Goal: Transaction & Acquisition: Purchase product/service

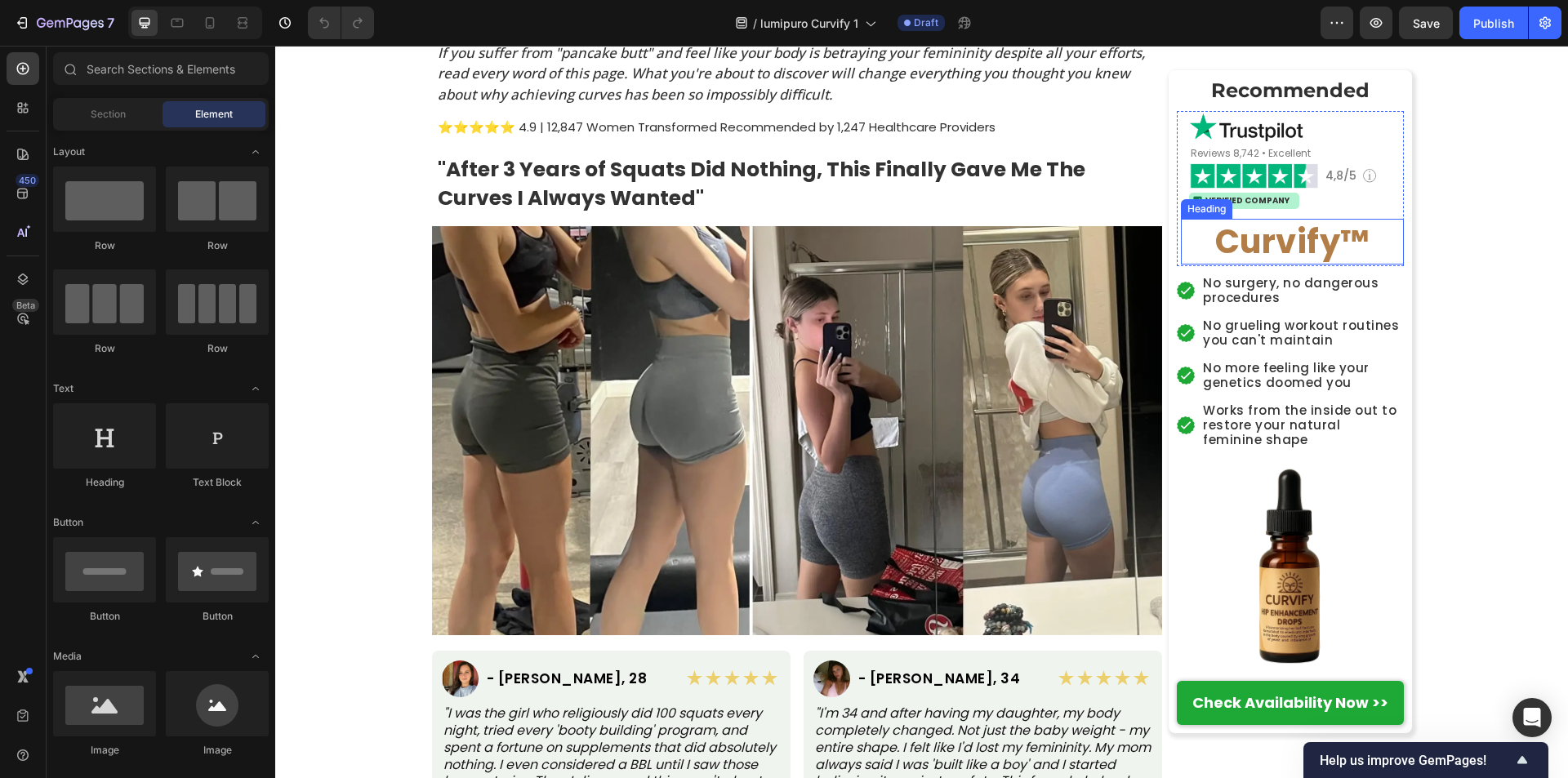
scroll to position [663, 0]
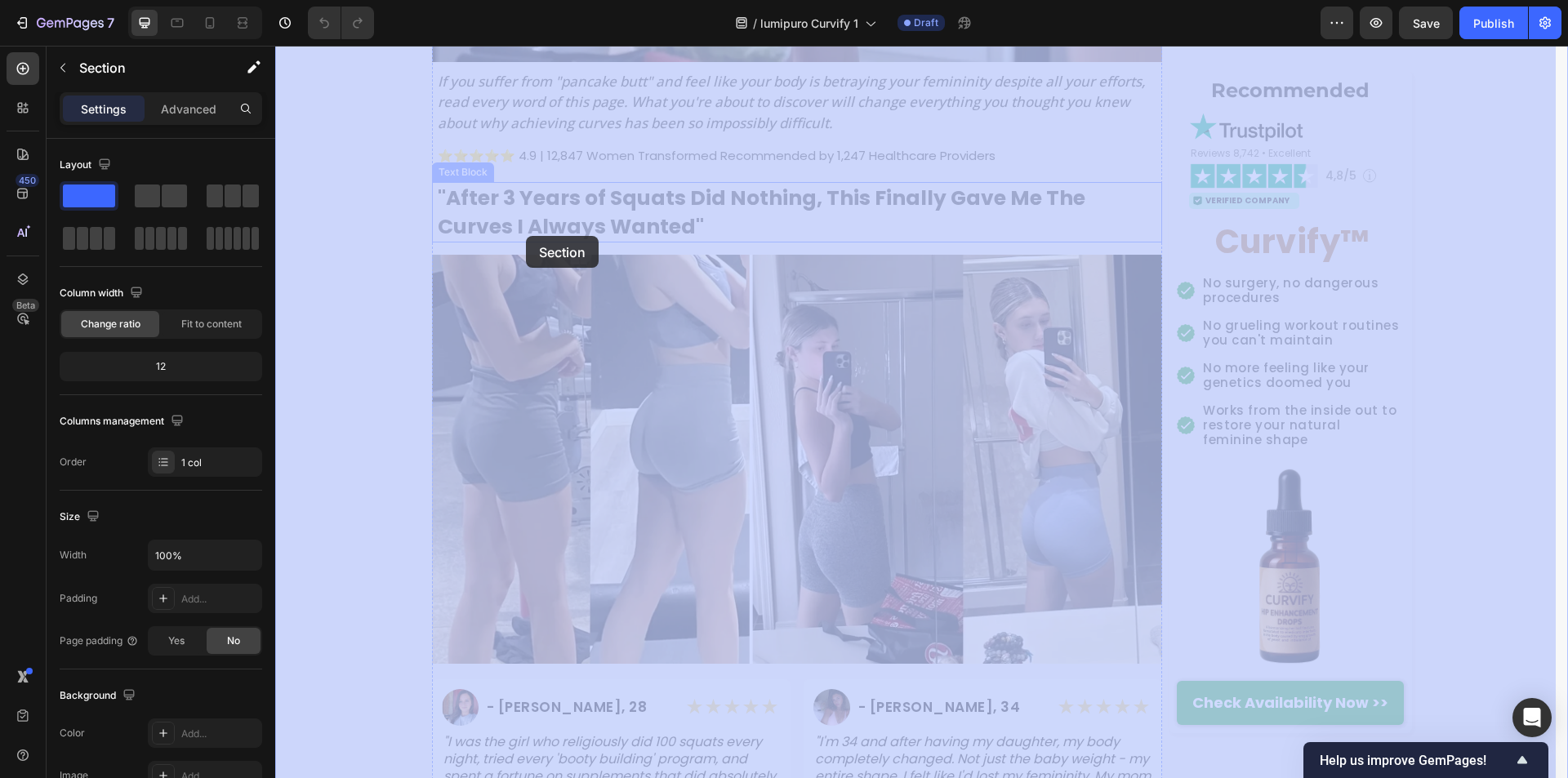
drag, startPoint x: 414, startPoint y: 176, endPoint x: 526, endPoint y: 236, distance: 127.1
drag, startPoint x: 429, startPoint y: 179, endPoint x: 439, endPoint y: 187, distance: 12.8
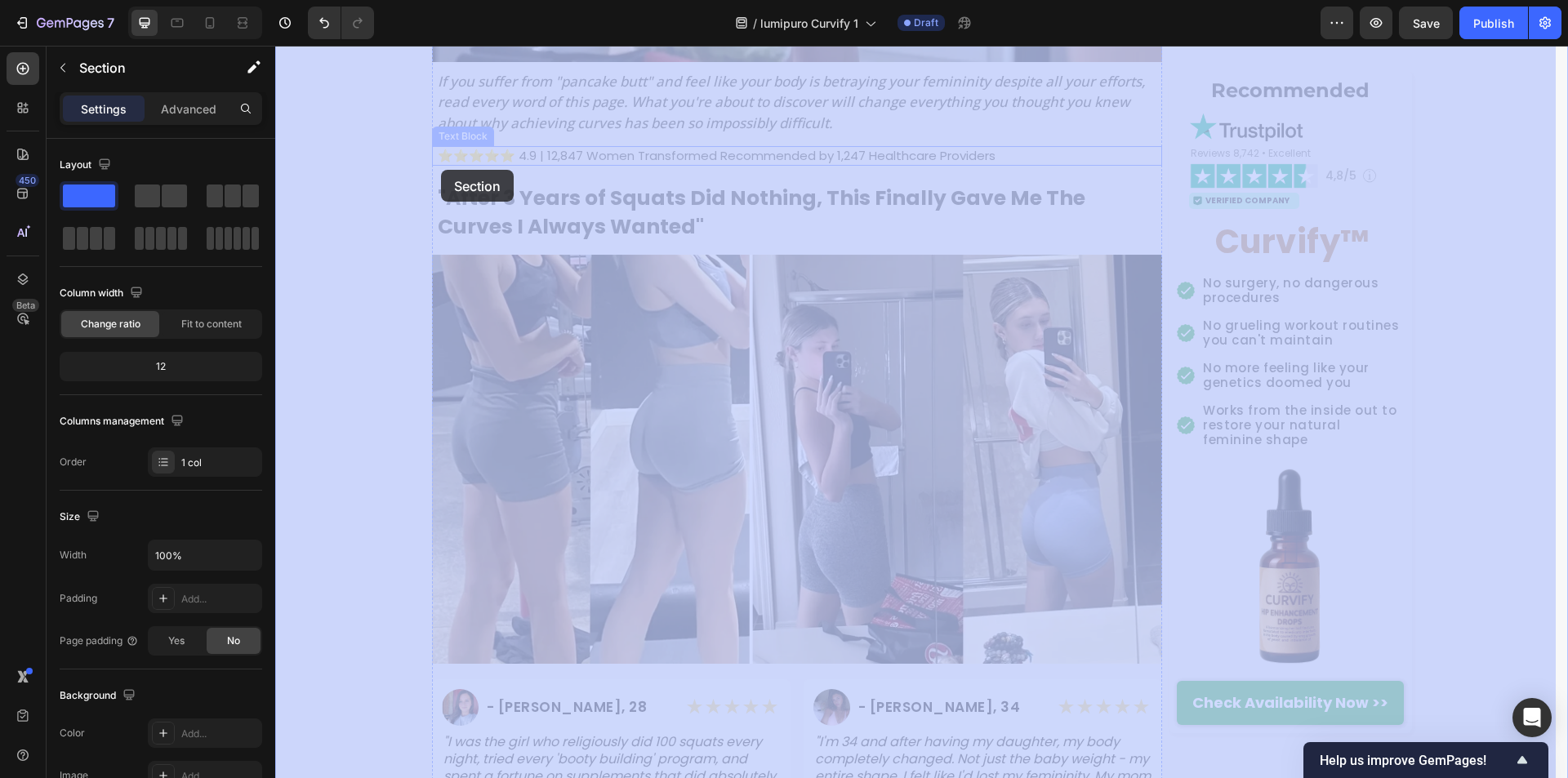
drag, startPoint x: 421, startPoint y: 149, endPoint x: 433, endPoint y: 159, distance: 15.6
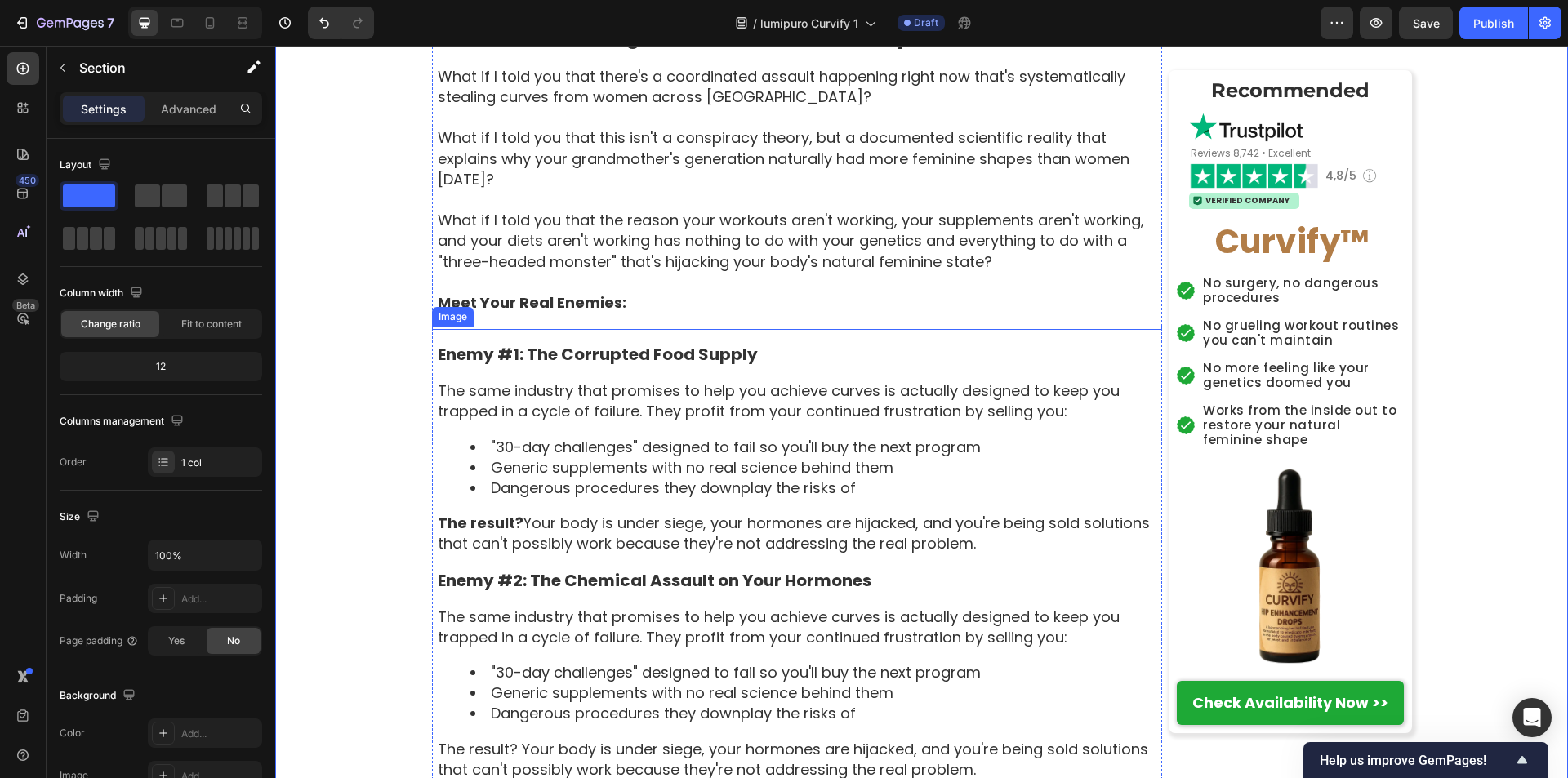
scroll to position [1888, 0]
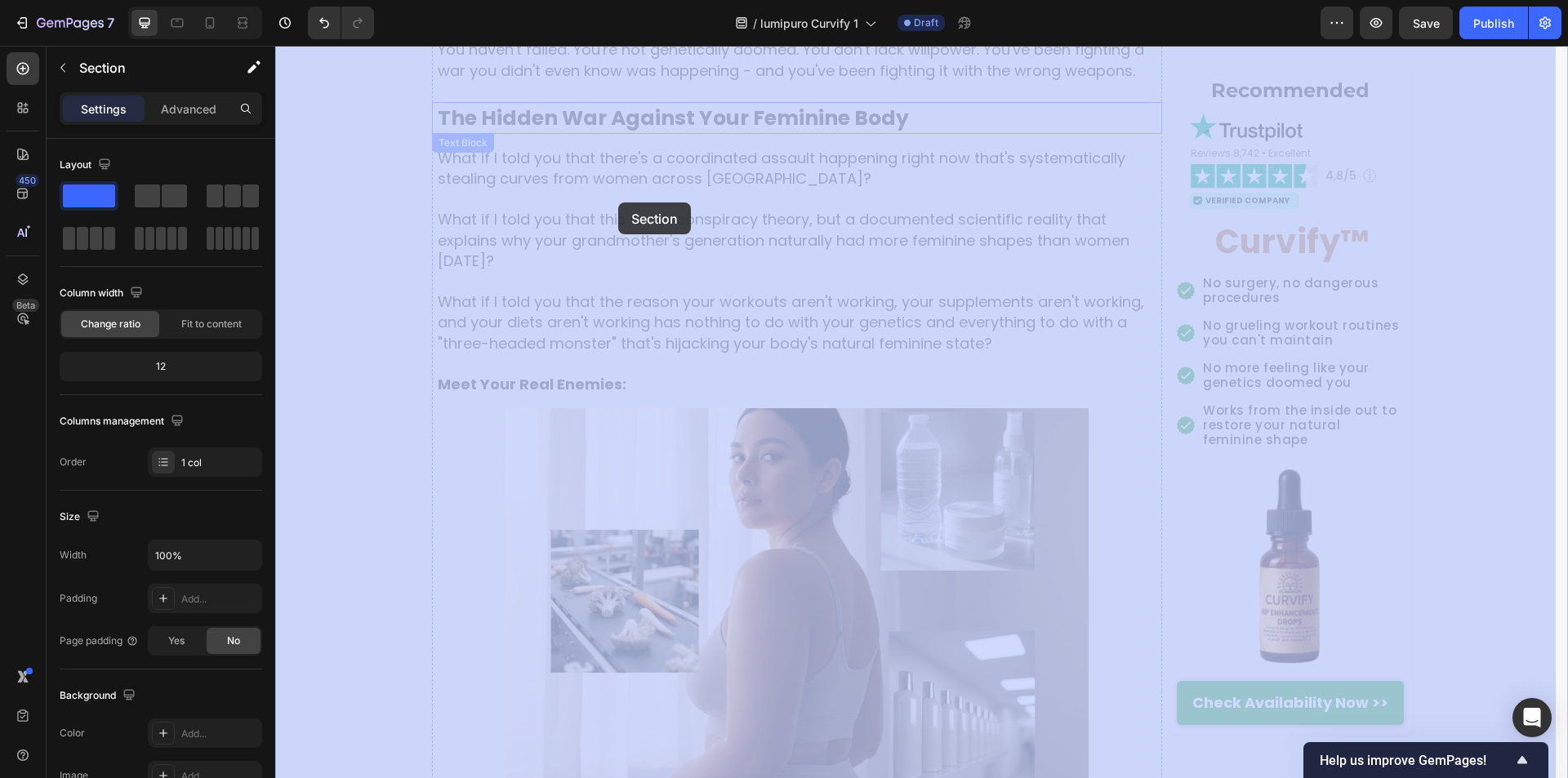
drag, startPoint x: 392, startPoint y: 75, endPoint x: 399, endPoint y: 176, distance: 101.2
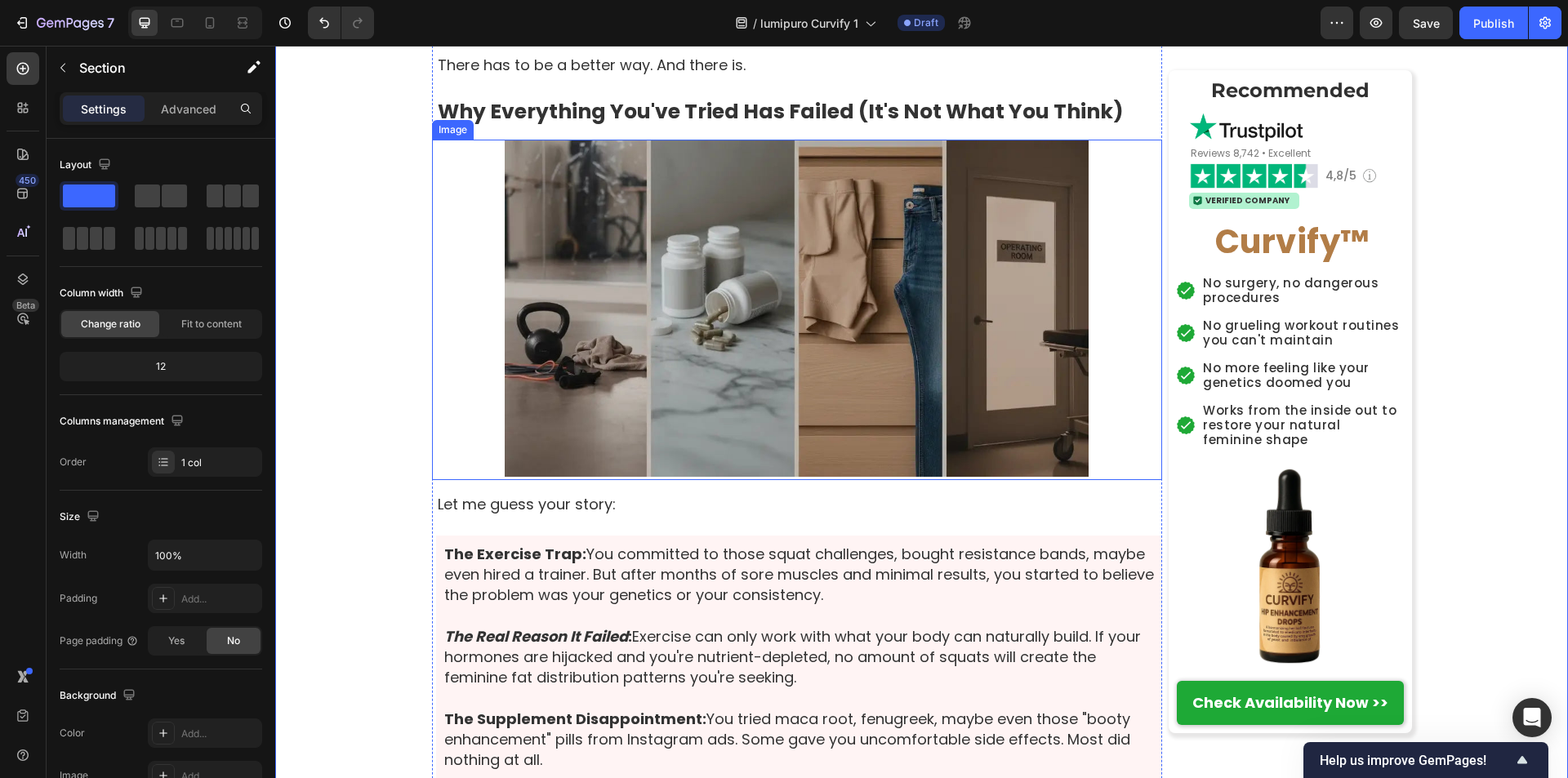
scroll to position [3521, 0]
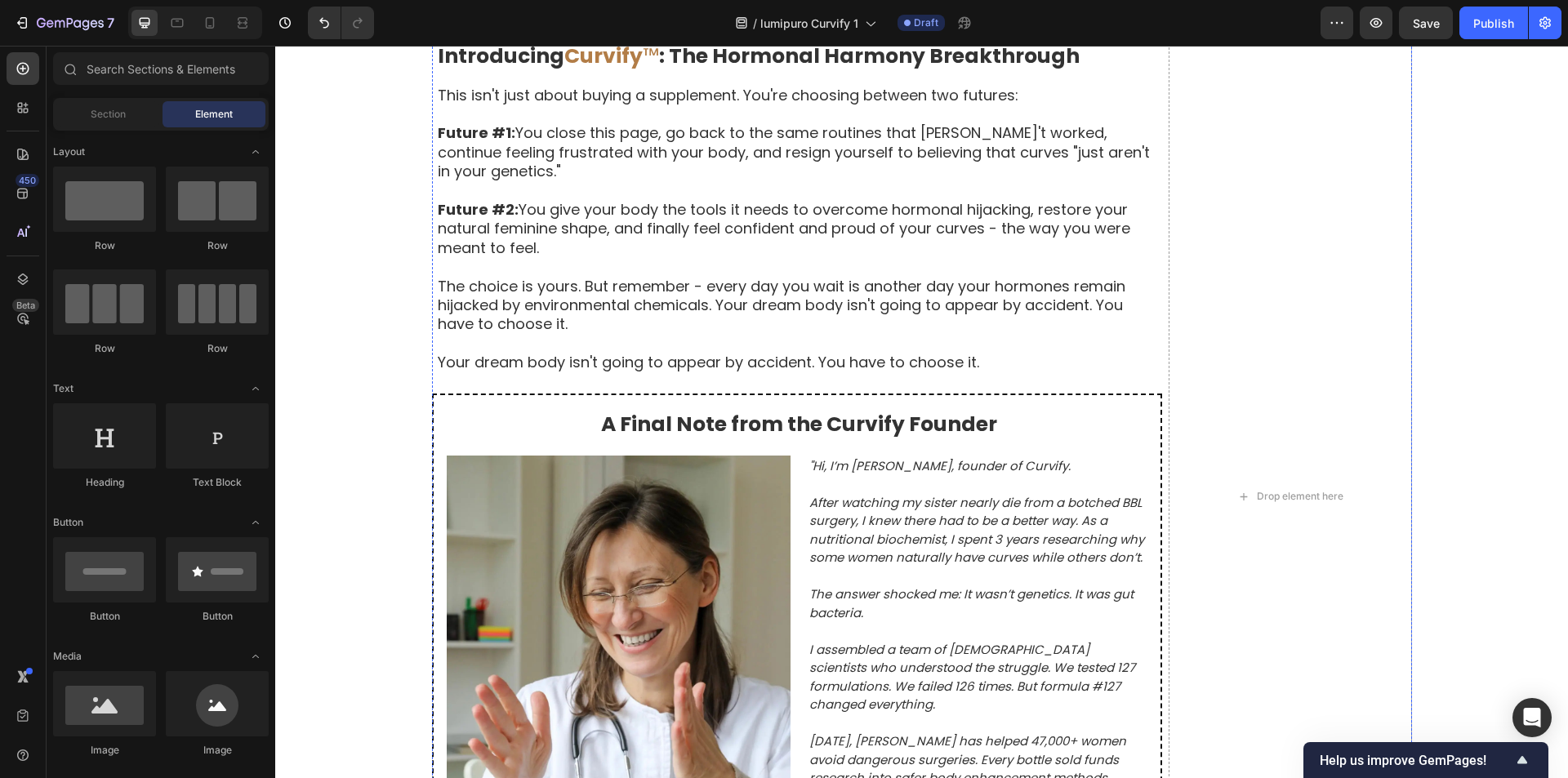
scroll to position [7921, 0]
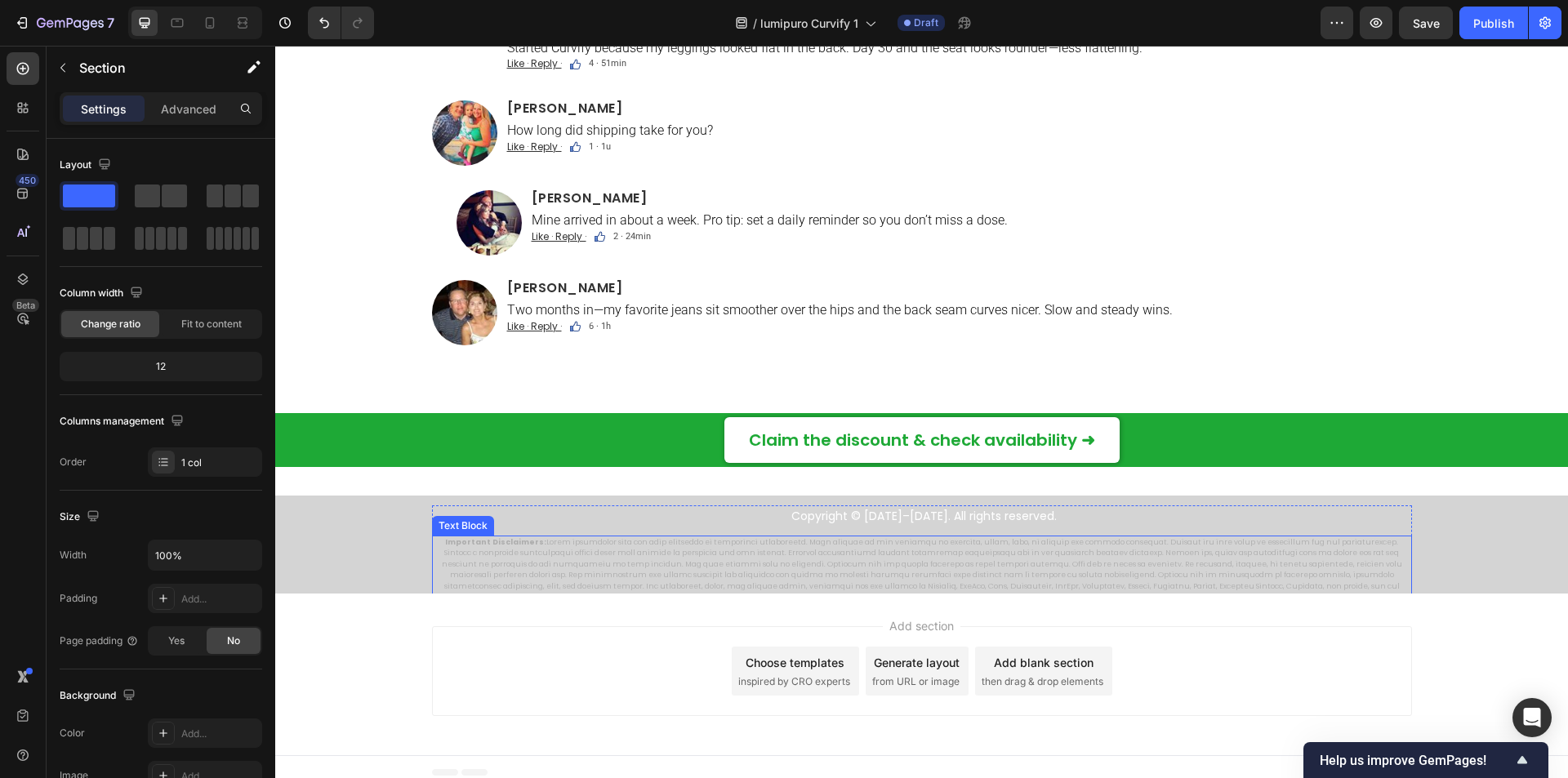
scroll to position [10887, 0]
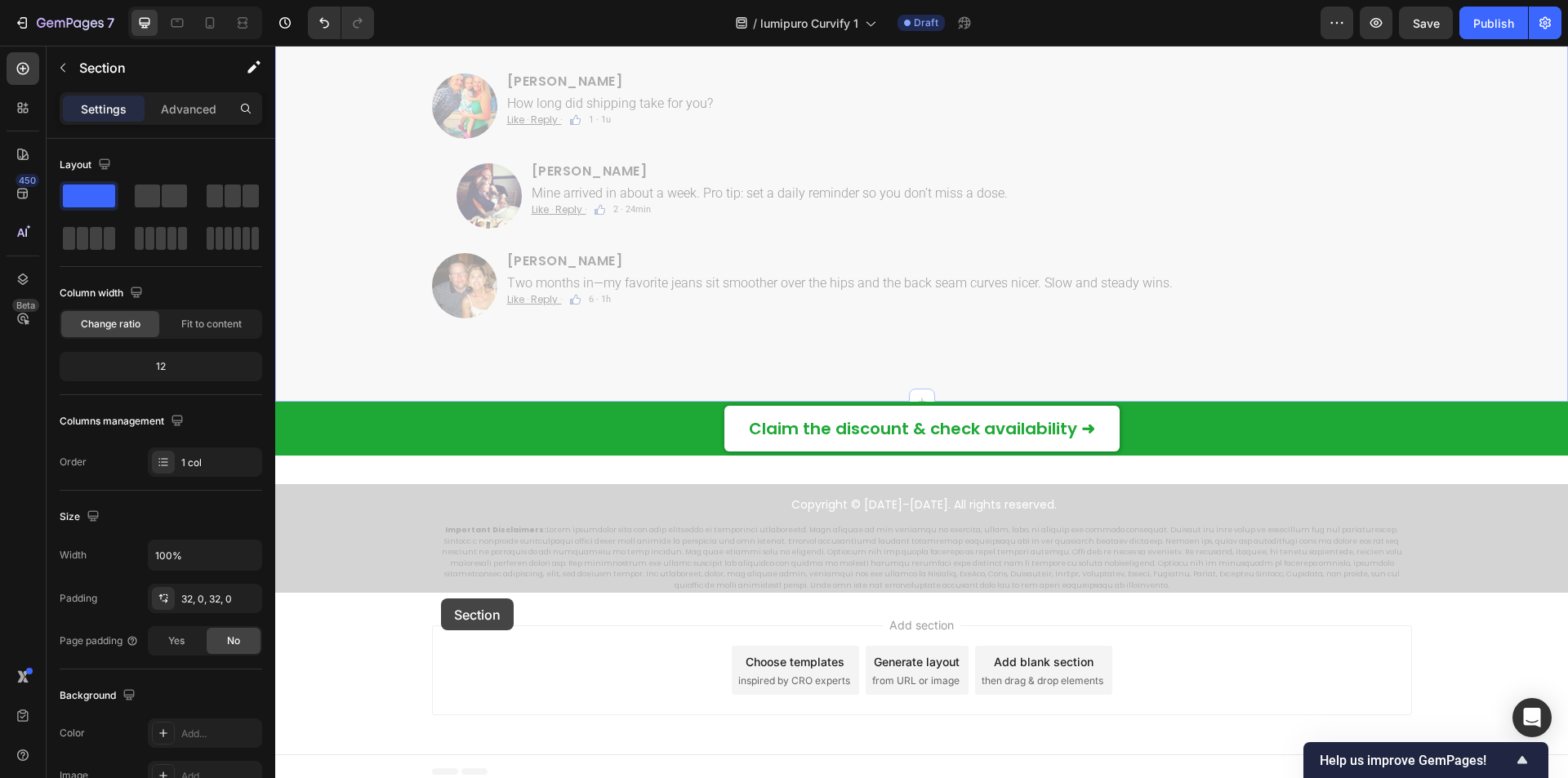
drag, startPoint x: 409, startPoint y: 371, endPoint x: 441, endPoint y: 599, distance: 230.2
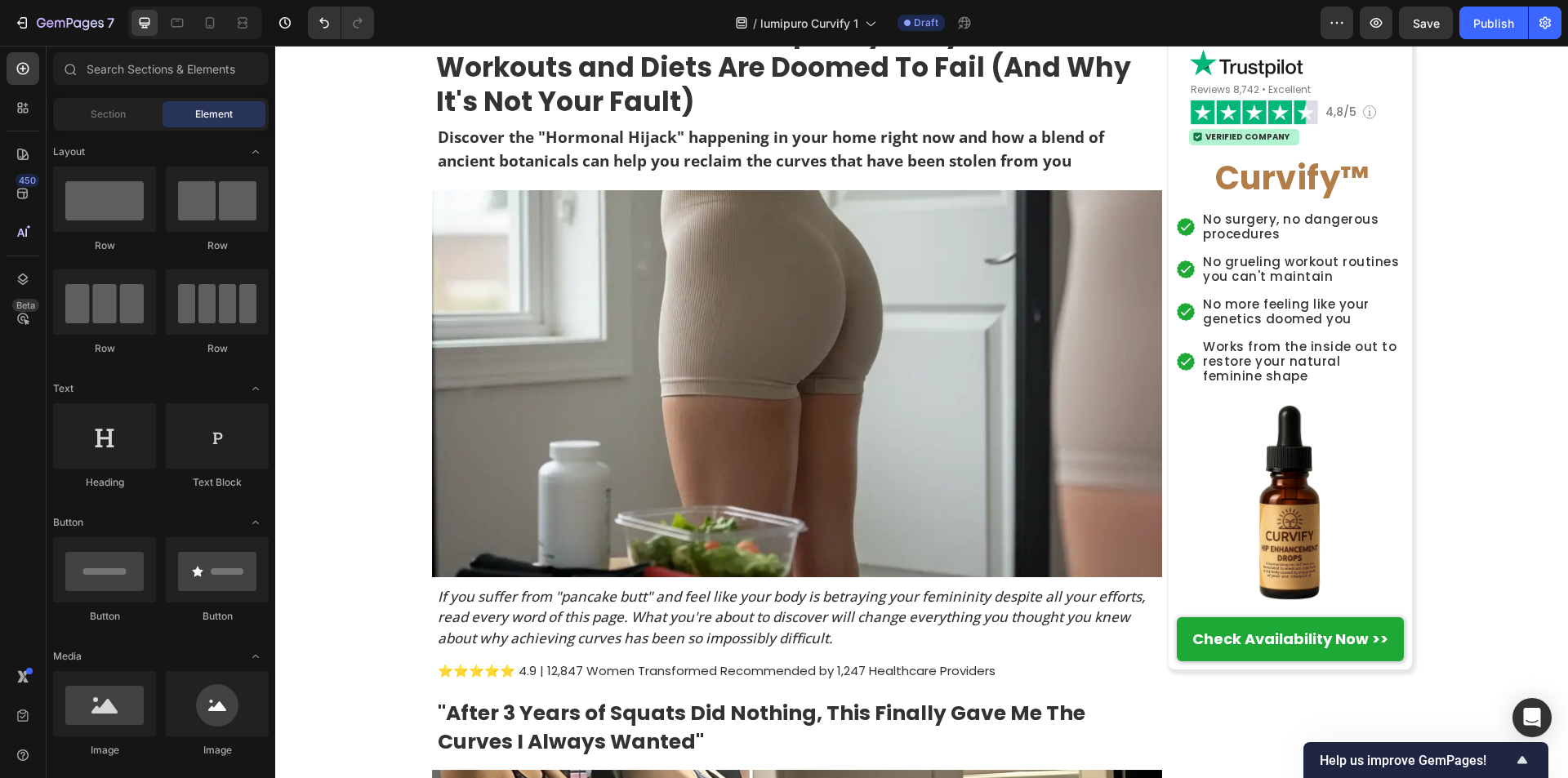
scroll to position [0, 0]
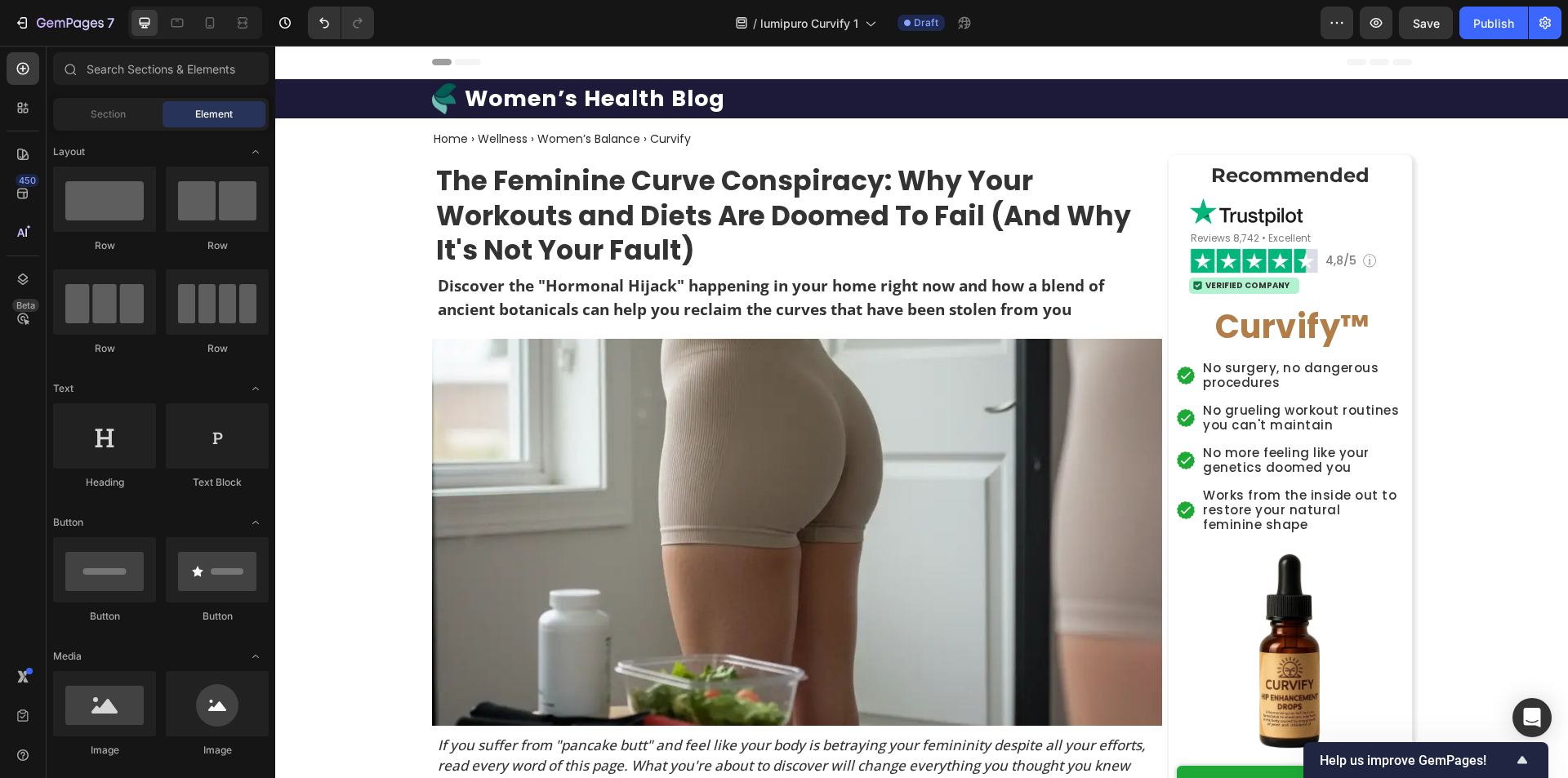
drag, startPoint x: 1564, startPoint y: 709, endPoint x: 1834, endPoint y: 90, distance: 675.3
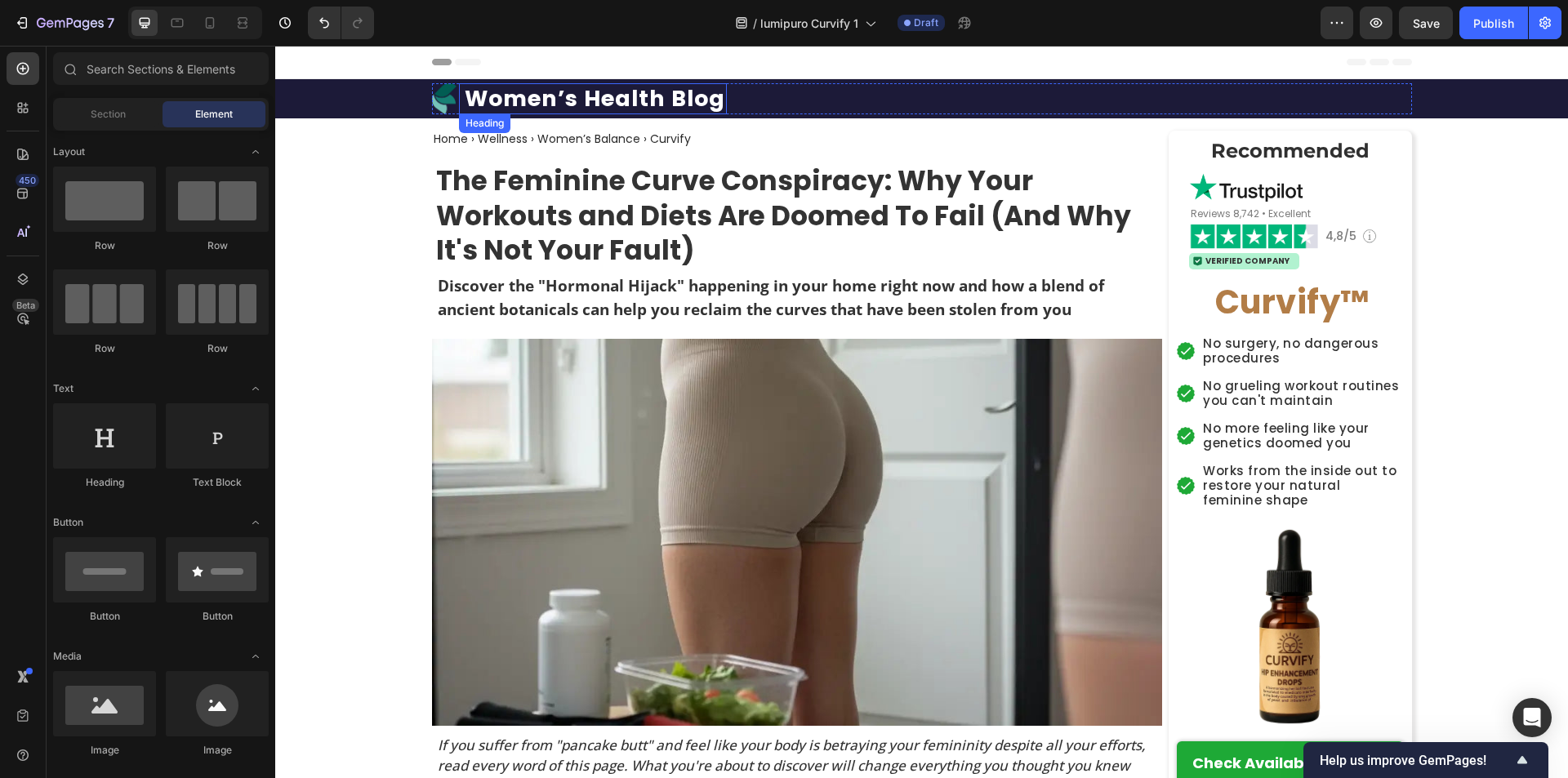
click at [467, 99] on h1 "Women’s Health Blog" at bounding box center [594, 99] width 264 height 31
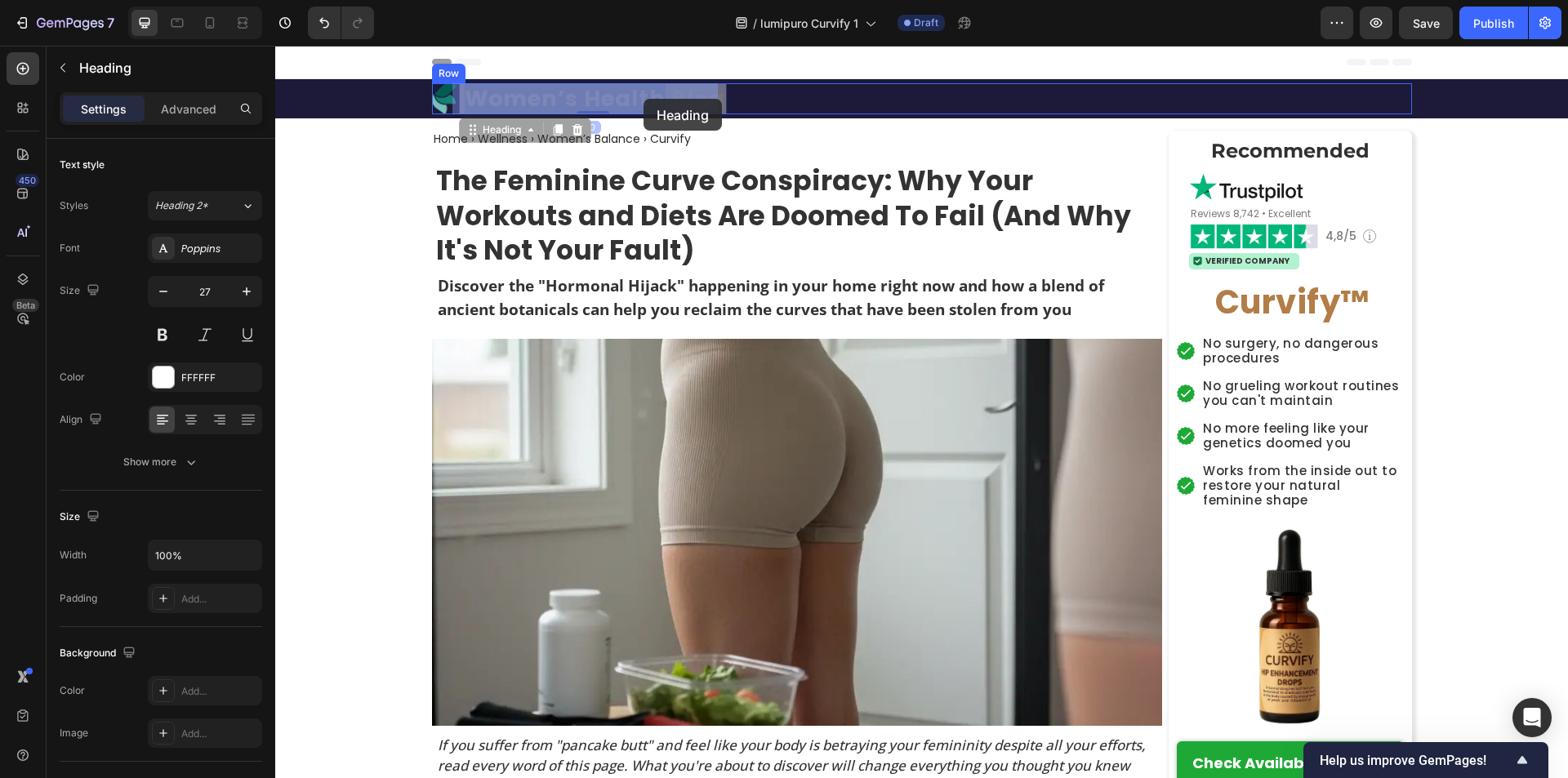
drag, startPoint x: 458, startPoint y: 99, endPoint x: 652, endPoint y: 99, distance: 194.0
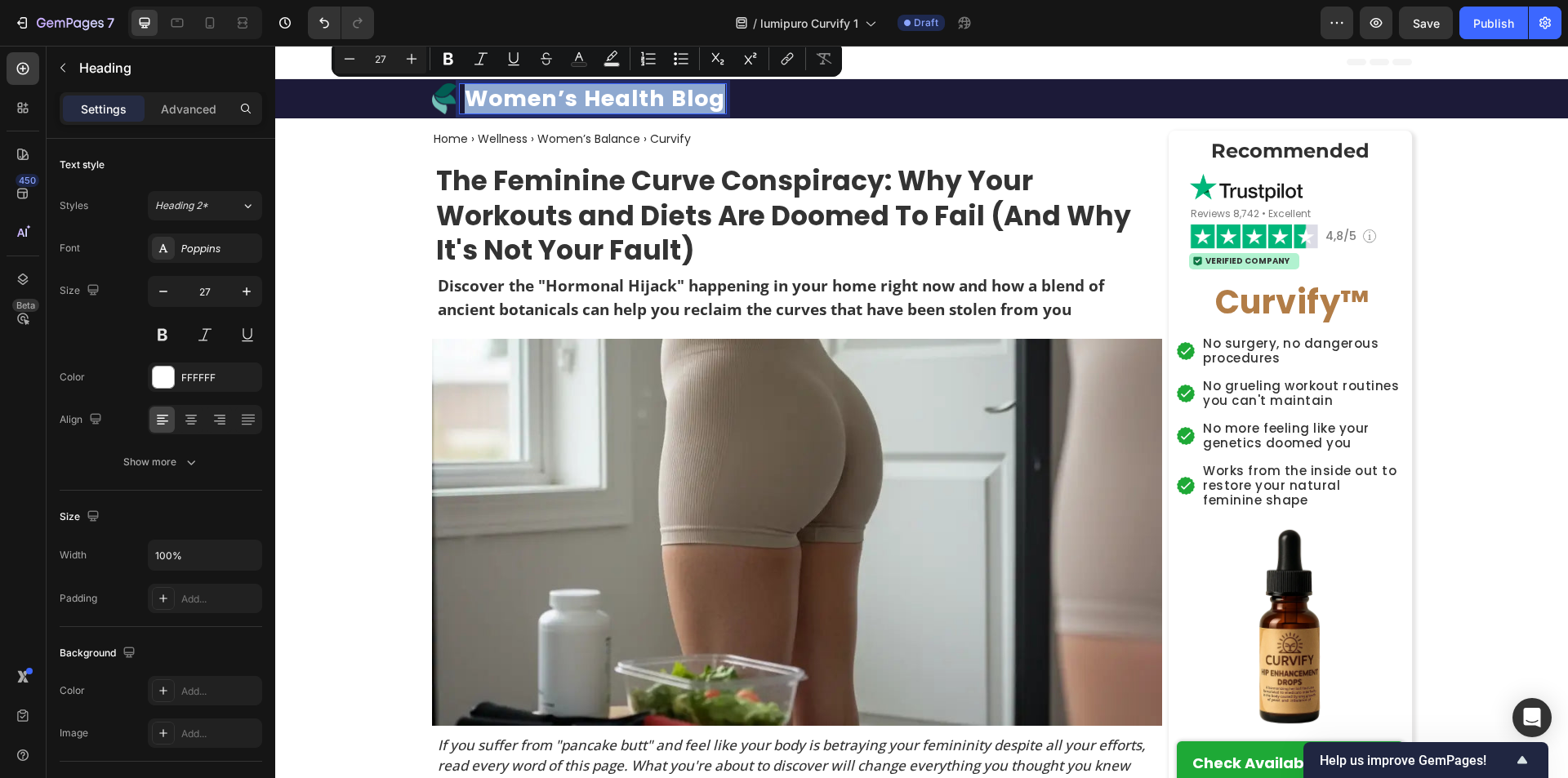
drag, startPoint x: 711, startPoint y: 104, endPoint x: 465, endPoint y: 119, distance: 246.5
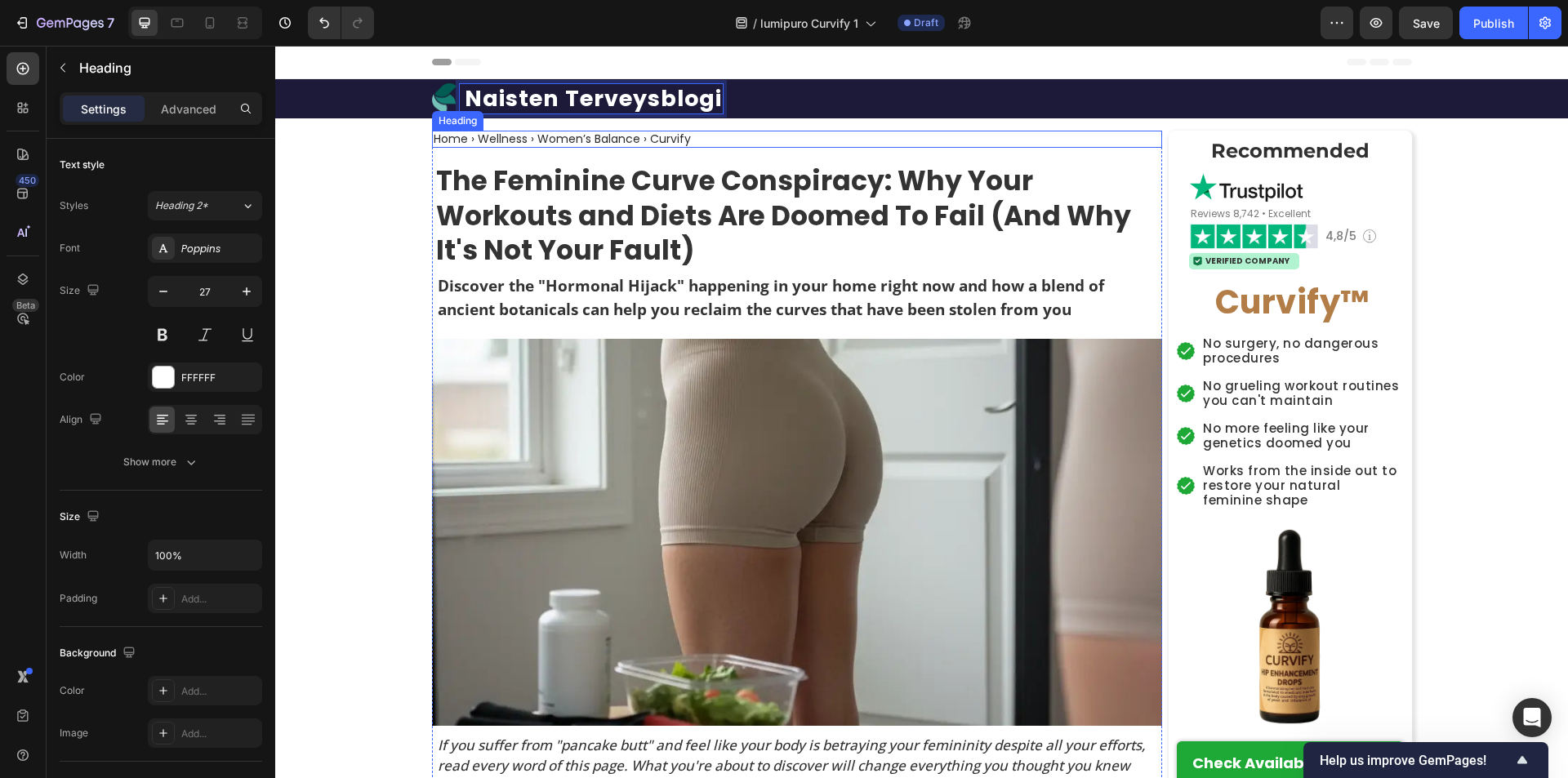
click at [434, 139] on h2 "Home › Wellness › Women’s Balance › Curvify" at bounding box center [563, 138] width 261 height 17
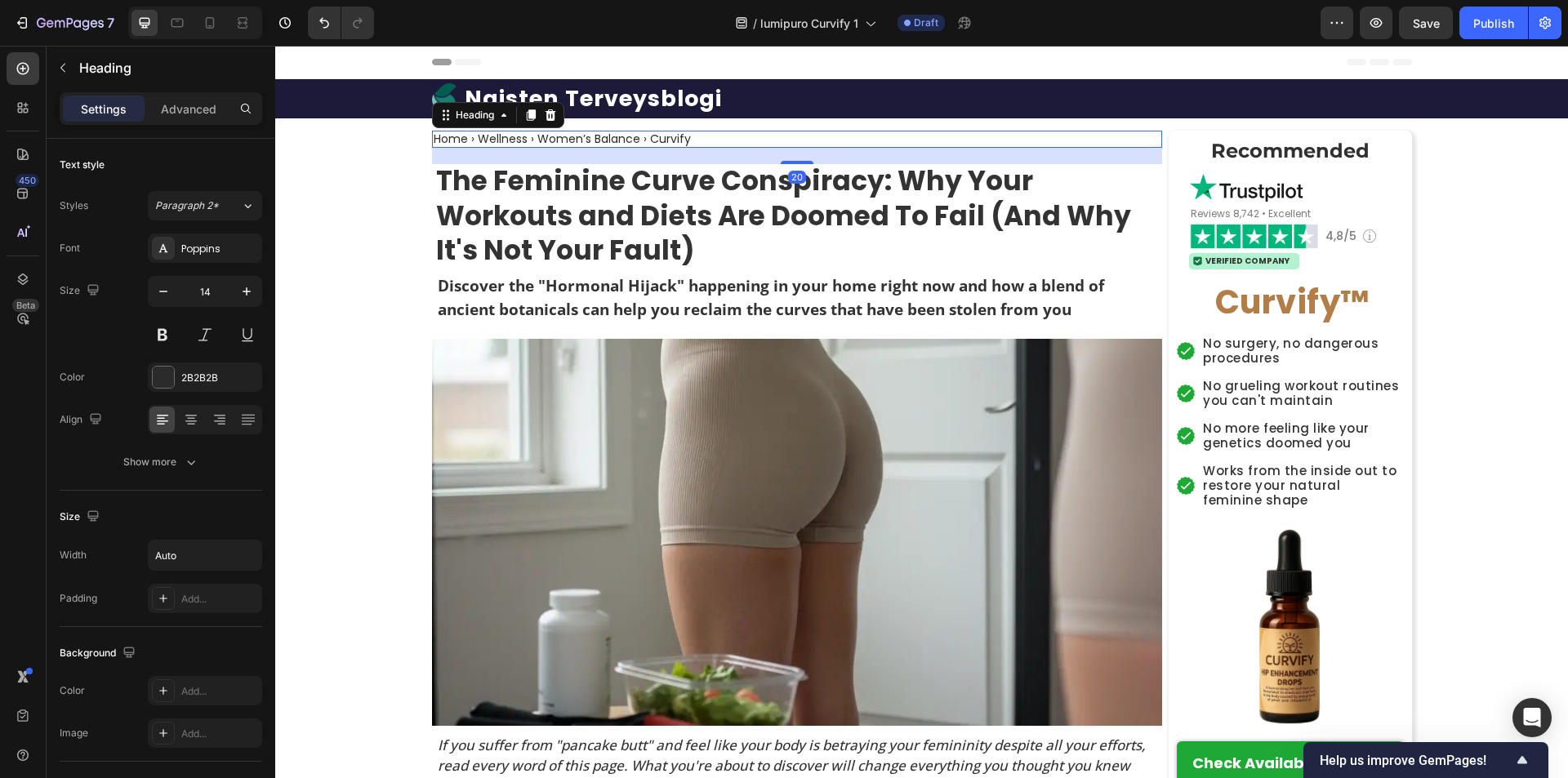
click at [432, 139] on h2 "Home › Wellness › Women’s Balance › Curvify" at bounding box center [563, 138] width 261 height 17
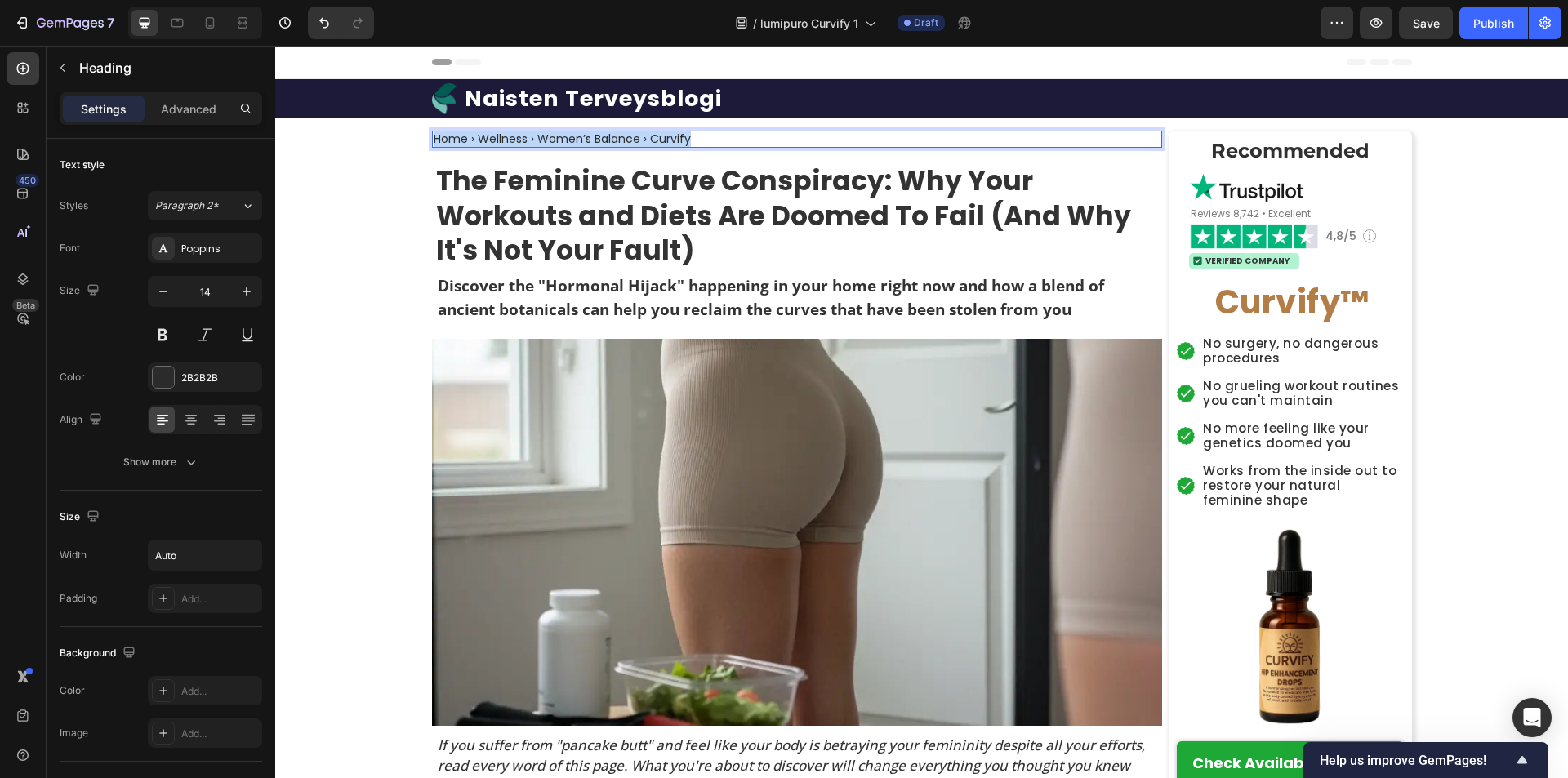
drag, startPoint x: 429, startPoint y: 139, endPoint x: 719, endPoint y: 134, distance: 290.0
click at [719, 134] on div "Home › Wellness › Women’s Balance › Curvify" at bounding box center [797, 138] width 730 height 17
click at [438, 176] on strong "The Feminine Curve Conspiracy: Why Your Workouts and Diets Are Doomed To Fail (…" at bounding box center [783, 216] width 695 height 109
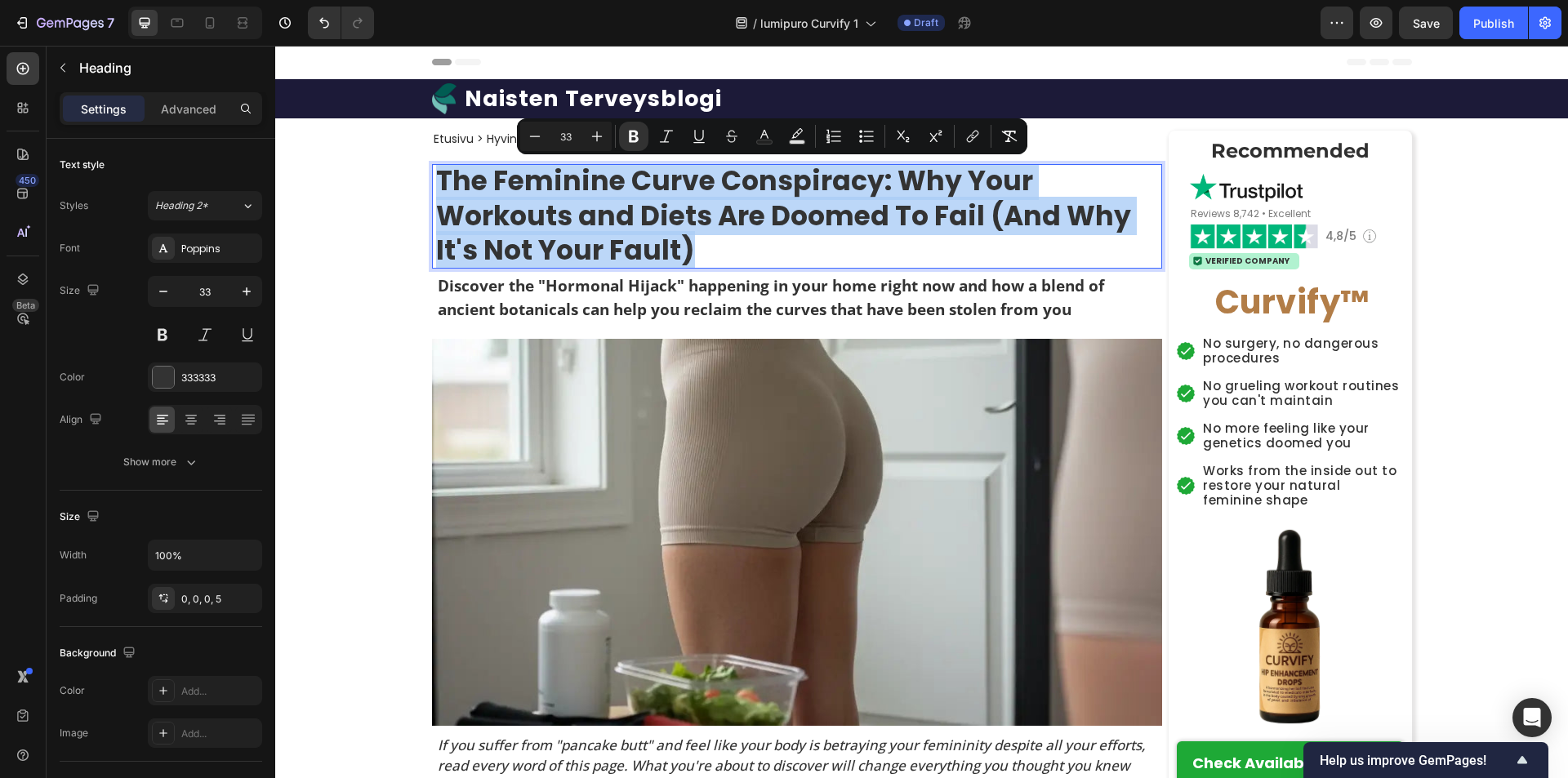
drag, startPoint x: 435, startPoint y: 178, endPoint x: 712, endPoint y: 258, distance: 288.3
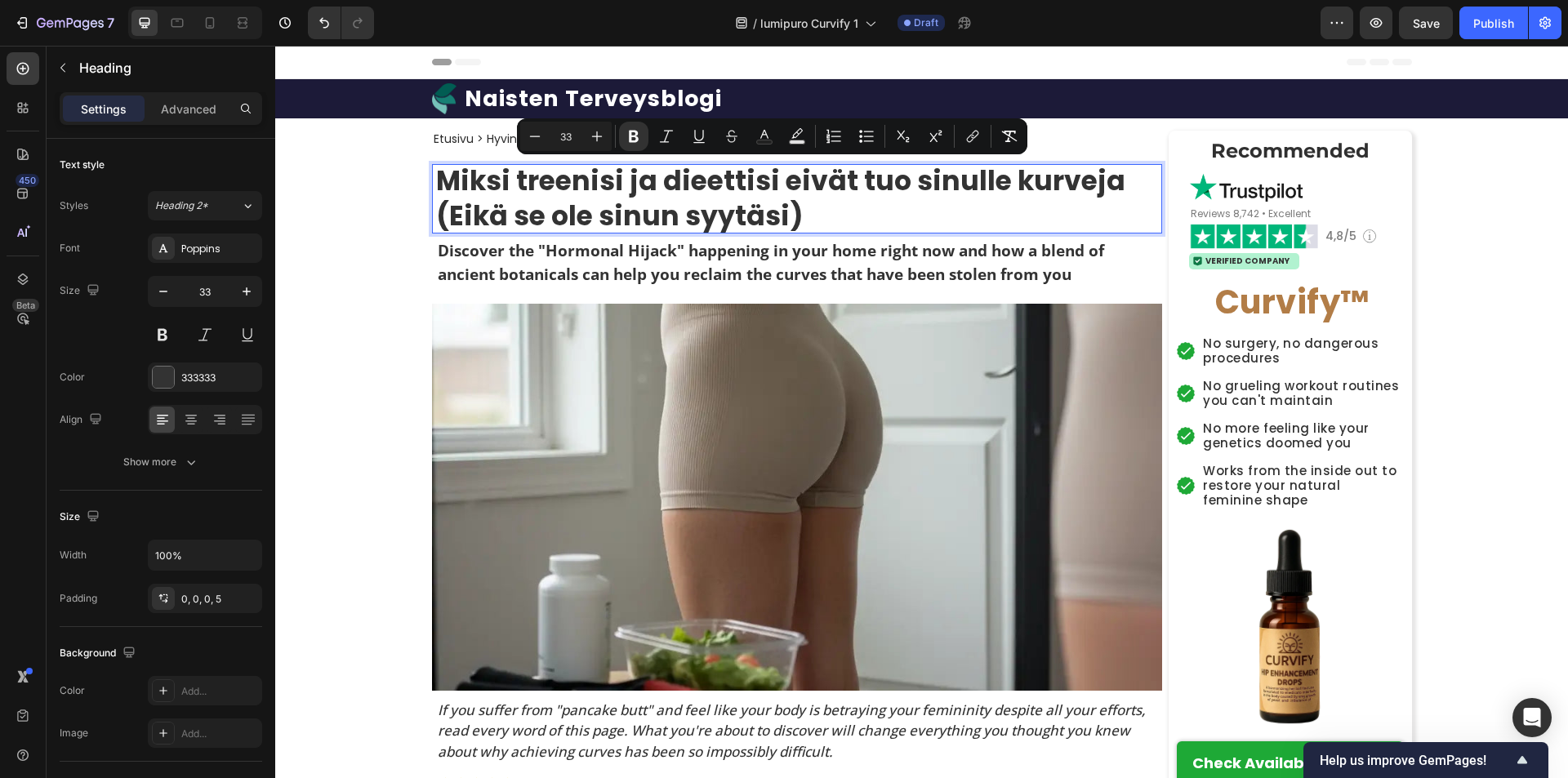
scroll to position [1, 0]
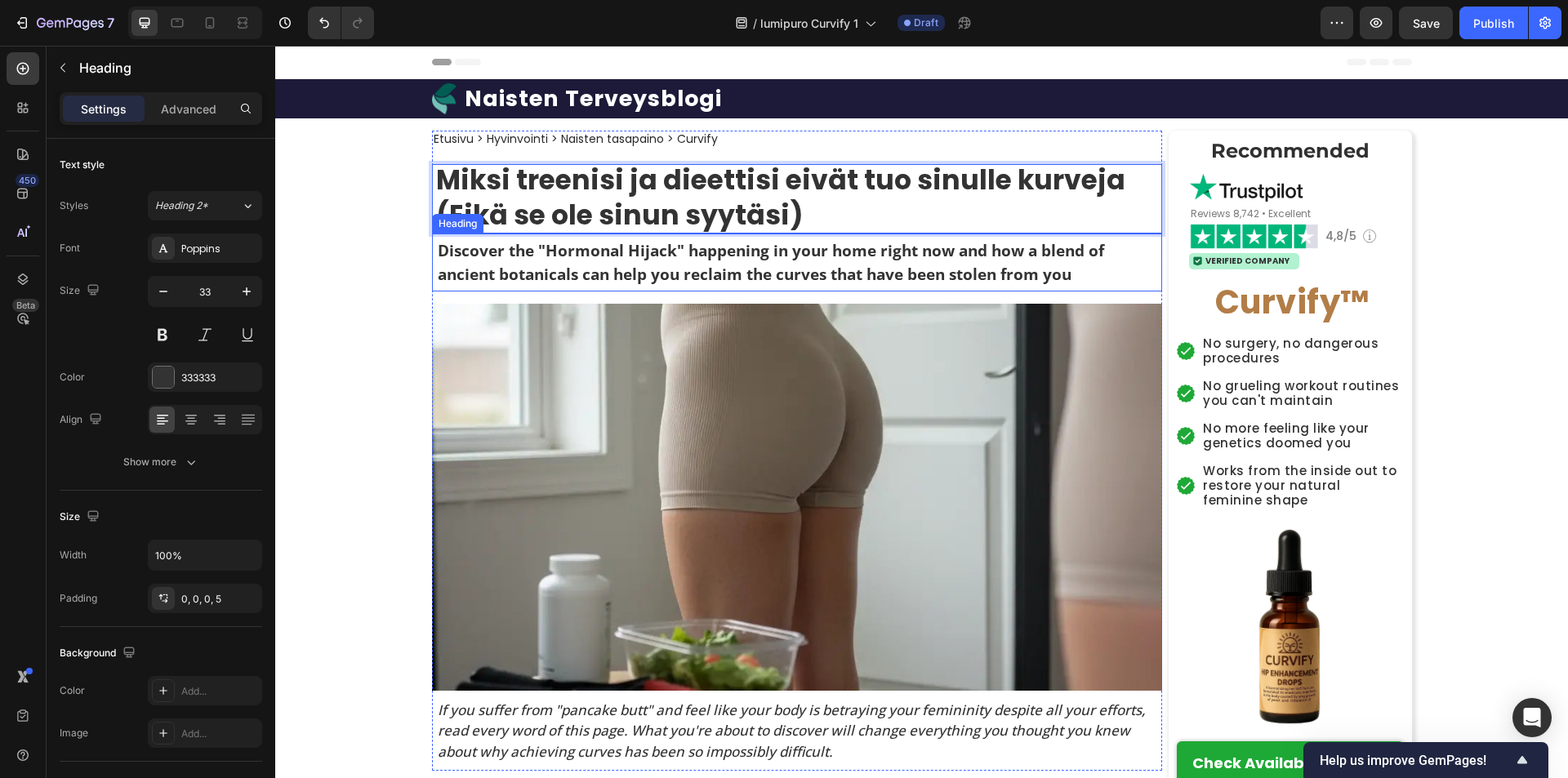
click at [436, 252] on h2 "Discover the "Hormonal Hijack" happening in your home right now and how a blend…" at bounding box center [799, 262] width 726 height 50
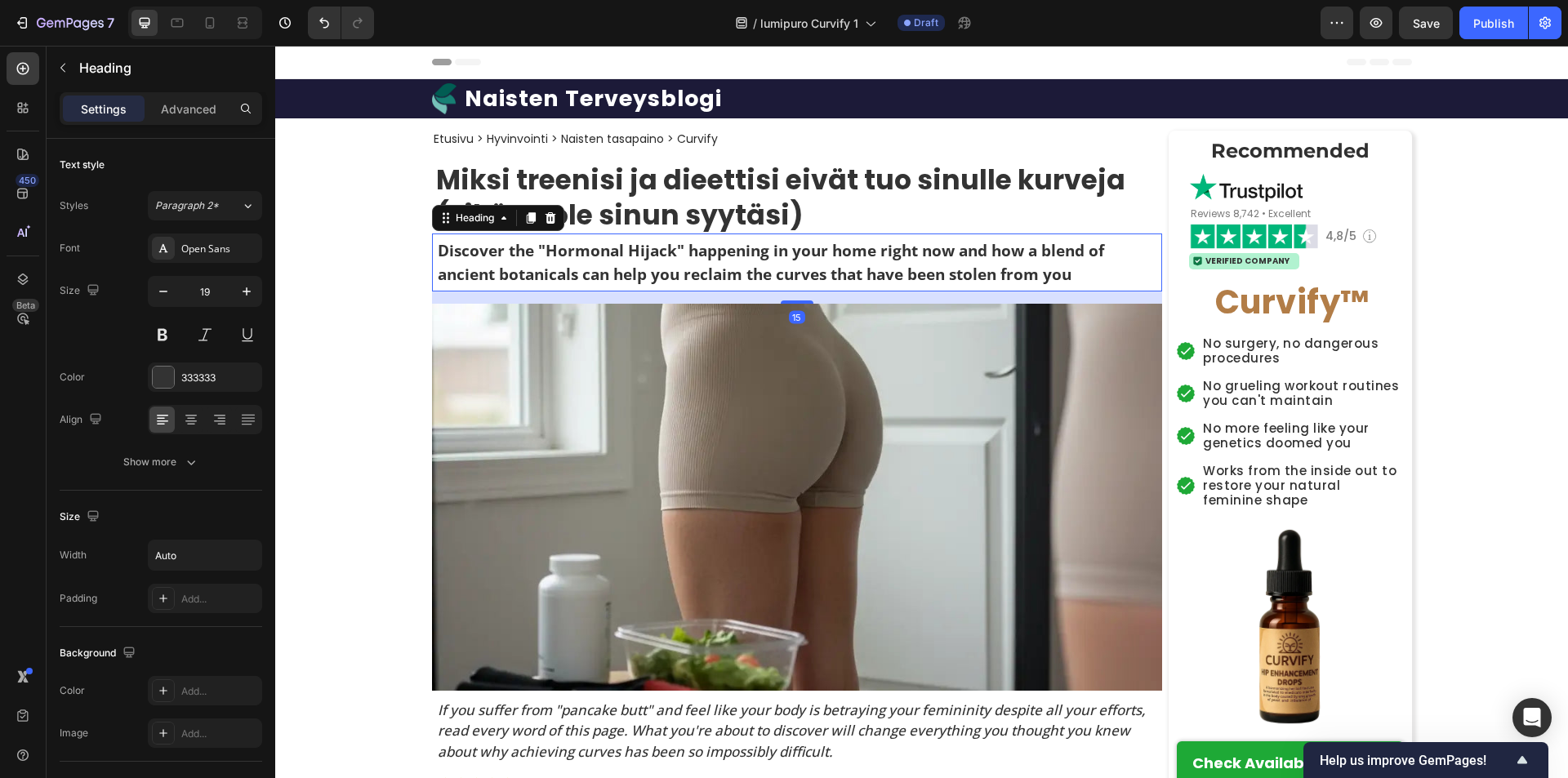
click at [436, 252] on h2 "Discover the "Hormonal Hijack" happening in your home right now and how a blend…" at bounding box center [799, 262] width 726 height 50
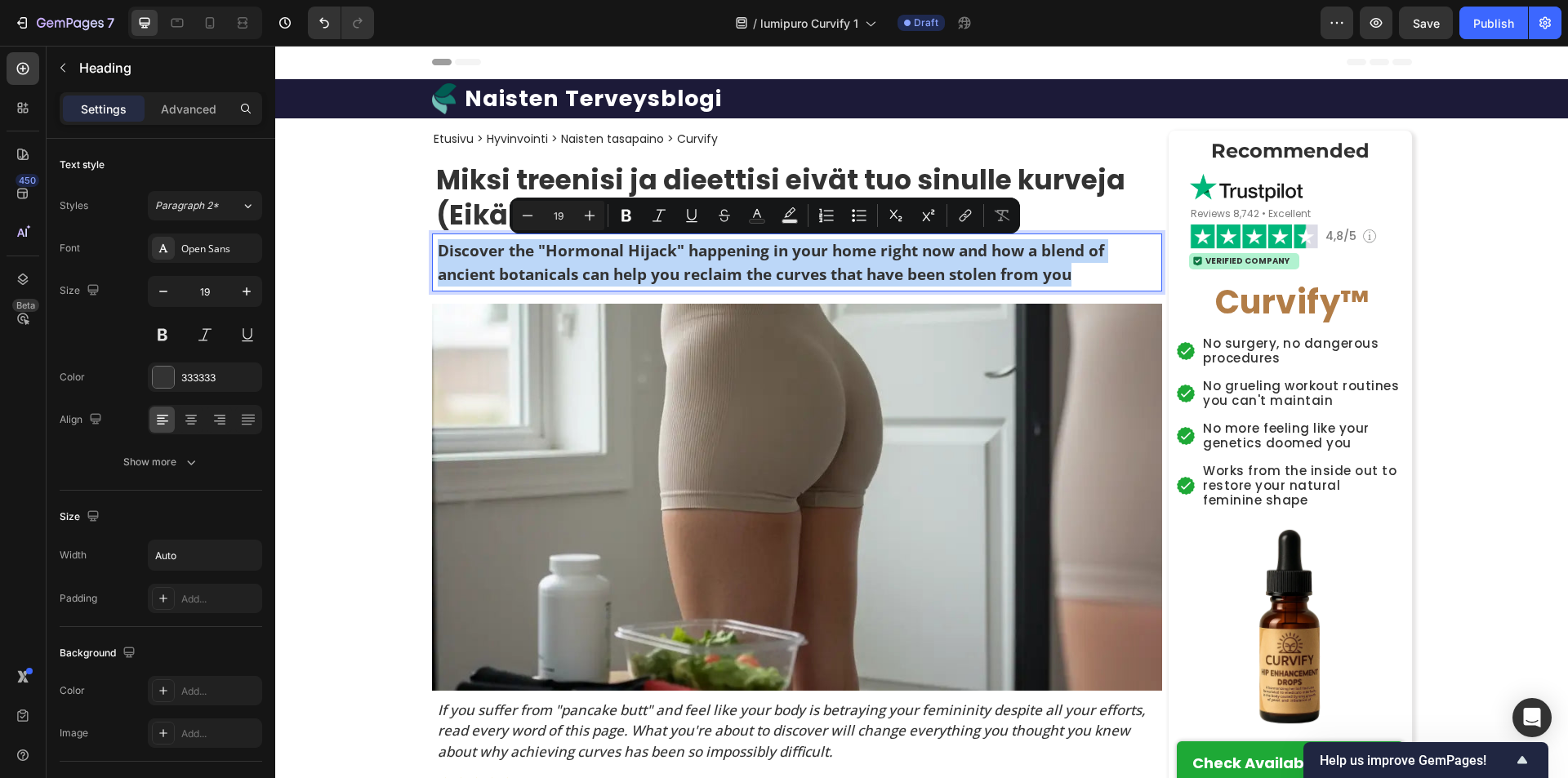
drag, startPoint x: 433, startPoint y: 252, endPoint x: 1094, endPoint y: 276, distance: 661.4
click at [1094, 276] on p "Discover the "Hormonal Hijack" happening in your home right now and how a blend…" at bounding box center [799, 262] width 722 height 46
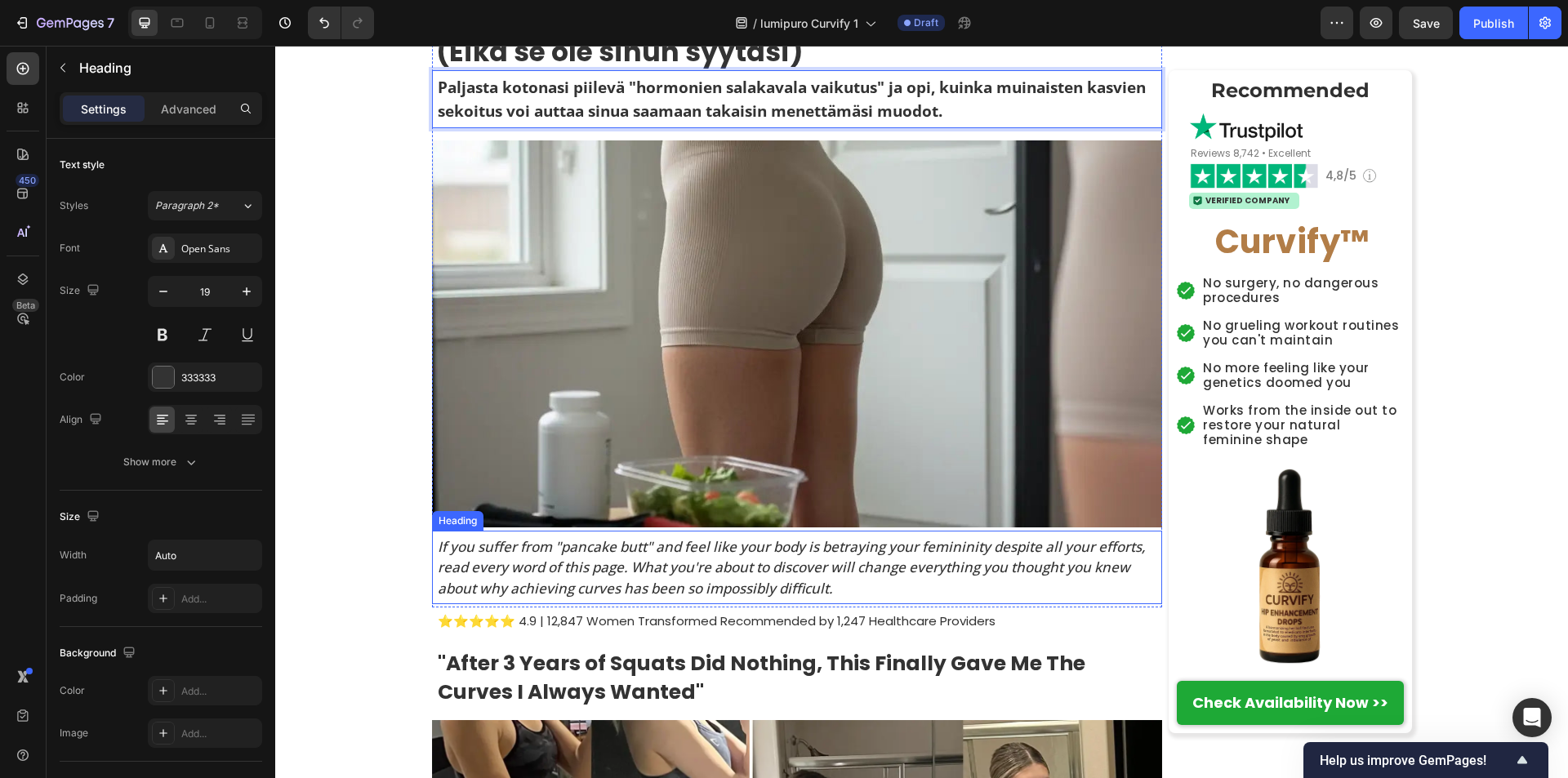
scroll to position [245, 0]
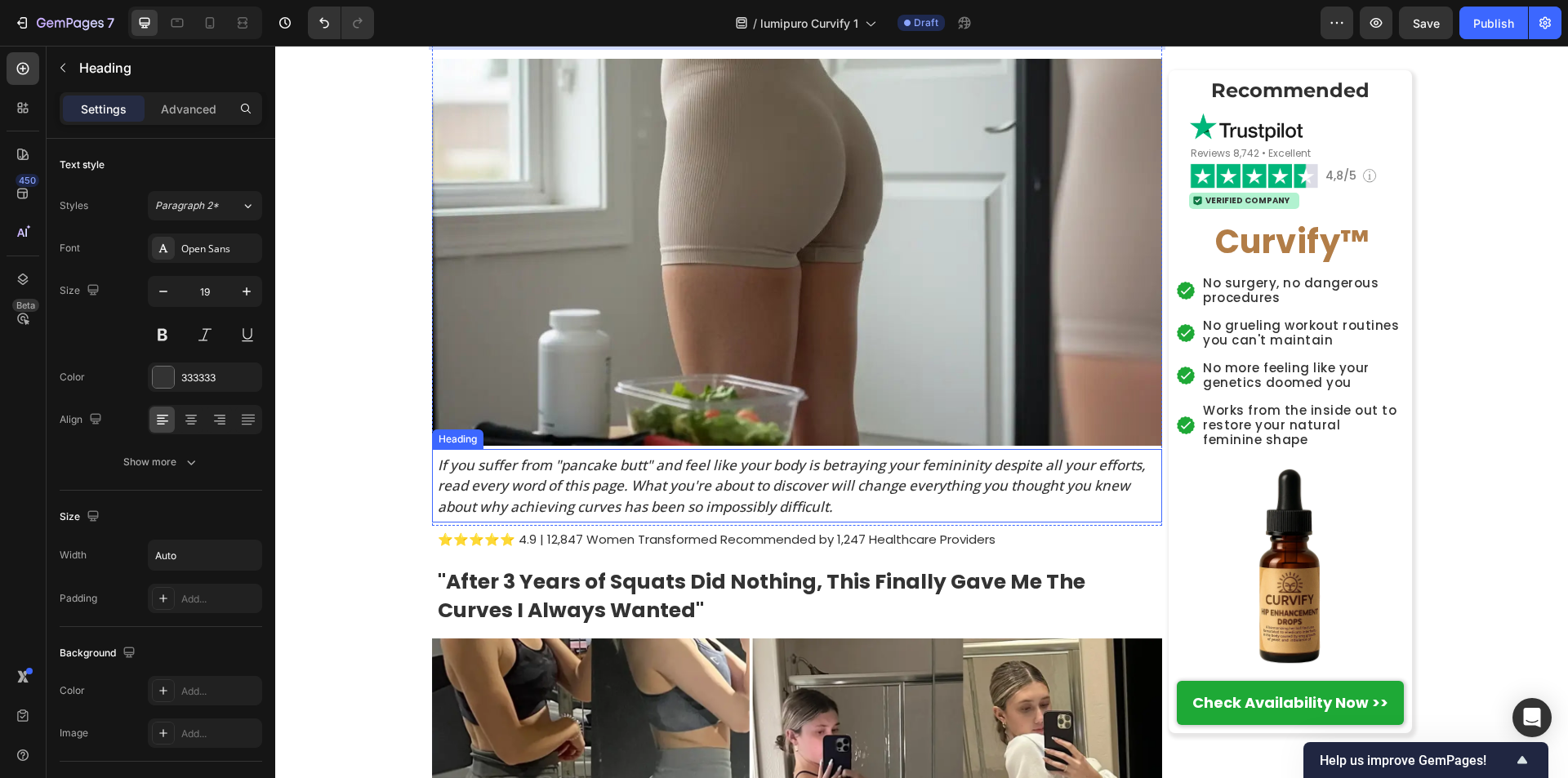
click at [436, 466] on h2 "If you suffer from "pancake butt" and feel like your body is betraying your fem…" at bounding box center [799, 485] width 726 height 66
drag, startPoint x: 433, startPoint y: 466, endPoint x: 506, endPoint y: 485, distance: 75.4
click at [507, 485] on p "If you suffer from "pancake butt" and feel like your body is betraying your fem…" at bounding box center [799, 486] width 722 height 63
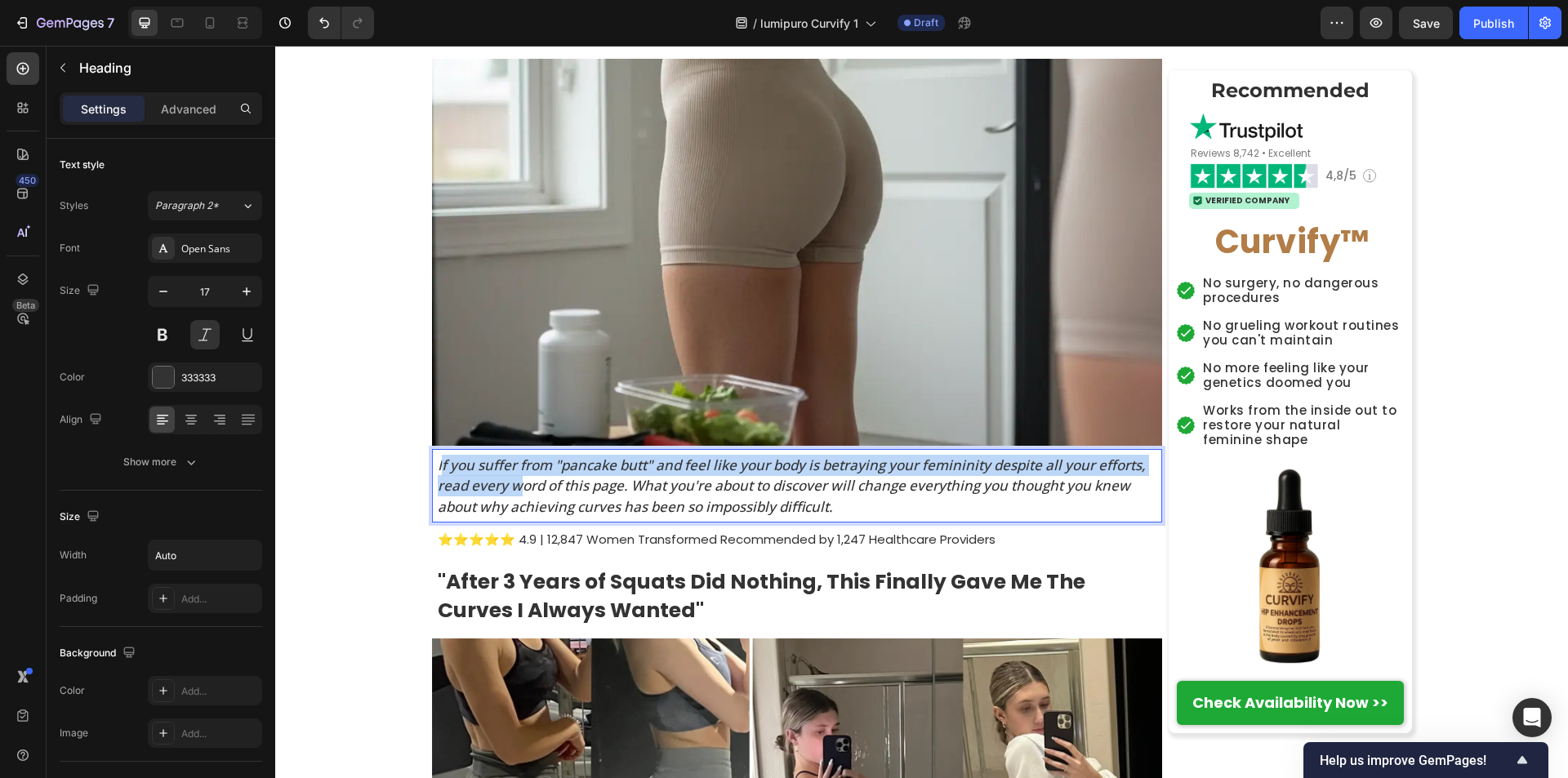
drag, startPoint x: 433, startPoint y: 466, endPoint x: 519, endPoint y: 487, distance: 88.5
click at [519, 487] on p "If you suffer from "pancake butt" and feel like your body is betraying your fem…" at bounding box center [799, 486] width 722 height 63
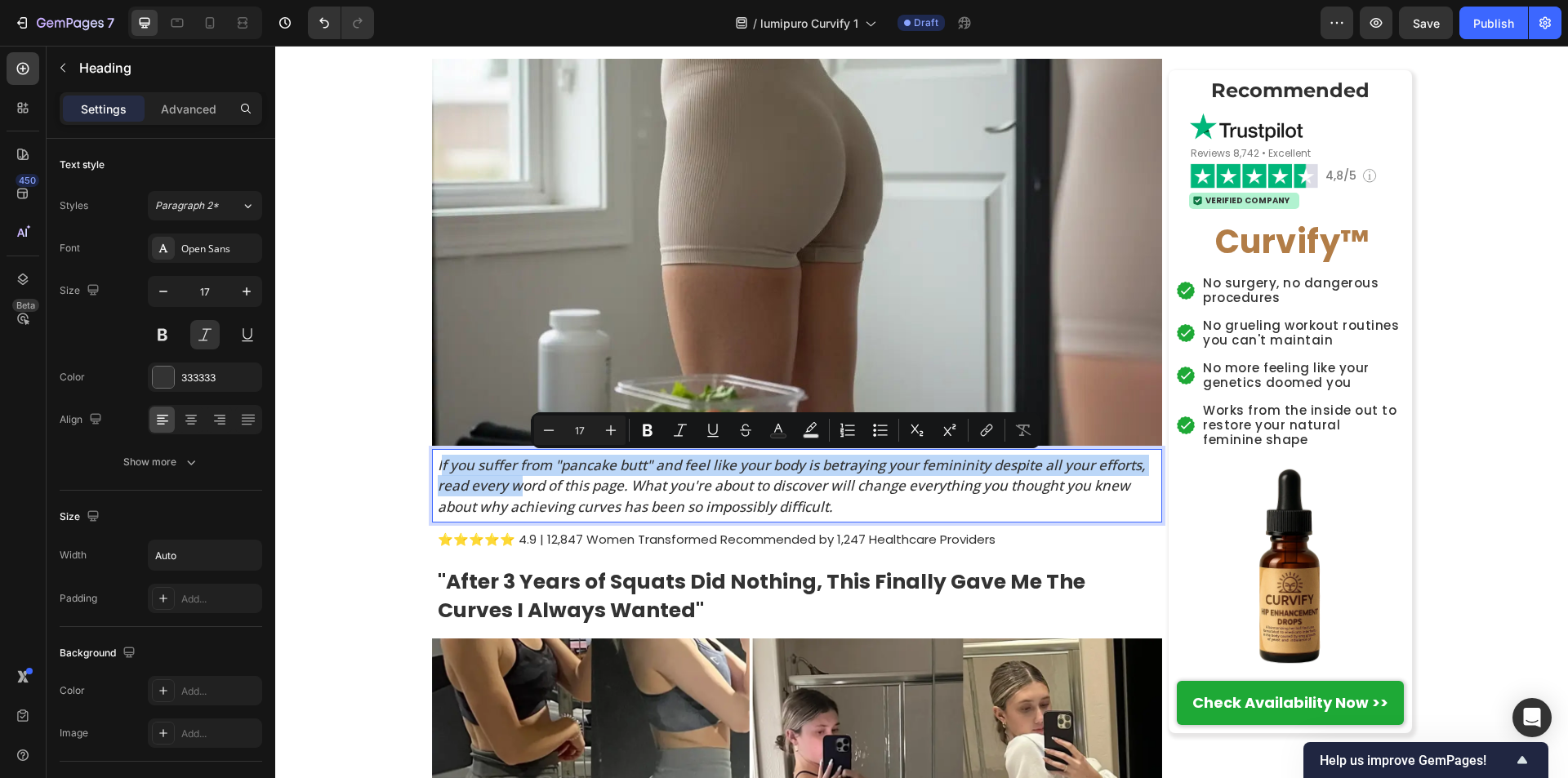
click at [432, 464] on div "If you suffer from "pancake butt" and feel like your body is betraying your fem…" at bounding box center [797, 486] width 730 height 74
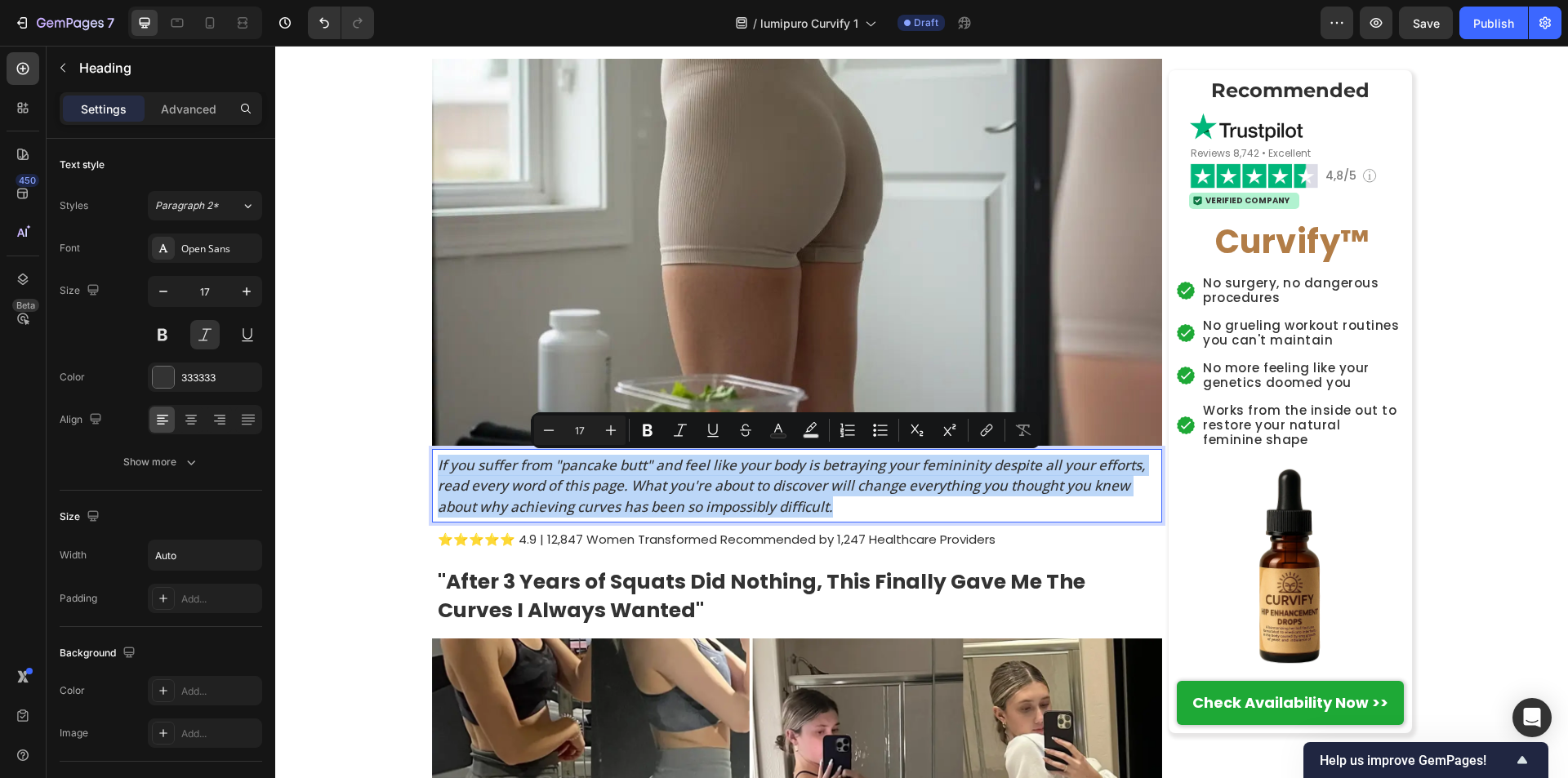
drag, startPoint x: 429, startPoint y: 464, endPoint x: 857, endPoint y: 511, distance: 430.6
click at [857, 511] on h2 "If you suffer from "pancake butt" and feel like your body is betraying your fem…" at bounding box center [799, 485] width 726 height 66
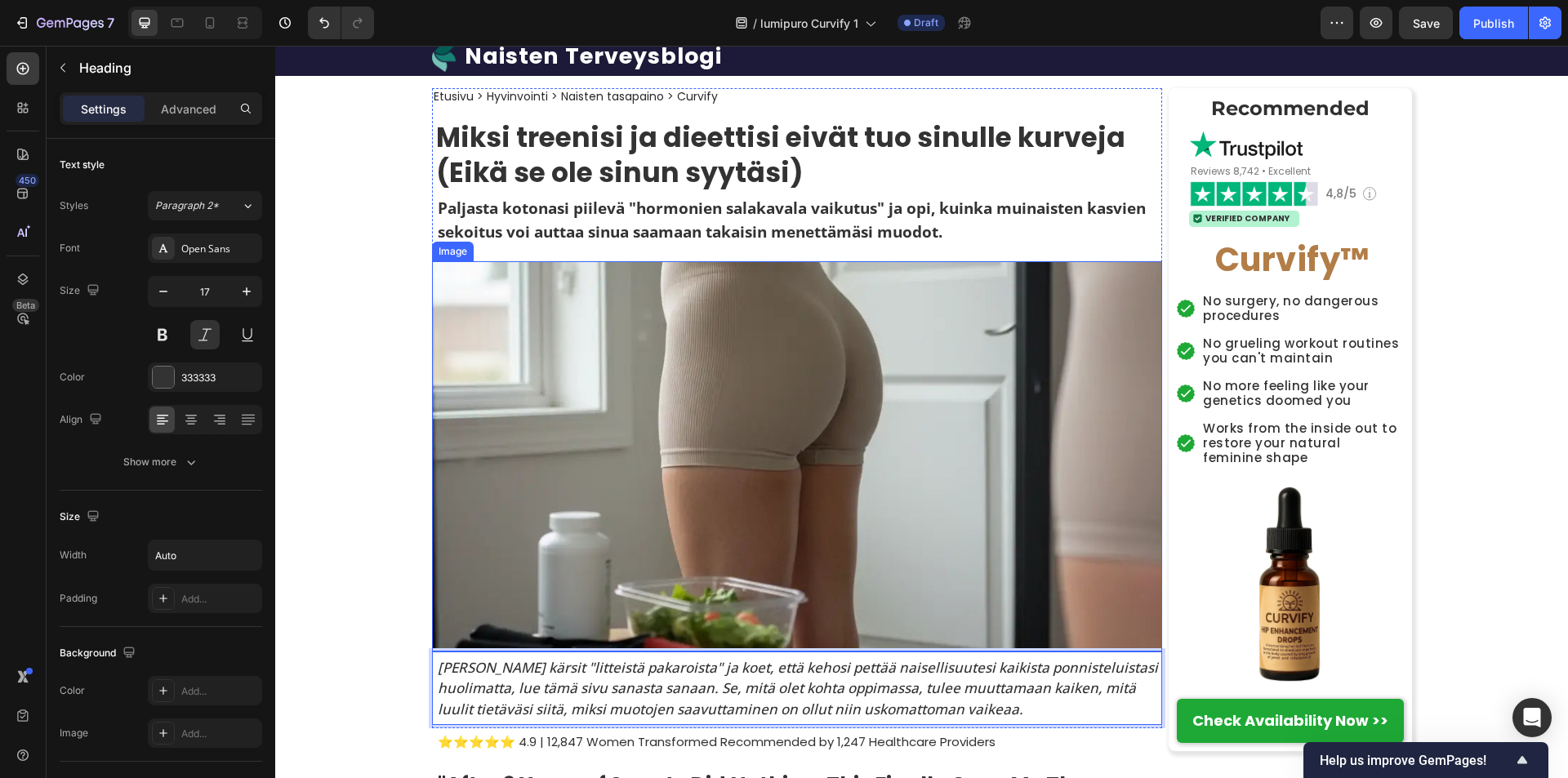
scroll to position [81, 0]
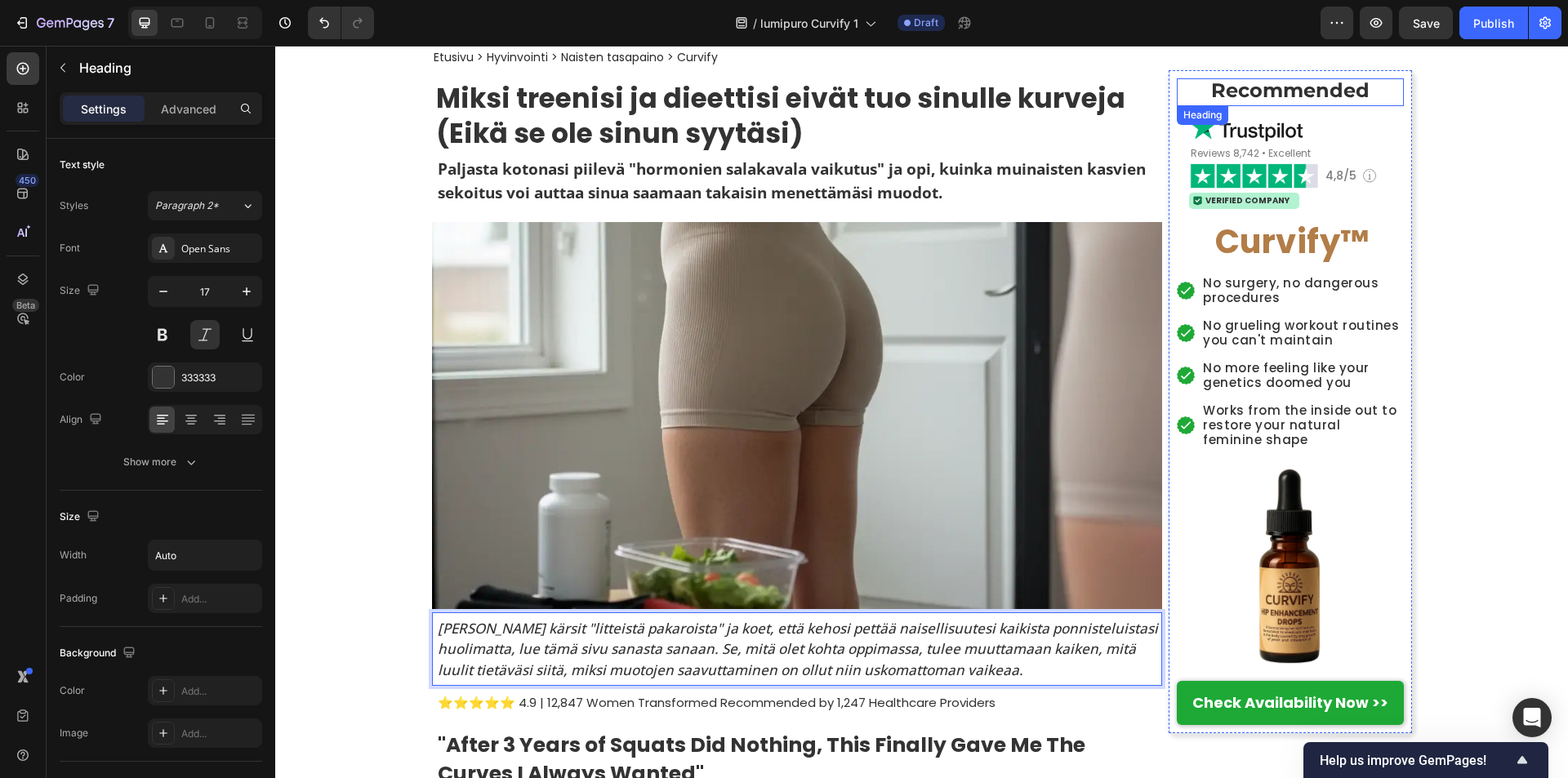
click at [1210, 88] on strong "Recommended" at bounding box center [1290, 90] width 159 height 24
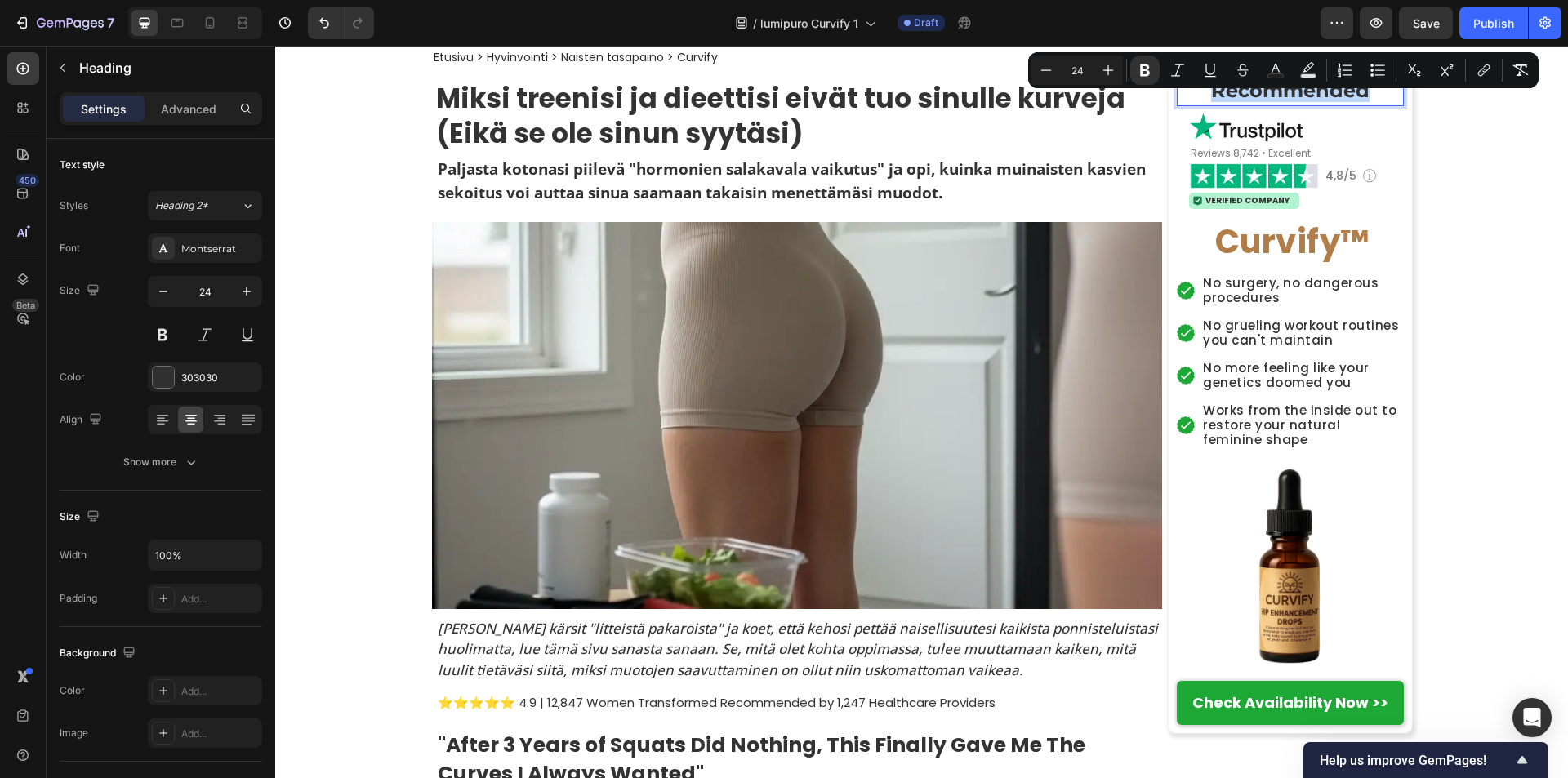
drag, startPoint x: 1210, startPoint y: 88, endPoint x: 1385, endPoint y: 105, distance: 175.8
click at [1385, 105] on div "Recommended Heading 6" at bounding box center [1290, 92] width 227 height 27
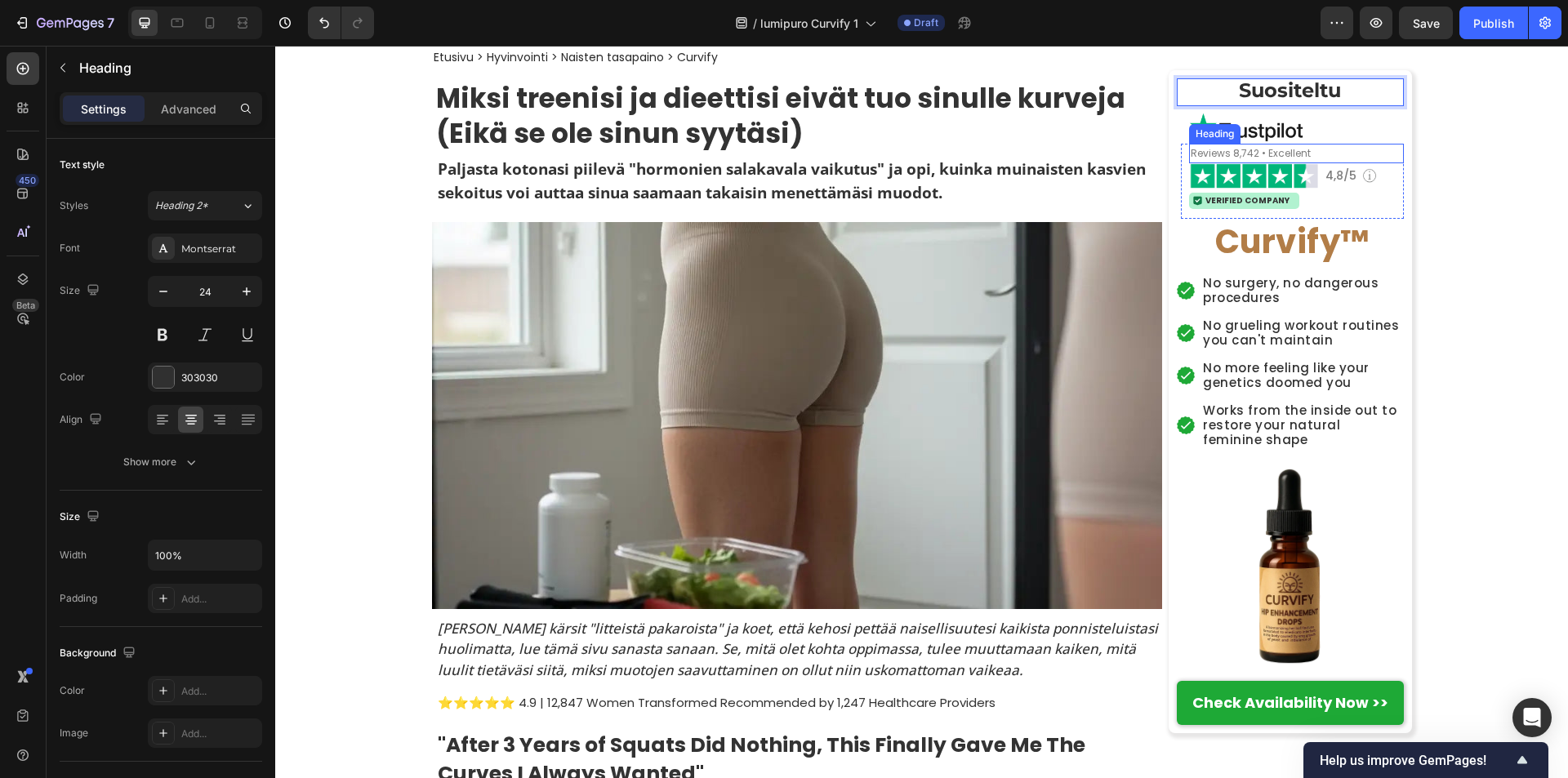
click at [1191, 154] on span "Reviews 8,742 • Excellent" at bounding box center [1250, 153] width 120 height 14
drag, startPoint x: 1187, startPoint y: 154, endPoint x: 1207, endPoint y: 154, distance: 20.0
click at [1207, 154] on span "Reviews 8,742 • Excellent" at bounding box center [1250, 153] width 120 height 14
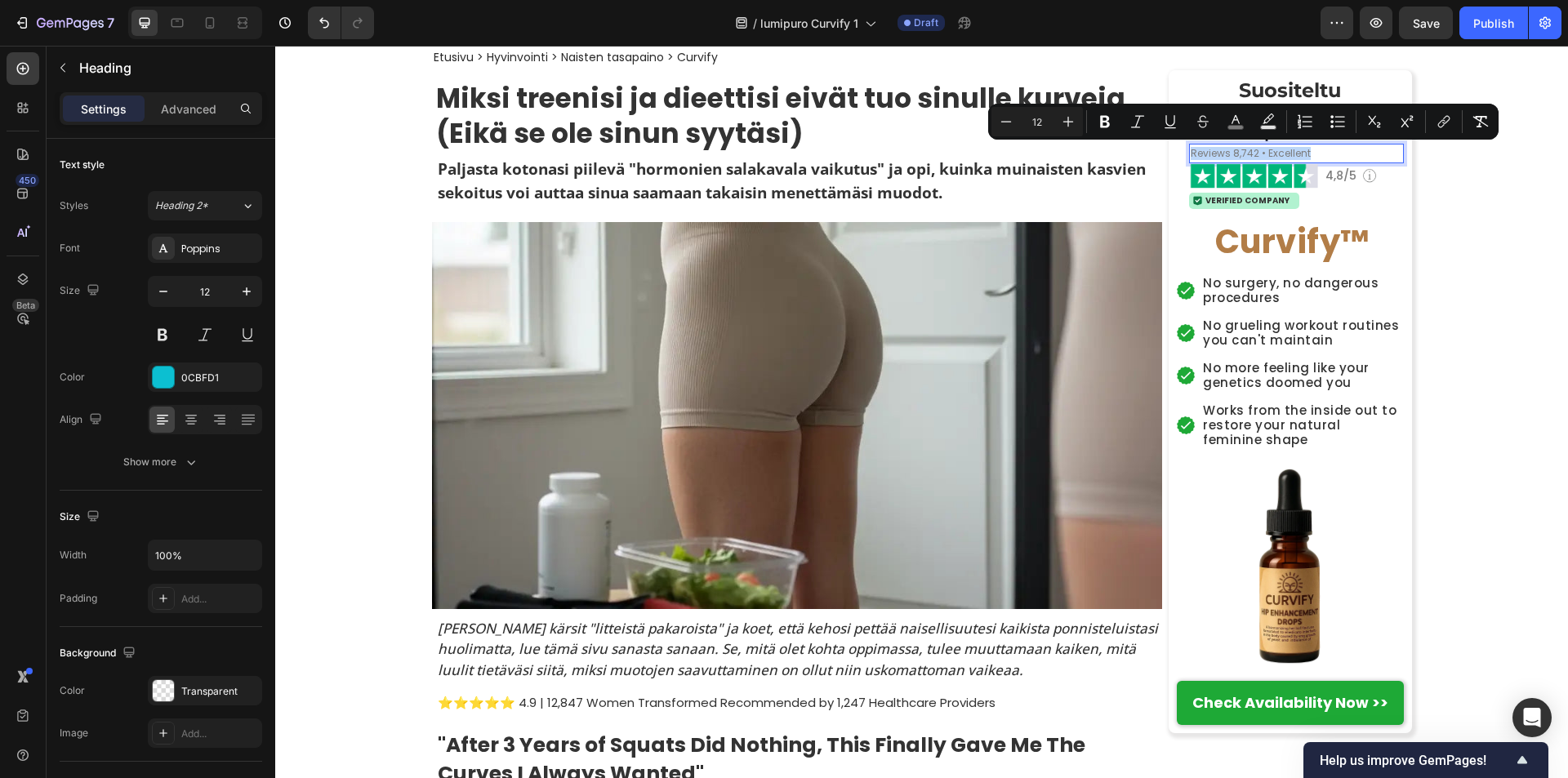
drag, startPoint x: 1186, startPoint y: 154, endPoint x: 1337, endPoint y: 159, distance: 151.1
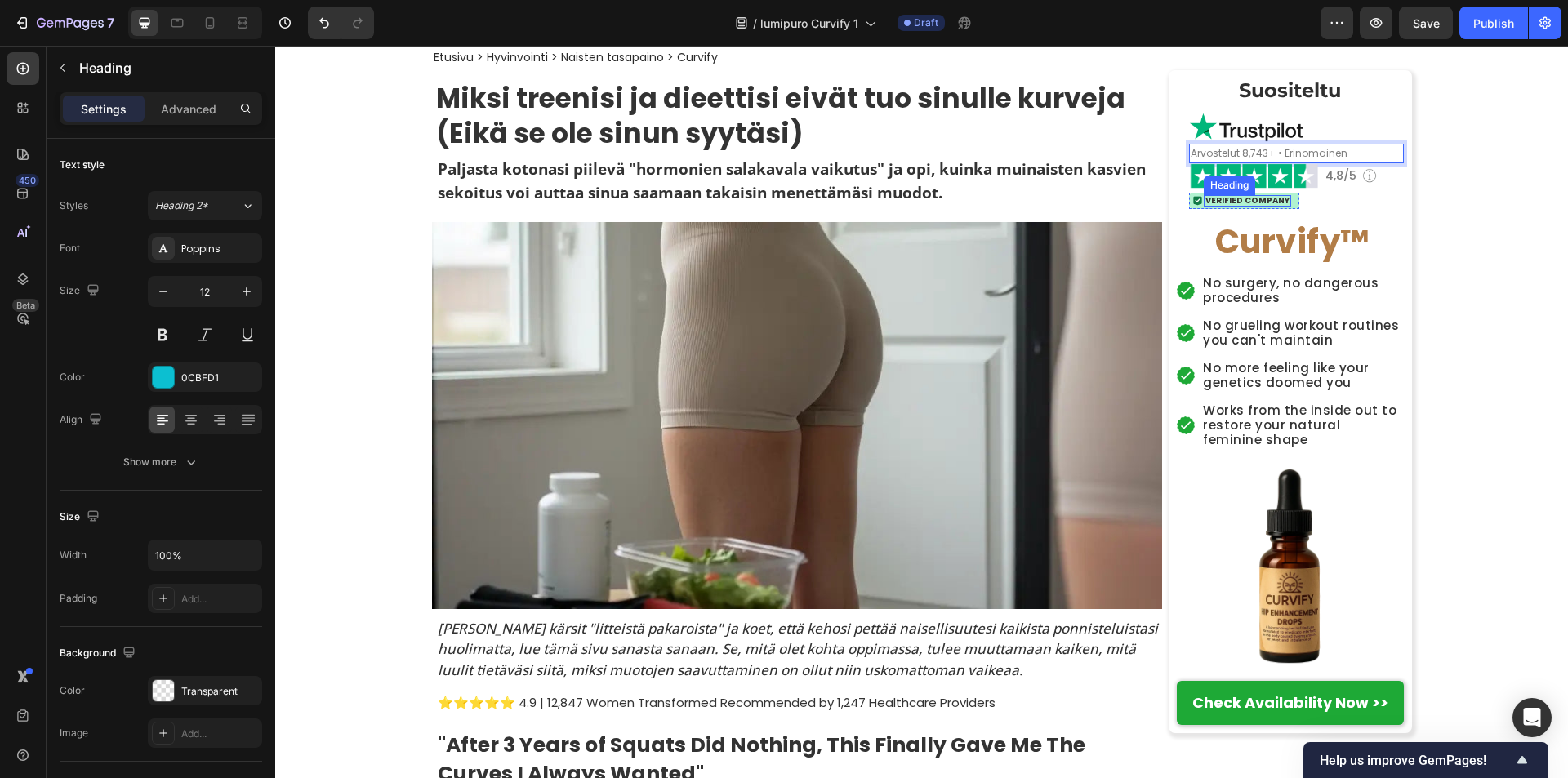
click at [1203, 198] on h2 "Verified Company" at bounding box center [1247, 201] width 87 height 12
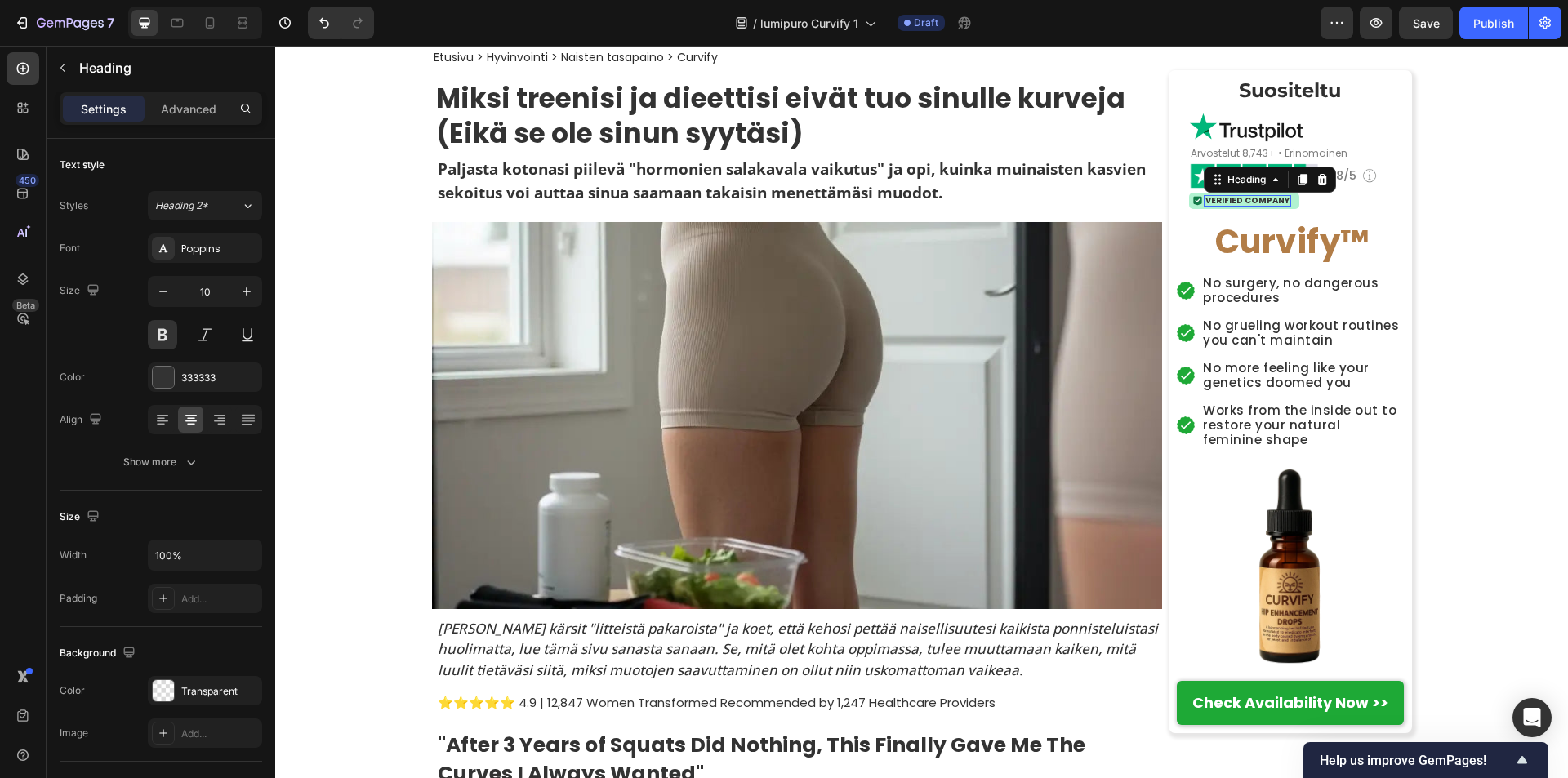
click at [1203, 198] on h2 "Verified Company" at bounding box center [1247, 201] width 87 height 12
drag, startPoint x: 1200, startPoint y: 198, endPoint x: 1229, endPoint y: 200, distance: 29.1
click at [1229, 200] on p "Verified Company" at bounding box center [1248, 201] width 84 height 8
drag, startPoint x: 1199, startPoint y: 201, endPoint x: 1297, endPoint y: 200, distance: 98.0
click at [1297, 200] on div "Image Verified Company Heading 0 Row Row" at bounding box center [1296, 201] width 215 height 17
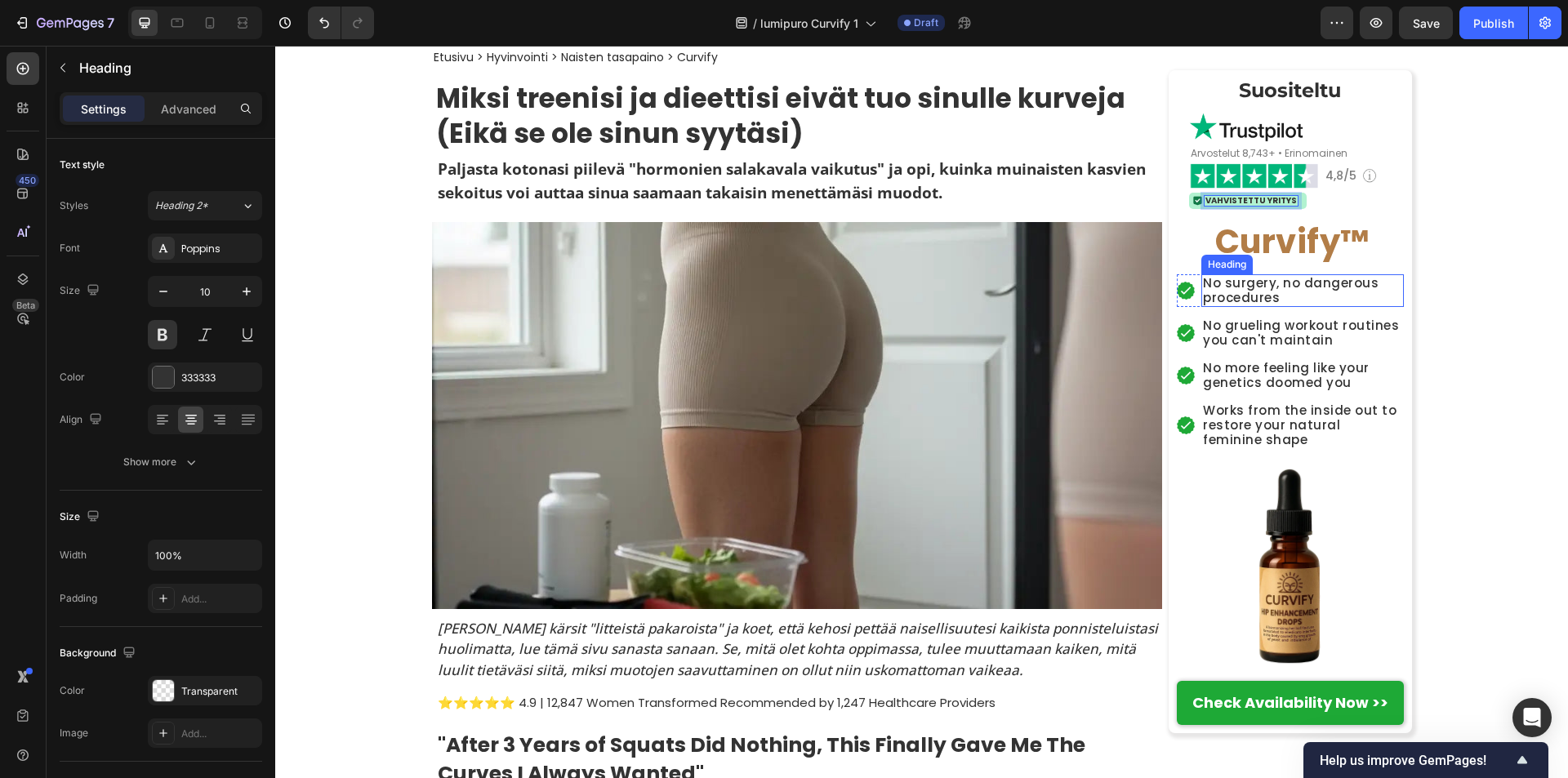
click at [1200, 286] on h2 "No surgery, no dangerous procedures" at bounding box center [1301, 290] width 203 height 32
click at [1200, 285] on h2 "No surgery, no dangerous procedures" at bounding box center [1301, 290] width 203 height 32
drag, startPoint x: 1200, startPoint y: 285, endPoint x: 1233, endPoint y: 291, distance: 33.5
click at [1233, 291] on p "No surgery, no dangerous procedures" at bounding box center [1301, 291] width 199 height 29
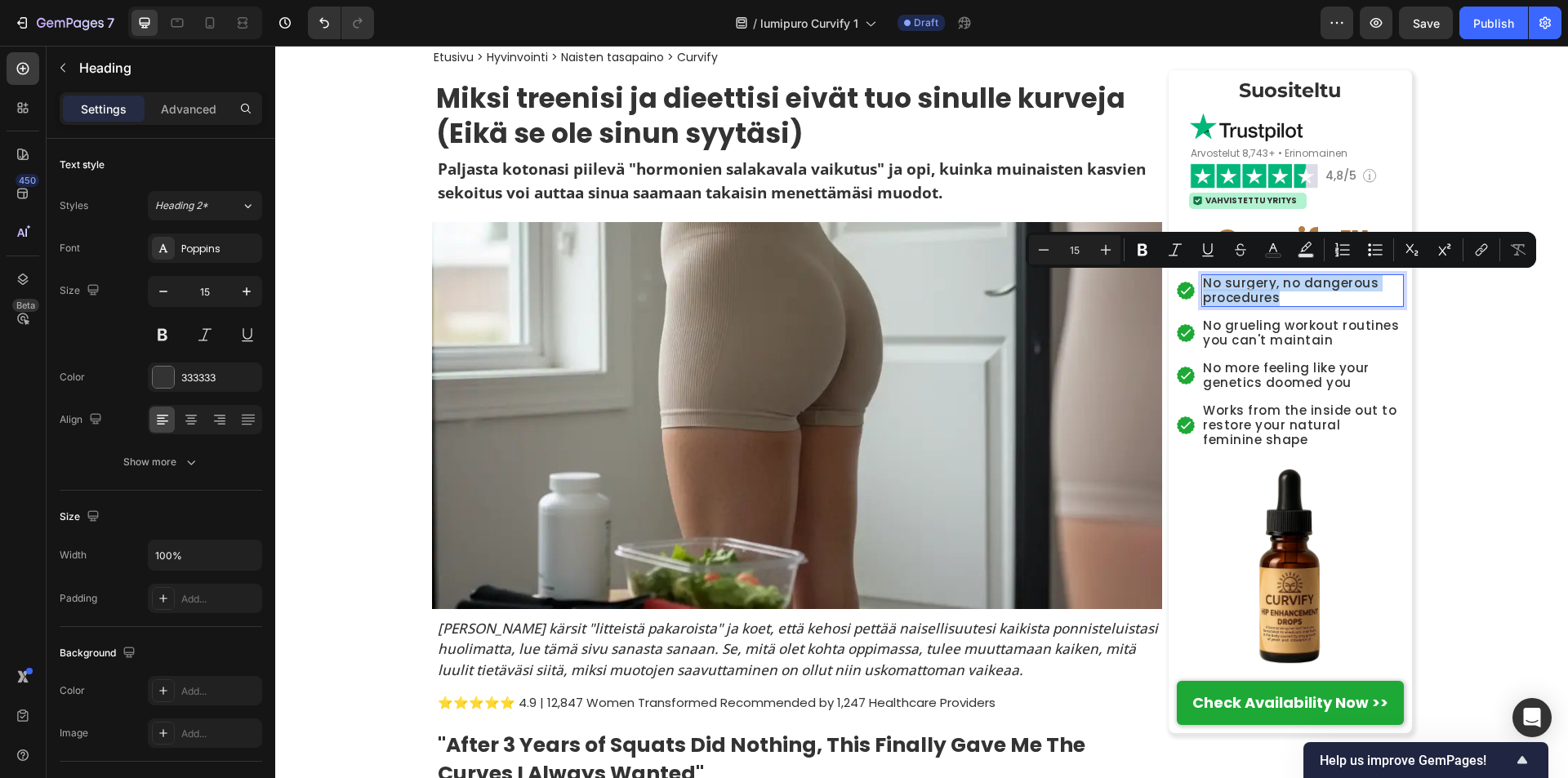
drag, startPoint x: 1200, startPoint y: 286, endPoint x: 1276, endPoint y: 300, distance: 77.3
click at [1276, 300] on p "No surgery, no dangerous procedures" at bounding box center [1301, 291] width 199 height 29
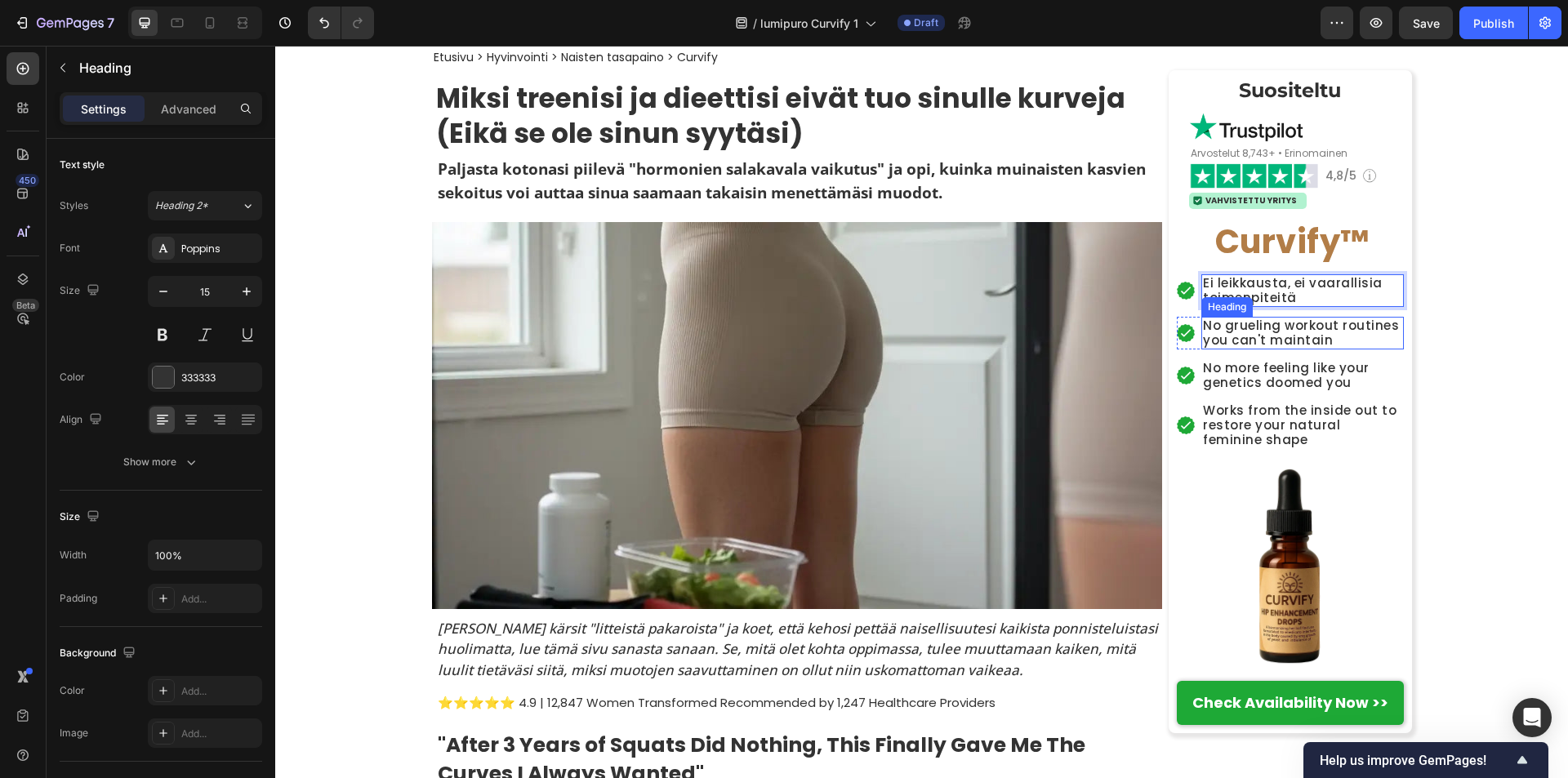
click at [1200, 325] on h2 "No grueling workout routines you can't maintain" at bounding box center [1301, 332] width 203 height 32
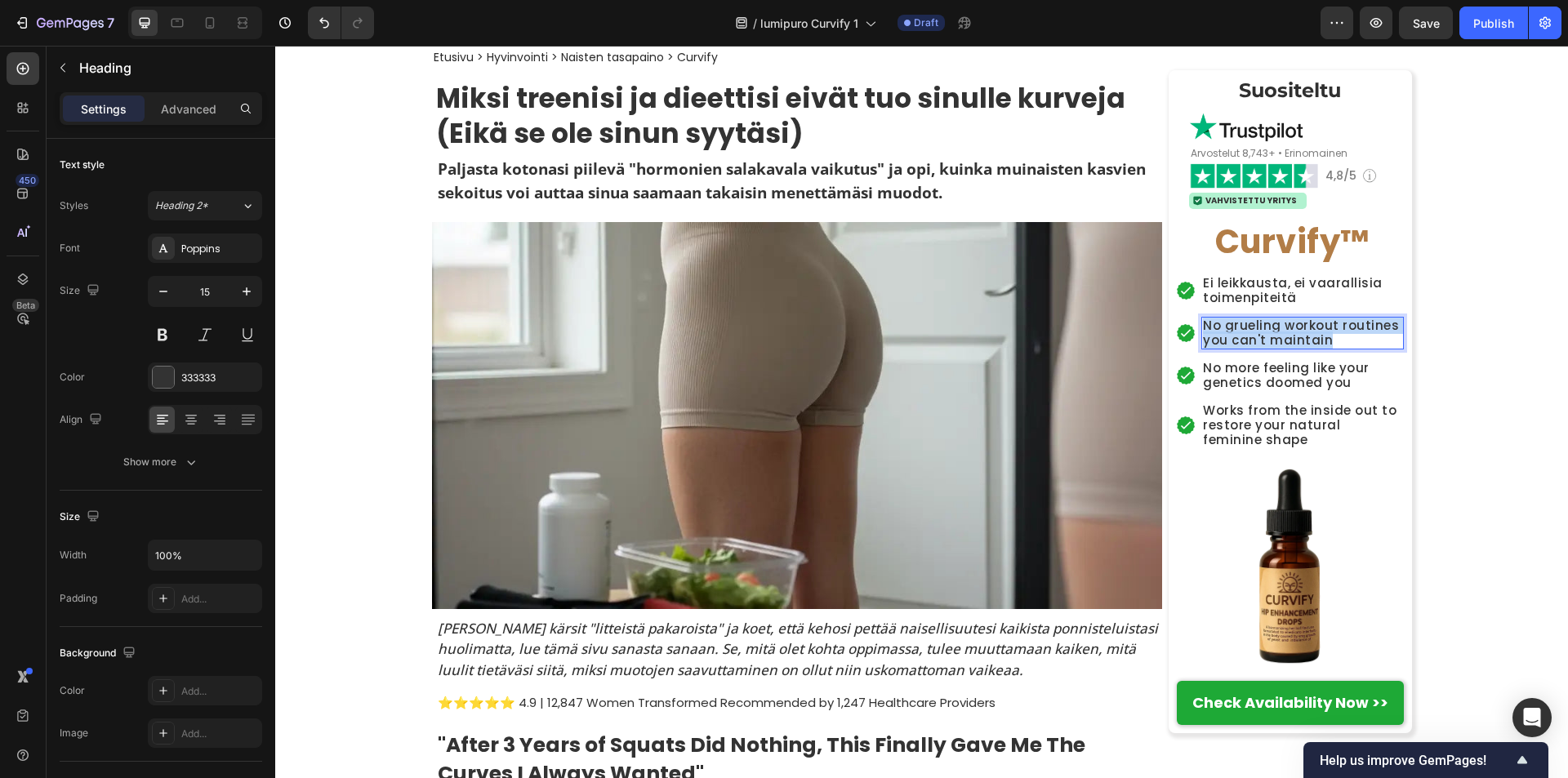
click at [1202, 325] on p "No grueling workout routines you can't maintain" at bounding box center [1301, 333] width 199 height 29
click at [1327, 370] on h2 "No more feeling like your genetics doomed you" at bounding box center [1301, 375] width 203 height 32
click at [1342, 376] on h2 "No more feeling like your genetics doomed you" at bounding box center [1301, 375] width 203 height 32
click at [1338, 387] on p "No more feeling like your genetics doomed you" at bounding box center [1301, 375] width 199 height 29
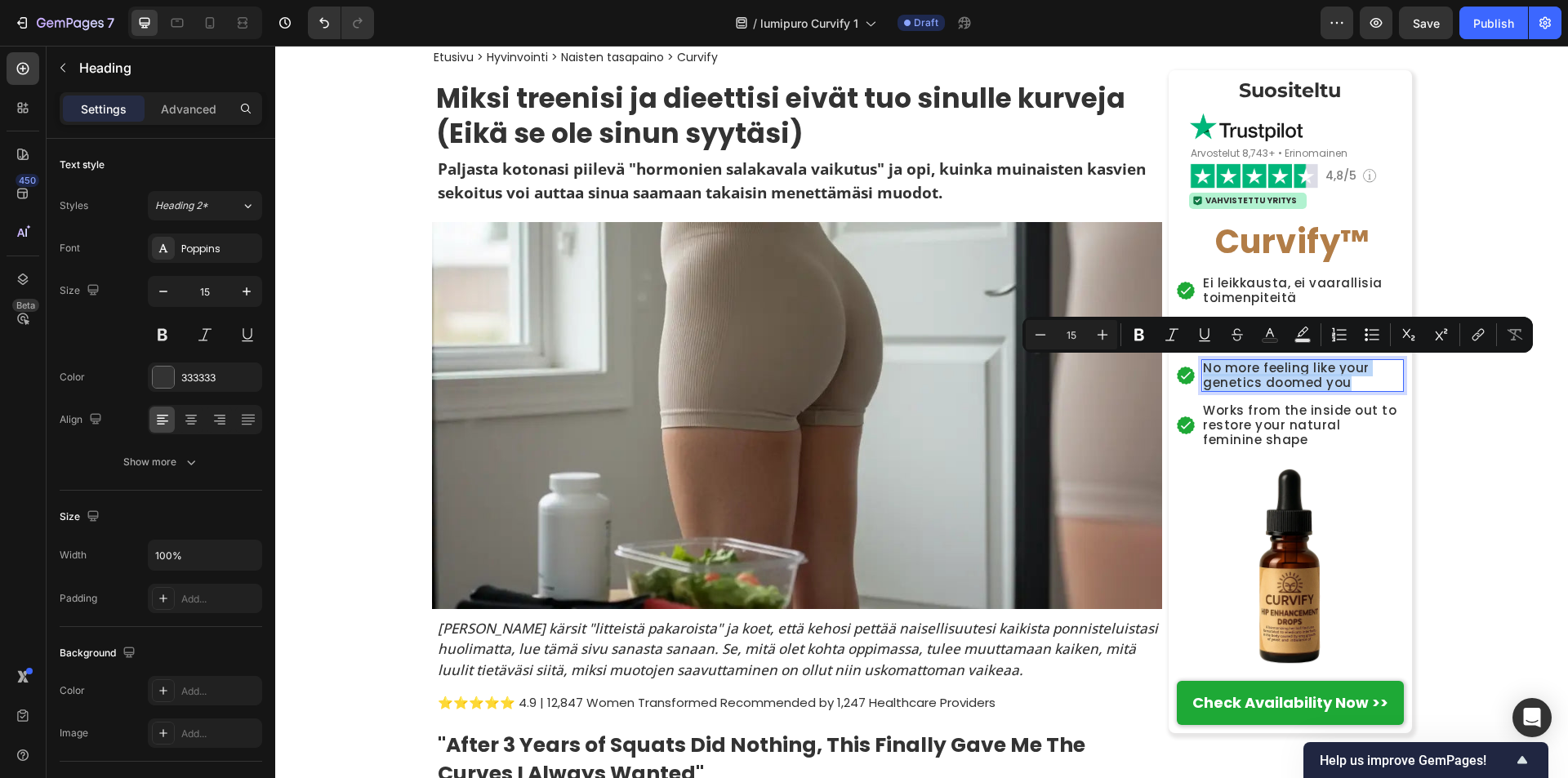
drag, startPoint x: 1339, startPoint y: 386, endPoint x: 1200, endPoint y: 368, distance: 140.2
click at [1202, 368] on p "No more feeling like your genetics doomed you" at bounding box center [1301, 375] width 199 height 29
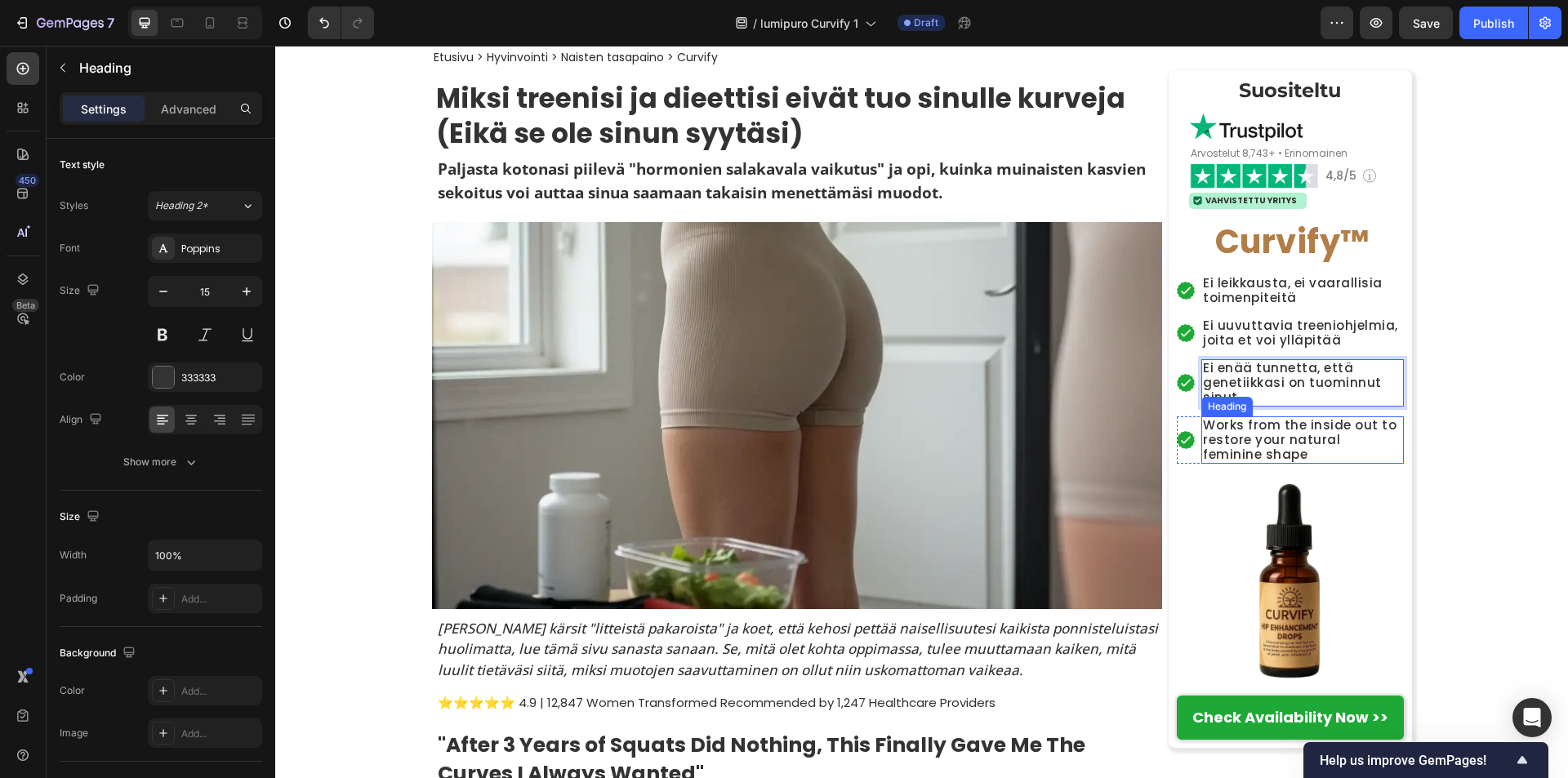
click at [1200, 425] on h2 "Works from the inside out to restore your natural feminine shape" at bounding box center [1301, 440] width 203 height 47
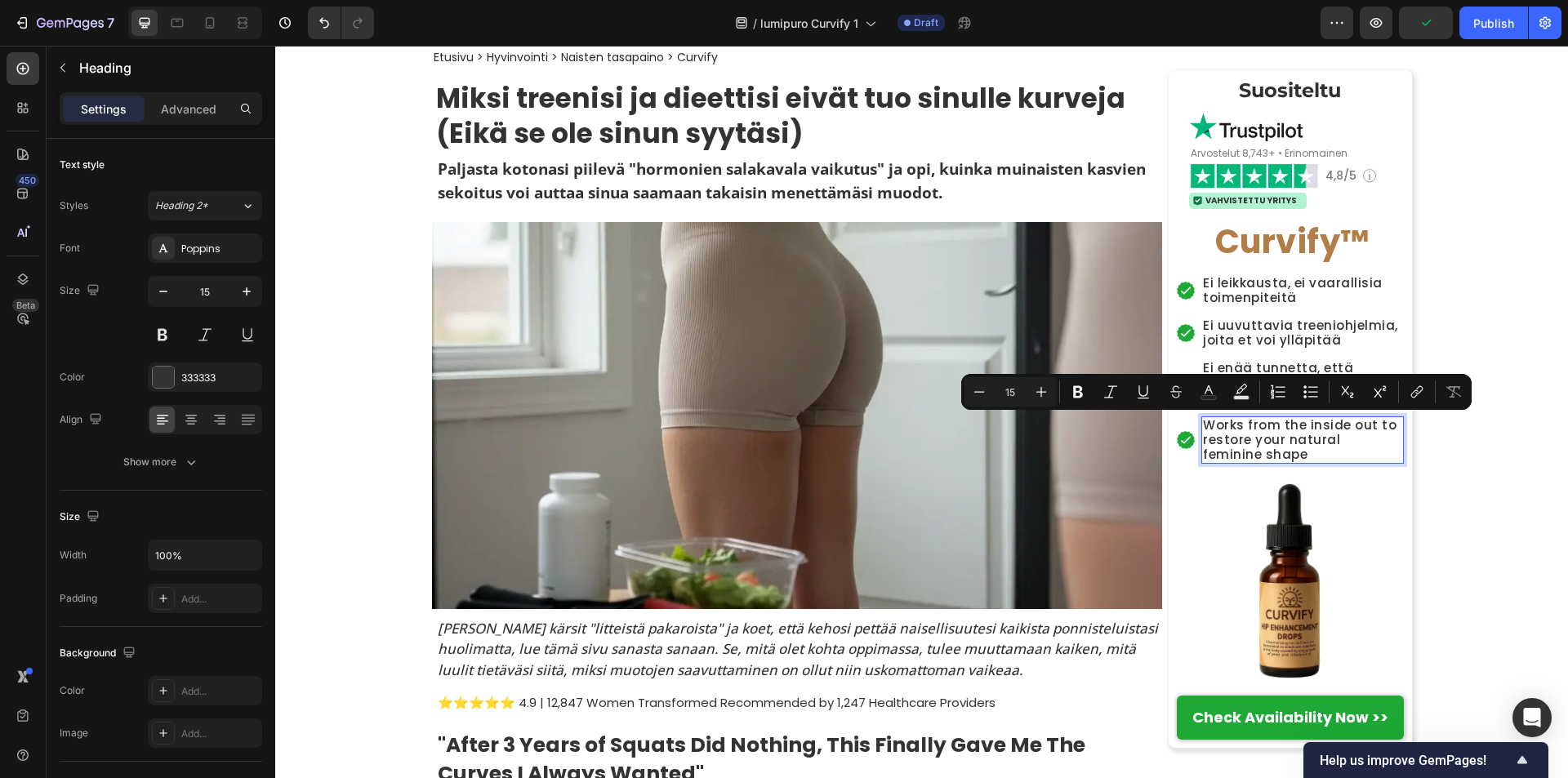
click at [1202, 425] on p "Works from the inside out to restore your natural feminine shape" at bounding box center [1301, 440] width 199 height 44
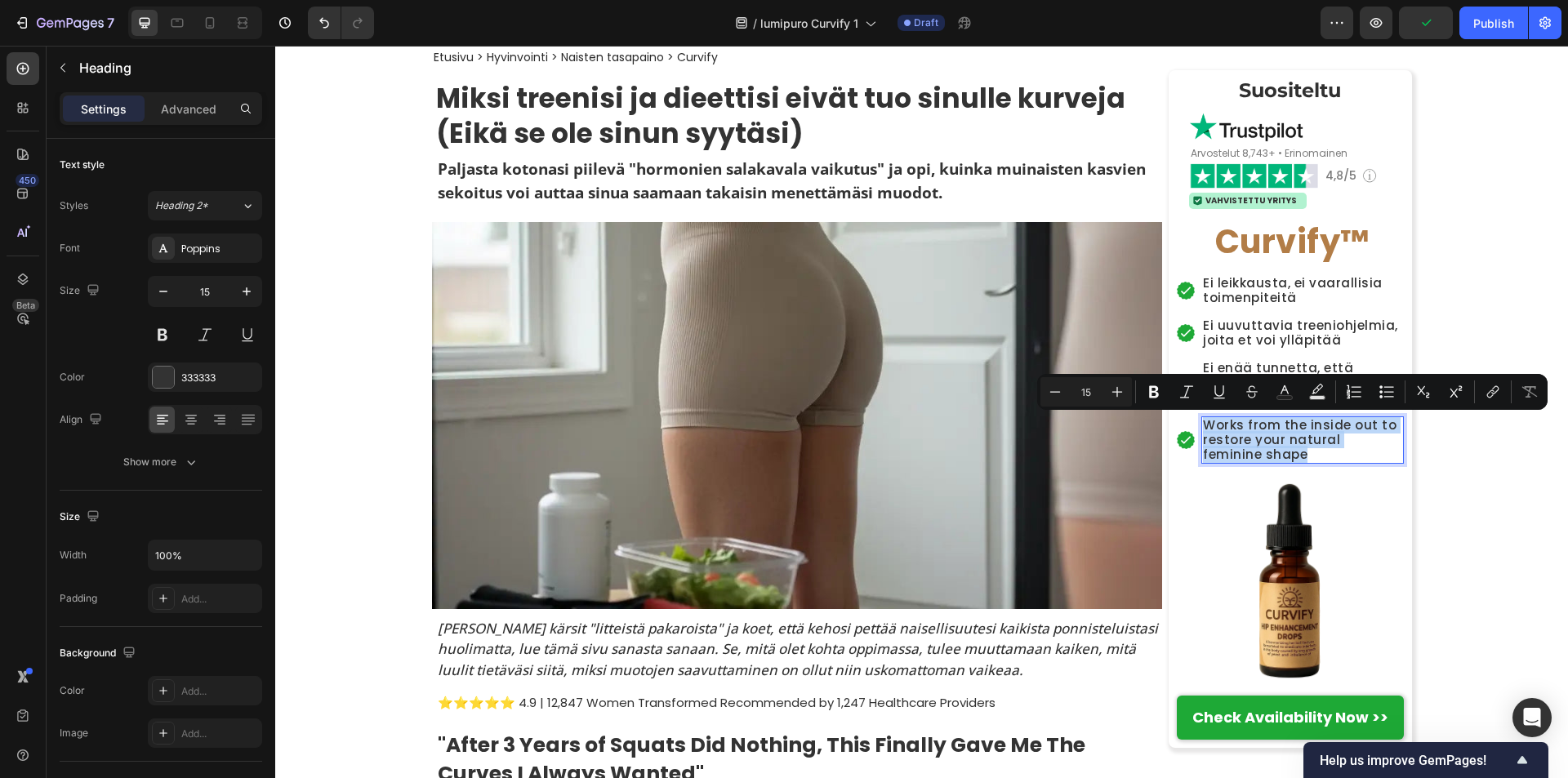
drag, startPoint x: 1200, startPoint y: 425, endPoint x: 1258, endPoint y: 452, distance: 64.0
click at [1258, 452] on p "Works from the inside out to restore your natural feminine shape" at bounding box center [1301, 440] width 199 height 44
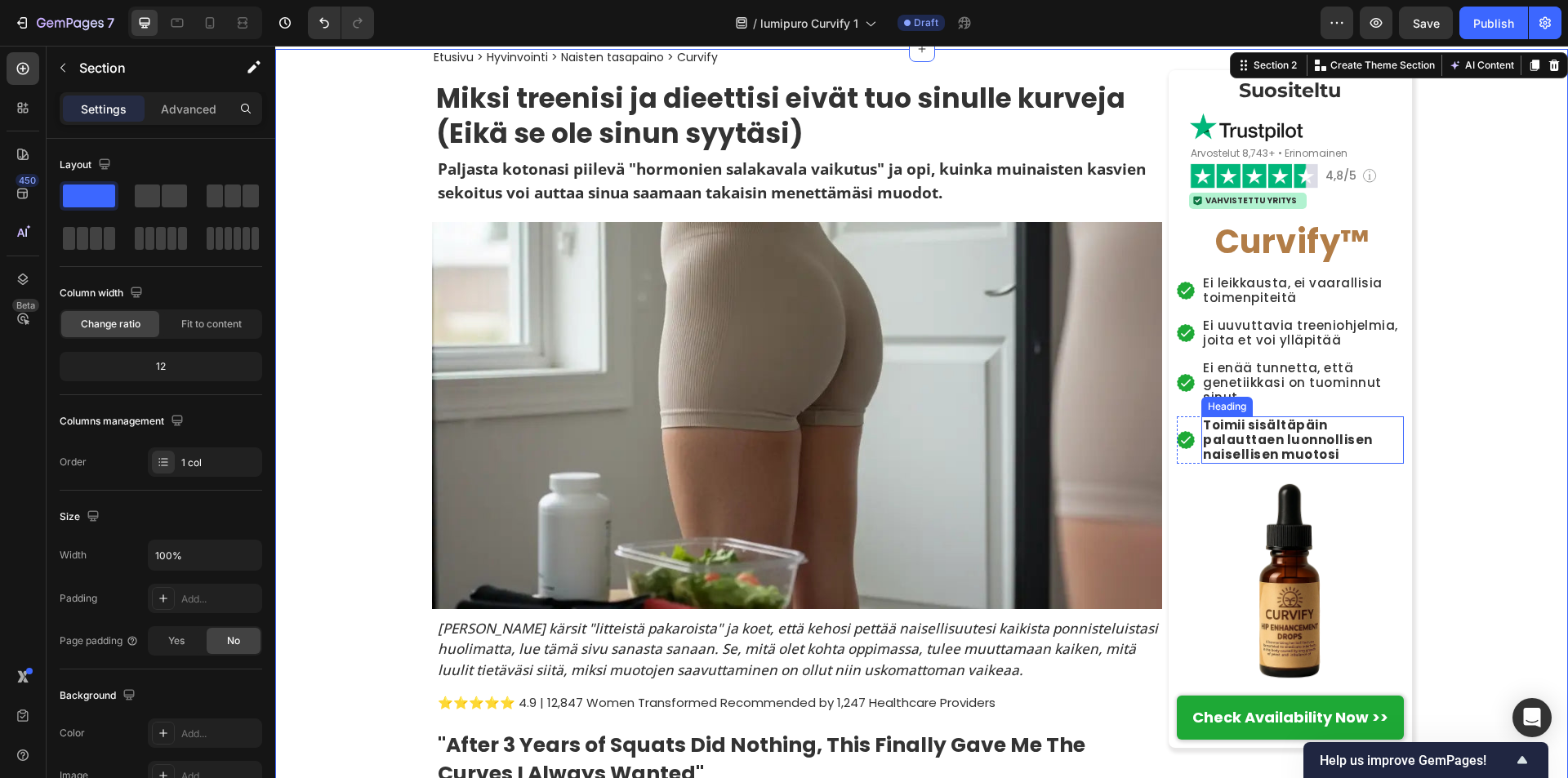
click at [1260, 459] on p "⁠⁠⁠⁠⁠⁠⁠ Toimii sisältäpäin palauttaen luonnollisen naisellisen muotosi" at bounding box center [1301, 440] width 199 height 44
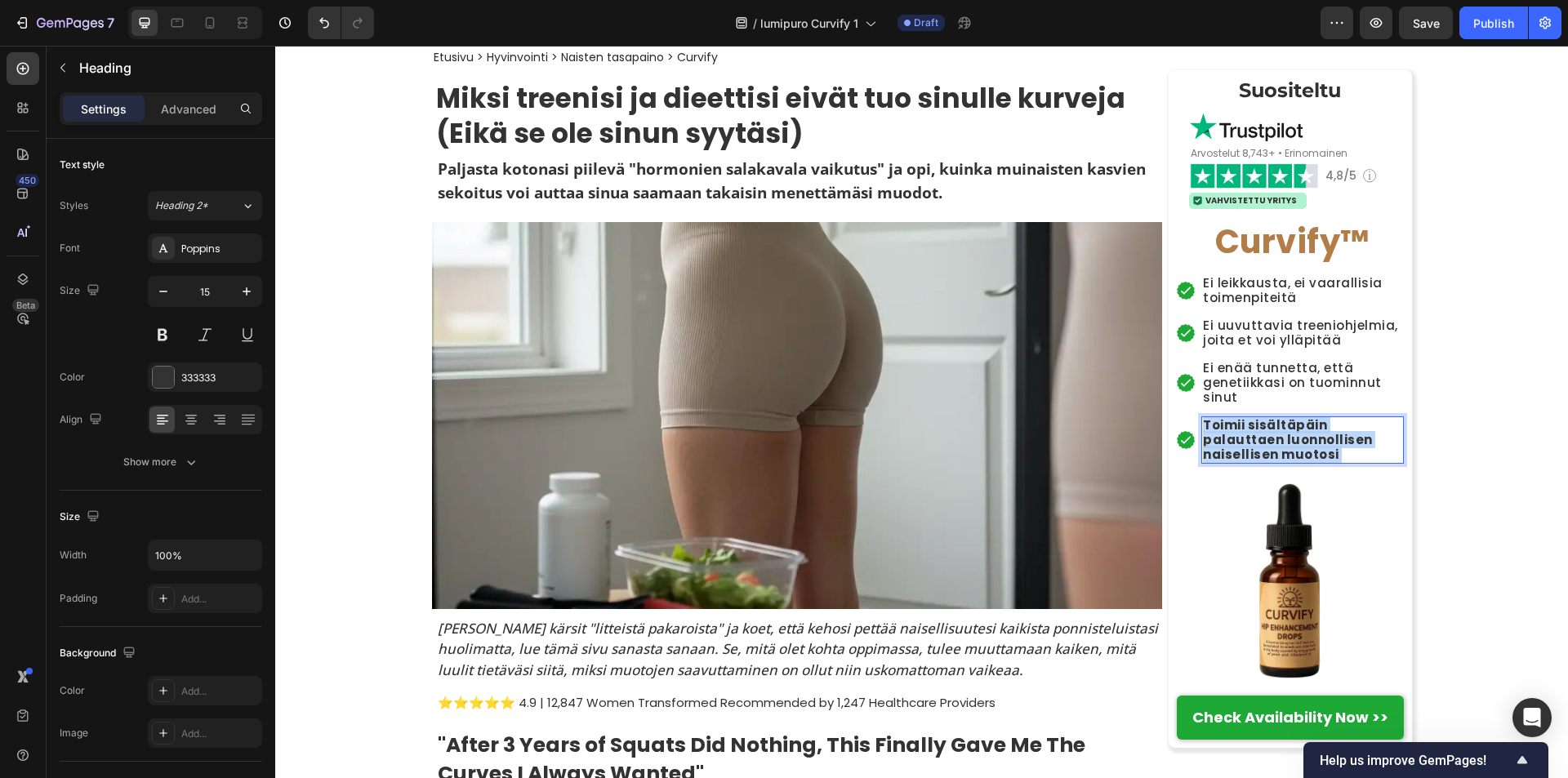
drag, startPoint x: 1245, startPoint y: 455, endPoint x: 1235, endPoint y: 455, distance: 10.0
click at [1235, 455] on strong "Toimii sisältäpäin palauttaen luonnollisen naisellisen muotosi" at bounding box center [1287, 439] width 170 height 46
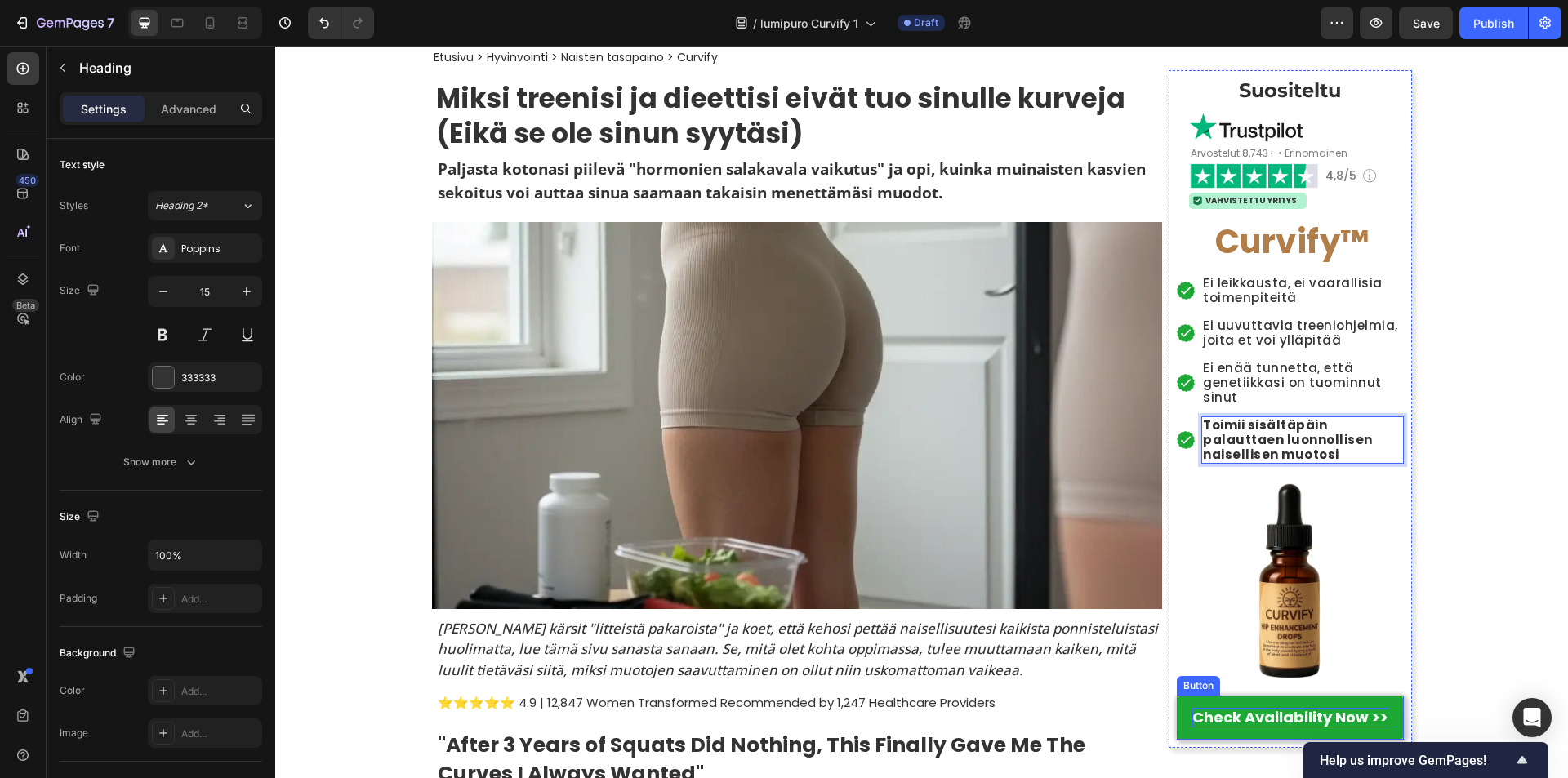
click at [1210, 717] on strong "Check Availability Now >>" at bounding box center [1290, 716] width 196 height 21
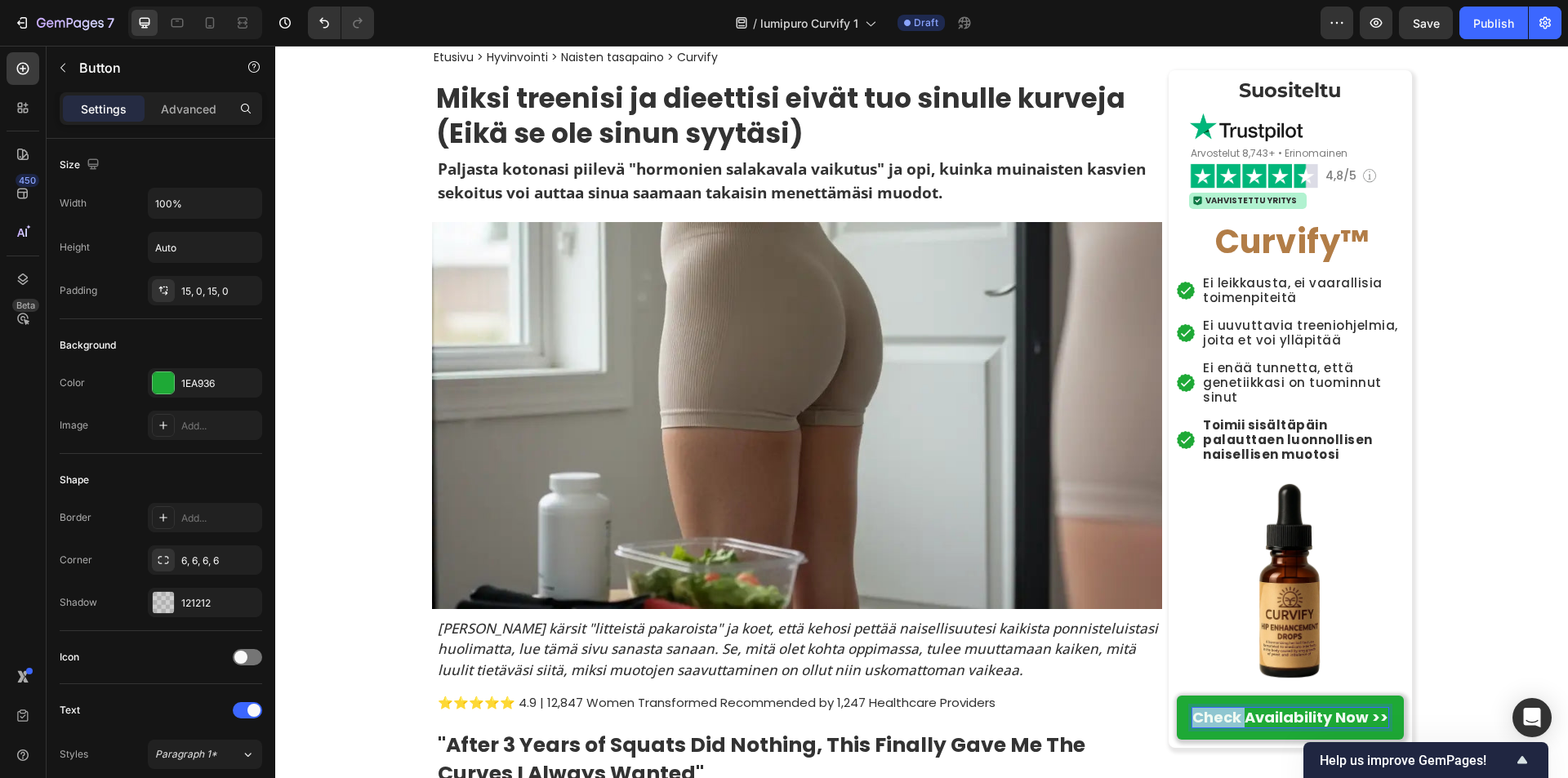
click at [1210, 717] on strong "Check Availability Now >>" at bounding box center [1290, 716] width 196 height 21
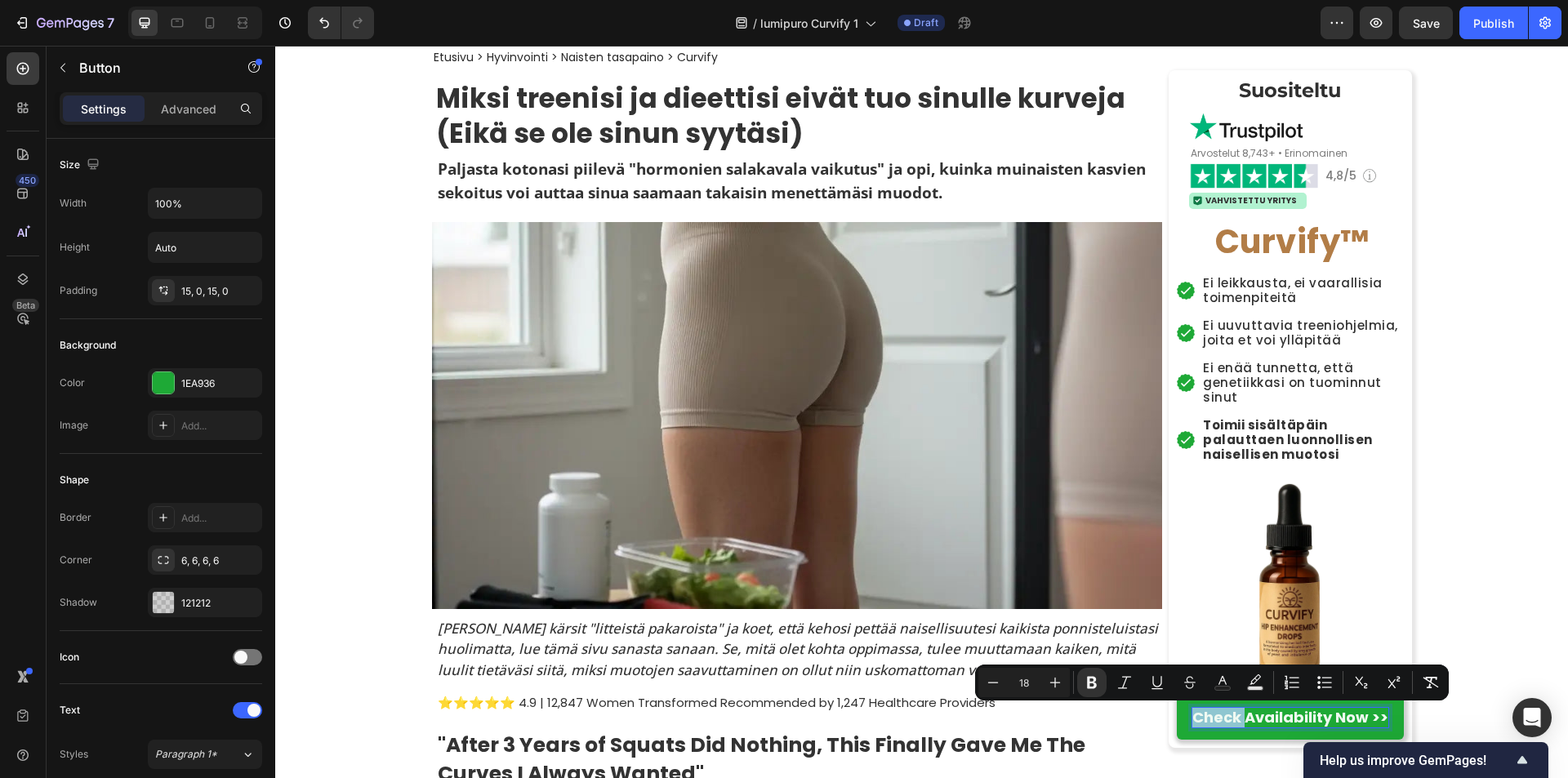
click at [1195, 721] on strong "Check Availability Now >>" at bounding box center [1290, 716] width 196 height 21
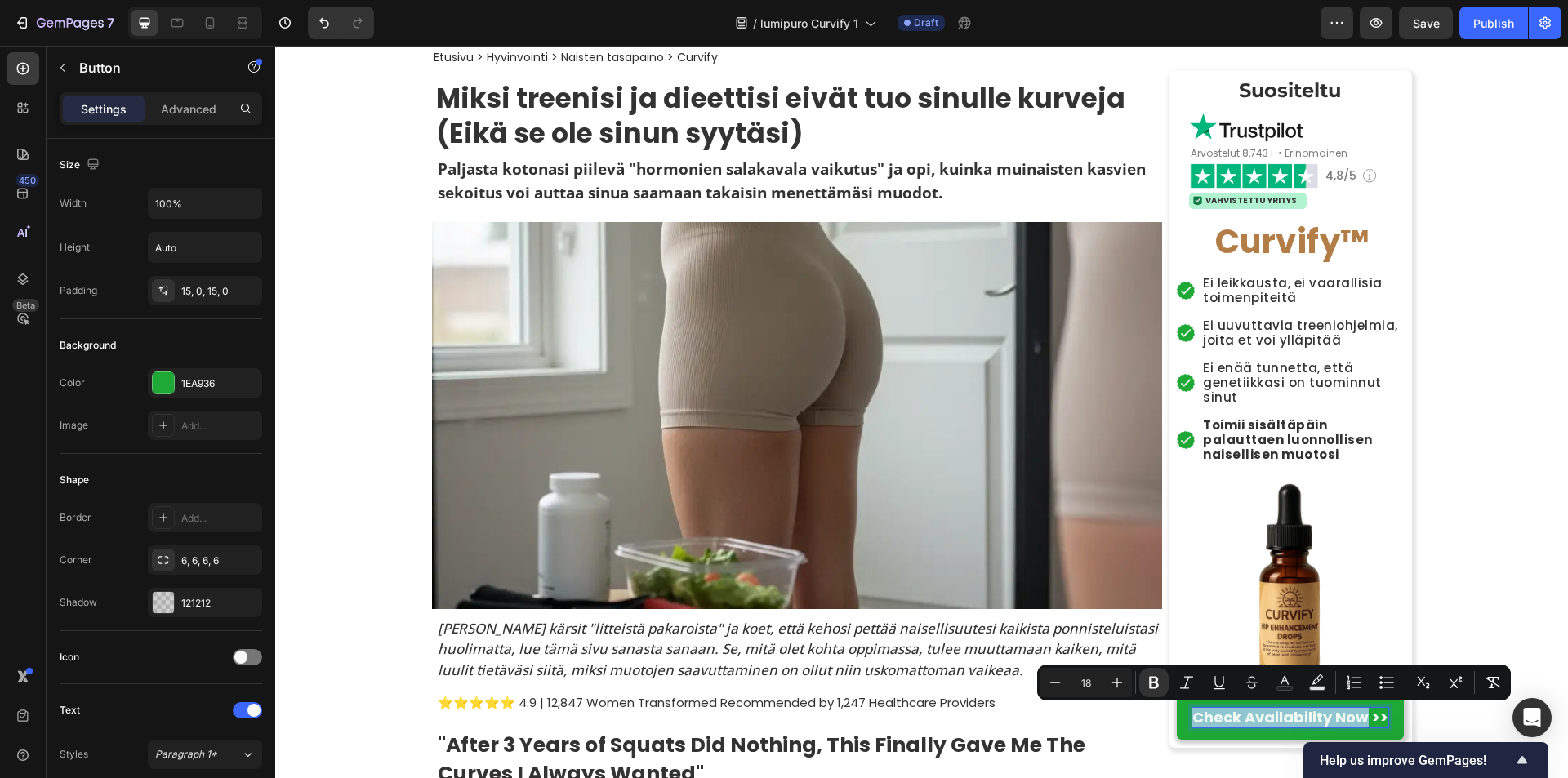
drag, startPoint x: 1189, startPoint y: 718, endPoint x: 1362, endPoint y: 730, distance: 173.4
click at [1362, 730] on link "Check Availability Now >>" at bounding box center [1290, 717] width 227 height 43
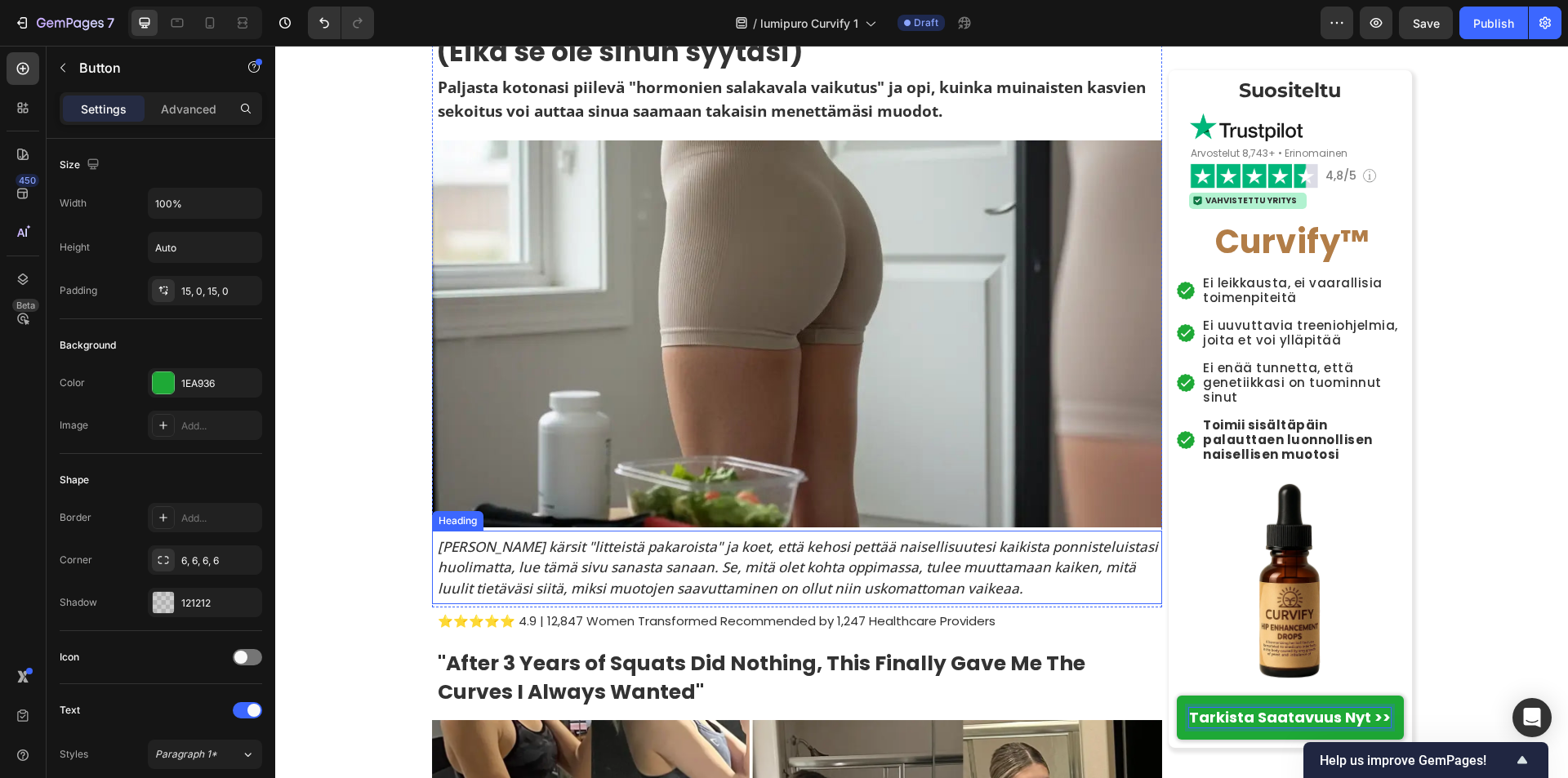
scroll to position [245, 0]
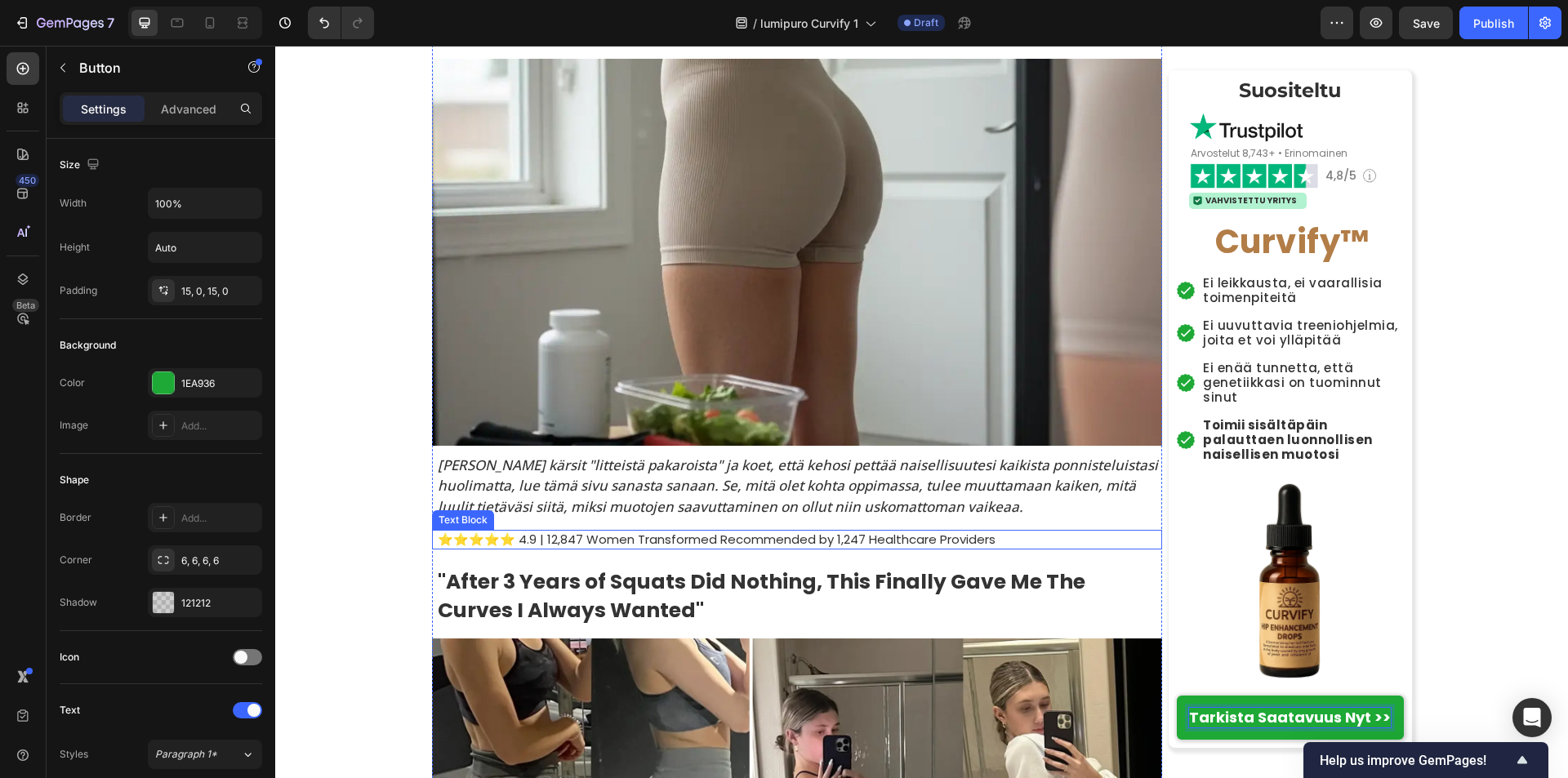
click at [548, 544] on p "⭐⭐⭐⭐⭐ 4.9 | 12,847 Women Transformed Recommended by 1,247 Healthcare Providers" at bounding box center [799, 539] width 722 height 17
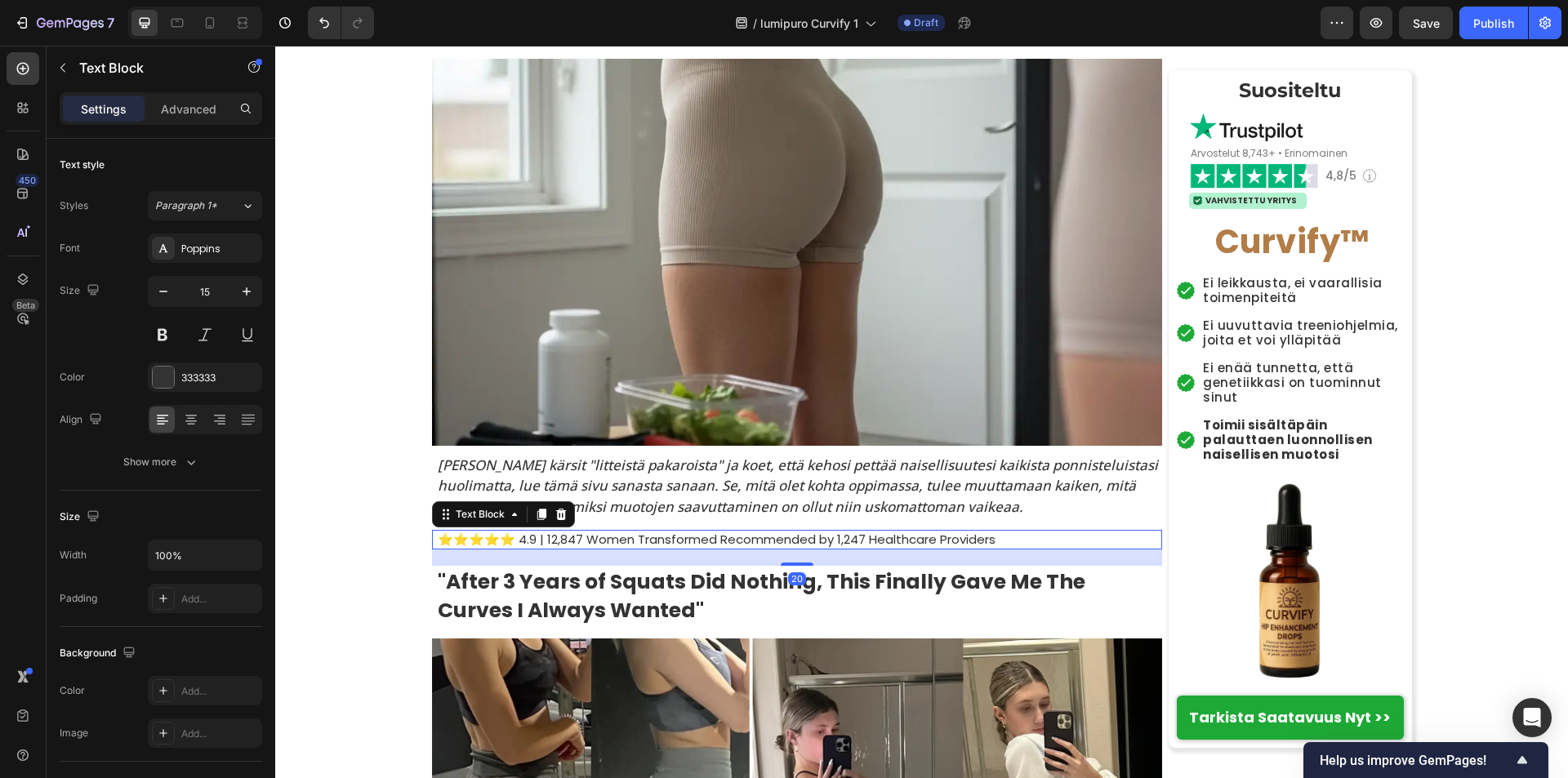
click at [548, 544] on p "⭐⭐⭐⭐⭐ 4.9 | 12,847 Women Transformed Recommended by 1,247 Healthcare Providers" at bounding box center [799, 539] width 722 height 17
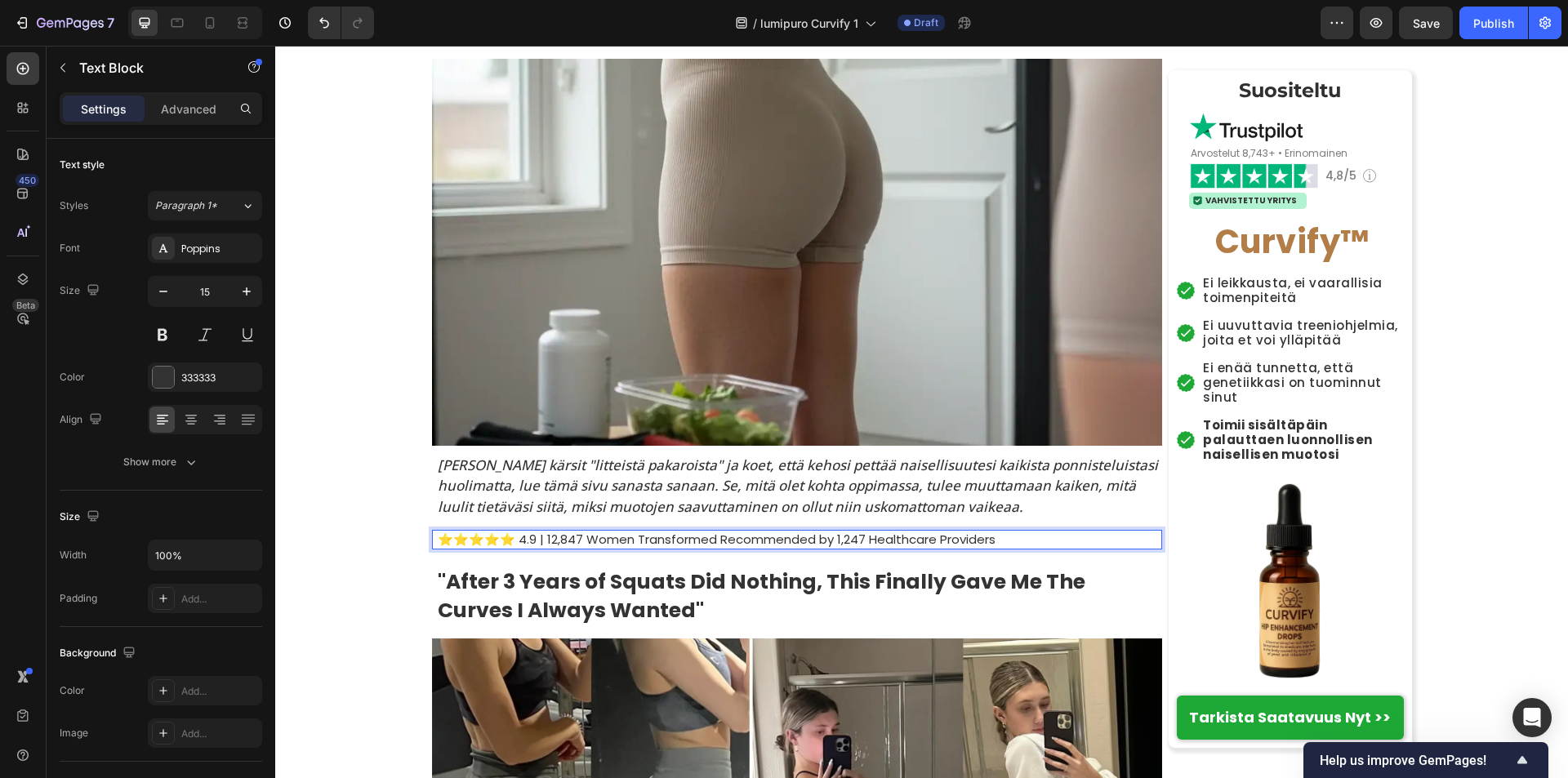
drag, startPoint x: 548, startPoint y: 541, endPoint x: 558, endPoint y: 541, distance: 10.0
click at [555, 541] on p "⭐⭐⭐⭐⭐ 4.9 | 12,847 Women Transformed Recommended by 1,247 Healthcare Providers" at bounding box center [799, 539] width 722 height 17
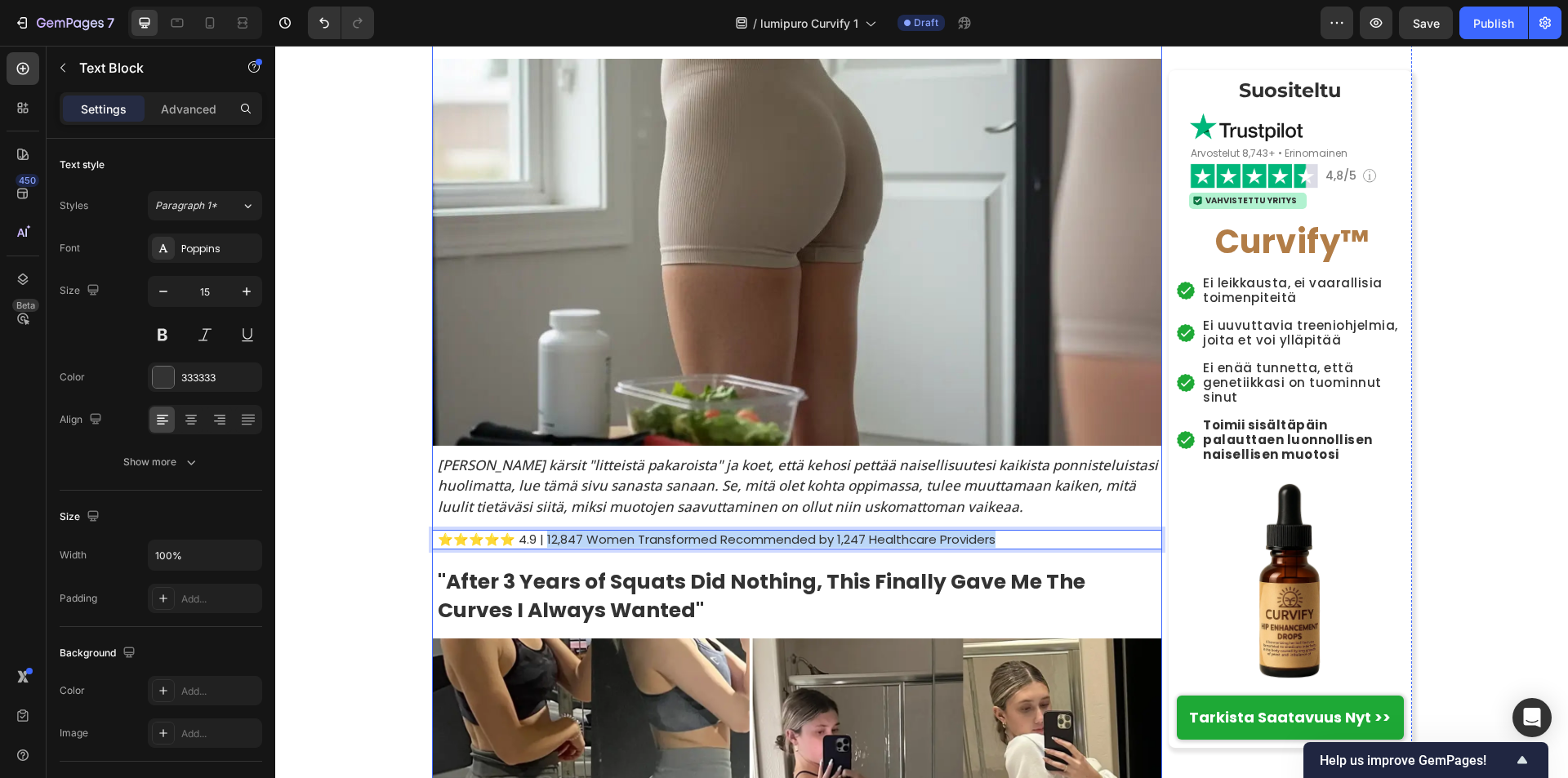
drag, startPoint x: 548, startPoint y: 541, endPoint x: 1025, endPoint y: 550, distance: 477.1
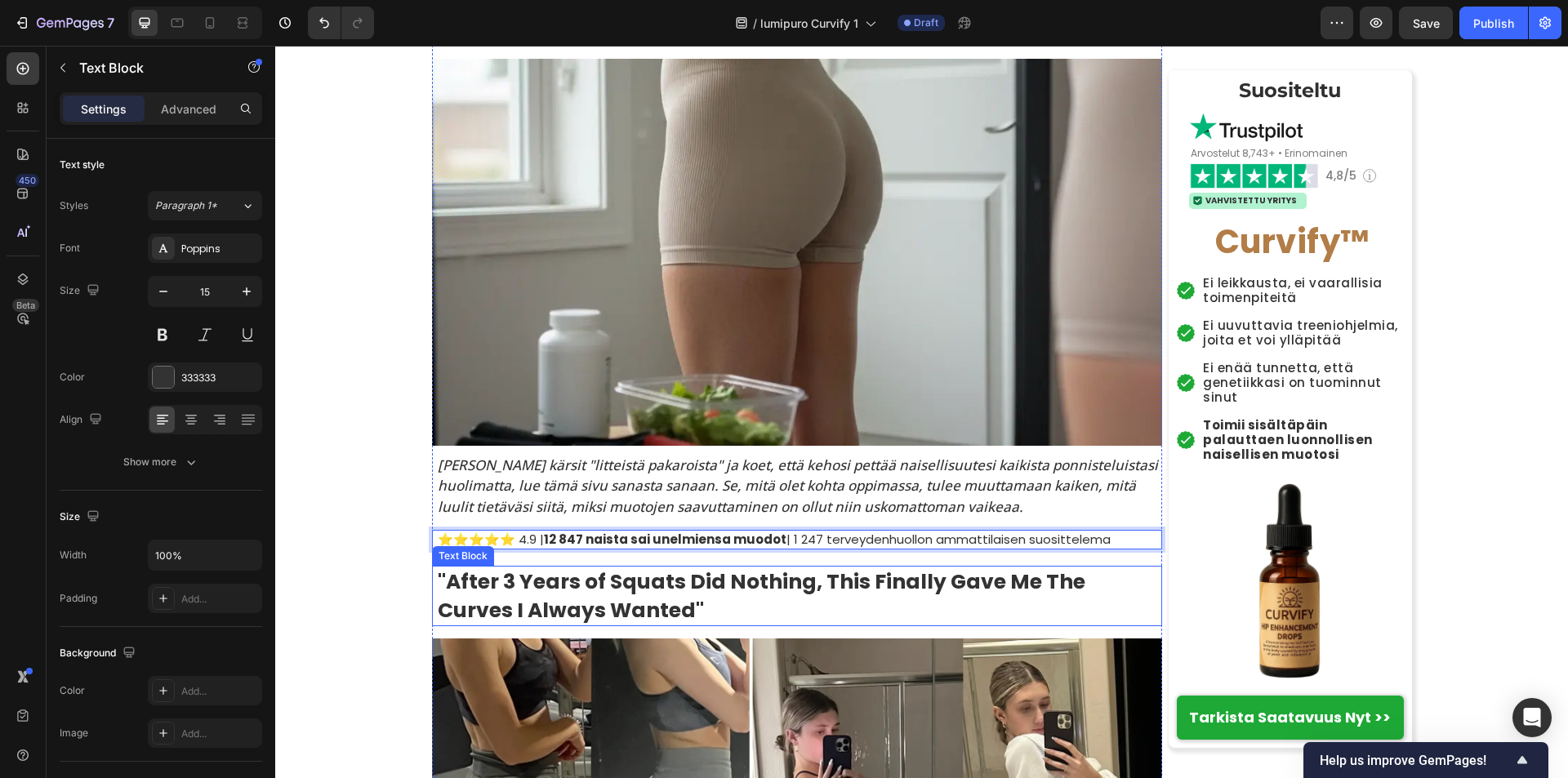
click at [614, 607] on strong ""After 3 Years of Squats Did Nothing, This Finally Gave Me The Curves I Always …" at bounding box center [761, 596] width 648 height 57
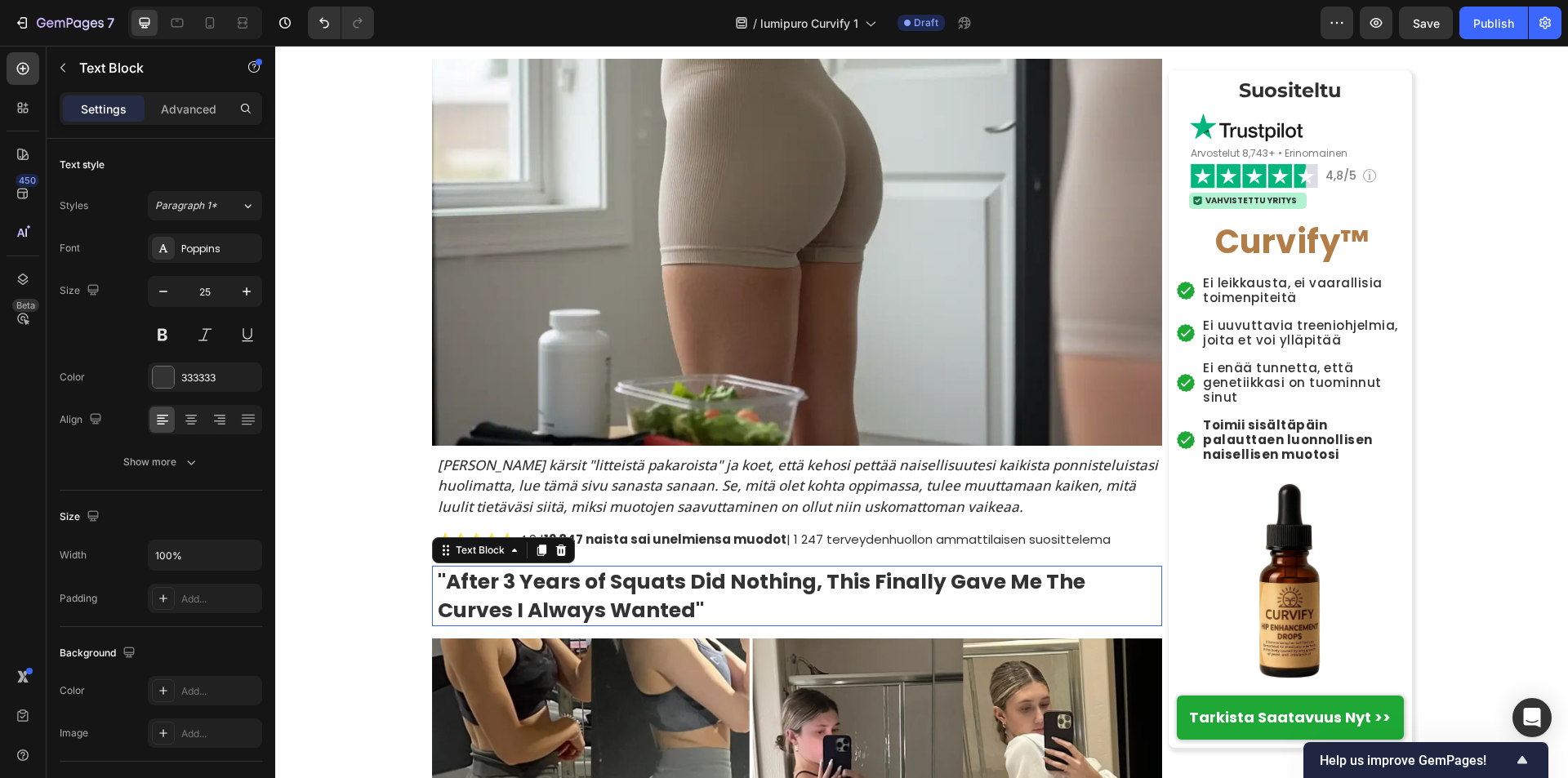
click at [614, 607] on strong ""After 3 Years of Squats Did Nothing, This Finally Gave Me The Curves I Always …" at bounding box center [761, 596] width 648 height 57
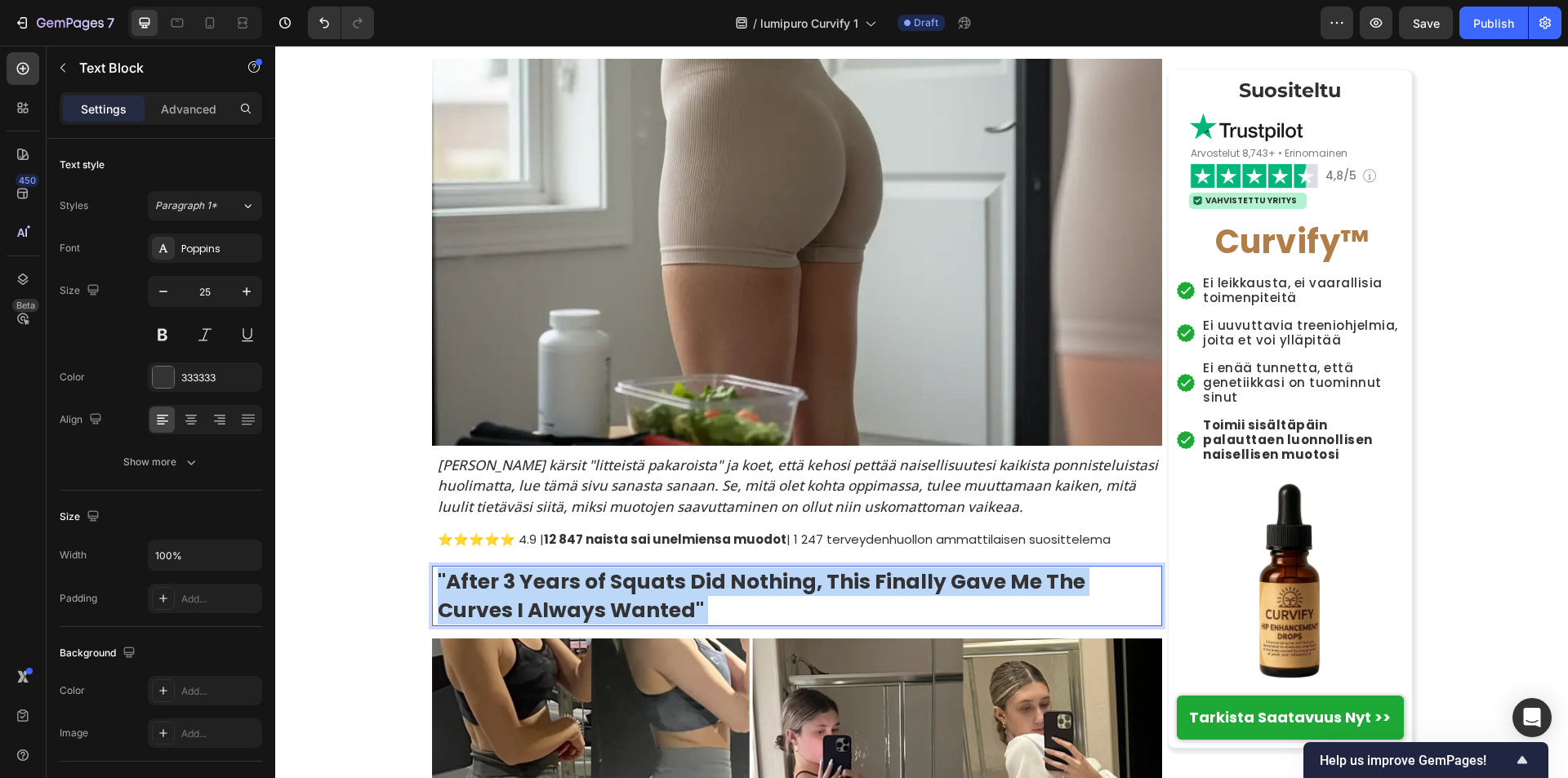
drag, startPoint x: 614, startPoint y: 607, endPoint x: 549, endPoint y: 602, distance: 65.2
click at [549, 602] on strong ""After 3 Years of Squats Did Nothing, This Finally Gave Me The Curves I Always …" at bounding box center [761, 596] width 648 height 57
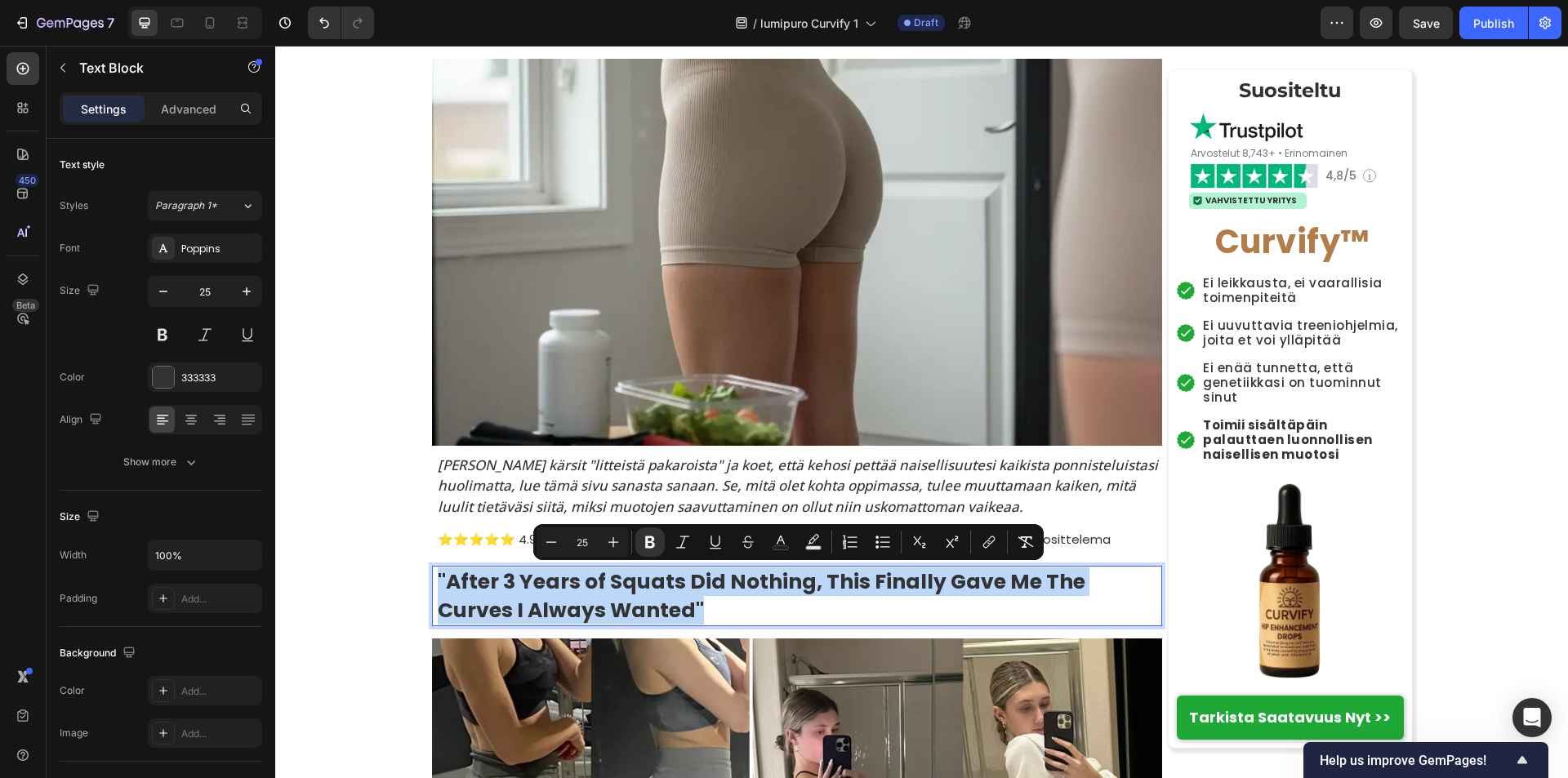
drag, startPoint x: 430, startPoint y: 574, endPoint x: 628, endPoint y: 618, distance: 202.8
click at [628, 618] on div ""After 3 Years of Squats Did Nothing, This Finally Gave Me The Curves I Always …" at bounding box center [799, 596] width 726 height 61
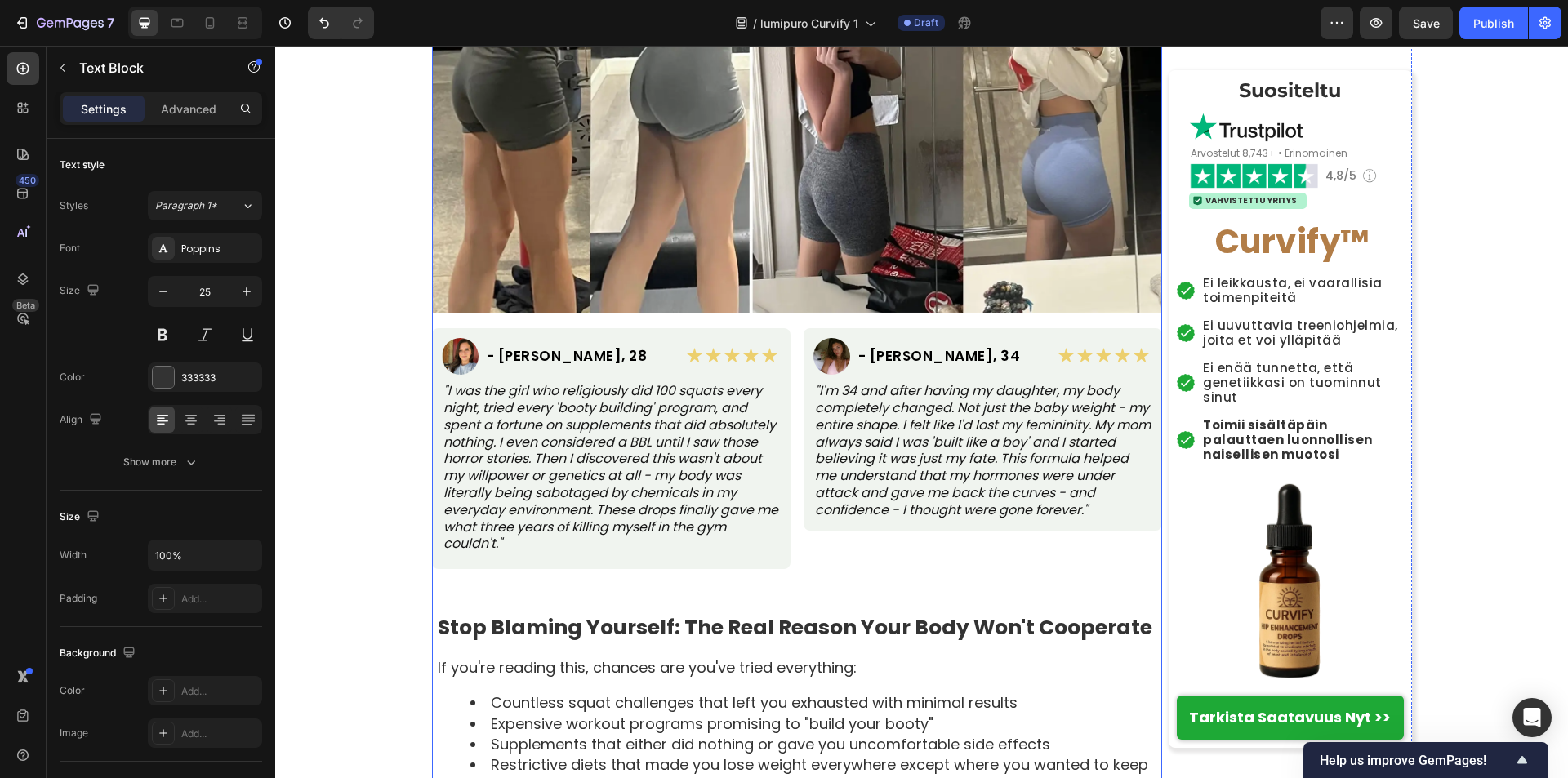
scroll to position [1061, 0]
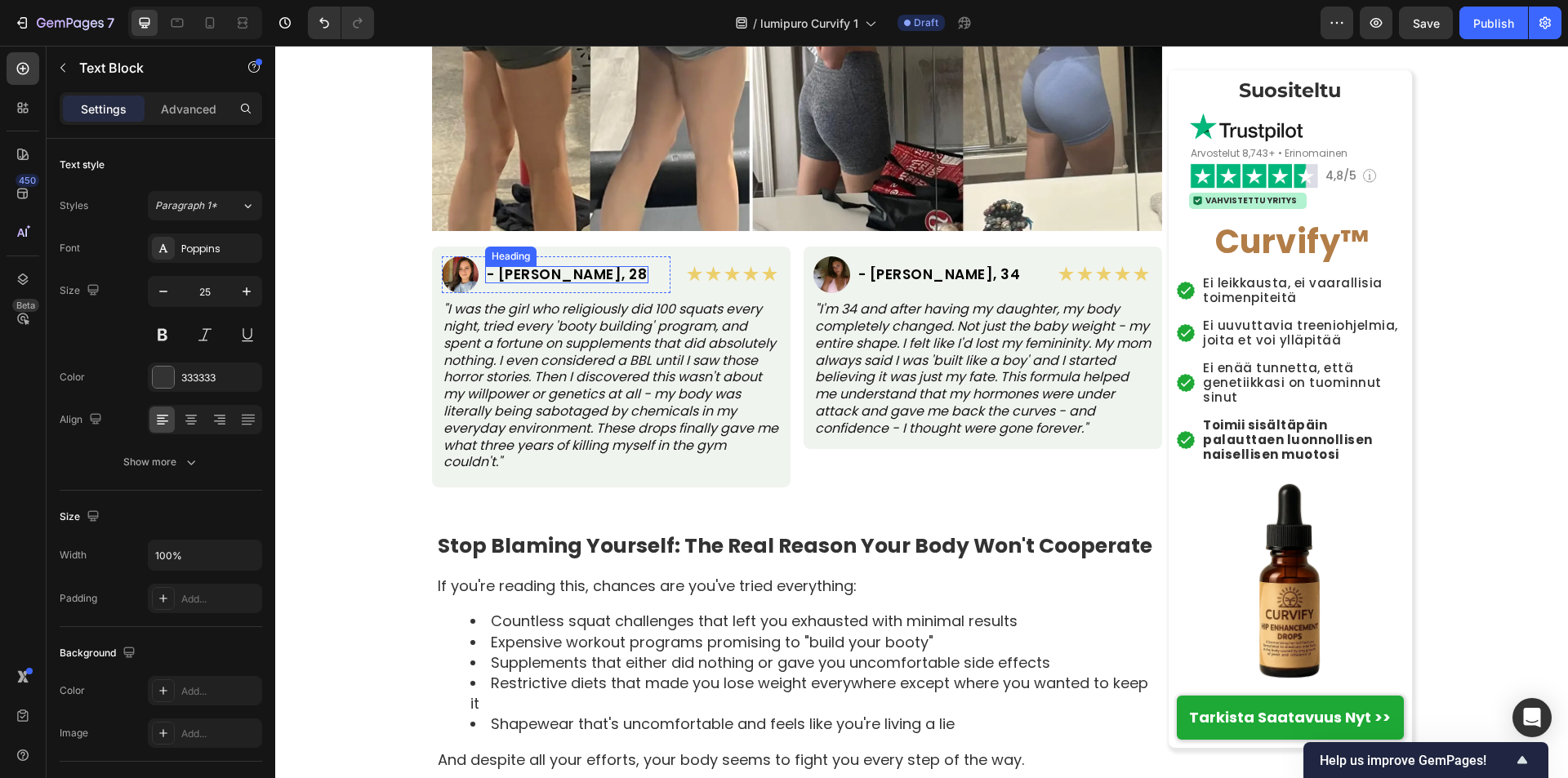
click at [499, 275] on h2 "- Jessica M., 28" at bounding box center [566, 274] width 164 height 17
click at [494, 275] on h2 "- Jessica M., 28" at bounding box center [566, 274] width 164 height 17
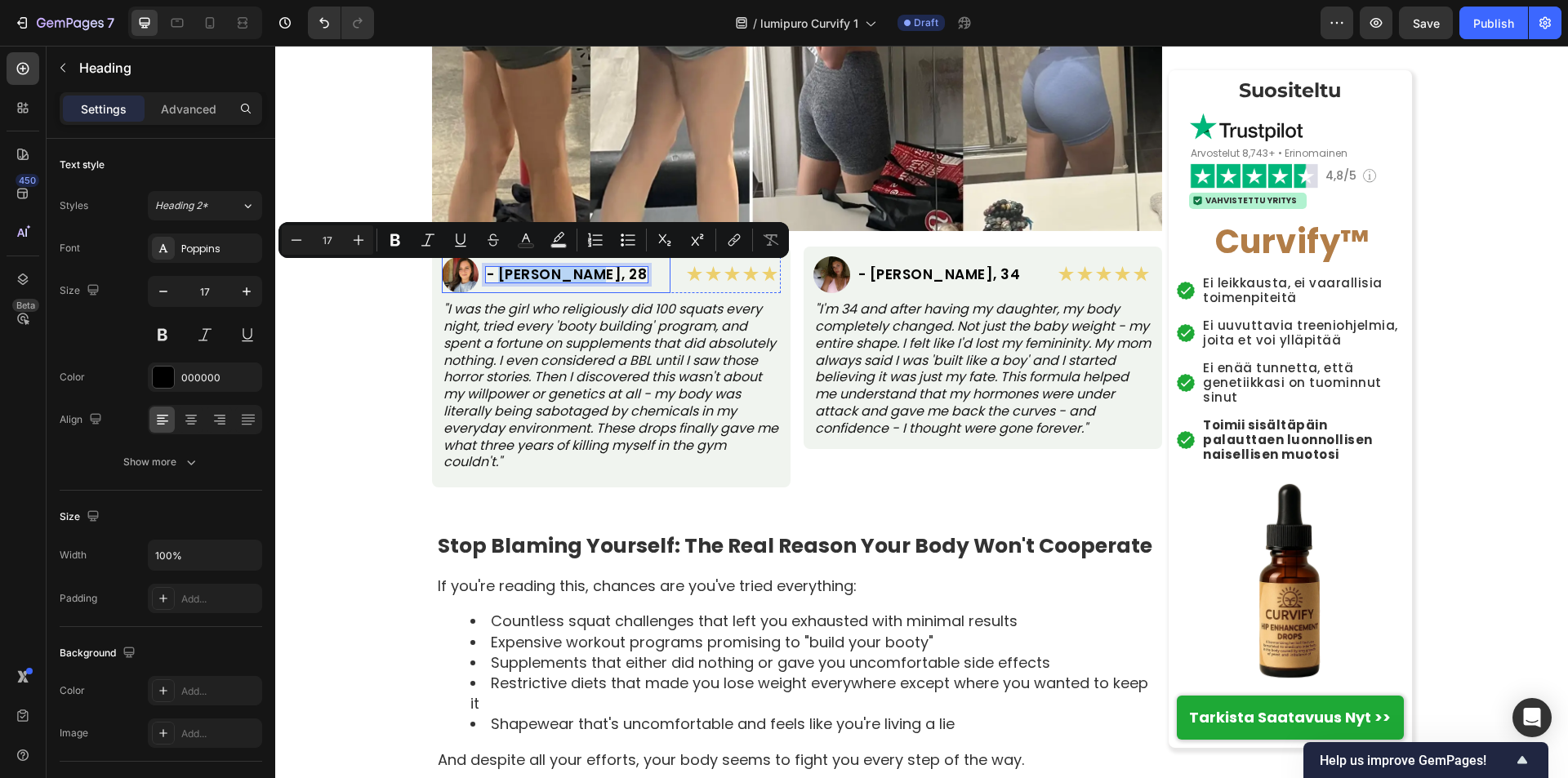
drag, startPoint x: 494, startPoint y: 275, endPoint x: 573, endPoint y: 286, distance: 79.8
click at [573, 286] on div "- Jessica M., 28 Heading 0" at bounding box center [566, 274] width 164 height 36
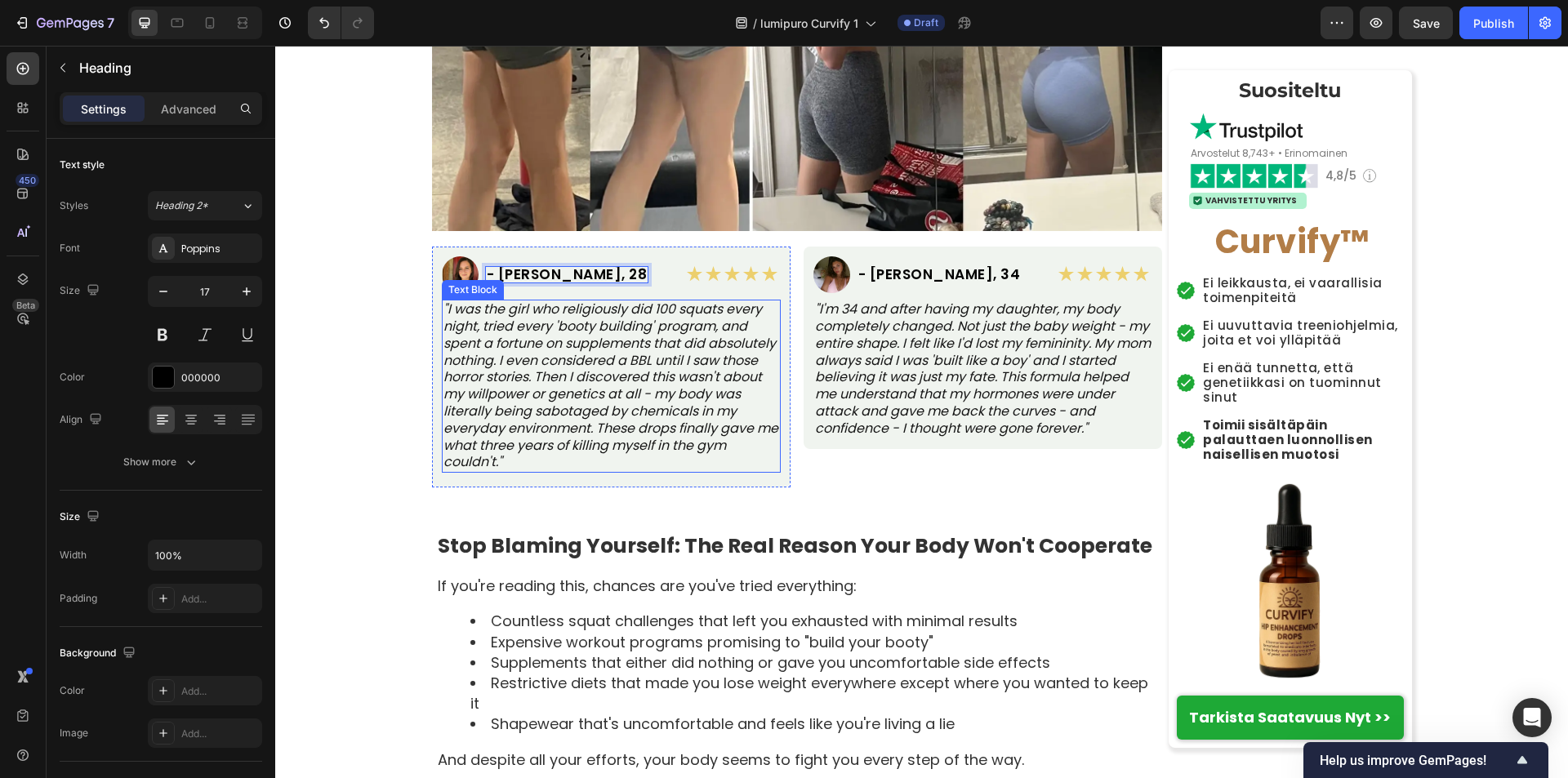
click at [443, 306] on p ""I was the girl who religiously did 100 squats every night, tried every 'booty …" at bounding box center [611, 385] width 335 height 170
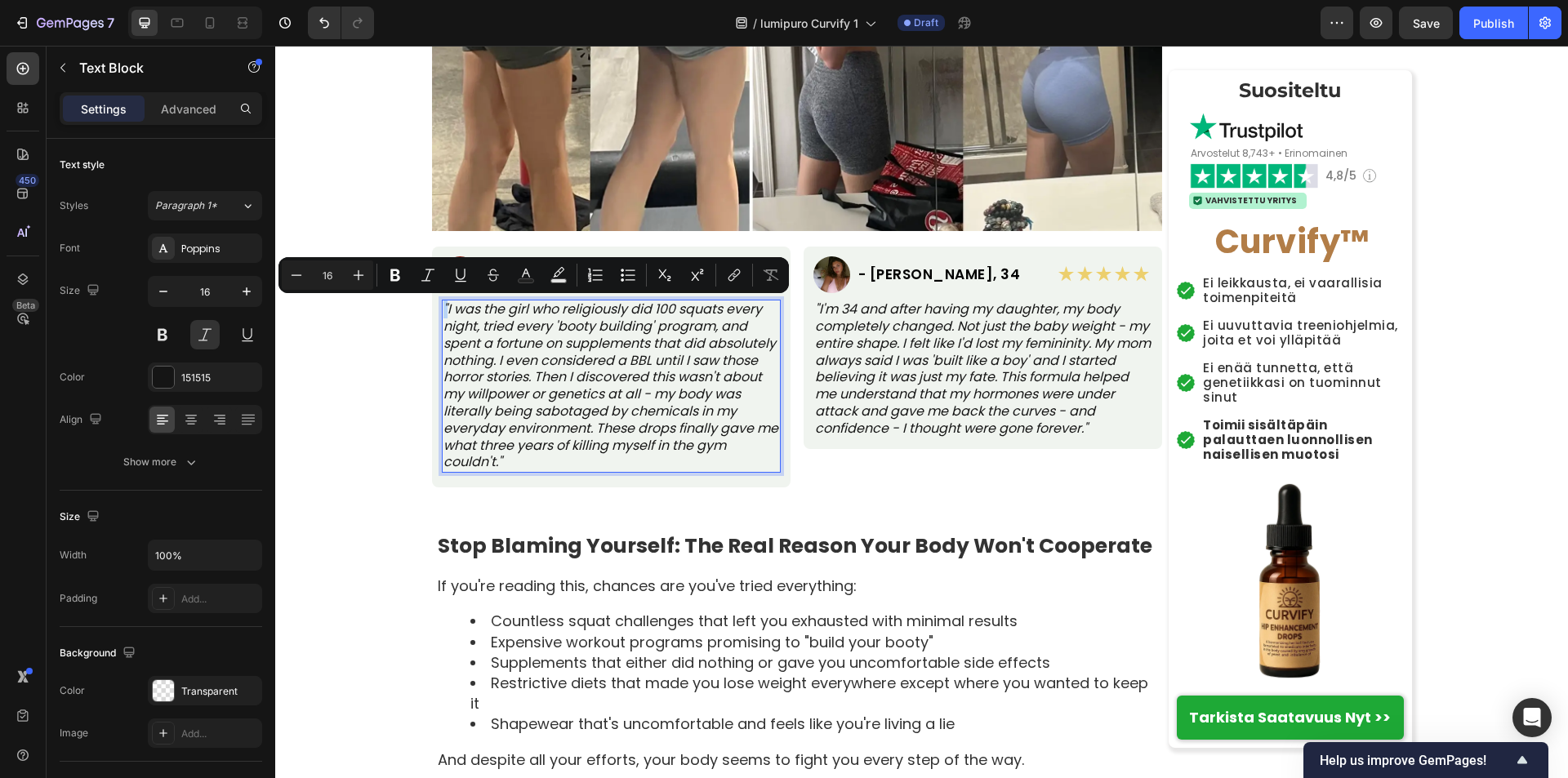
click at [443, 306] on p ""I was the girl who religiously did 100 squats every night, tried every 'booty …" at bounding box center [611, 385] width 335 height 170
drag, startPoint x: 439, startPoint y: 306, endPoint x: 450, endPoint y: 309, distance: 11.4
click at [450, 309] on p ""I was the girl who religiously did 100 squats every night, tried every 'booty …" at bounding box center [611, 385] width 335 height 170
click at [443, 306] on p ""I was the girl who religiously did 100 squats every night, tried every 'booty …" at bounding box center [611, 385] width 335 height 170
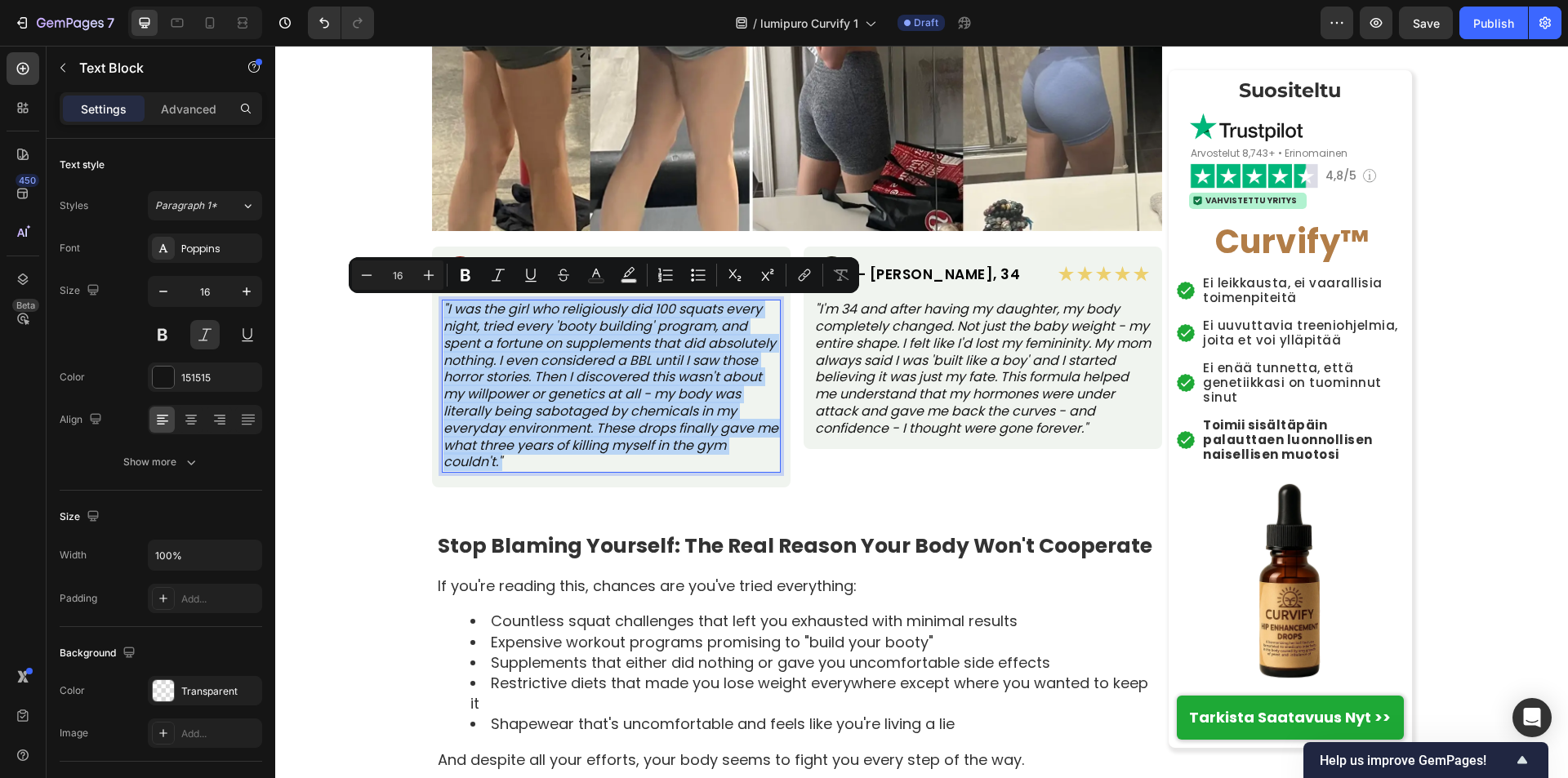
drag, startPoint x: 438, startPoint y: 306, endPoint x: 502, endPoint y: 458, distance: 164.9
click at [502, 458] on p ""I was the girl who religiously did 100 squats every night, tried every 'booty …" at bounding box center [611, 385] width 335 height 170
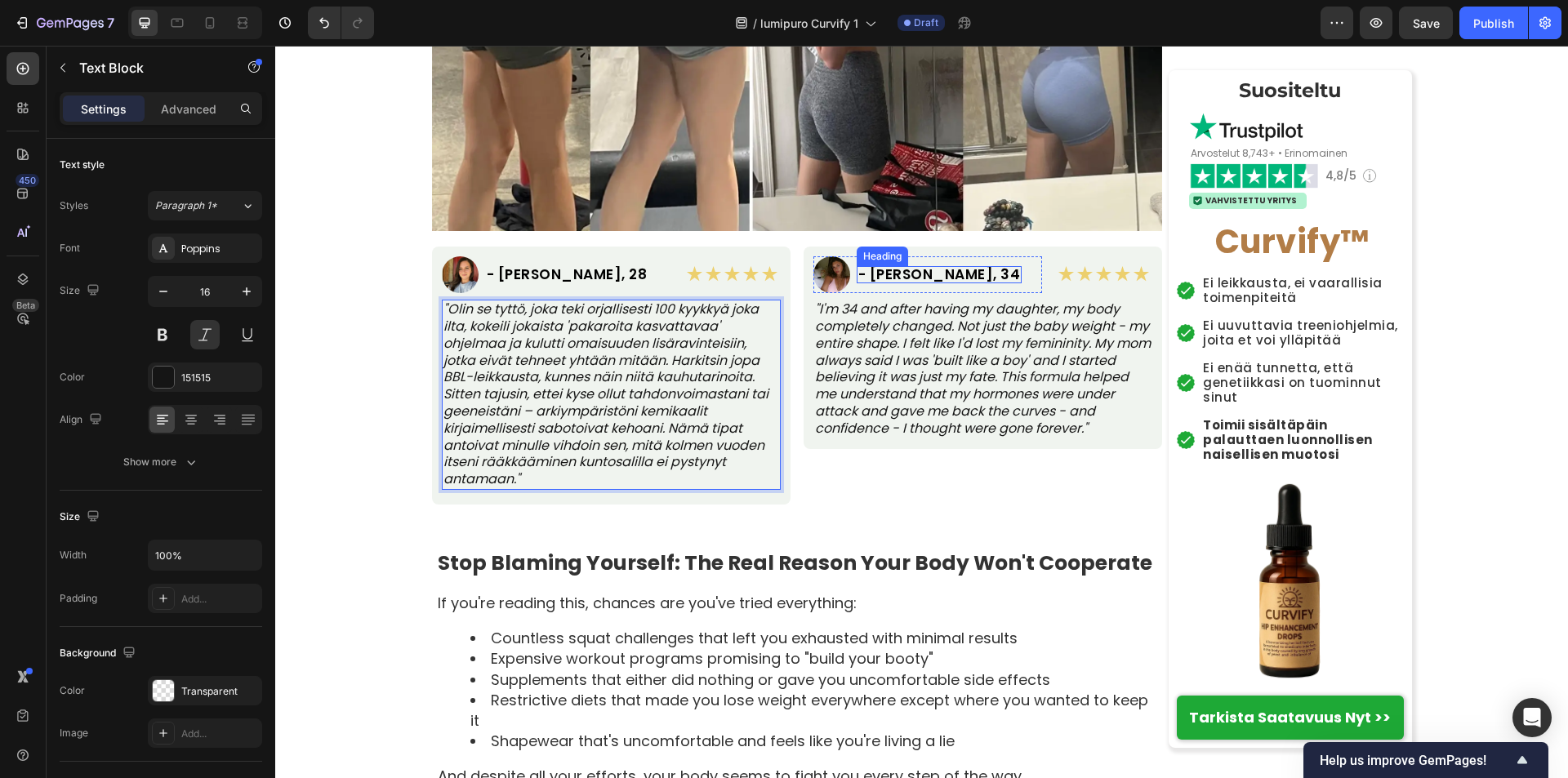
click at [865, 276] on h2 "- [PERSON_NAME], 34" at bounding box center [939, 274] width 166 height 17
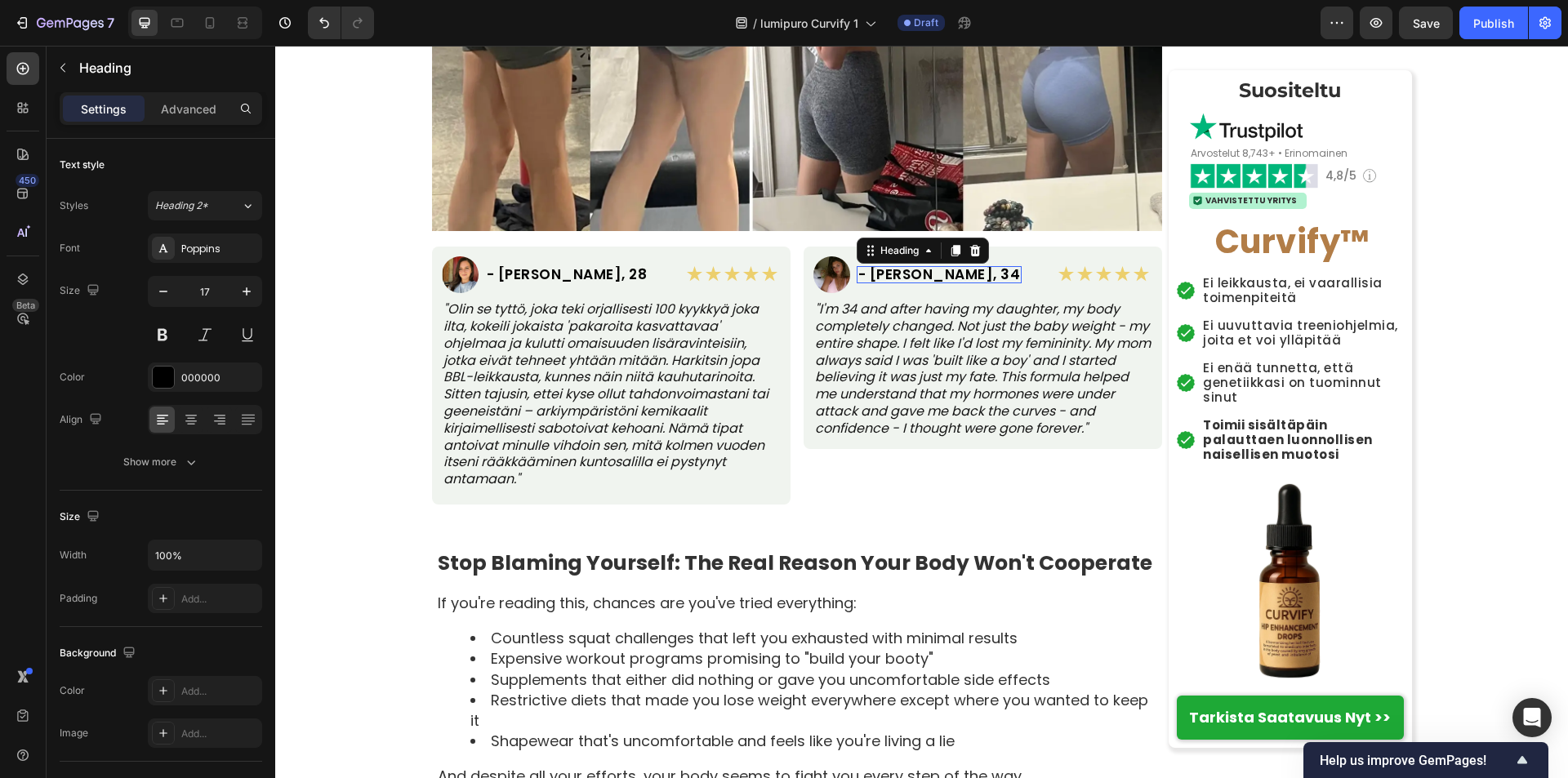
click at [865, 276] on h2 "- [PERSON_NAME], 34" at bounding box center [939, 274] width 166 height 17
drag, startPoint x: 865, startPoint y: 276, endPoint x: 926, endPoint y: 276, distance: 61.0
click at [926, 276] on p "- [PERSON_NAME], 34" at bounding box center [940, 274] width 163 height 14
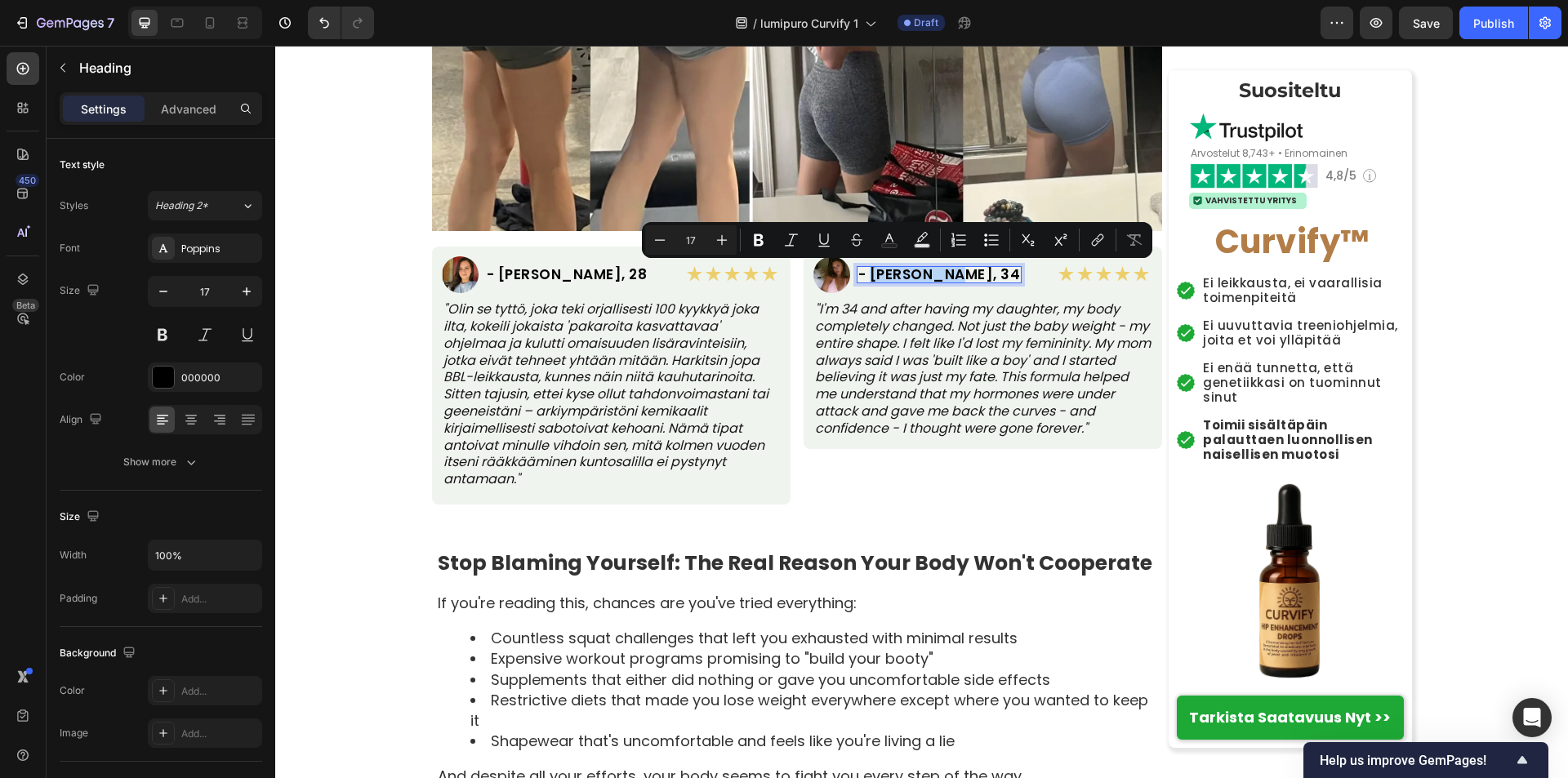
drag, startPoint x: 926, startPoint y: 276, endPoint x: 868, endPoint y: 280, distance: 58.1
click at [868, 280] on p "- [PERSON_NAME], 34" at bounding box center [940, 274] width 163 height 14
click at [926, 280] on p "- [PERSON_NAME], 34" at bounding box center [940, 274] width 163 height 14
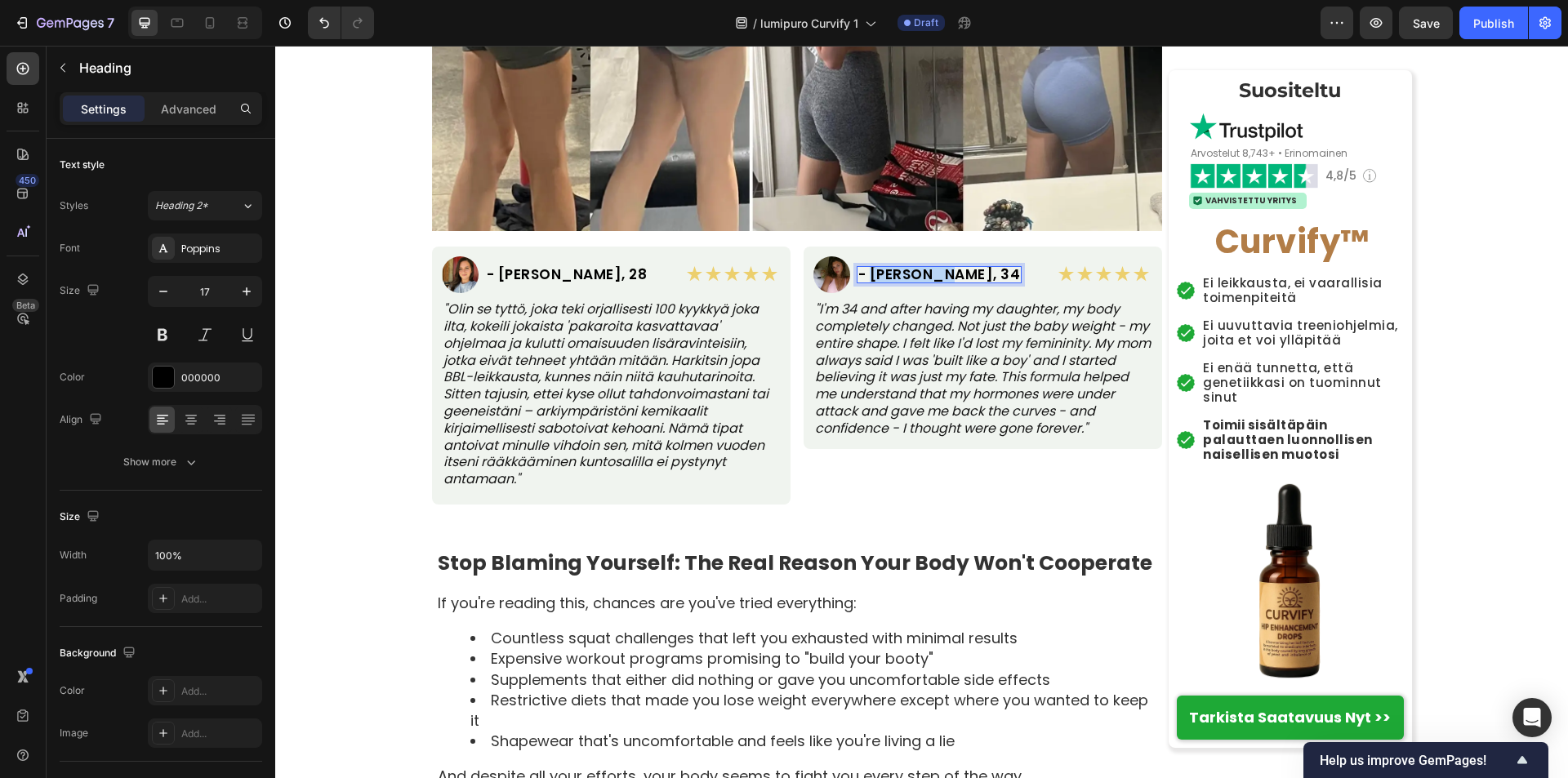
drag, startPoint x: 925, startPoint y: 280, endPoint x: 869, endPoint y: 280, distance: 56.0
click at [869, 280] on p "- [PERSON_NAME], 34" at bounding box center [940, 274] width 163 height 14
click at [814, 312] on p ""I'm 34 and after having my daughter, my body completely changed. Not just the …" at bounding box center [982, 368] width 335 height 135
click at [814, 309] on p ""I'm 34 and after having my daughter, my body completely changed. Not just the …" at bounding box center [982, 368] width 335 height 135
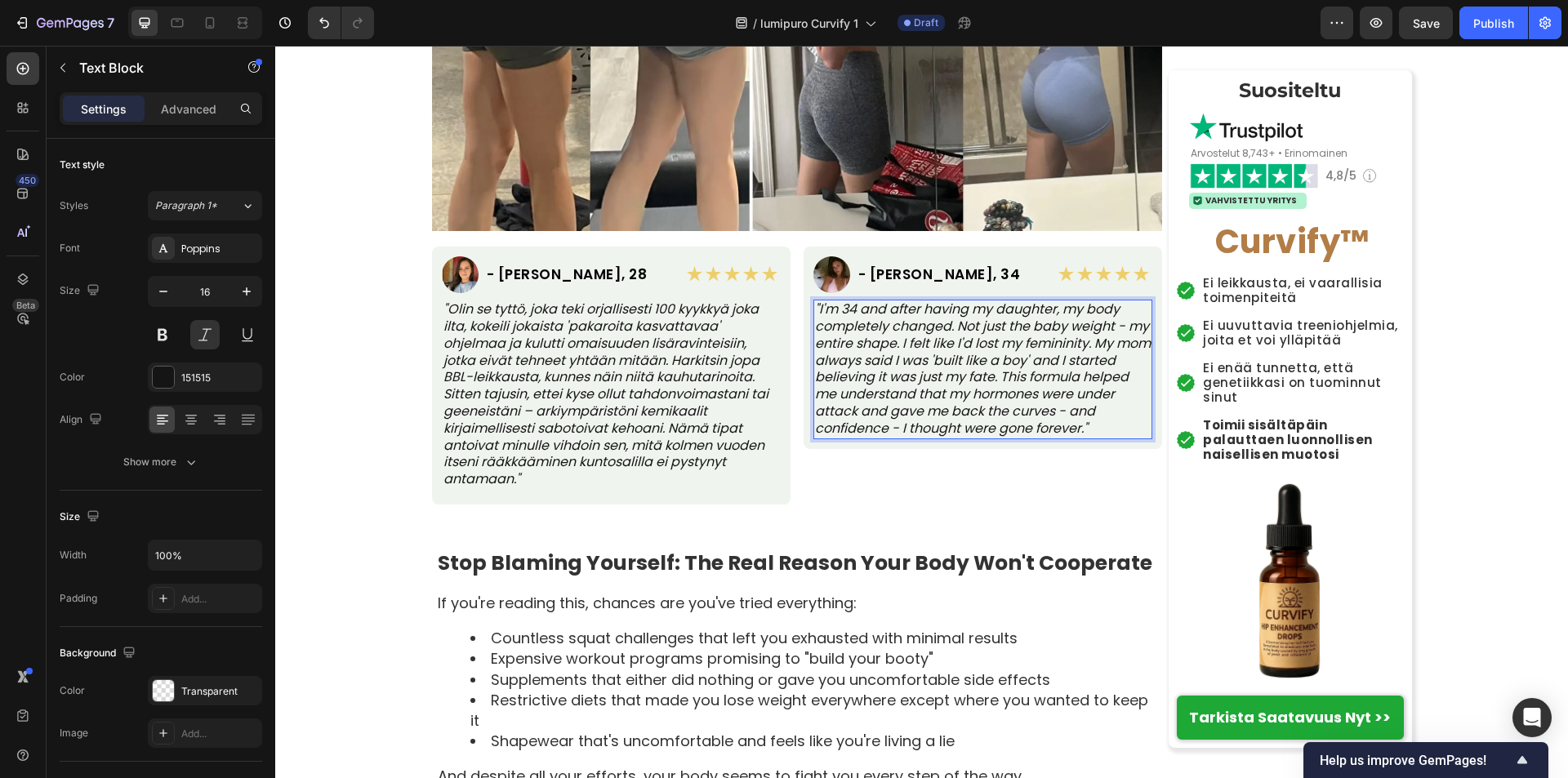
click at [814, 308] on p ""I'm 34 and after having my daughter, my body completely changed. Not just the …" at bounding box center [982, 368] width 335 height 135
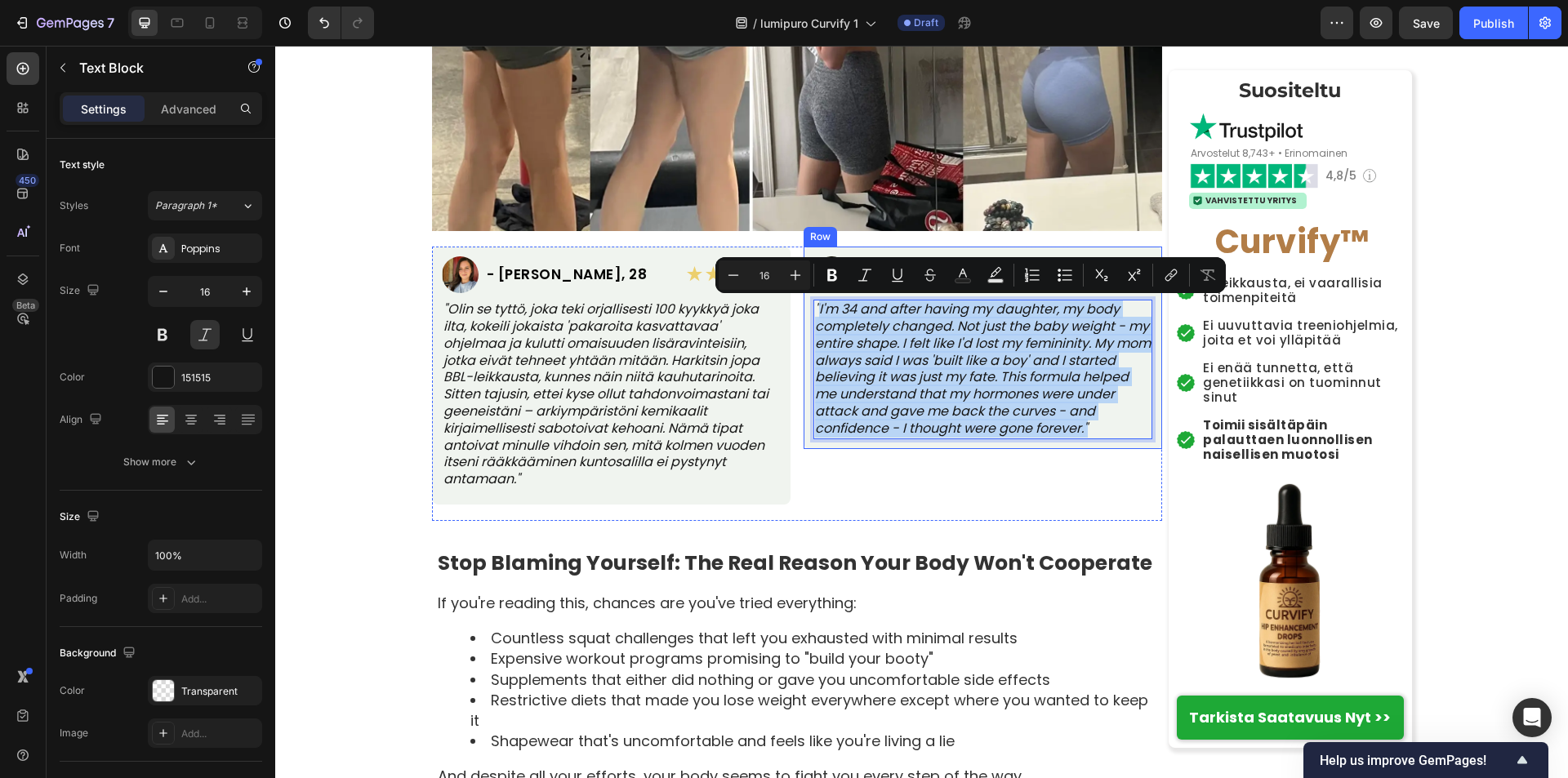
drag, startPoint x: 810, startPoint y: 308, endPoint x: 1096, endPoint y: 444, distance: 316.7
click at [1096, 444] on div "Image - Maria S., 34 Heading Row ★★★★★ Text Block Row "I'm 34 and after having …" at bounding box center [983, 348] width 359 height 202
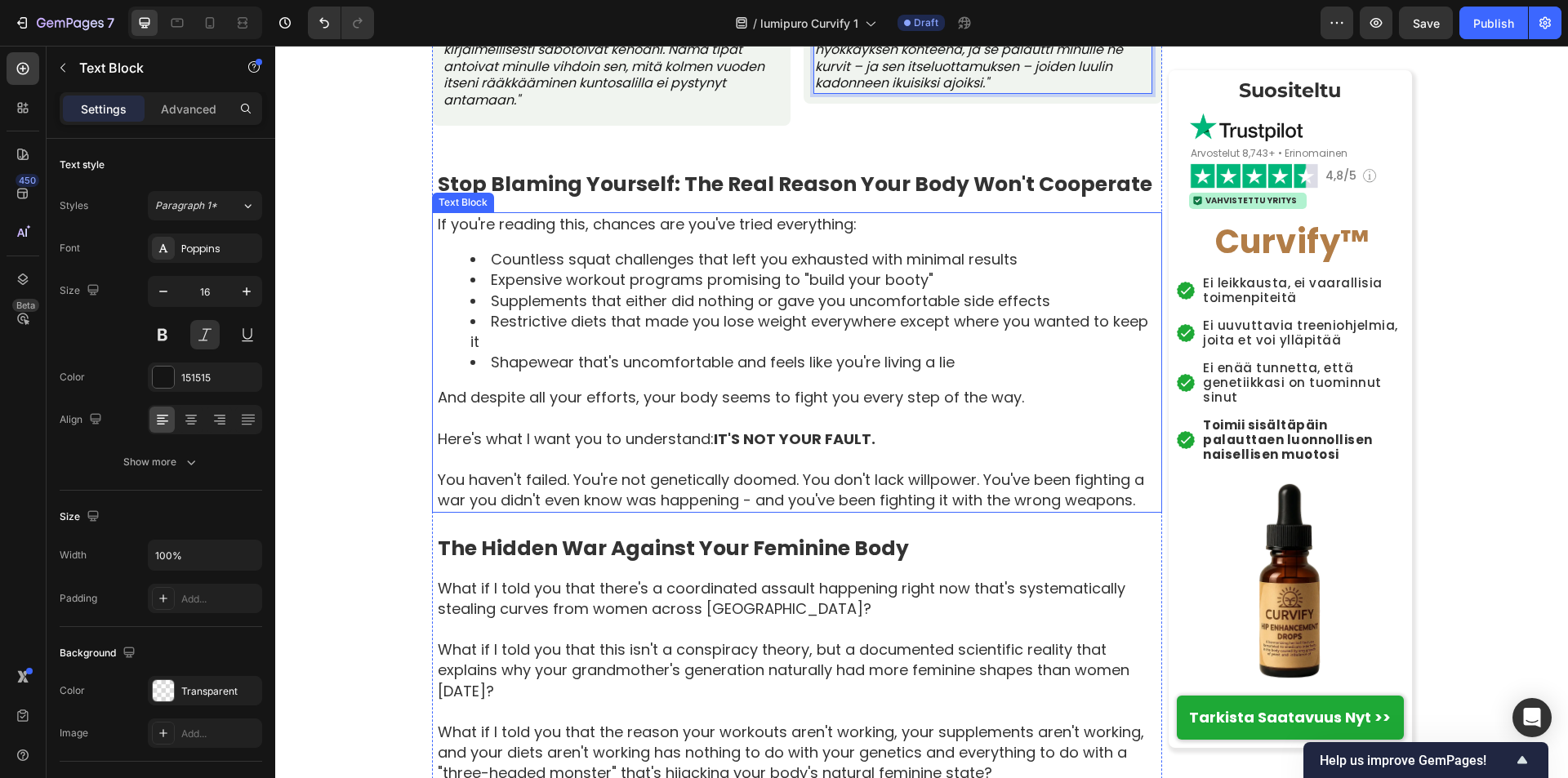
scroll to position [1470, 0]
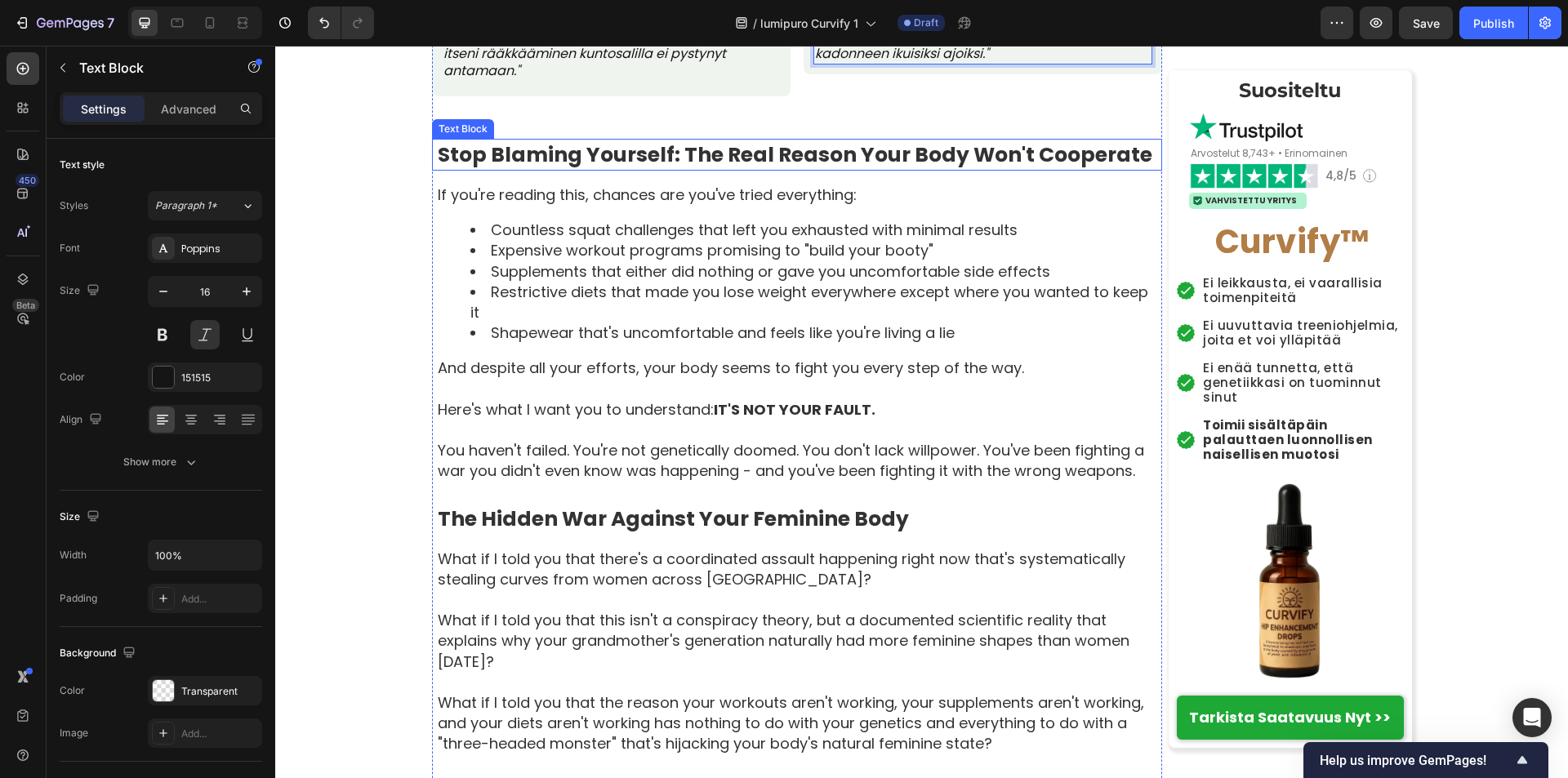
click at [432, 154] on div "Stop Blaming Yourself: The Real Reason Your Body Won't Cooperate Text Block" at bounding box center [797, 155] width 730 height 31
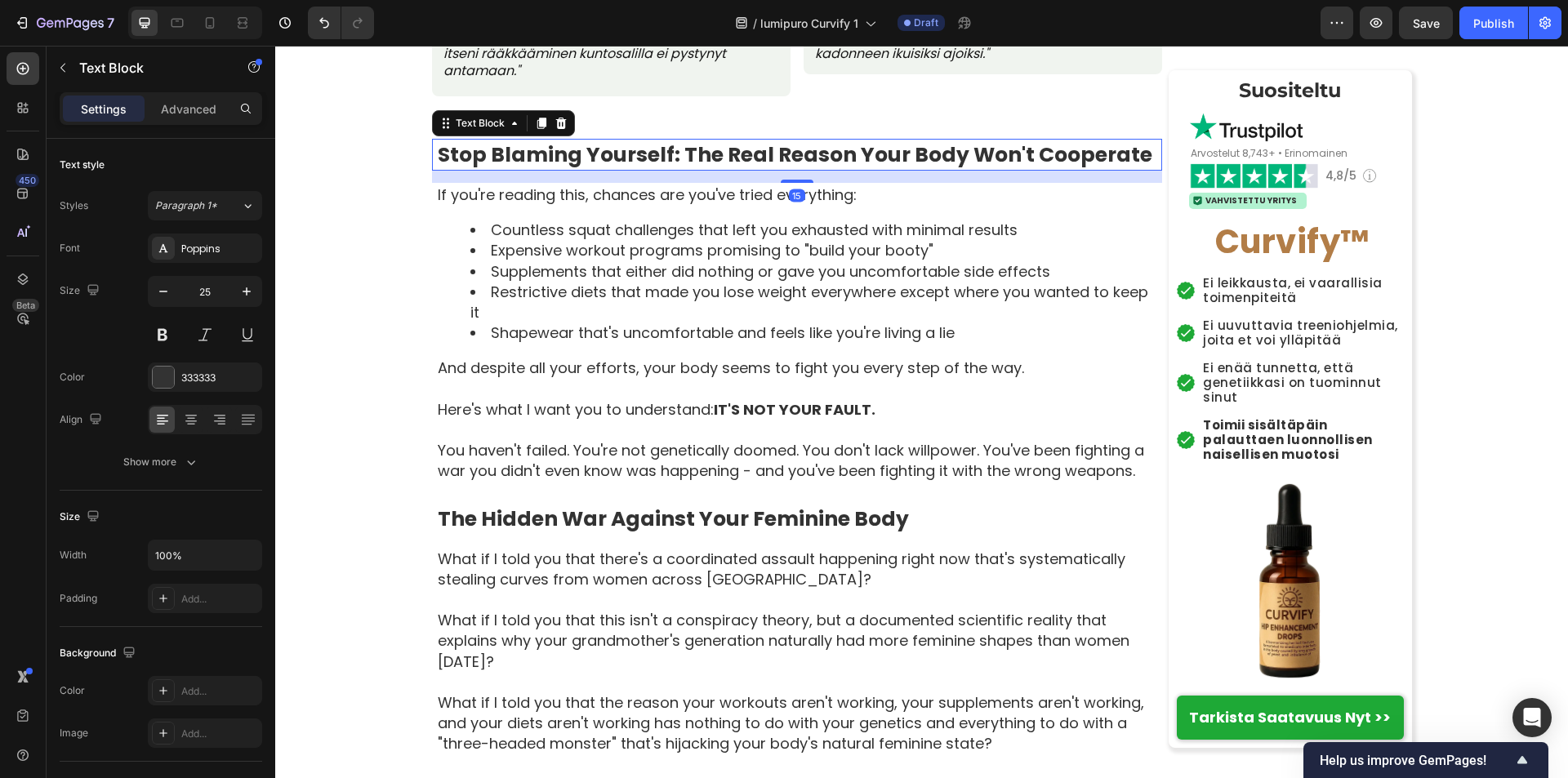
click at [432, 154] on div "Stop Blaming Yourself: The Real Reason Your Body Won't Cooperate Text Block 15" at bounding box center [797, 155] width 730 height 31
click at [438, 157] on strong "Stop Blaming Yourself: The Real Reason Your Body Won't Cooperate" at bounding box center [795, 154] width 714 height 28
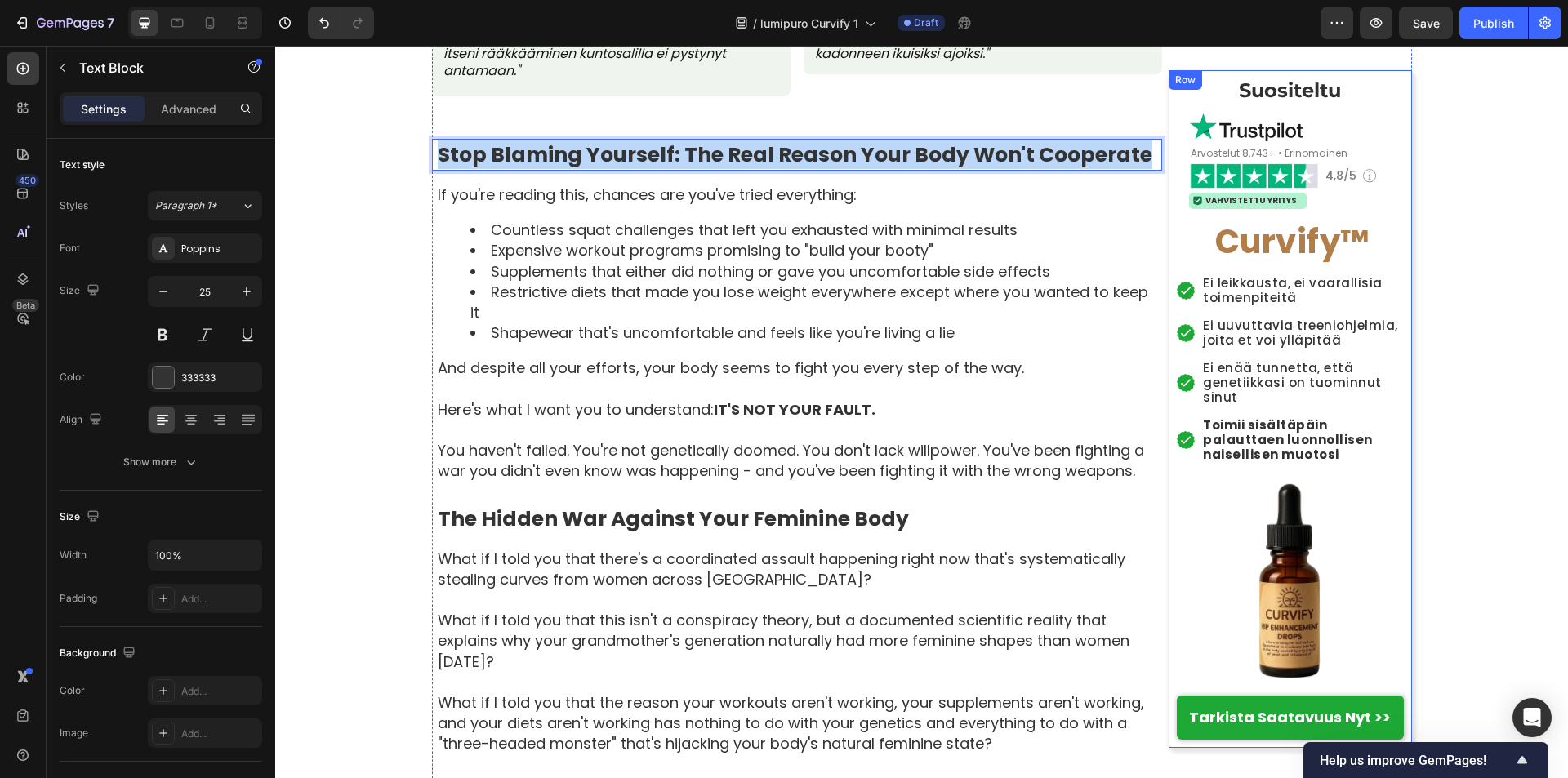
drag, startPoint x: 435, startPoint y: 156, endPoint x: 1168, endPoint y: 155, distance: 733.0
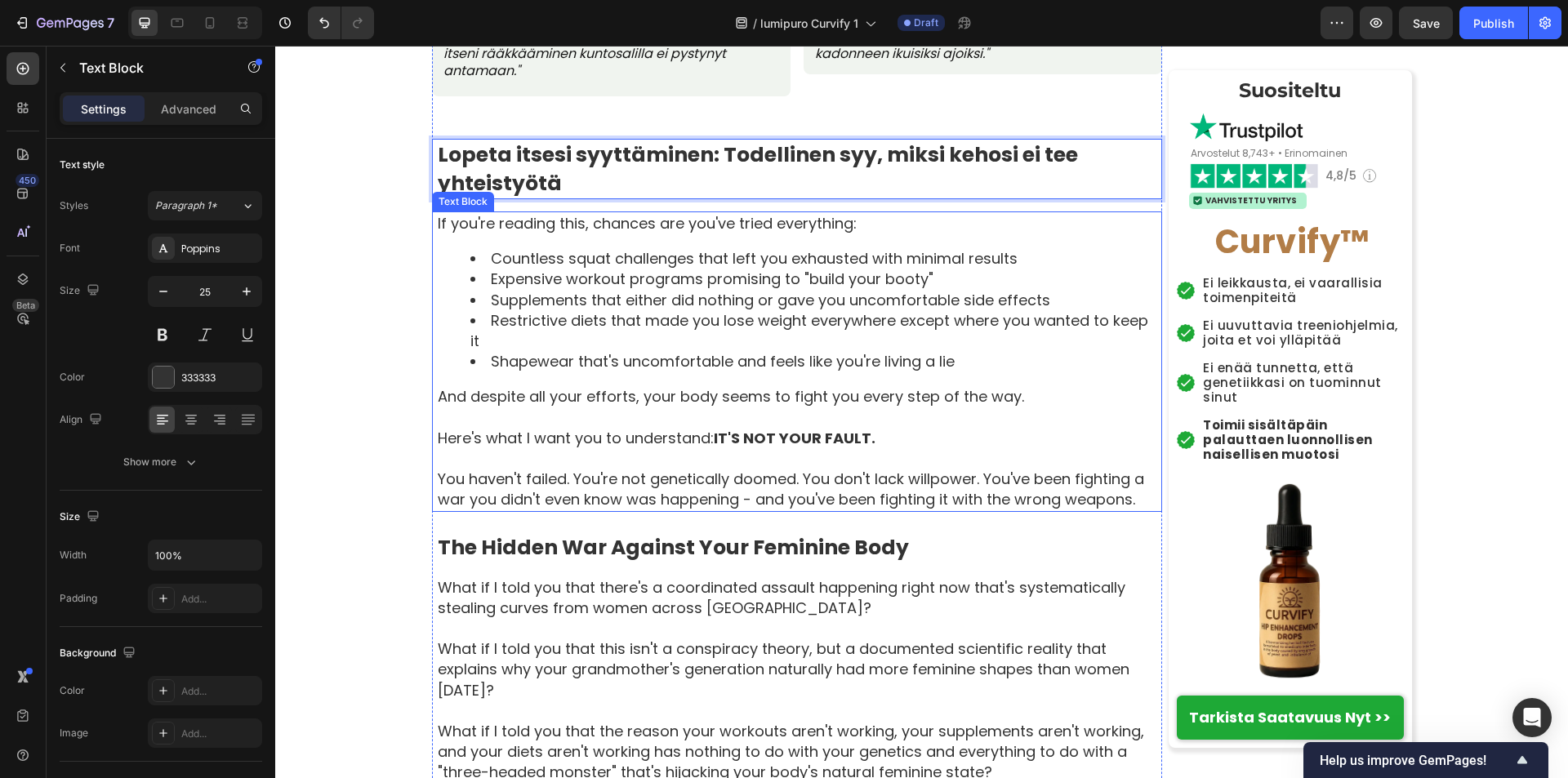
click at [438, 226] on p "If you're reading this, chances are you've tried everything:" at bounding box center [799, 222] width 722 height 21
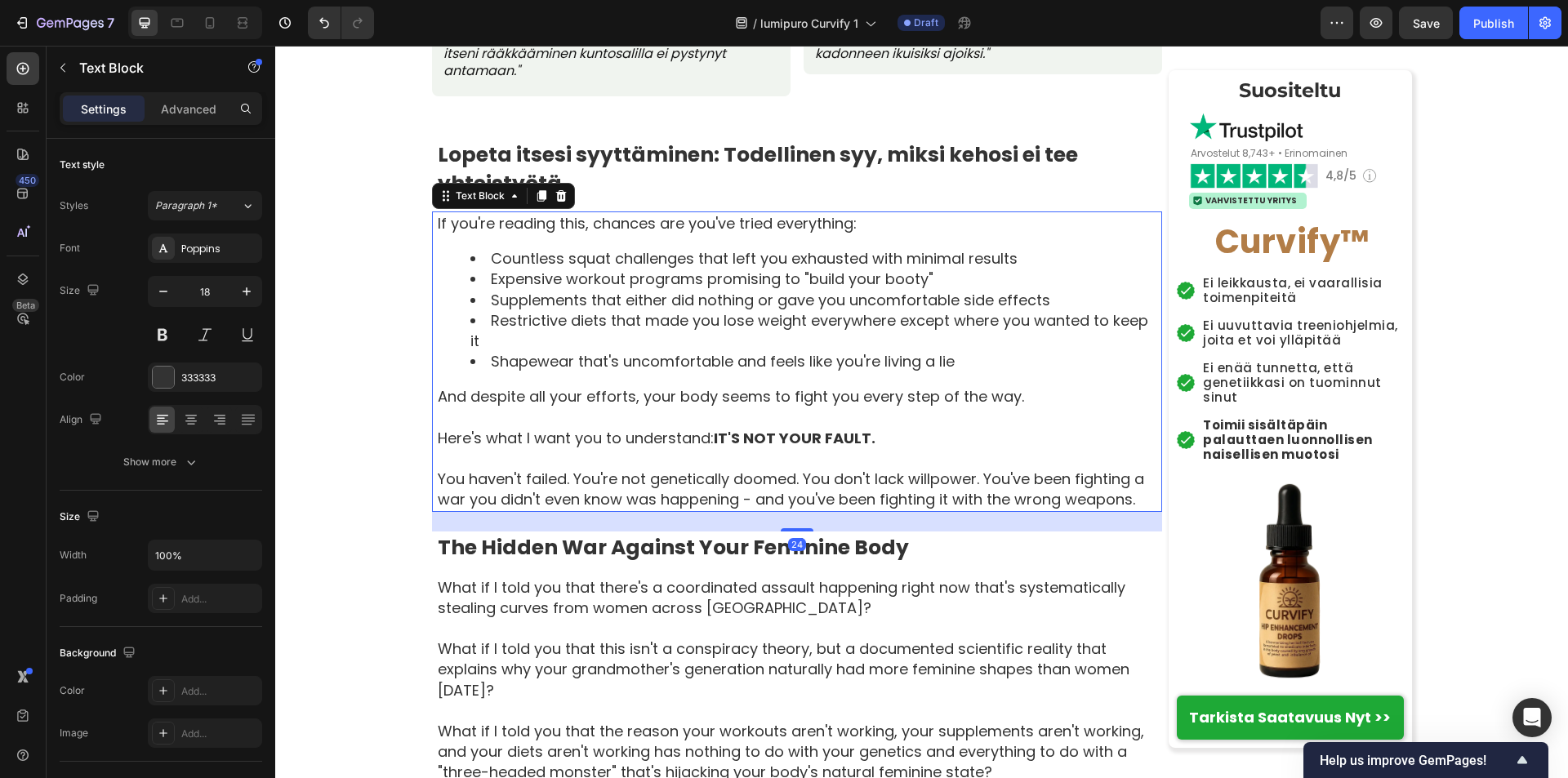
click at [436, 223] on div "If you're reading this, chances are you've tried everything: Countless squat ch…" at bounding box center [799, 362] width 726 height 301
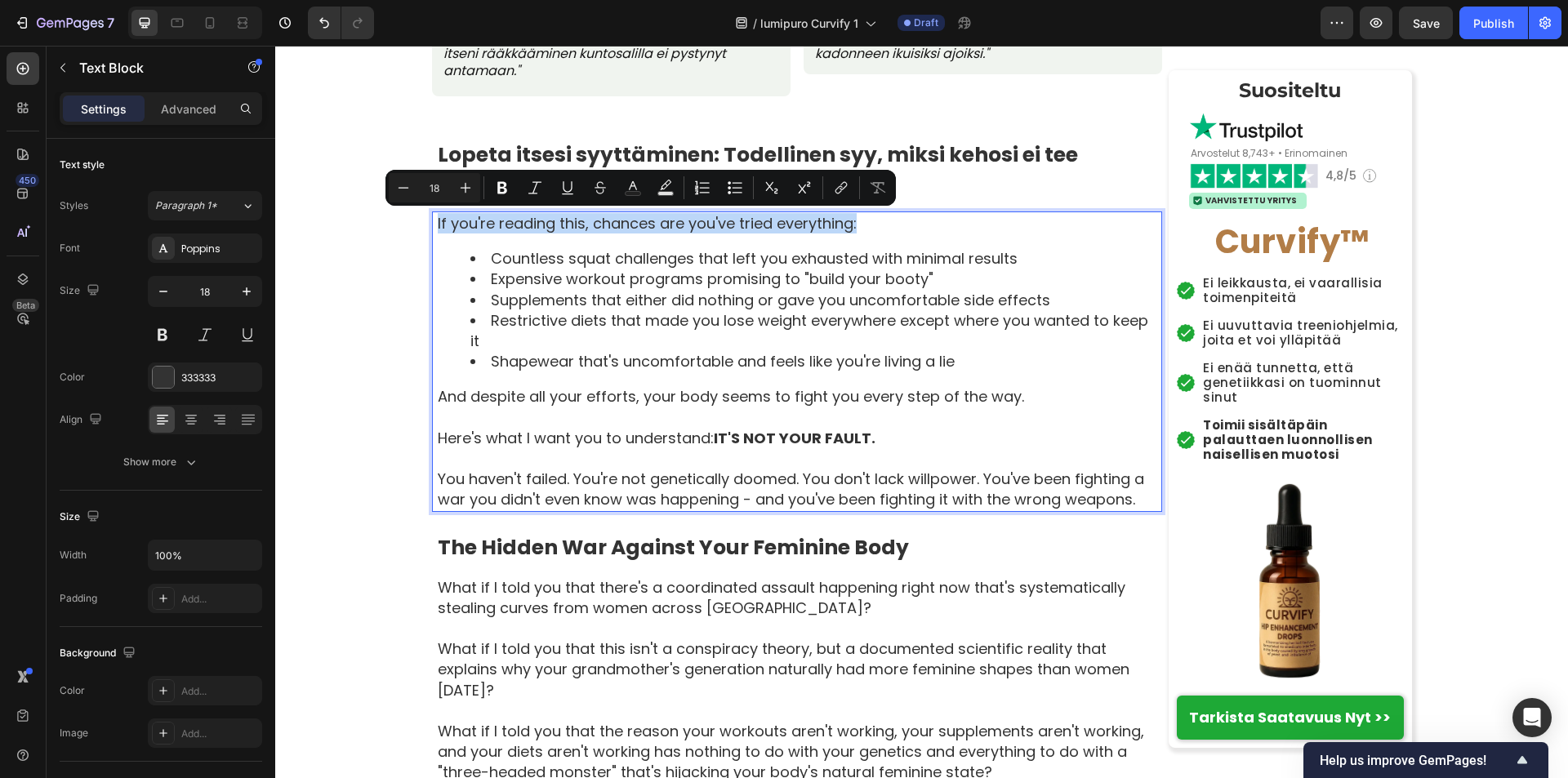
drag, startPoint x: 430, startPoint y: 223, endPoint x: 942, endPoint y: 224, distance: 512.0
click at [941, 223] on div "If you're reading this, chances are you've tried everything: Countless squat ch…" at bounding box center [799, 362] width 726 height 301
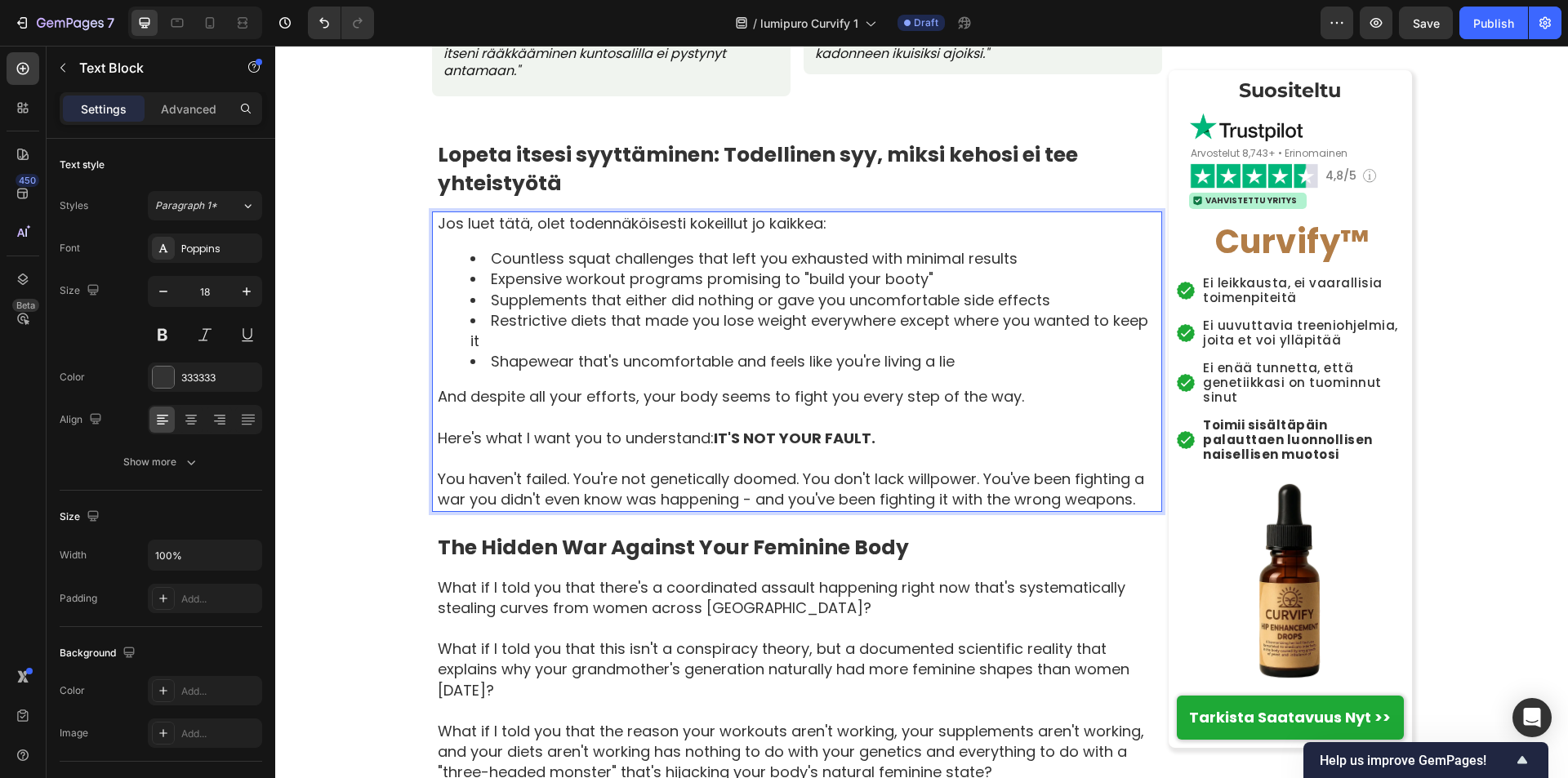
click at [485, 262] on li "Countless squat challenges that left you exhausted with minimal results" at bounding box center [815, 258] width 690 height 21
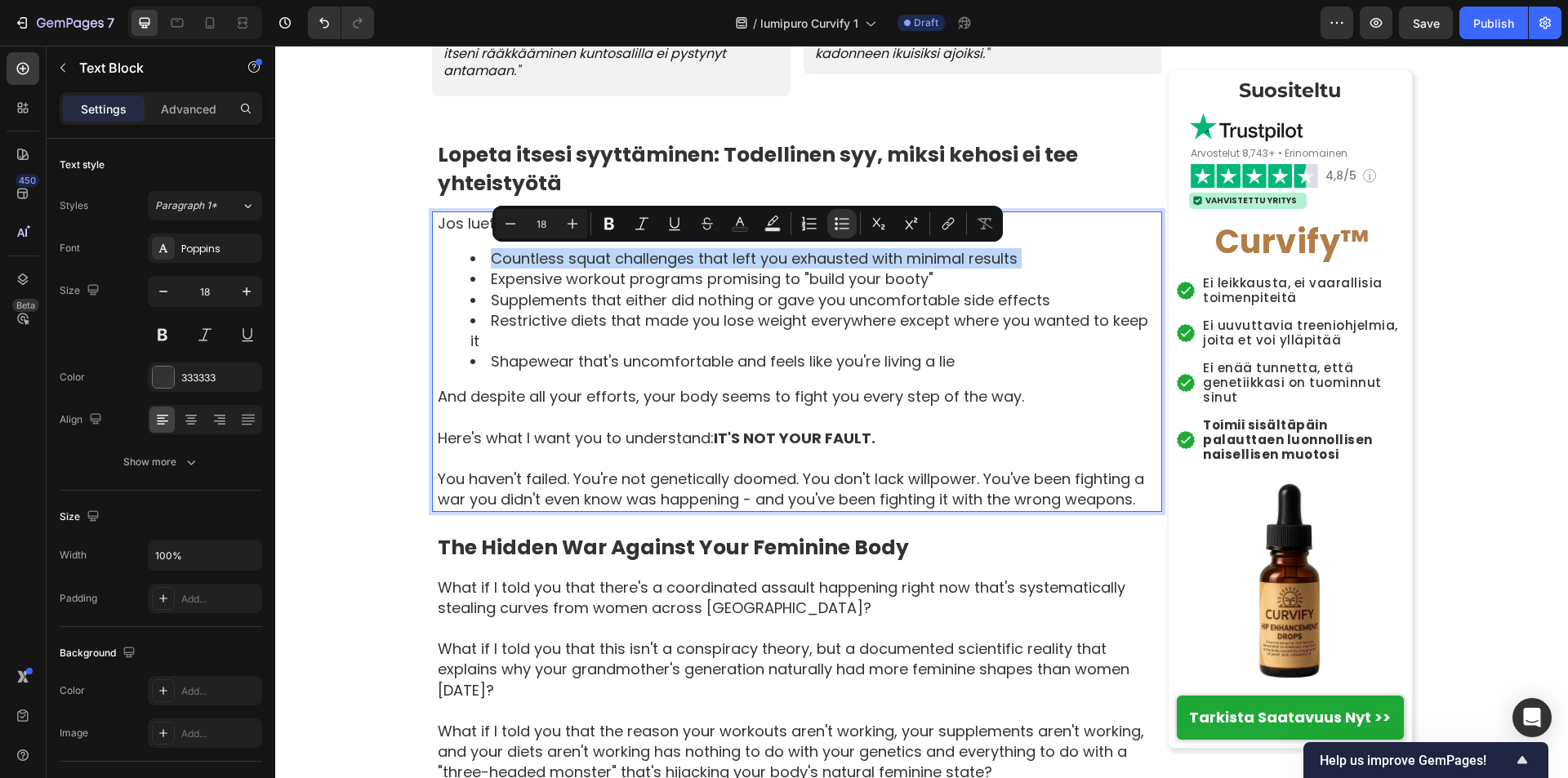
drag, startPoint x: 485, startPoint y: 262, endPoint x: 1054, endPoint y: 264, distance: 569.0
click at [1054, 264] on li "Countless squat challenges that left you exhausted with minimal results" at bounding box center [815, 258] width 690 height 21
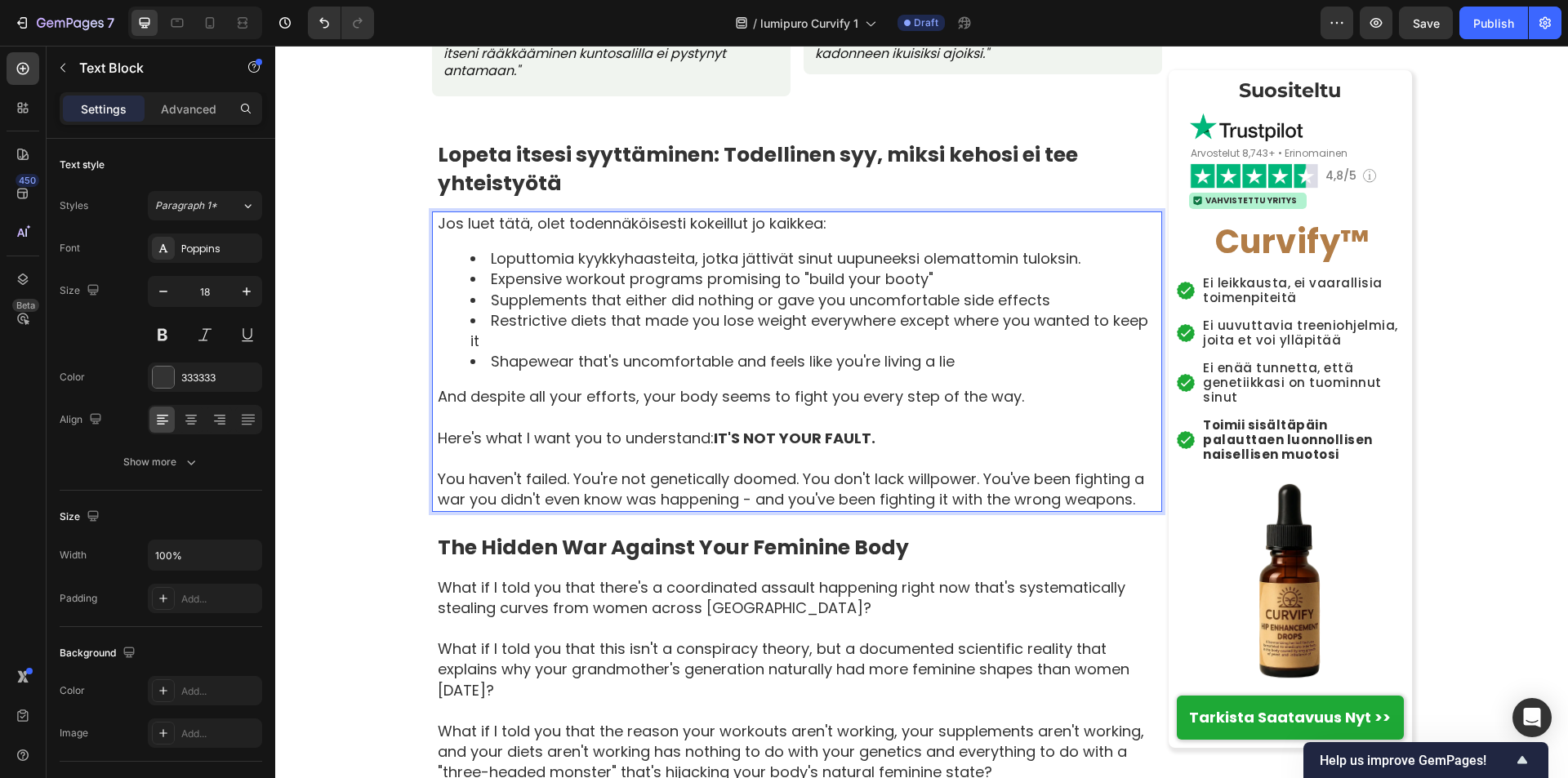
click at [485, 276] on li "Expensive workout programs promising to "build your booty"" at bounding box center [815, 278] width 690 height 21
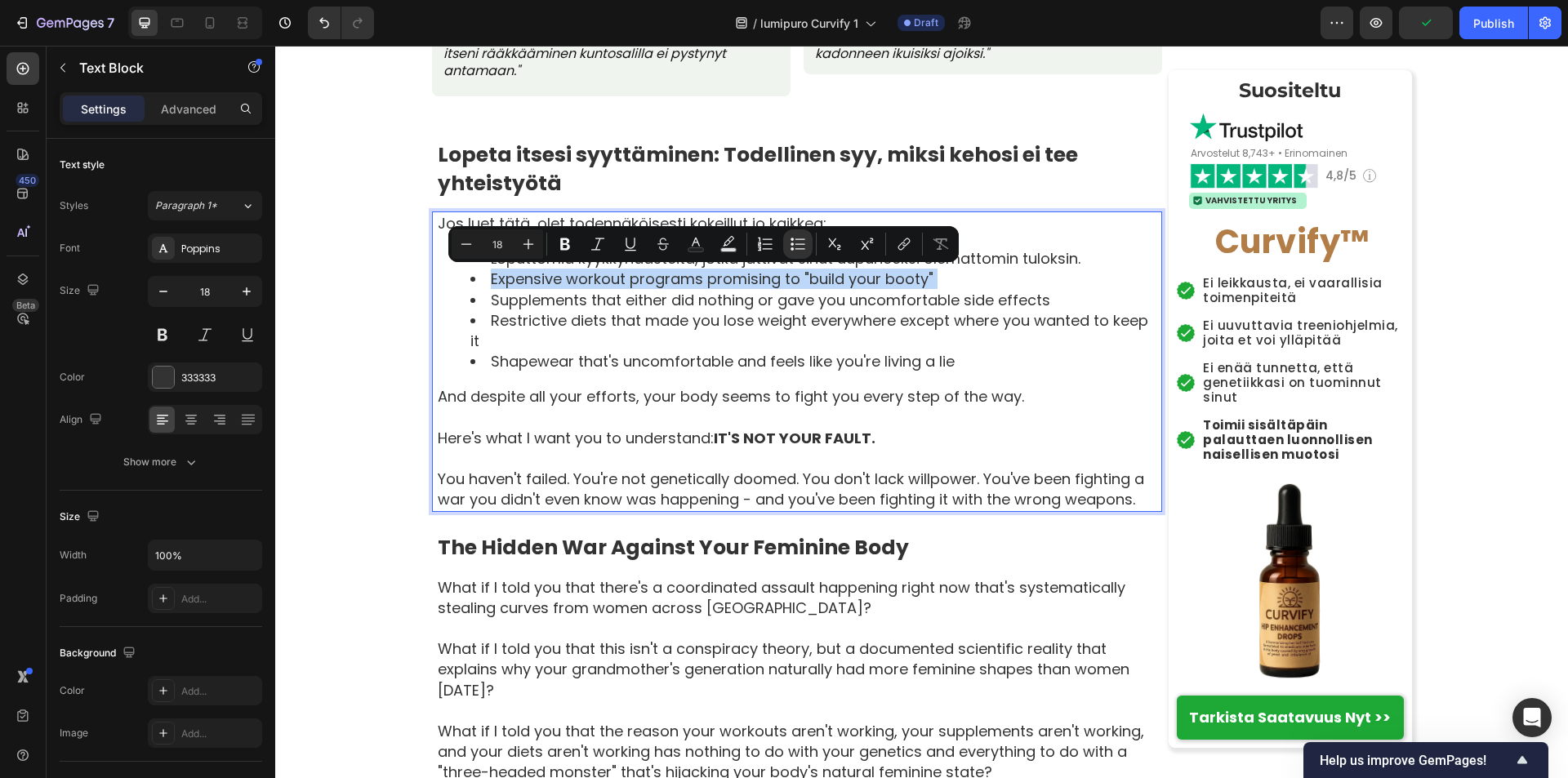
drag, startPoint x: 485, startPoint y: 276, endPoint x: 1090, endPoint y: 276, distance: 605.0
click at [1090, 276] on li "Expensive workout programs promising to "build your booty"" at bounding box center [815, 278] width 690 height 21
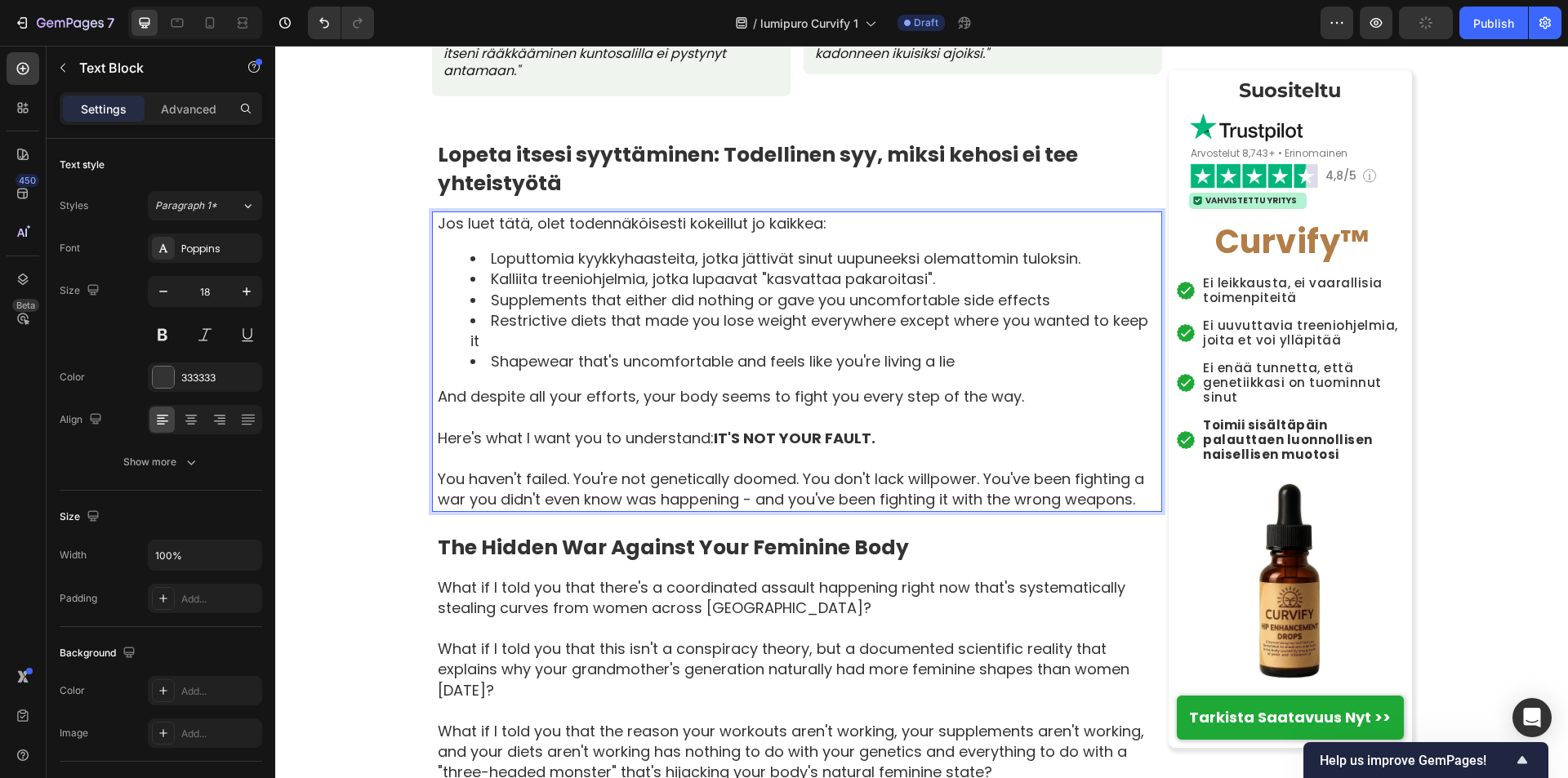
click at [487, 301] on li "Supplements that either did nothing or gave you uncomfortable side effects" at bounding box center [815, 300] width 690 height 21
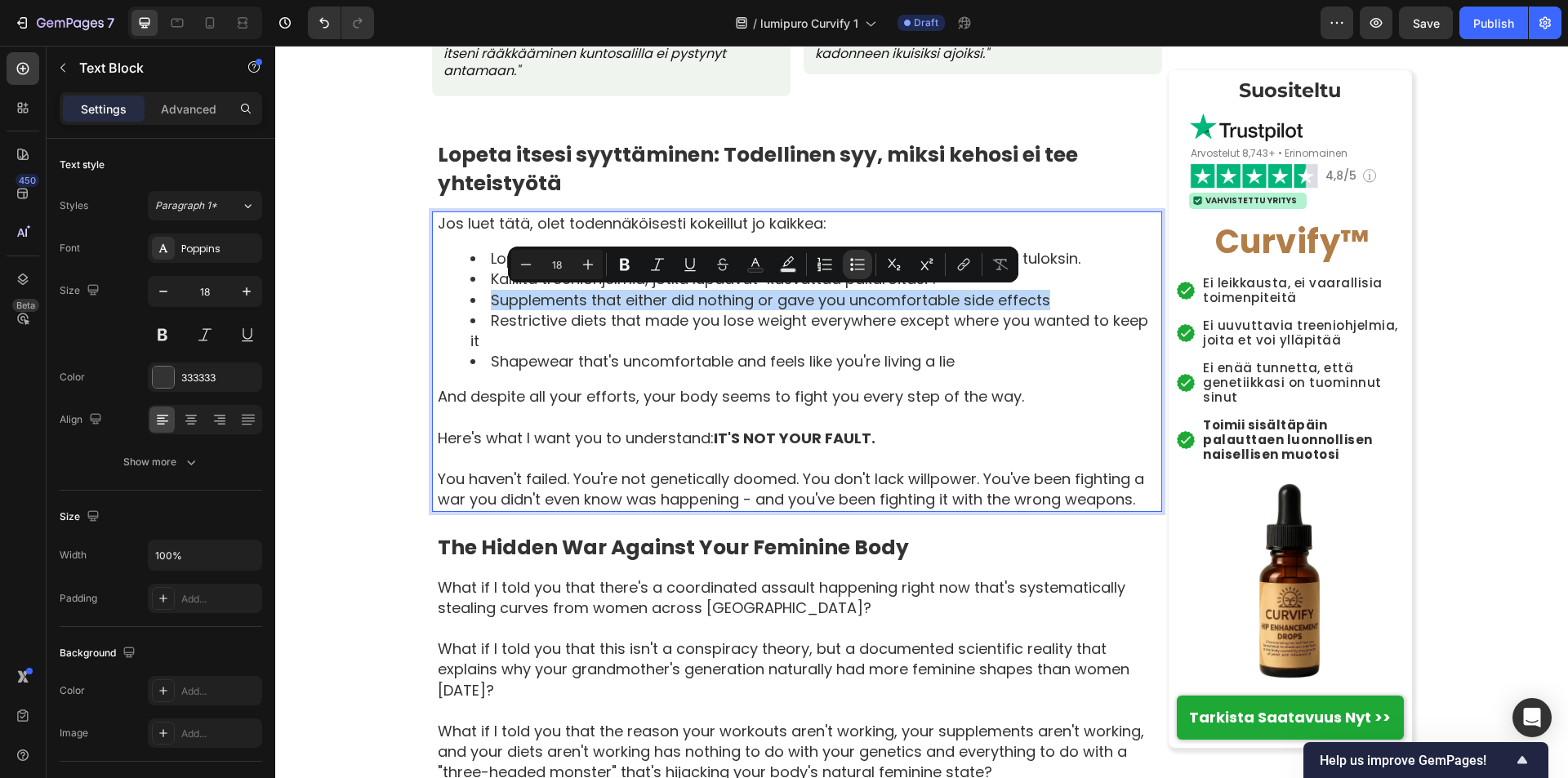
drag, startPoint x: 487, startPoint y: 301, endPoint x: 1058, endPoint y: 298, distance: 571.0
click at [1058, 298] on li "Supplements that either did nothing or gave you uncomfortable side effects" at bounding box center [815, 300] width 690 height 21
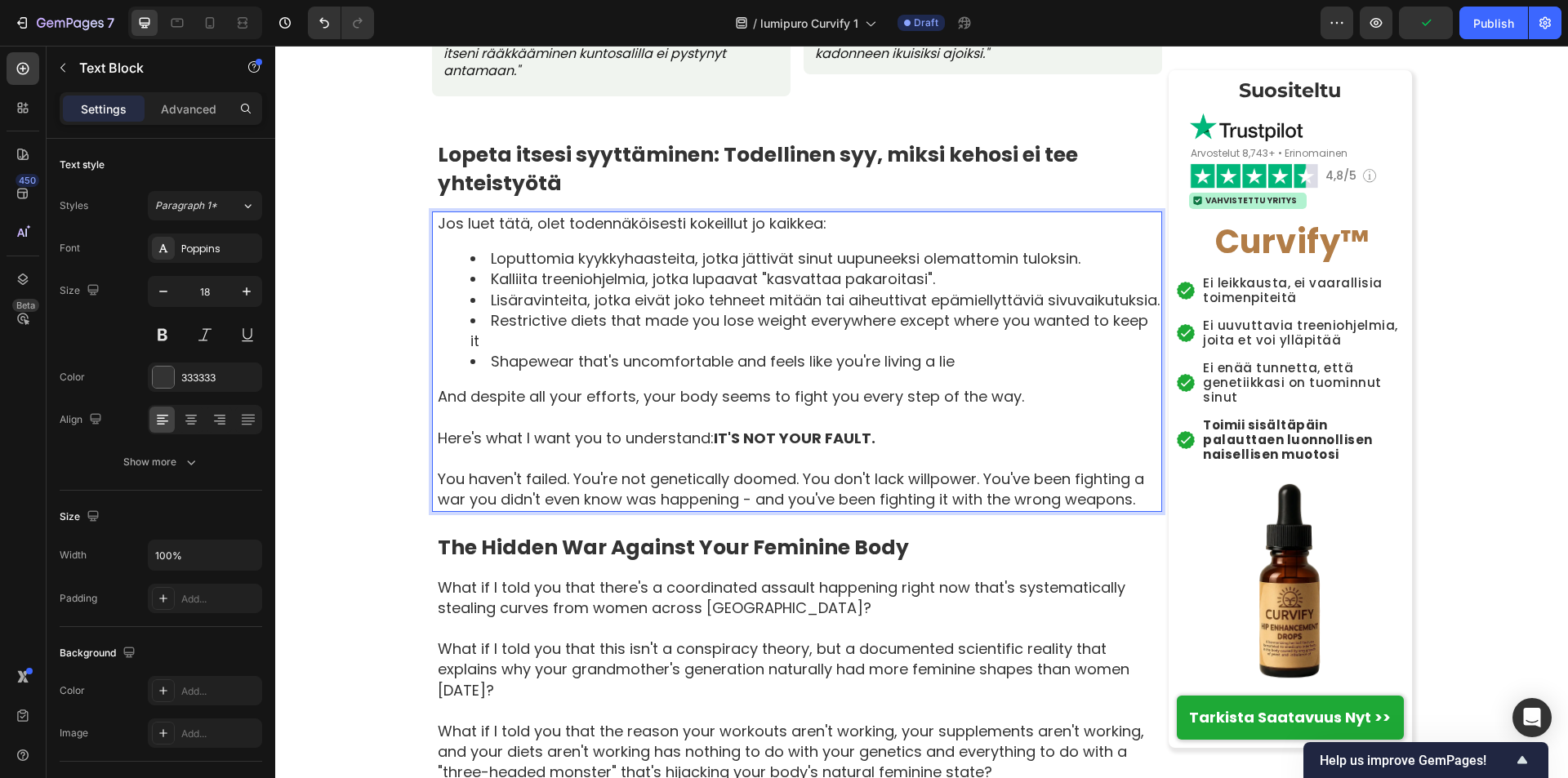
click at [487, 343] on li "Restrictive diets that made you lose weight everywhere except where you wanted …" at bounding box center [815, 331] width 690 height 41
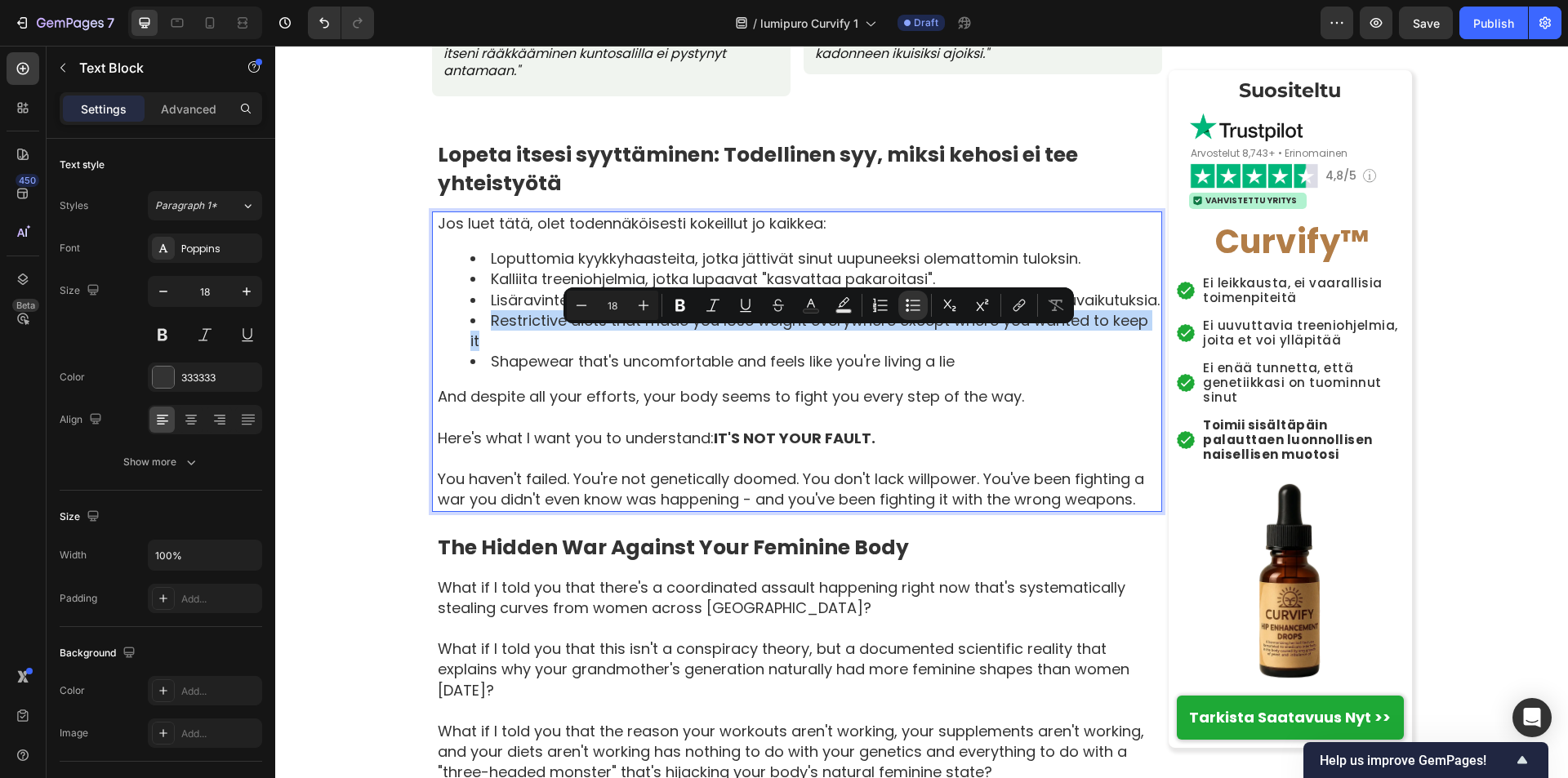
drag, startPoint x: 487, startPoint y: 343, endPoint x: 1148, endPoint y: 345, distance: 661.0
click at [1148, 345] on li "Restrictive diets that made you lose weight everywhere except where you wanted …" at bounding box center [815, 331] width 690 height 41
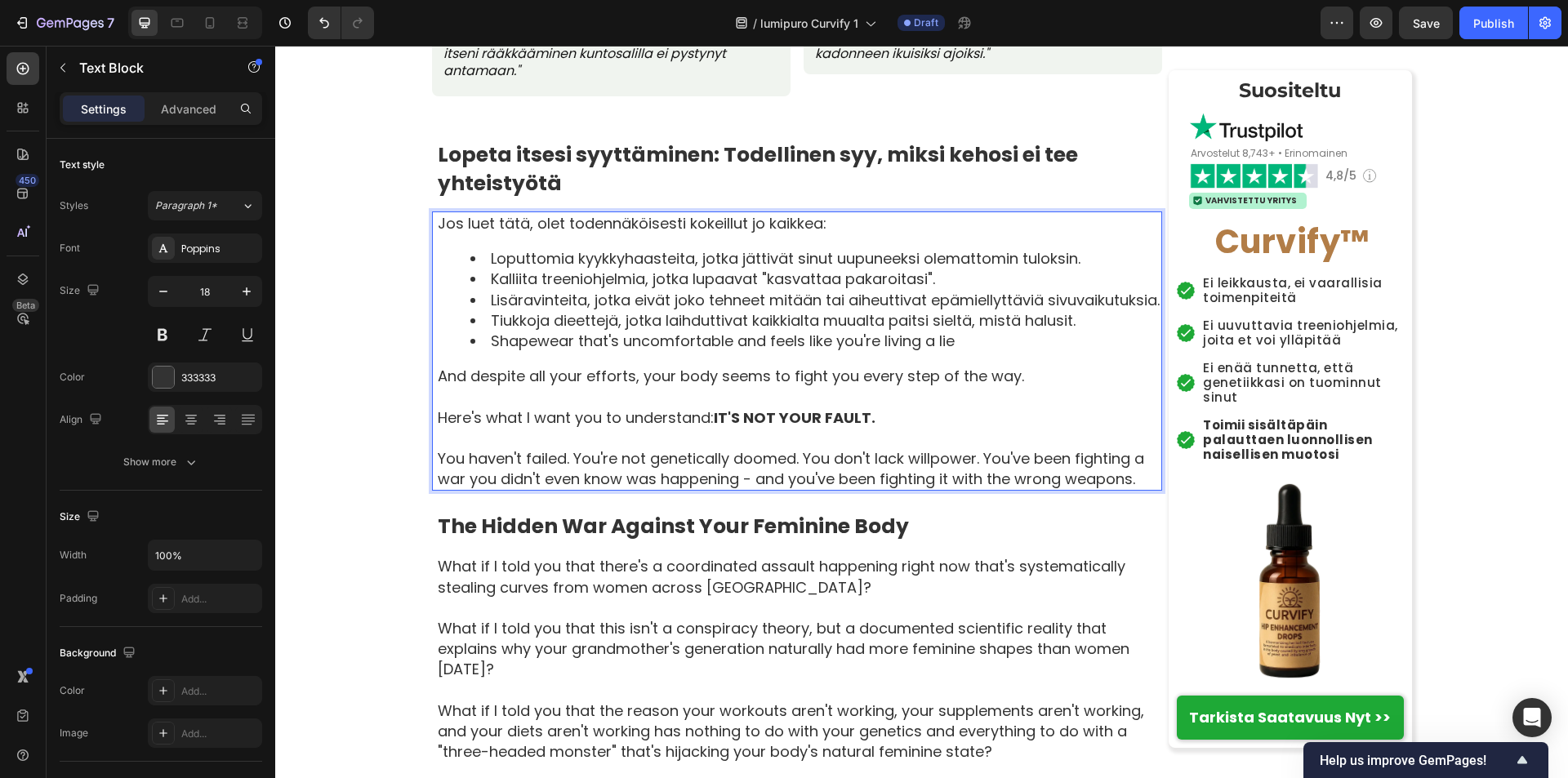
click at [487, 351] on li "Shapewear that's uncomfortable and feels like you're living a lie" at bounding box center [815, 340] width 690 height 21
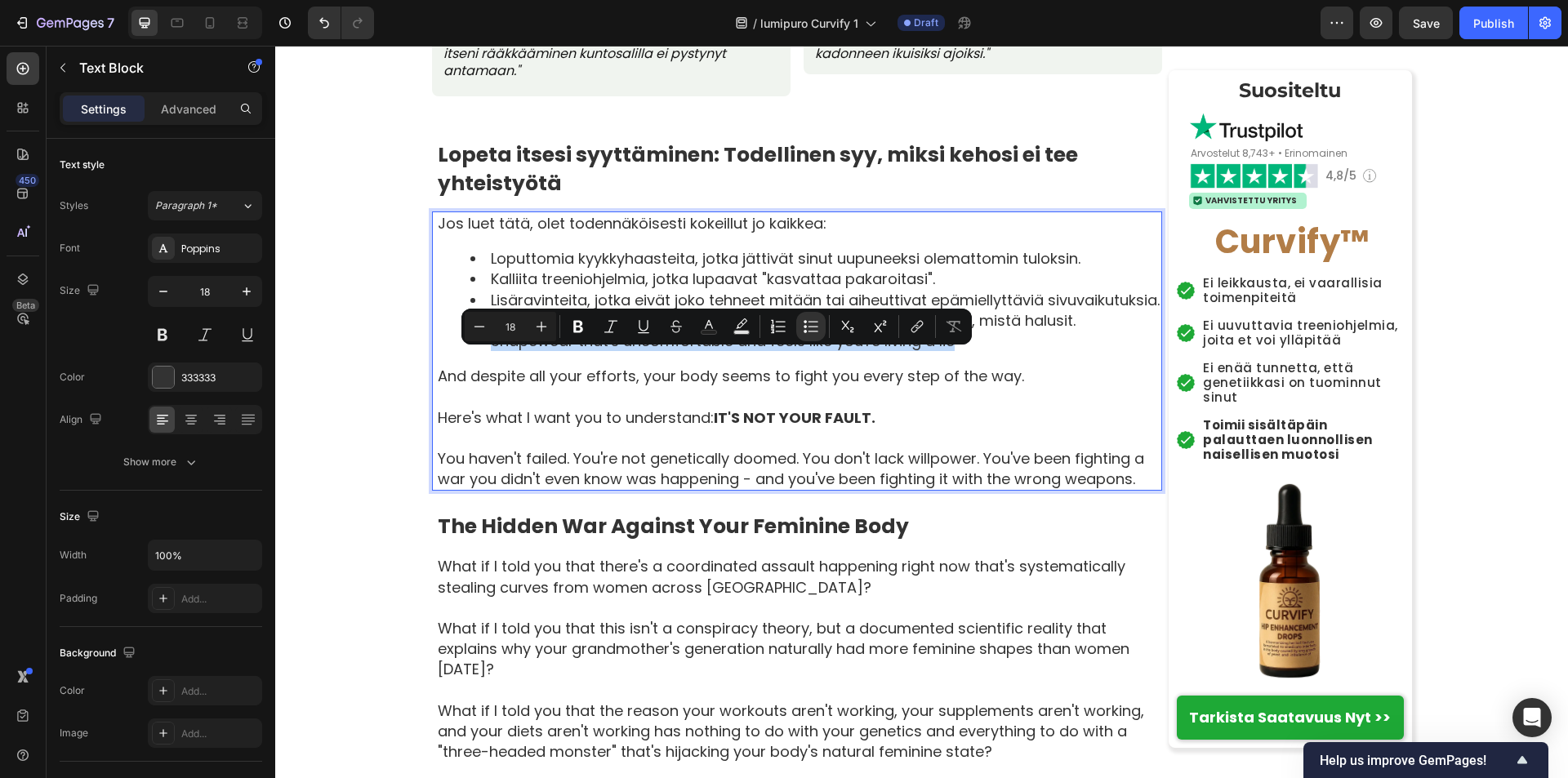
drag, startPoint x: 487, startPoint y: 364, endPoint x: 958, endPoint y: 370, distance: 471.0
click at [958, 351] on li "Shapewear that's uncomfortable and feels like you're living a lie" at bounding box center [815, 340] width 690 height 21
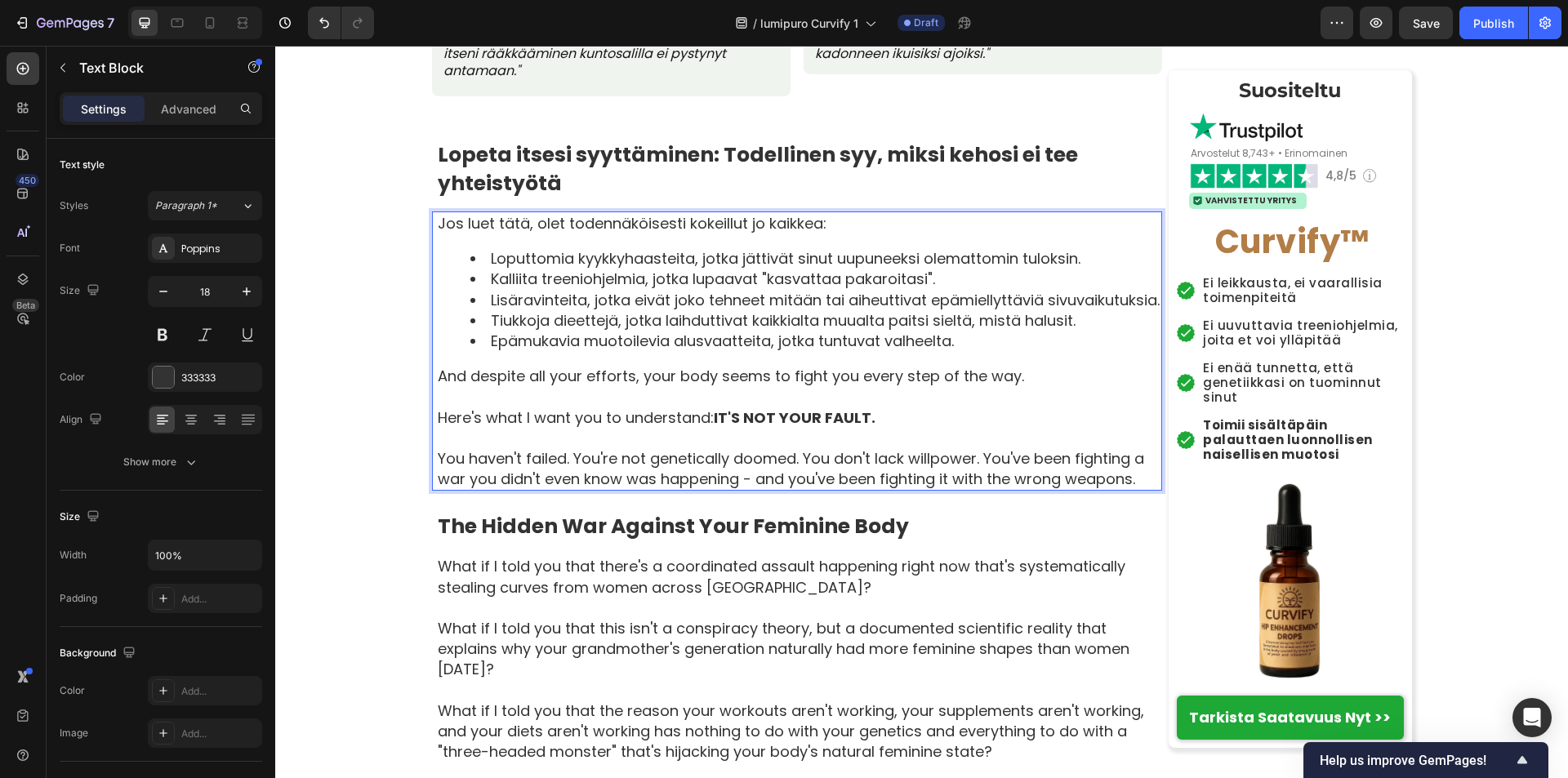
click at [438, 386] on p "And despite all your efforts, your body seems to fight you every step of the wa…" at bounding box center [799, 375] width 722 height 21
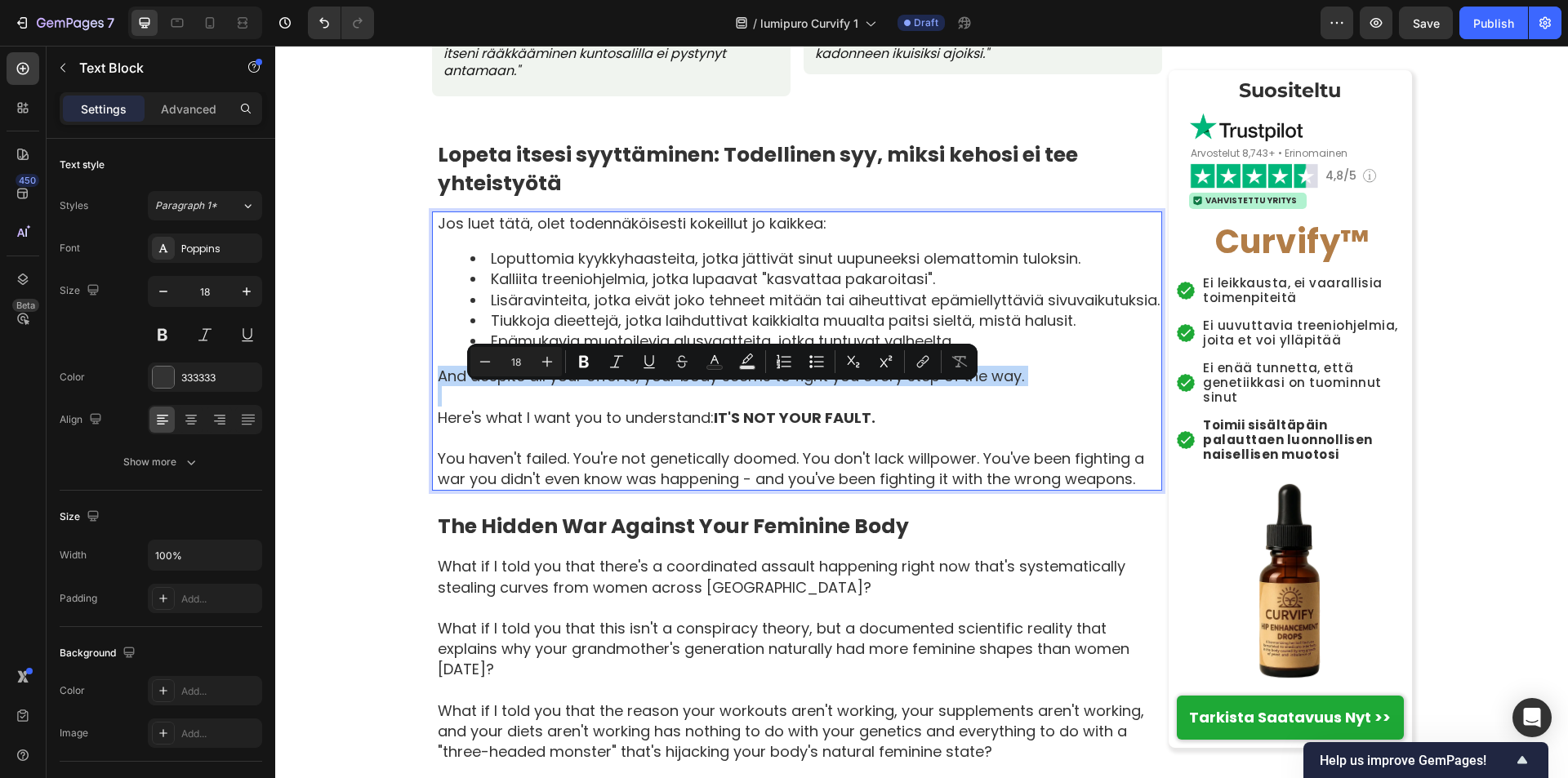
drag, startPoint x: 434, startPoint y: 400, endPoint x: 1037, endPoint y: 400, distance: 603.0
click at [1037, 386] on p "And despite all your efforts, your body seems to fight you every step of the wa…" at bounding box center [799, 375] width 722 height 21
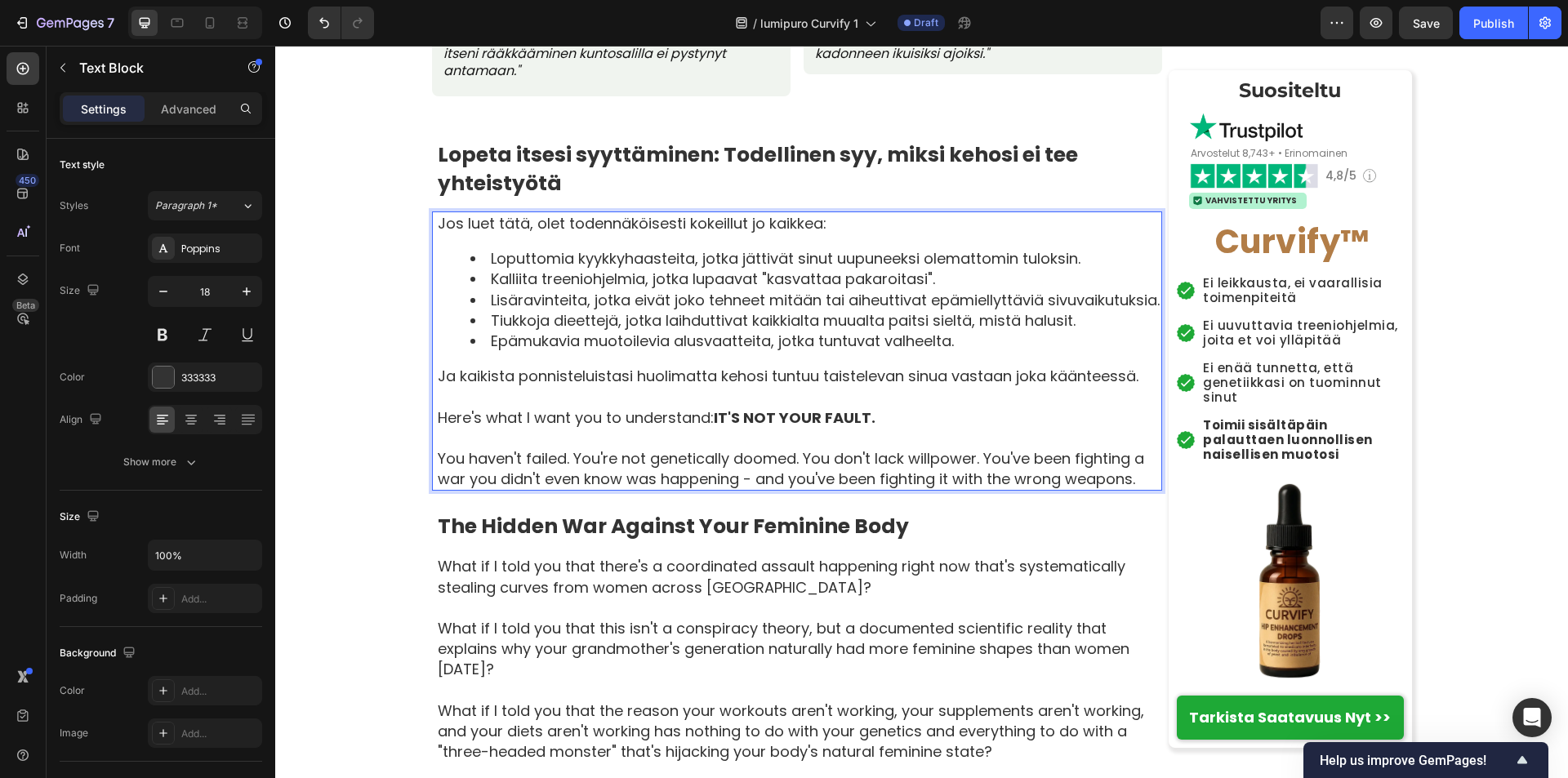
click at [438, 428] on p "Here's what I want you to understand: IT'S NOT YOUR FAULT." at bounding box center [799, 417] width 722 height 21
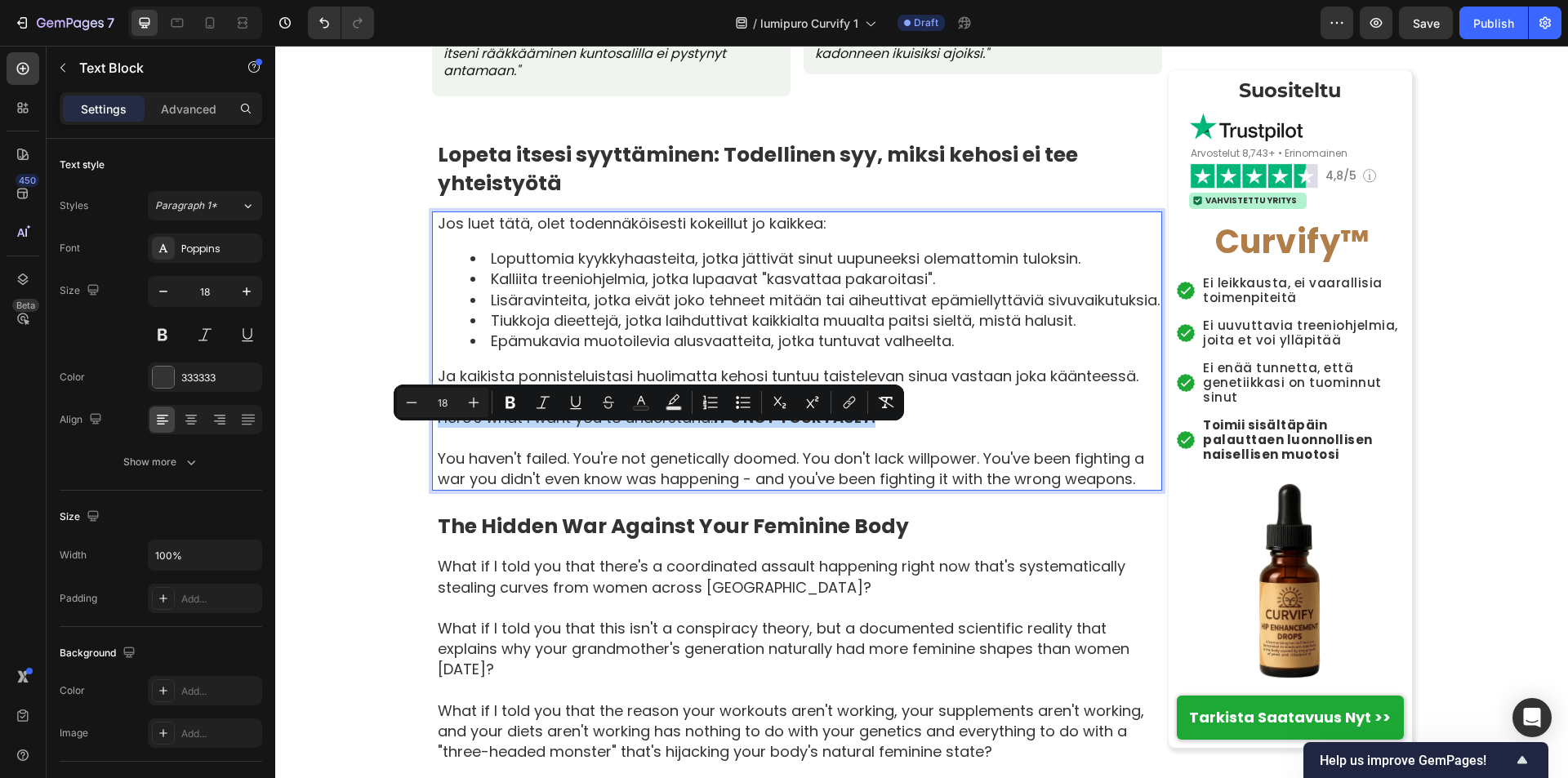
drag, startPoint x: 433, startPoint y: 441, endPoint x: 902, endPoint y: 441, distance: 469.0
click at [902, 428] on p "Here's what I want you to understand: IT'S NOT YOUR FAULT." at bounding box center [799, 417] width 722 height 21
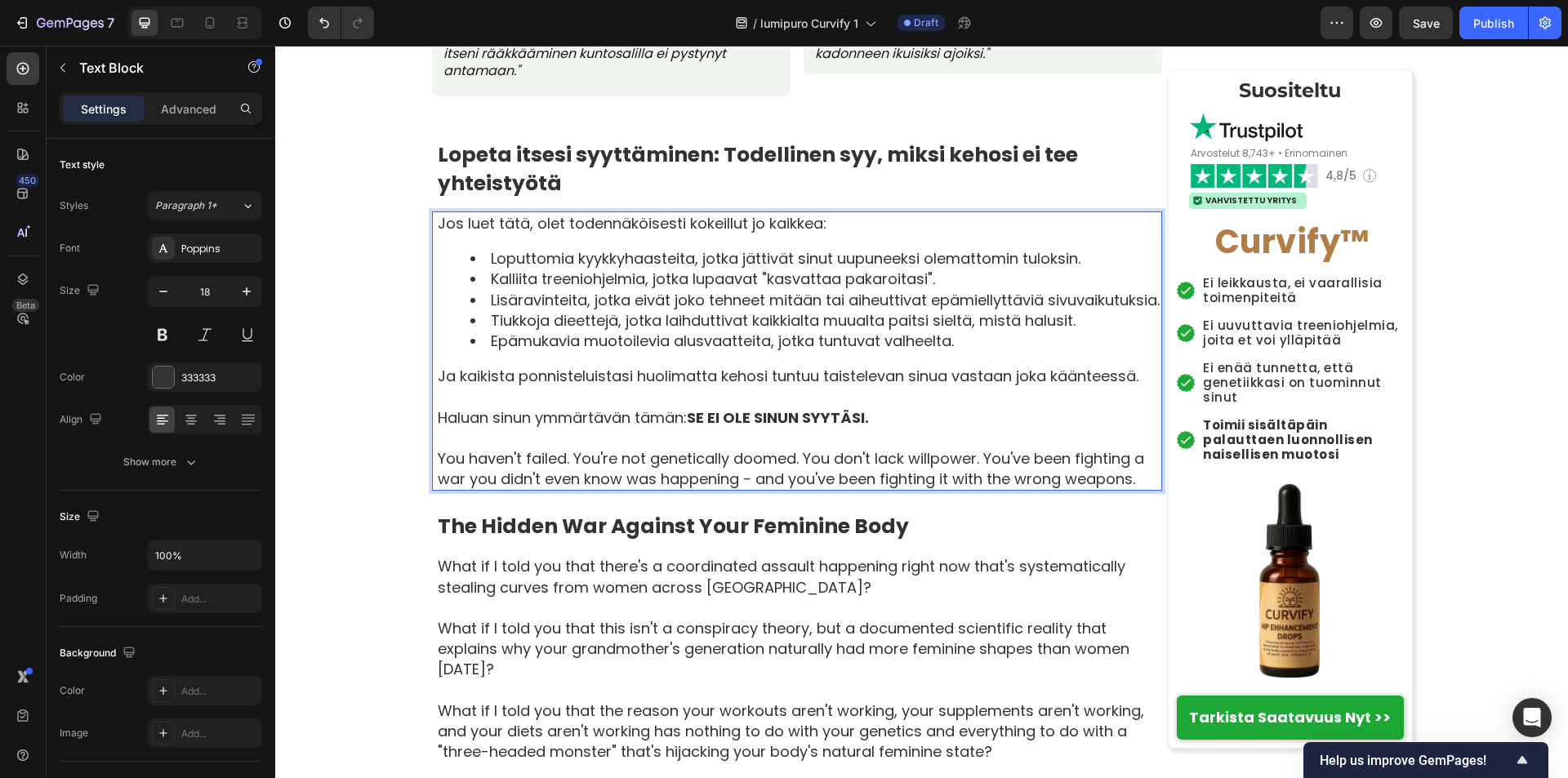
click at [438, 482] on p "You haven't failed. You're not genetically doomed. You don't lack willpower. Yo…" at bounding box center [799, 468] width 722 height 41
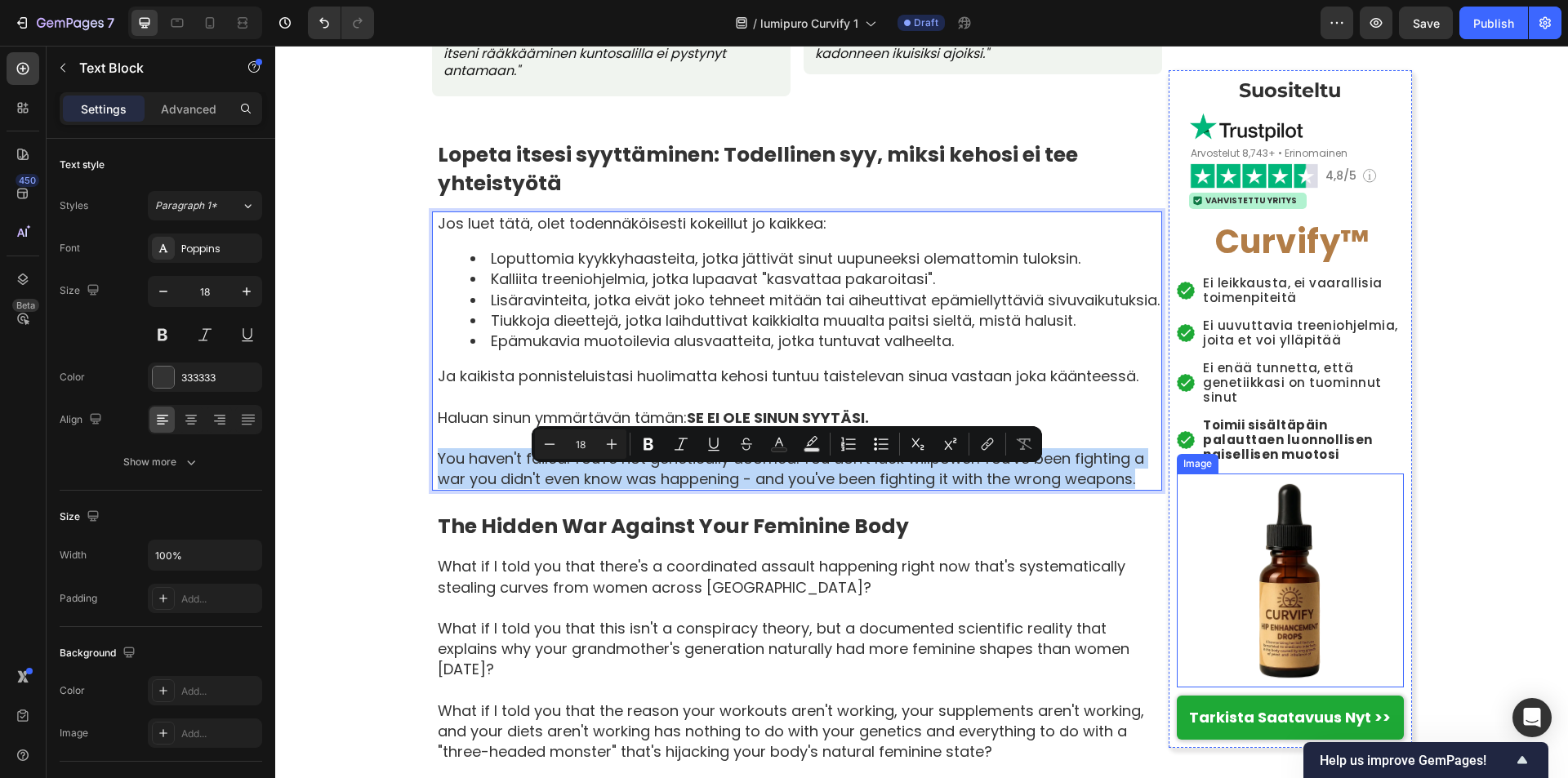
drag, startPoint x: 433, startPoint y: 480, endPoint x: 1180, endPoint y: 492, distance: 747.1
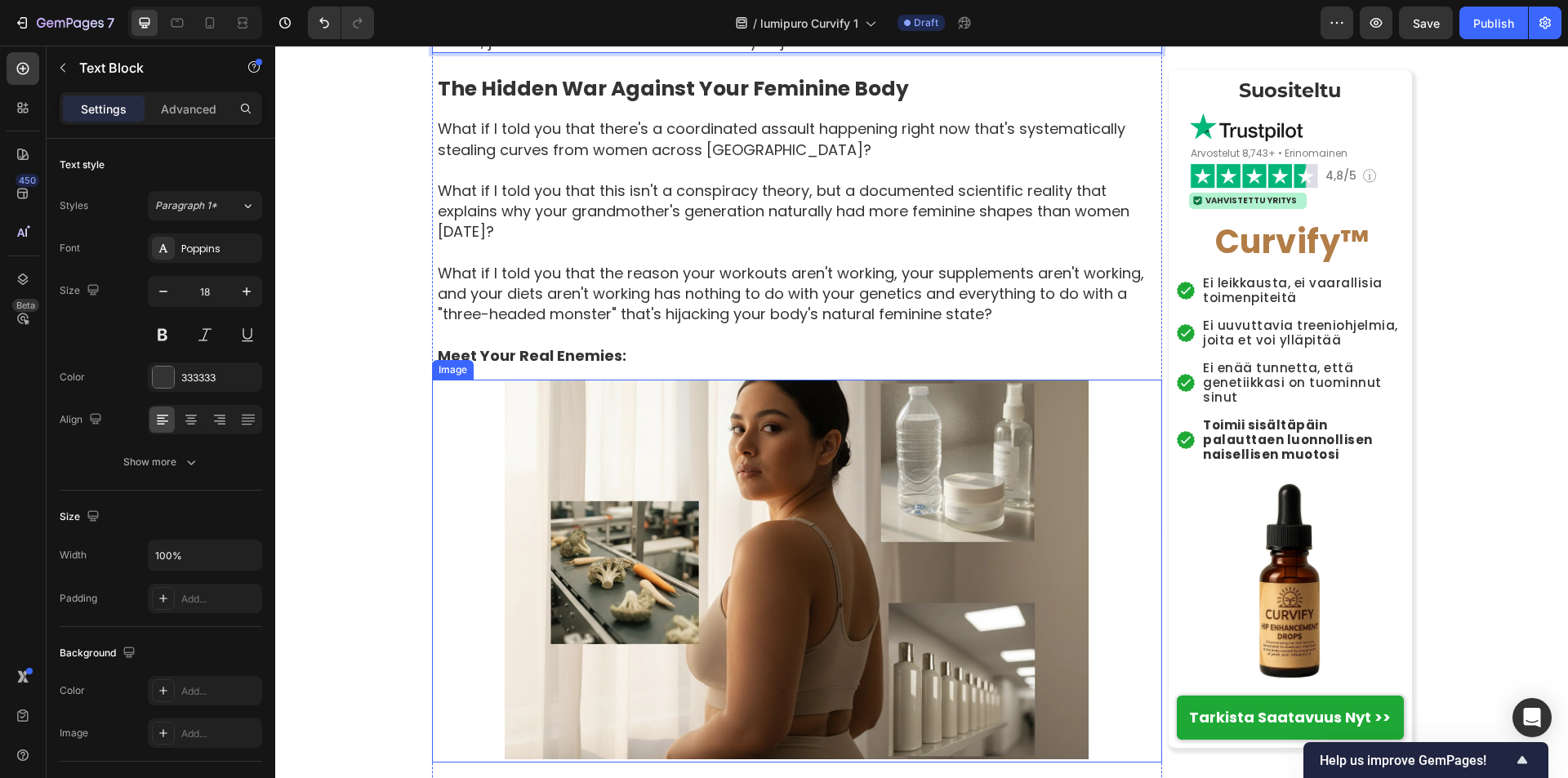
scroll to position [1877, 0]
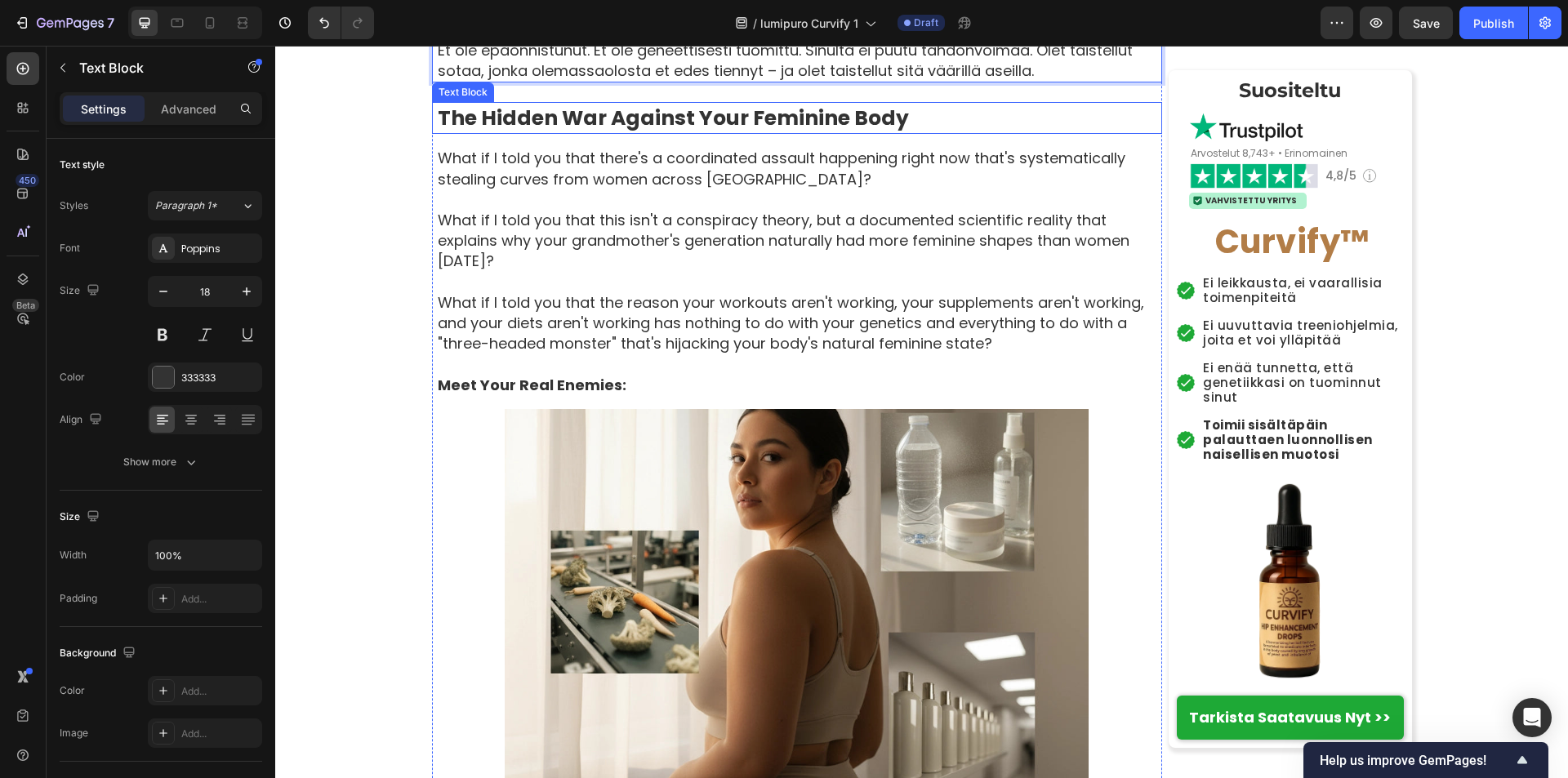
click at [438, 132] on strong "The Hidden War Against Your Feminine Body" at bounding box center [673, 118] width 471 height 28
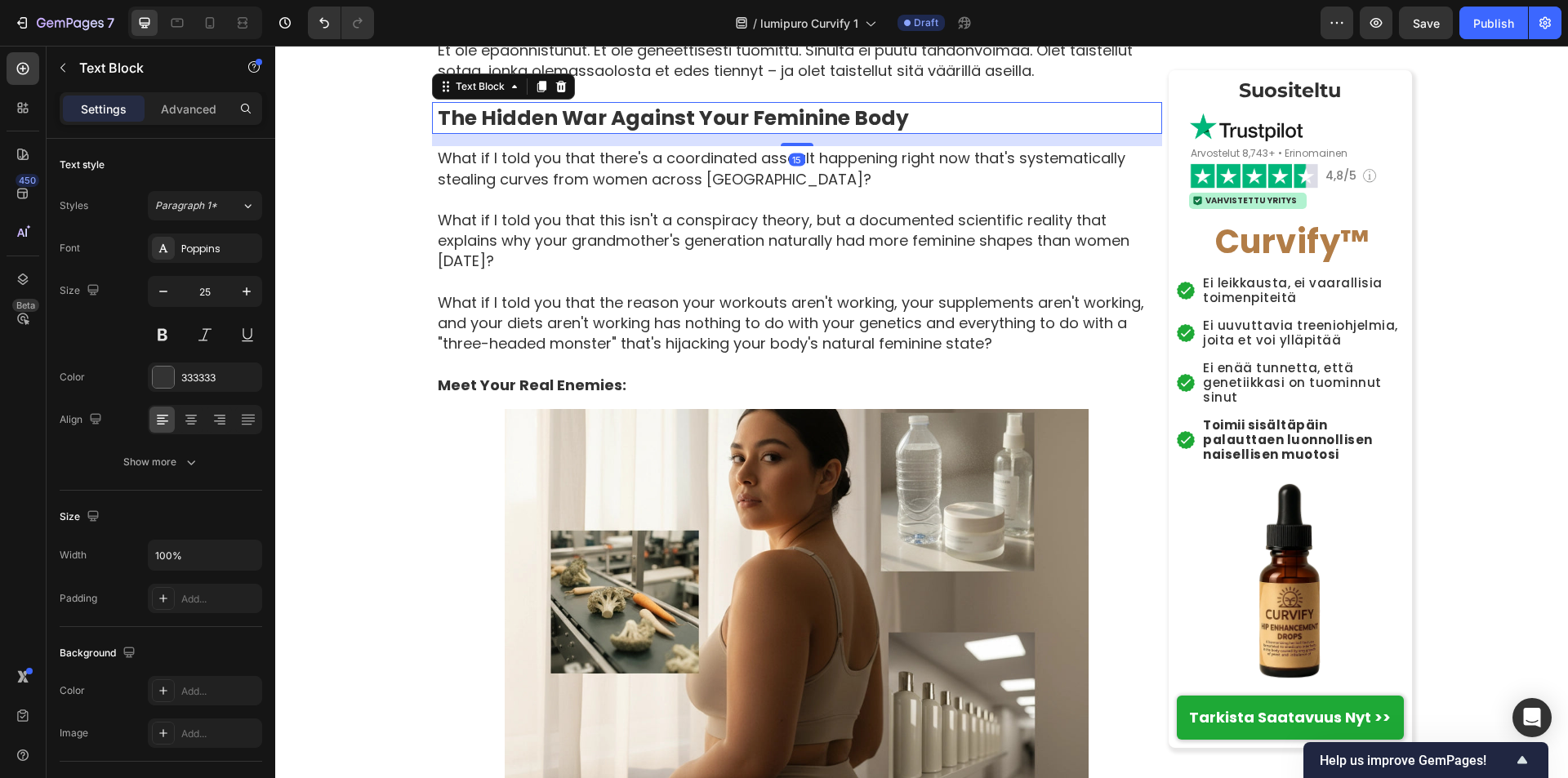
click at [438, 132] on strong "The Hidden War Against Your Feminine Body" at bounding box center [673, 118] width 471 height 28
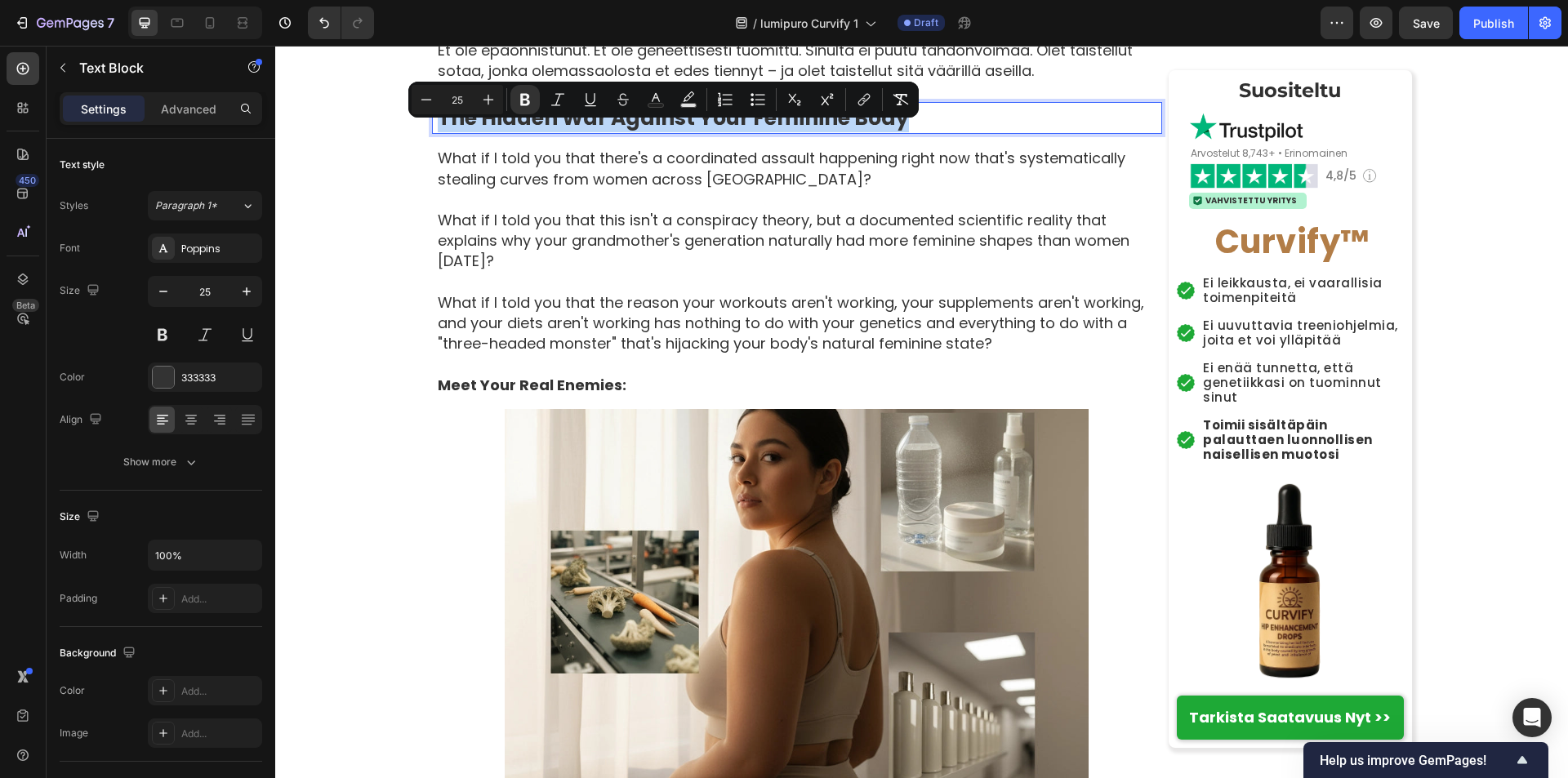
drag, startPoint x: 433, startPoint y: 141, endPoint x: 904, endPoint y: 134, distance: 471.1
click at [904, 132] on p "The Hidden War Against Your Feminine Body" at bounding box center [799, 118] width 722 height 28
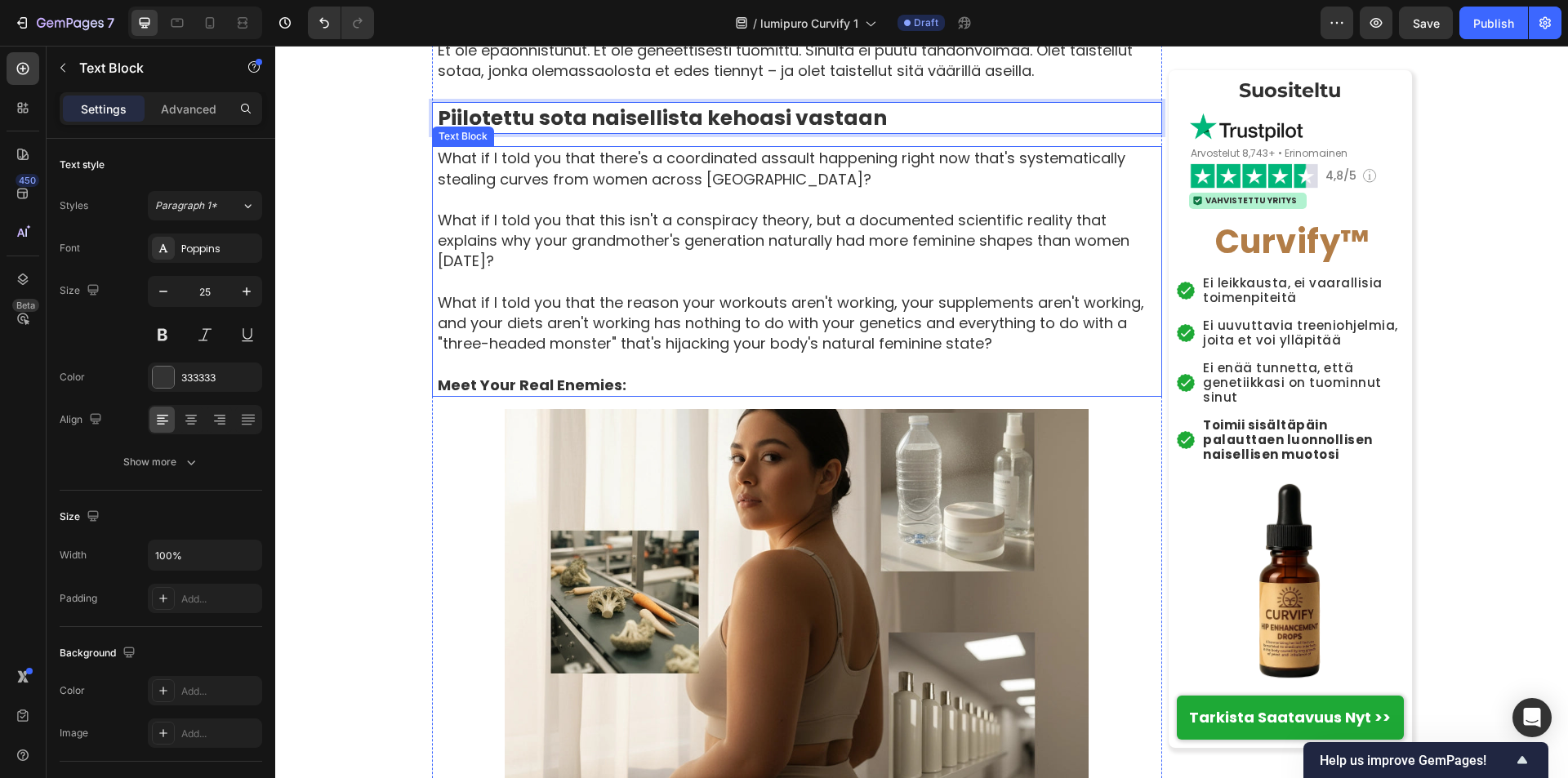
click at [438, 181] on p "What if I told you that there's a coordinated assault happening right now that'…" at bounding box center [799, 169] width 722 height 41
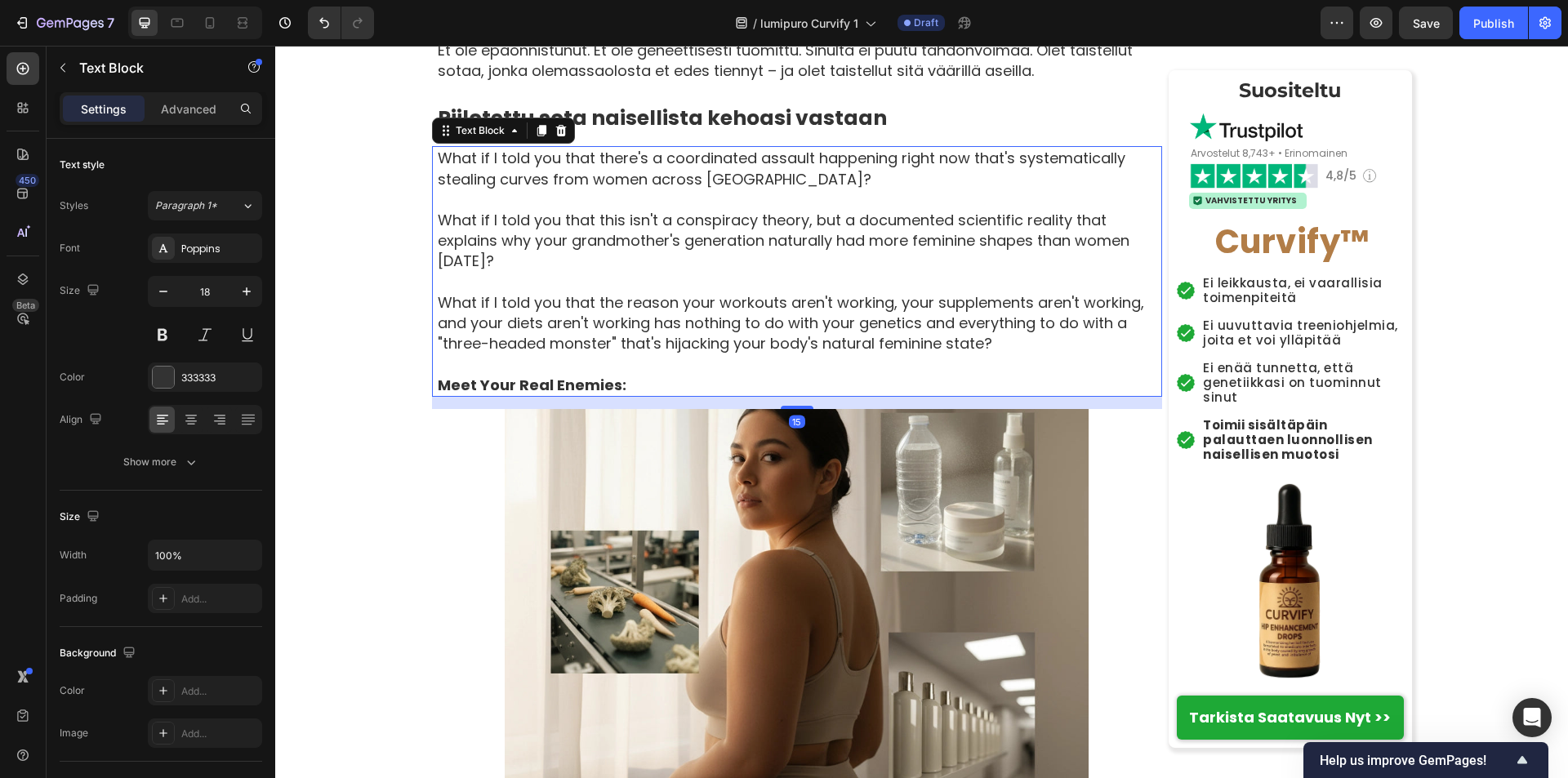
click at [438, 179] on p "What if I told you that there's a coordinated assault happening right now that'…" at bounding box center [799, 169] width 722 height 41
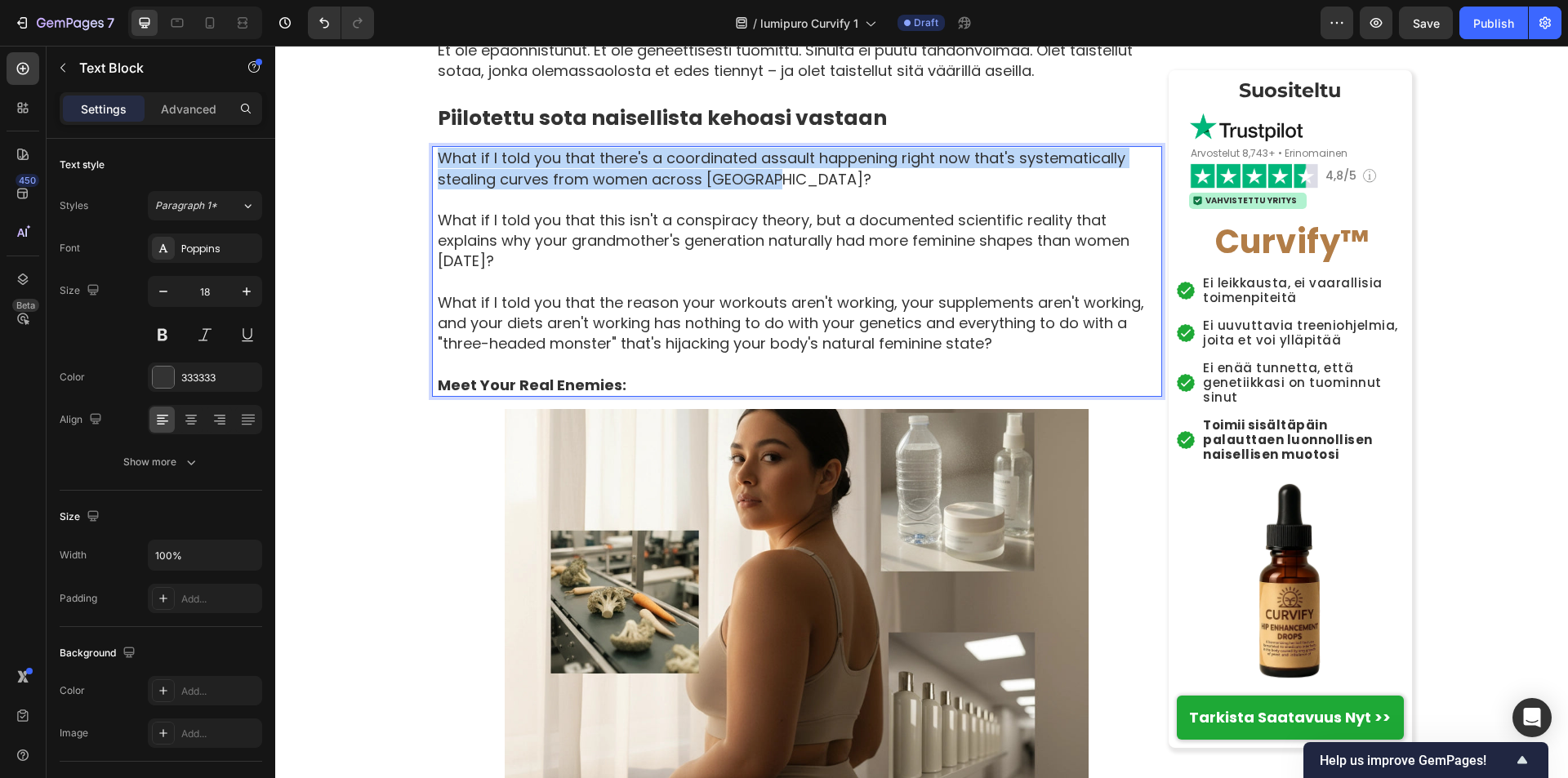
drag, startPoint x: 432, startPoint y: 179, endPoint x: 760, endPoint y: 198, distance: 328.5
click at [760, 188] on p "What if I told you that there's a coordinated assault happening right now that'…" at bounding box center [799, 169] width 722 height 41
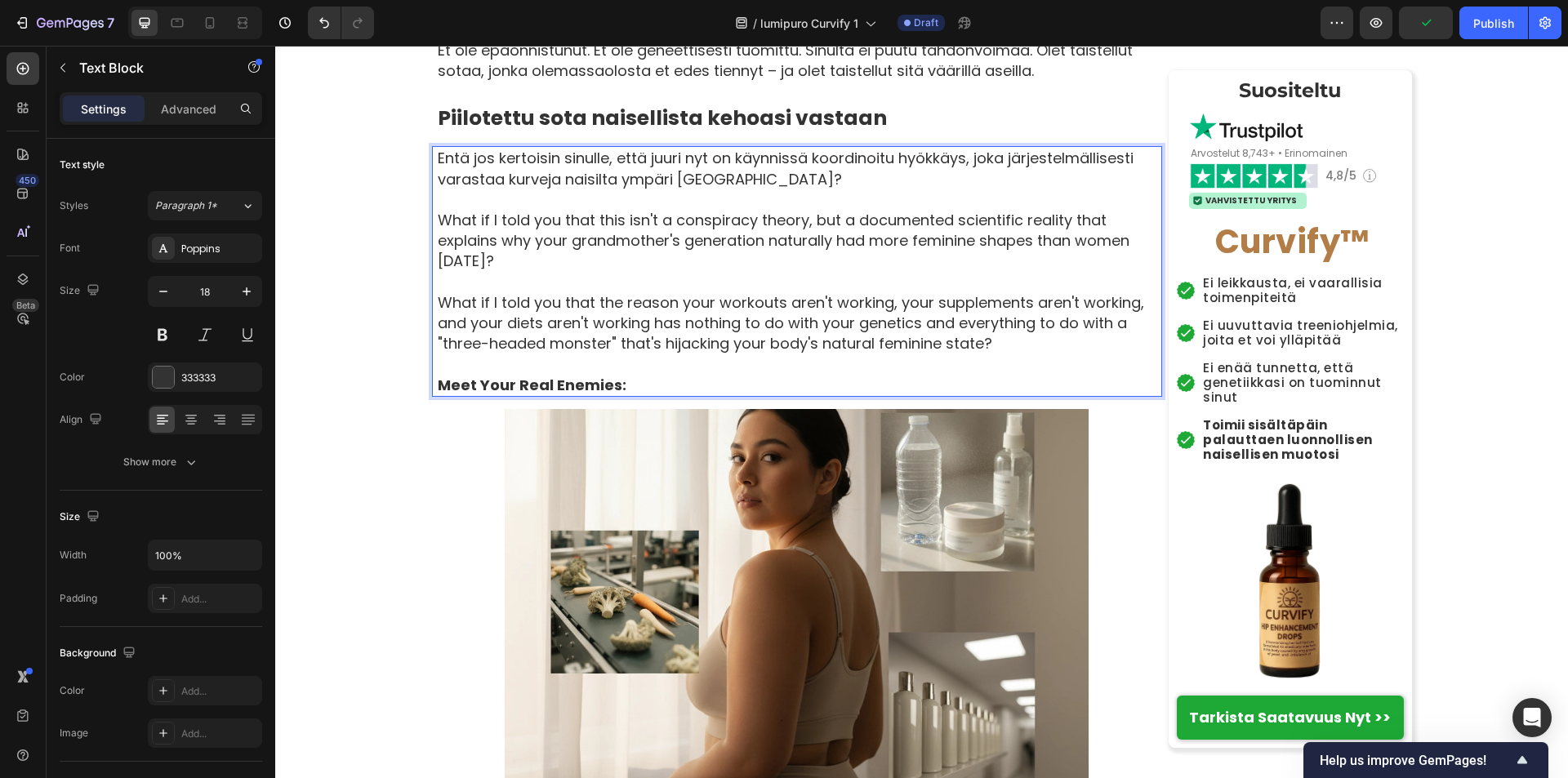
click at [438, 242] on p "What if I told you that this isn't a conspiracy theory, but a documented scient…" at bounding box center [799, 240] width 722 height 62
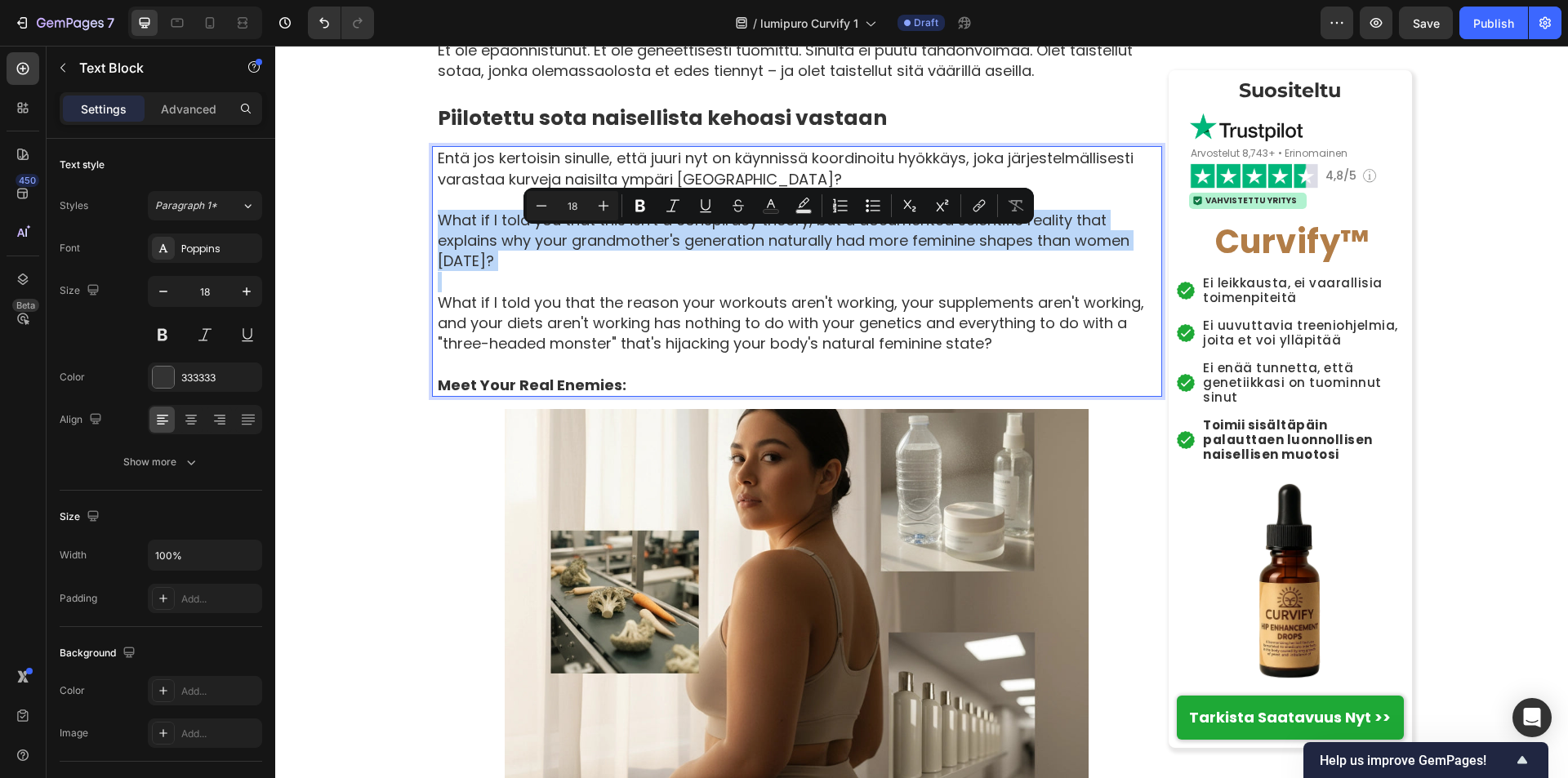
drag, startPoint x: 433, startPoint y: 242, endPoint x: 498, endPoint y: 278, distance: 74.3
click at [498, 271] on p "What if I told you that this isn't a conspiracy theory, but a documented scient…" at bounding box center [799, 240] width 722 height 62
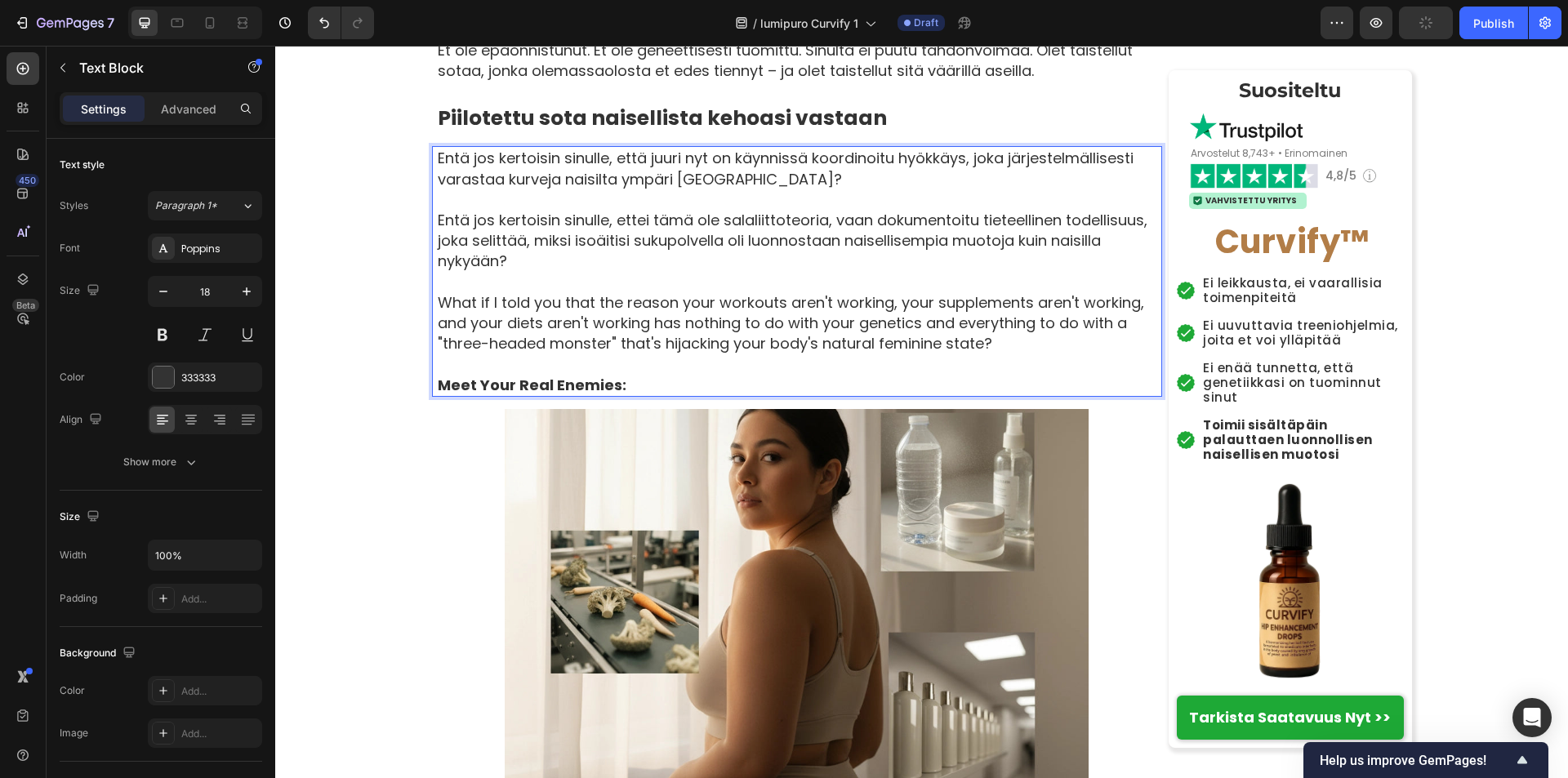
click at [438, 325] on p "What if I told you that the reason your workouts aren't working, your supplemen…" at bounding box center [799, 322] width 722 height 62
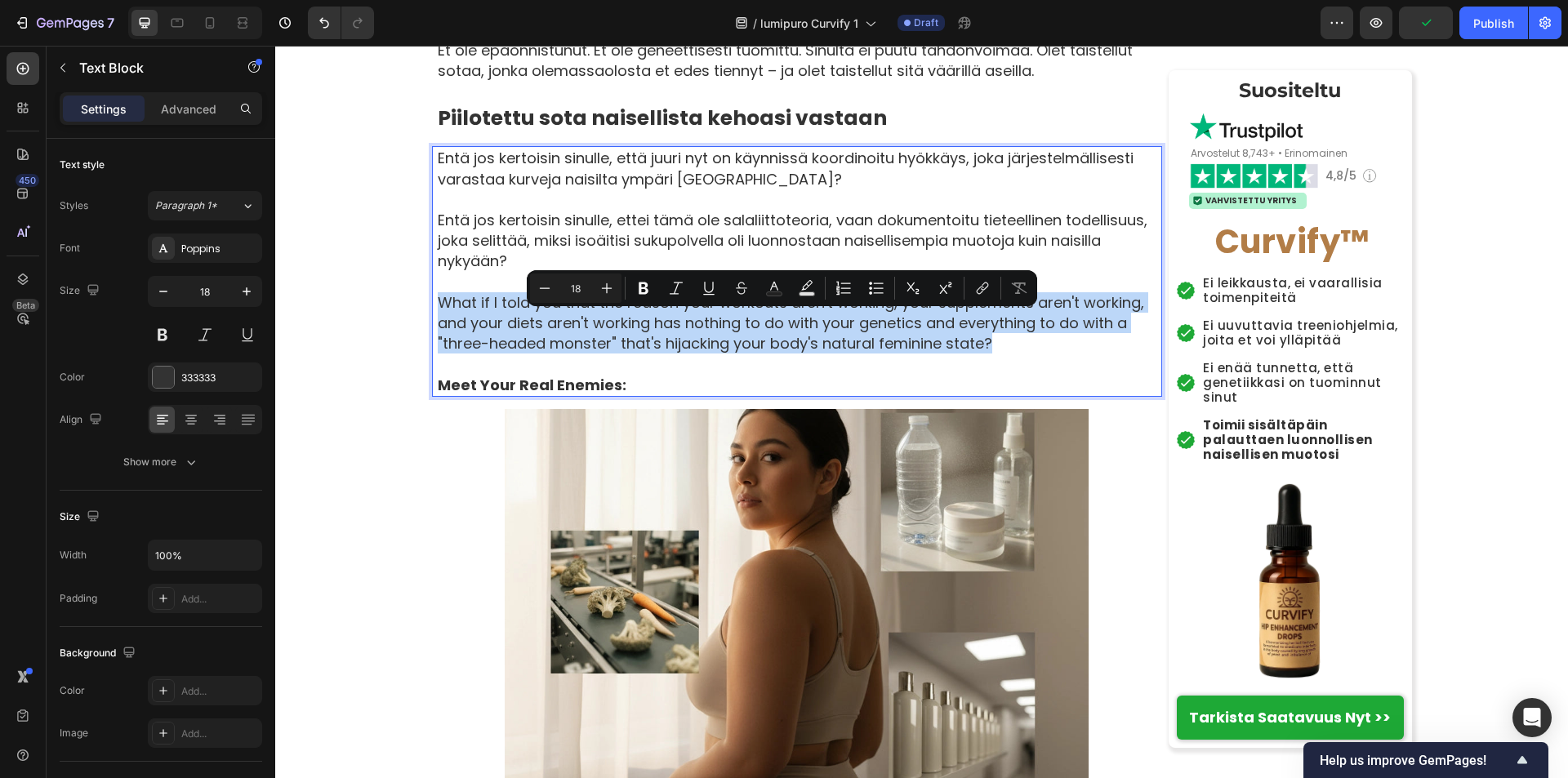
drag, startPoint x: 433, startPoint y: 325, endPoint x: 981, endPoint y: 365, distance: 549.5
click at [981, 355] on p "What if I told you that the reason your workouts aren't working, your supplemen…" at bounding box center [799, 322] width 722 height 62
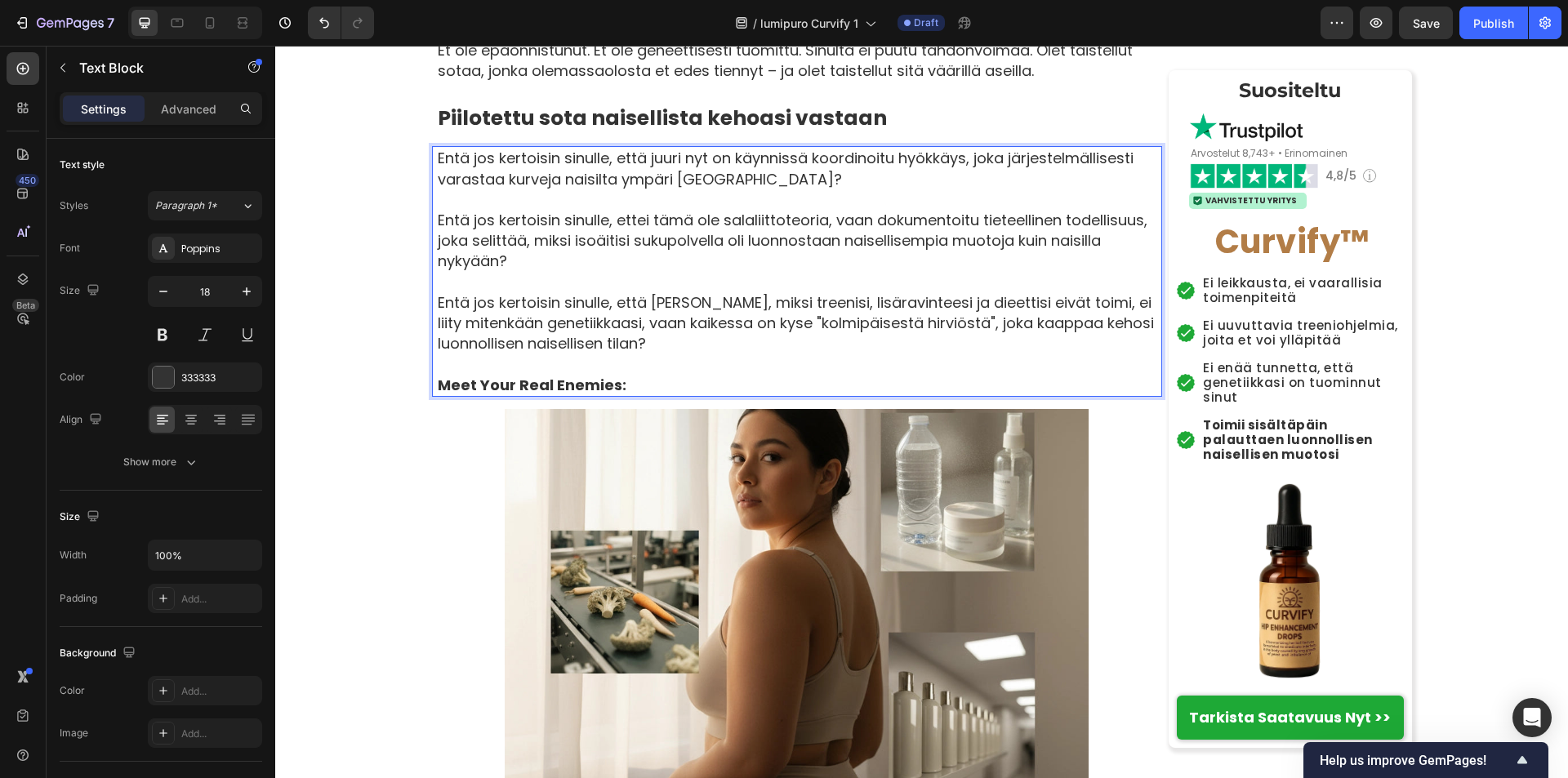
click at [438, 395] on strong "Meet Your Real Enemies:" at bounding box center [532, 384] width 188 height 21
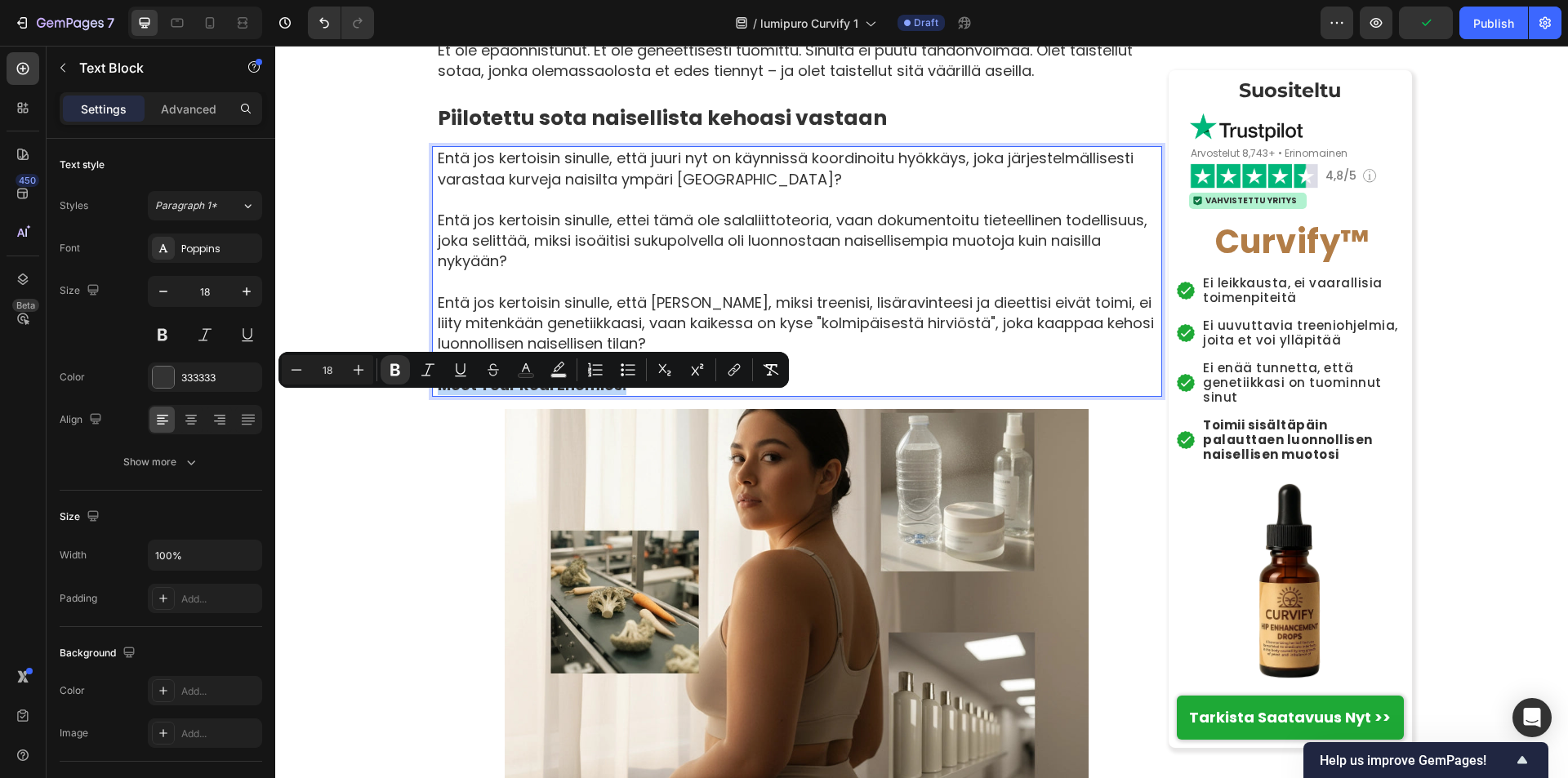
drag, startPoint x: 431, startPoint y: 406, endPoint x: 662, endPoint y: 406, distance: 231.0
click at [662, 395] on p "Meet Your Real Enemies:" at bounding box center [799, 384] width 722 height 21
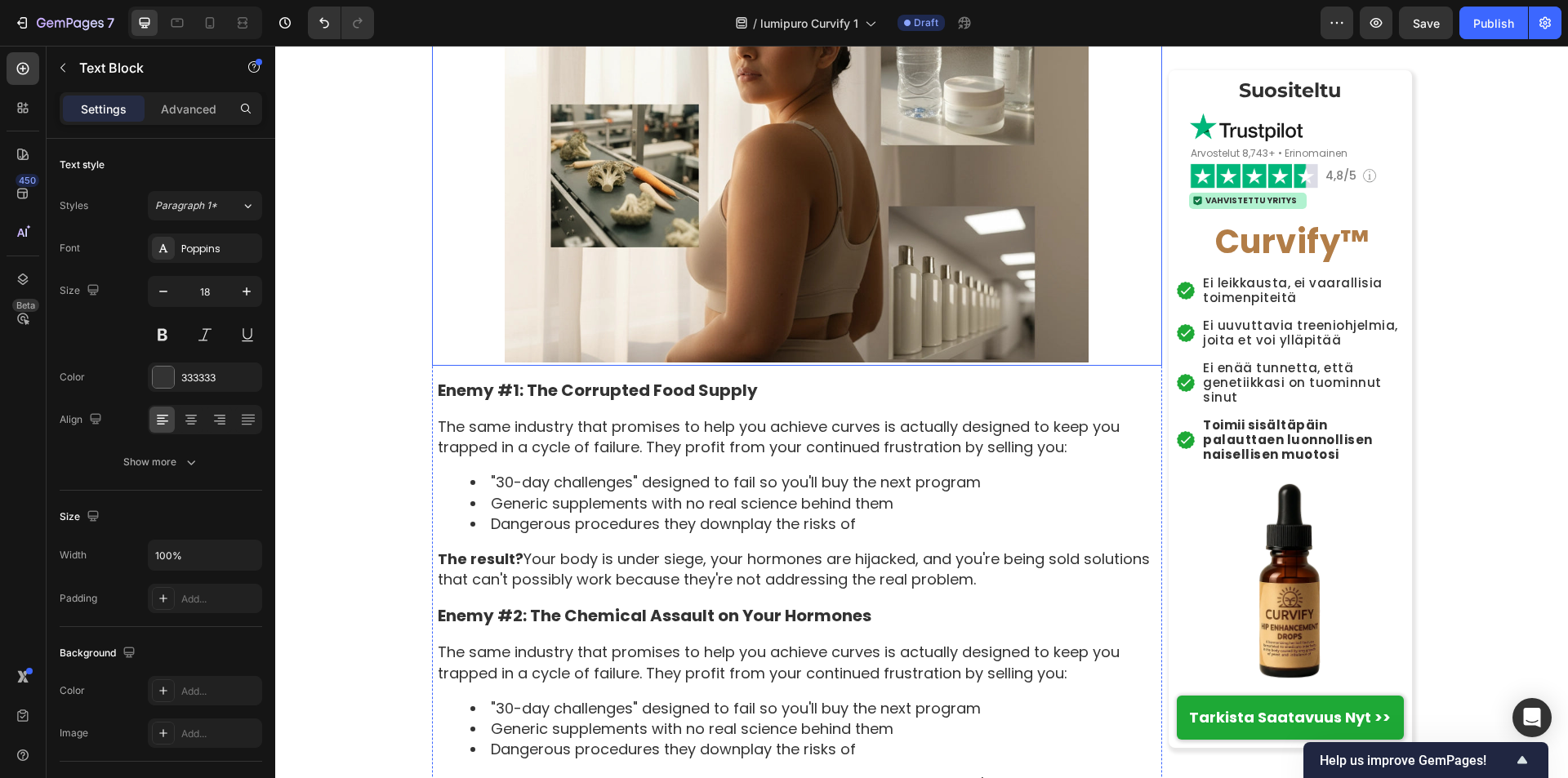
scroll to position [2449, 0]
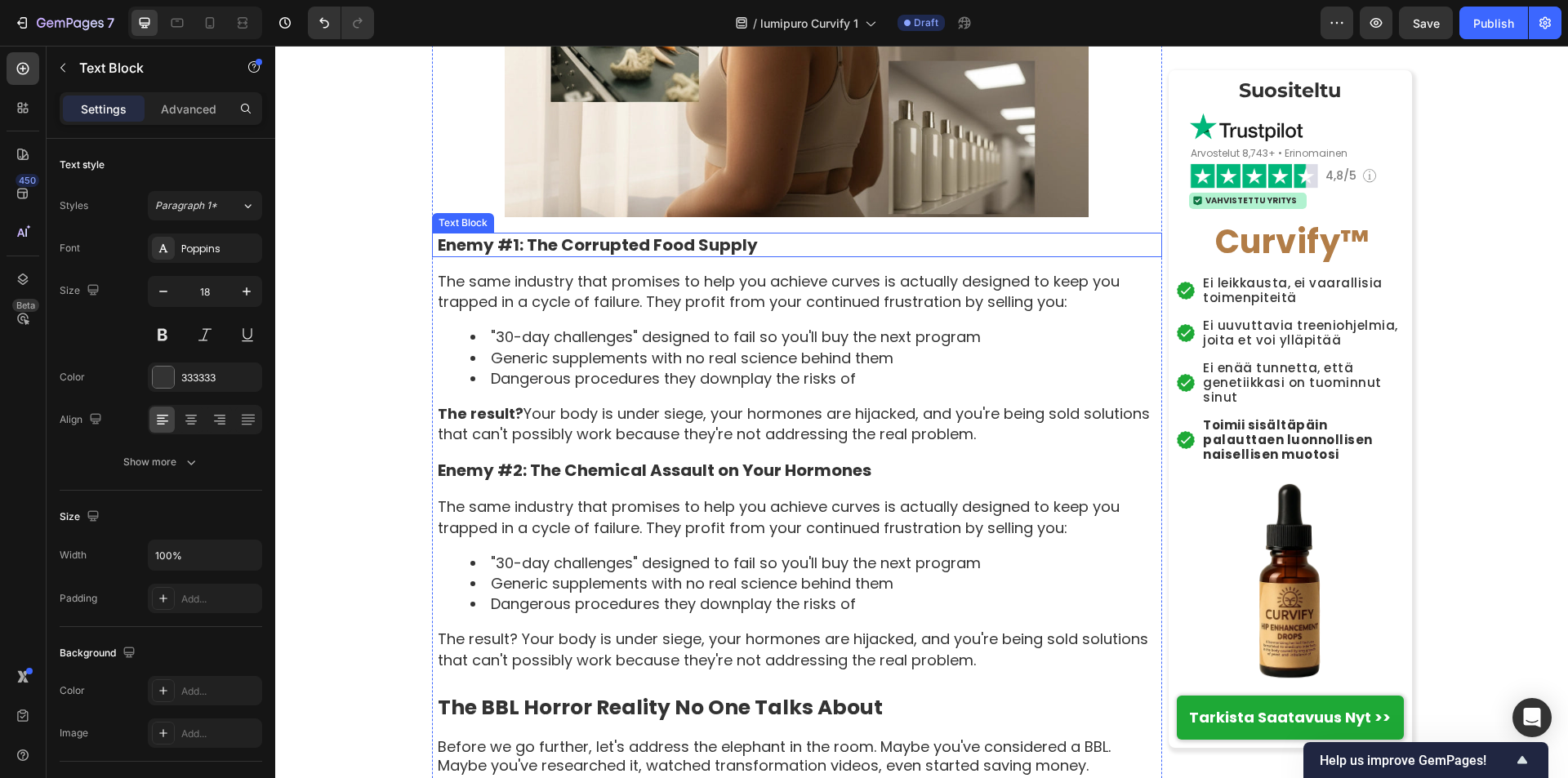
click at [438, 256] on p "Enemy #1: The Corrupted Food Supply" at bounding box center [799, 245] width 722 height 22
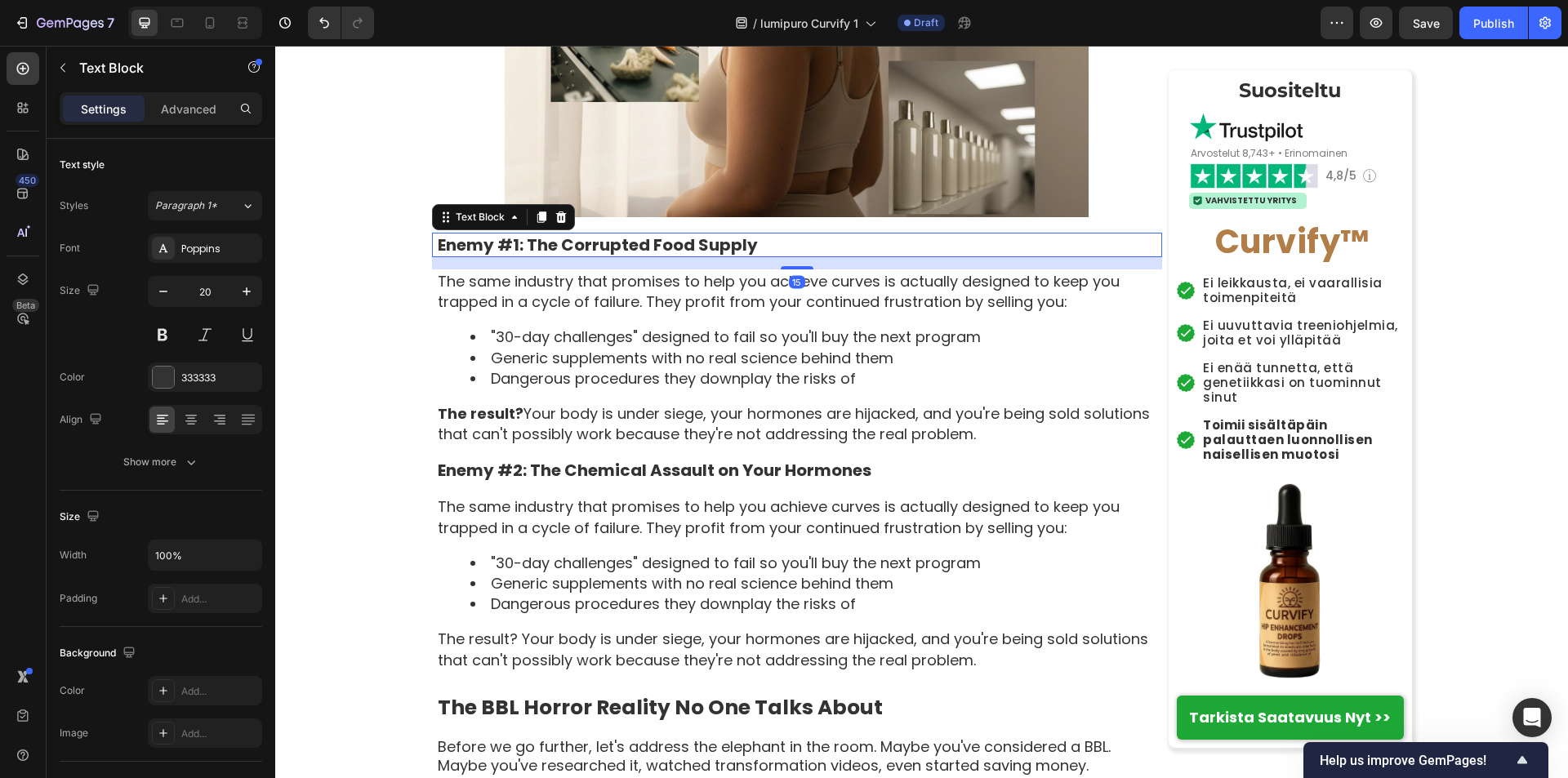
click at [438, 256] on p "Enemy #1: The Corrupted Food Supply" at bounding box center [799, 245] width 722 height 22
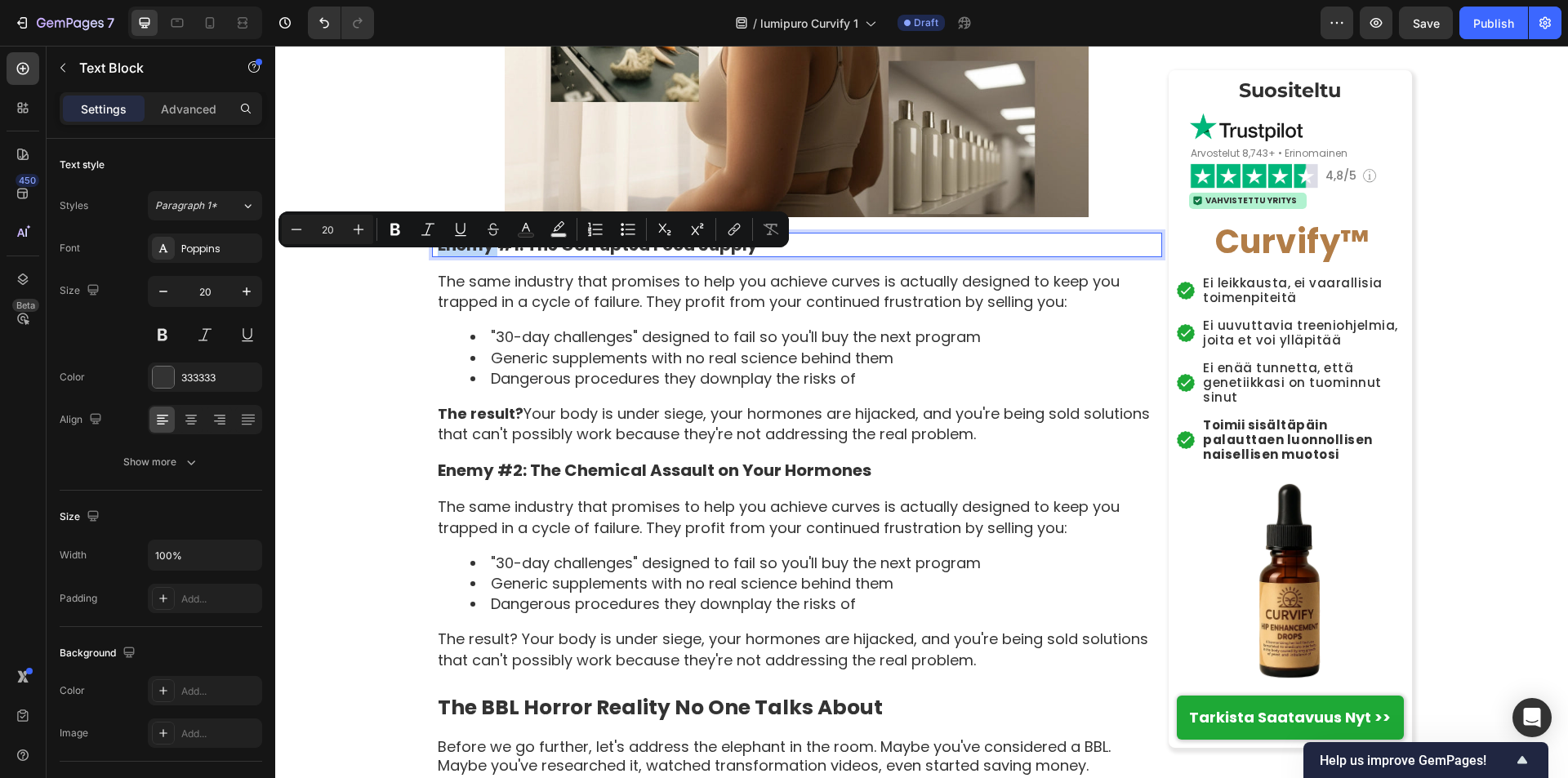
click at [438, 256] on p "Enemy #1: The Corrupted Food Supply" at bounding box center [799, 245] width 722 height 22
drag, startPoint x: 432, startPoint y: 267, endPoint x: 806, endPoint y: 268, distance: 374.0
click at [806, 256] on p "Enemy #1: The Corrupted Food Supply" at bounding box center [799, 245] width 722 height 22
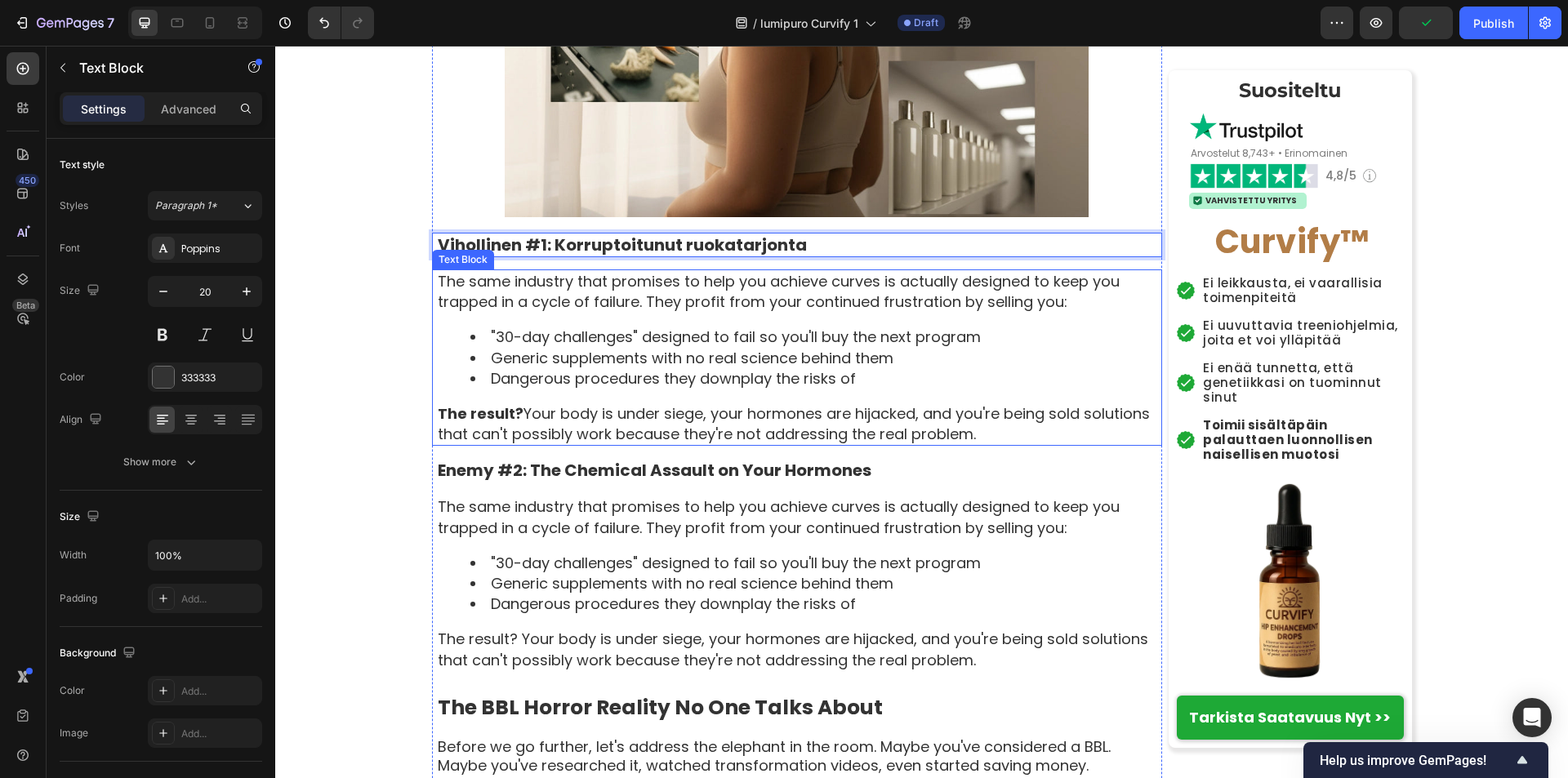
click at [436, 300] on div "The same industry that promises to help you achieve curves is actually designed…" at bounding box center [799, 358] width 726 height 176
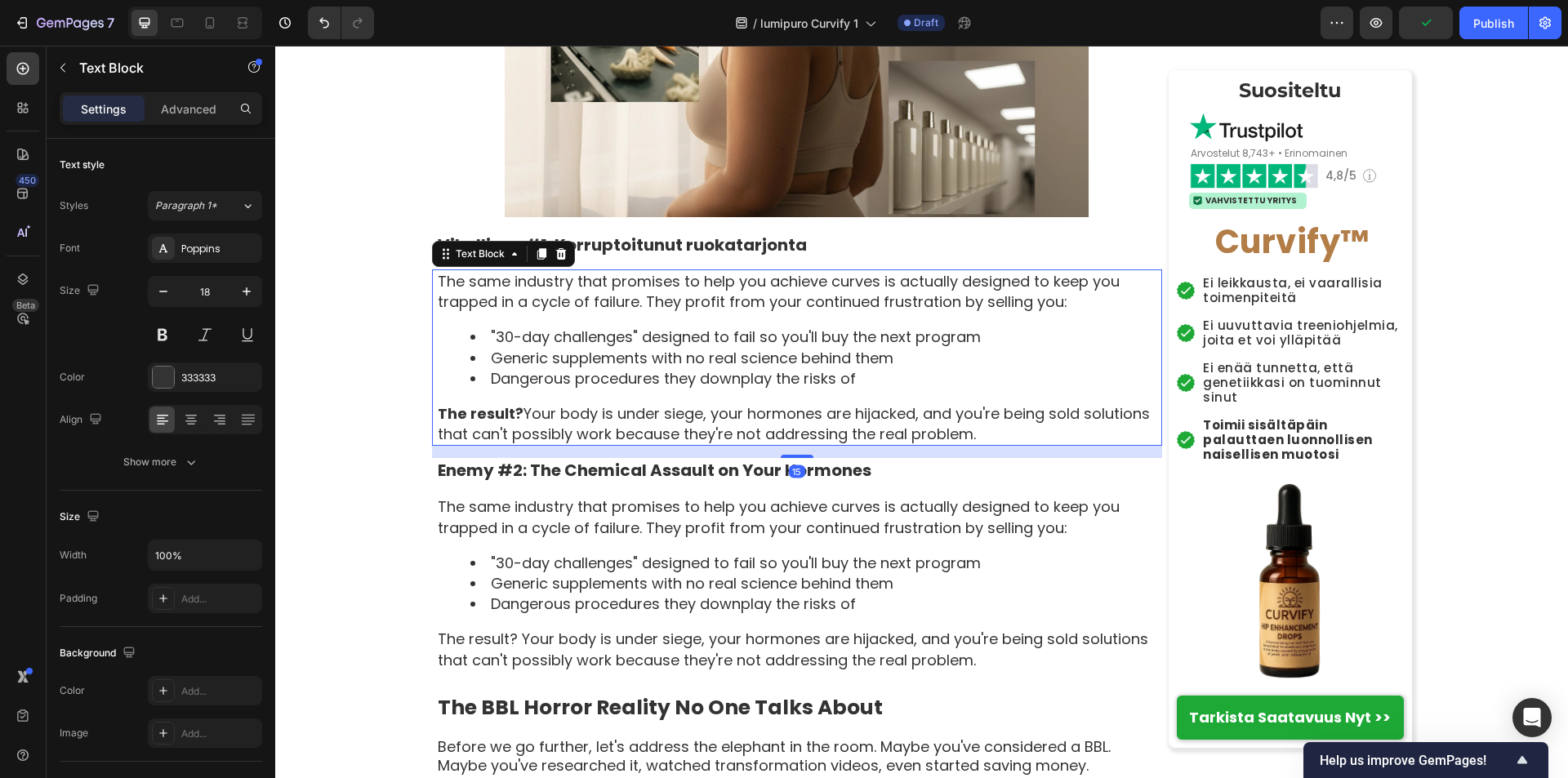
click at [438, 301] on p "The same industry that promises to help you achieve curves is actually designed…" at bounding box center [799, 292] width 722 height 41
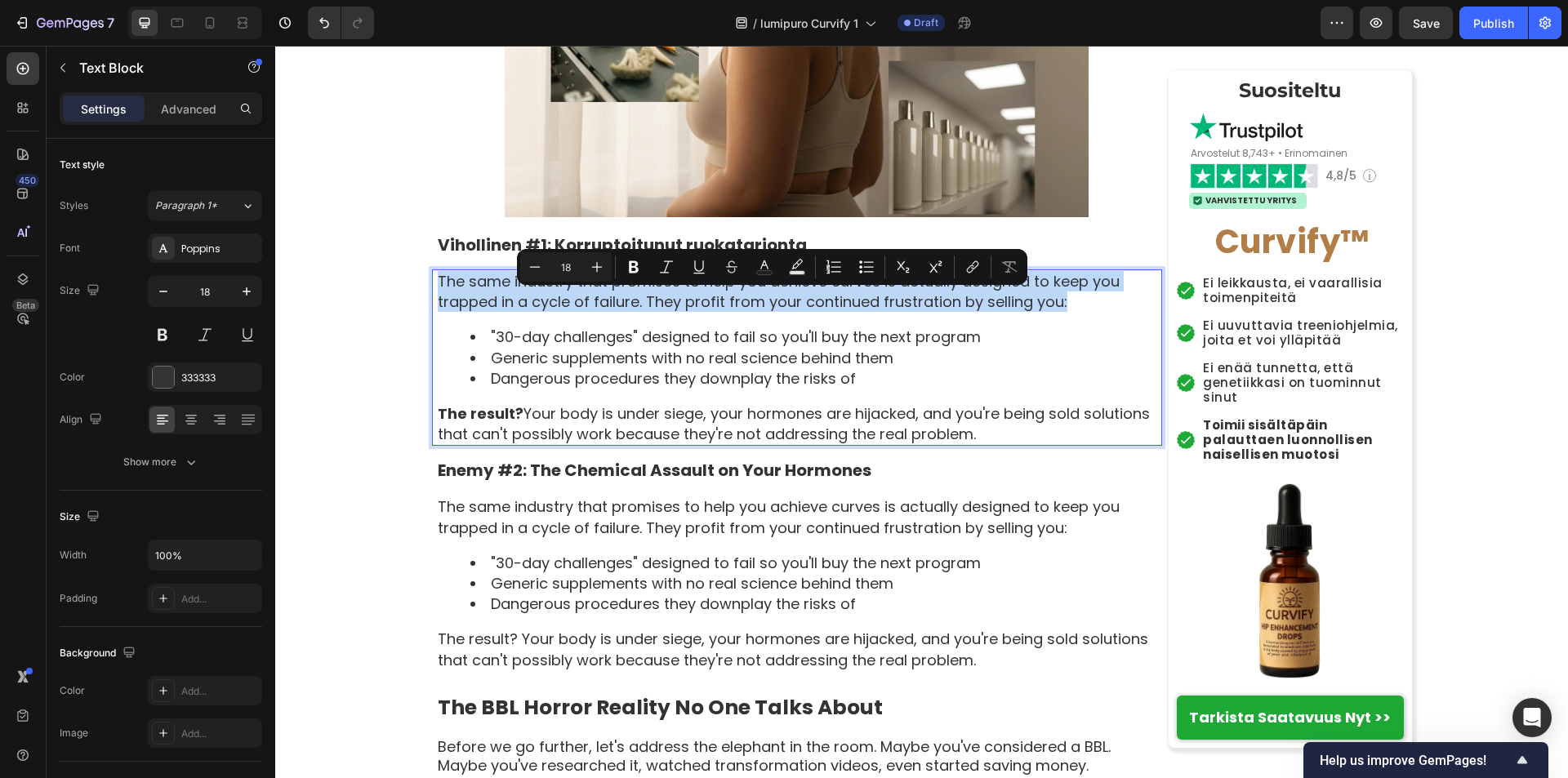
drag, startPoint x: 433, startPoint y: 301, endPoint x: 1062, endPoint y: 332, distance: 629.8
click at [1062, 312] on p "The same industry that promises to help you achieve curves is actually designed…" at bounding box center [799, 292] width 722 height 41
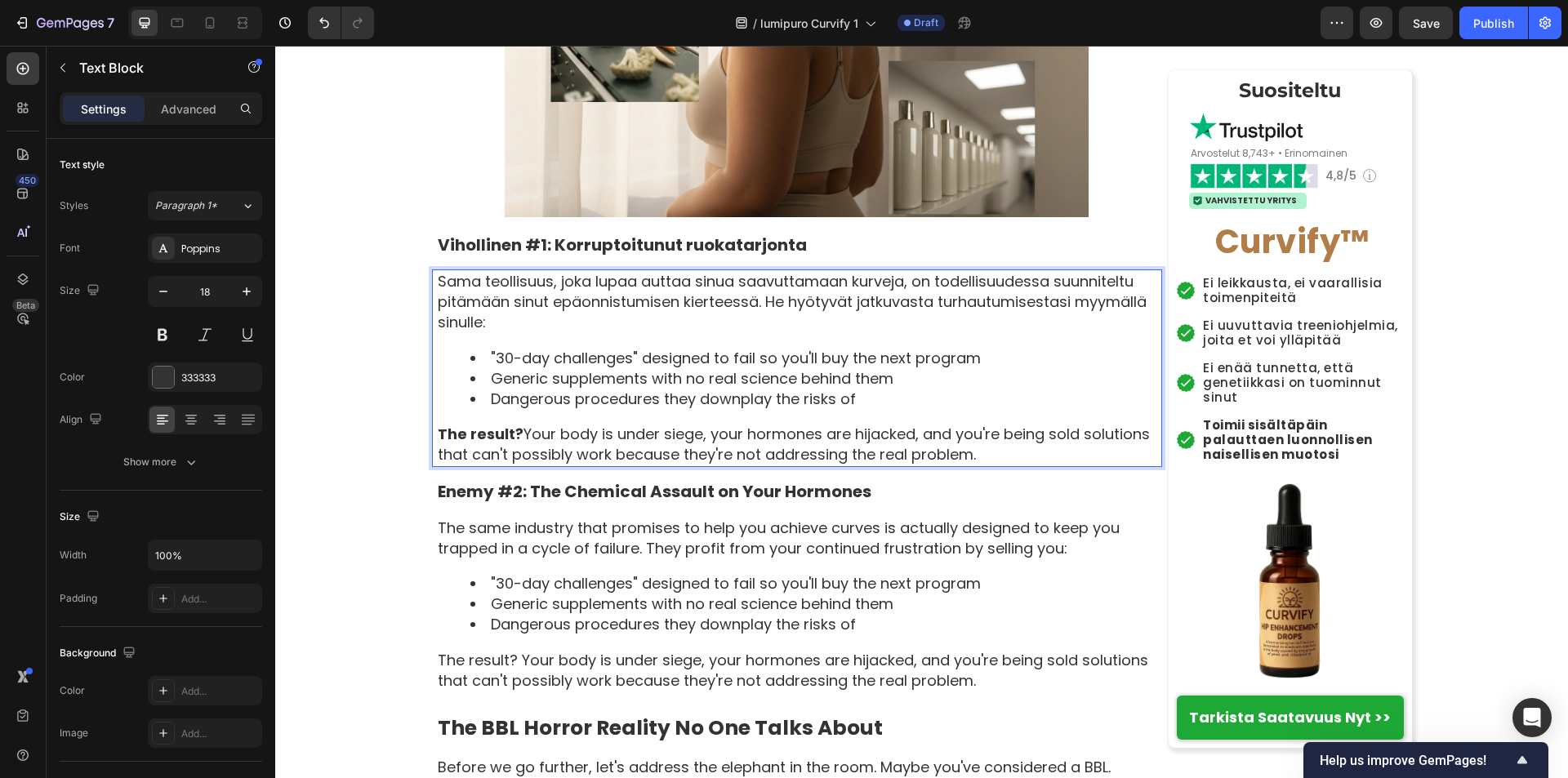
click at [483, 368] on li ""30-day challenges" designed to fail so you'll buy the next program" at bounding box center [815, 358] width 690 height 21
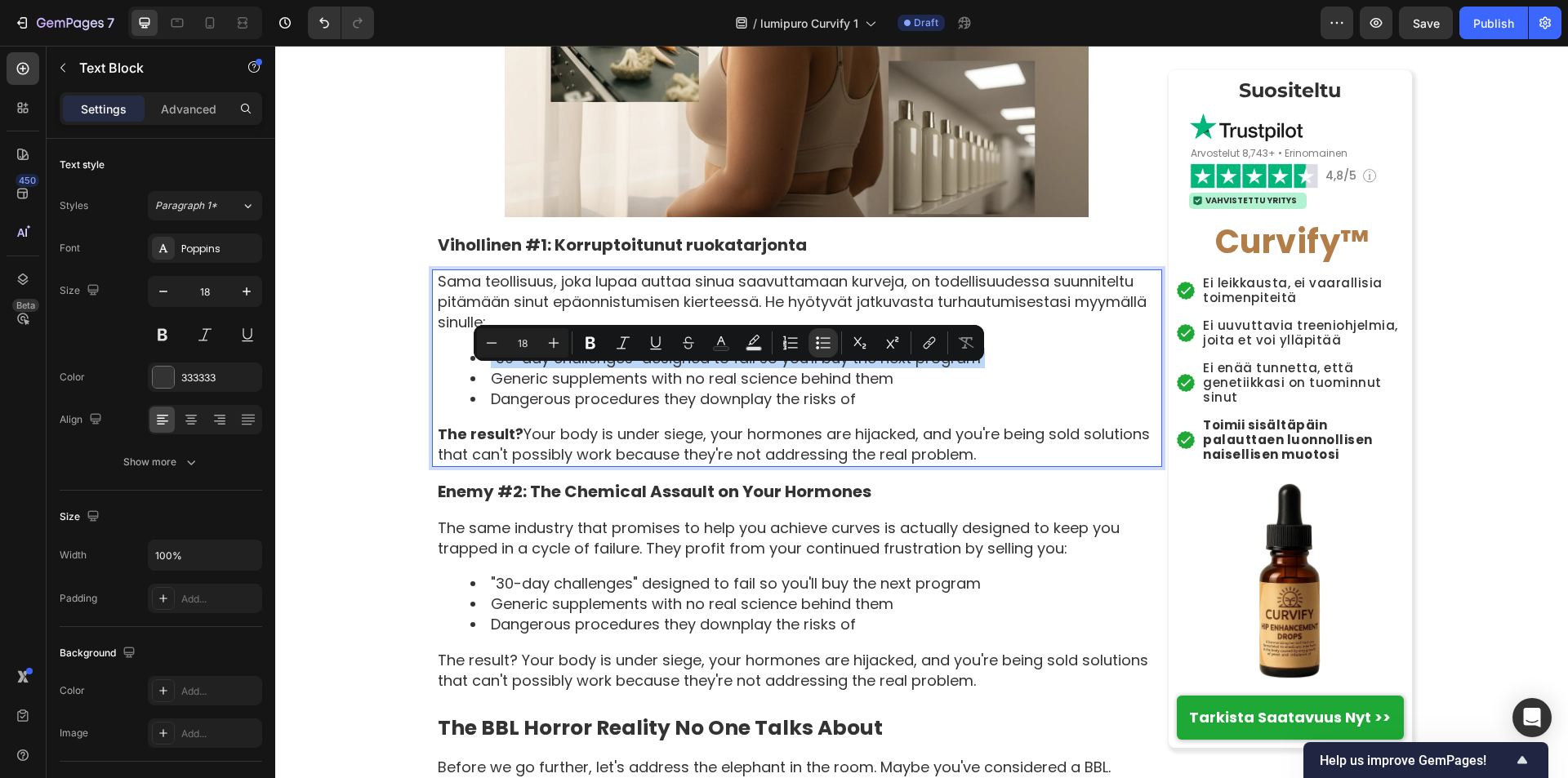
drag, startPoint x: 483, startPoint y: 376, endPoint x: 976, endPoint y: 384, distance: 493.1
click at [976, 368] on li ""30-day challenges" designed to fail so you'll buy the next program" at bounding box center [815, 358] width 690 height 21
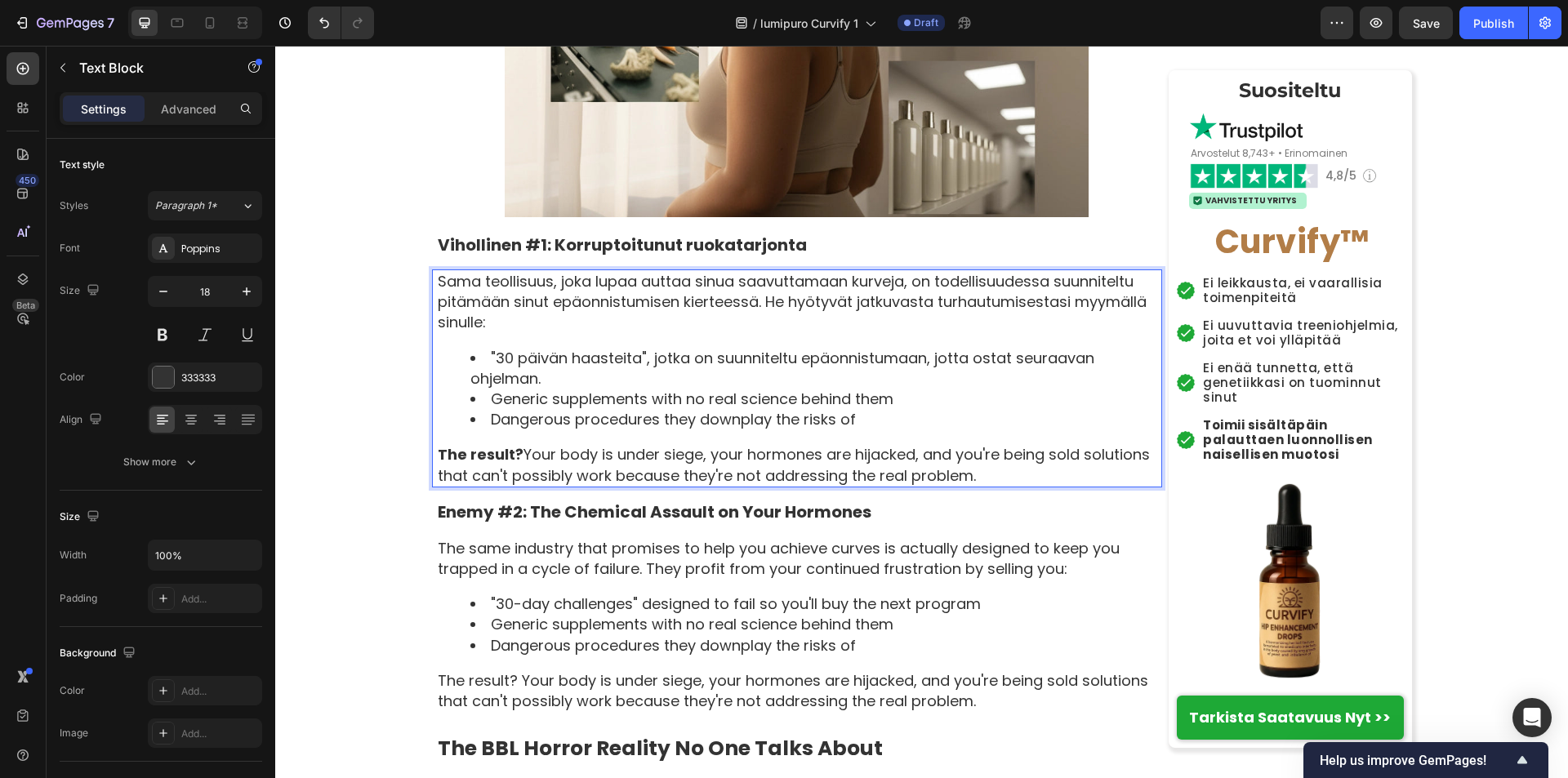
click at [486, 409] on li "Generic supplements with no real science behind them" at bounding box center [815, 399] width 690 height 21
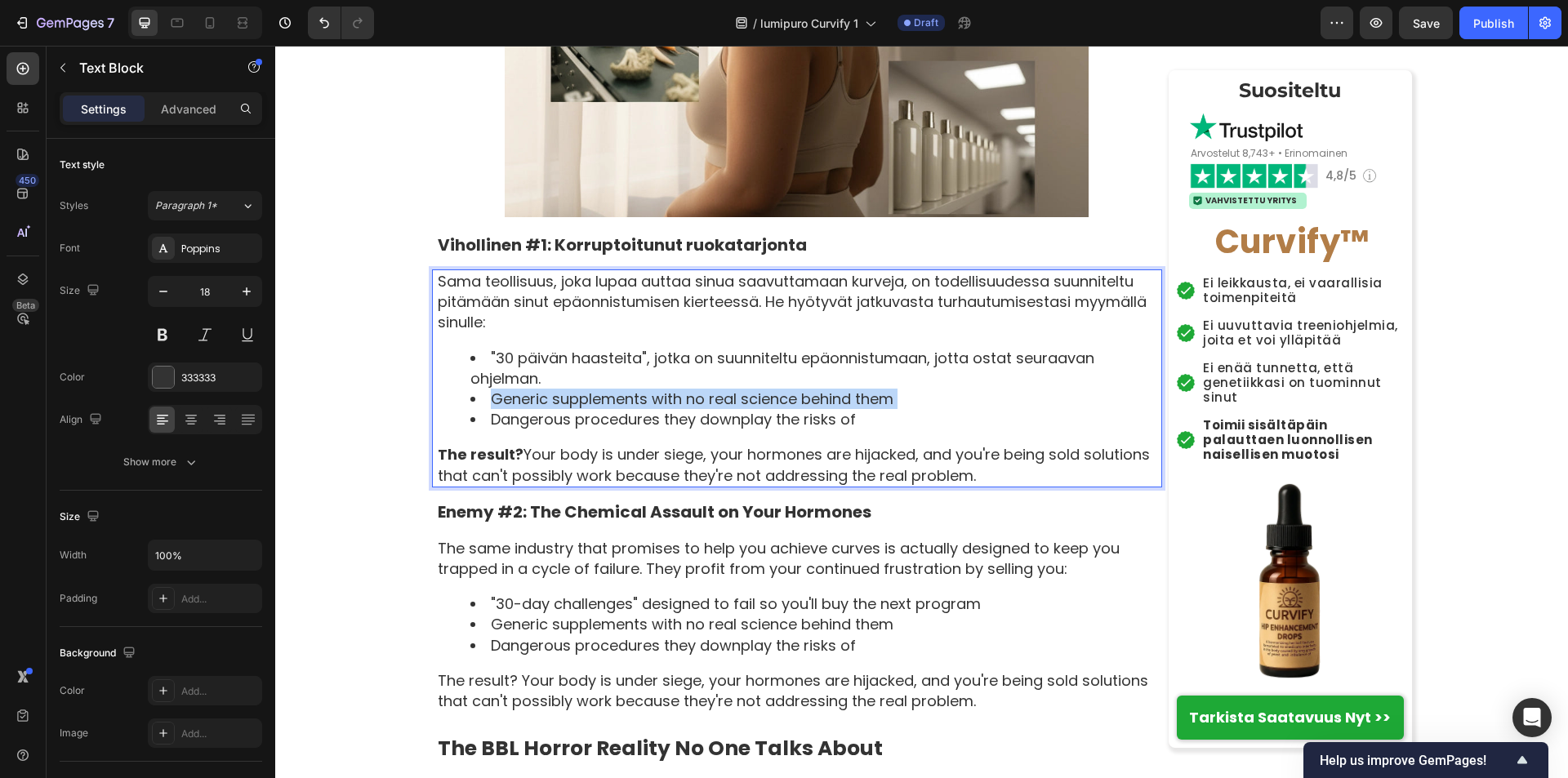
drag, startPoint x: 486, startPoint y: 423, endPoint x: 907, endPoint y: 423, distance: 421.0
click at [907, 409] on li "Generic supplements with no real science behind them" at bounding box center [815, 399] width 690 height 21
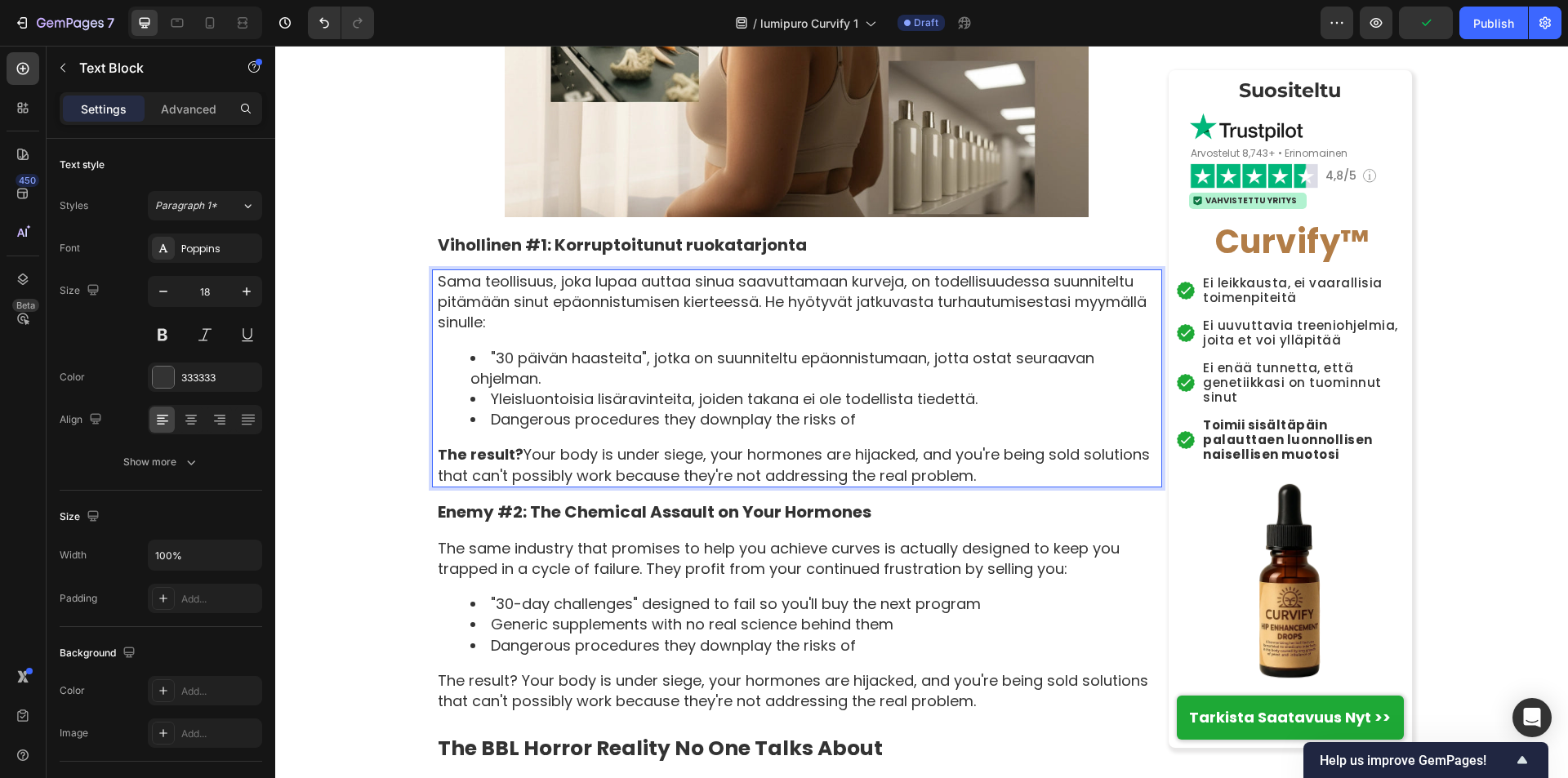
click at [486, 429] on li "Dangerous procedures they downplay the risks of" at bounding box center [815, 418] width 690 height 21
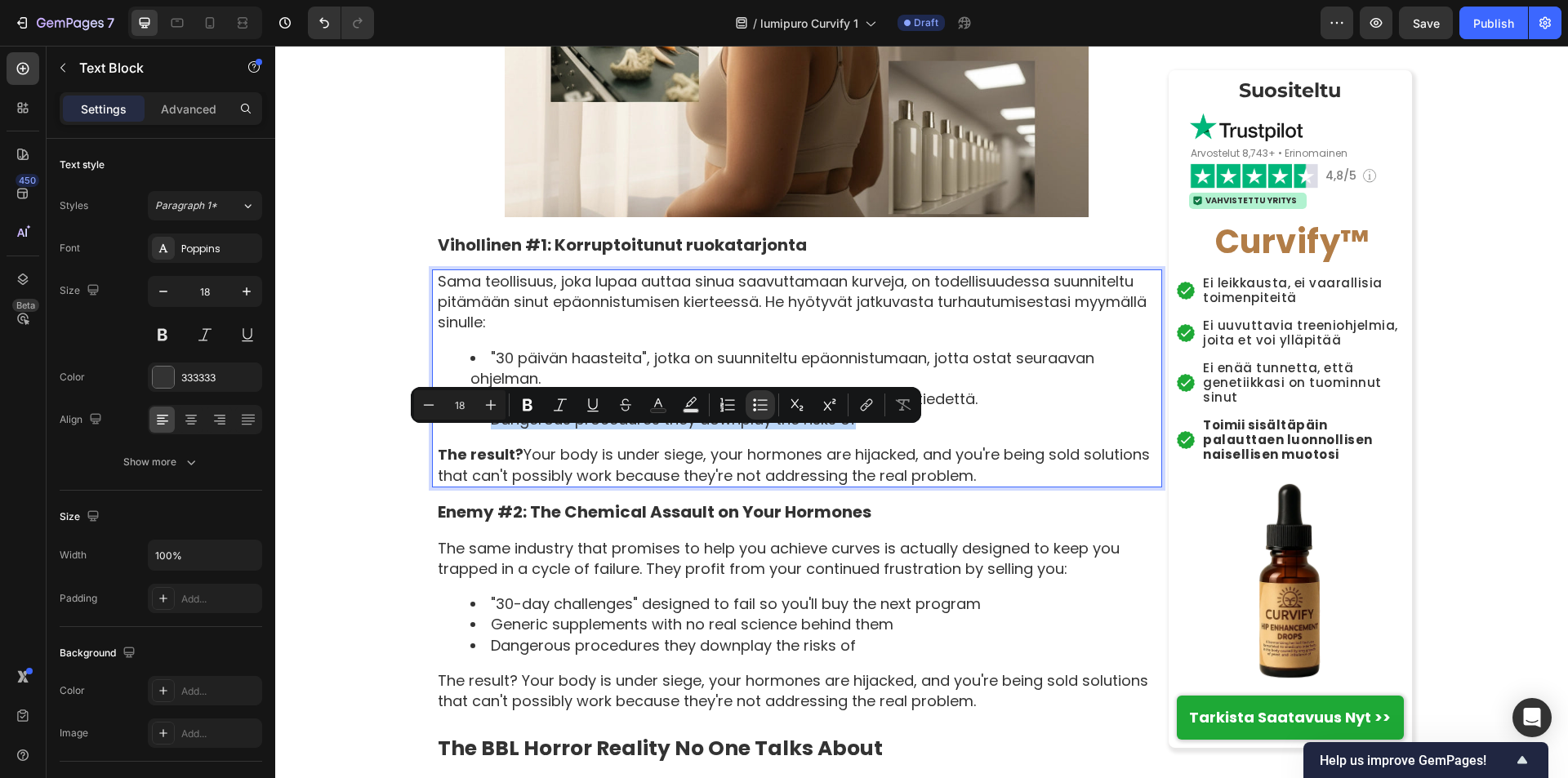
drag, startPoint x: 486, startPoint y: 444, endPoint x: 848, endPoint y: 447, distance: 362.0
click at [848, 429] on li "Dangerous procedures they downplay the risks of" at bounding box center [815, 418] width 690 height 21
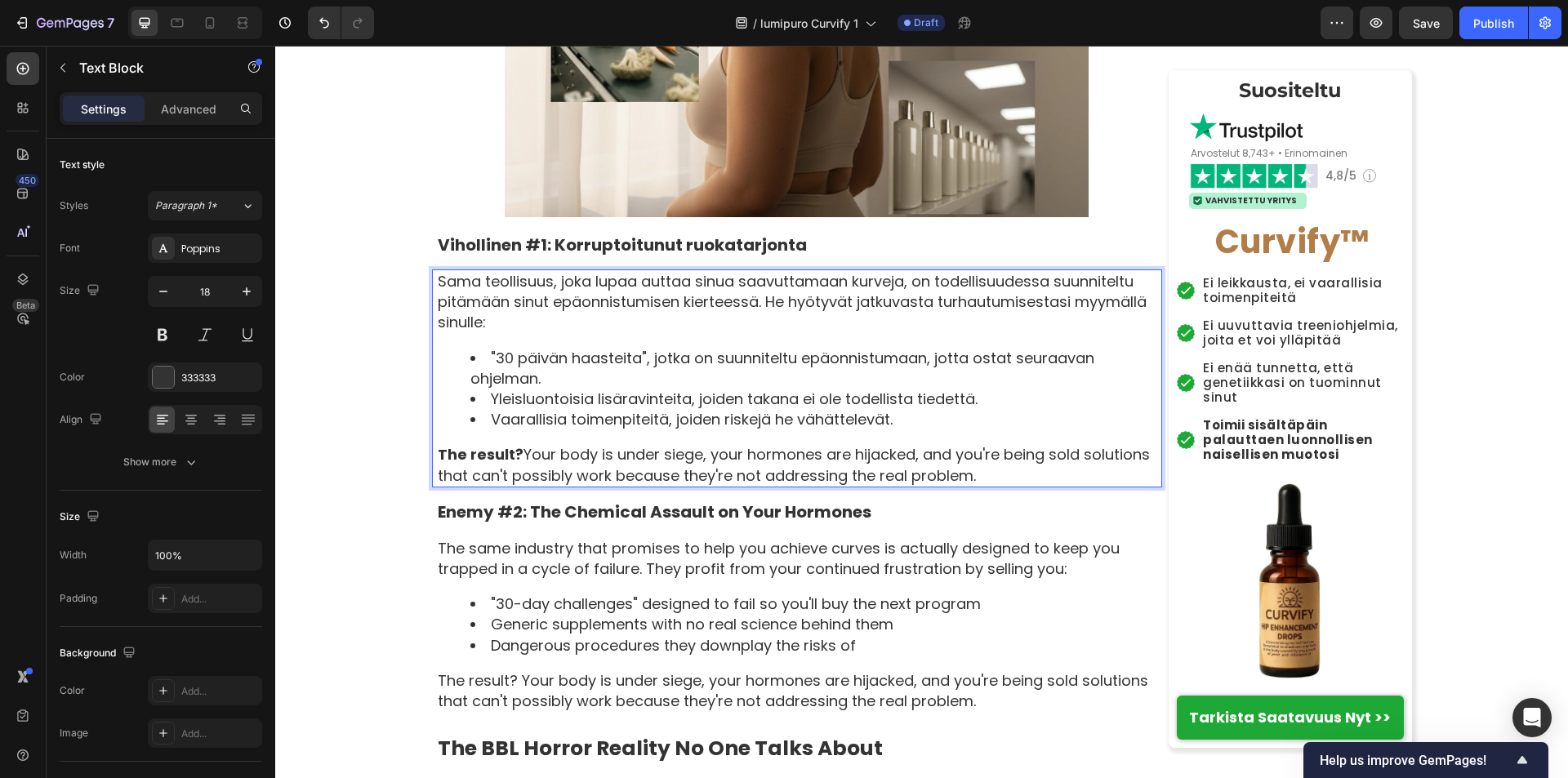
click at [438, 464] on strong "The result?" at bounding box center [480, 454] width 85 height 21
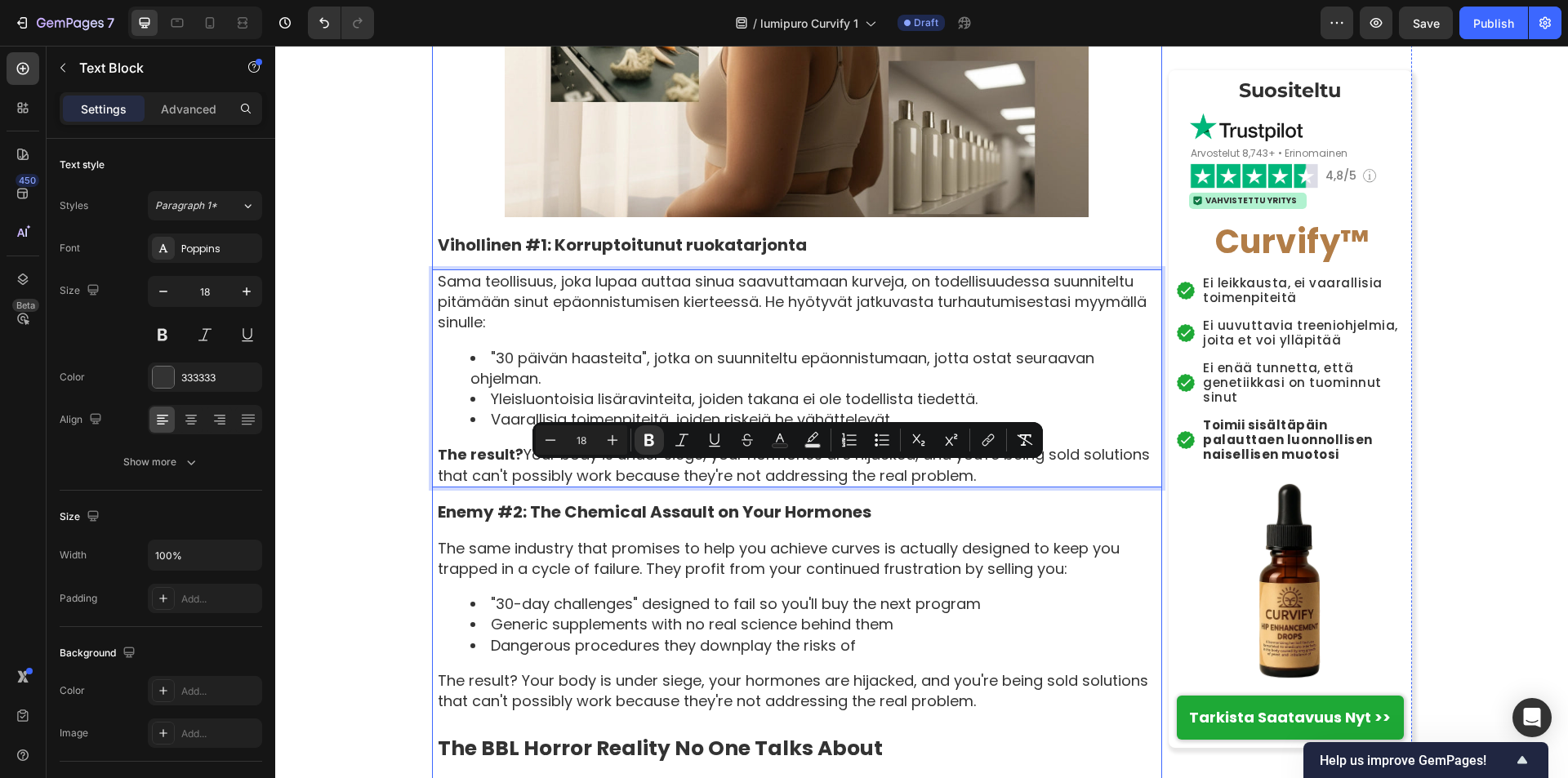
drag, startPoint x: 431, startPoint y: 477, endPoint x: 985, endPoint y: 511, distance: 555.0
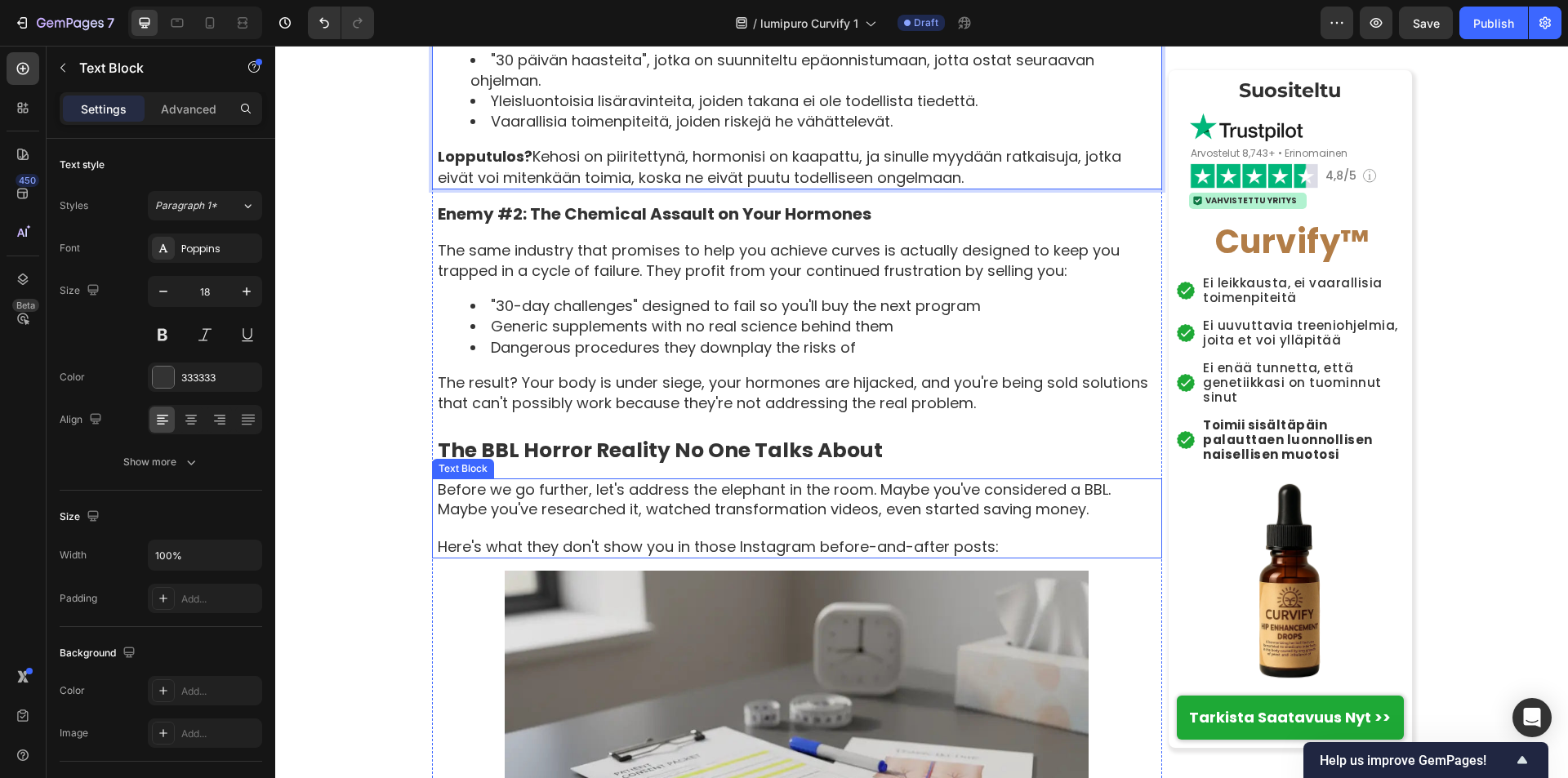
scroll to position [2775, 0]
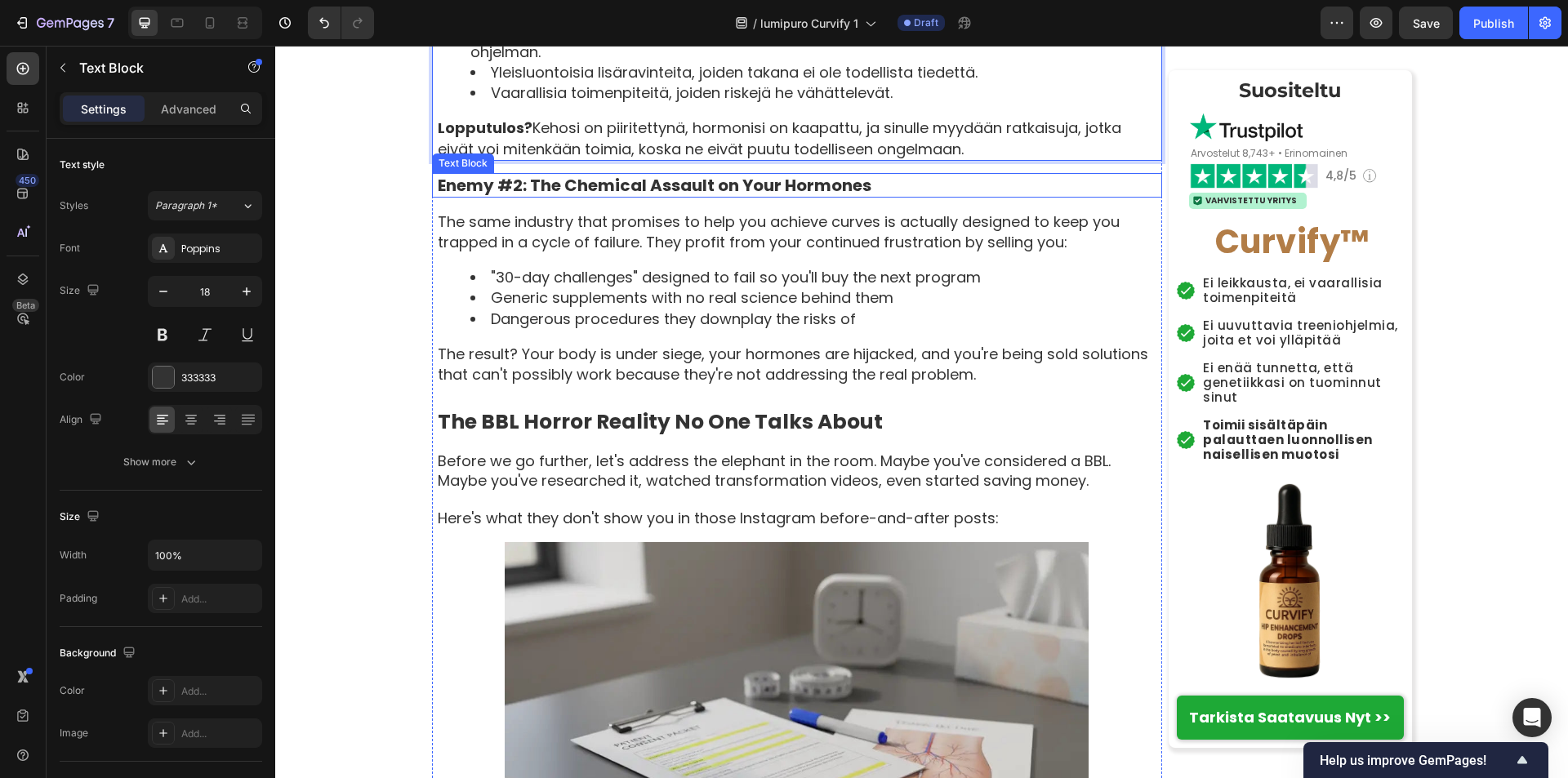
click at [438, 196] on p "Enemy #2: The Chemical Assault on Your Hormones" at bounding box center [799, 185] width 722 height 22
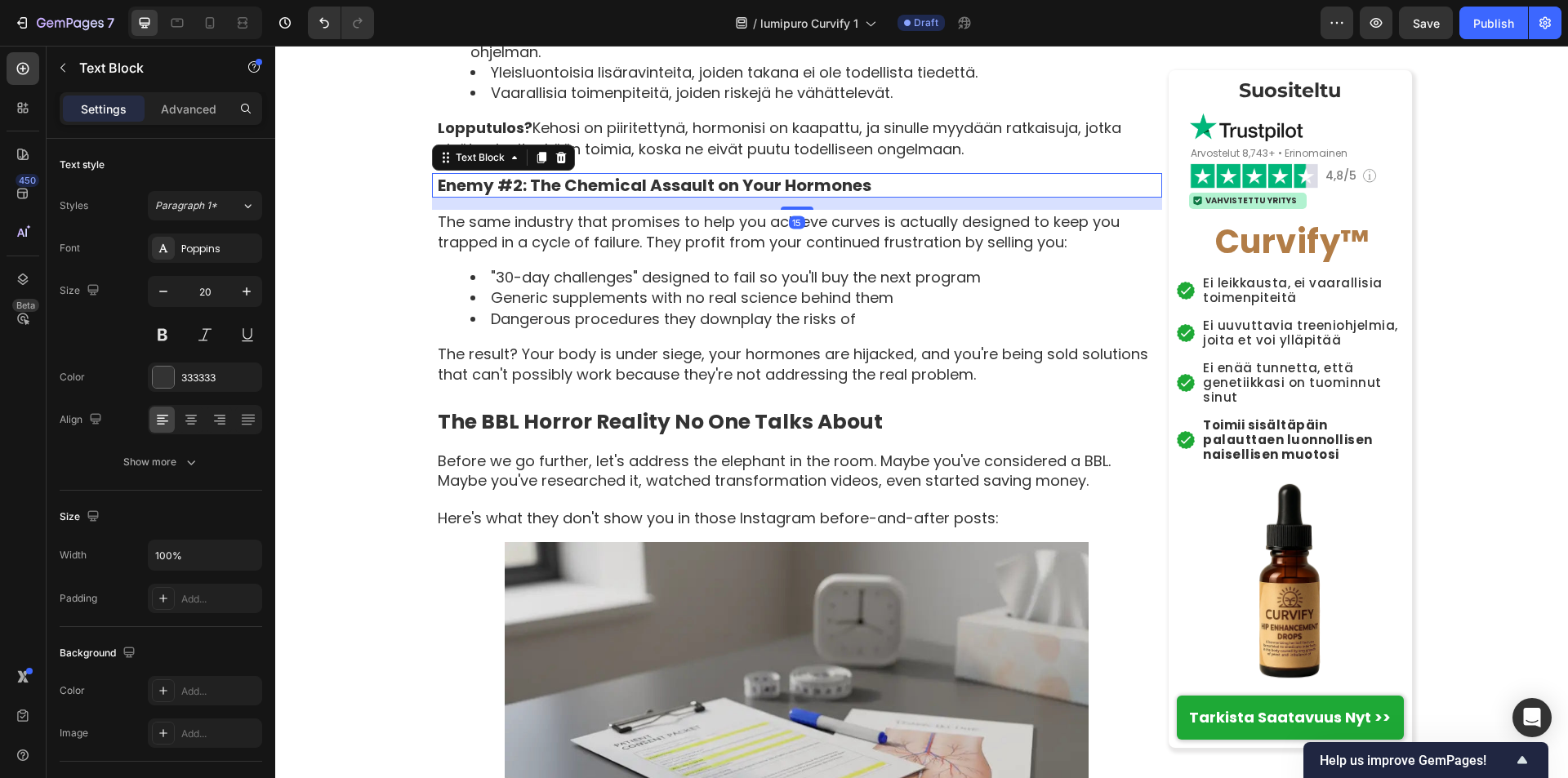
click at [438, 196] on p "Enemy #2: The Chemical Assault on Your Hormones" at bounding box center [799, 185] width 722 height 22
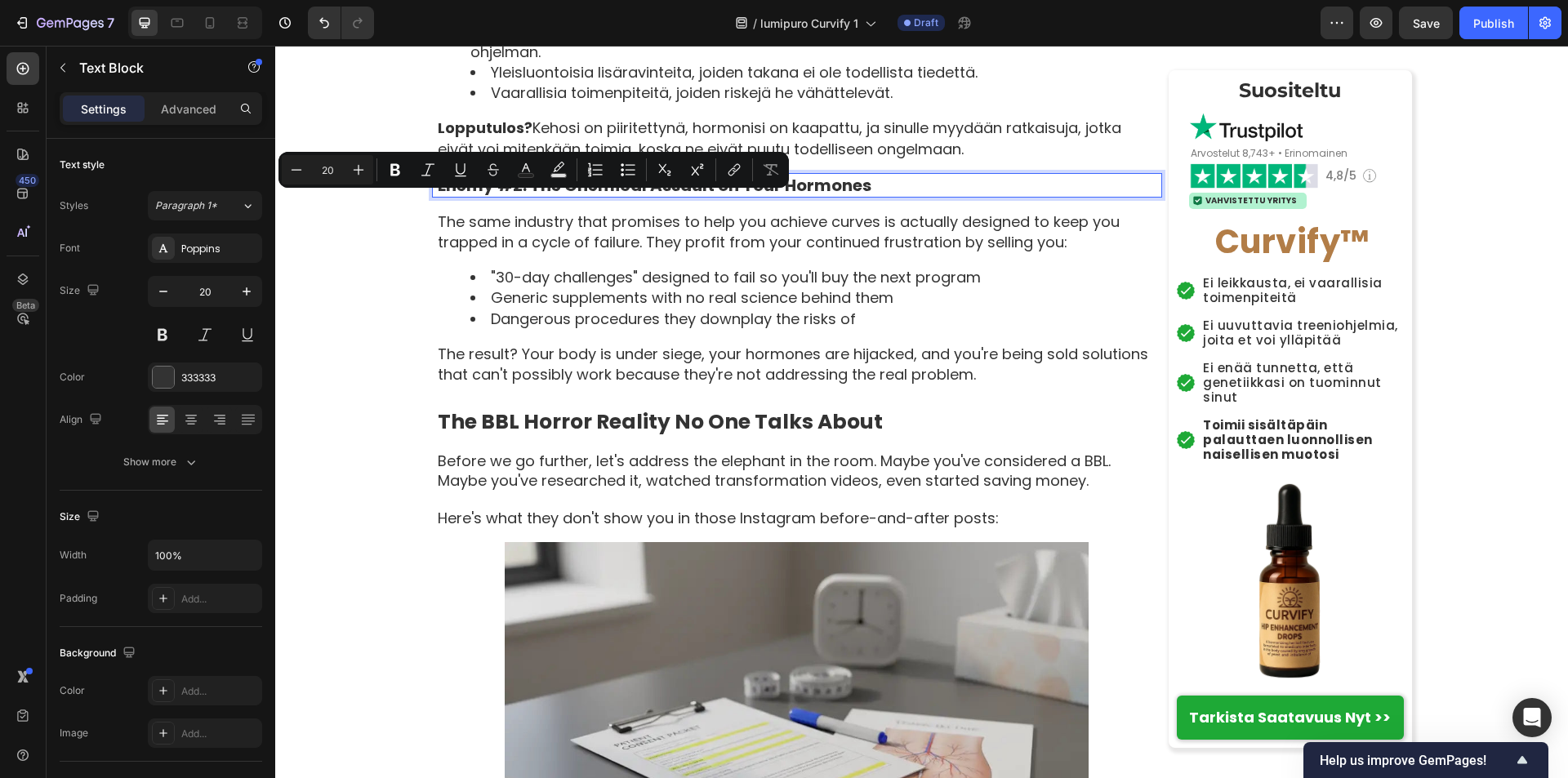
drag, startPoint x: 434, startPoint y: 208, endPoint x: 459, endPoint y: 208, distance: 25.0
click at [474, 196] on p "Enemy #2: The Chemical Assault on Your Hormones" at bounding box center [799, 185] width 722 height 22
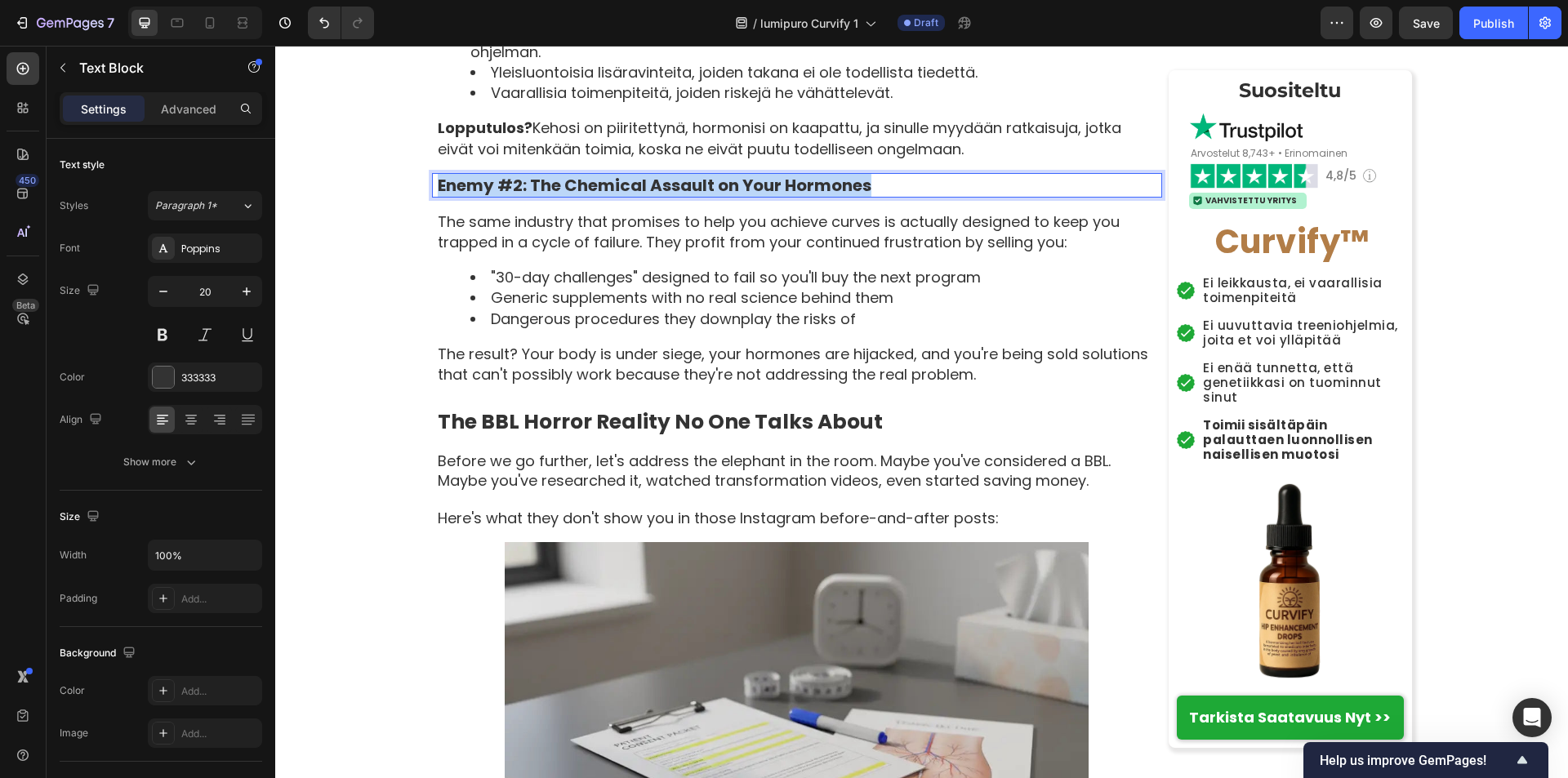
drag, startPoint x: 433, startPoint y: 208, endPoint x: 916, endPoint y: 208, distance: 483.0
click at [916, 196] on p "Enemy #2: The Chemical Assault on Your Hormones" at bounding box center [799, 185] width 722 height 22
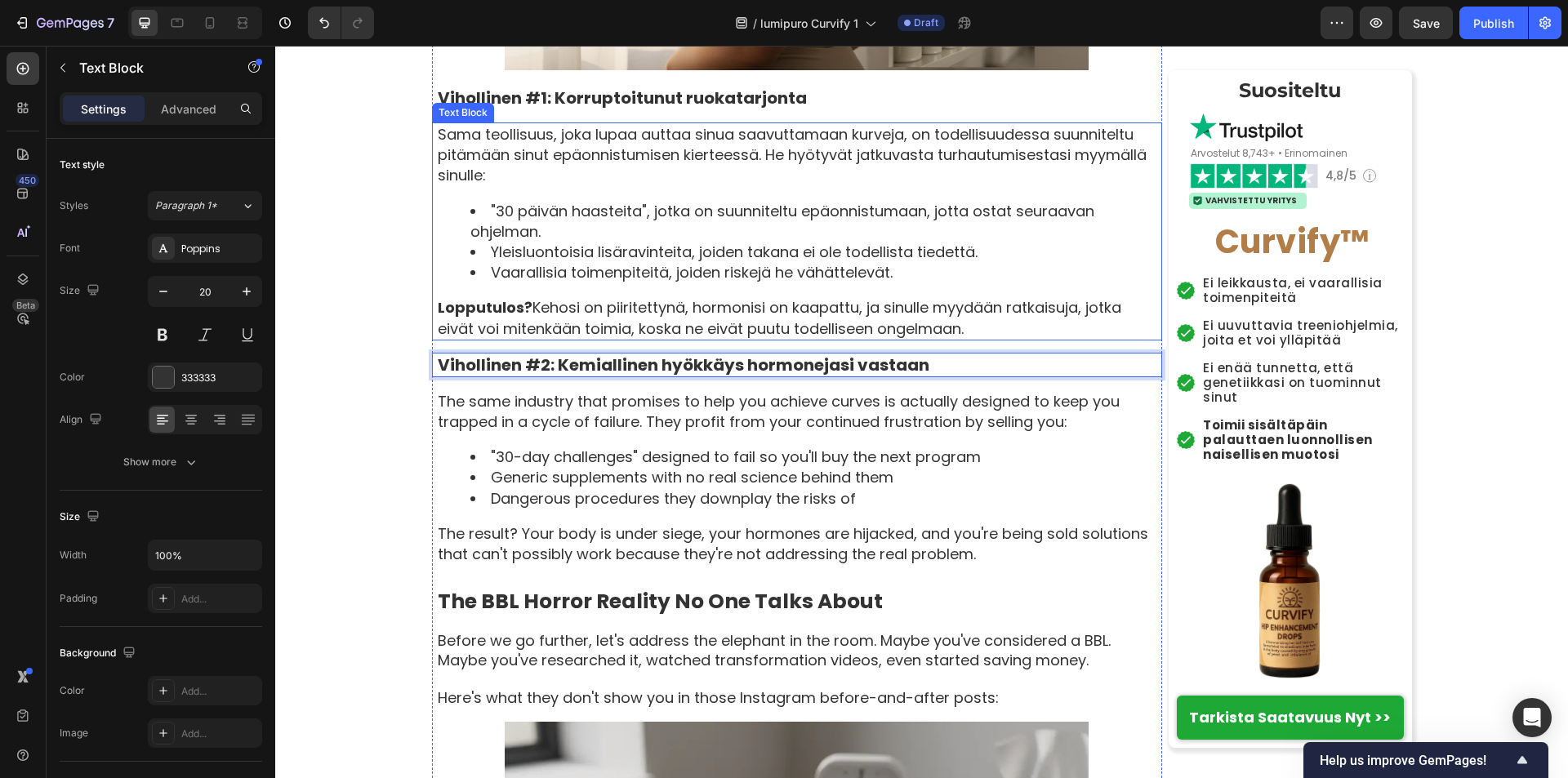
scroll to position [2612, 0]
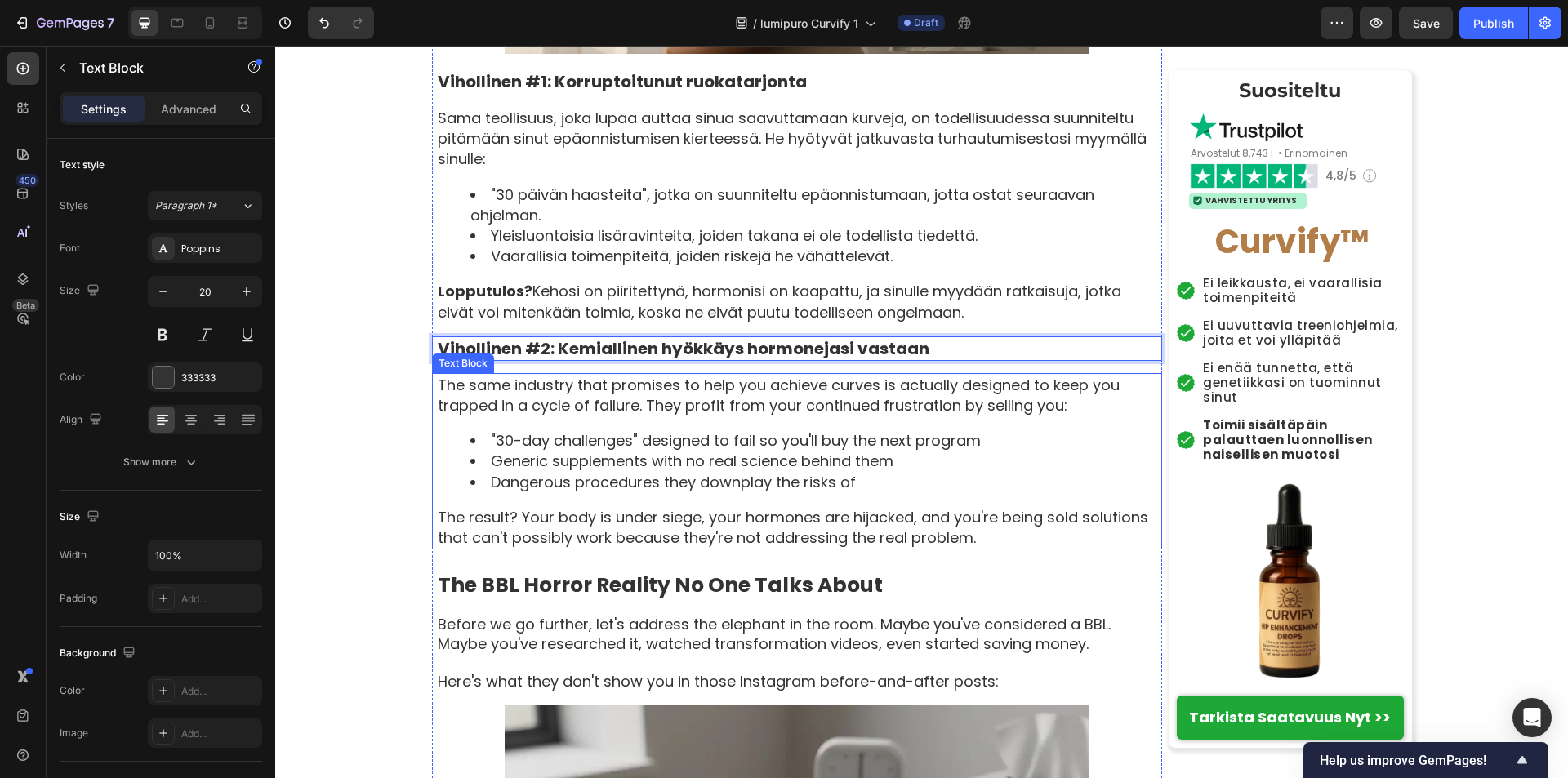
click at [438, 407] on p "The same industry that promises to help you achieve curves is actually designed…" at bounding box center [799, 395] width 722 height 41
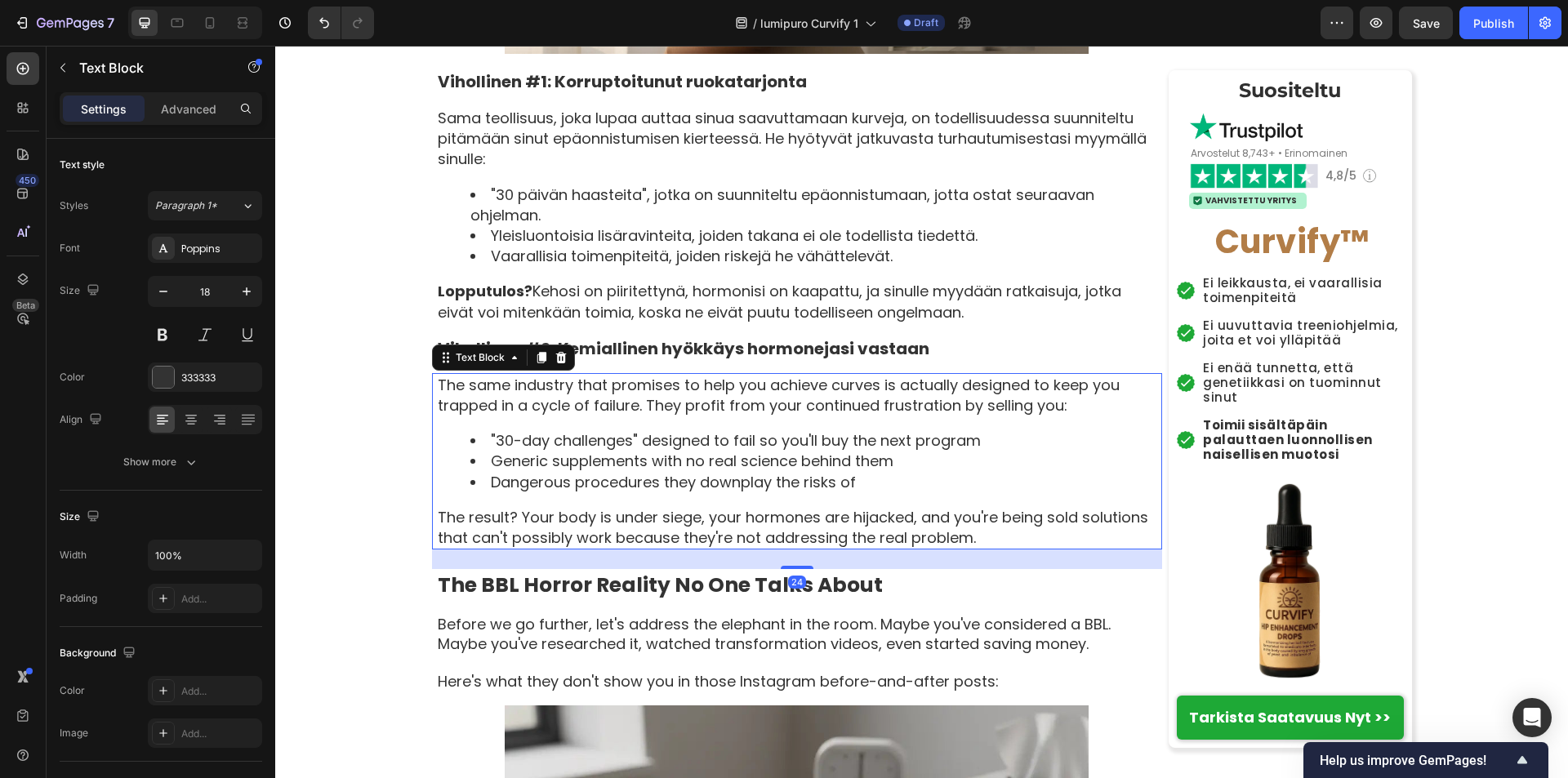
click at [438, 406] on p "The same industry that promises to help you achieve curves is actually designed…" at bounding box center [799, 395] width 722 height 41
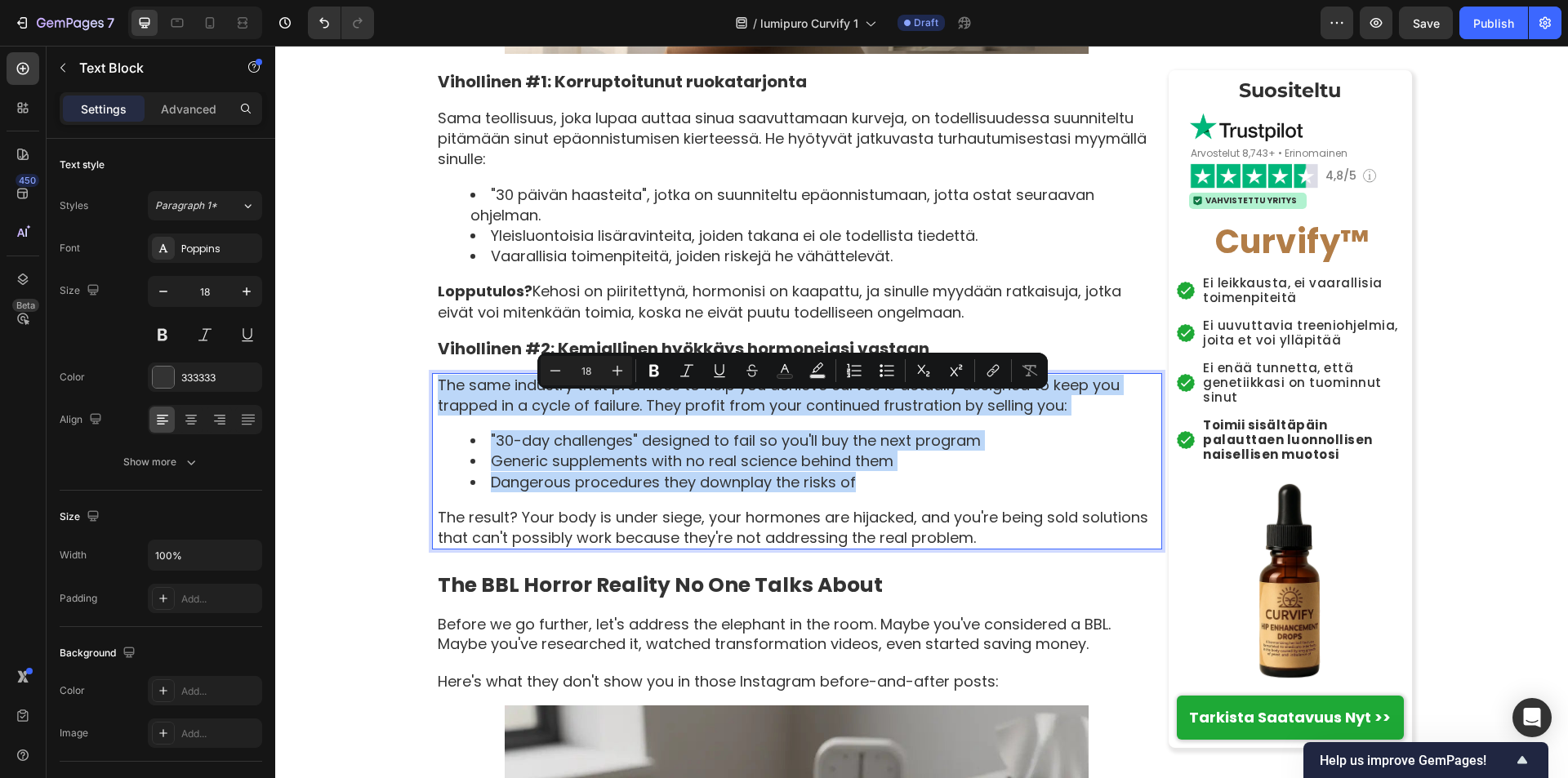
drag, startPoint x: 431, startPoint y: 406, endPoint x: 855, endPoint y: 502, distance: 434.7
click at [855, 502] on div "The same industry that promises to help you achieve curves is actually designed…" at bounding box center [799, 462] width 726 height 176
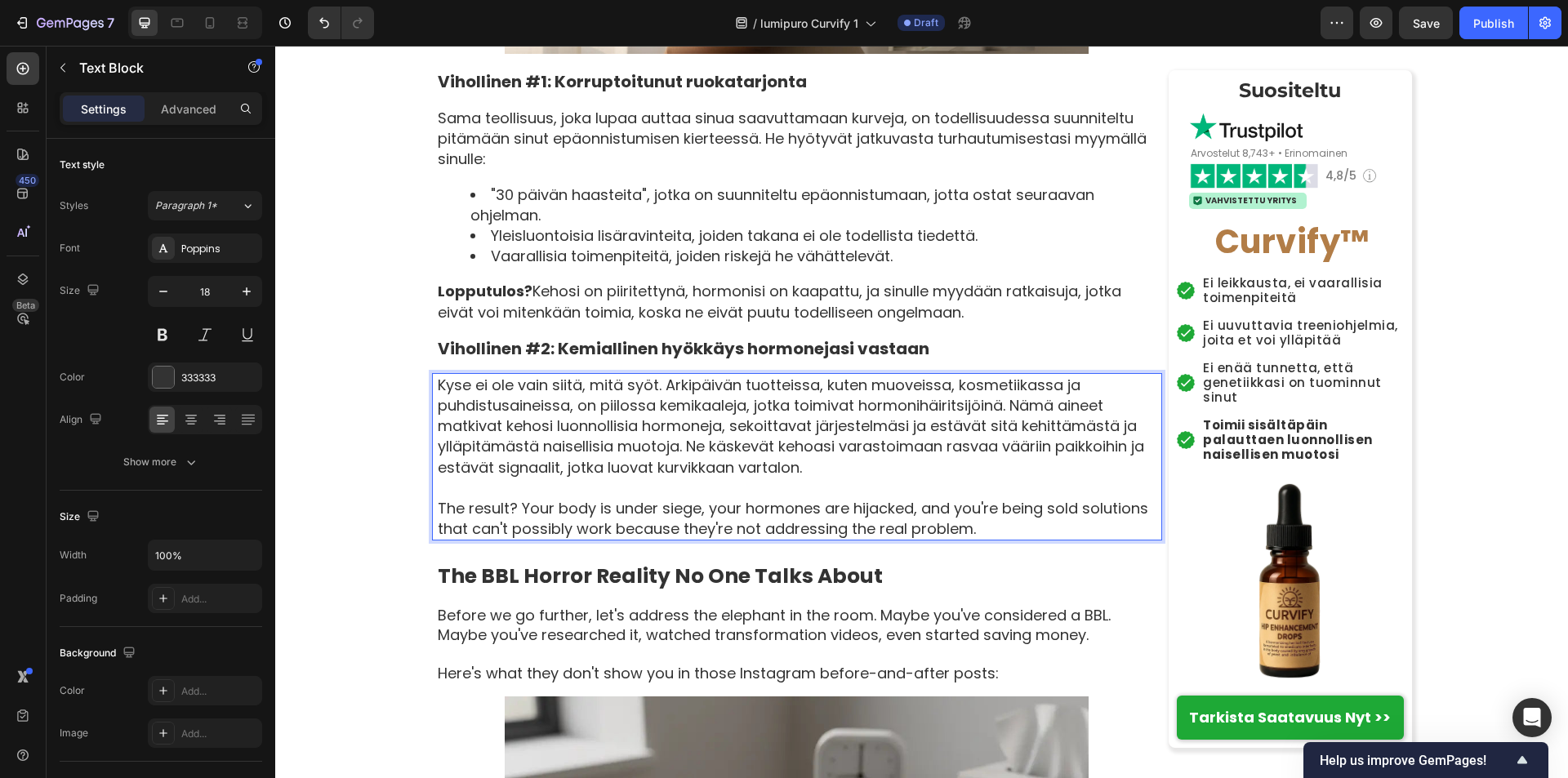
click at [438, 532] on p "The result? Your body is under siege, your hormones are hijacked, and you're be…" at bounding box center [799, 518] width 722 height 41
click at [438, 531] on p "The result? Your body is under siege, your hormones are hijacked, and you're be…" at bounding box center [799, 518] width 722 height 41
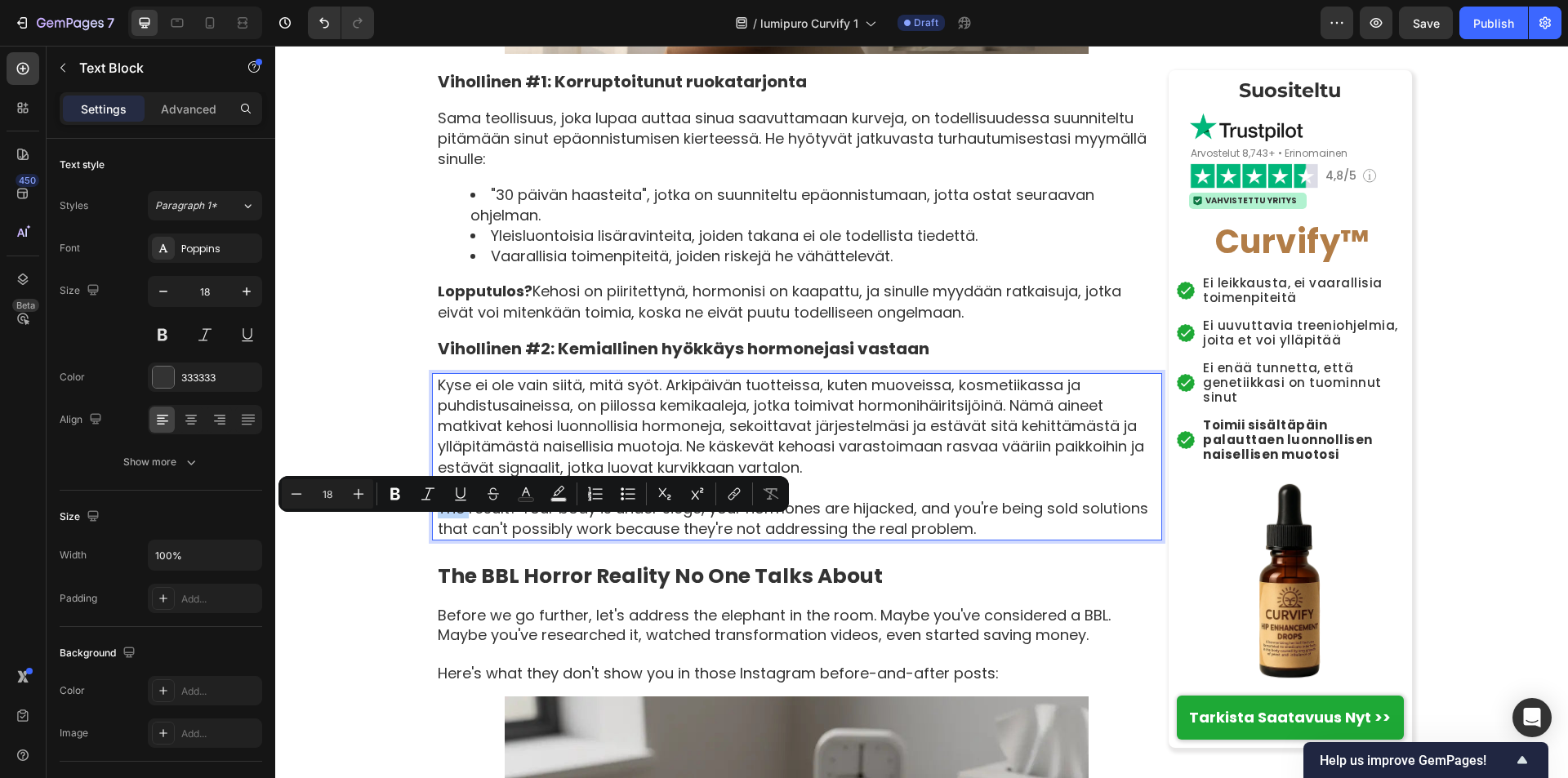
click at [438, 530] on p "The result? Your body is under siege, your hormones are hijacked, and you're be…" at bounding box center [799, 518] width 722 height 41
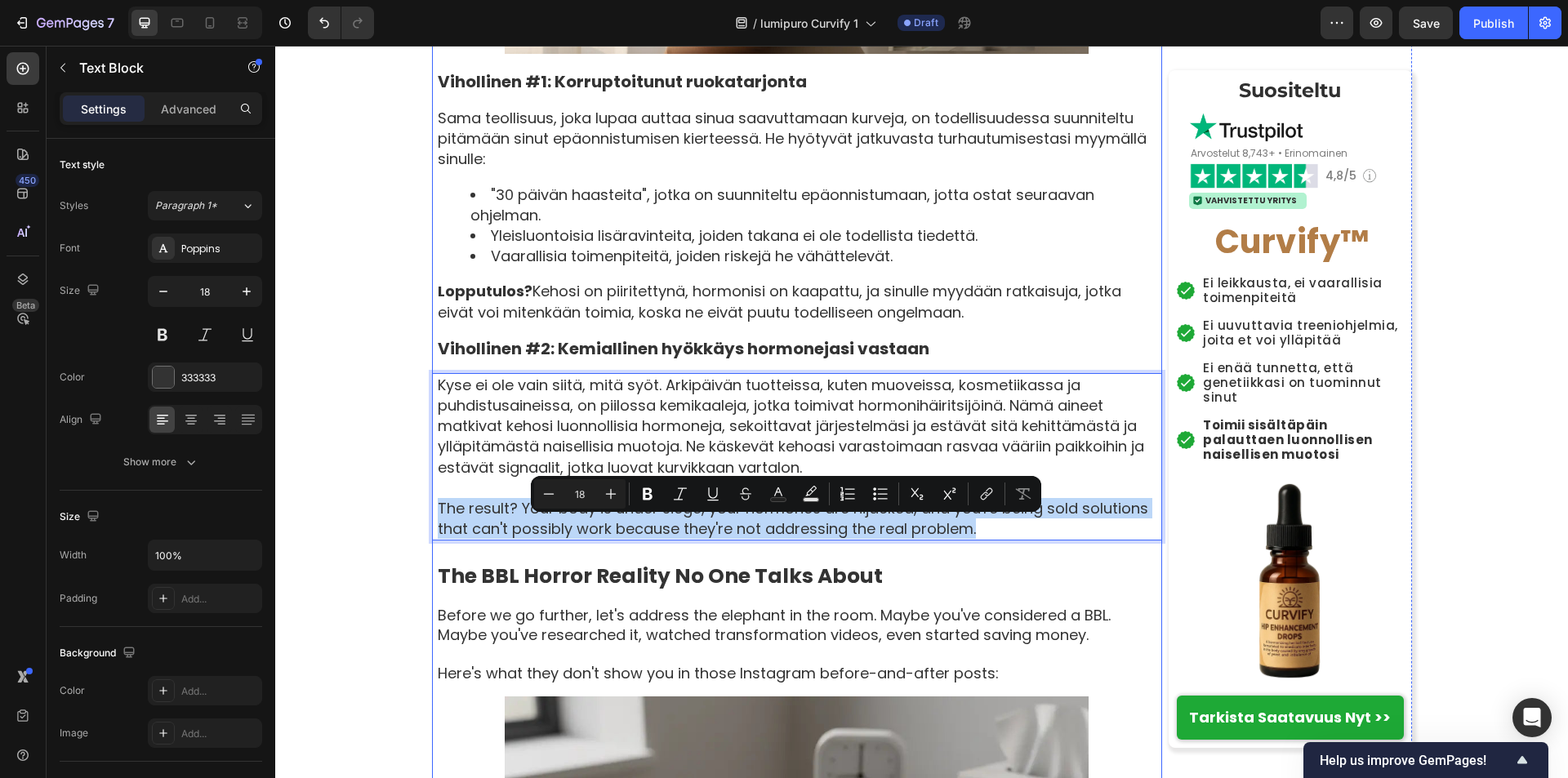
drag, startPoint x: 433, startPoint y: 530, endPoint x: 979, endPoint y: 568, distance: 547.3
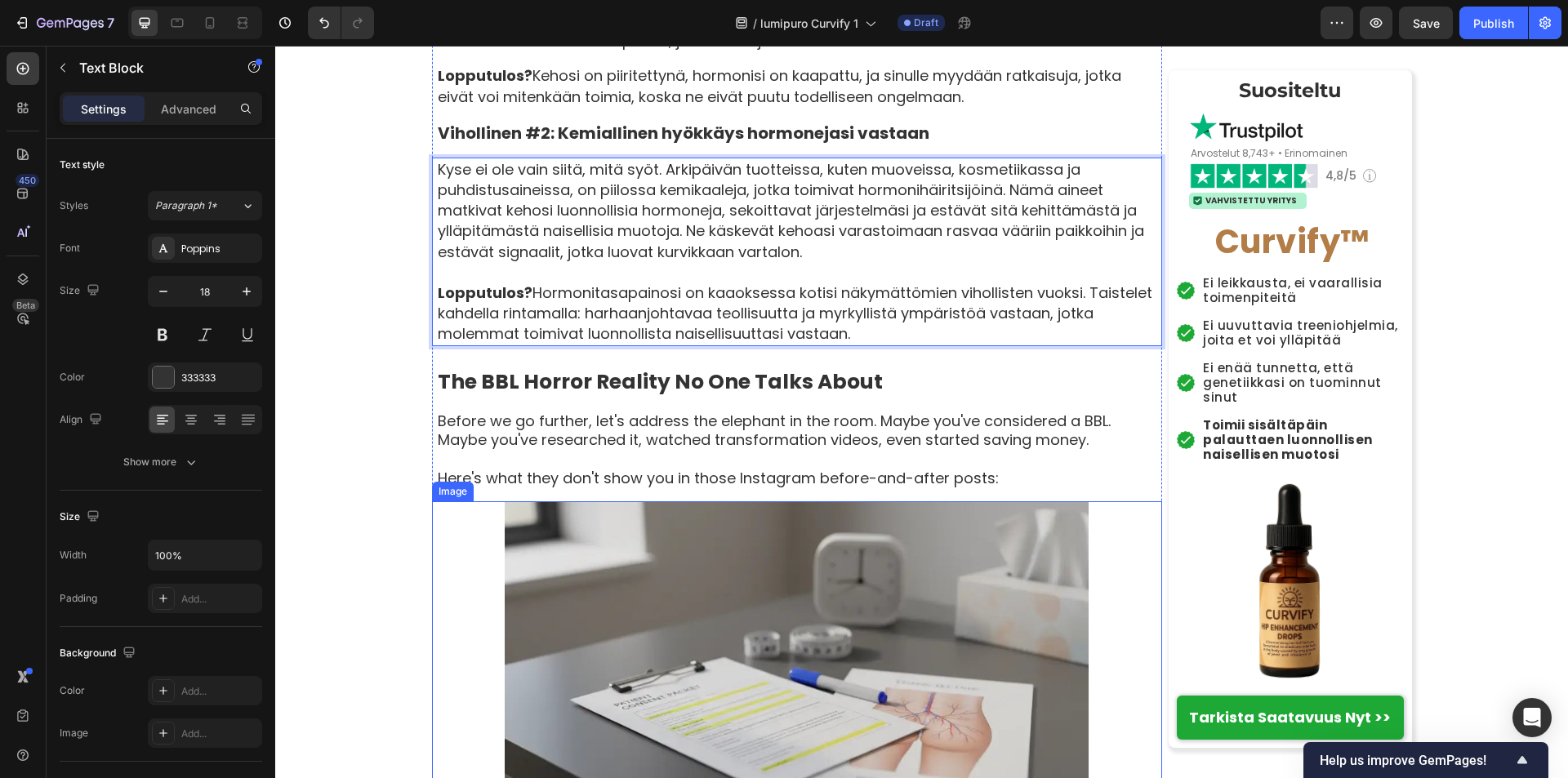
scroll to position [2857, 0]
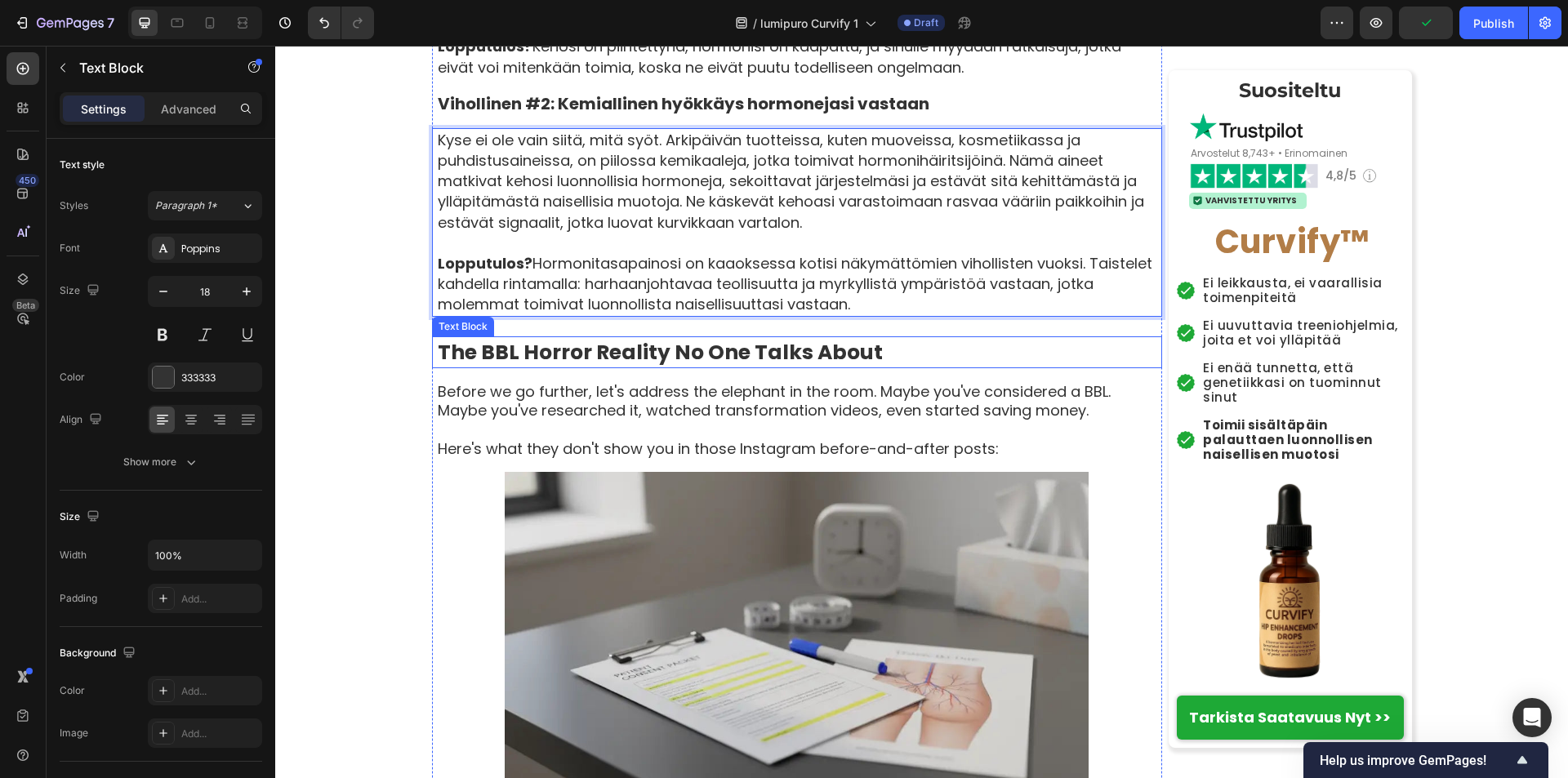
click at [436, 368] on div "The BBL Horror Reality No One Talks About" at bounding box center [799, 352] width 726 height 31
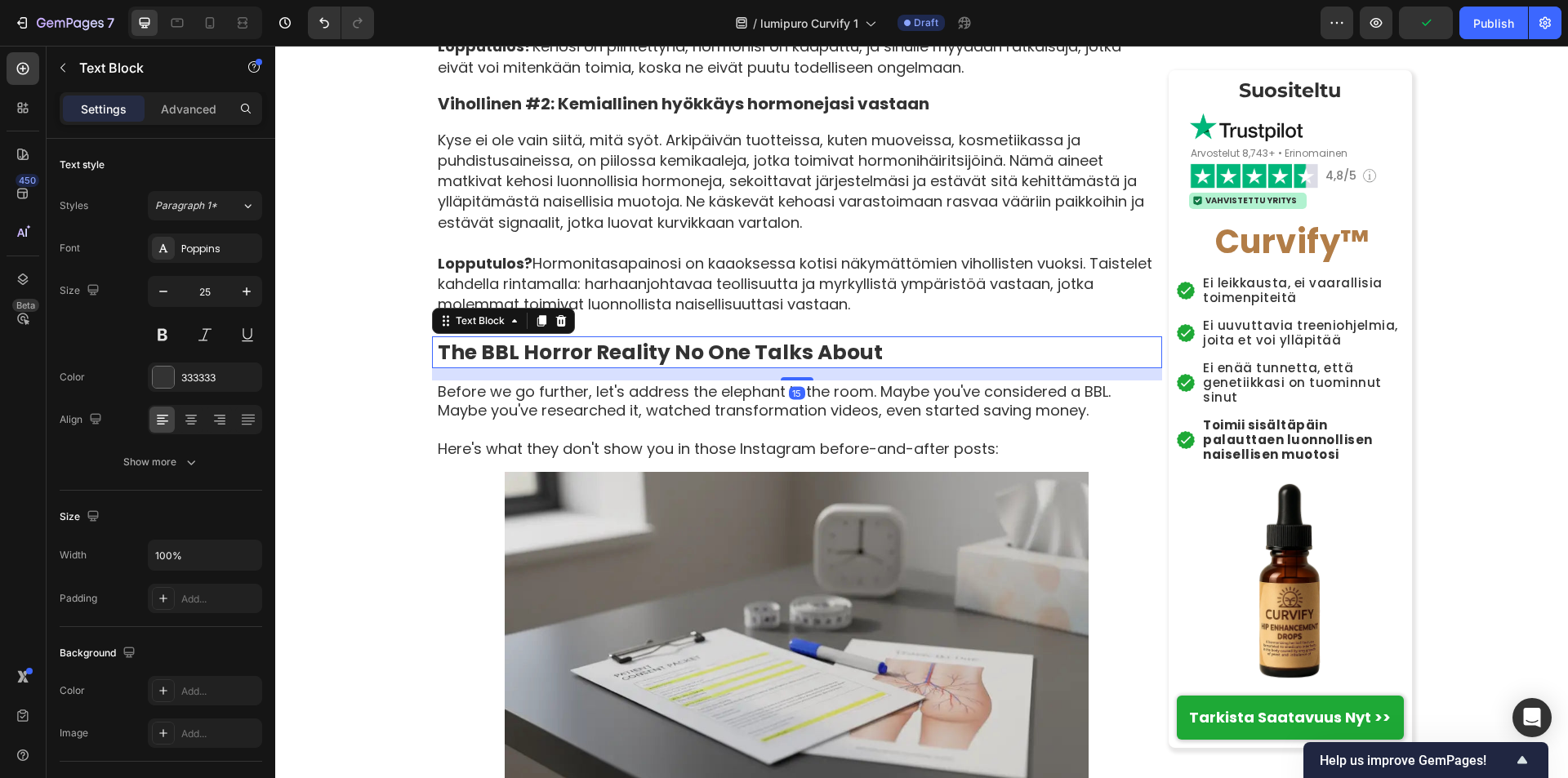
click at [438, 366] on strong "The BBL Horror Reality No One Talks About" at bounding box center [661, 352] width 445 height 28
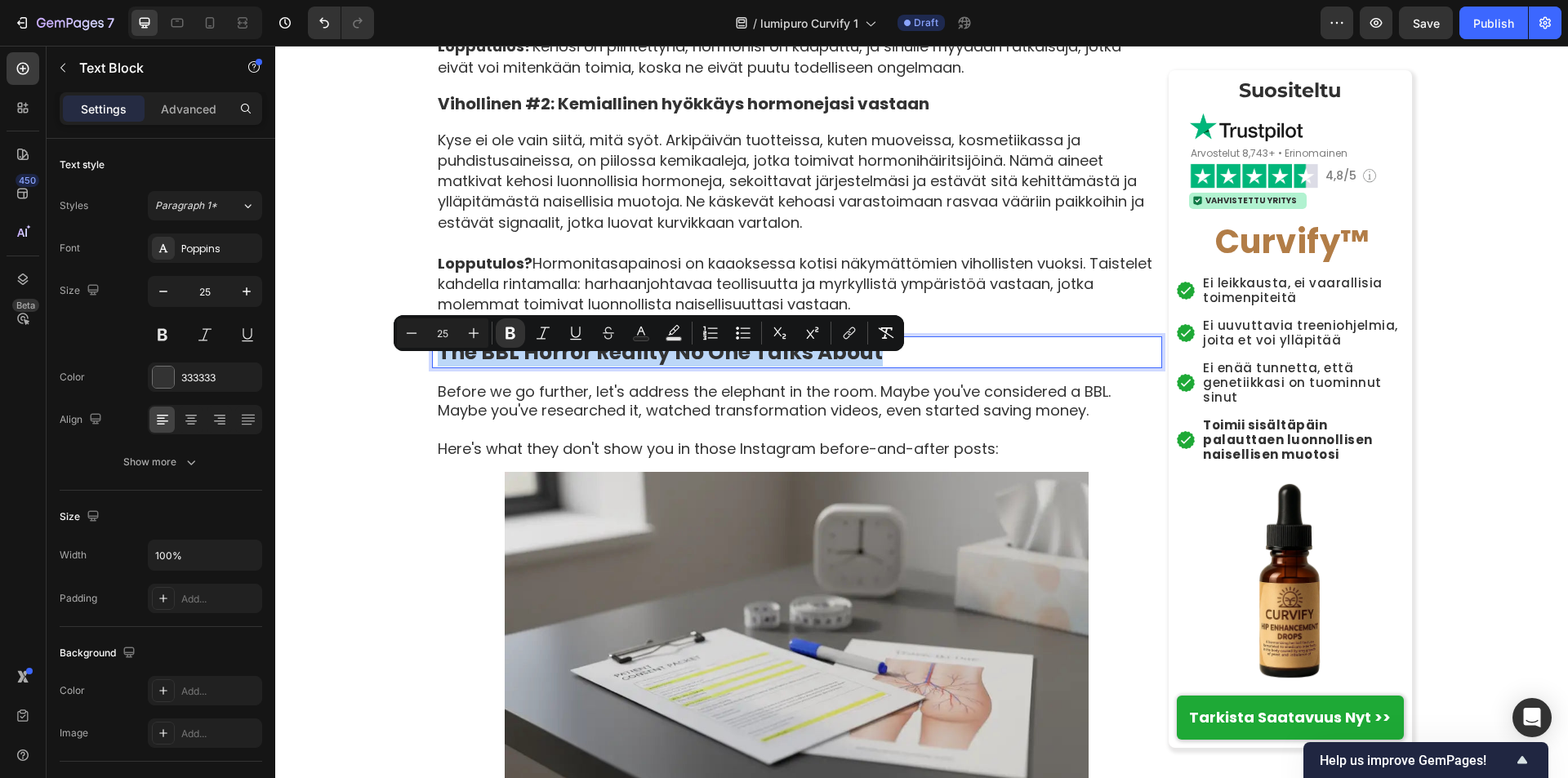
drag, startPoint x: 434, startPoint y: 374, endPoint x: 917, endPoint y: 378, distance: 483.0
click at [917, 366] on p "The BBL Horror Reality No One Talks About" at bounding box center [799, 352] width 722 height 28
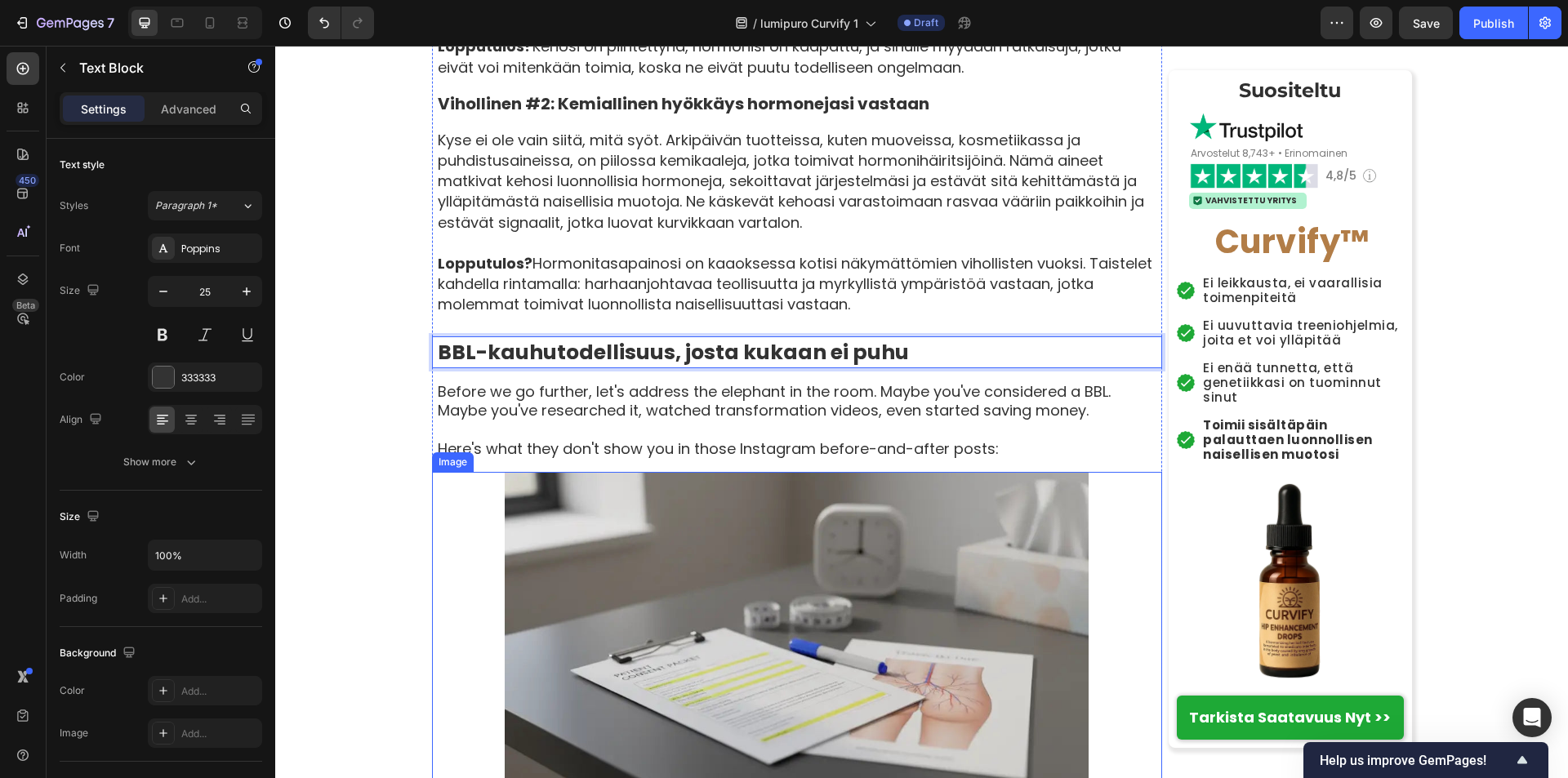
scroll to position [2939, 0]
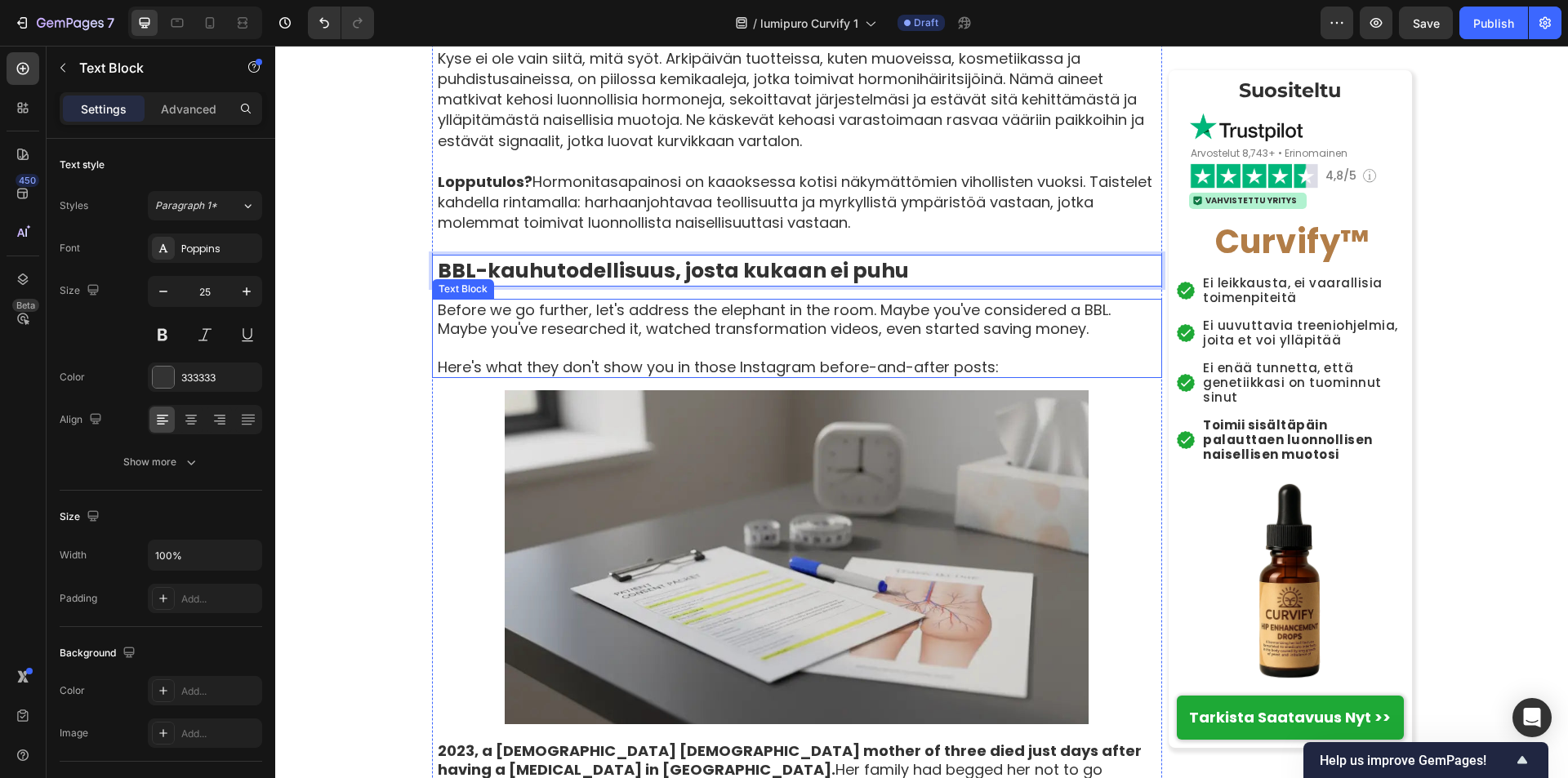
click at [438, 332] on p "Before we go further, let's address the elephant in the room. Maybe you've cons…" at bounding box center [799, 319] width 722 height 38
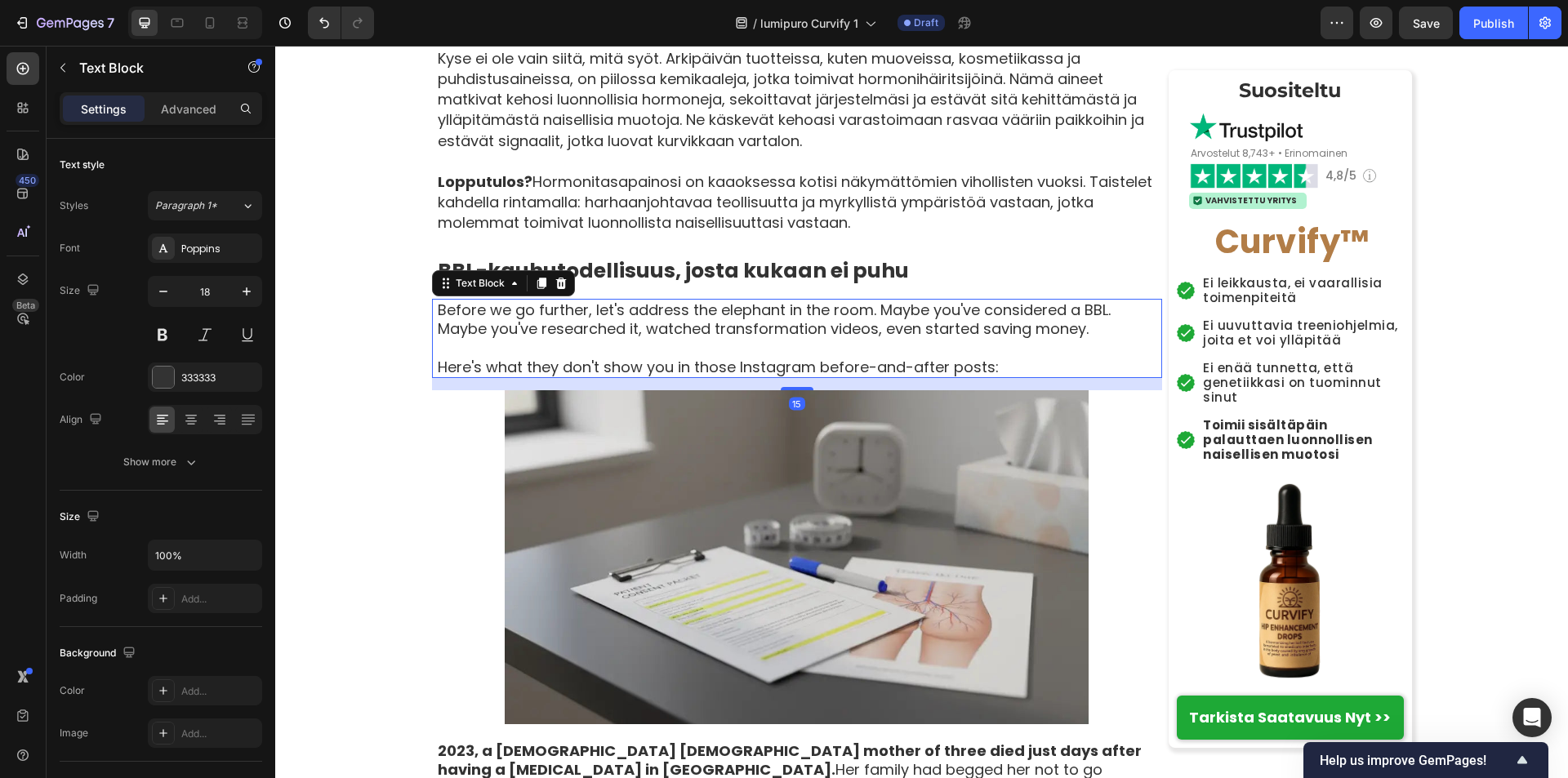
click at [438, 332] on p "Before we go further, let's address the elephant in the room. Maybe you've cons…" at bounding box center [799, 319] width 722 height 38
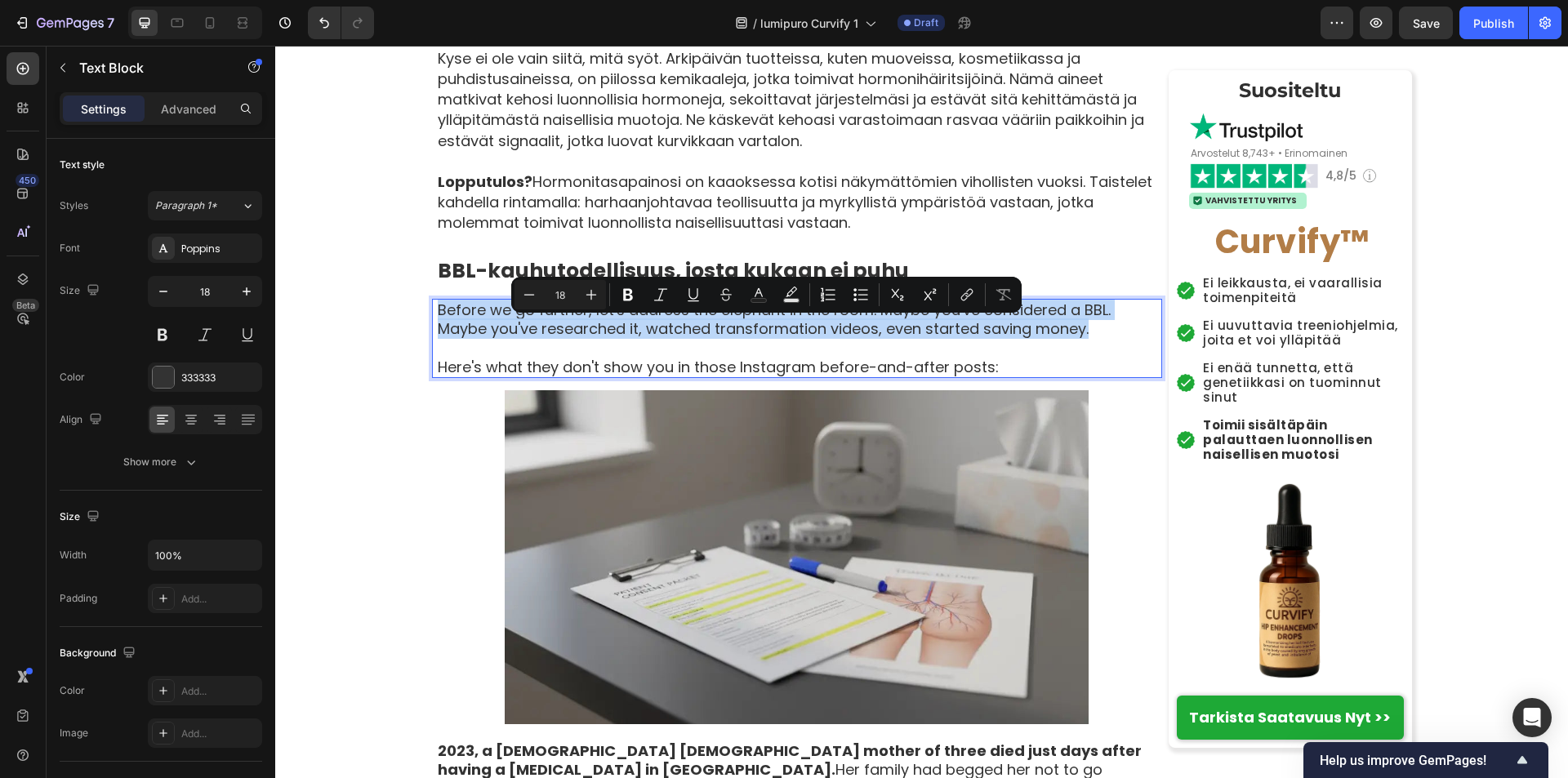
drag, startPoint x: 433, startPoint y: 330, endPoint x: 1085, endPoint y: 354, distance: 652.4
click at [1085, 339] on p "Before we go further, let's address the elephant in the room. Maybe you've cons…" at bounding box center [799, 319] width 722 height 38
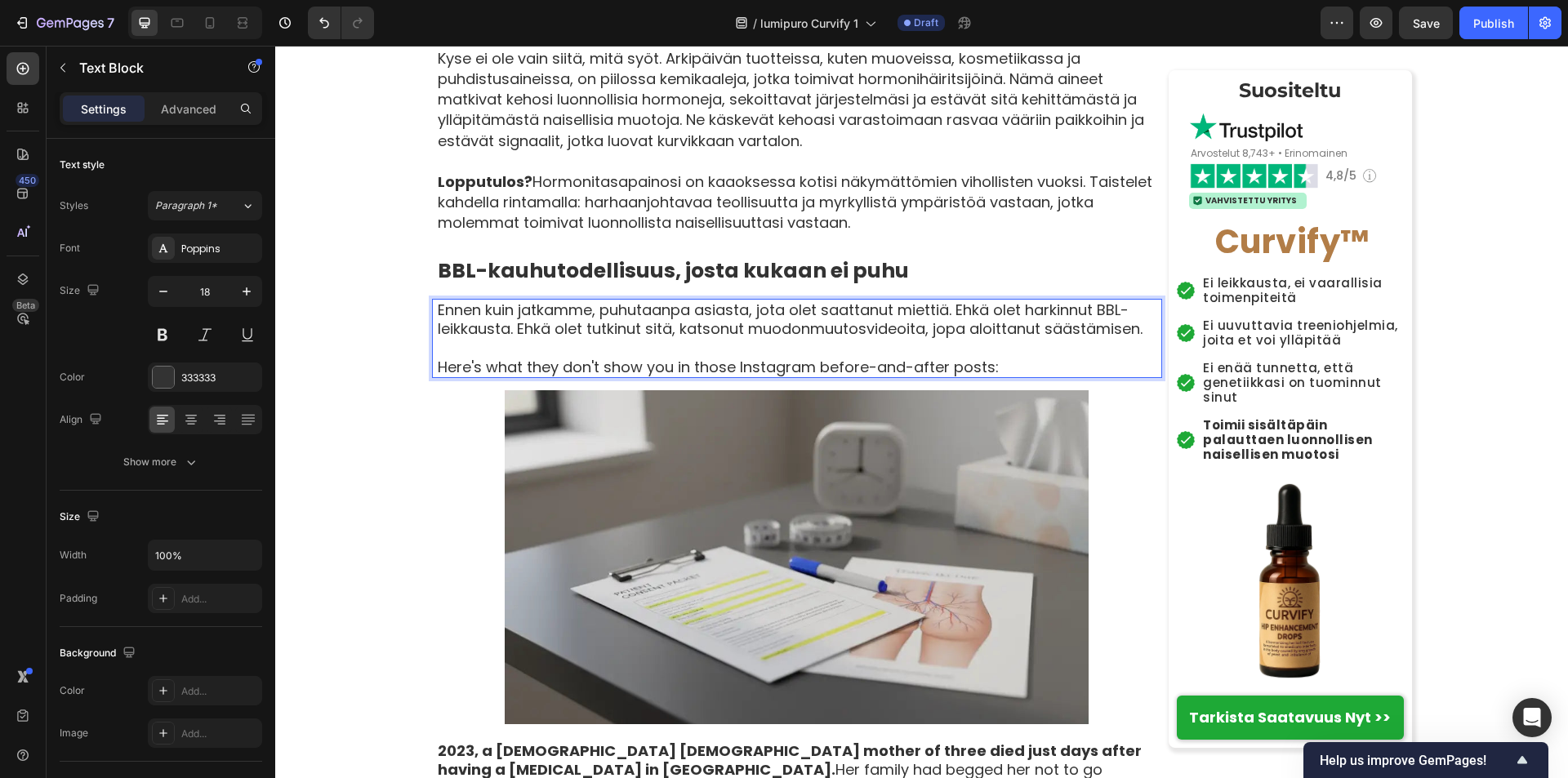
click at [438, 376] on p "Here's what they don't show you in those Instagram before-and-after posts:" at bounding box center [799, 366] width 722 height 19
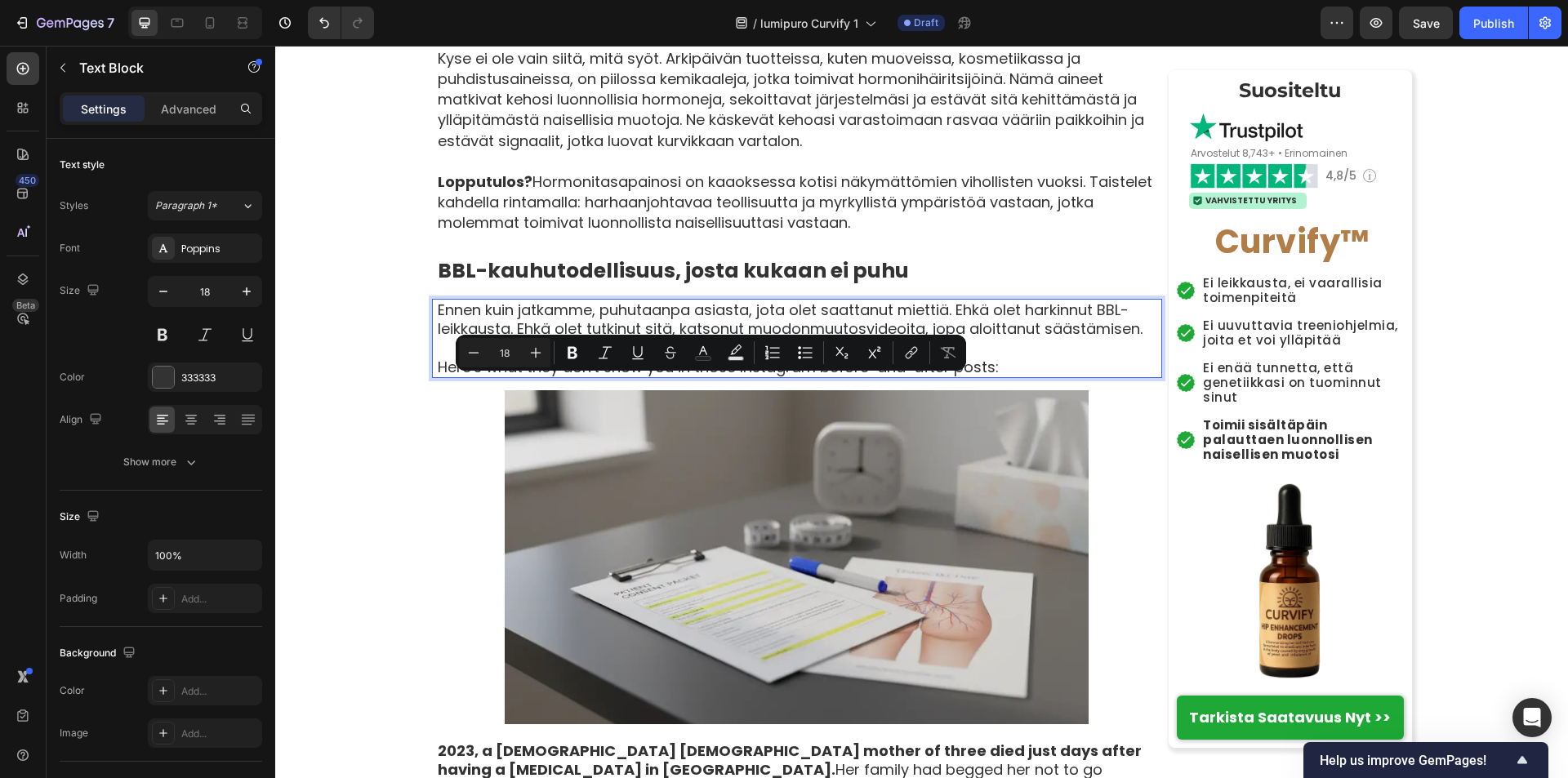
drag, startPoint x: 431, startPoint y: 390, endPoint x: 1001, endPoint y: 391, distance: 570.0
click at [1001, 376] on p "Here's what they don't show you in those Instagram before-and-after posts:" at bounding box center [799, 366] width 722 height 19
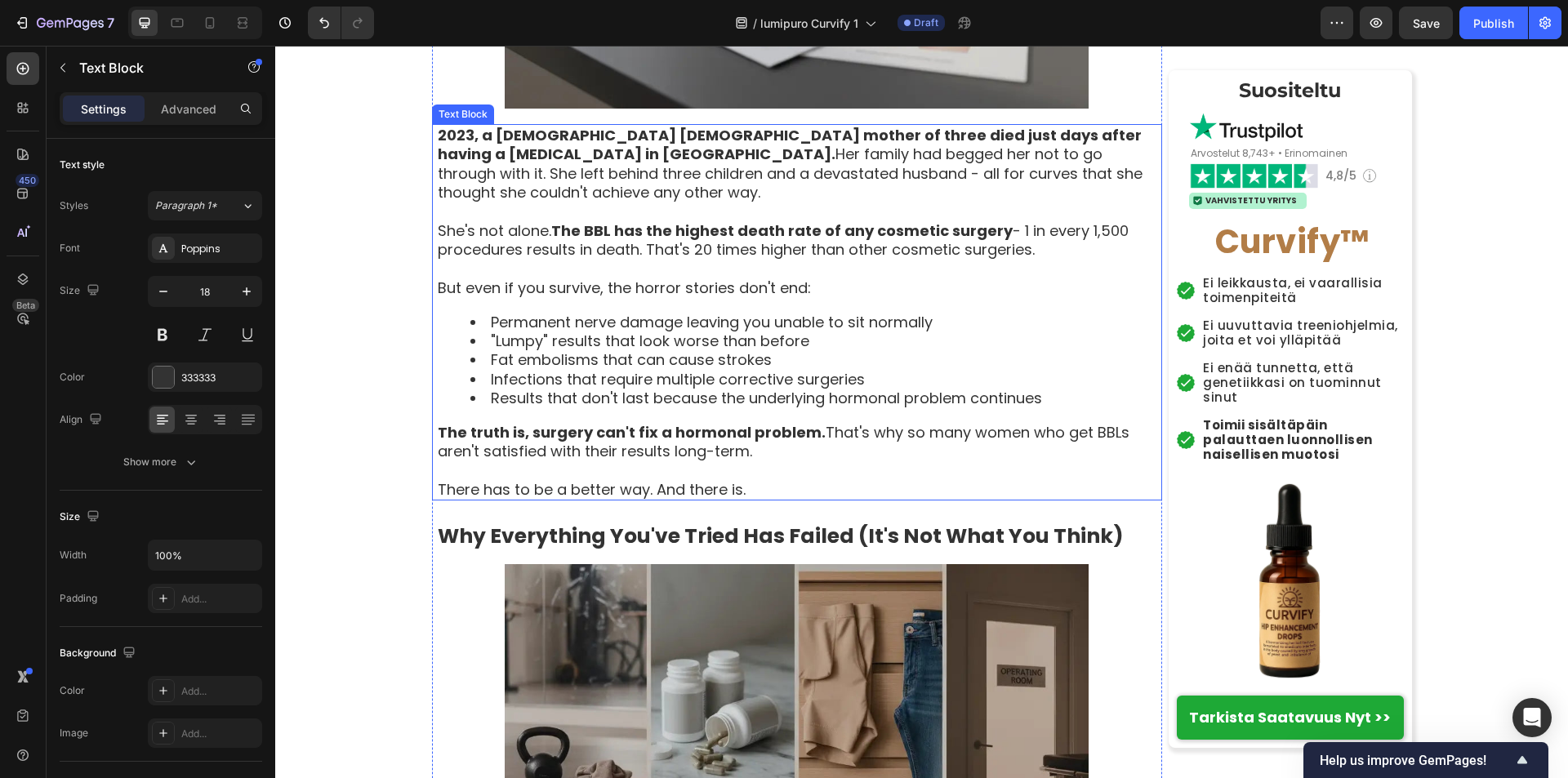
scroll to position [3592, 0]
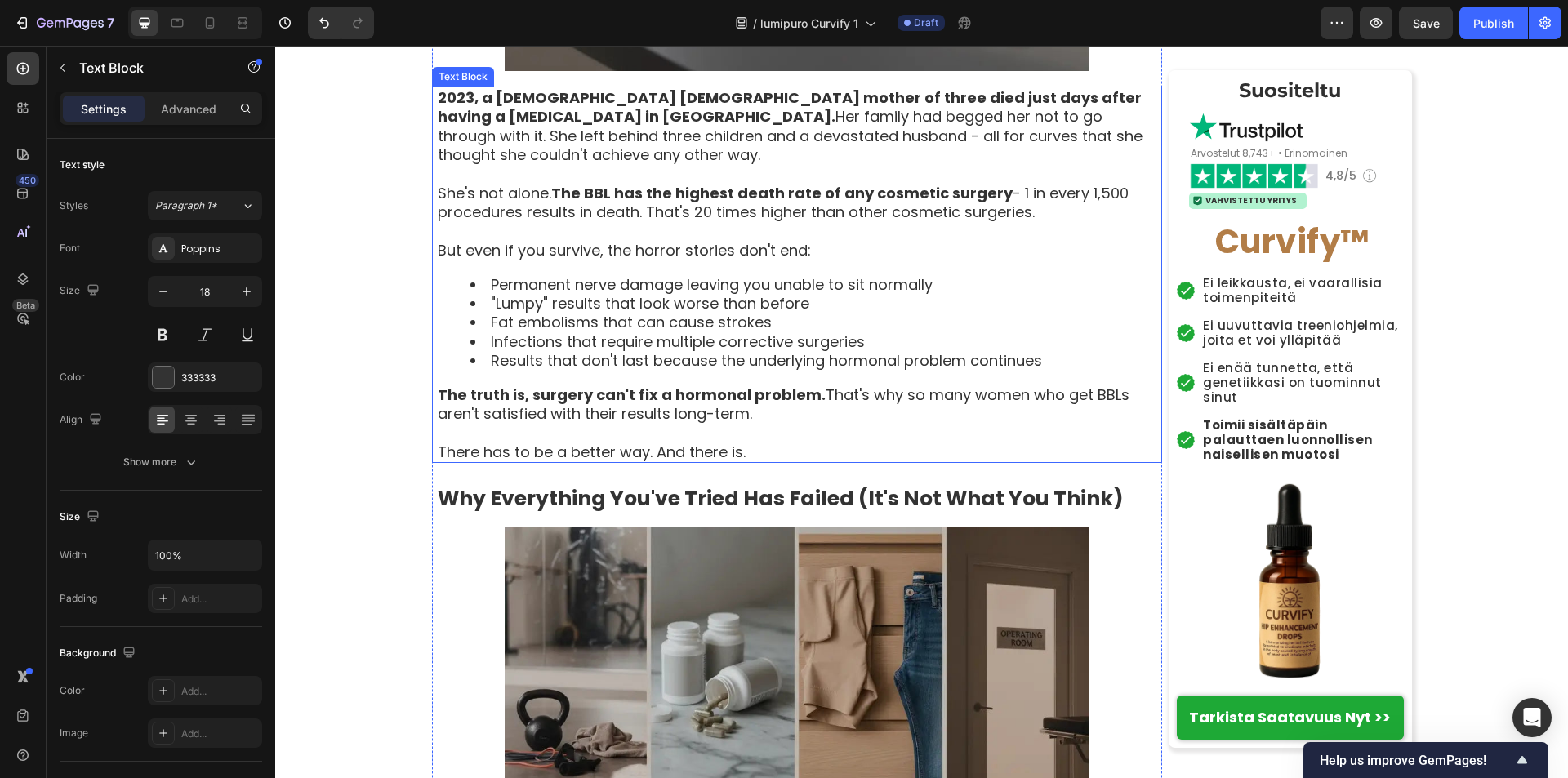
click at [438, 122] on strong "2023, a 26-year-old British mother of three died just days after having a Brazi…" at bounding box center [790, 107] width 704 height 39
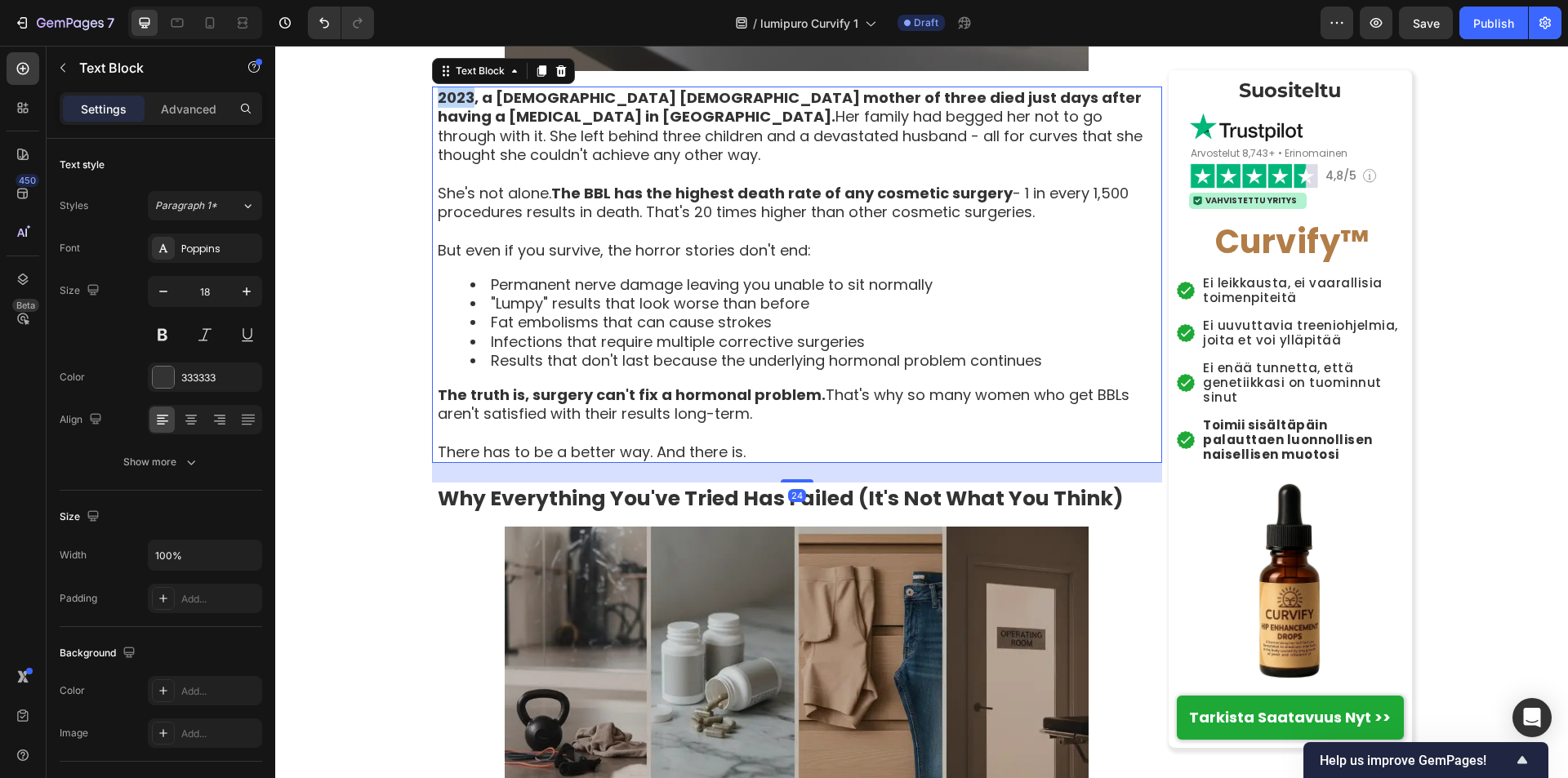
click at [438, 121] on strong "2023, a 26-year-old British mother of three died just days after having a Brazi…" at bounding box center [790, 107] width 704 height 39
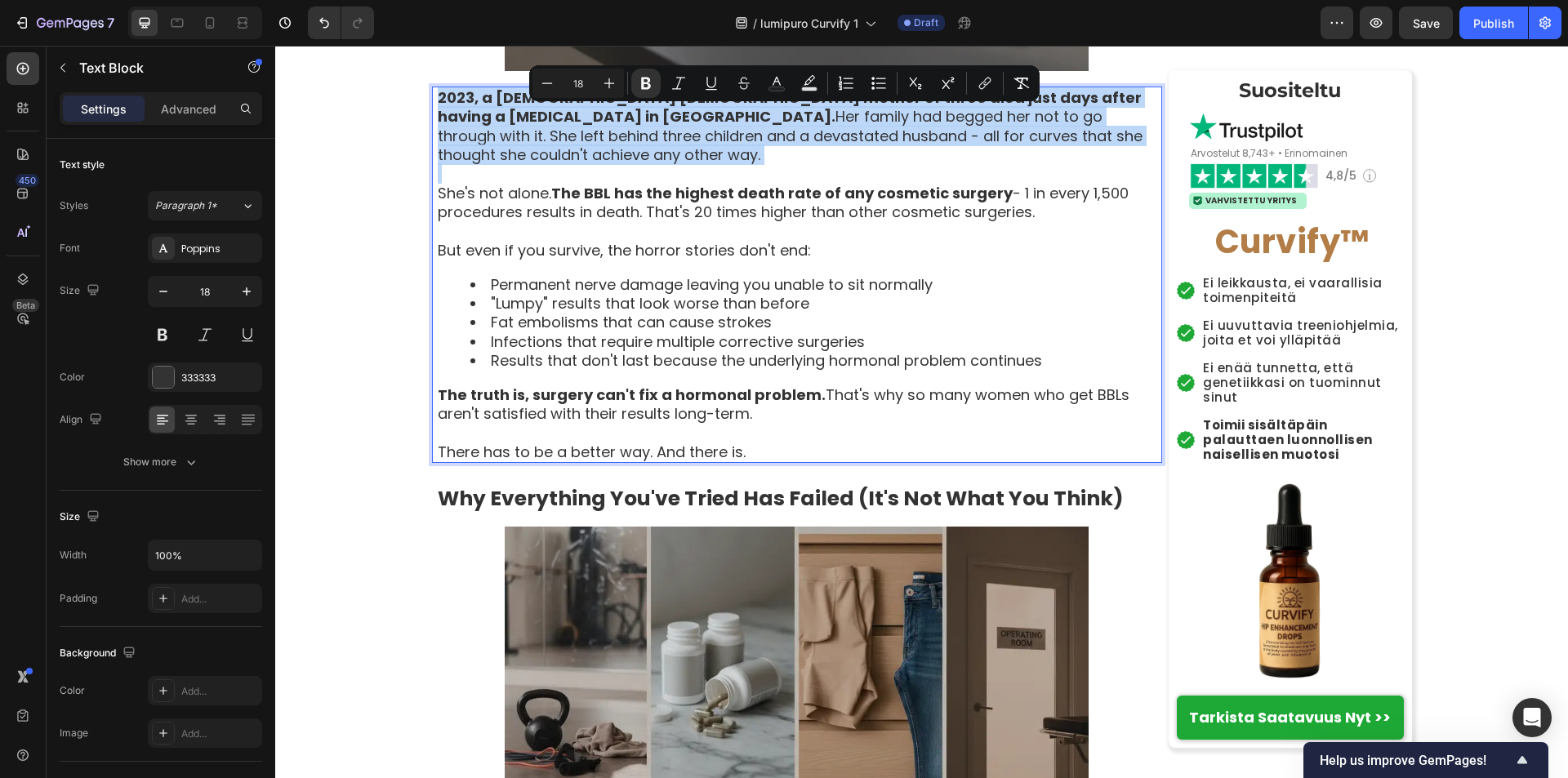
drag, startPoint x: 433, startPoint y: 121, endPoint x: 445, endPoint y: 126, distance: 13.0
click at [445, 126] on strong "2023, a 26-year-old British mother of three died just days after having a Brazi…" at bounding box center [790, 107] width 704 height 39
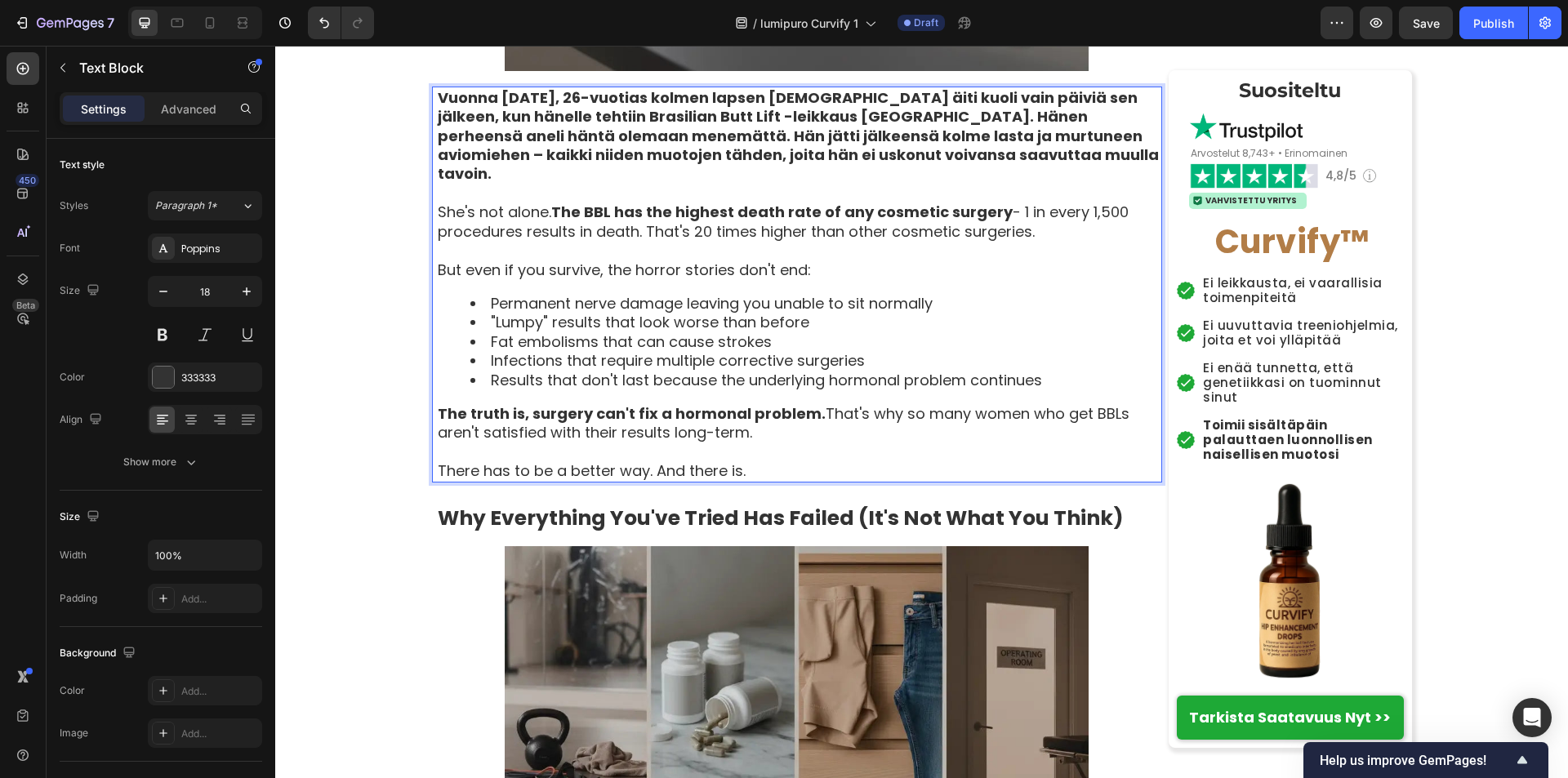
click at [438, 214] on p "She's not alone. The BBL has the highest death rate of any cosmetic surgery - 1…" at bounding box center [799, 221] width 722 height 38
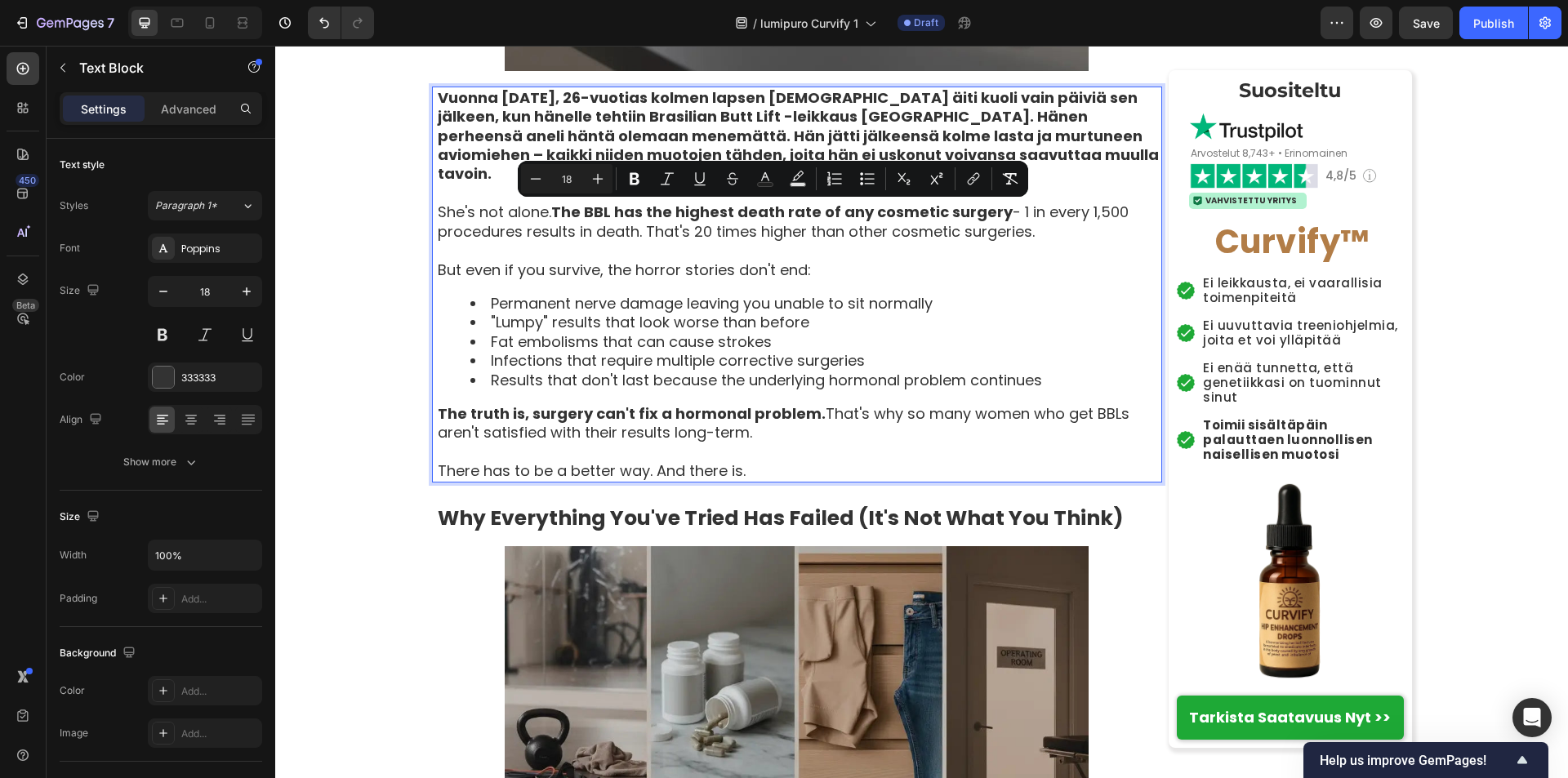
drag, startPoint x: 432, startPoint y: 214, endPoint x: 1020, endPoint y: 231, distance: 588.2
click at [1020, 231] on p "She's not alone. The BBL has the highest death rate of any cosmetic surgery - 1…" at bounding box center [799, 221] width 722 height 38
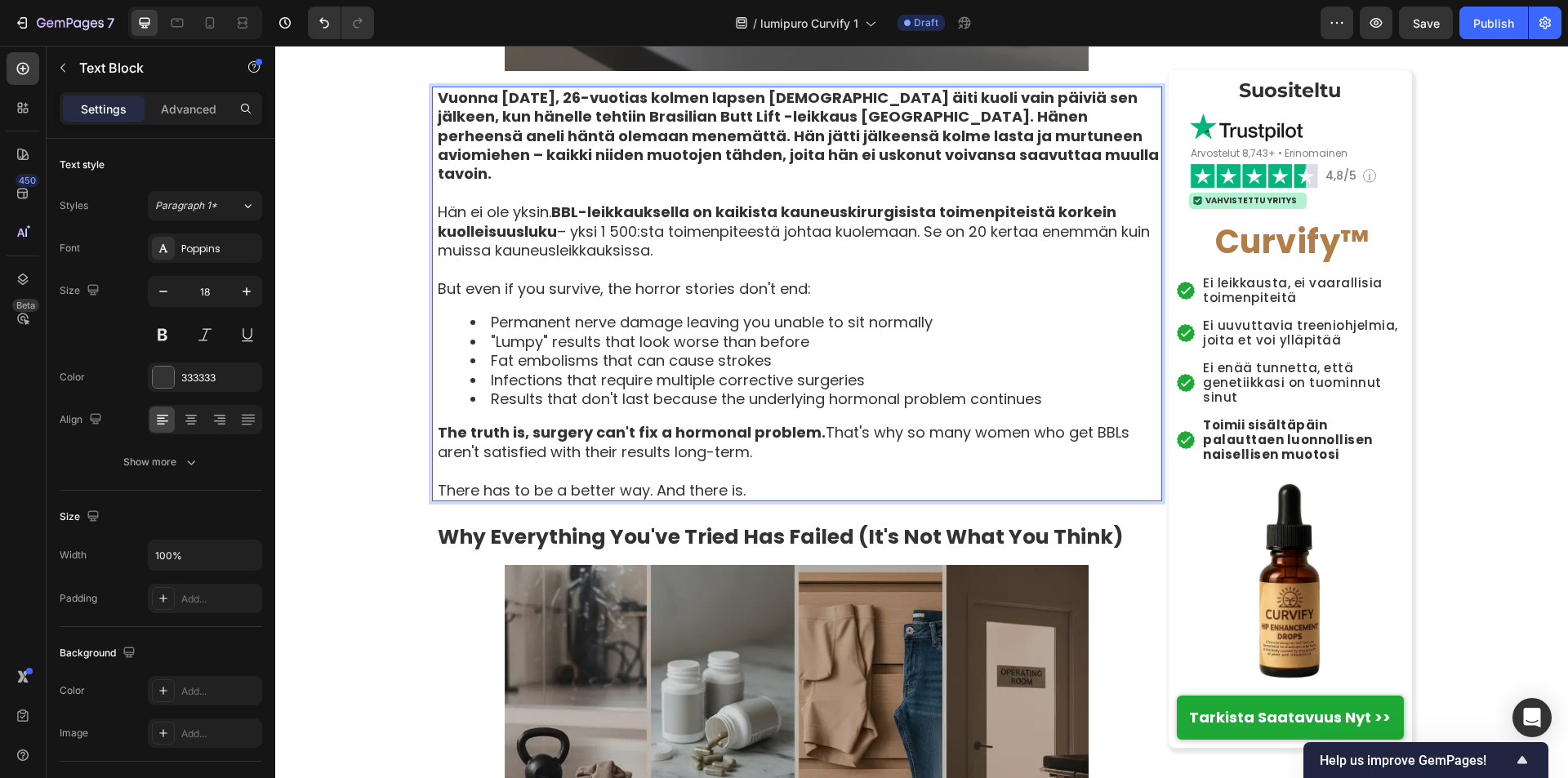
click at [438, 289] on p "But even if you survive, the horror stories don't end:" at bounding box center [799, 288] width 722 height 19
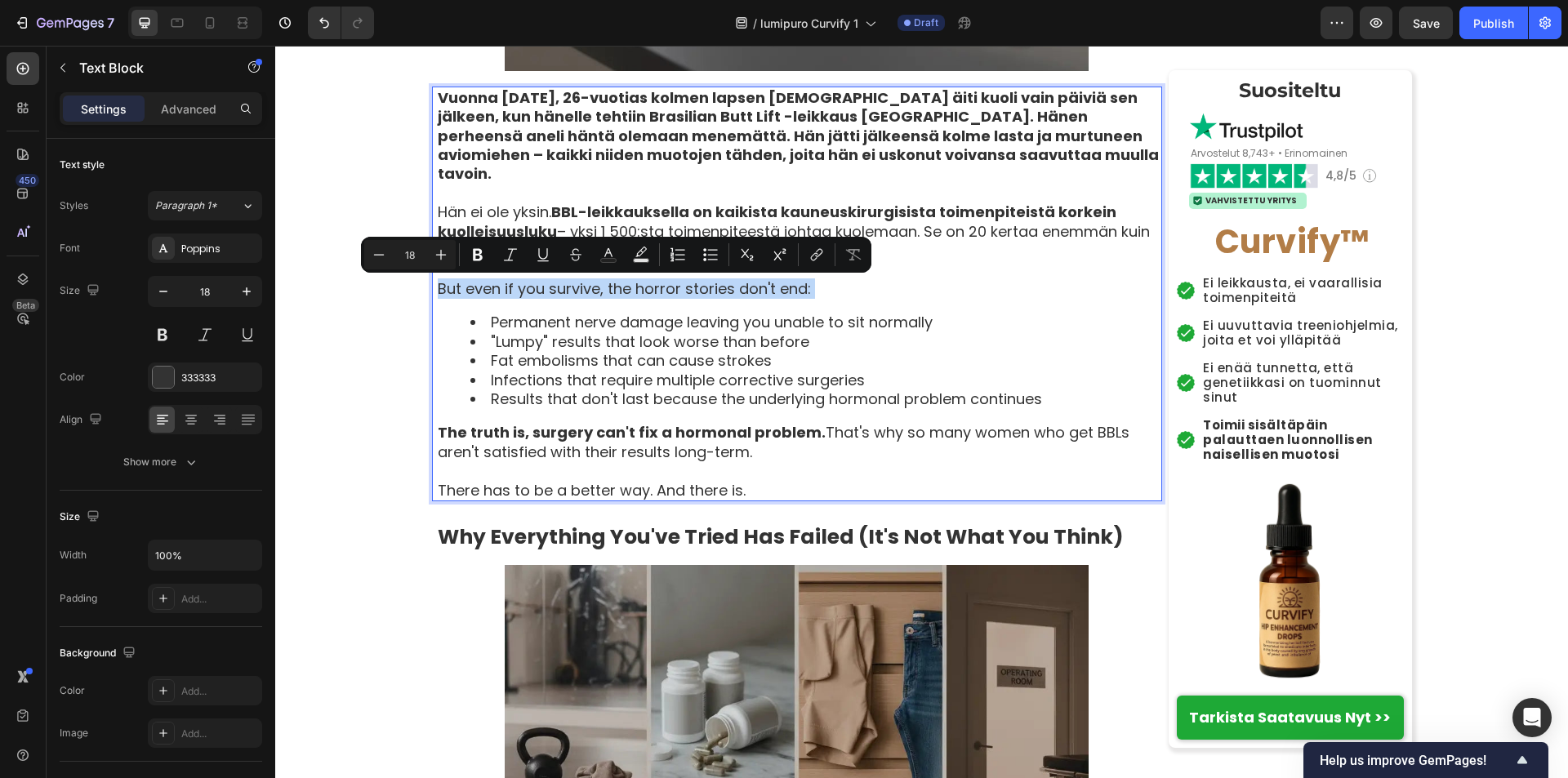
drag, startPoint x: 435, startPoint y: 289, endPoint x: 844, endPoint y: 289, distance: 409.0
click at [844, 289] on p "But even if you survive, the horror stories don't end:" at bounding box center [799, 288] width 722 height 19
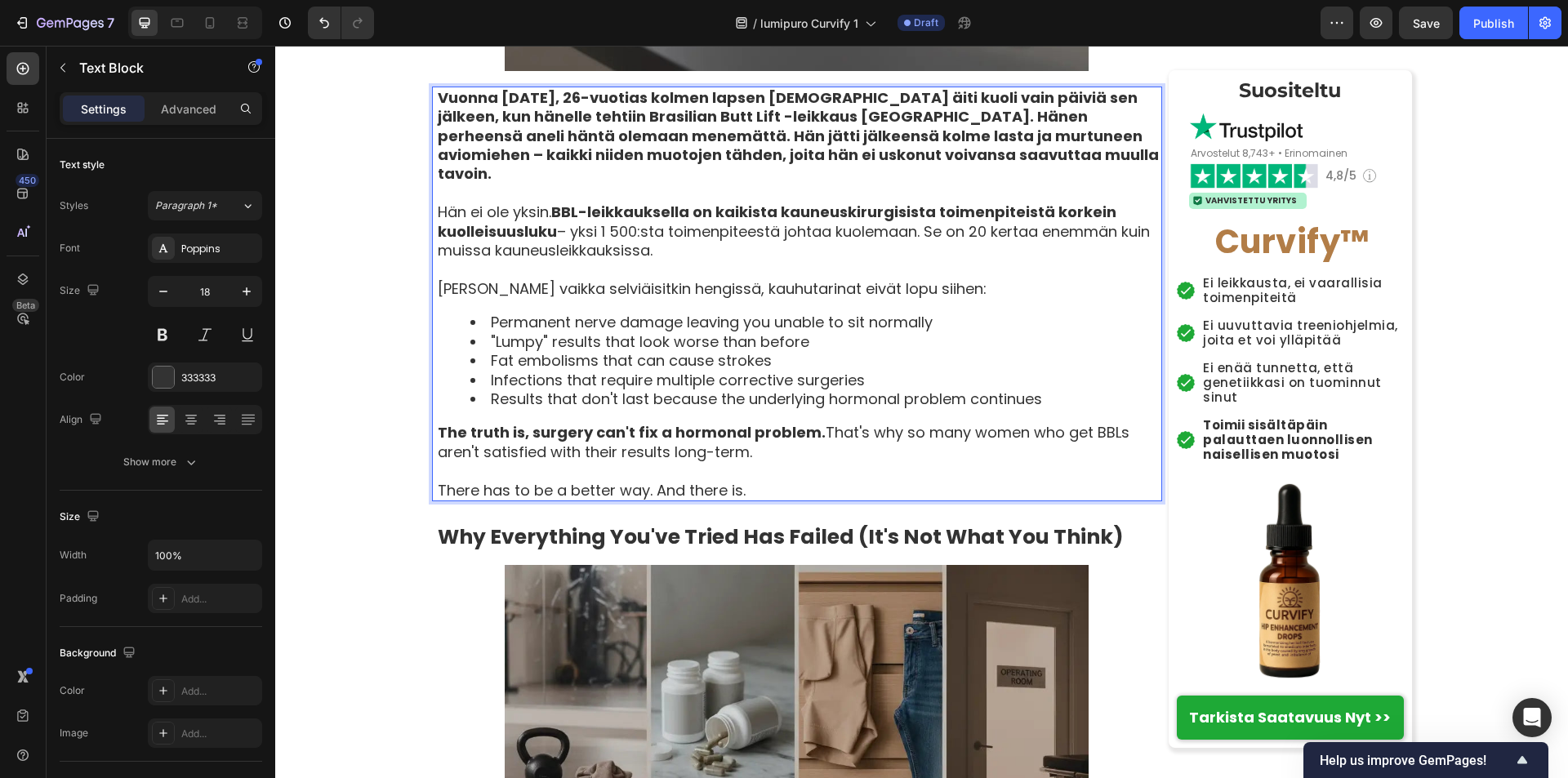
click at [488, 320] on li "Permanent nerve damage leaving you unable to sit normally" at bounding box center [815, 321] width 690 height 19
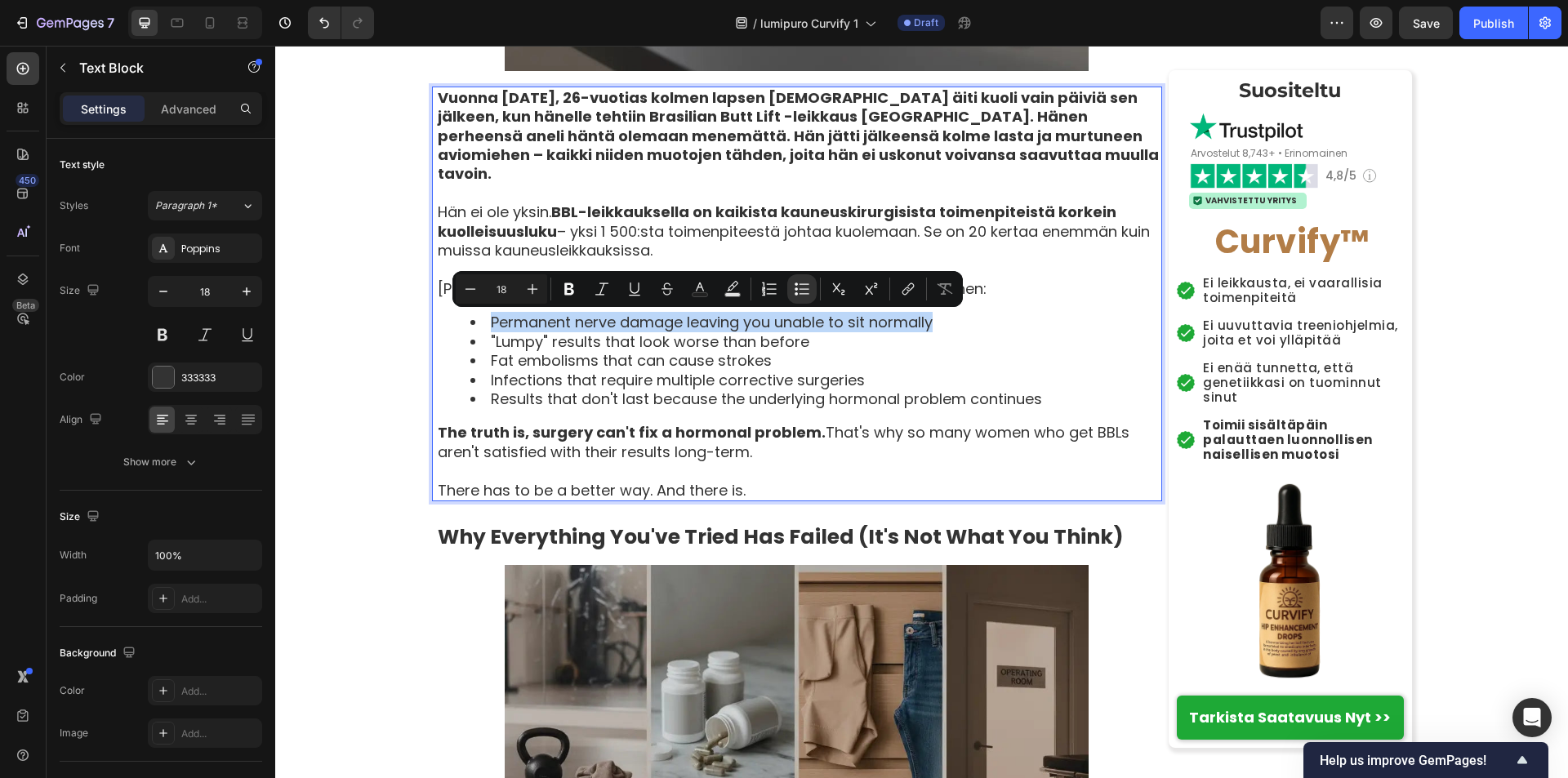
drag, startPoint x: 488, startPoint y: 320, endPoint x: 942, endPoint y: 322, distance: 454.0
click at [942, 322] on li "Permanent nerve damage leaving you unable to sit normally" at bounding box center [815, 321] width 690 height 19
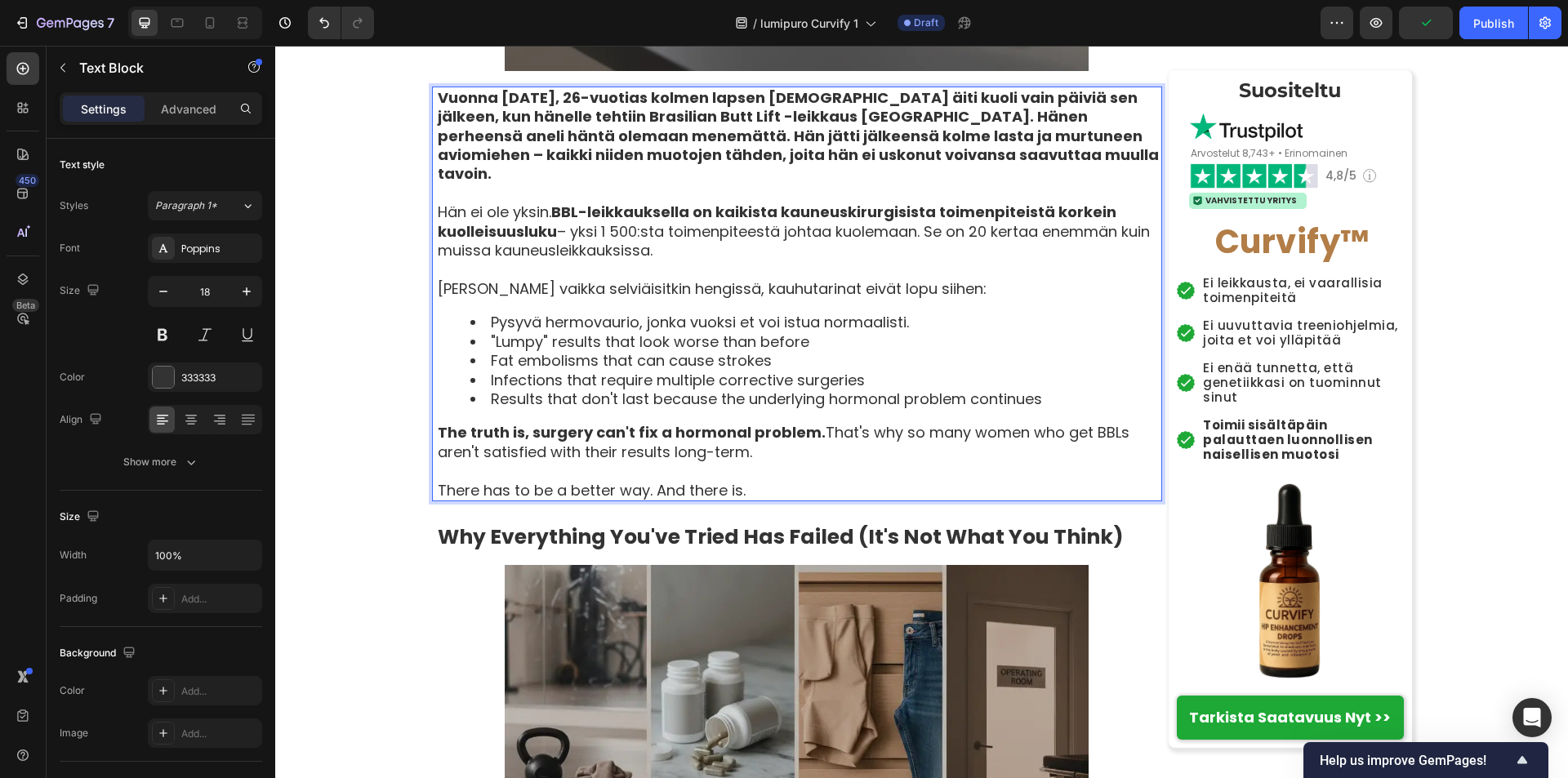
click at [482, 343] on li ""Lumpy" results that look worse than before" at bounding box center [815, 341] width 690 height 19
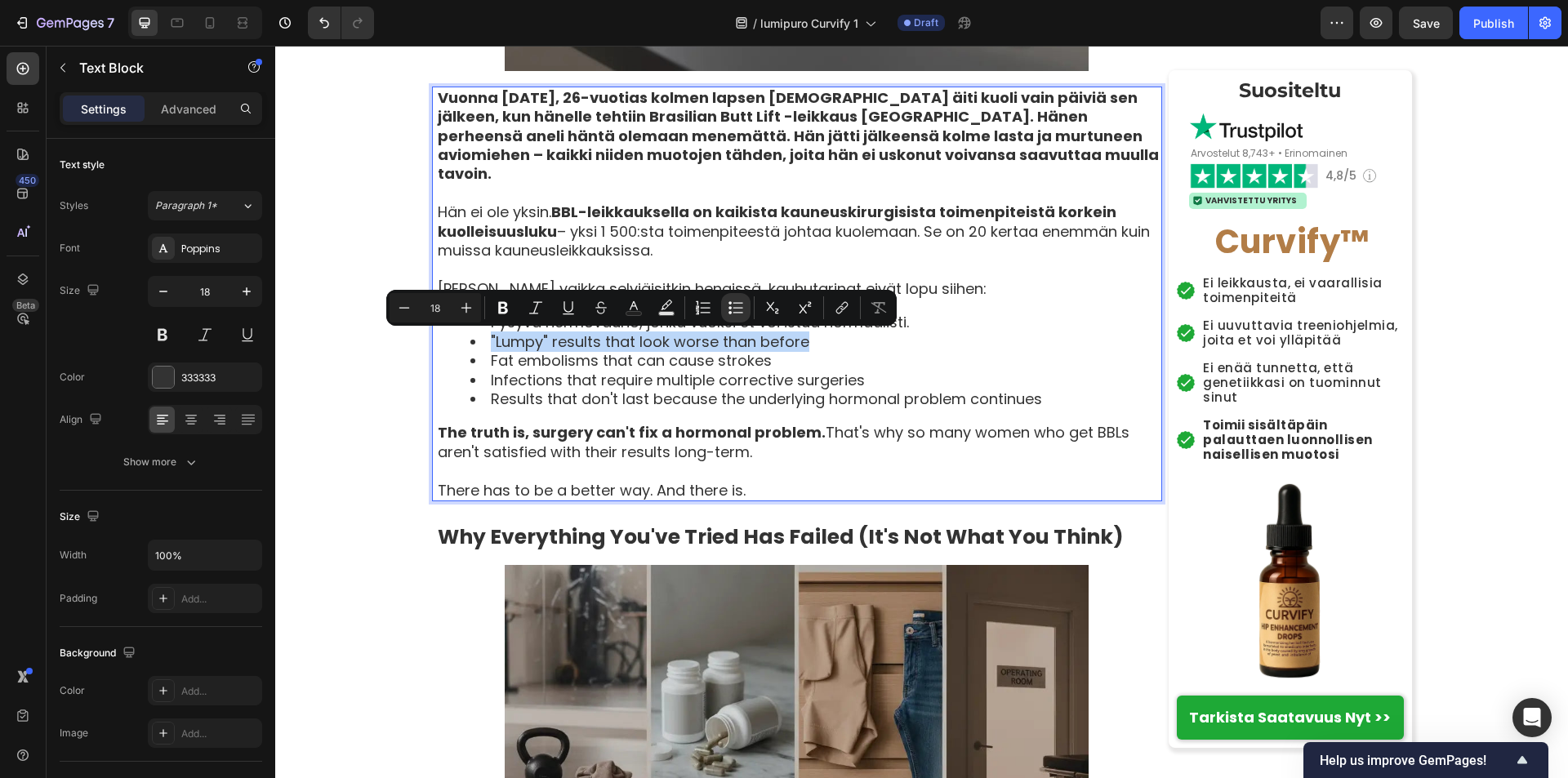
drag, startPoint x: 483, startPoint y: 340, endPoint x: 830, endPoint y: 349, distance: 347.1
click at [830, 349] on li ""Lumpy" results that look worse than before" at bounding box center [815, 341] width 690 height 19
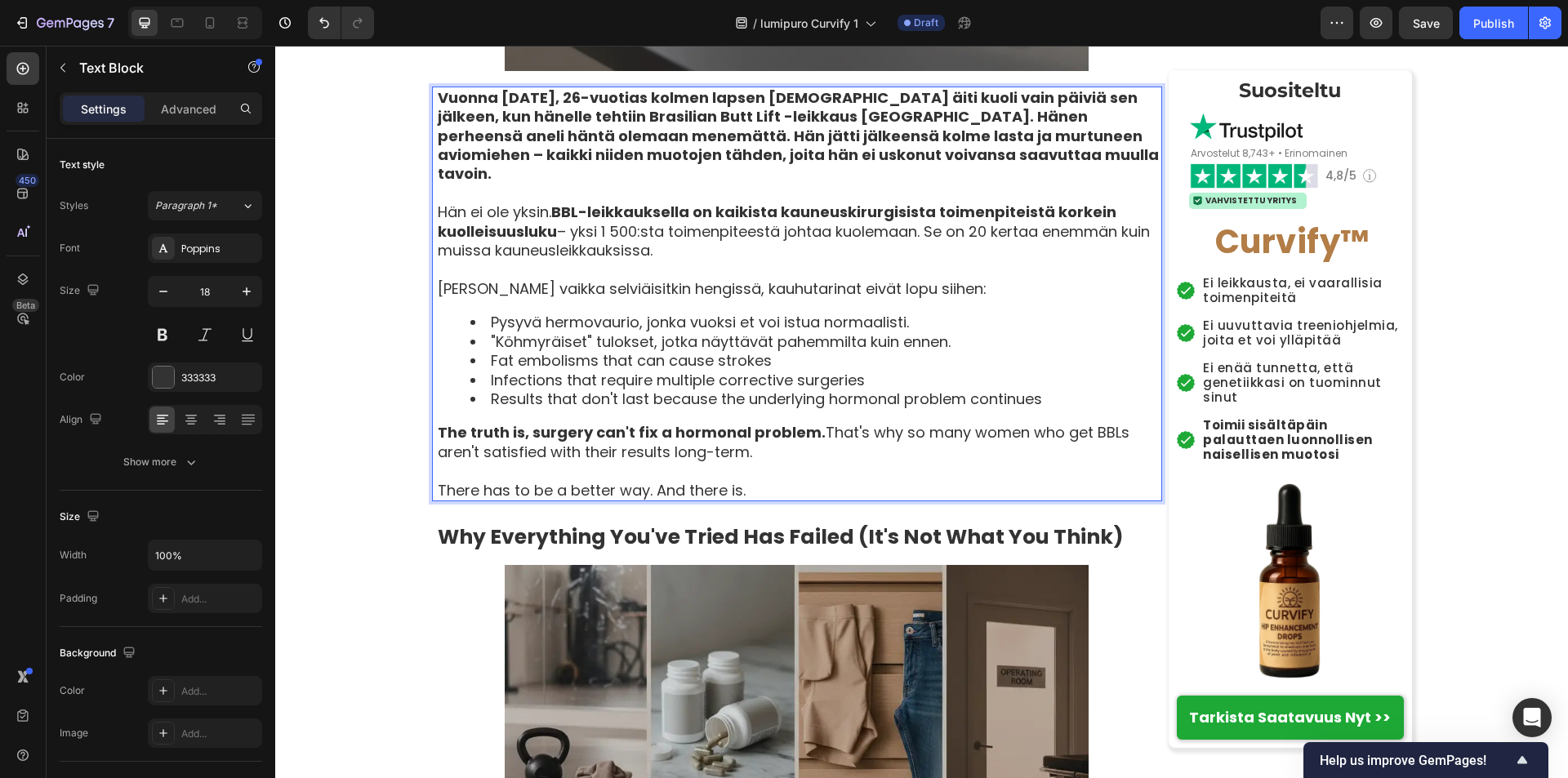
click at [484, 364] on li "Fat embolisms that can cause strokes" at bounding box center [815, 360] width 690 height 19
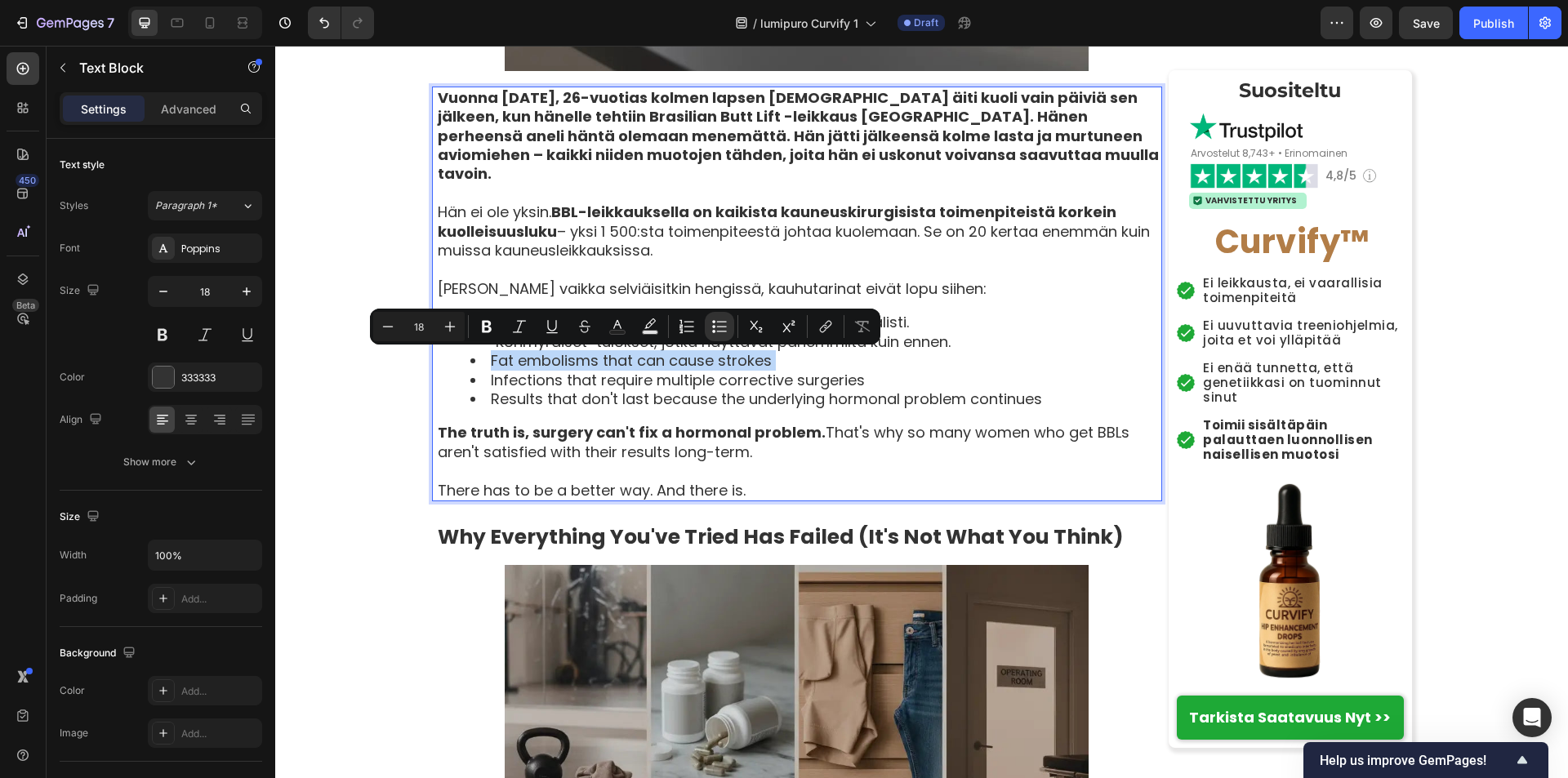
drag, startPoint x: 484, startPoint y: 364, endPoint x: 790, endPoint y: 364, distance: 306.0
click at [790, 364] on li "Fat embolisms that can cause strokes" at bounding box center [815, 360] width 690 height 19
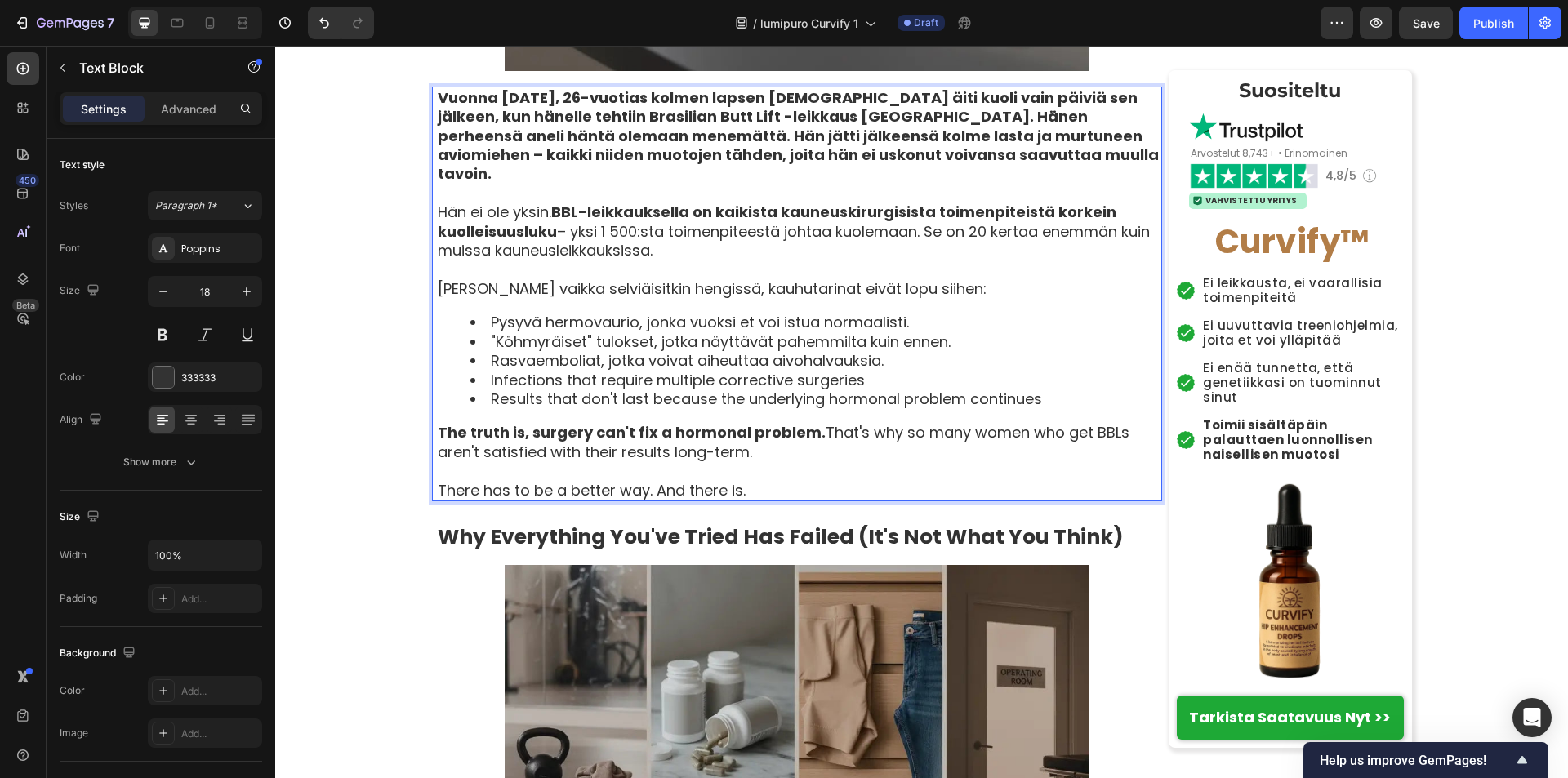
click at [482, 379] on li "Infections that require multiple corrective surgeries" at bounding box center [815, 379] width 690 height 19
drag, startPoint x: 501, startPoint y: 380, endPoint x: 550, endPoint y: 383, distance: 49.1
click at [550, 383] on li "Infections that require multiple corrective surgeries" at bounding box center [815, 379] width 690 height 19
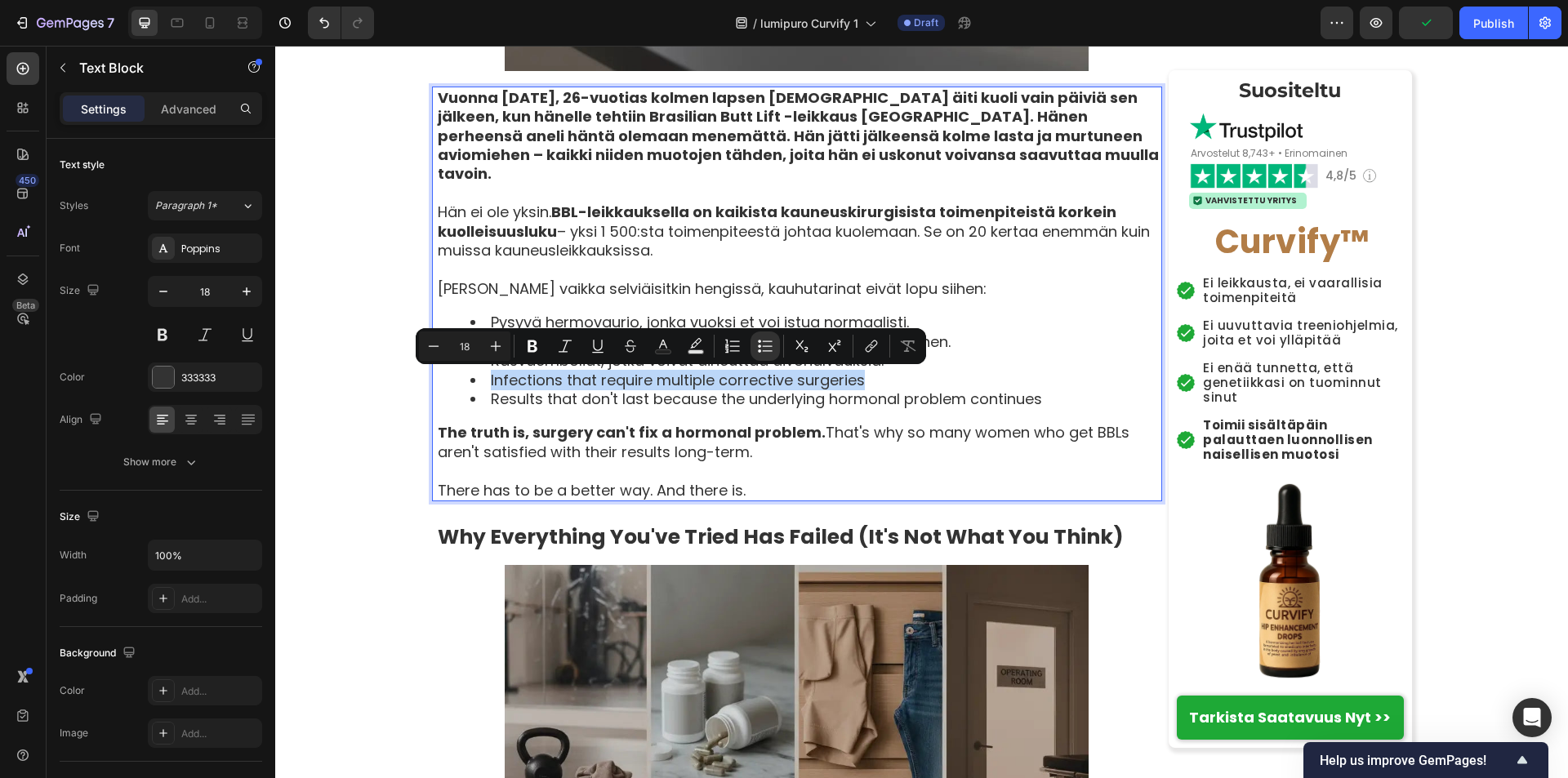
drag, startPoint x: 484, startPoint y: 382, endPoint x: 904, endPoint y: 383, distance: 420.0
click at [904, 383] on li "Infections that require multiple corrective surgeries" at bounding box center [815, 379] width 690 height 19
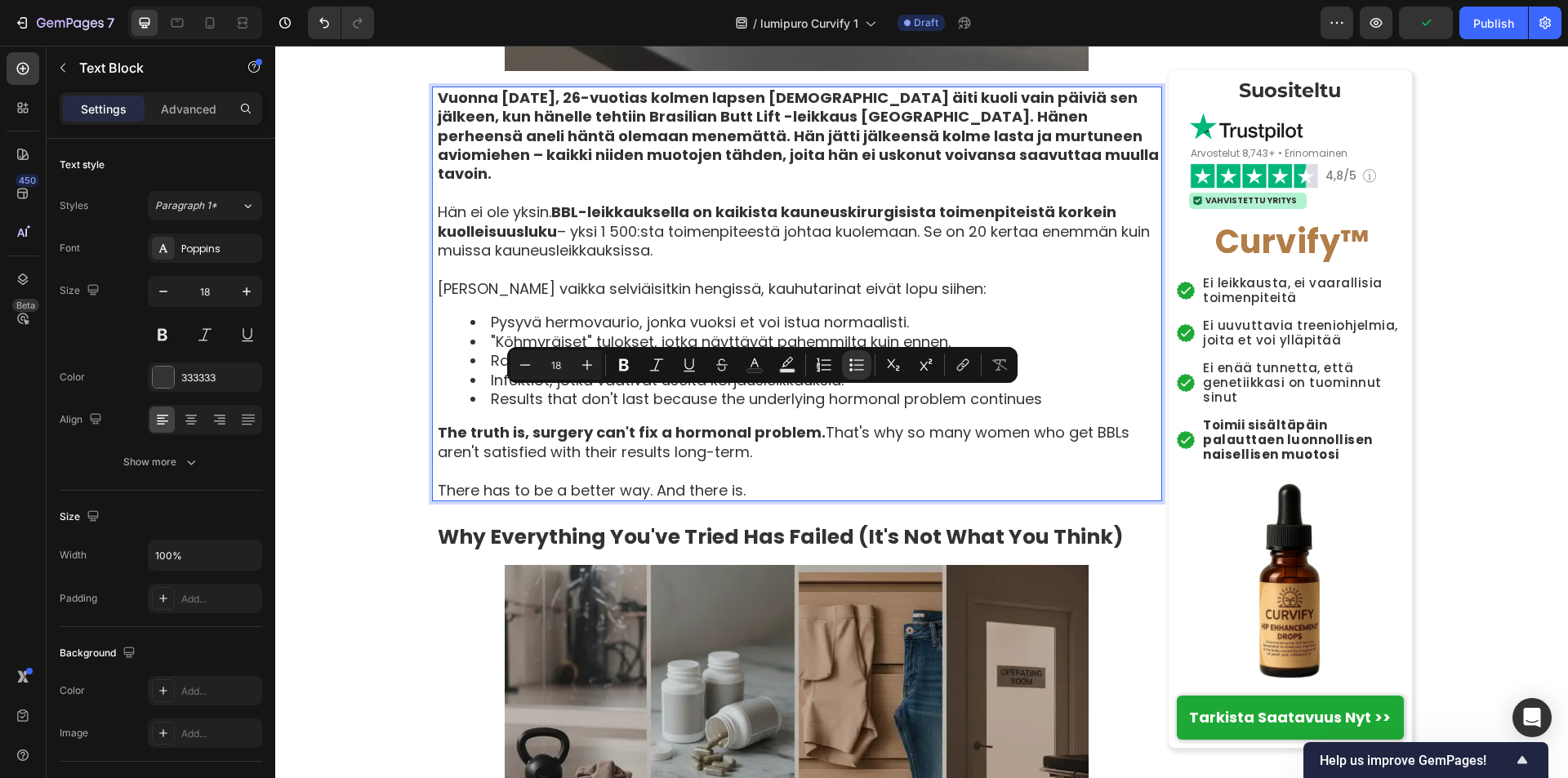
drag, startPoint x: 484, startPoint y: 400, endPoint x: 1107, endPoint y: 399, distance: 623.0
click at [1107, 399] on li "Results that don't last because the underlying hormonal problem continues" at bounding box center [815, 398] width 690 height 19
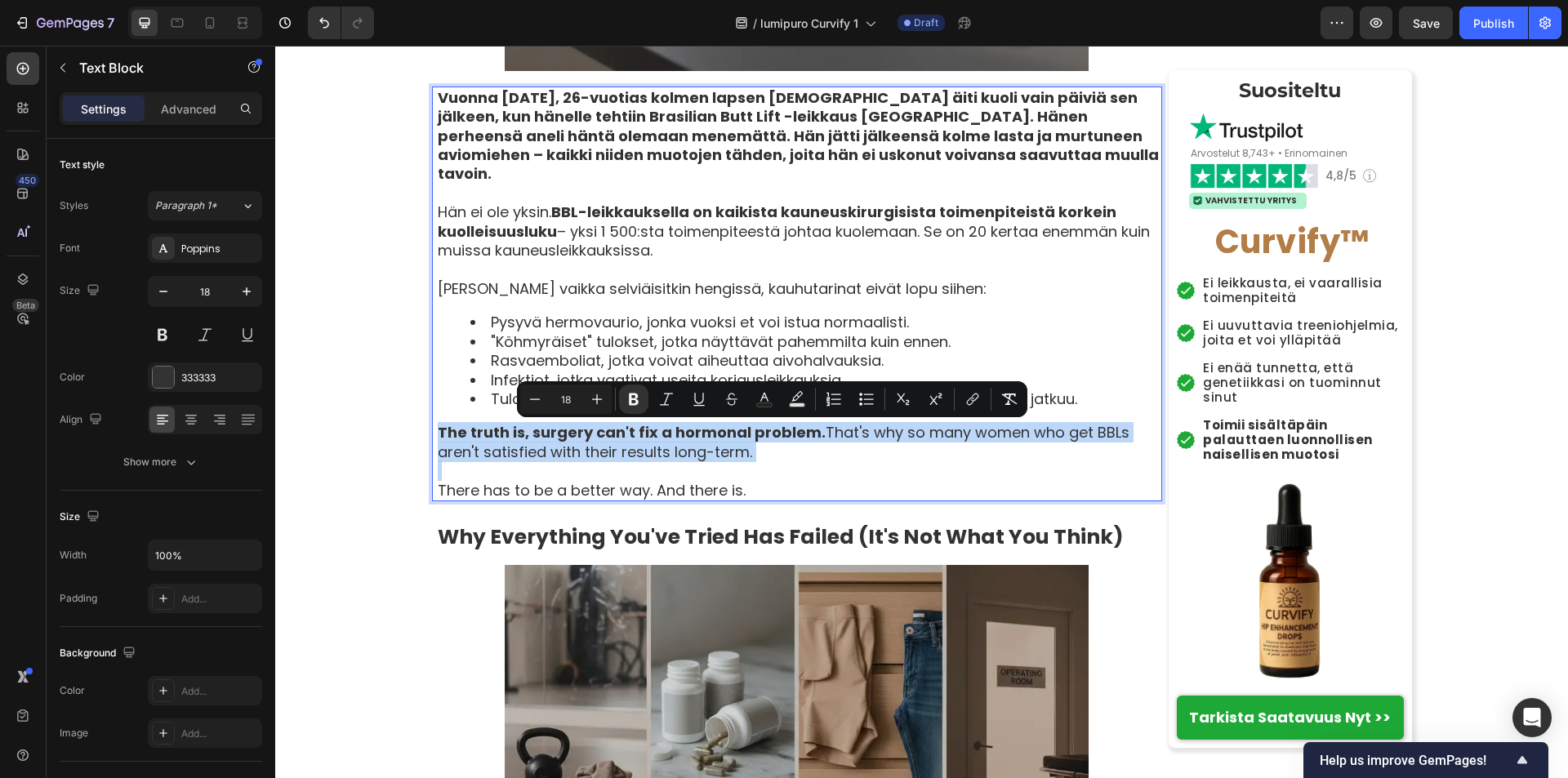
drag, startPoint x: 431, startPoint y: 436, endPoint x: 764, endPoint y: 462, distance: 334.0
click at [764, 462] on div "Vuonna 2023, 26-vuotias kolmen lapsen brittiläinen äiti kuoli vain päiviä sen j…" at bounding box center [799, 293] width 726 height 414
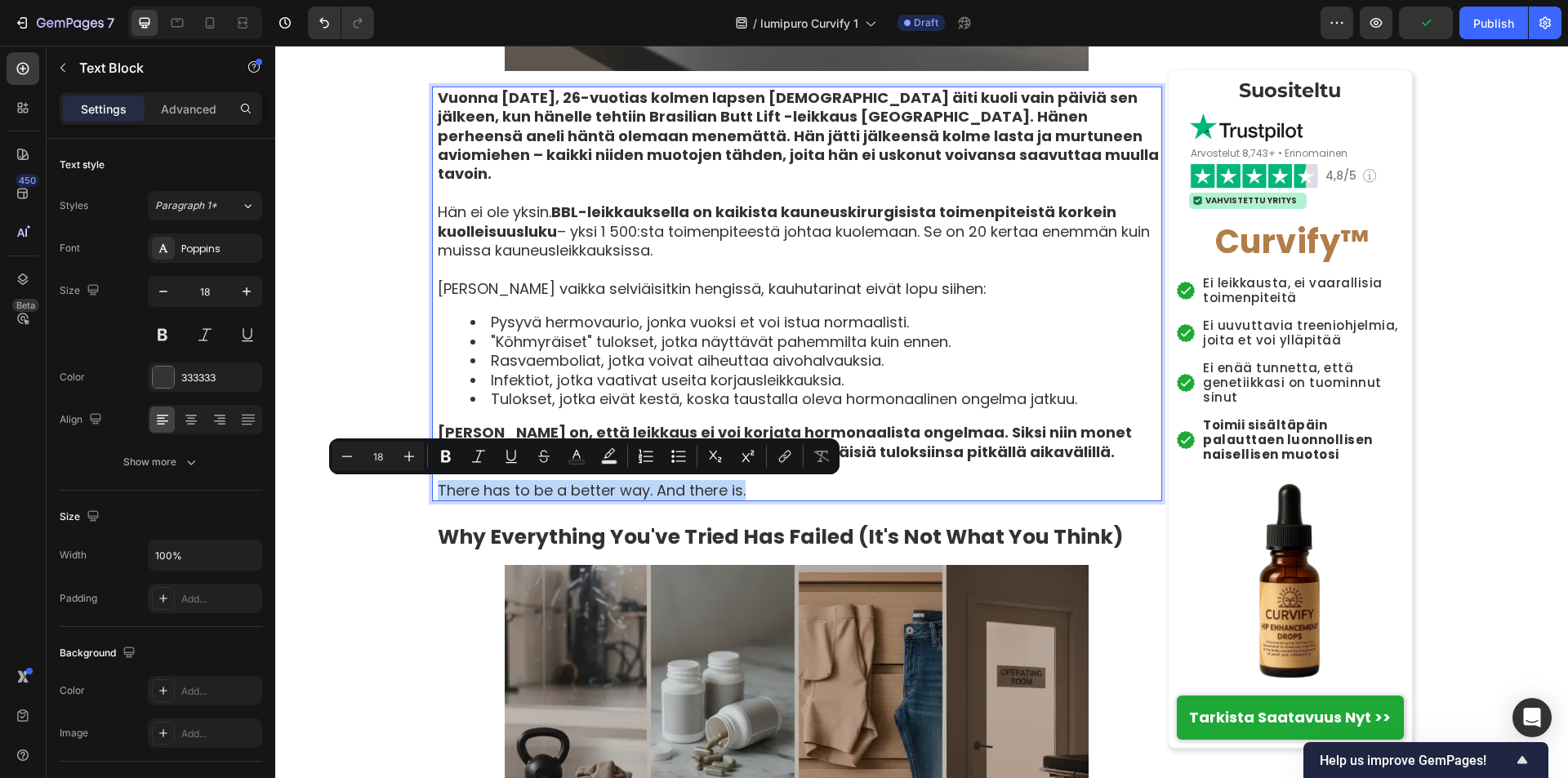
drag, startPoint x: 432, startPoint y: 496, endPoint x: 825, endPoint y: 496, distance: 393.0
click at [825, 496] on p "There has to be a better way. And there is." at bounding box center [799, 490] width 722 height 19
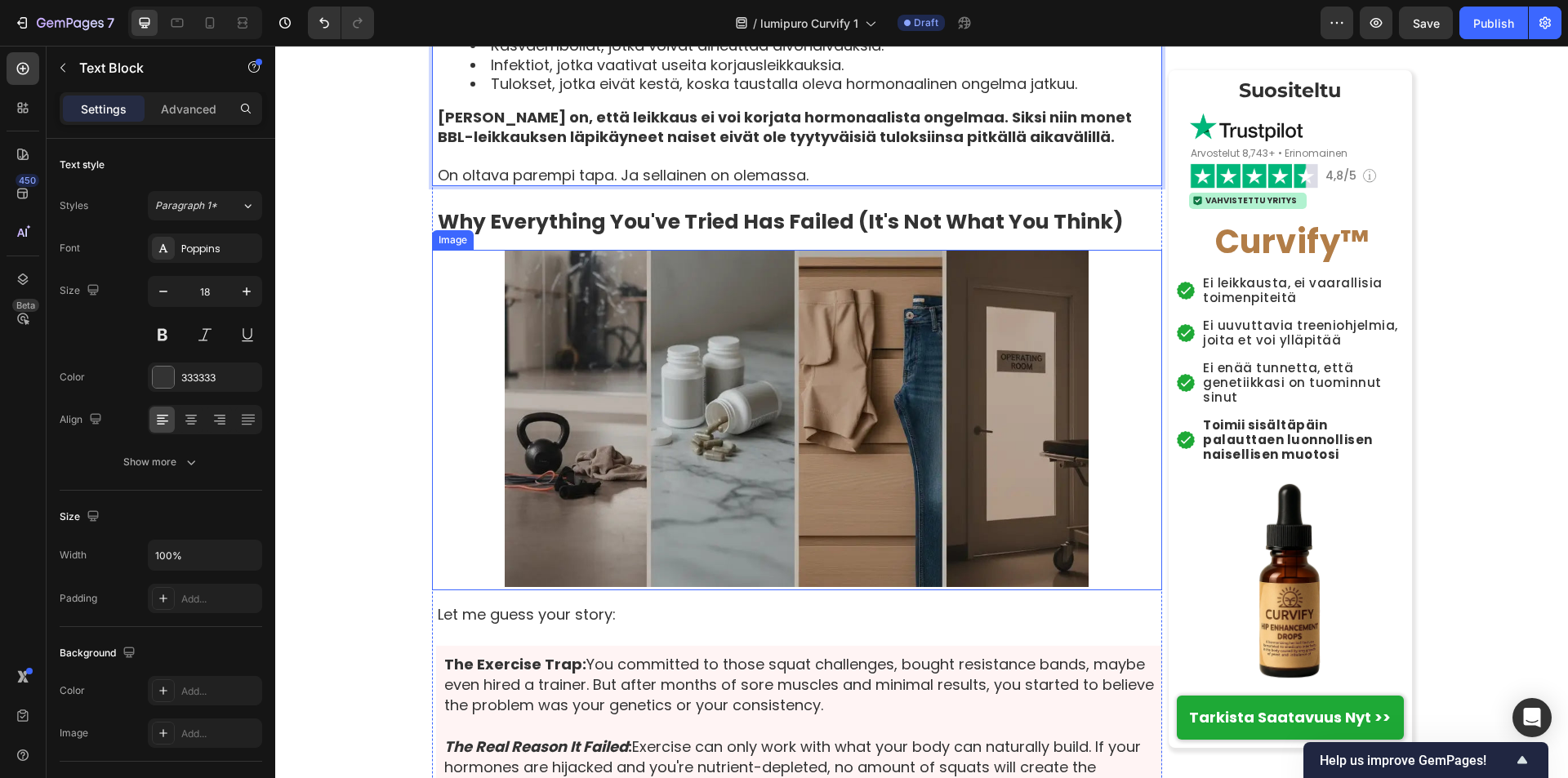
scroll to position [3918, 0]
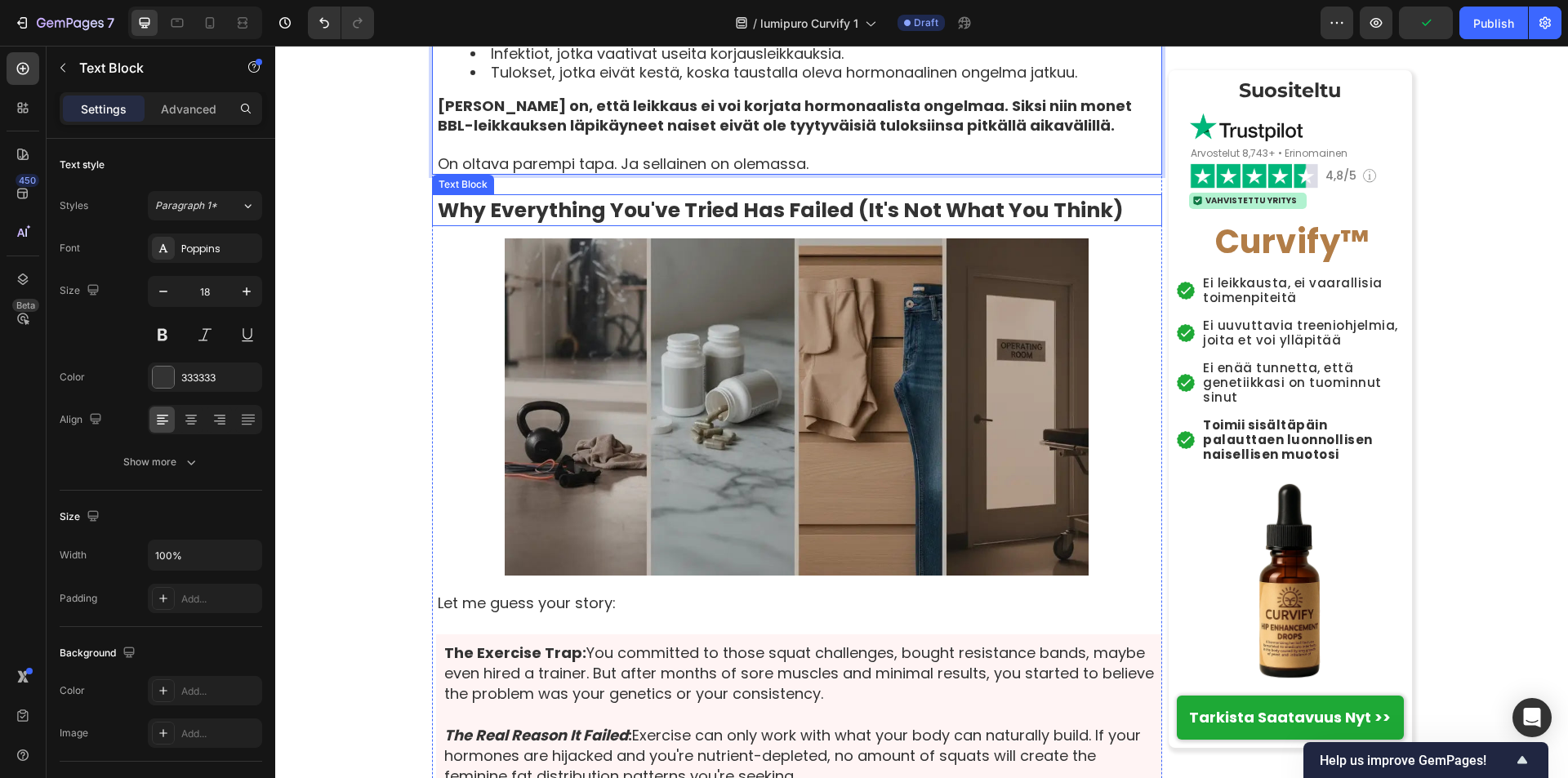
click at [438, 213] on strong "Why Everything You've Tried Has Failed (It's Not What You Think)" at bounding box center [781, 210] width 686 height 28
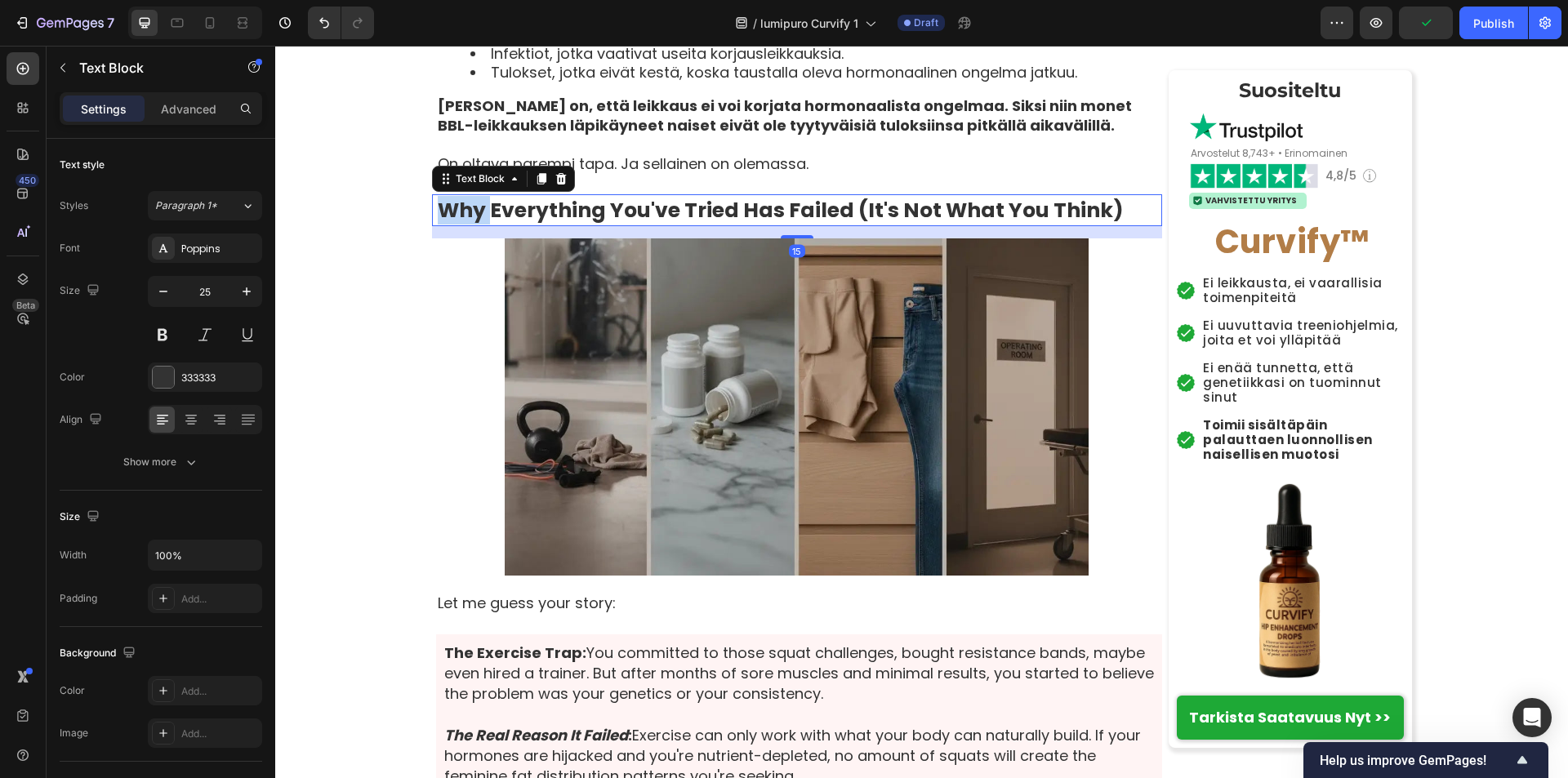
click at [438, 213] on strong "Why Everything You've Tried Has Failed (It's Not What You Think)" at bounding box center [781, 210] width 686 height 28
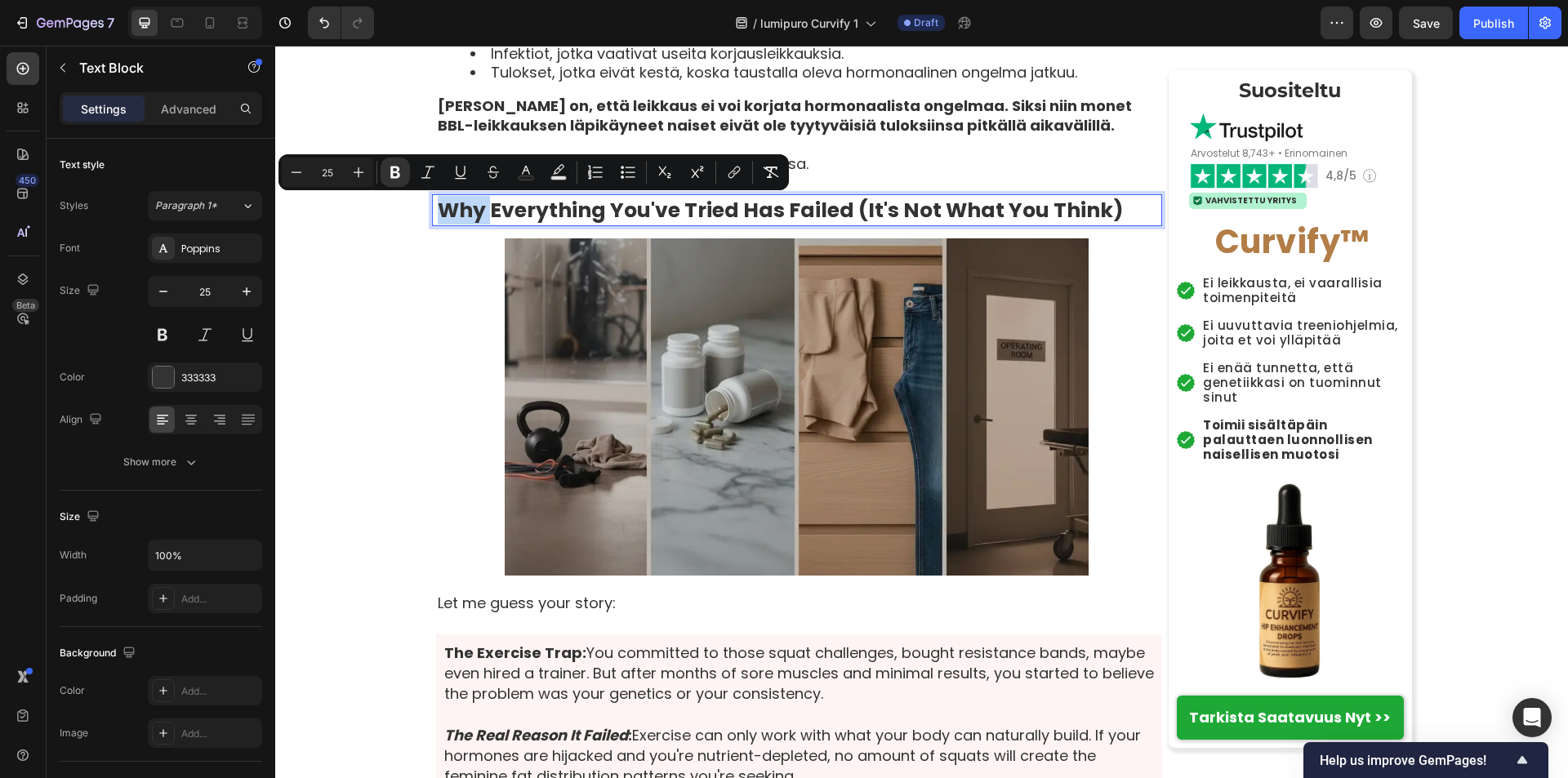
click at [438, 213] on strong "Why Everything You've Tried Has Failed (It's Not What You Think)" at bounding box center [781, 210] width 686 height 28
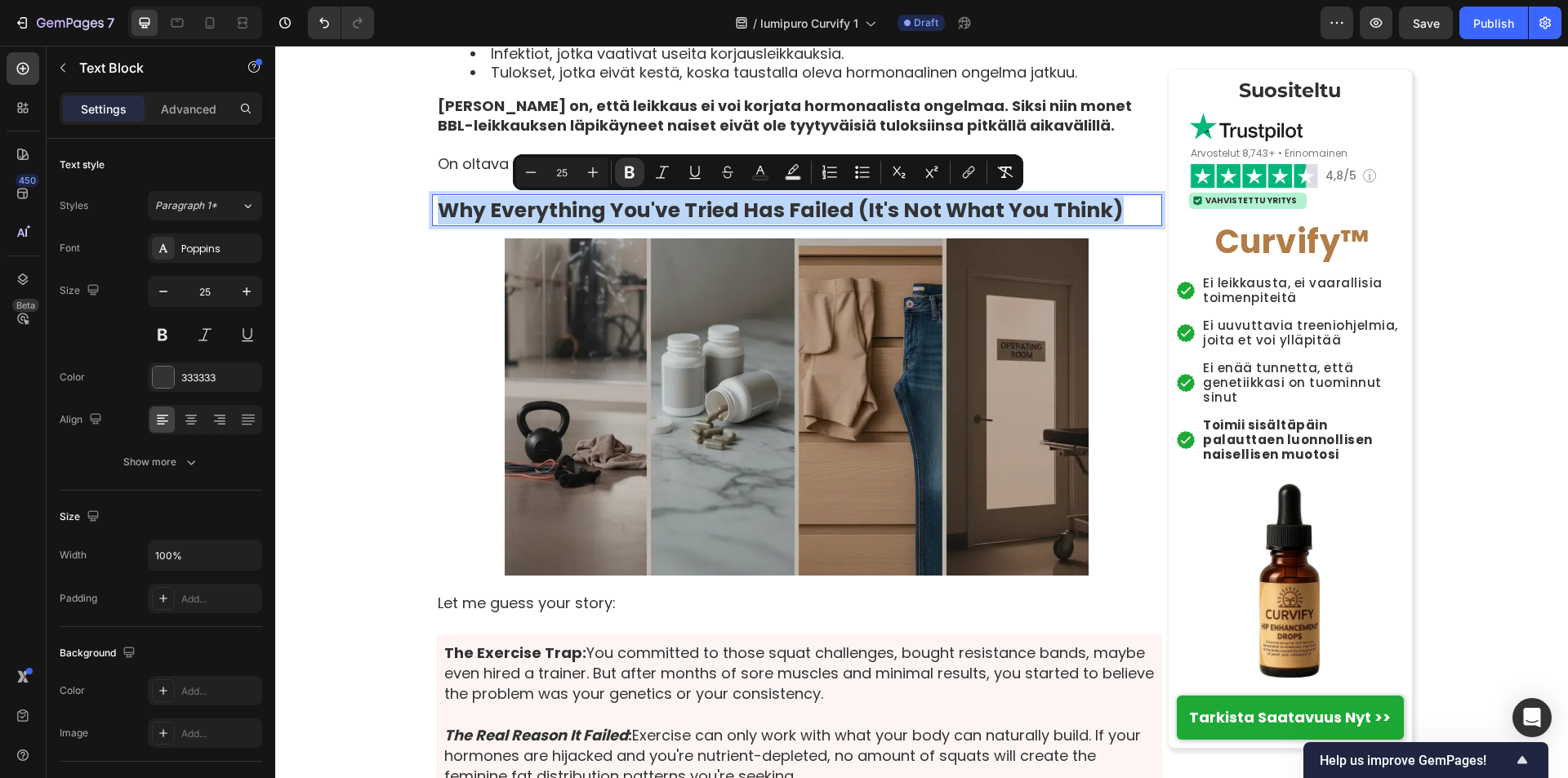
drag, startPoint x: 433, startPoint y: 213, endPoint x: 1138, endPoint y: 214, distance: 705.0
click at [1138, 214] on p "Why Everything You've Tried Has Failed (It's Not What You Think)" at bounding box center [799, 210] width 722 height 28
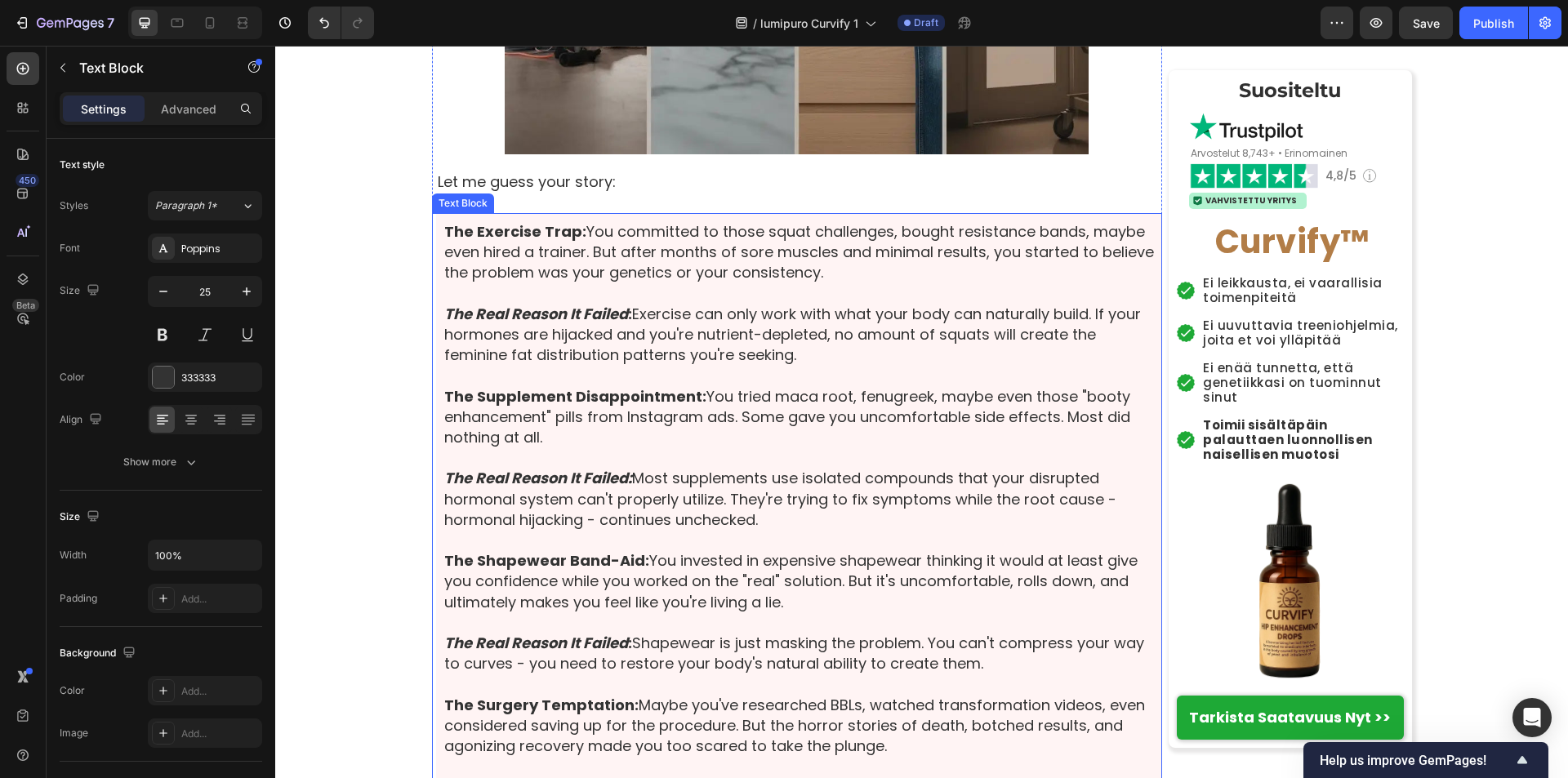
scroll to position [4408, 0]
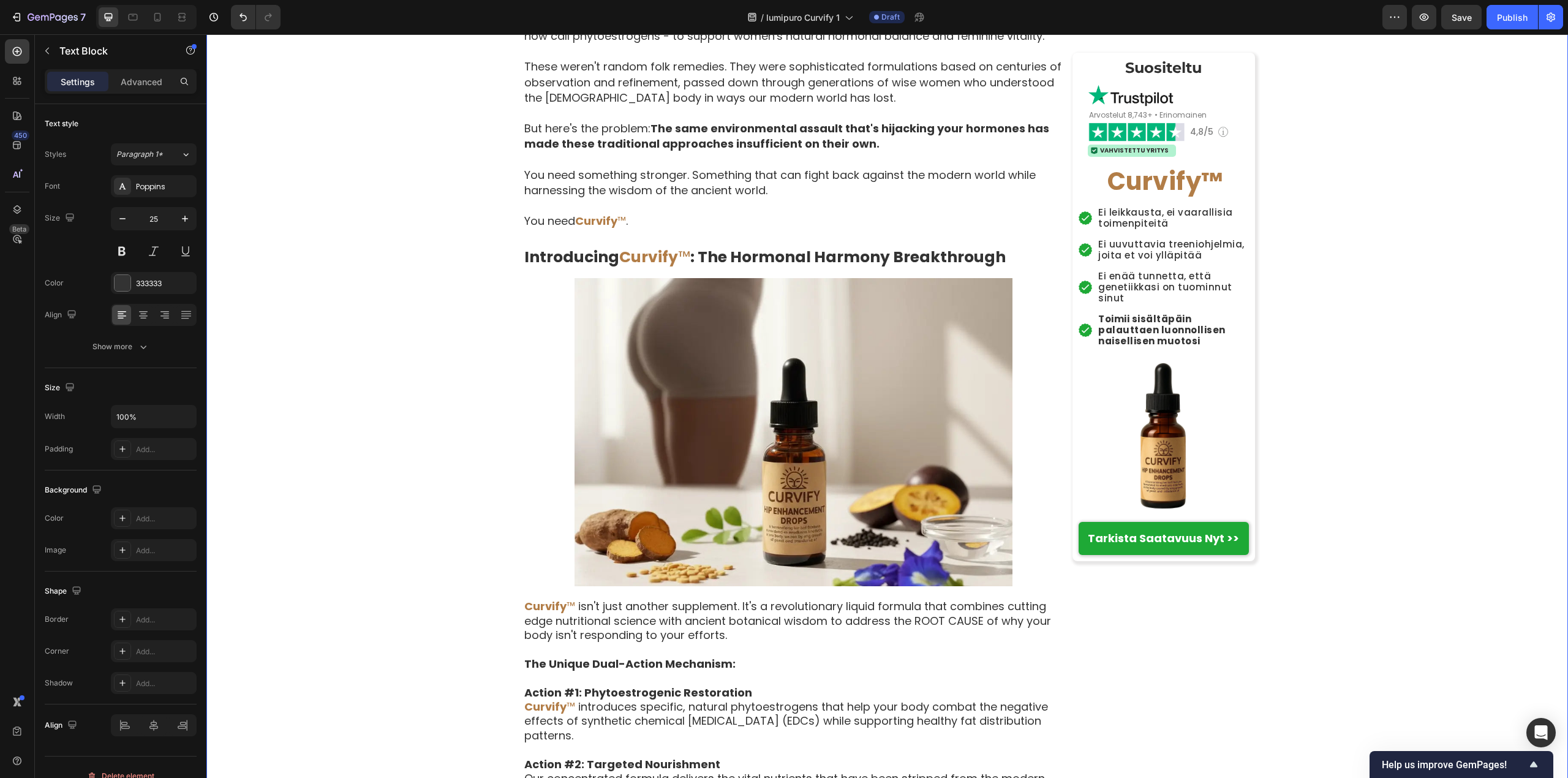
scroll to position [3206, 0]
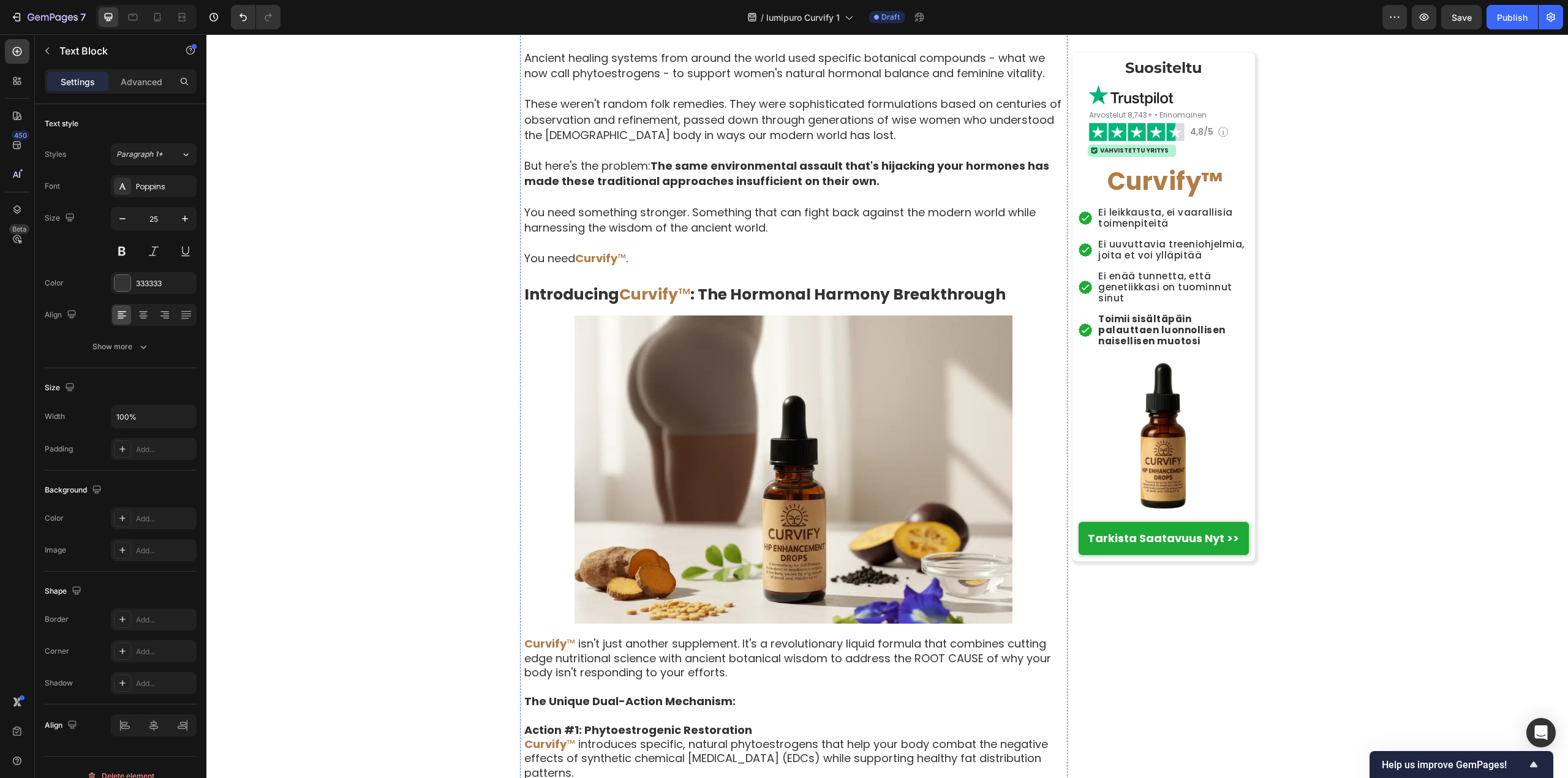
drag, startPoint x: 649, startPoint y: 211, endPoint x: 518, endPoint y: 224, distance: 131.6
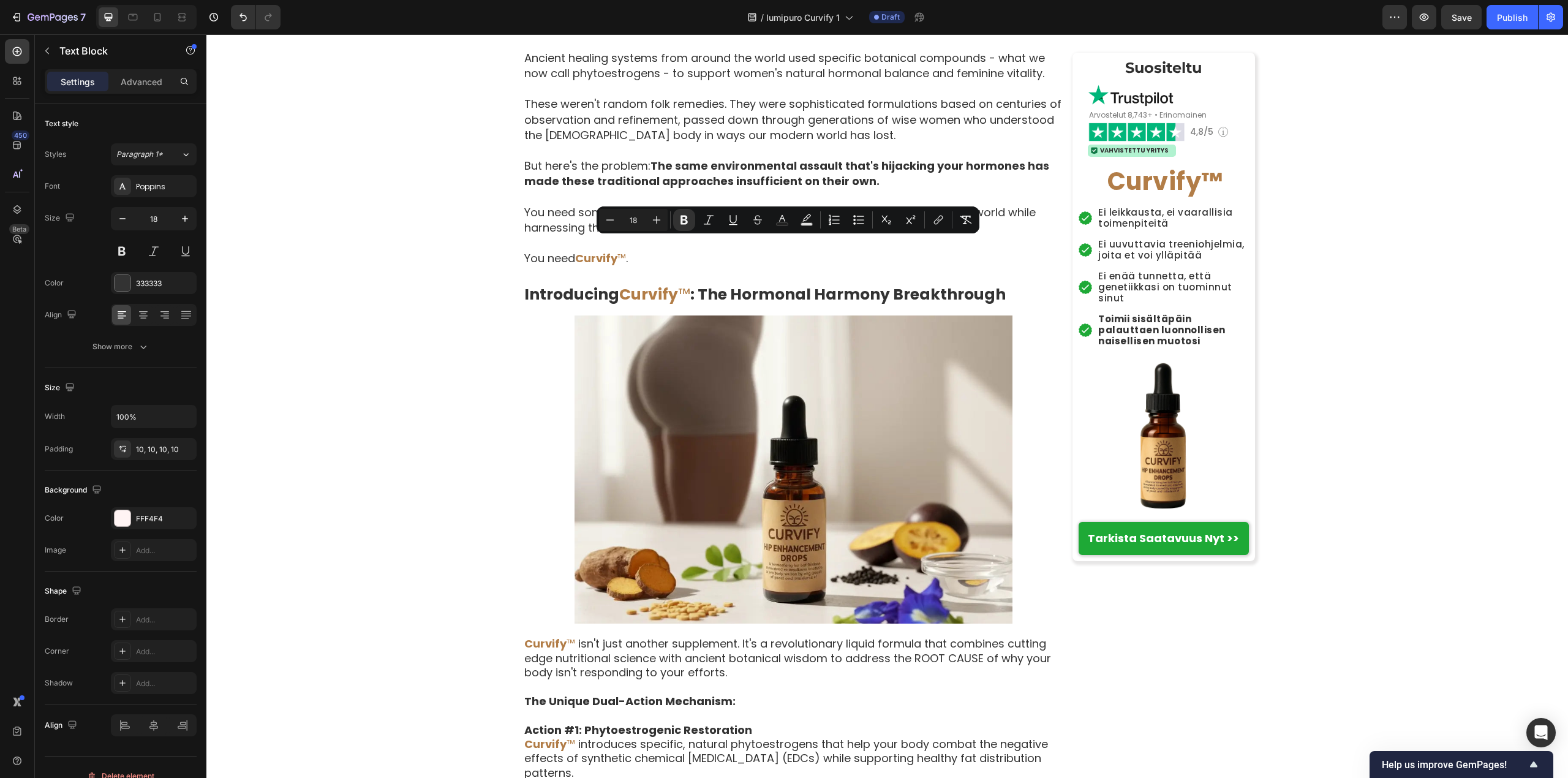
drag, startPoint x: 806, startPoint y: 279, endPoint x: 527, endPoint y: 246, distance: 280.9
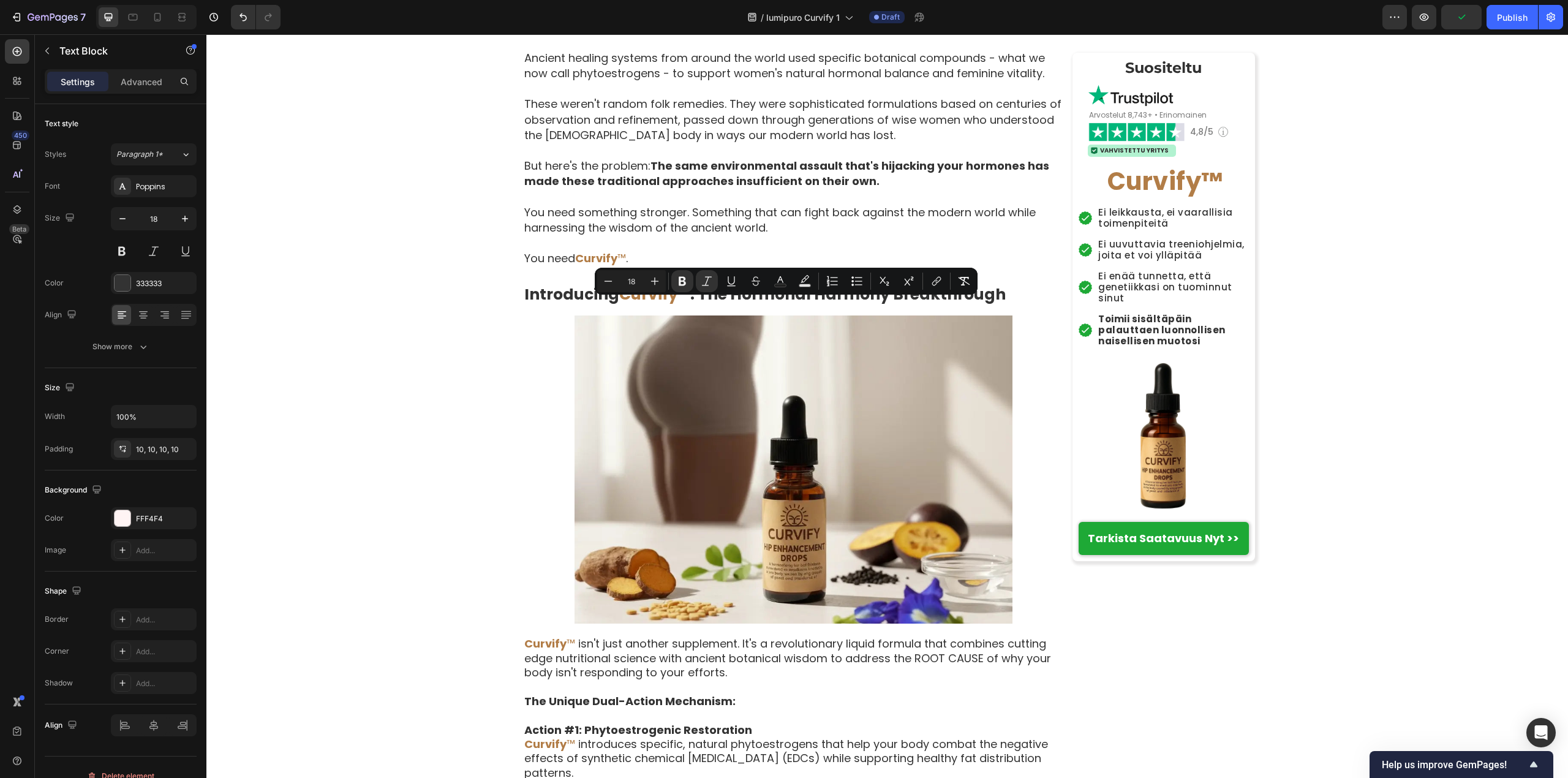
drag, startPoint x: 525, startPoint y: 307, endPoint x: 806, endPoint y: 341, distance: 283.0
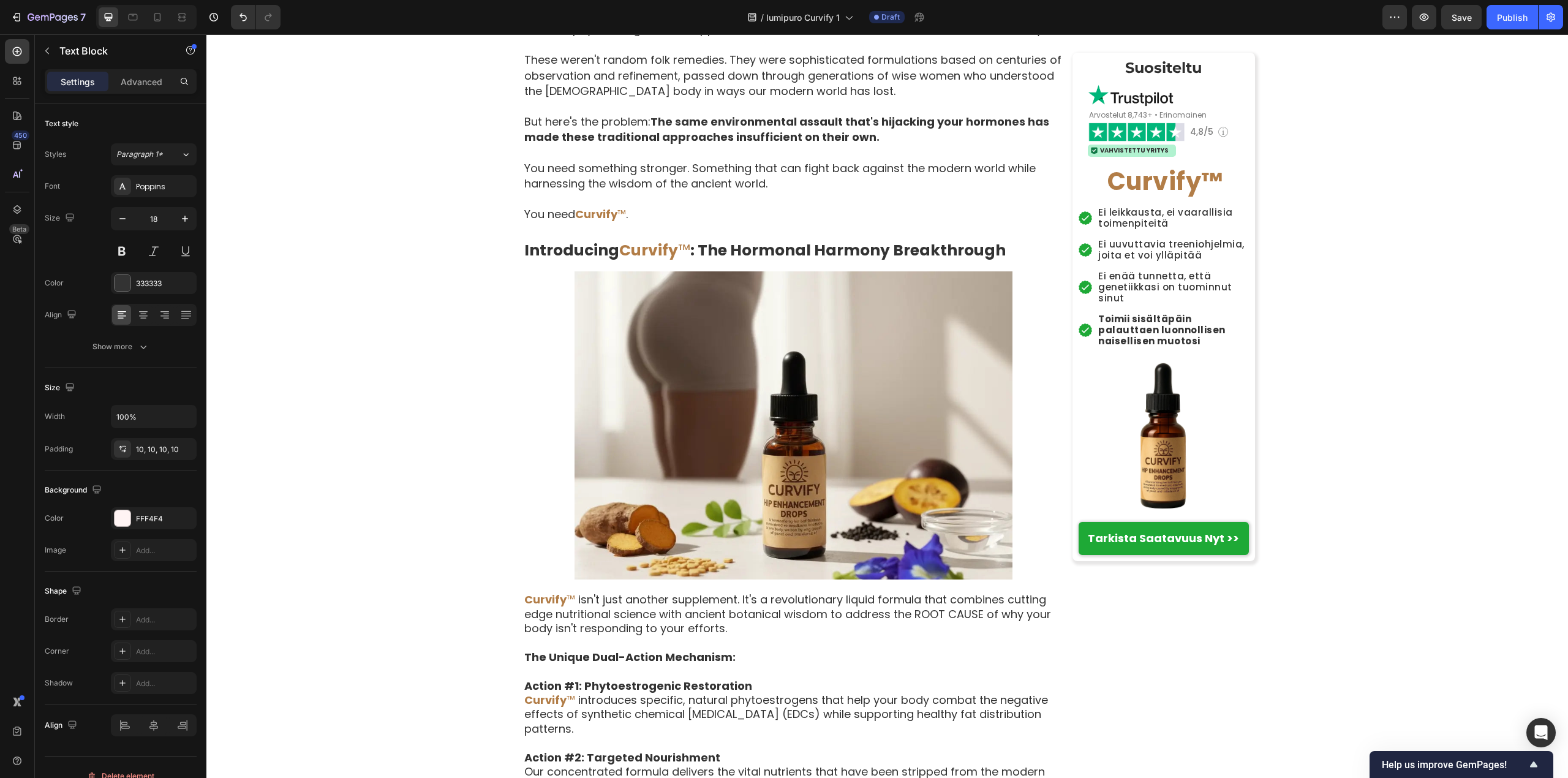
scroll to position [3287, 0]
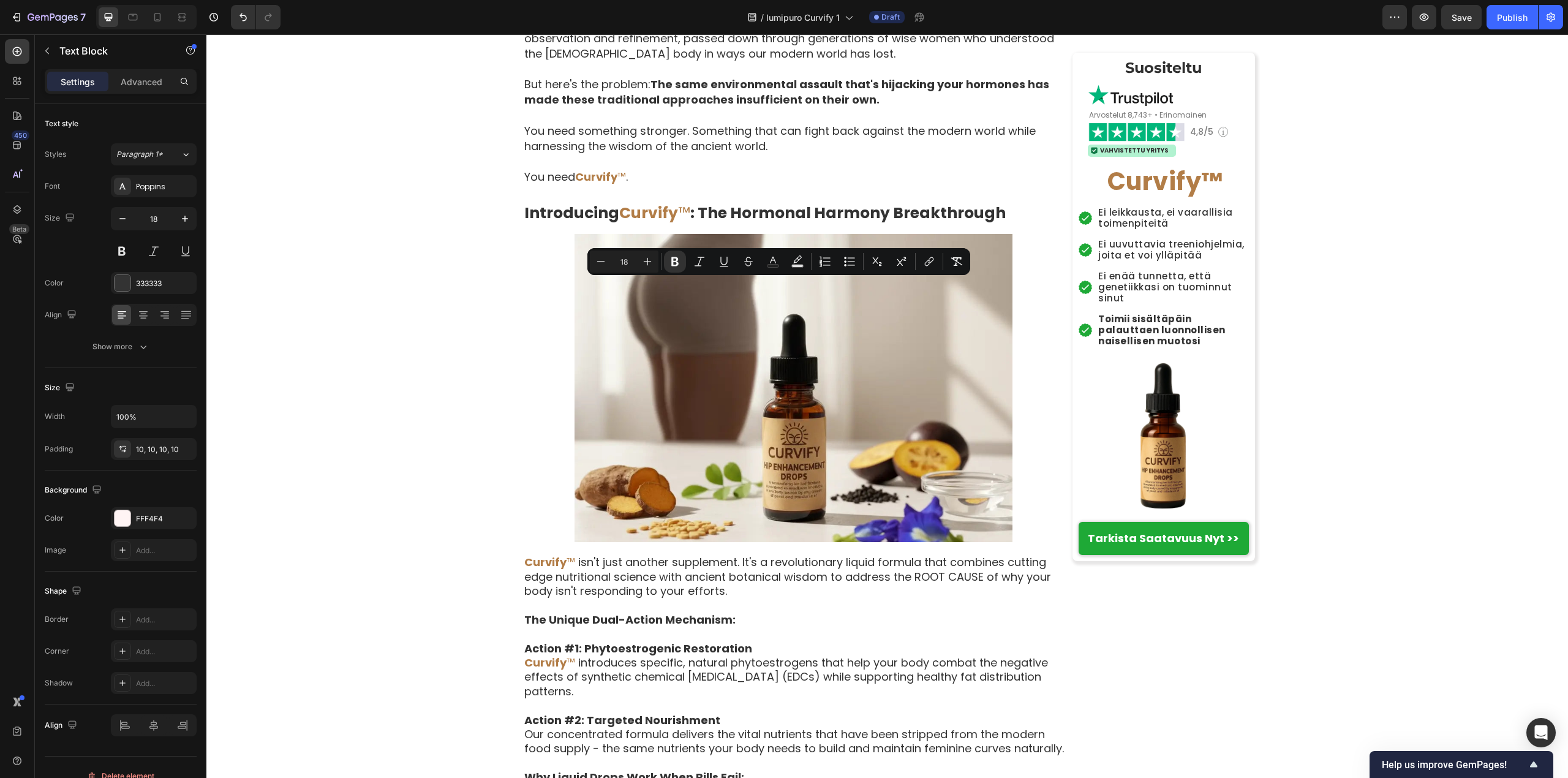
drag, startPoint x: 523, startPoint y: 287, endPoint x: 612, endPoint y: 318, distance: 94.2
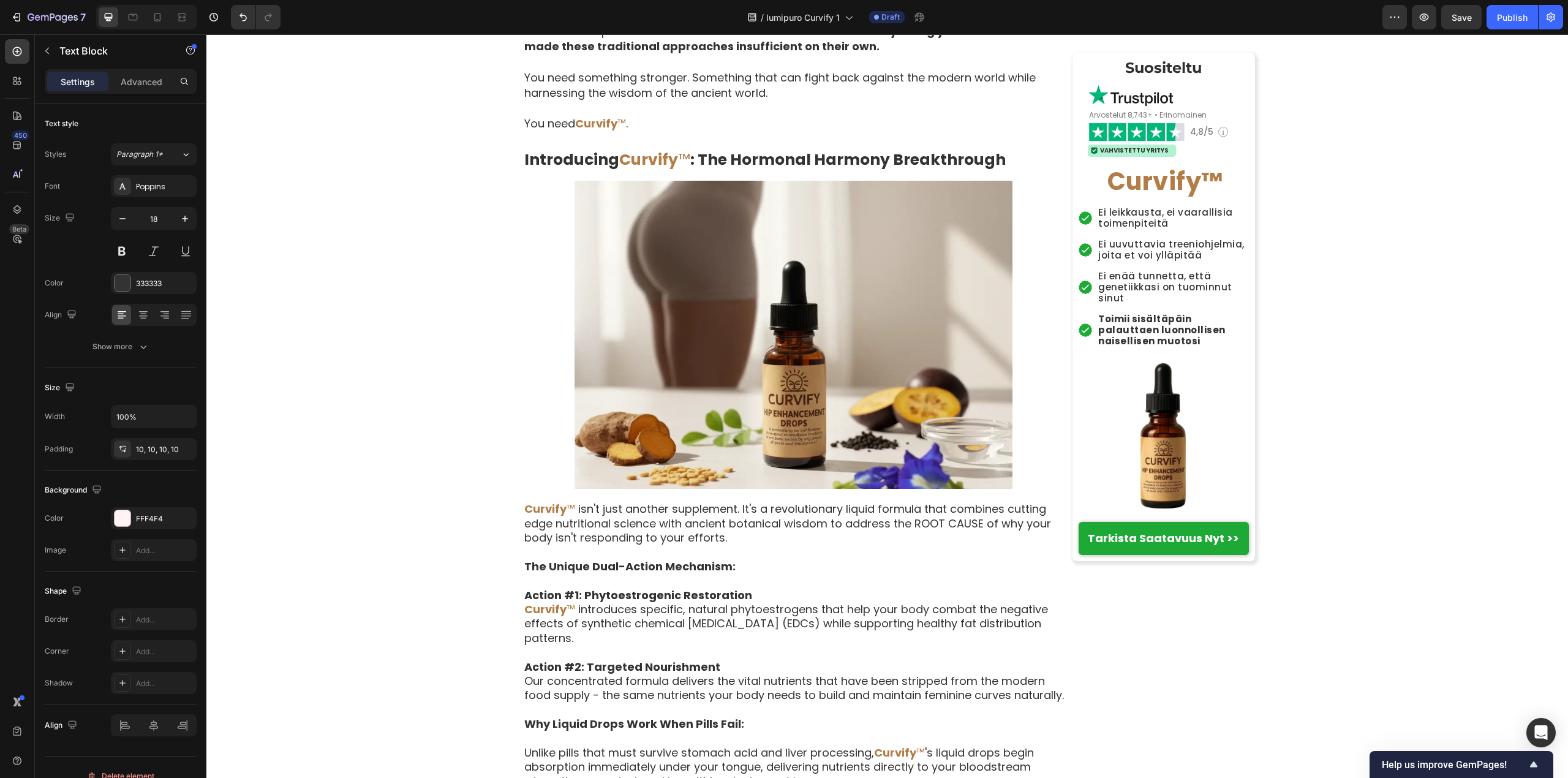
scroll to position [3369, 0]
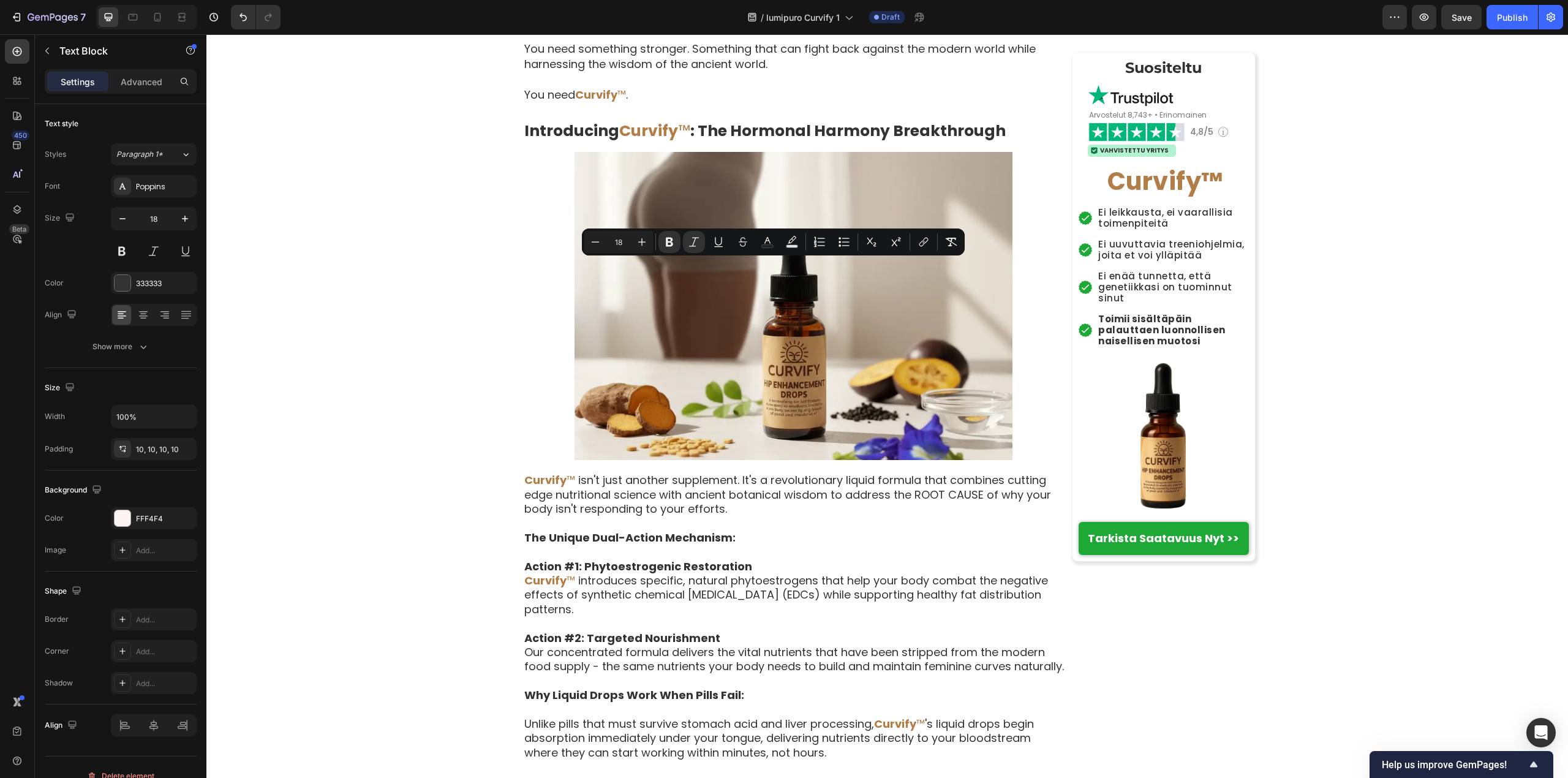
drag, startPoint x: 523, startPoint y: 268, endPoint x: 772, endPoint y: 307, distance: 252.0
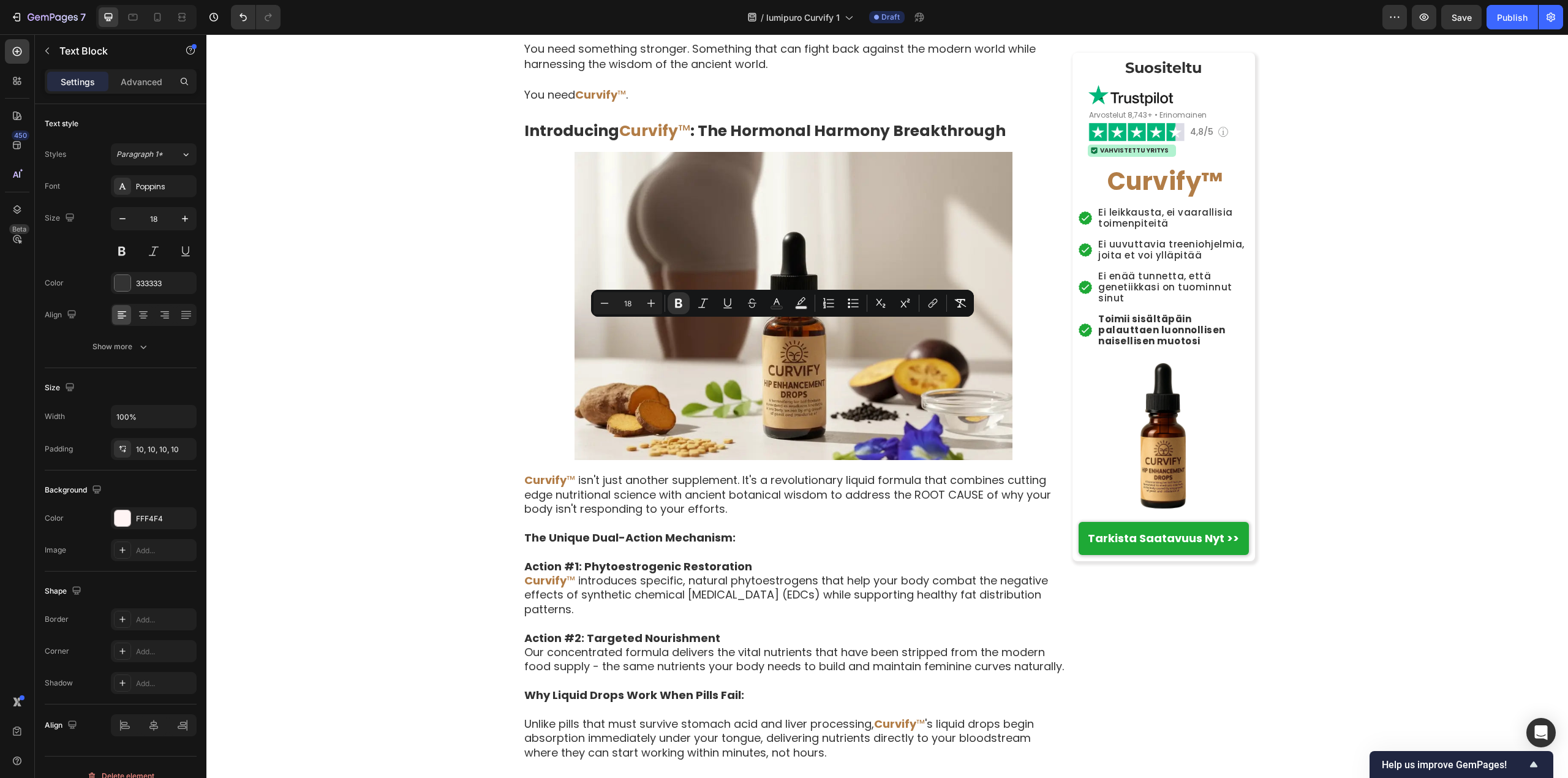
drag, startPoint x: 523, startPoint y: 329, endPoint x: 790, endPoint y: 368, distance: 269.8
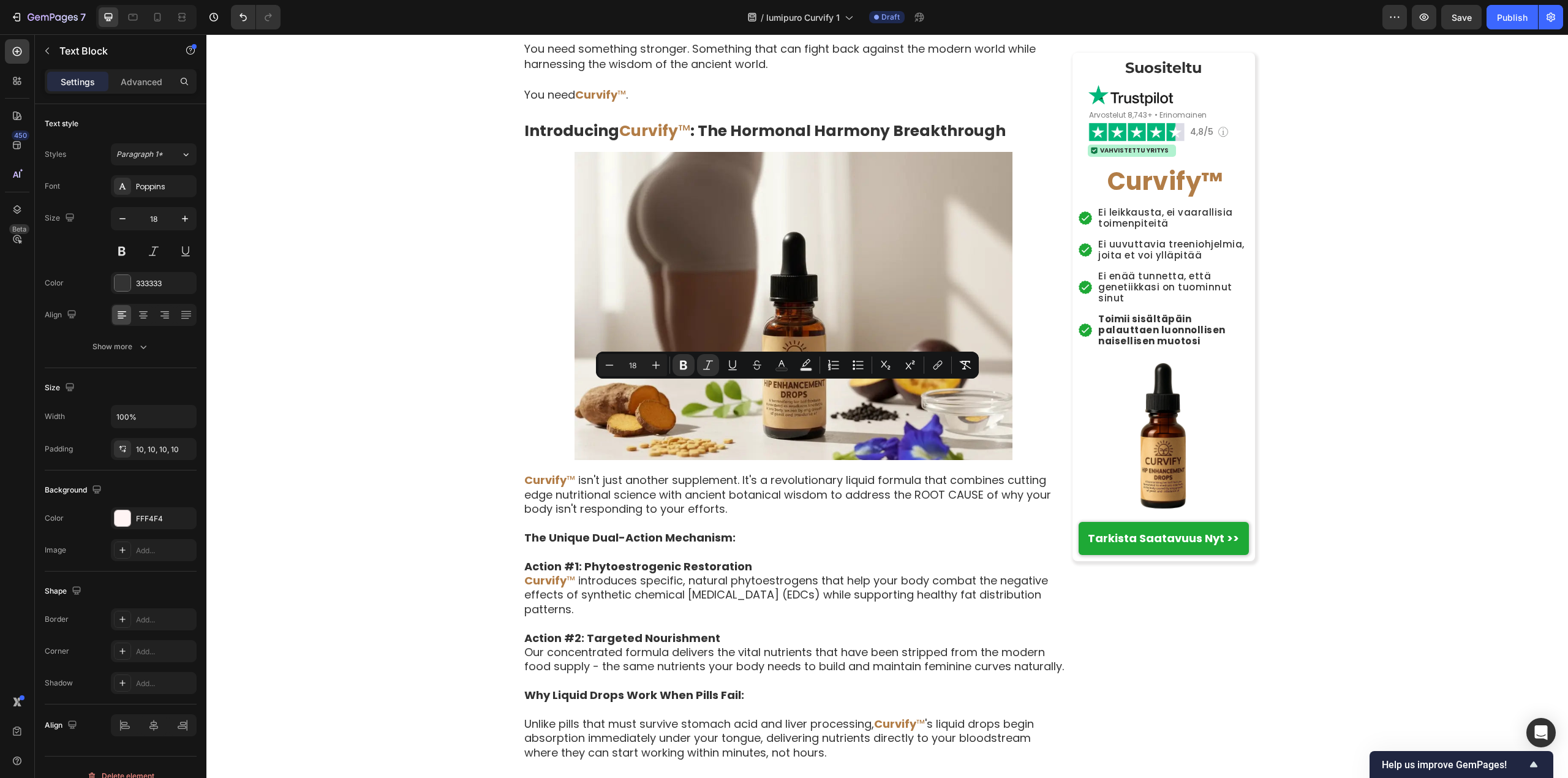
drag, startPoint x: 523, startPoint y: 393, endPoint x: 964, endPoint y: 410, distance: 441.3
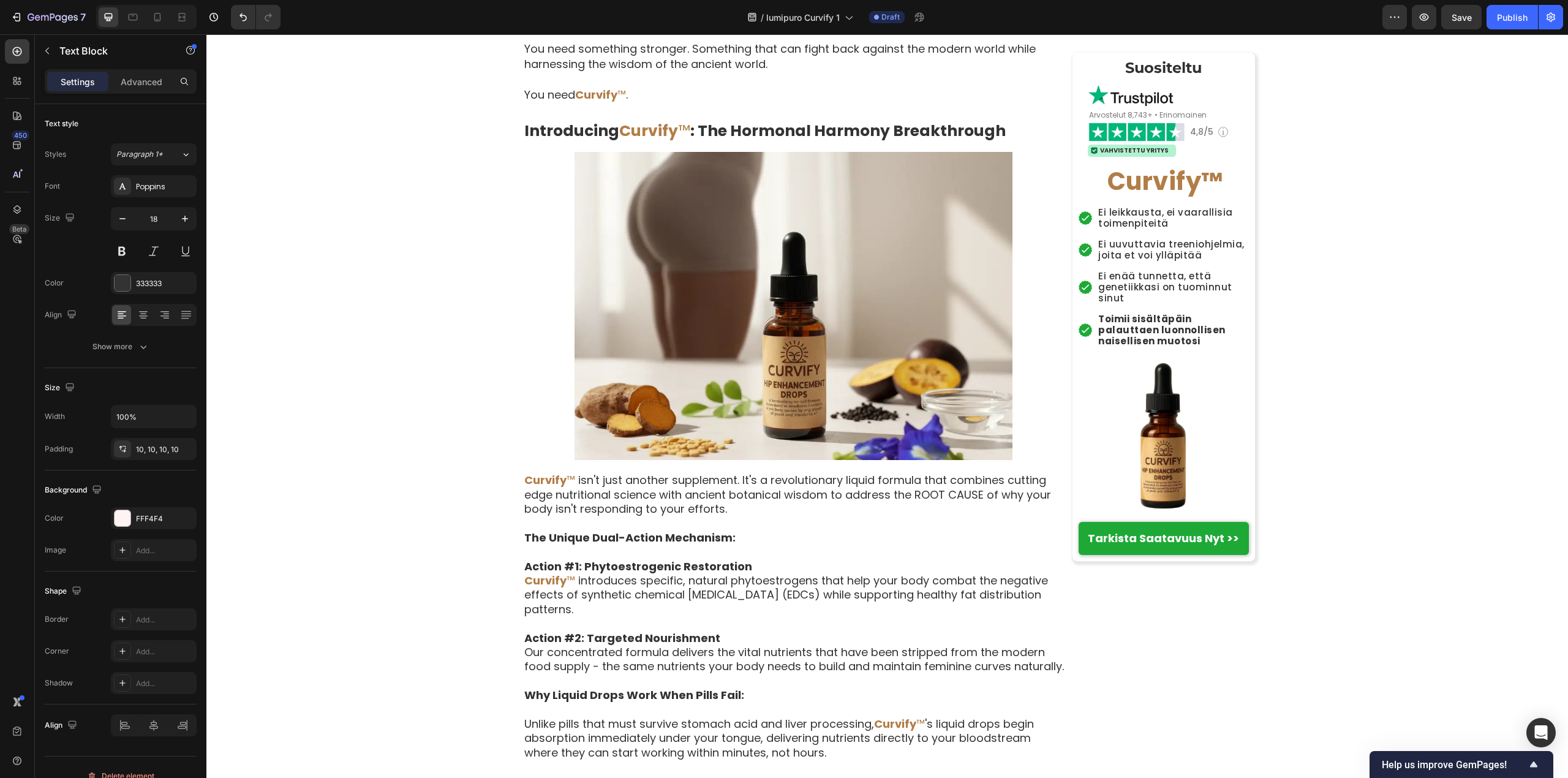
drag, startPoint x: 525, startPoint y: 436, endPoint x: 856, endPoint y: 464, distance: 332.2
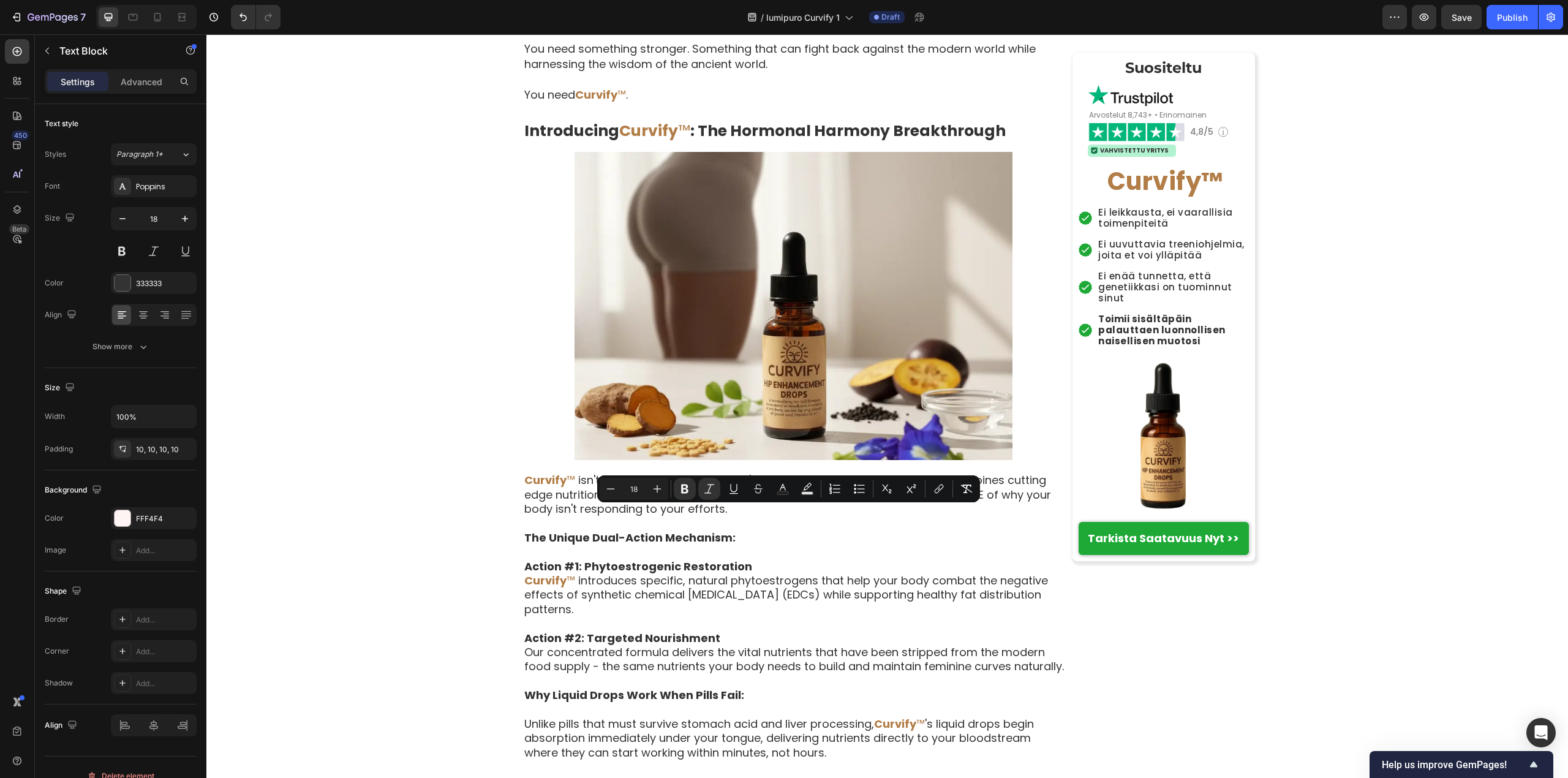
drag, startPoint x: 523, startPoint y: 515, endPoint x: 665, endPoint y: 549, distance: 146.0
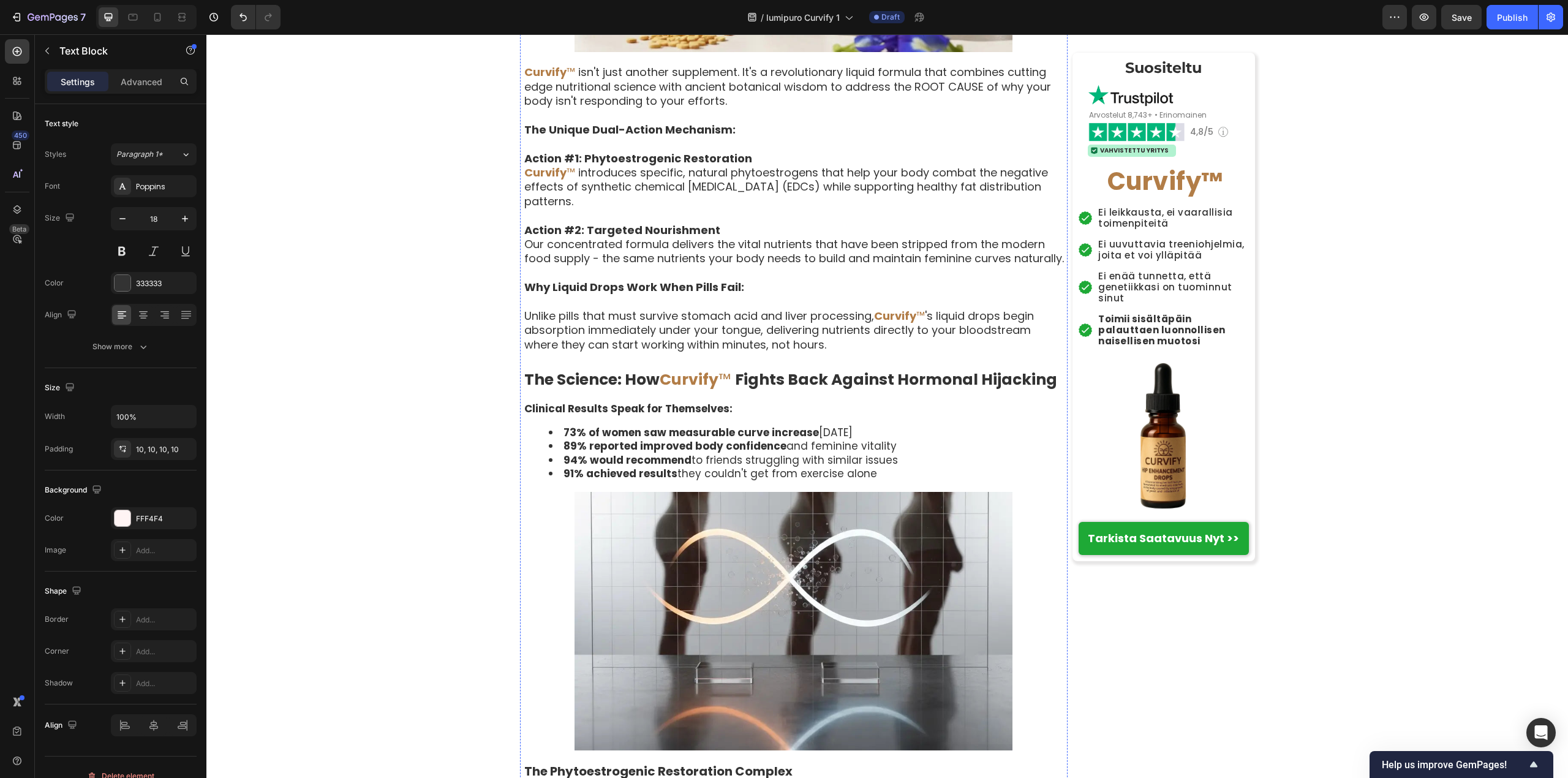
scroll to position [3859, 0]
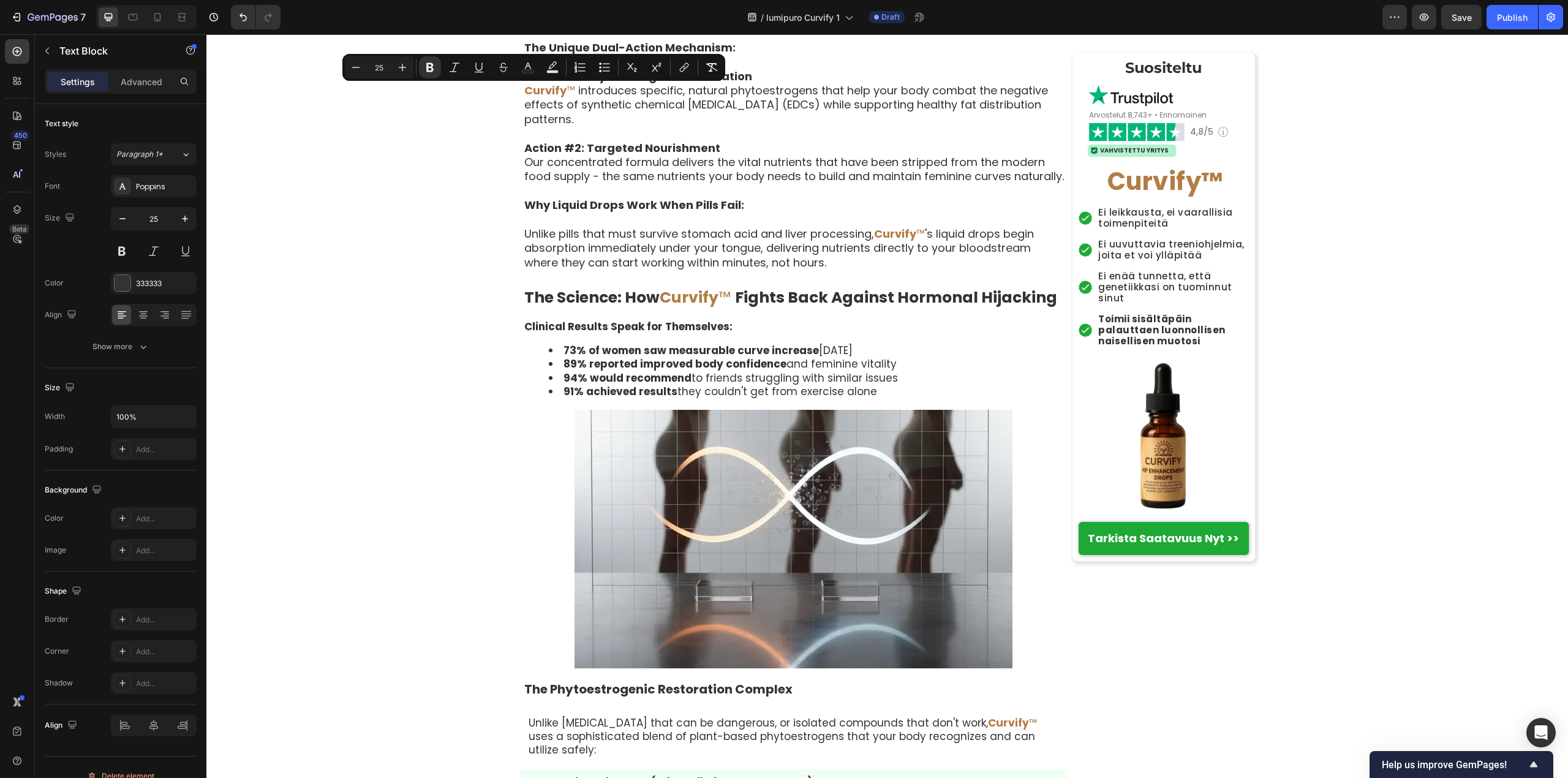
drag, startPoint x: 519, startPoint y: 97, endPoint x: 859, endPoint y: 98, distance: 340.0
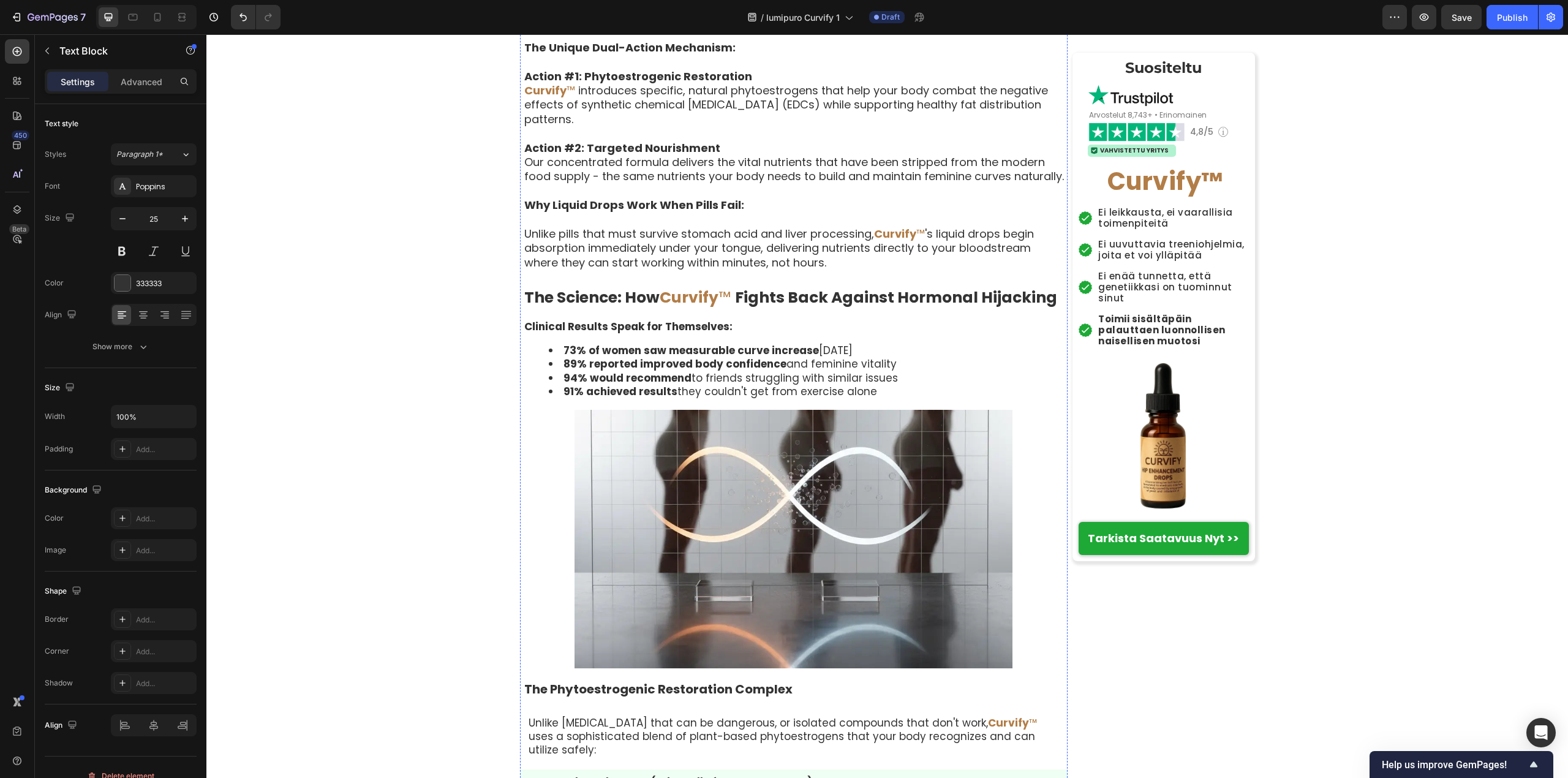
drag, startPoint x: 518, startPoint y: 393, endPoint x: 853, endPoint y: 402, distance: 335.1
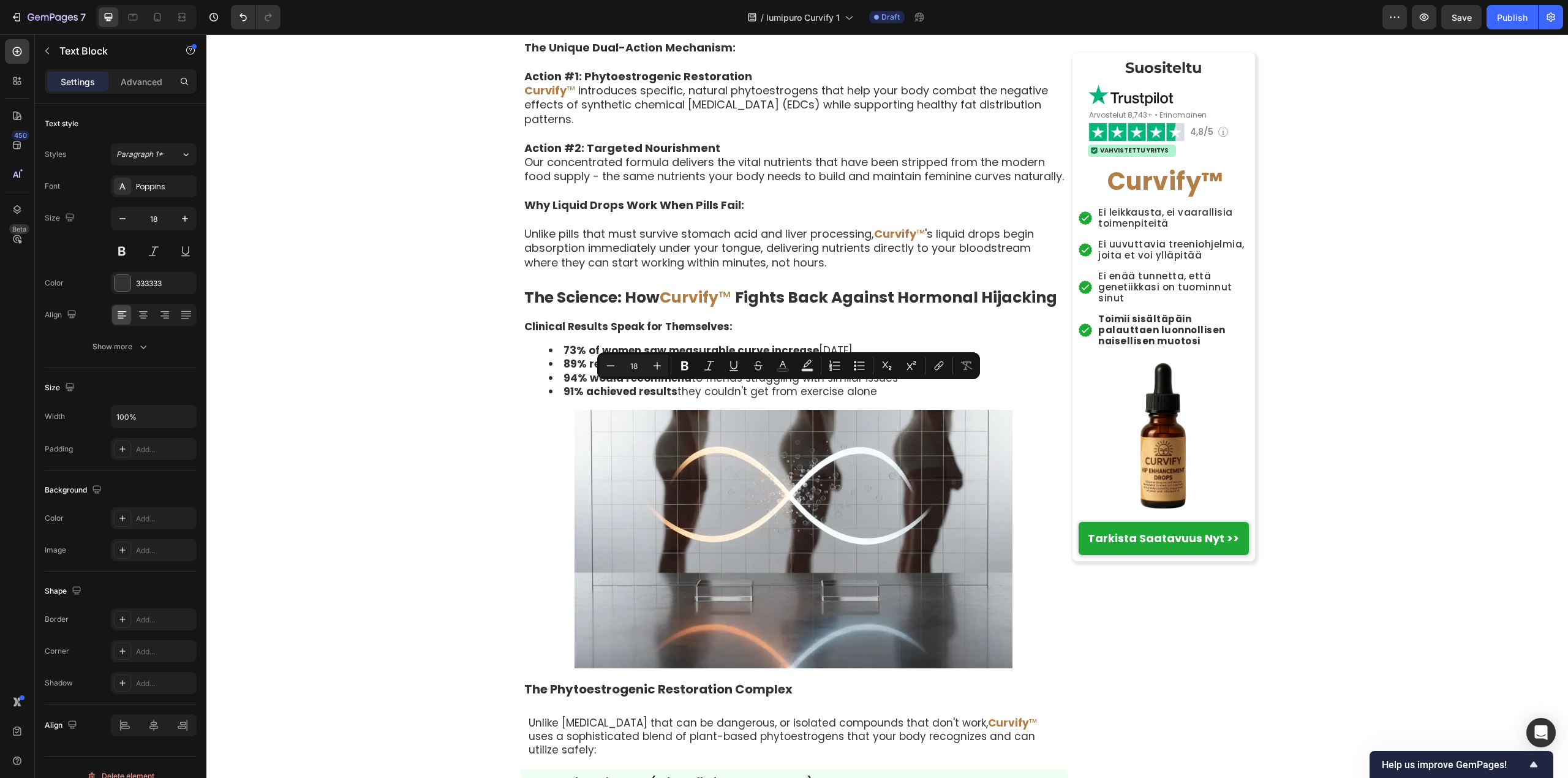
drag, startPoint x: 835, startPoint y: 393, endPoint x: 518, endPoint y: 393, distance: 317.0
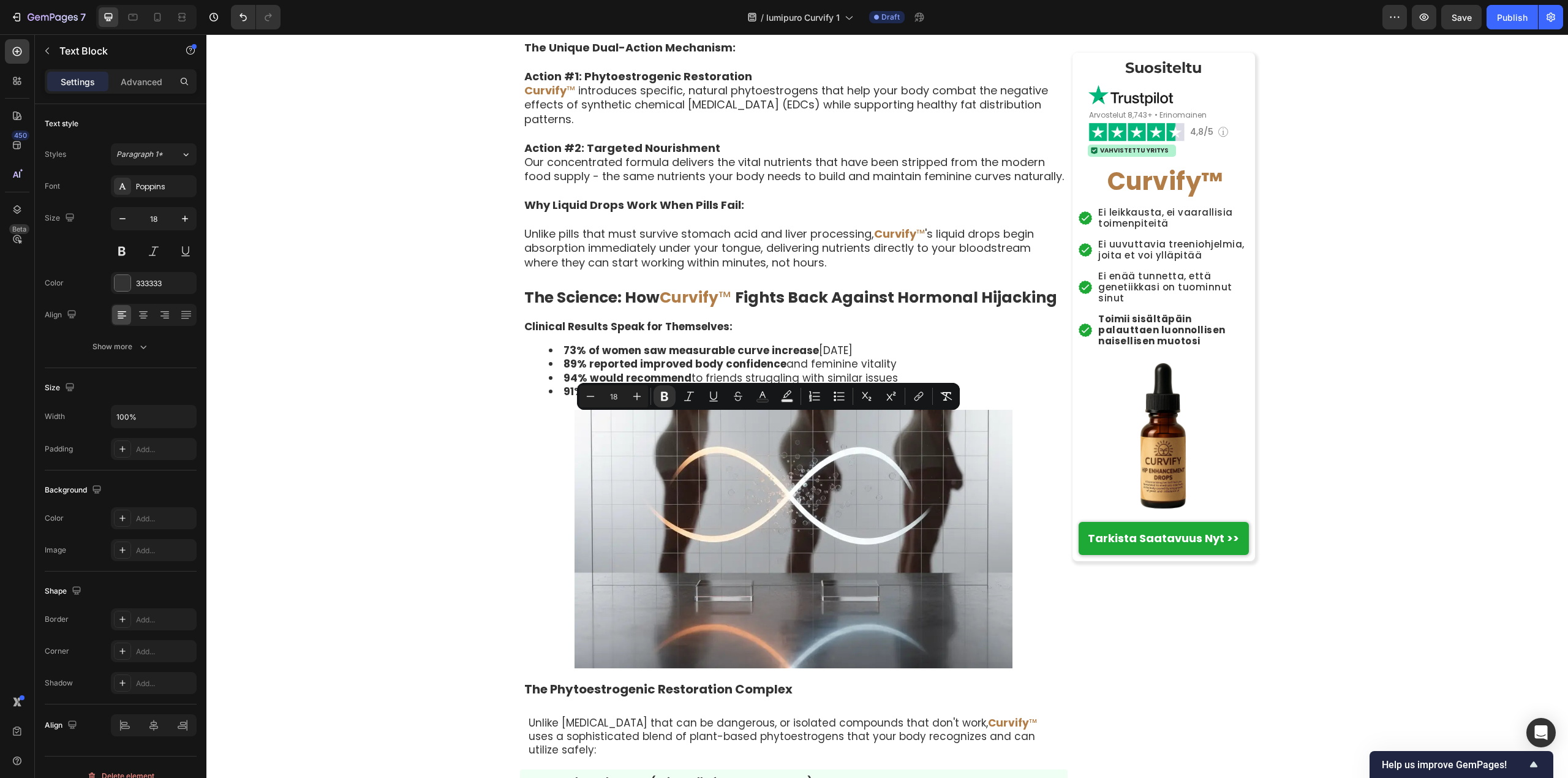
drag, startPoint x: 520, startPoint y: 424, endPoint x: 717, endPoint y: 449, distance: 198.6
drag, startPoint x: 702, startPoint y: 442, endPoint x: 520, endPoint y: 427, distance: 182.6
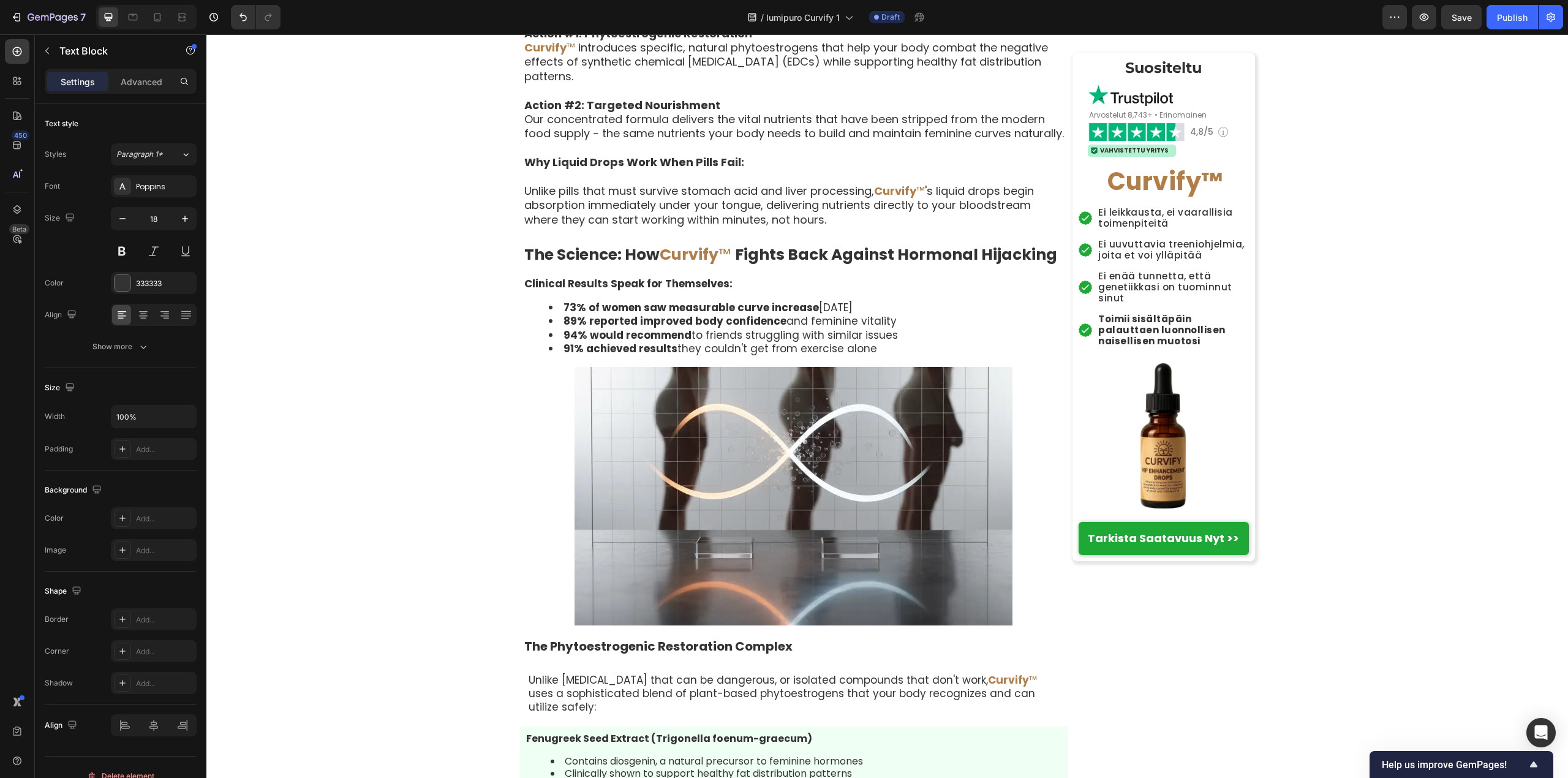
scroll to position [3941, 0]
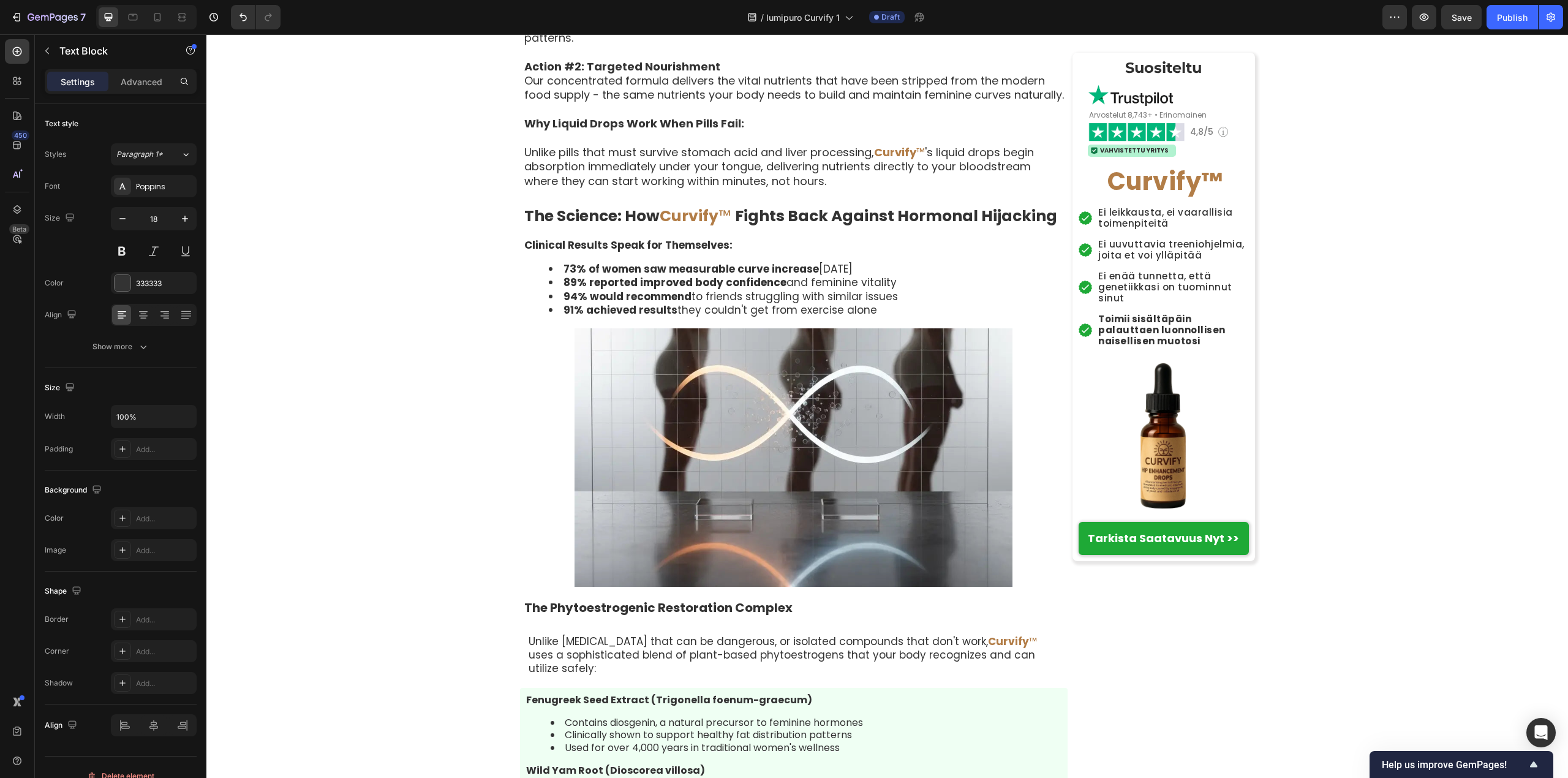
drag, startPoint x: 520, startPoint y: 388, endPoint x: 1054, endPoint y: 388, distance: 534.0
drag, startPoint x: 518, startPoint y: 388, endPoint x: 1051, endPoint y: 393, distance: 533.0
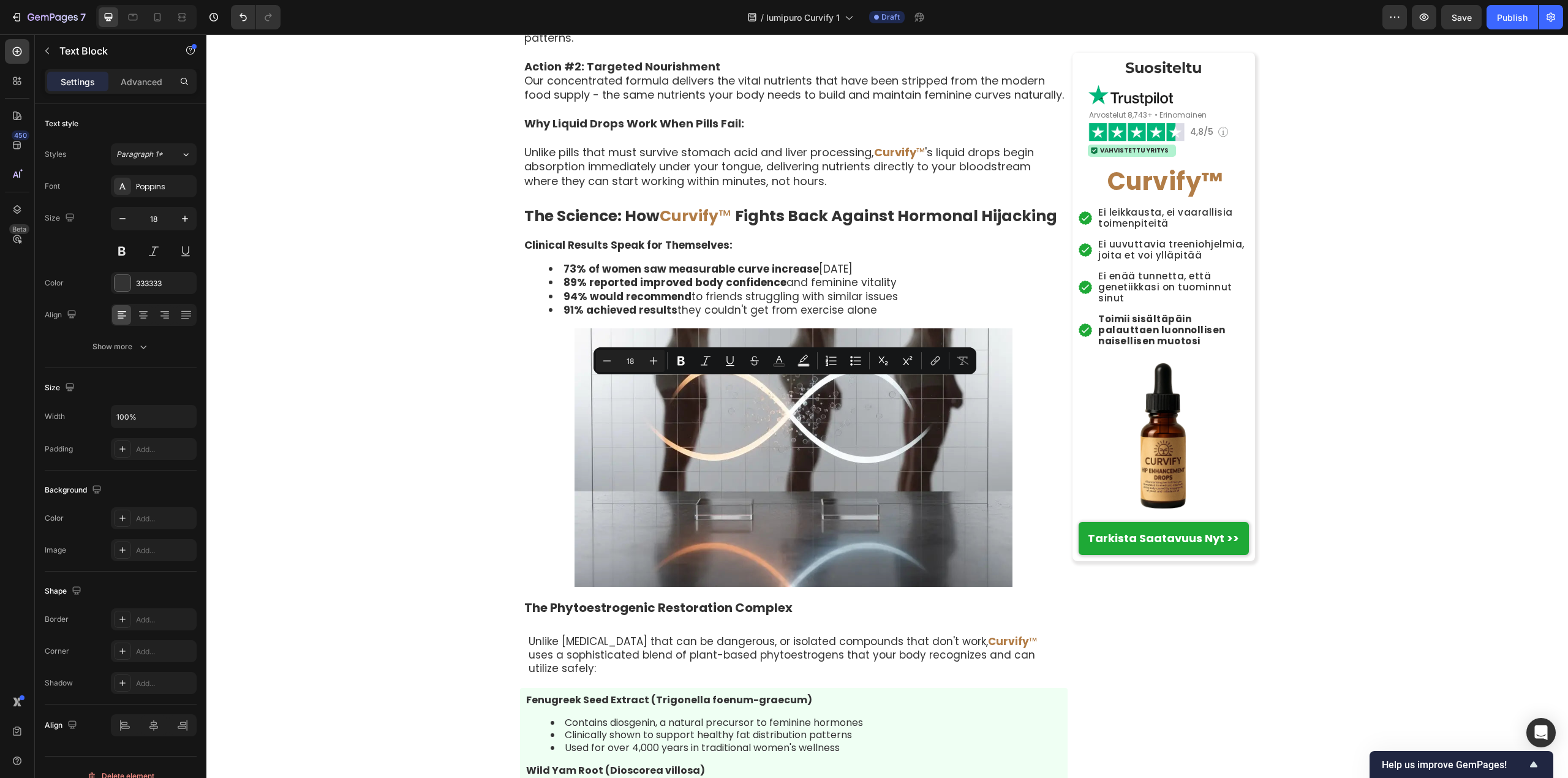
drag, startPoint x: 590, startPoint y: 405, endPoint x: 1004, endPoint y: 407, distance: 414.0
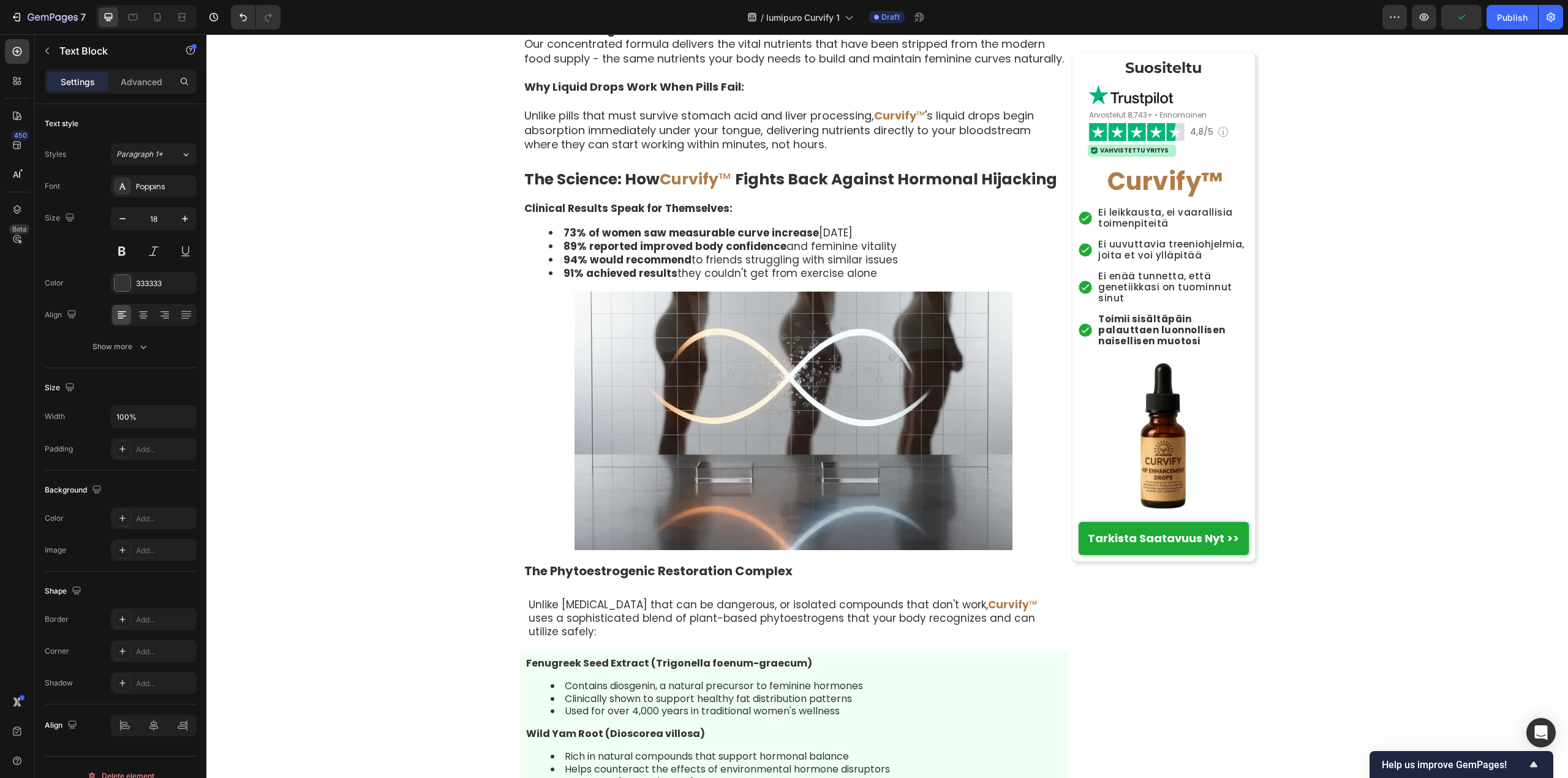
scroll to position [4022, 0]
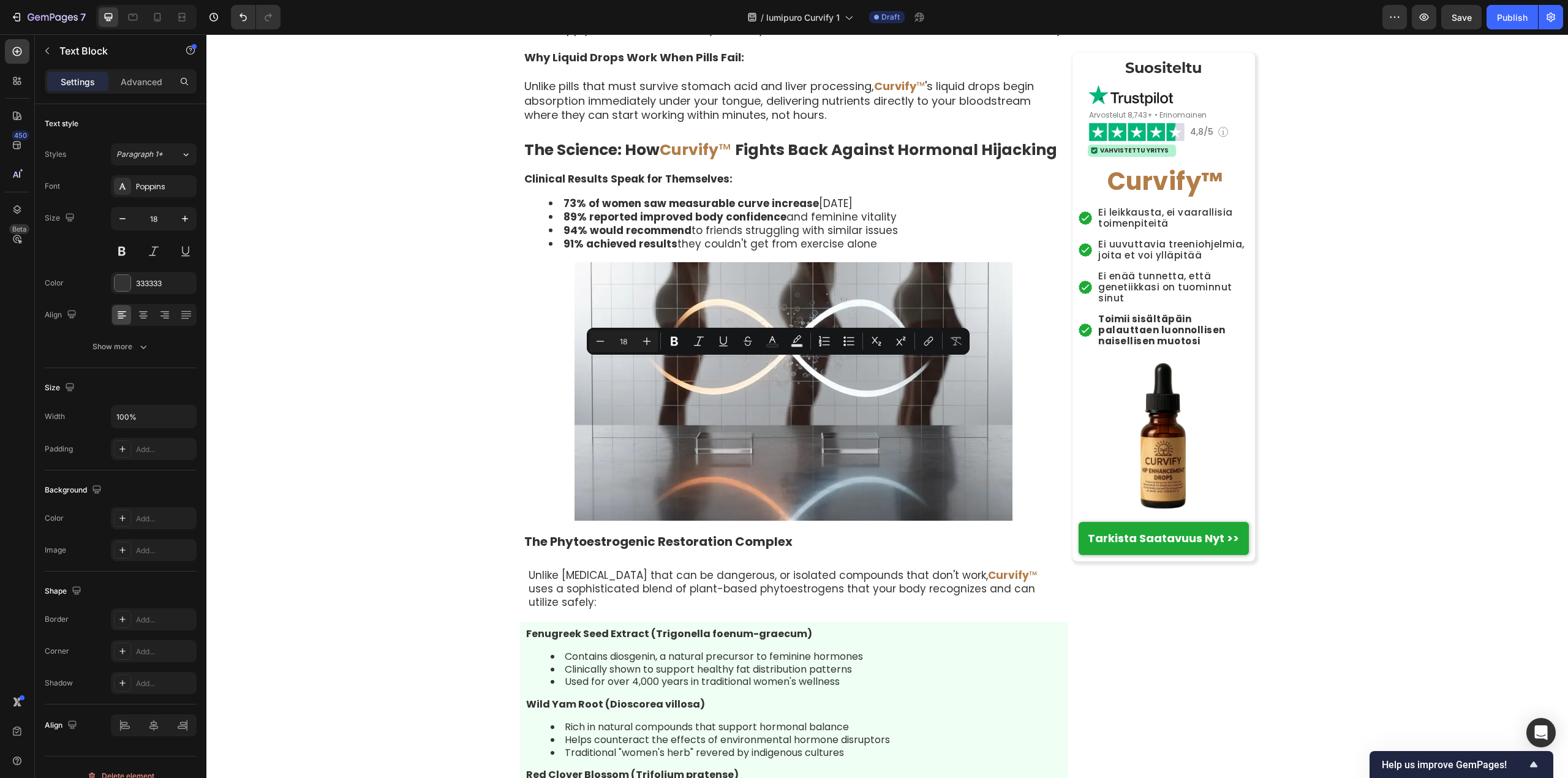
drag, startPoint x: 520, startPoint y: 369, endPoint x: 1039, endPoint y: 388, distance: 519.3
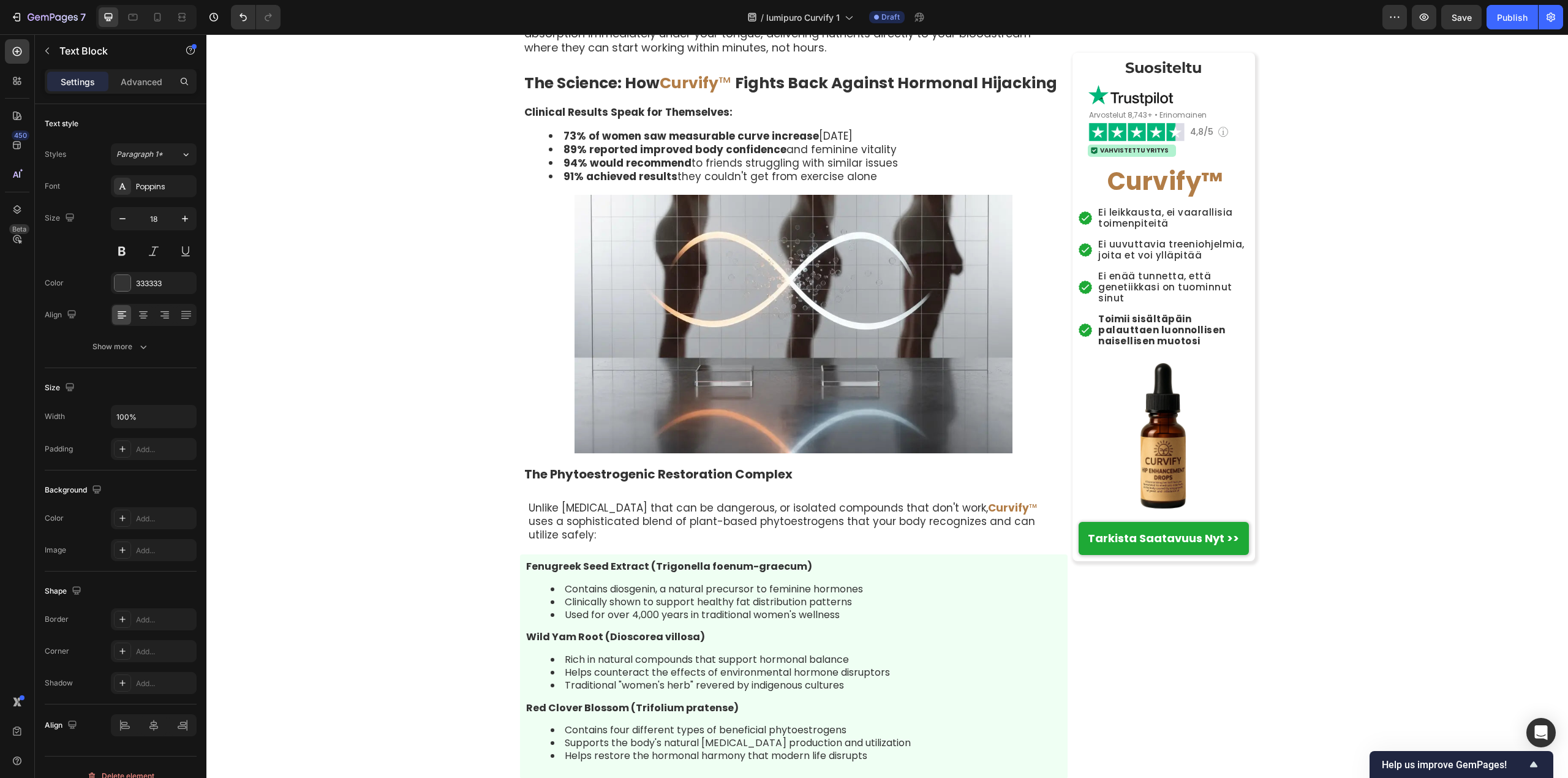
scroll to position [4105, 0]
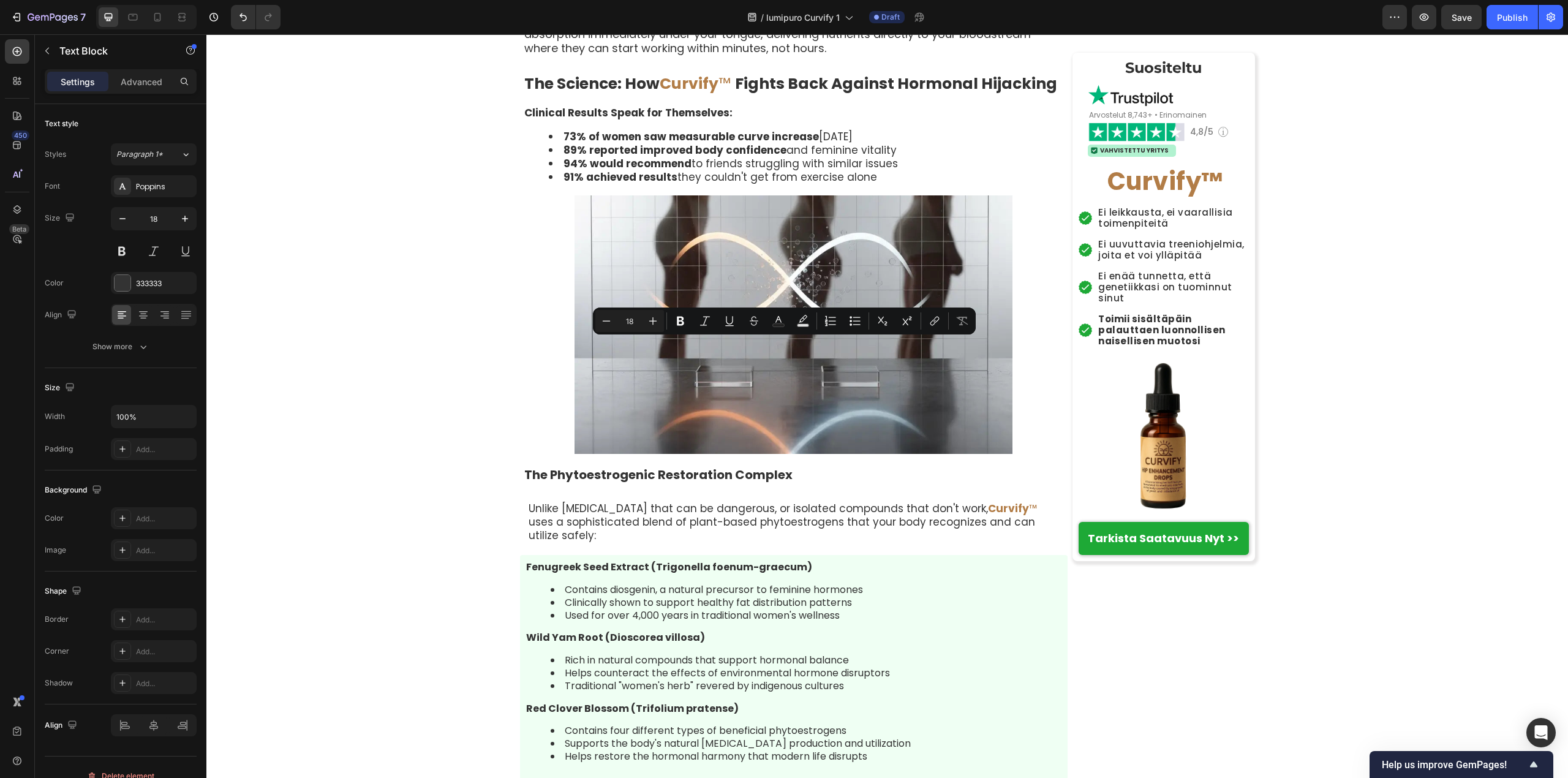
drag, startPoint x: 520, startPoint y: 349, endPoint x: 819, endPoint y: 374, distance: 300.0
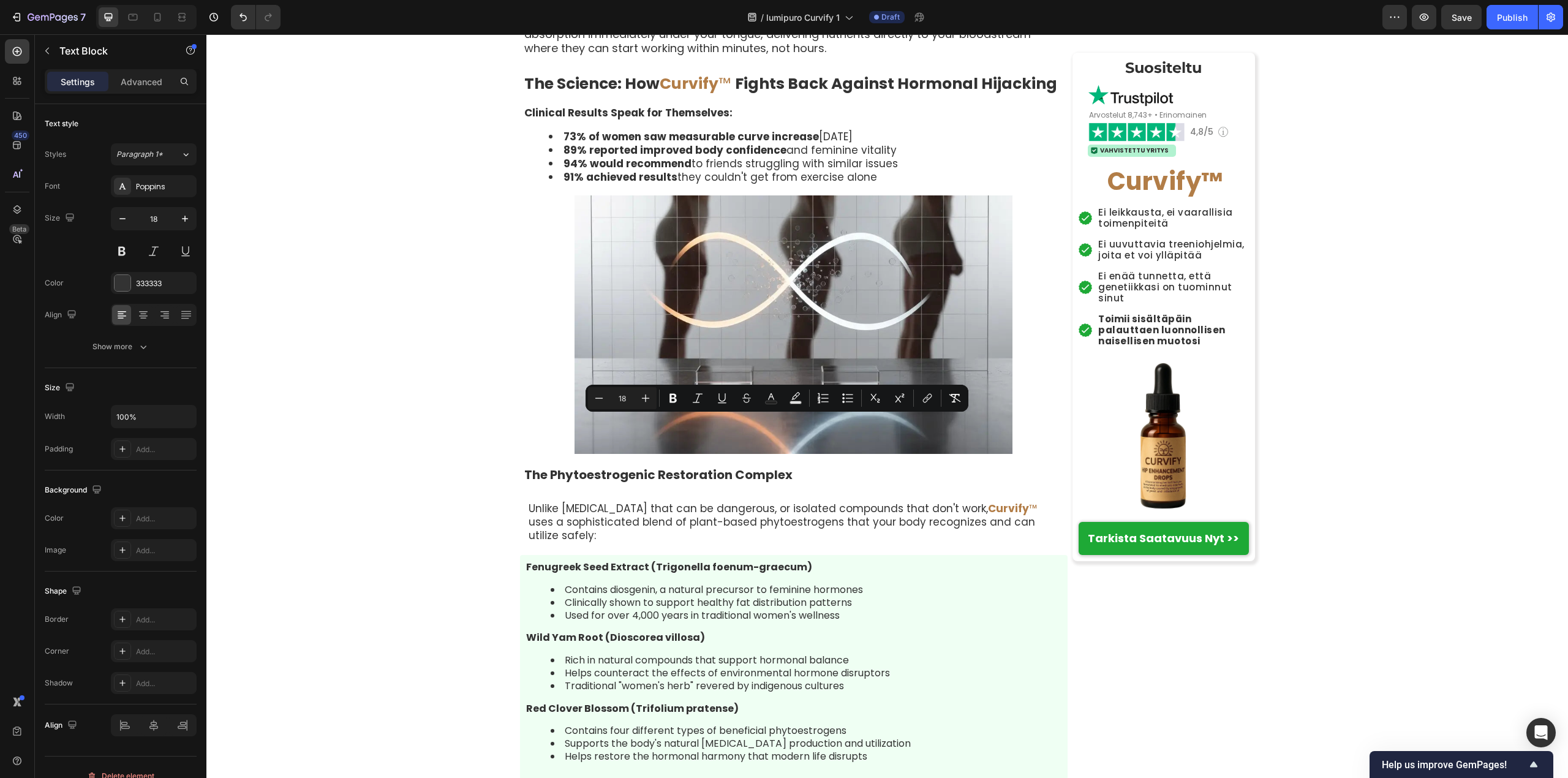
drag, startPoint x: 520, startPoint y: 427, endPoint x: 885, endPoint y: 453, distance: 365.9
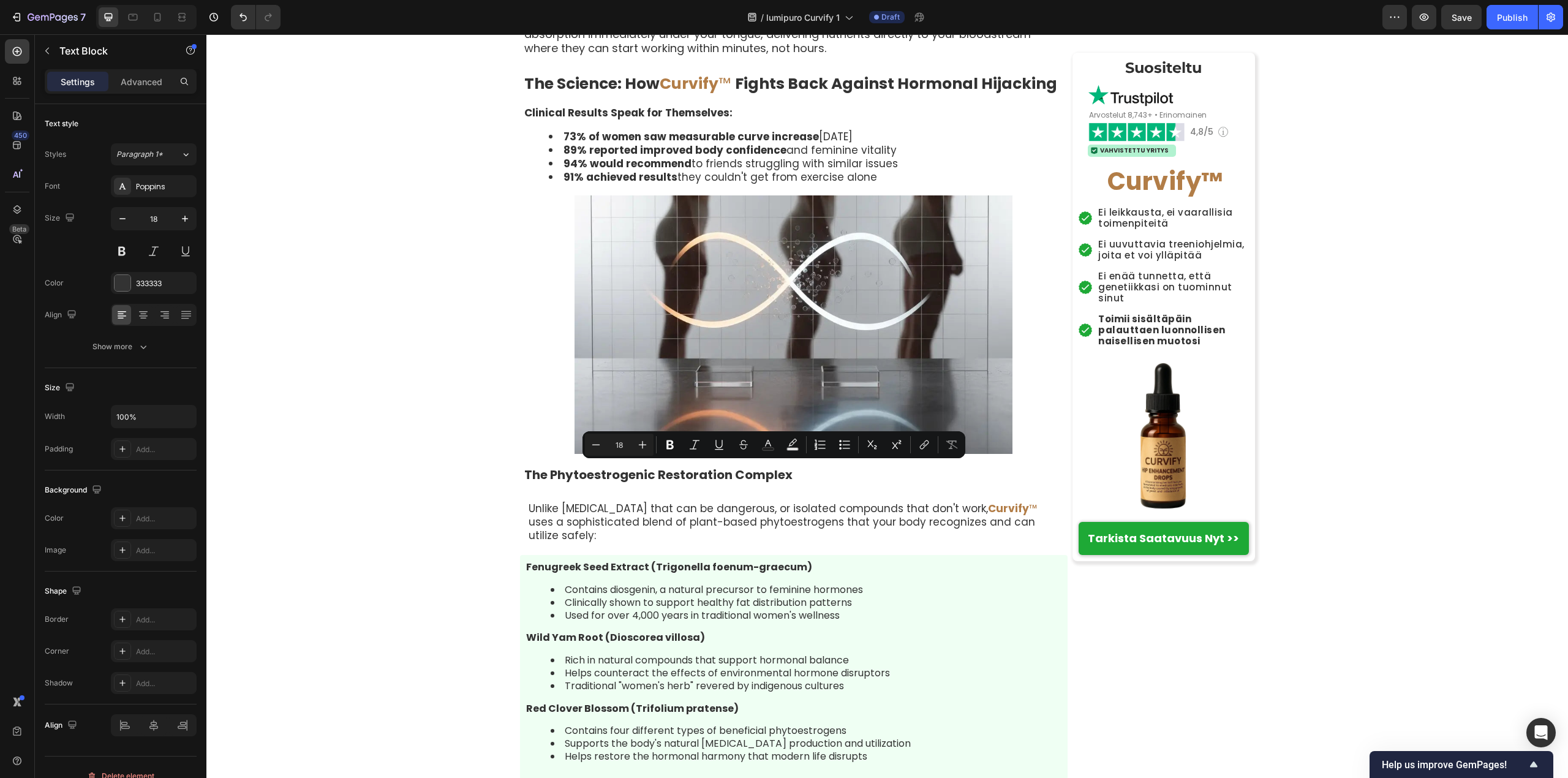
drag, startPoint x: 519, startPoint y: 471, endPoint x: 767, endPoint y: 489, distance: 248.7
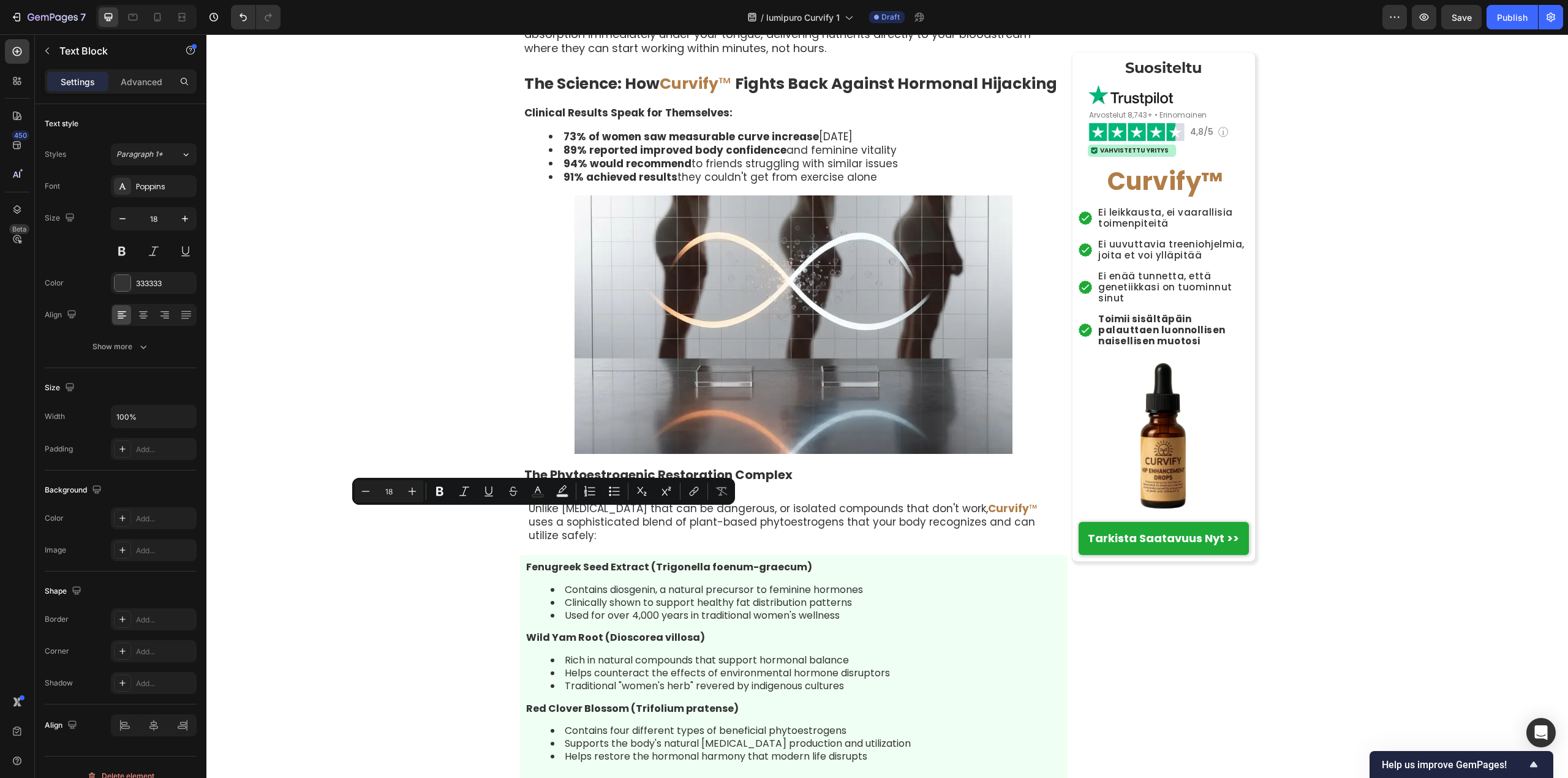
drag, startPoint x: 520, startPoint y: 518, endPoint x: 567, endPoint y: 523, distance: 47.3
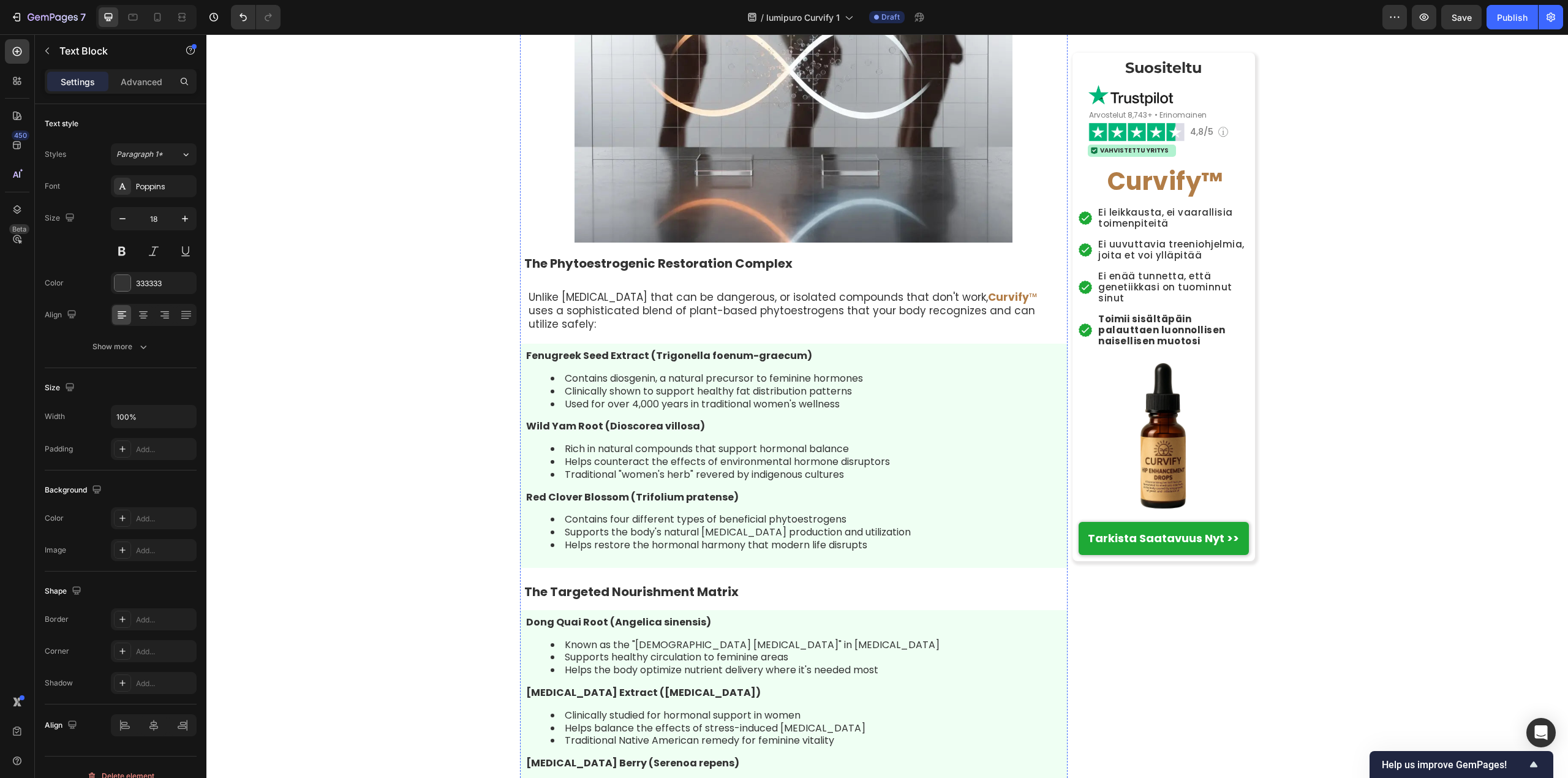
scroll to position [4431, 0]
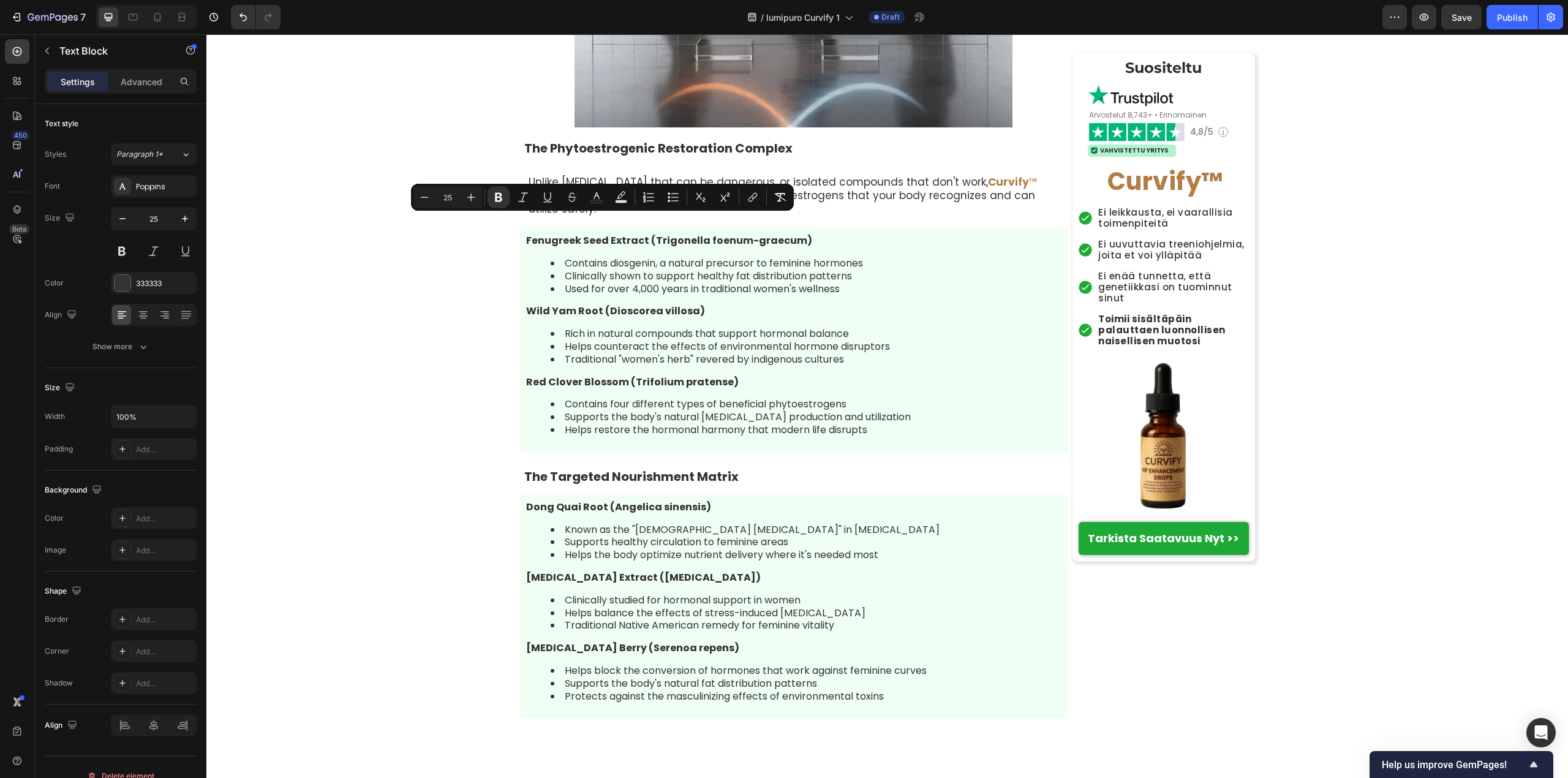
drag, startPoint x: 519, startPoint y: 226, endPoint x: 687, endPoint y: 228, distance: 168.0
drag, startPoint x: 518, startPoint y: 226, endPoint x: 1008, endPoint y: 224, distance: 490.0
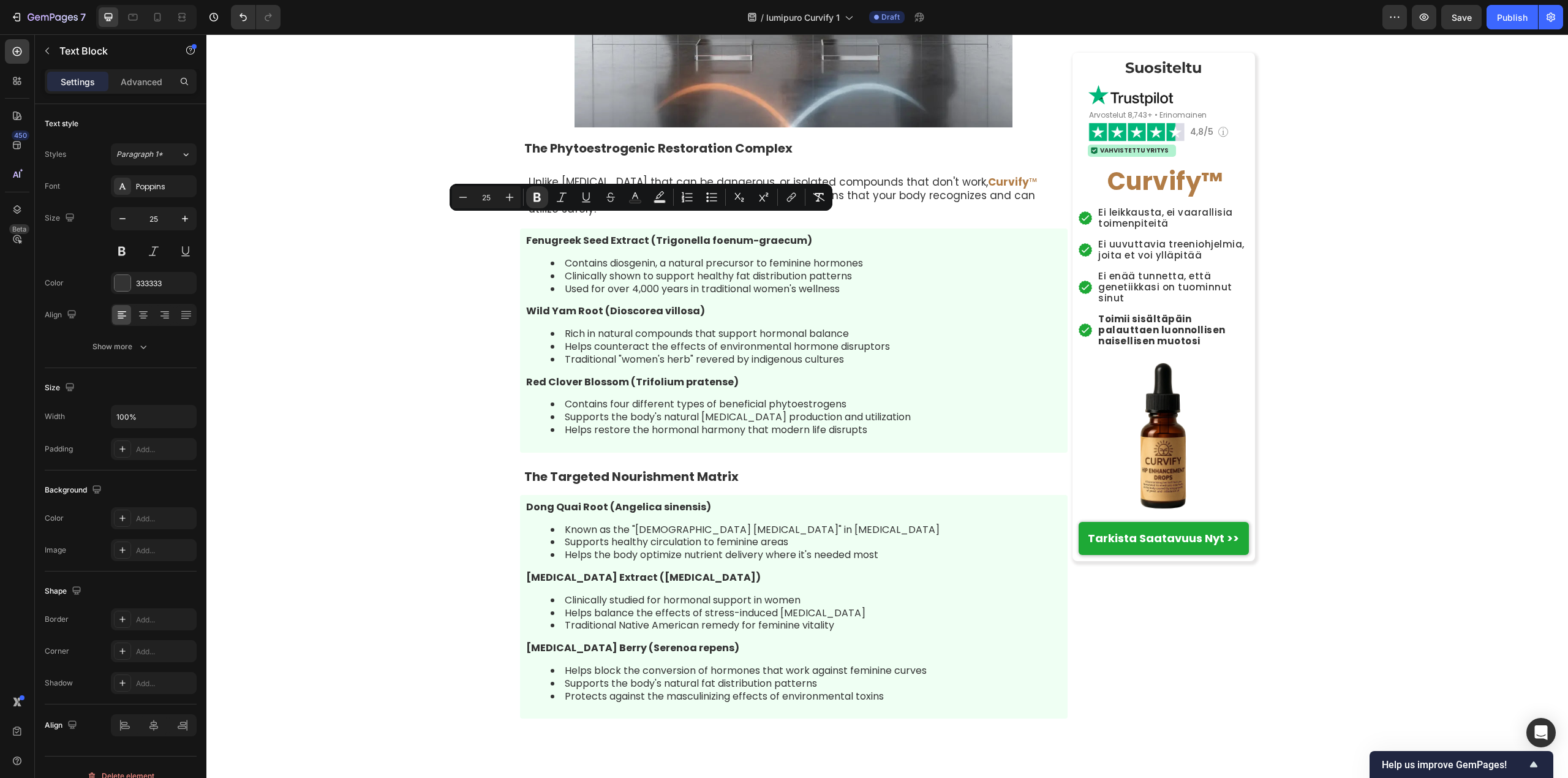
drag, startPoint x: 677, startPoint y: 224, endPoint x: 611, endPoint y: 235, distance: 66.9
click at [633, 201] on rect "Editor contextual toolbar" at bounding box center [635, 201] width 12 height 3
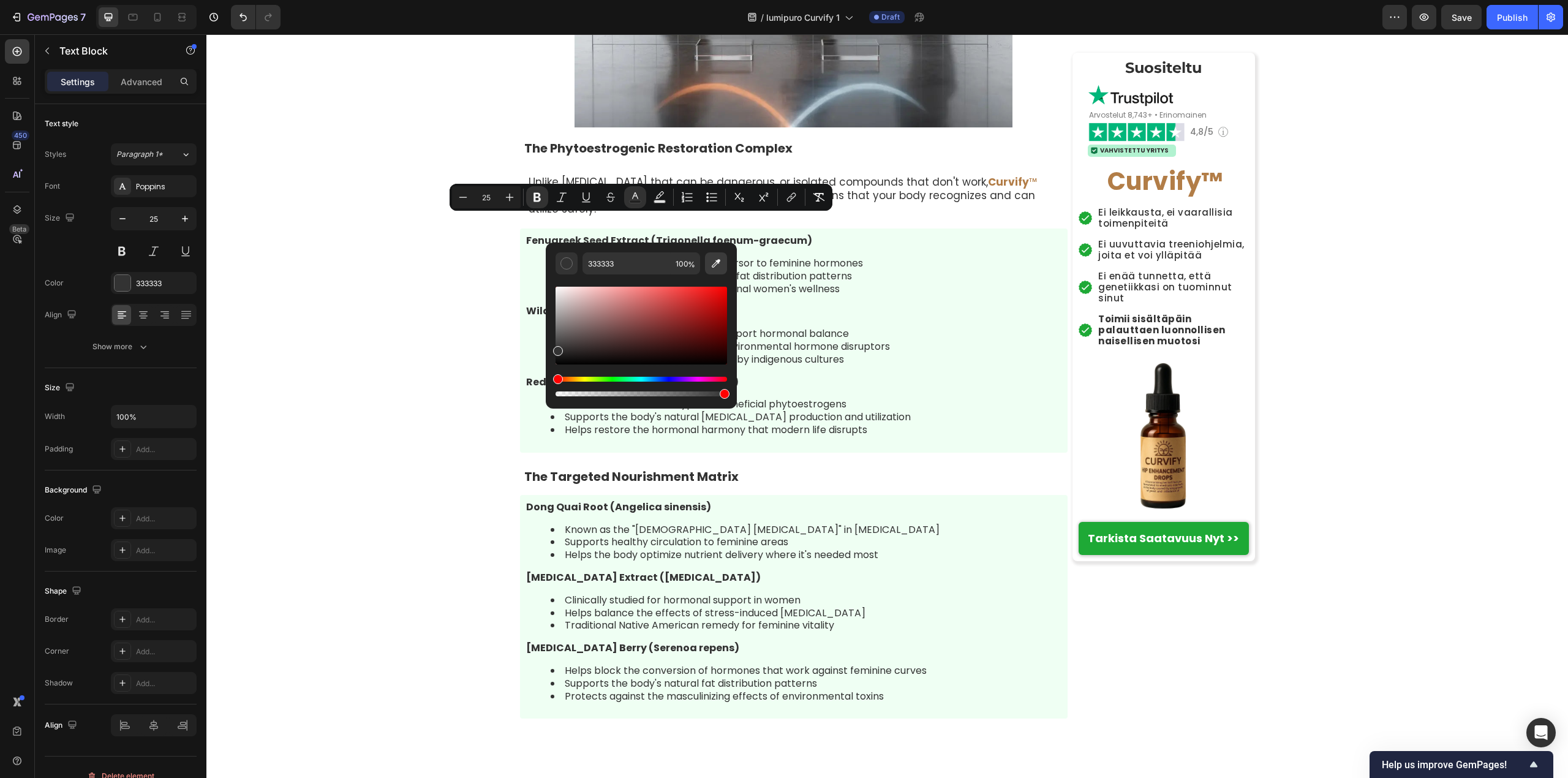
click at [710, 263] on icon "Editor contextual toolbar" at bounding box center [716, 263] width 12 height 13
type input "B27D47"
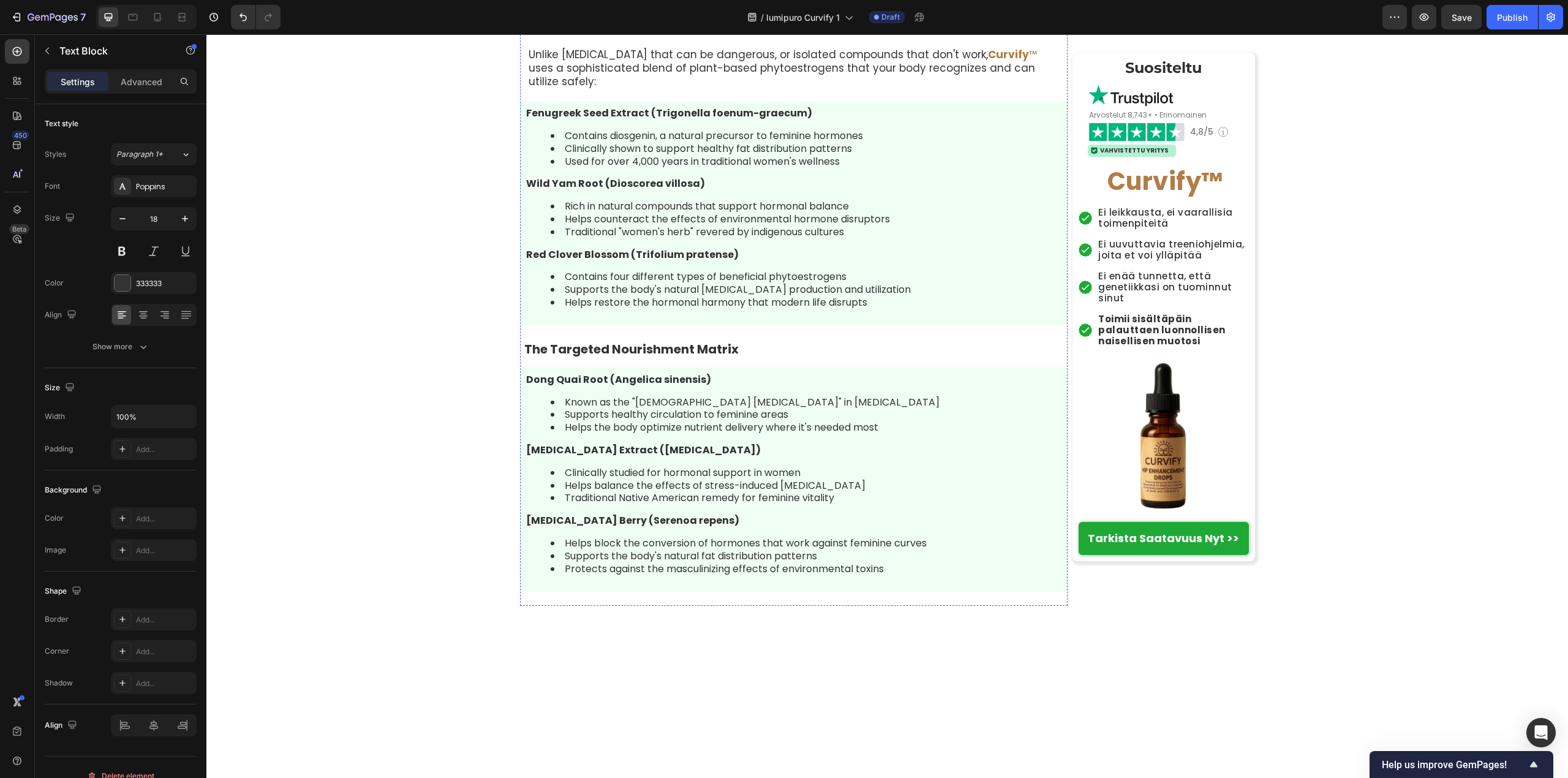
scroll to position [4594, 0]
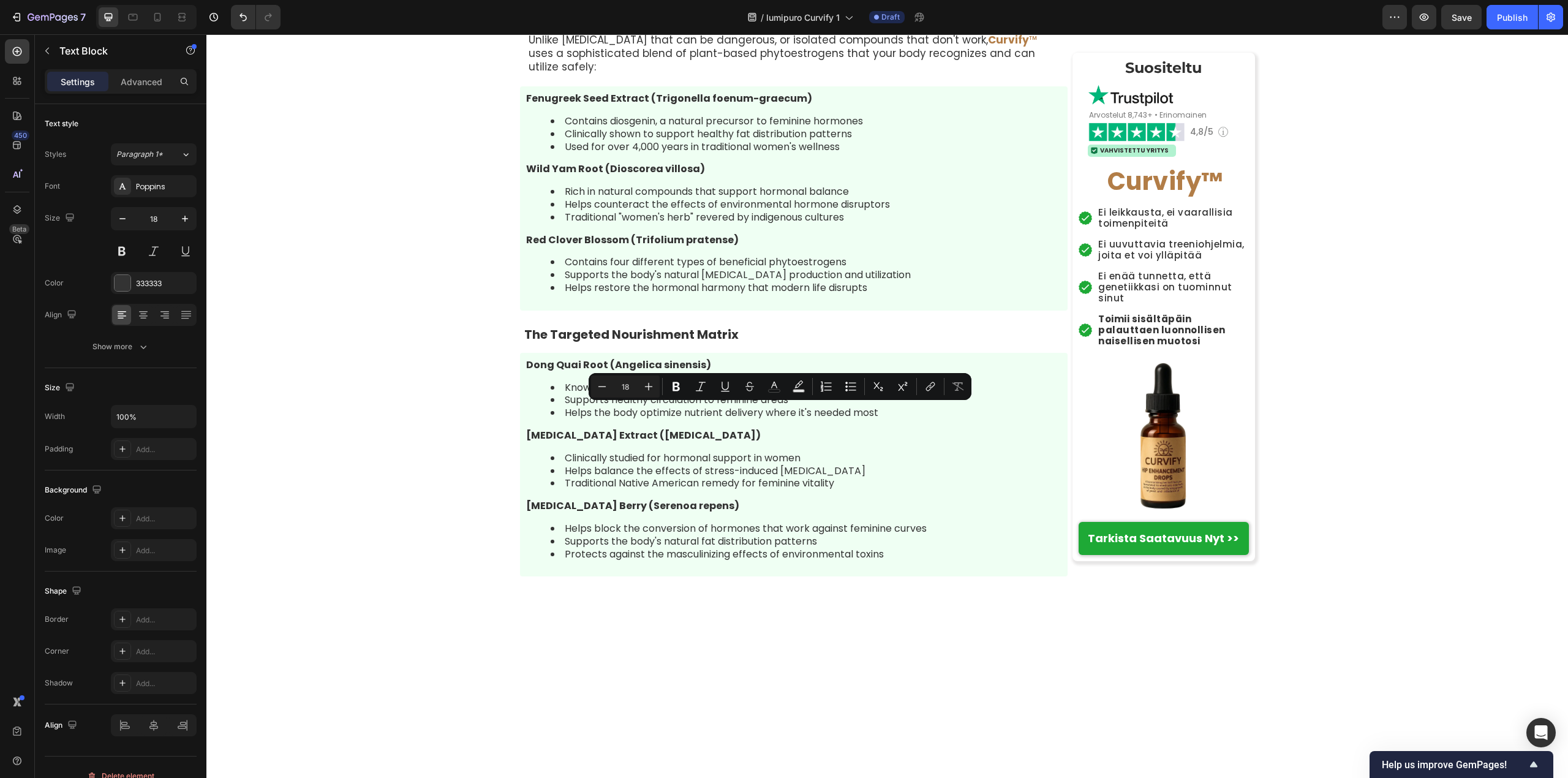
drag, startPoint x: 571, startPoint y: 415, endPoint x: 728, endPoint y: 443, distance: 159.5
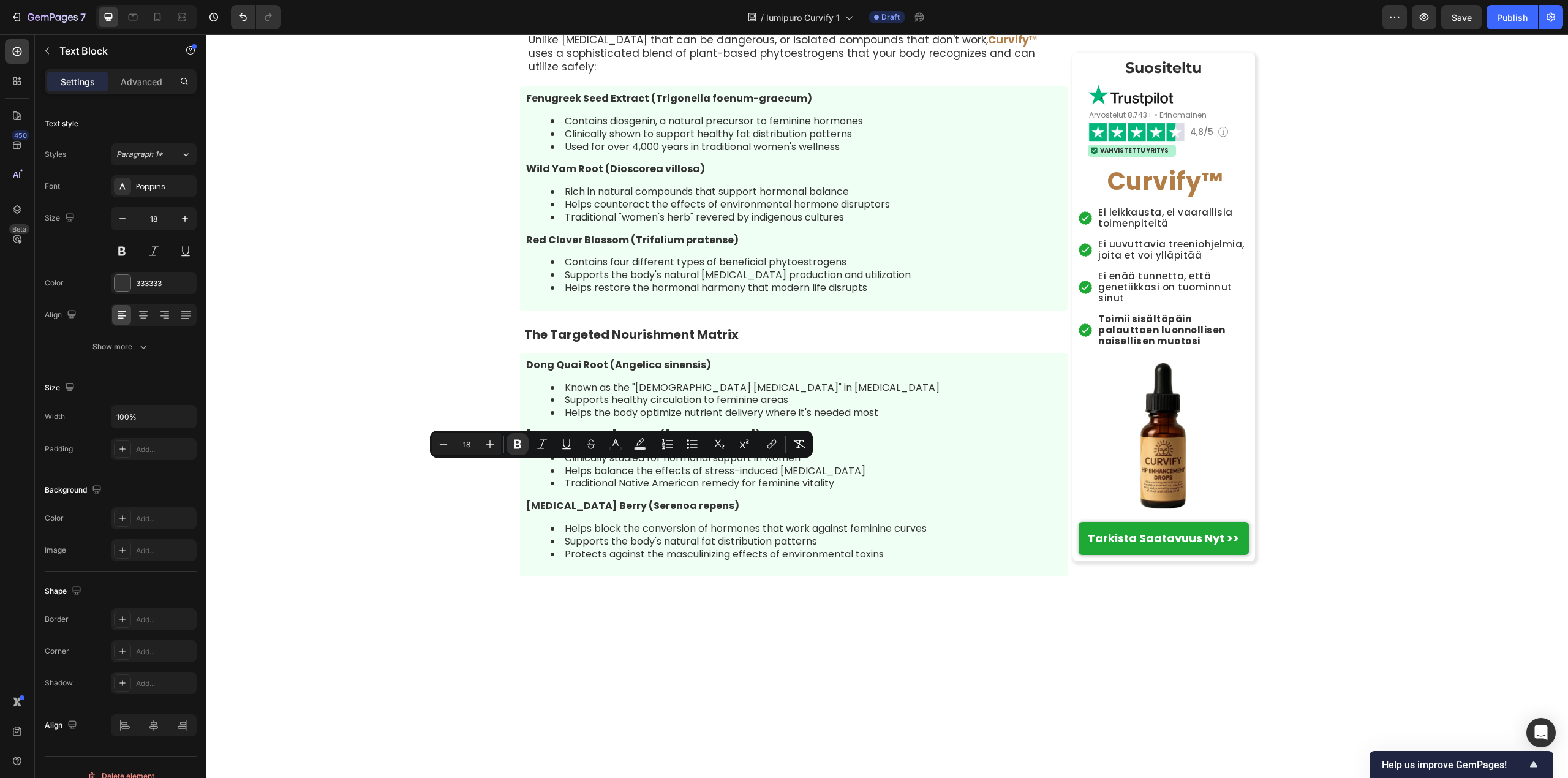
drag, startPoint x: 520, startPoint y: 471, endPoint x: 736, endPoint y: 471, distance: 216.0
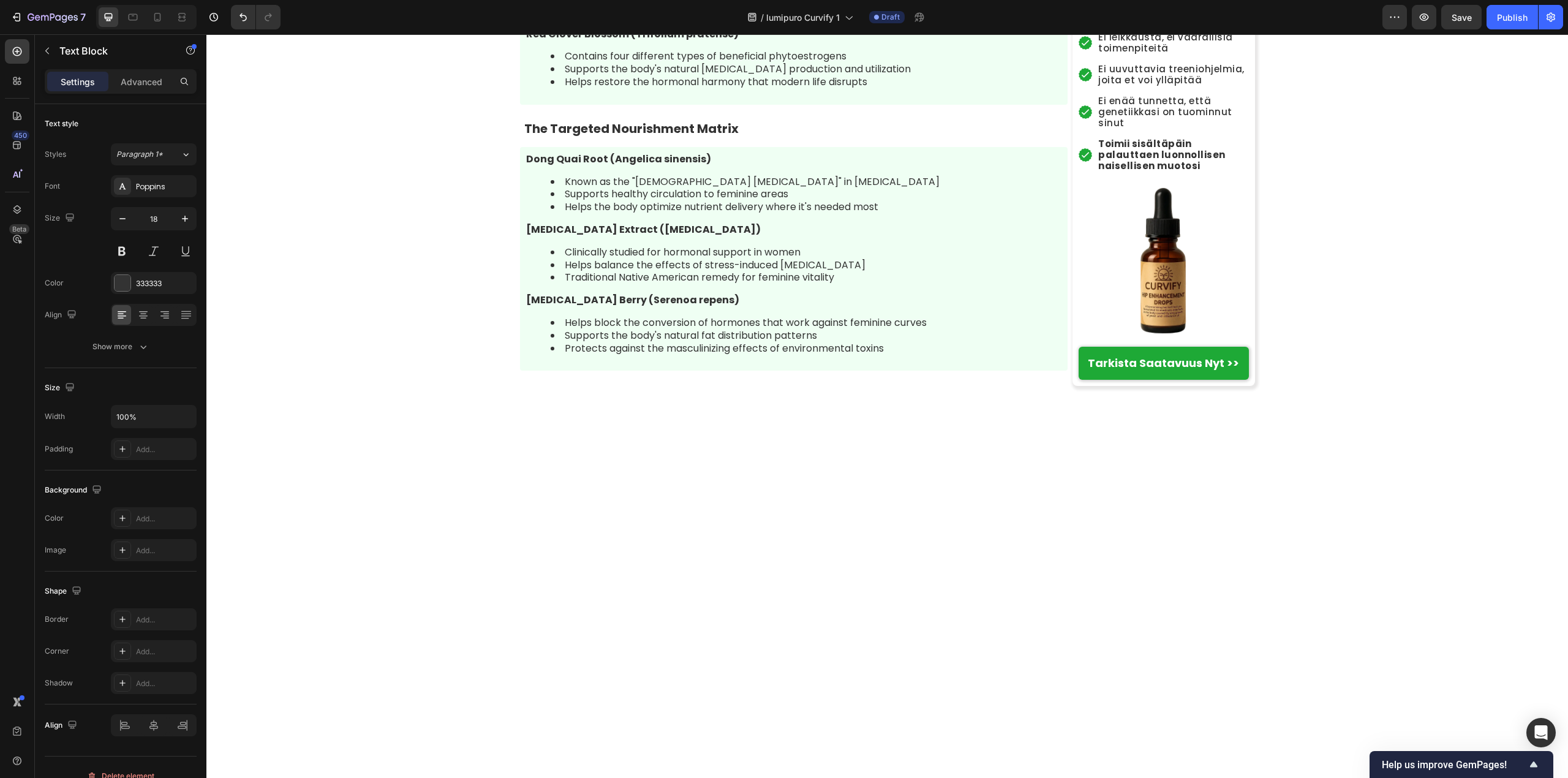
scroll to position [4839, 0]
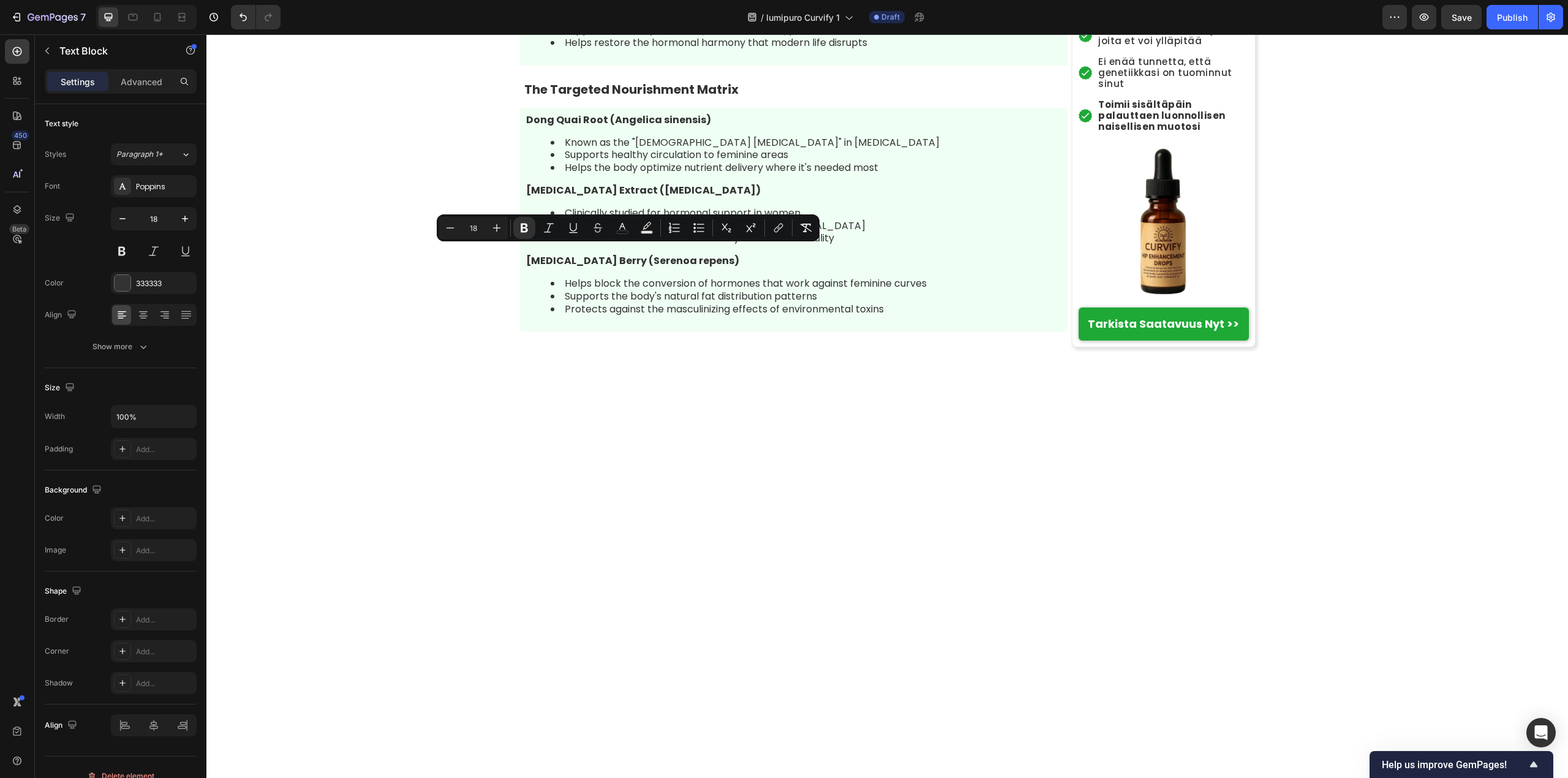
drag, startPoint x: 518, startPoint y: 255, endPoint x: 756, endPoint y: 246, distance: 238.2
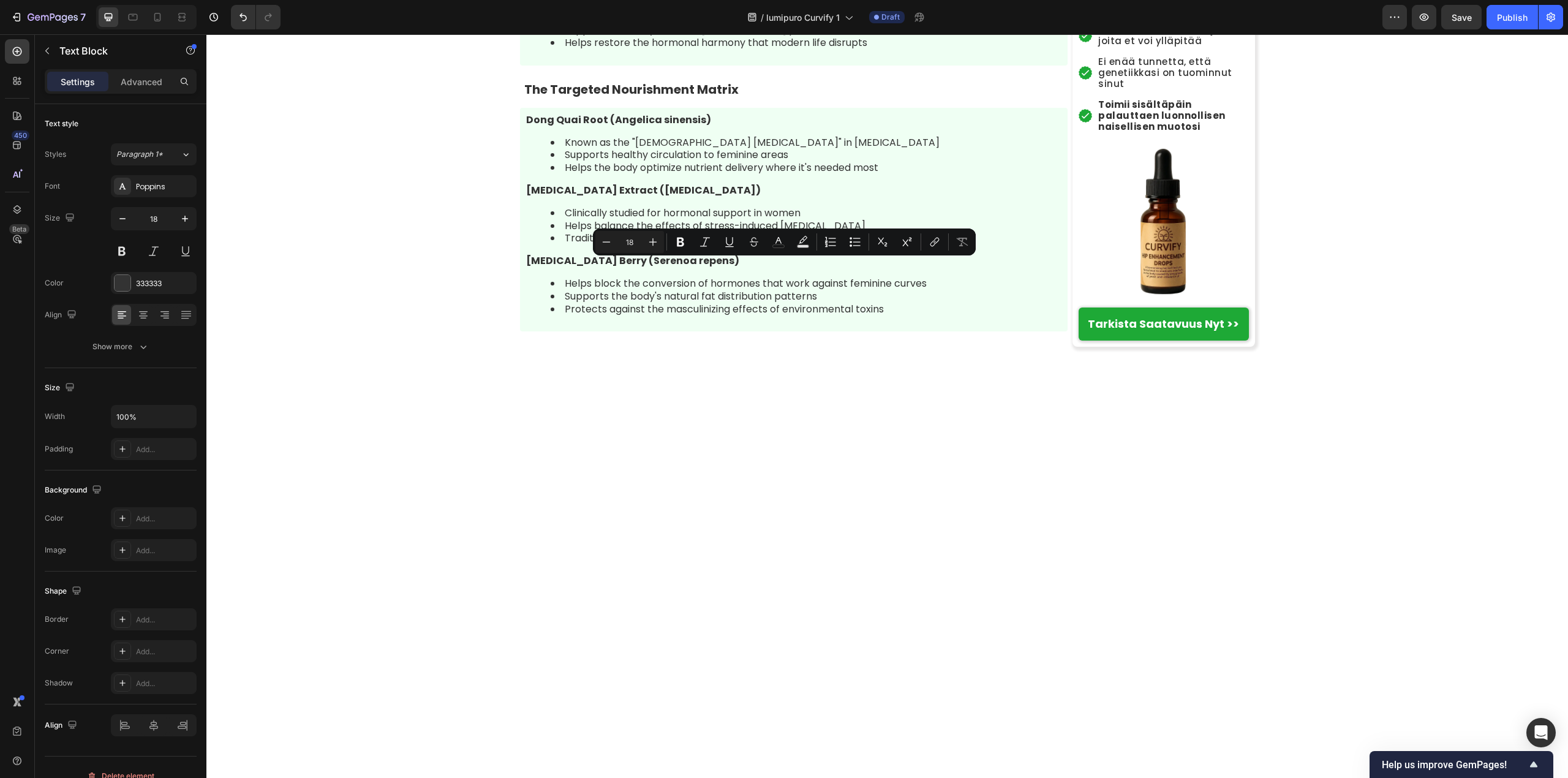
drag, startPoint x: 570, startPoint y: 270, endPoint x: 922, endPoint y: 299, distance: 353.2
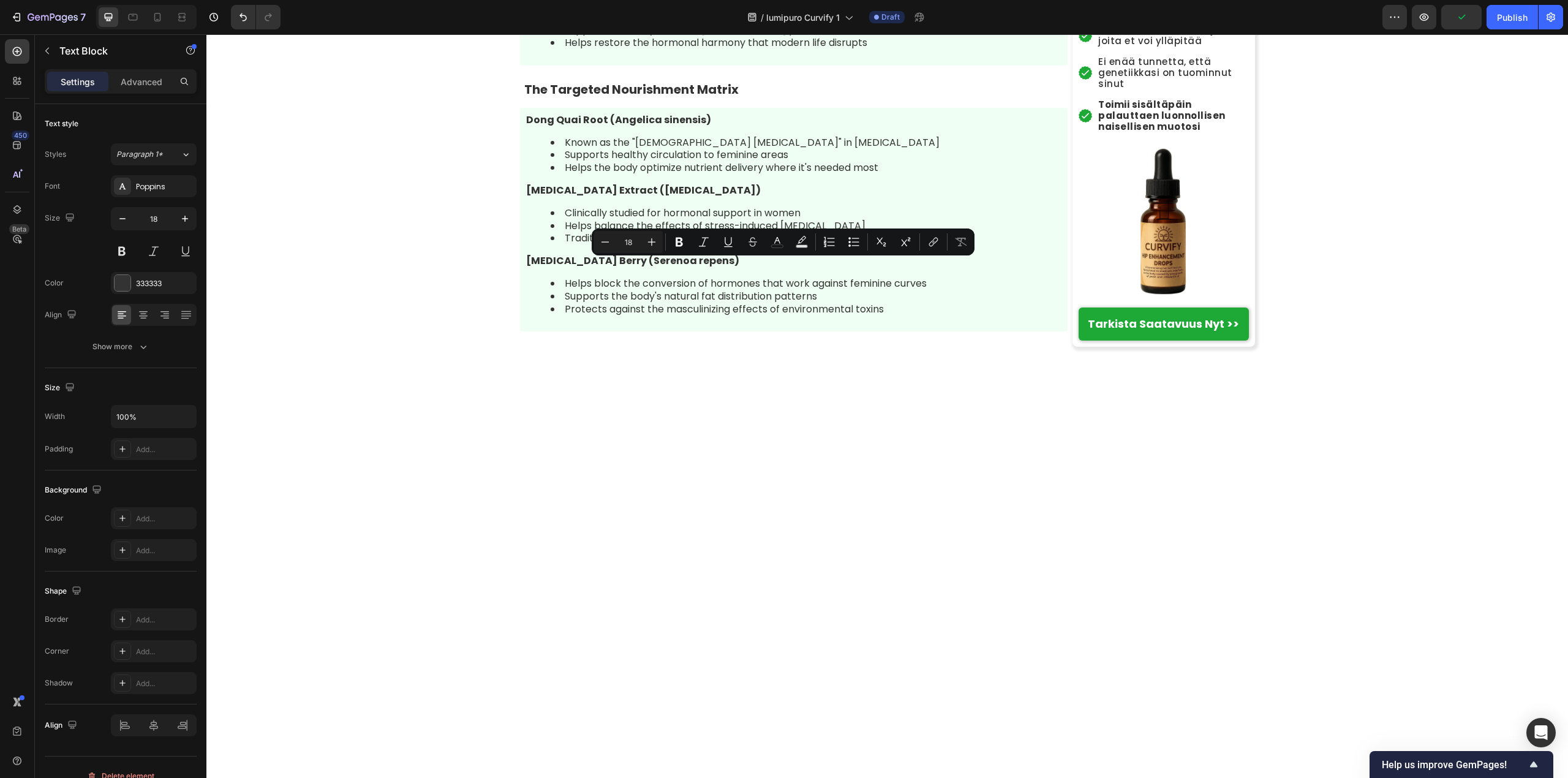
drag, startPoint x: 570, startPoint y: 270, endPoint x: 1048, endPoint y: 285, distance: 478.2
drag, startPoint x: 677, startPoint y: 299, endPoint x: 571, endPoint y: 270, distance: 109.9
click at [765, 240] on icon "Editor contextual toolbar" at bounding box center [767, 242] width 12 height 13
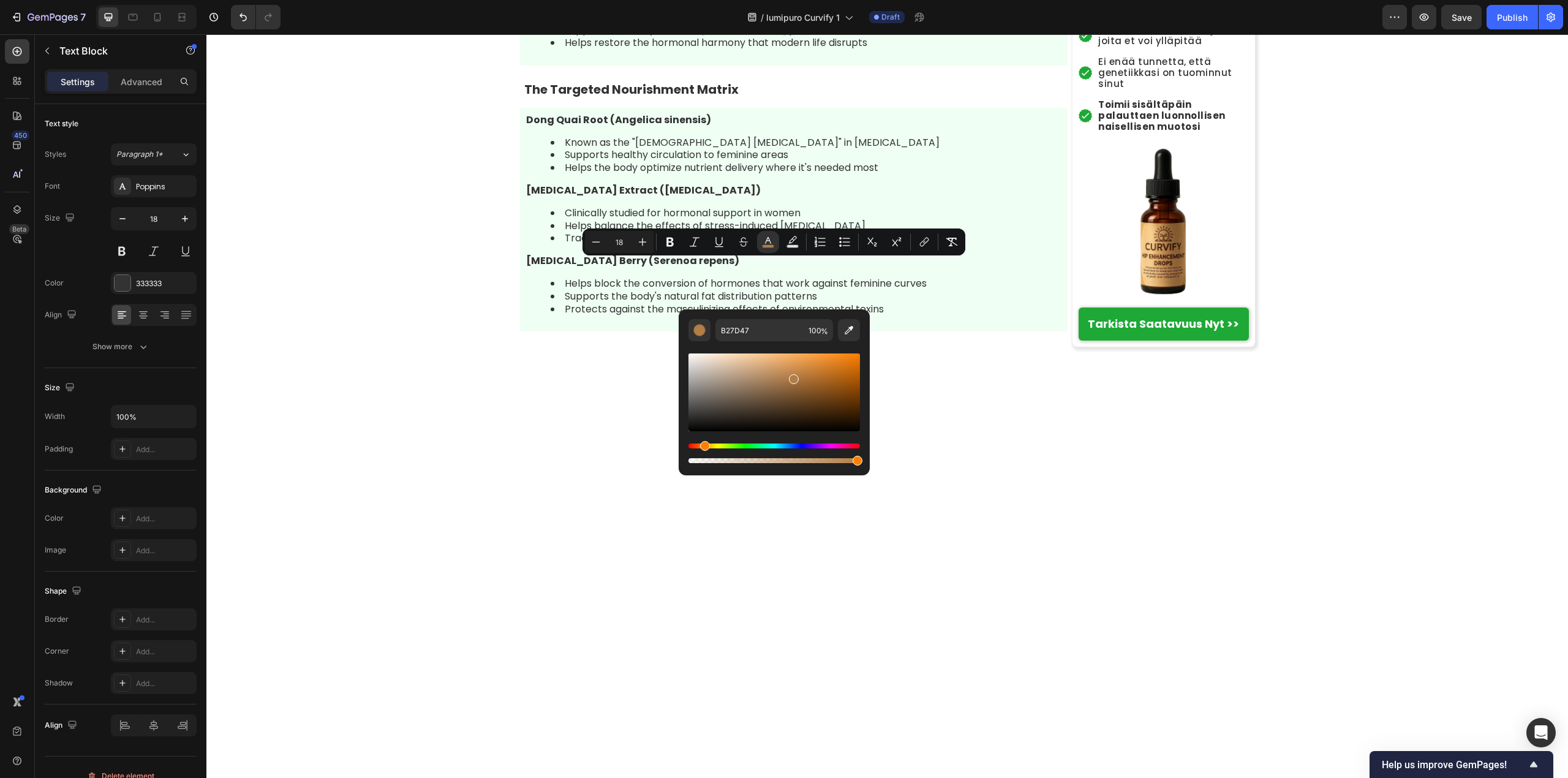
click at [712, 430] on div "Editor contextual toolbar" at bounding box center [773, 393] width 171 height 78
type input "020202"
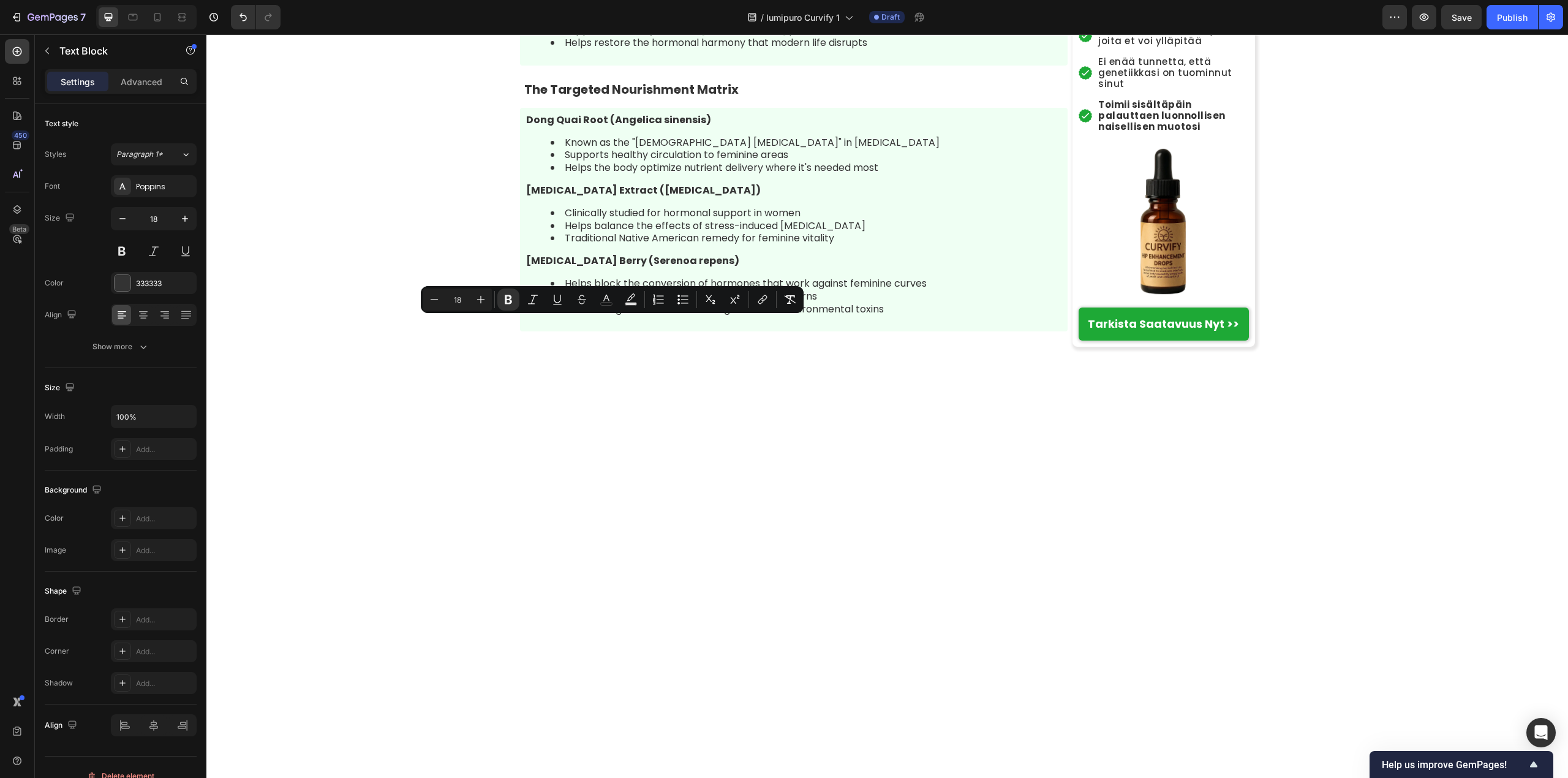
drag, startPoint x: 518, startPoint y: 327, endPoint x: 709, endPoint y: 326, distance: 191.0
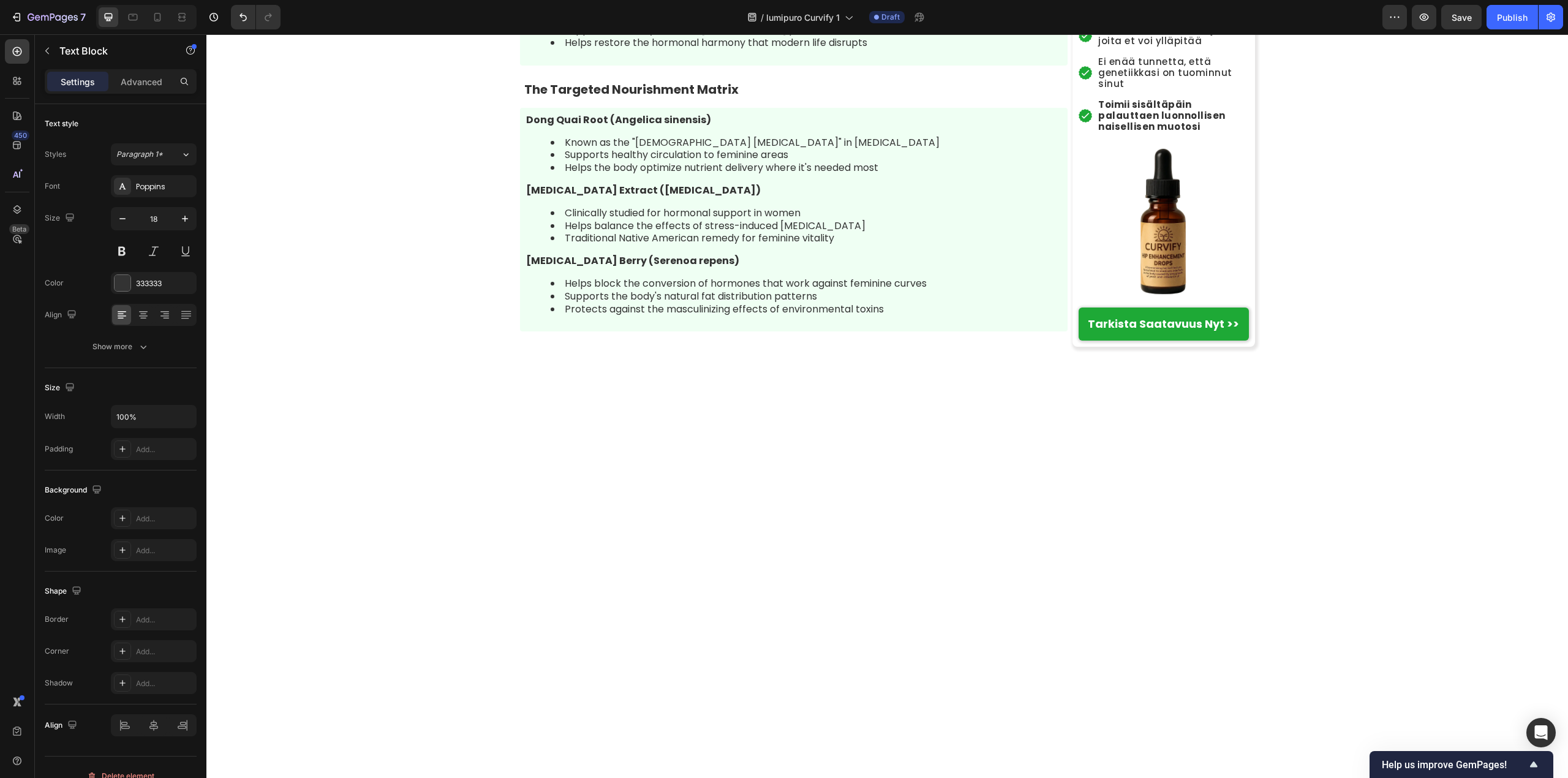
drag, startPoint x: 519, startPoint y: 340, endPoint x: 568, endPoint y: 375, distance: 60.2
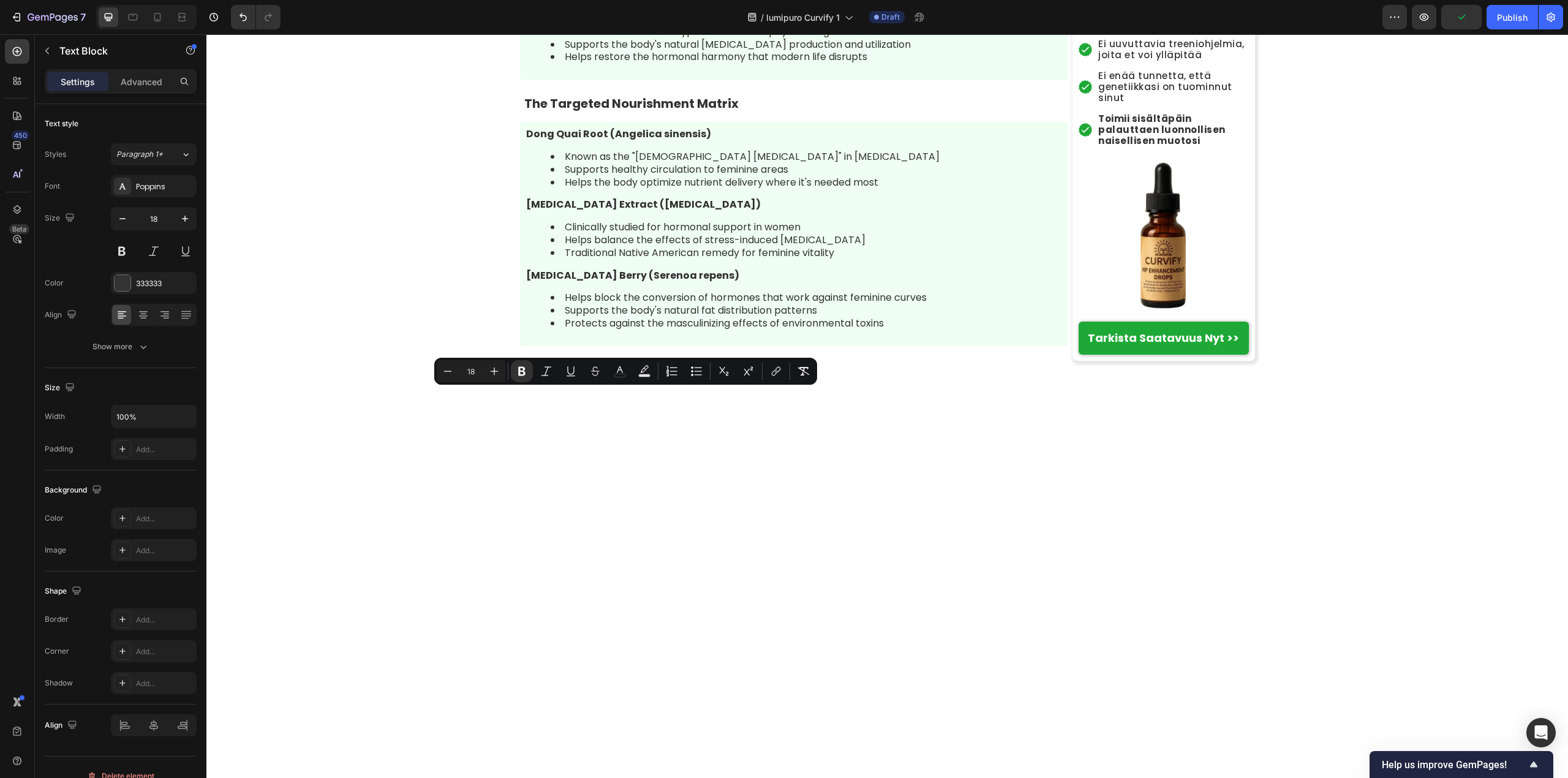
drag, startPoint x: 522, startPoint y: 402, endPoint x: 736, endPoint y: 402, distance: 214.0
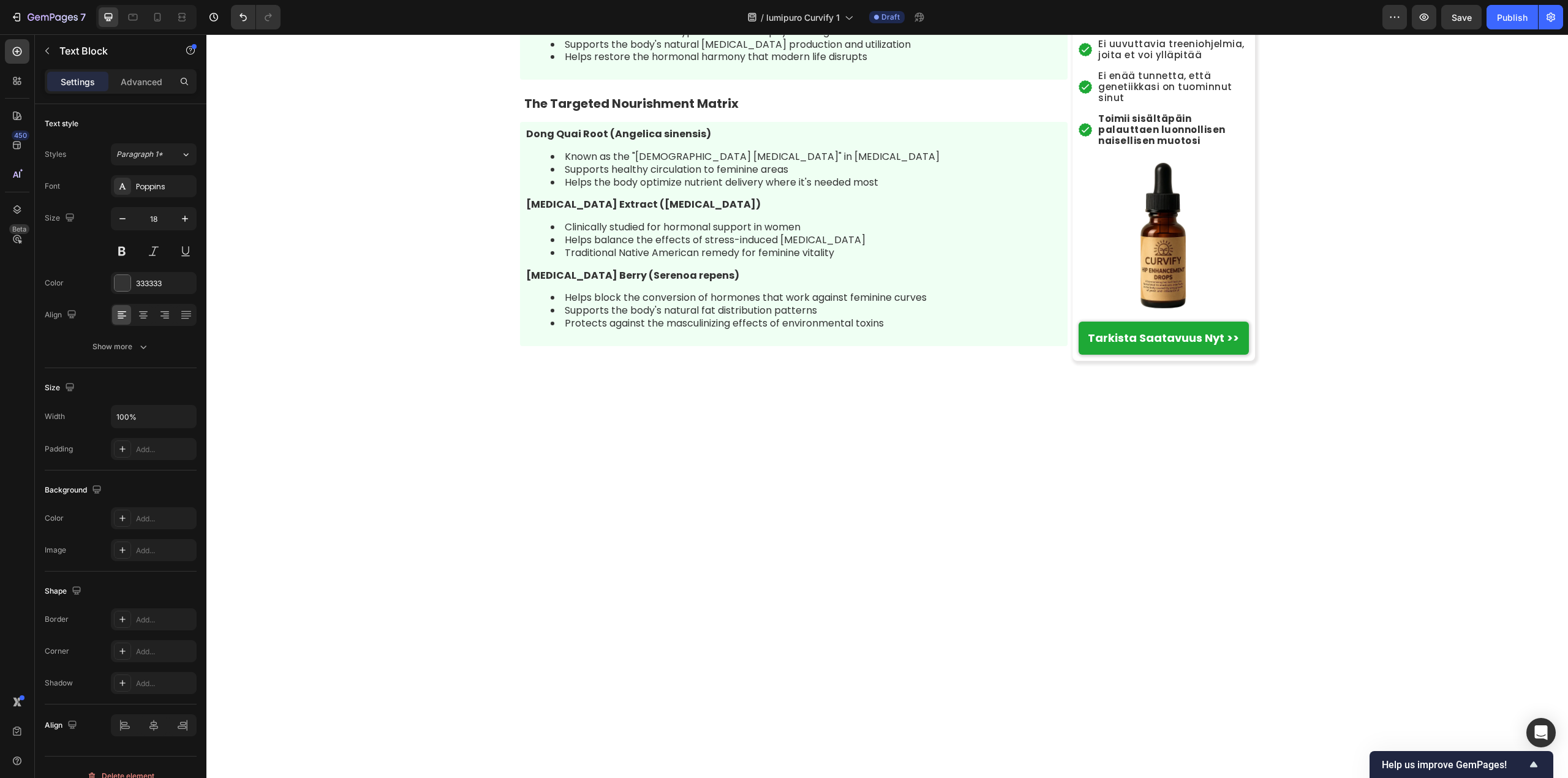
drag, startPoint x: 519, startPoint y: 427, endPoint x: 821, endPoint y: 464, distance: 304.3
drag, startPoint x: 942, startPoint y: 427, endPoint x: 970, endPoint y: 427, distance: 28.0
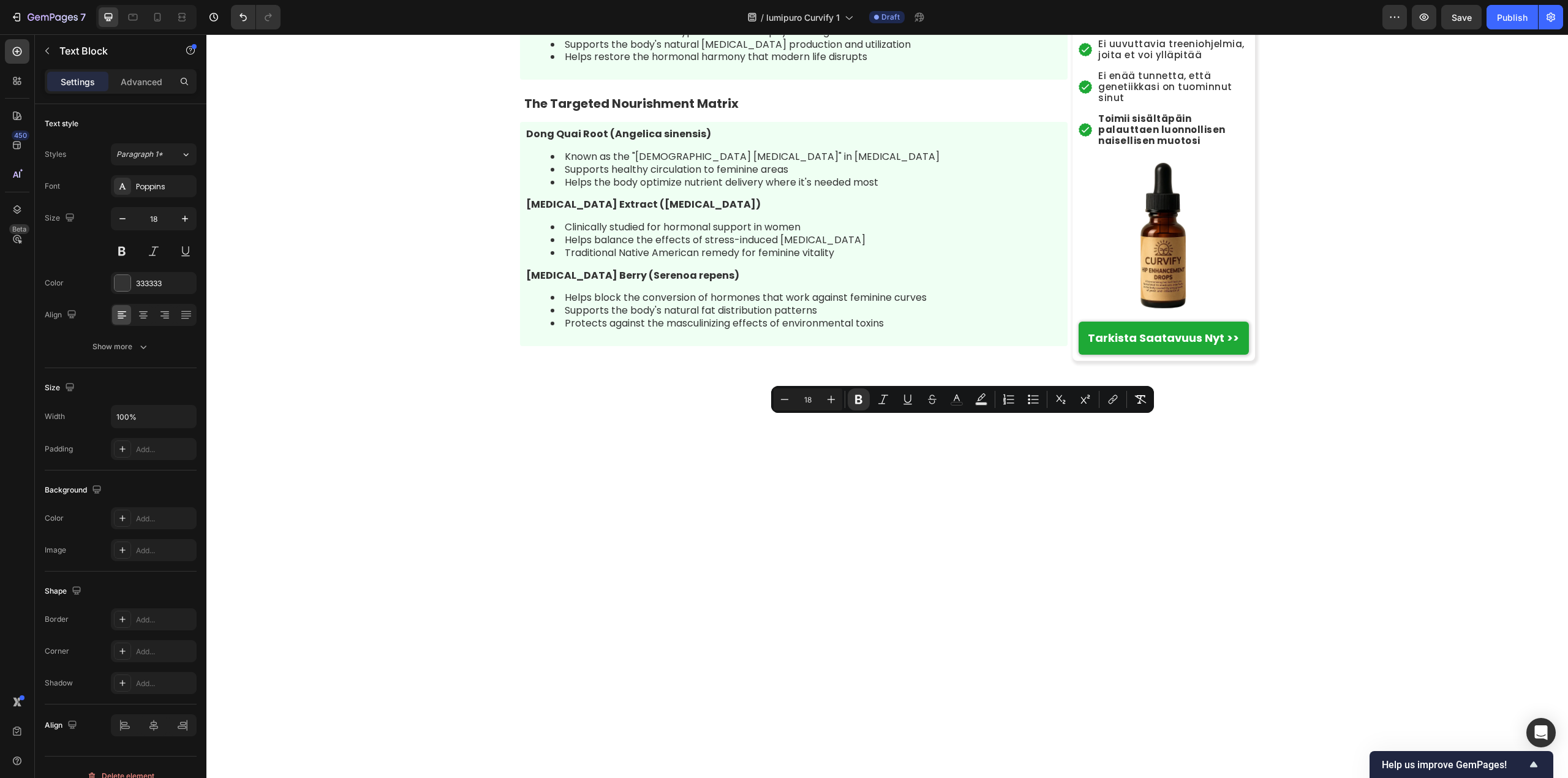
drag, startPoint x: 937, startPoint y: 425, endPoint x: 986, endPoint y: 427, distance: 49.0
click at [952, 402] on rect "Editor contextual toolbar" at bounding box center [957, 404] width 12 height 3
type input "333333"
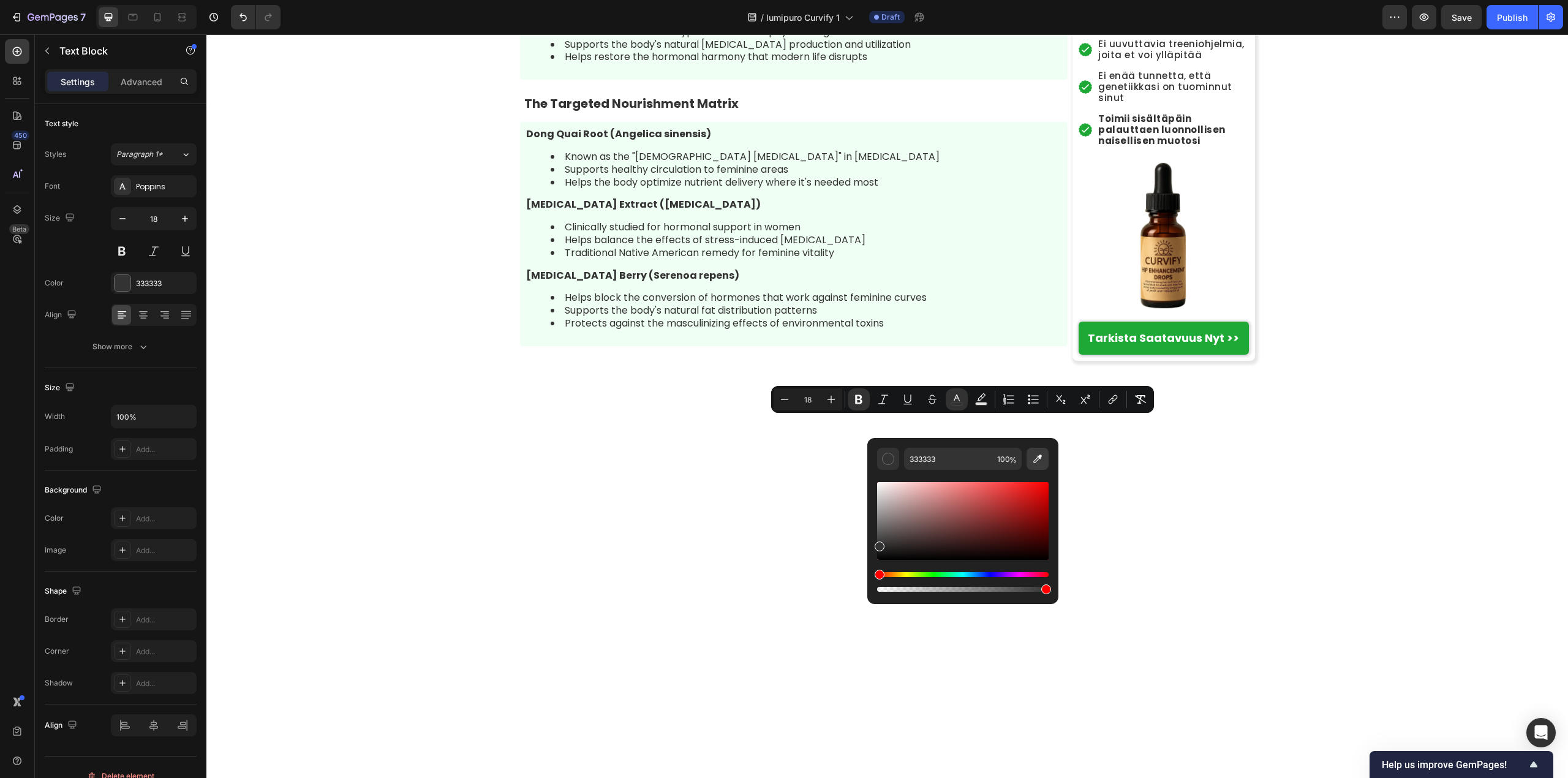
click at [1032, 461] on icon "Editor contextual toolbar" at bounding box center [1037, 459] width 12 height 13
type input "B27D47"
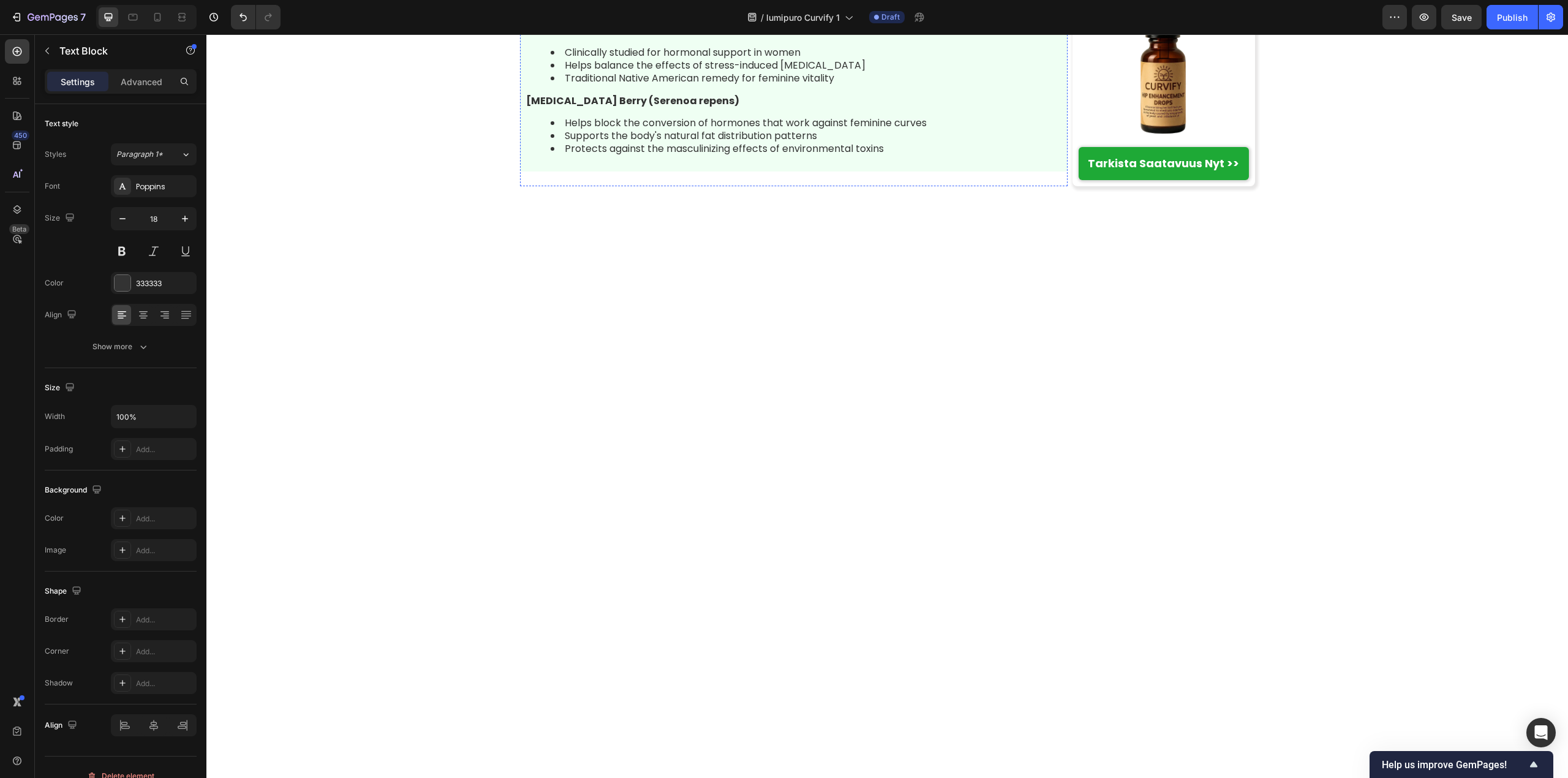
scroll to position [5085, 0]
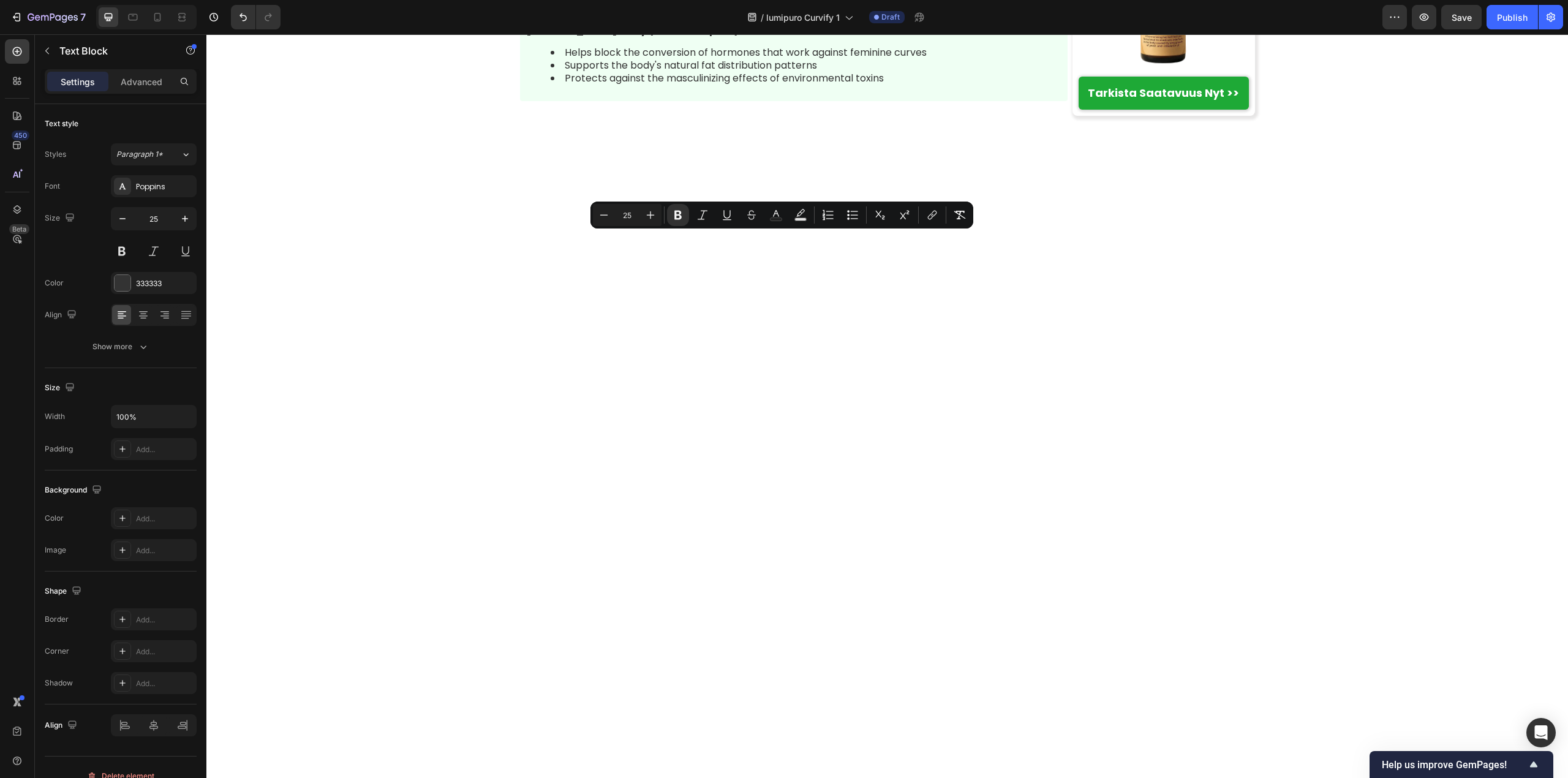
drag, startPoint x: 520, startPoint y: 245, endPoint x: 1050, endPoint y: 250, distance: 530.0
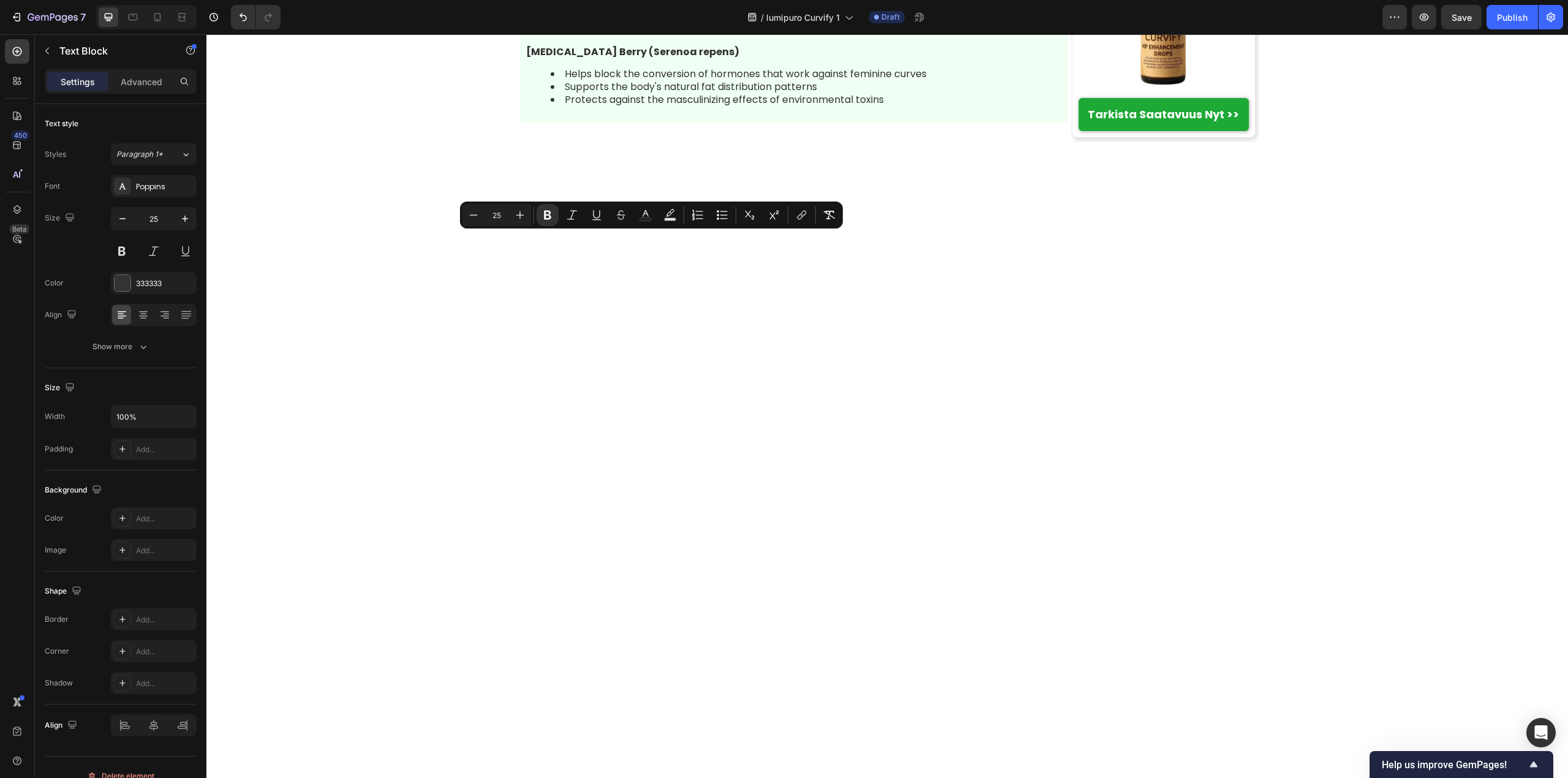
drag, startPoint x: 616, startPoint y: 248, endPoint x: 684, endPoint y: 246, distance: 68.0
click at [648, 218] on rect "Editor contextual toolbar" at bounding box center [646, 220] width 12 height 3
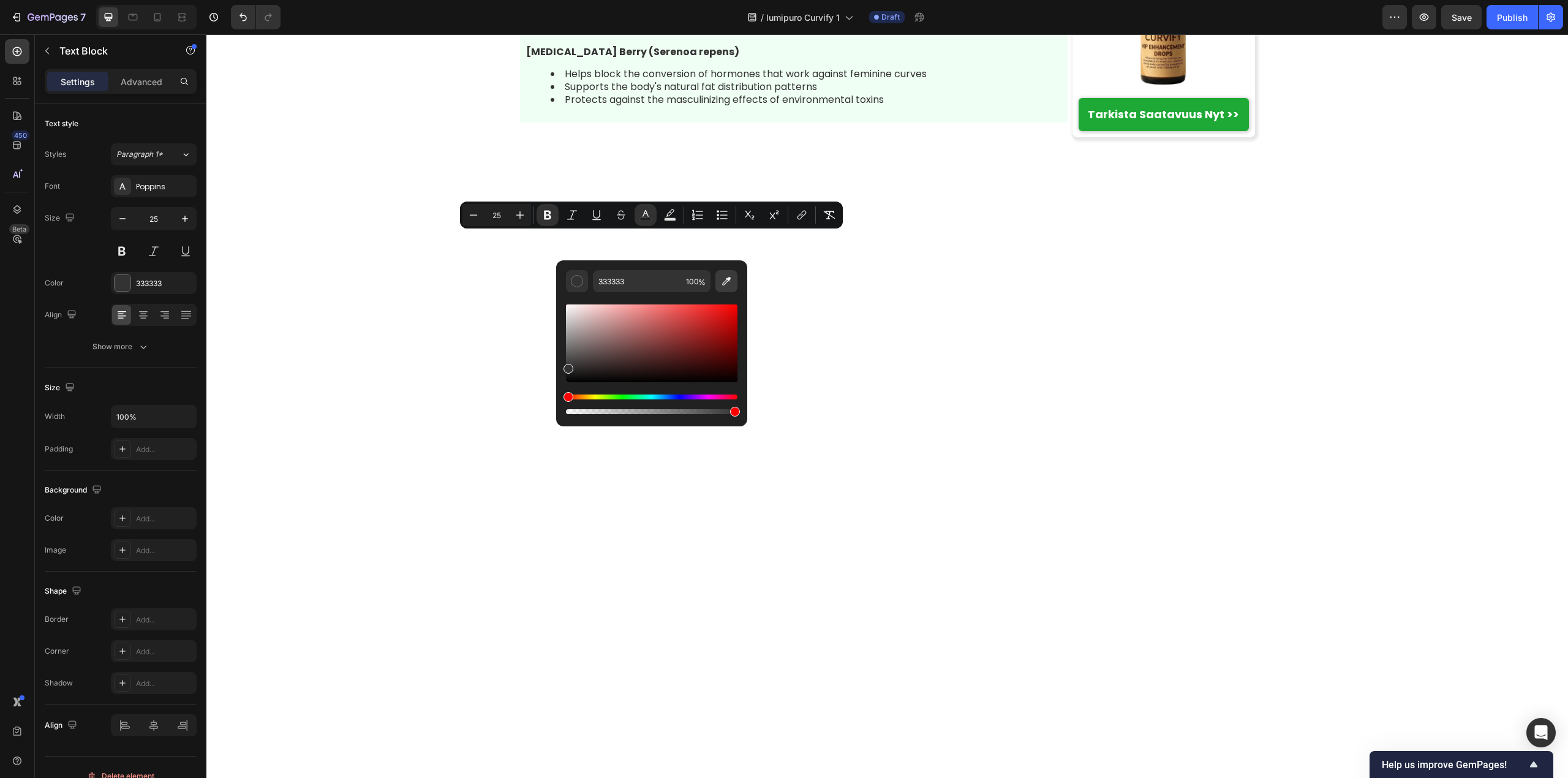
click at [723, 281] on icon "Editor contextual toolbar" at bounding box center [726, 281] width 12 height 13
type input "B27D47"
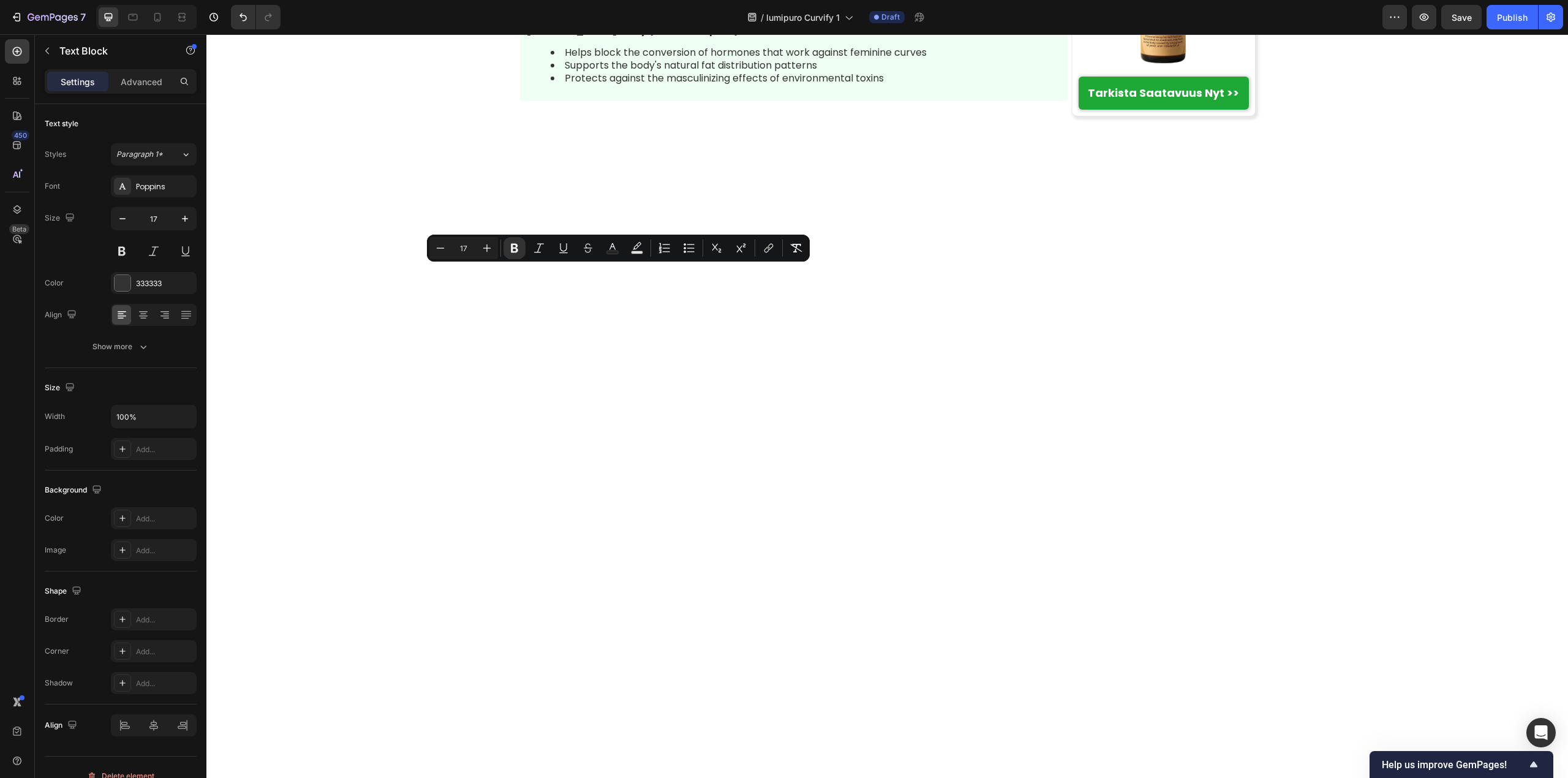
drag, startPoint x: 520, startPoint y: 275, endPoint x: 706, endPoint y: 274, distance: 186.0
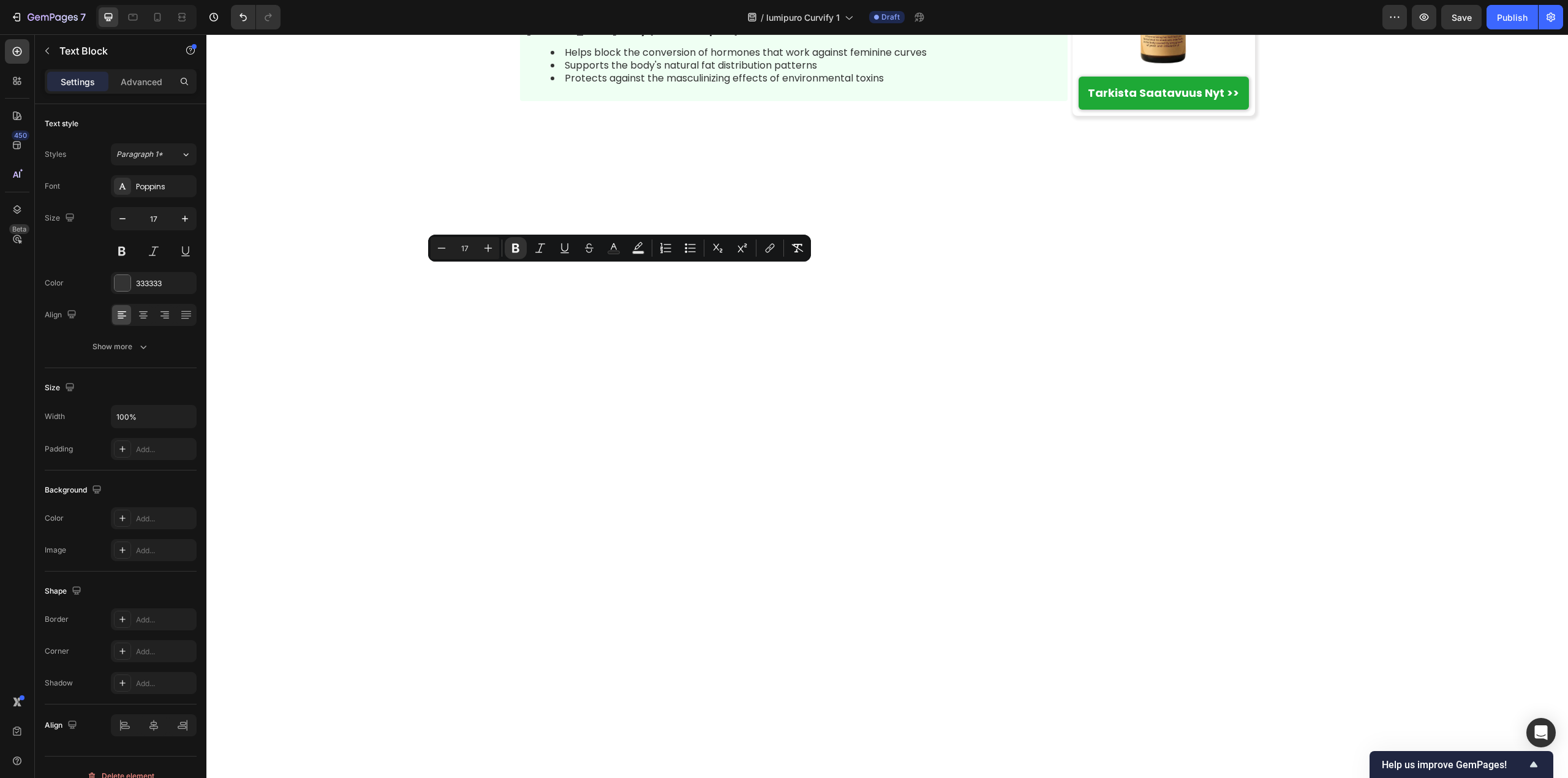
drag, startPoint x: 714, startPoint y: 277, endPoint x: 519, endPoint y: 277, distance: 195.0
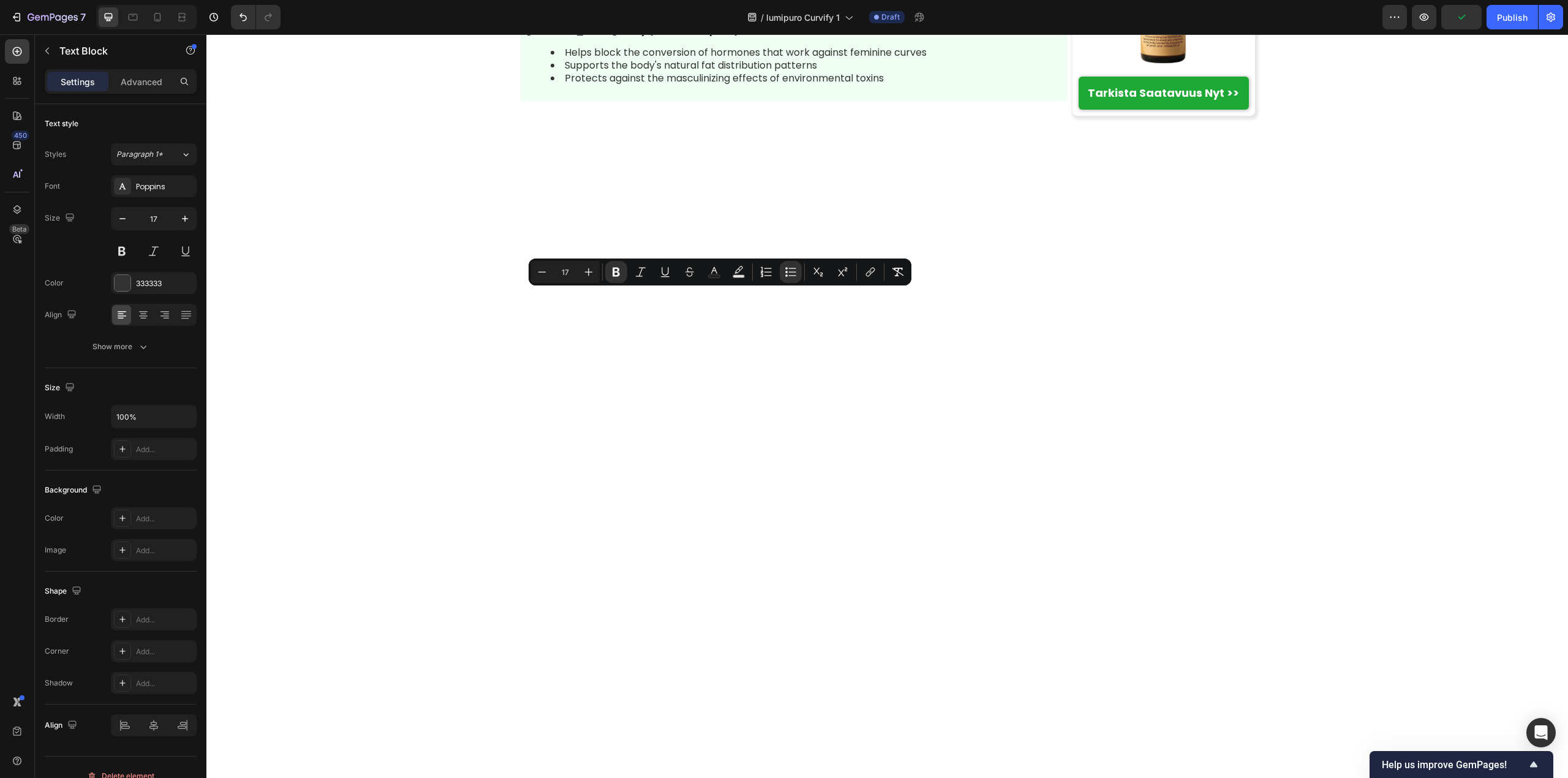
drag, startPoint x: 559, startPoint y: 297, endPoint x: 899, endPoint y: 296, distance: 340.0
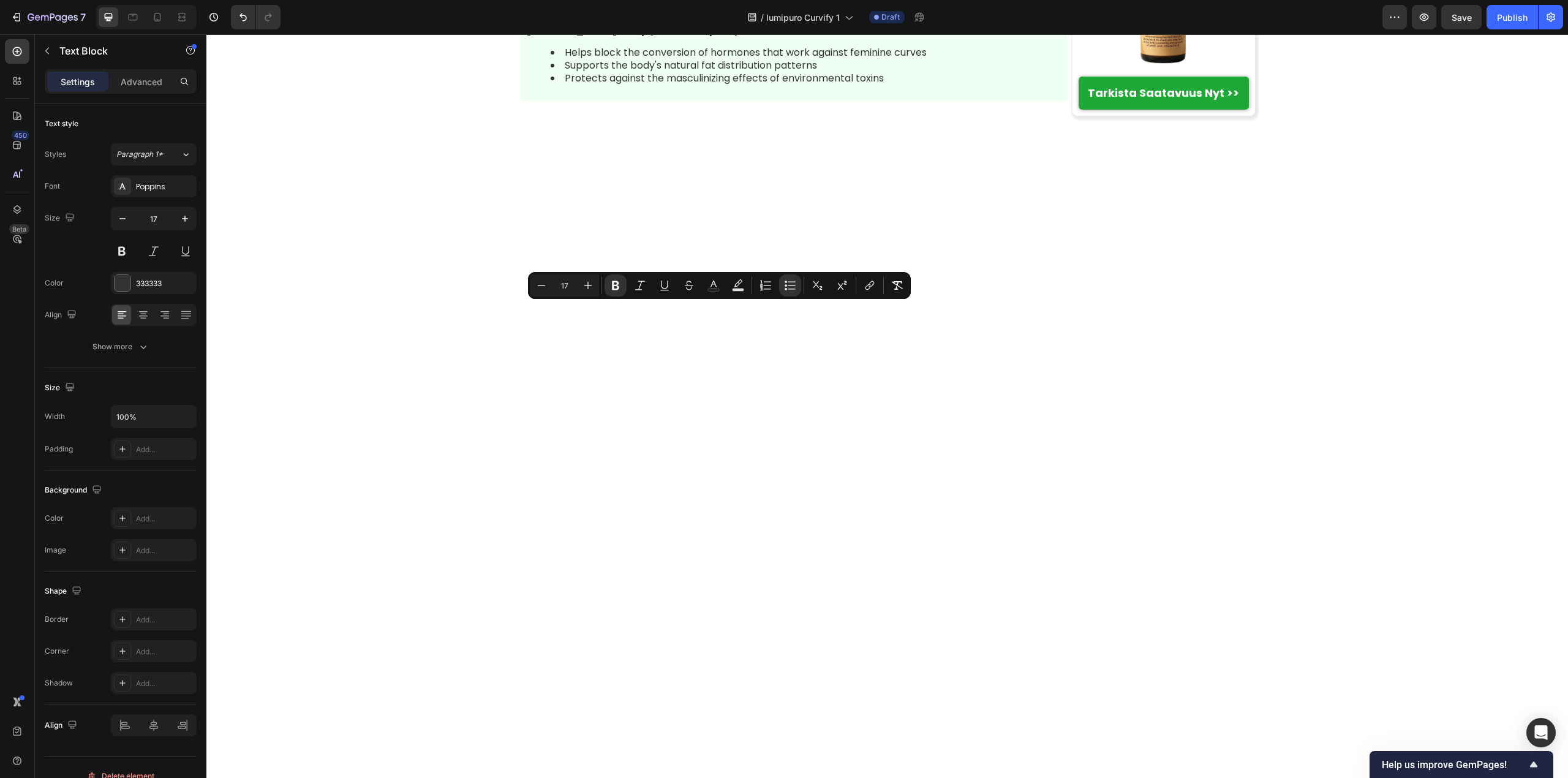
drag, startPoint x: 559, startPoint y: 312, endPoint x: 889, endPoint y: 311, distance: 330.0
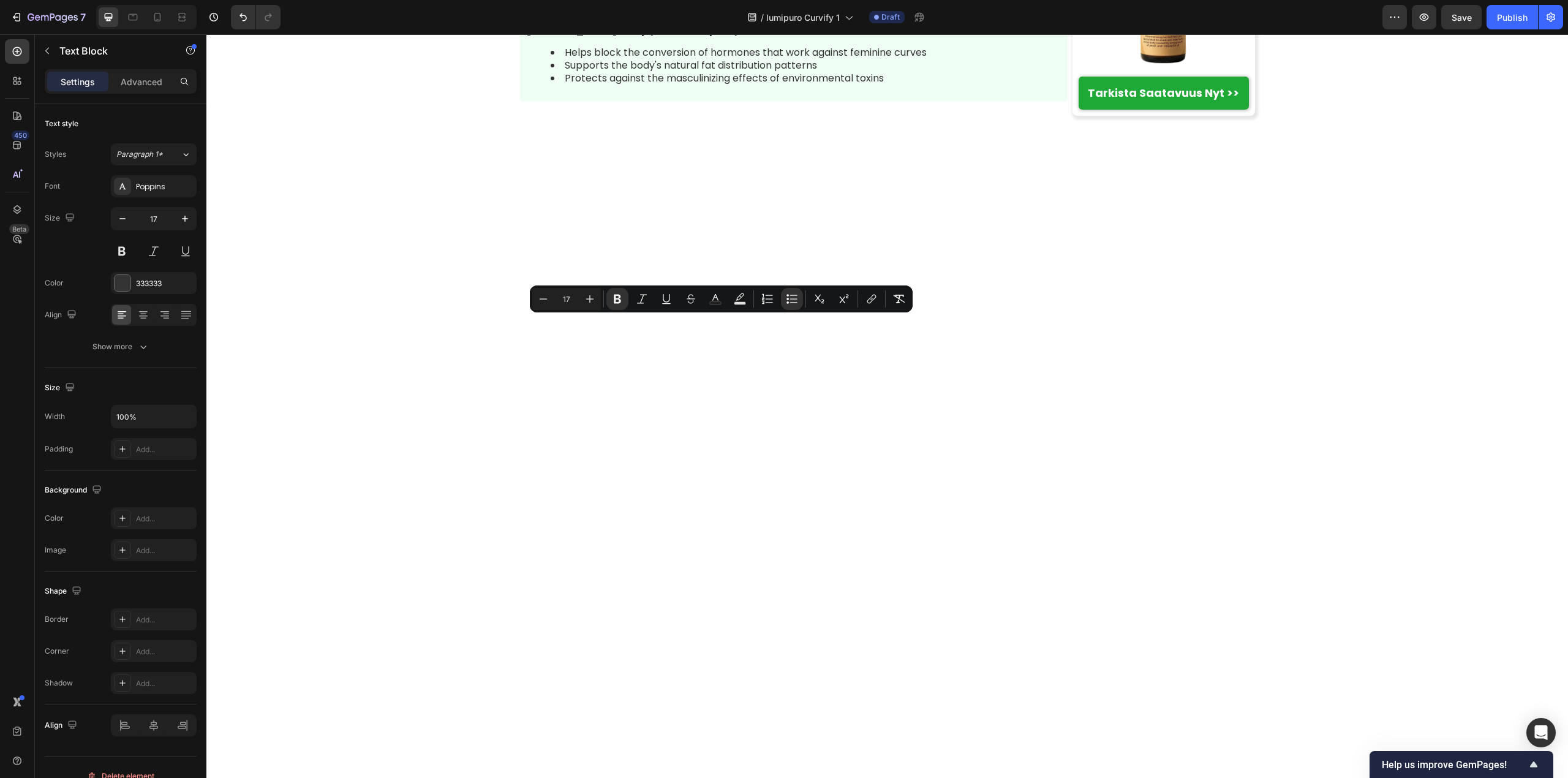
drag, startPoint x: 559, startPoint y: 326, endPoint x: 928, endPoint y: 329, distance: 369.0
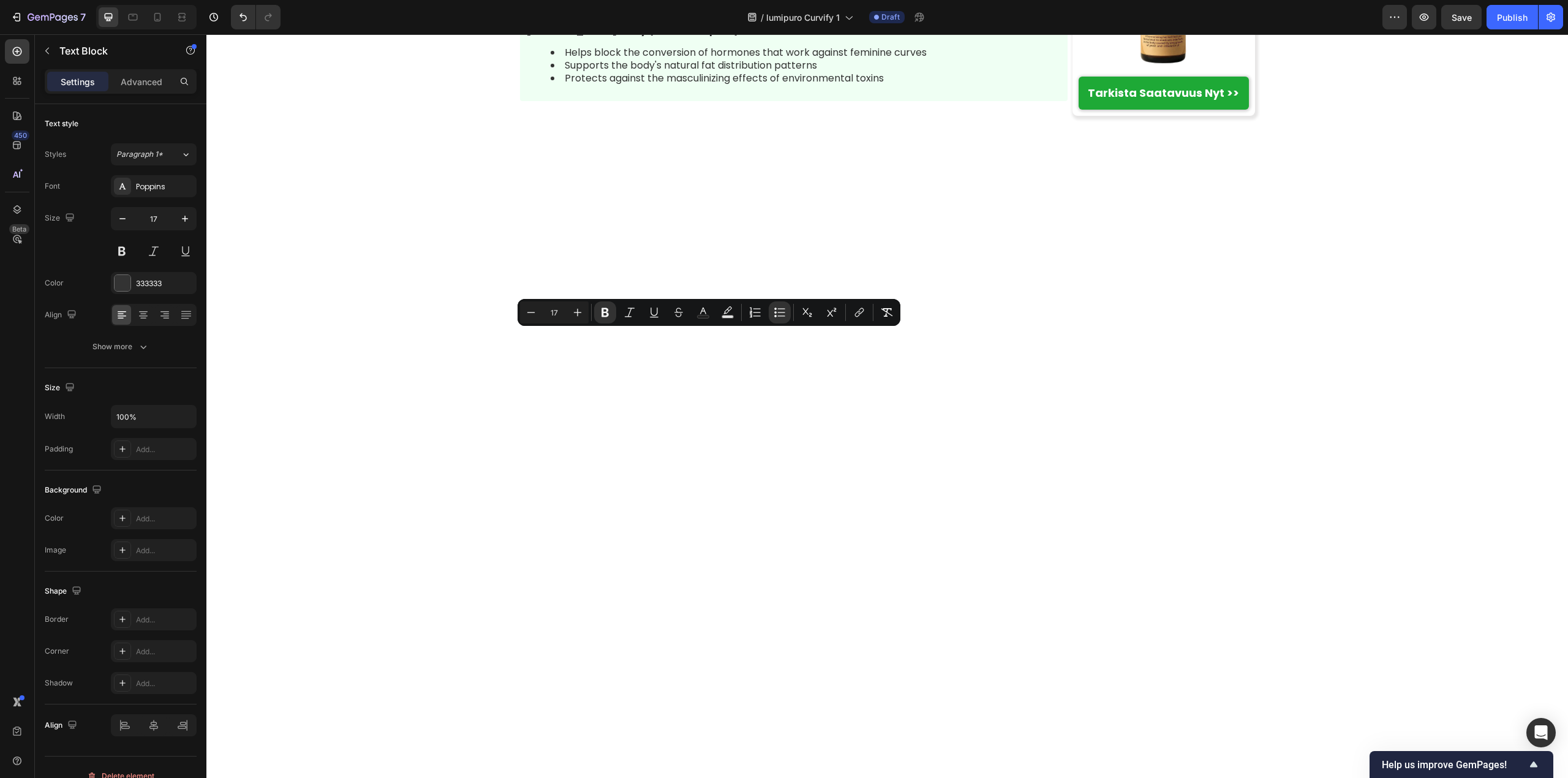
drag, startPoint x: 557, startPoint y: 336, endPoint x: 908, endPoint y: 339, distance: 351.0
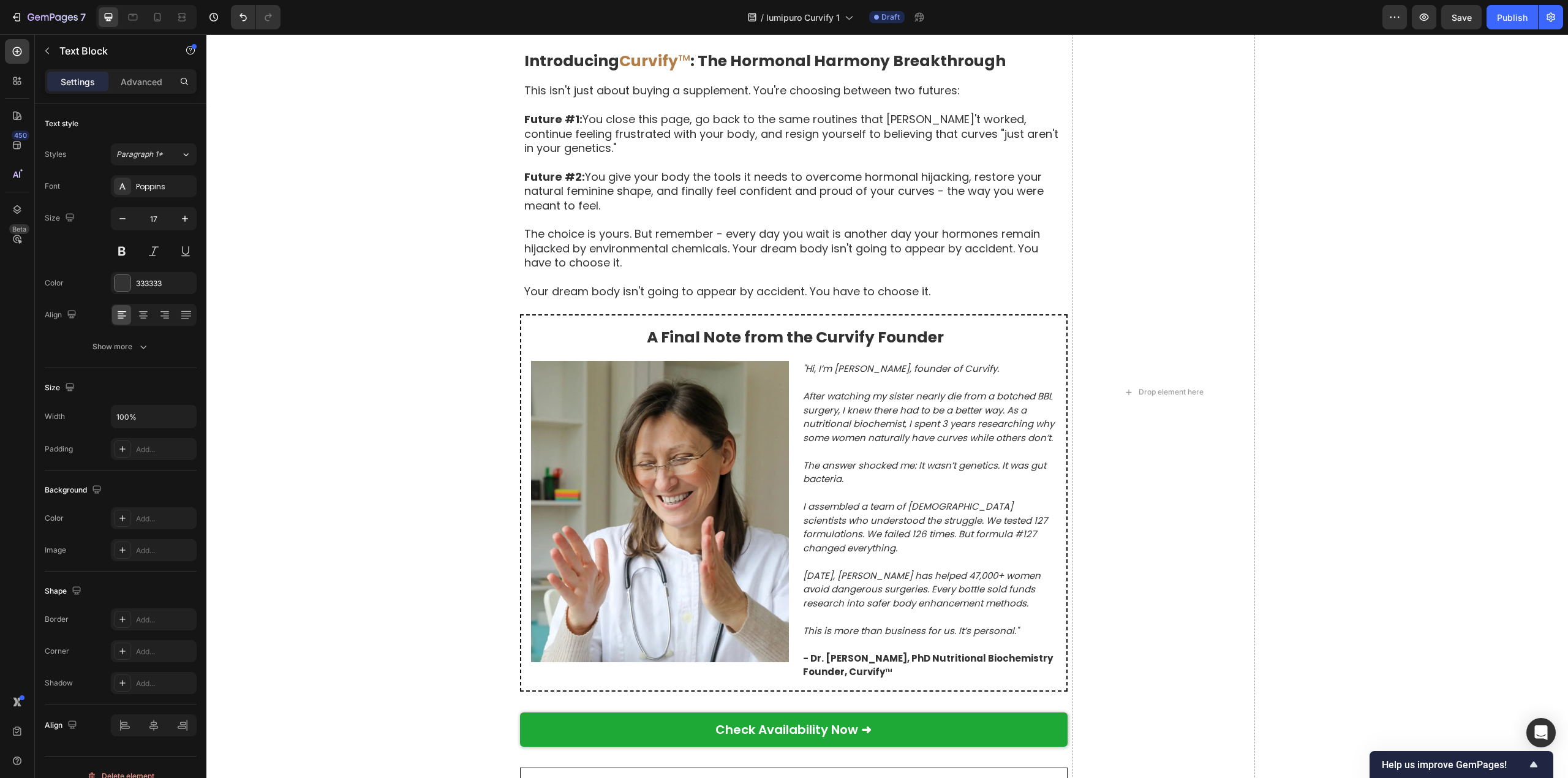
scroll to position [5656, 0]
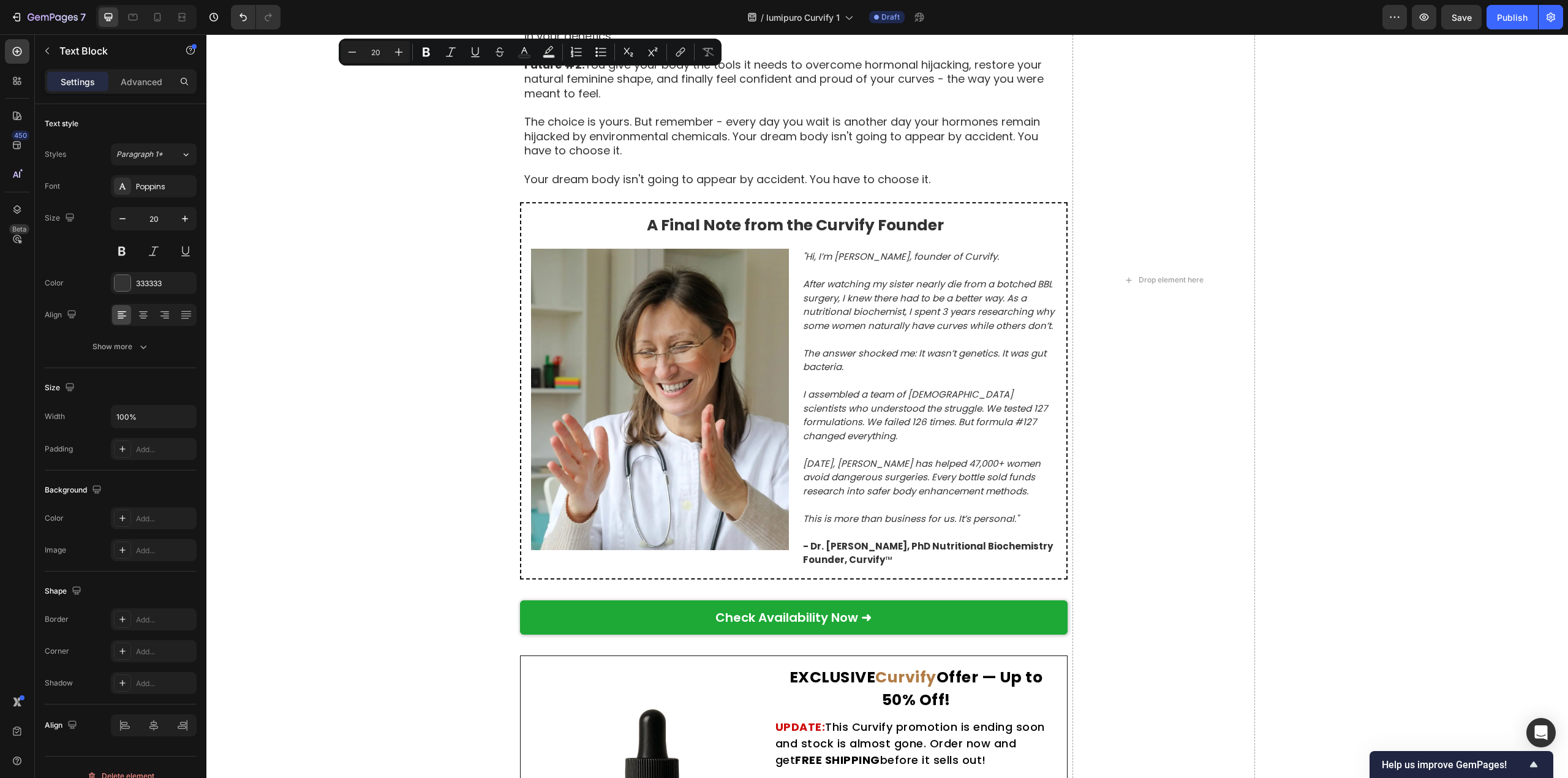
click at [523, 64] on div "Minus 20 Plus Bold Italic Underline Strikethrough Text Color Text Background Co…" at bounding box center [530, 51] width 383 height 27
drag, startPoint x: 519, startPoint y: 68, endPoint x: 838, endPoint y: 68, distance: 319.0
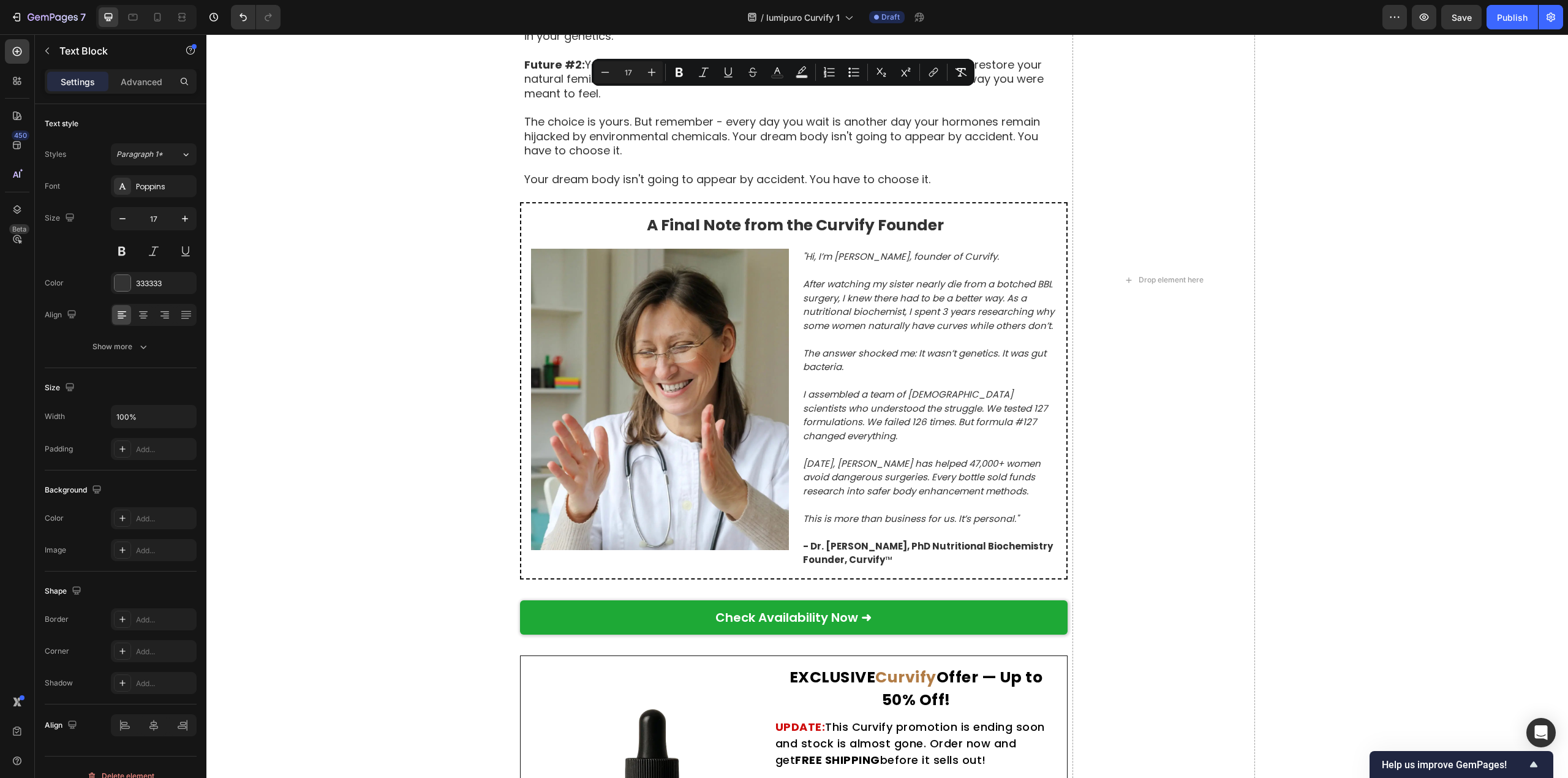
drag, startPoint x: 523, startPoint y: 101, endPoint x: 556, endPoint y: 128, distance: 42.6
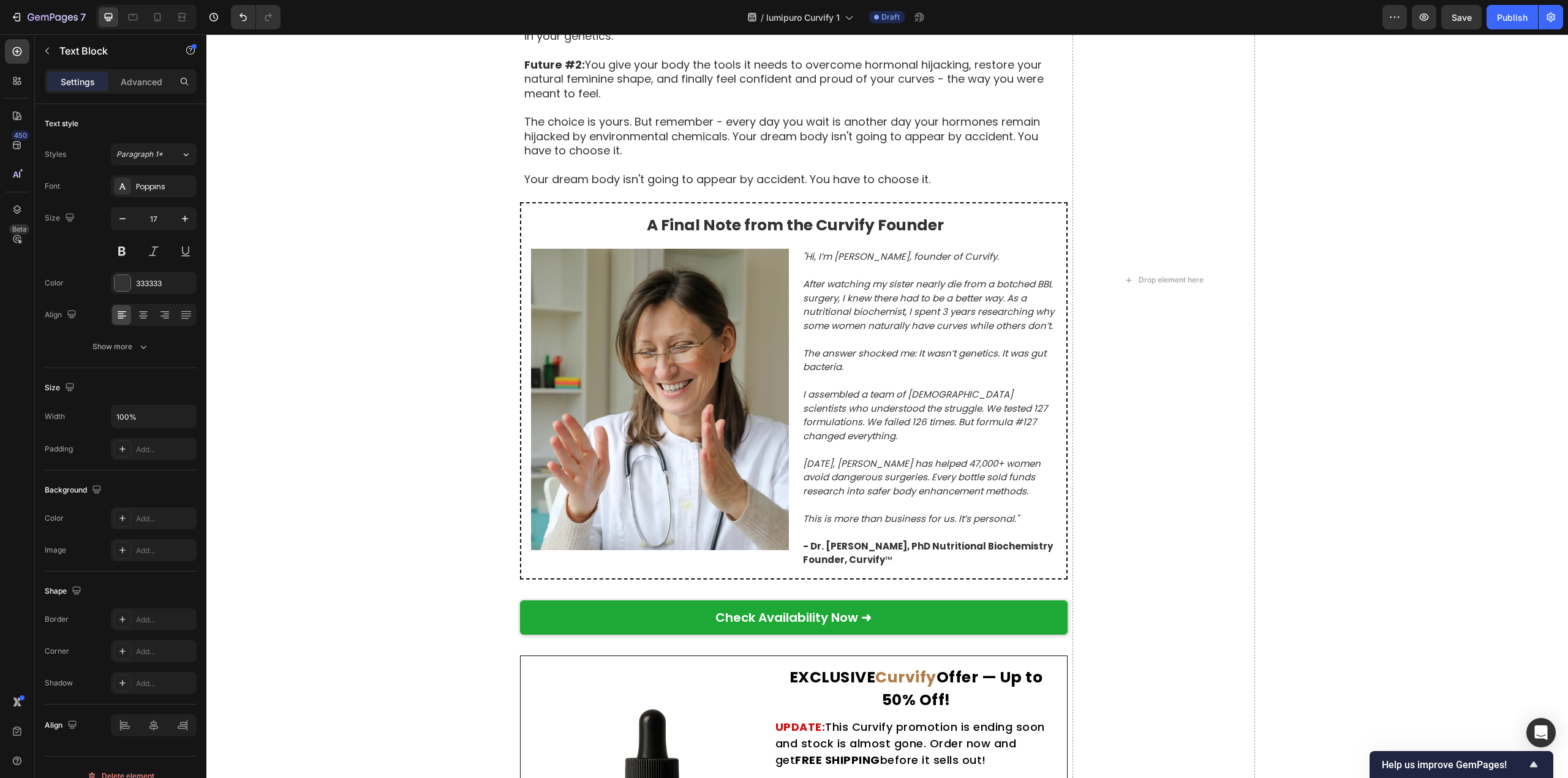
drag, startPoint x: 522, startPoint y: 113, endPoint x: 570, endPoint y: 113, distance: 48.0
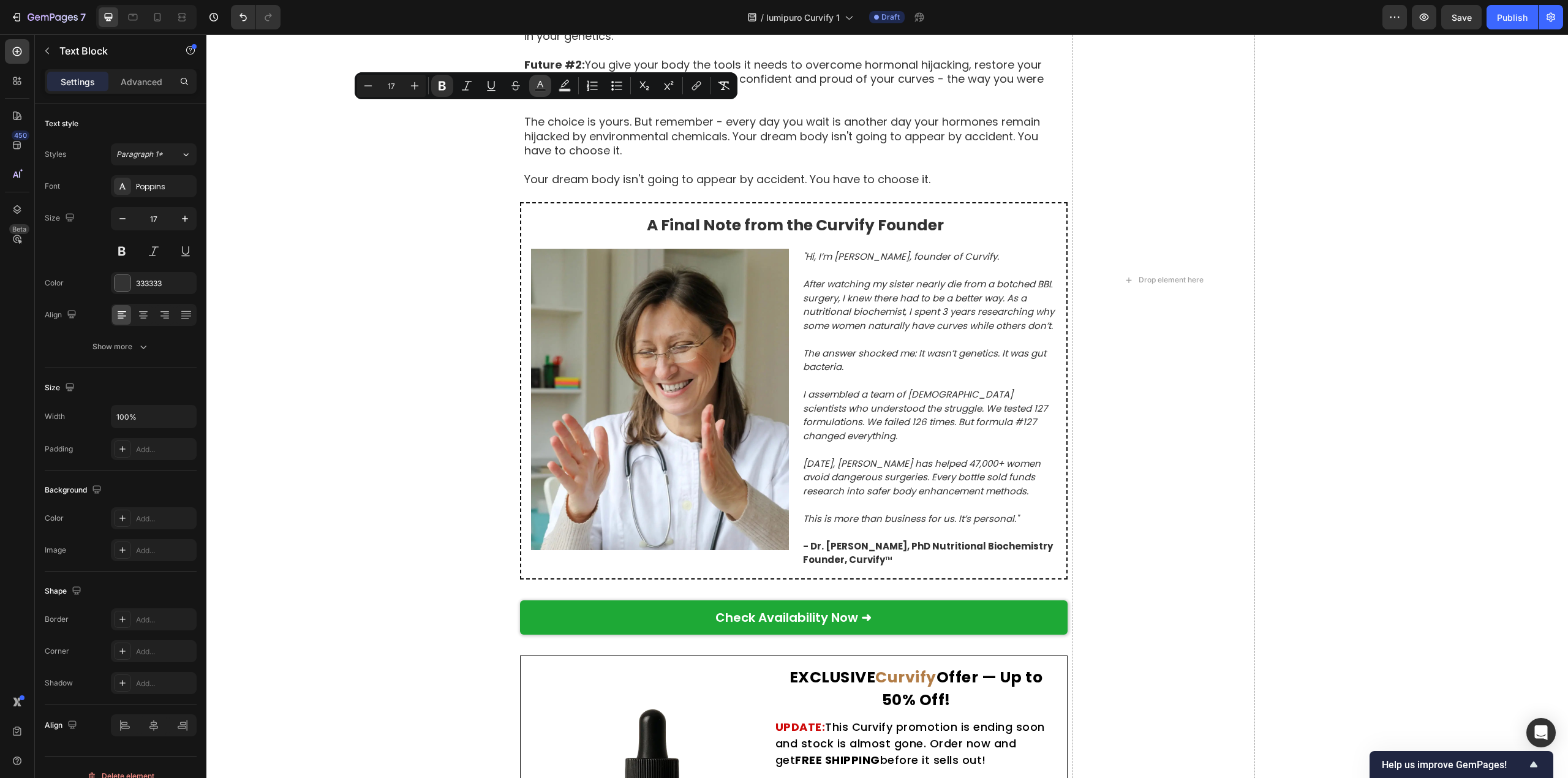
click at [539, 90] on rect "Editor contextual toolbar" at bounding box center [540, 90] width 12 height 3
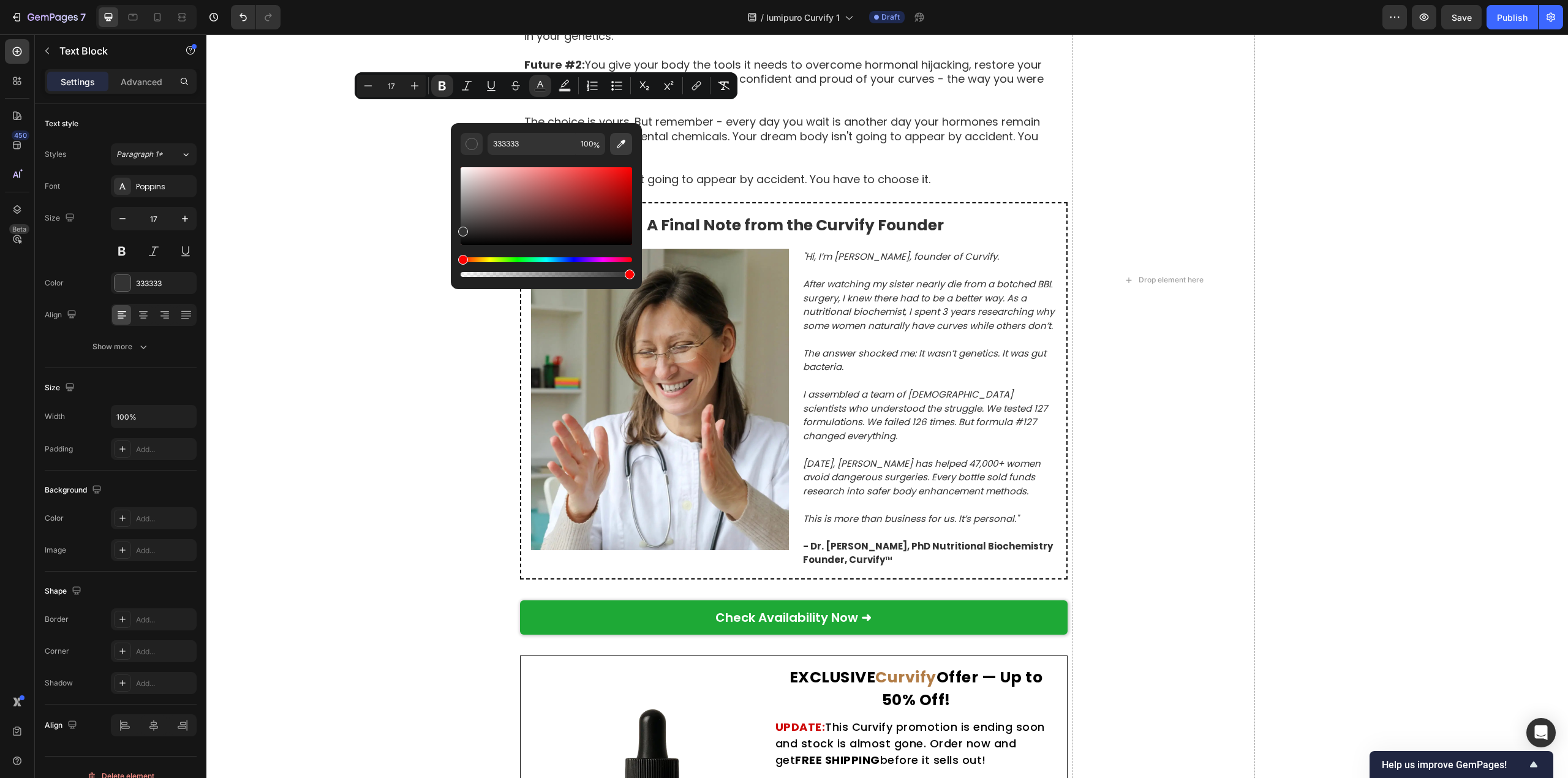
click at [618, 143] on icon "Editor contextual toolbar" at bounding box center [621, 144] width 9 height 9
type input "B27D47"
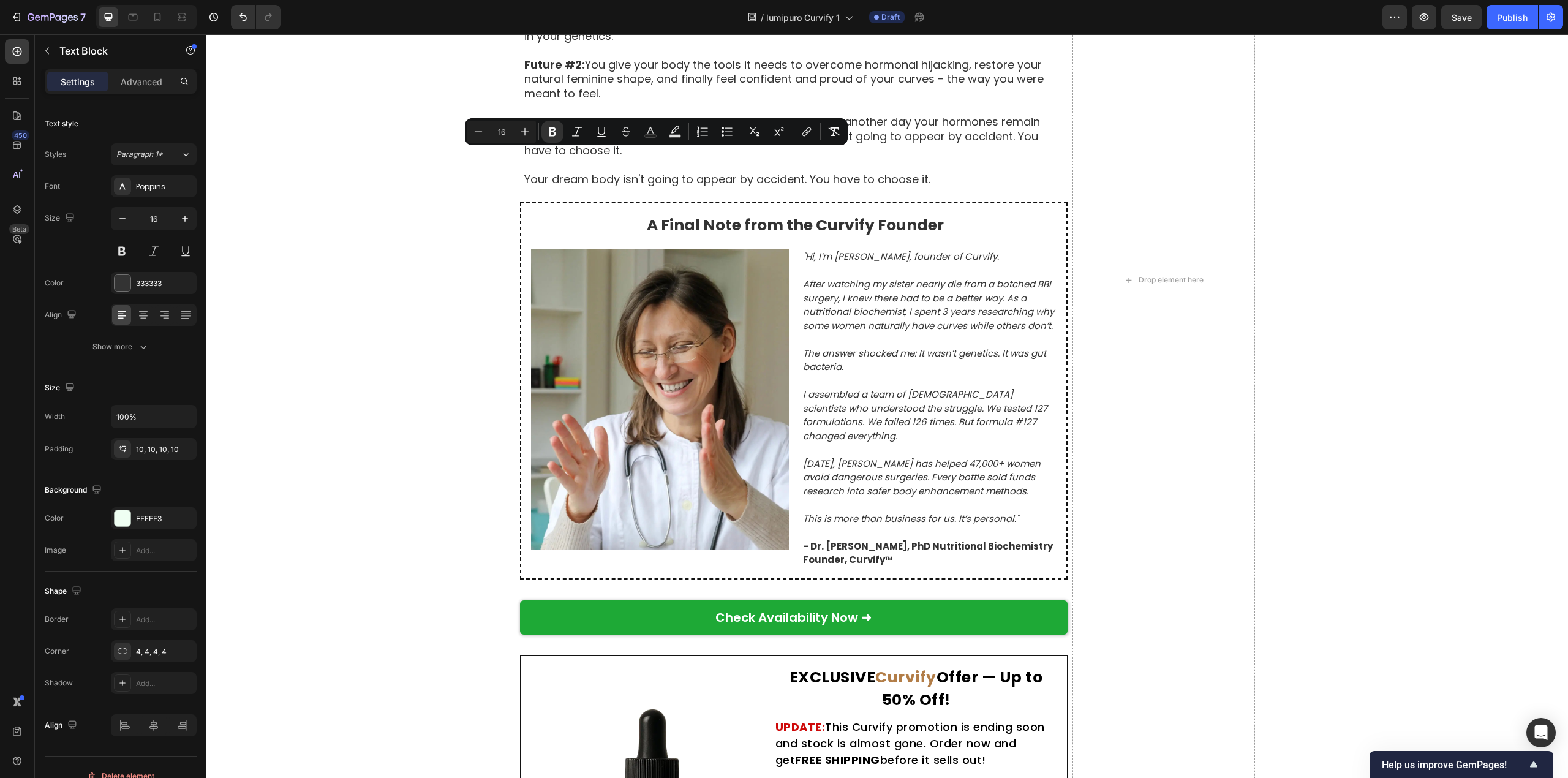
drag, startPoint x: 520, startPoint y: 157, endPoint x: 824, endPoint y: 157, distance: 304.0
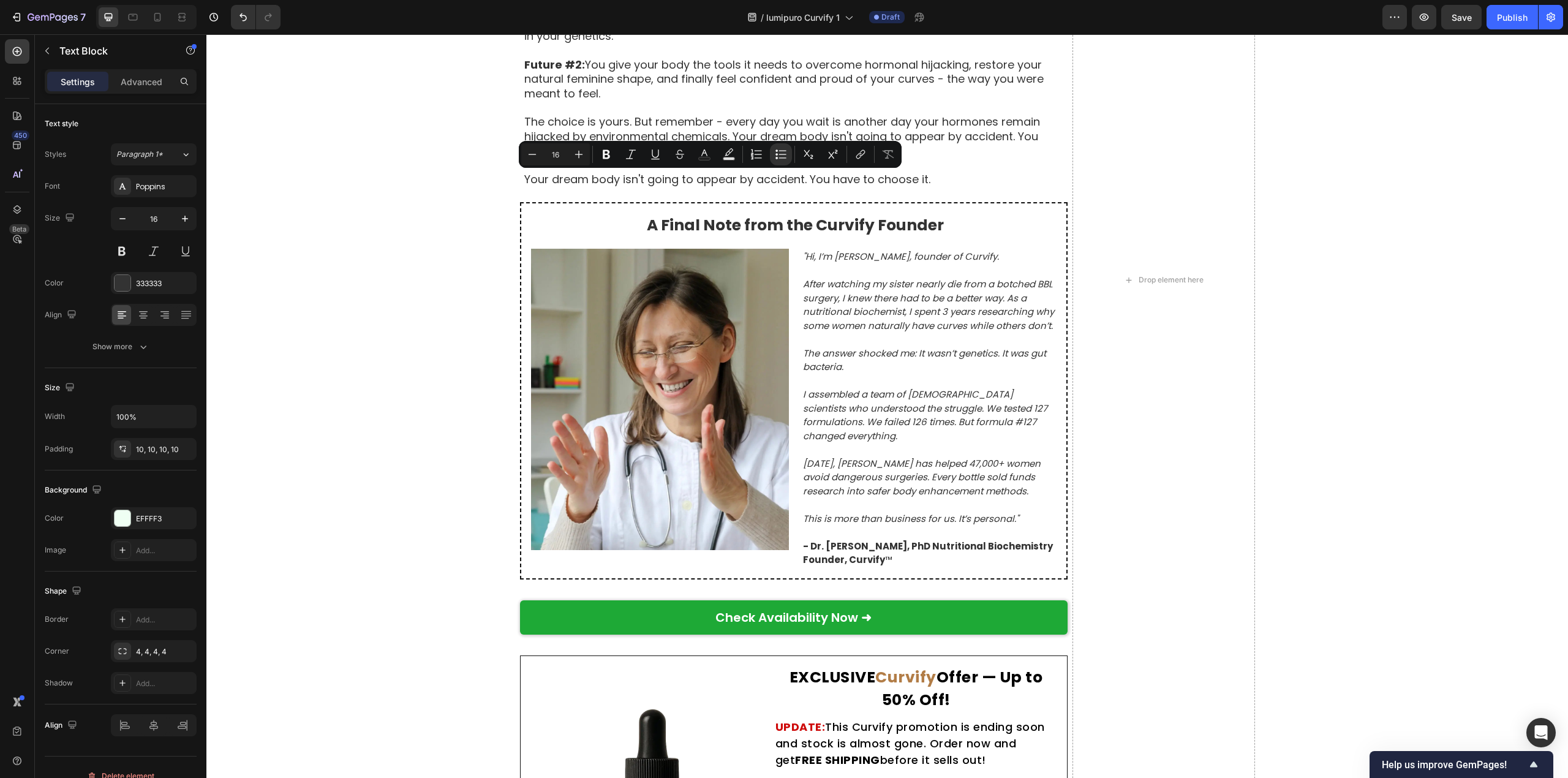
drag, startPoint x: 559, startPoint y: 182, endPoint x: 946, endPoint y: 180, distance: 387.0
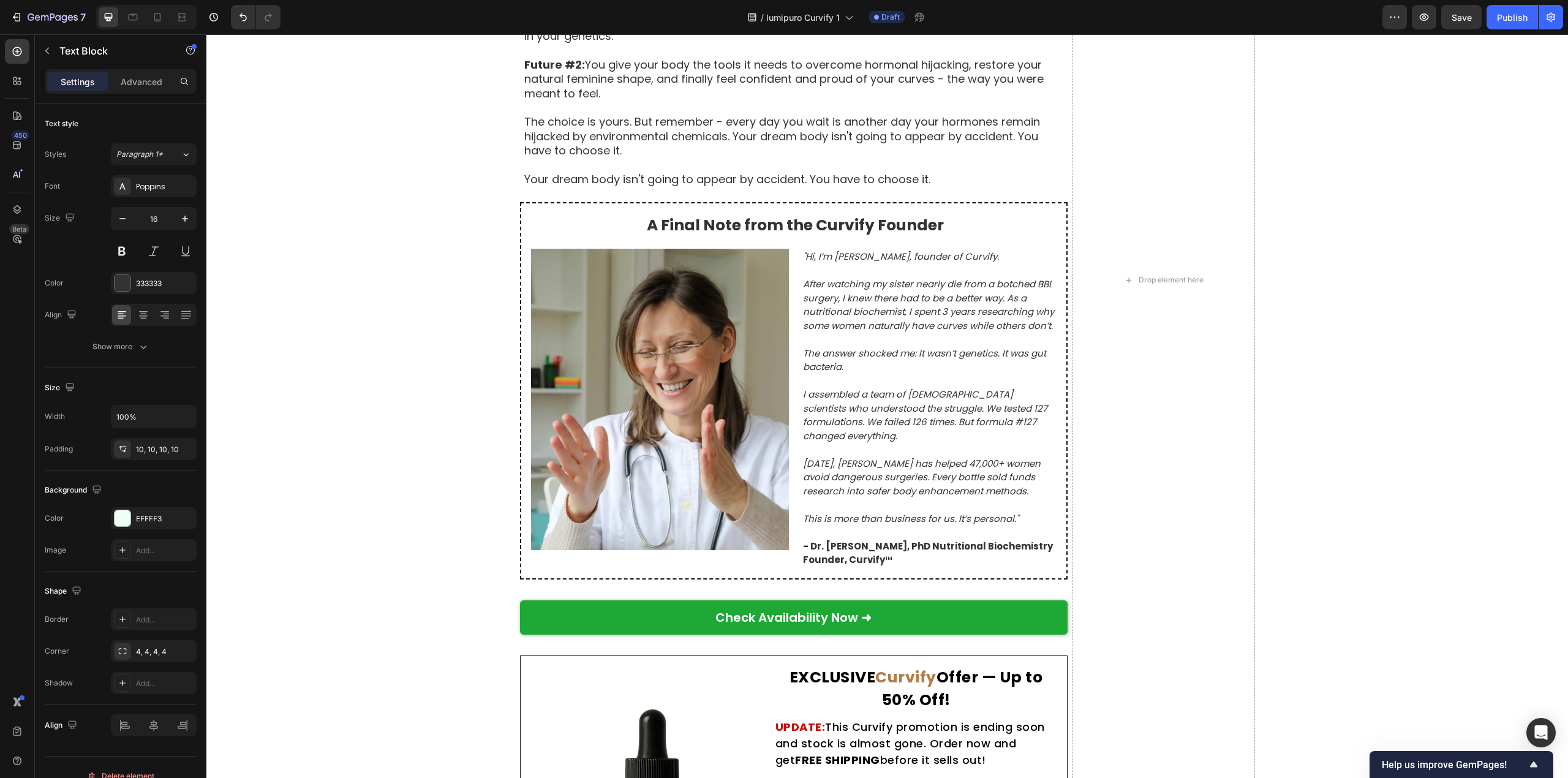
drag, startPoint x: 559, startPoint y: 192, endPoint x: 954, endPoint y: 197, distance: 395.0
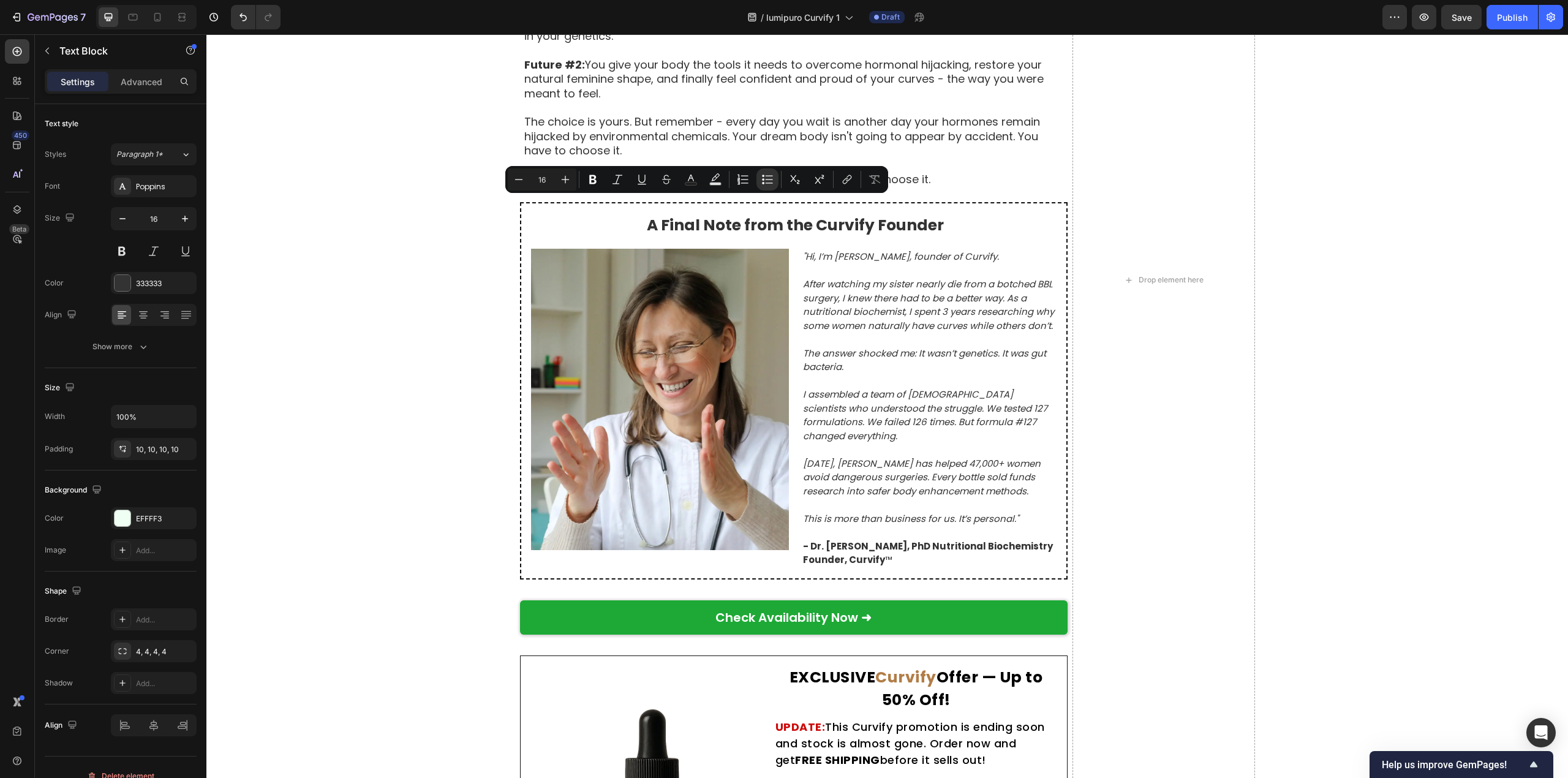
drag, startPoint x: 559, startPoint y: 209, endPoint x: 917, endPoint y: 209, distance: 358.0
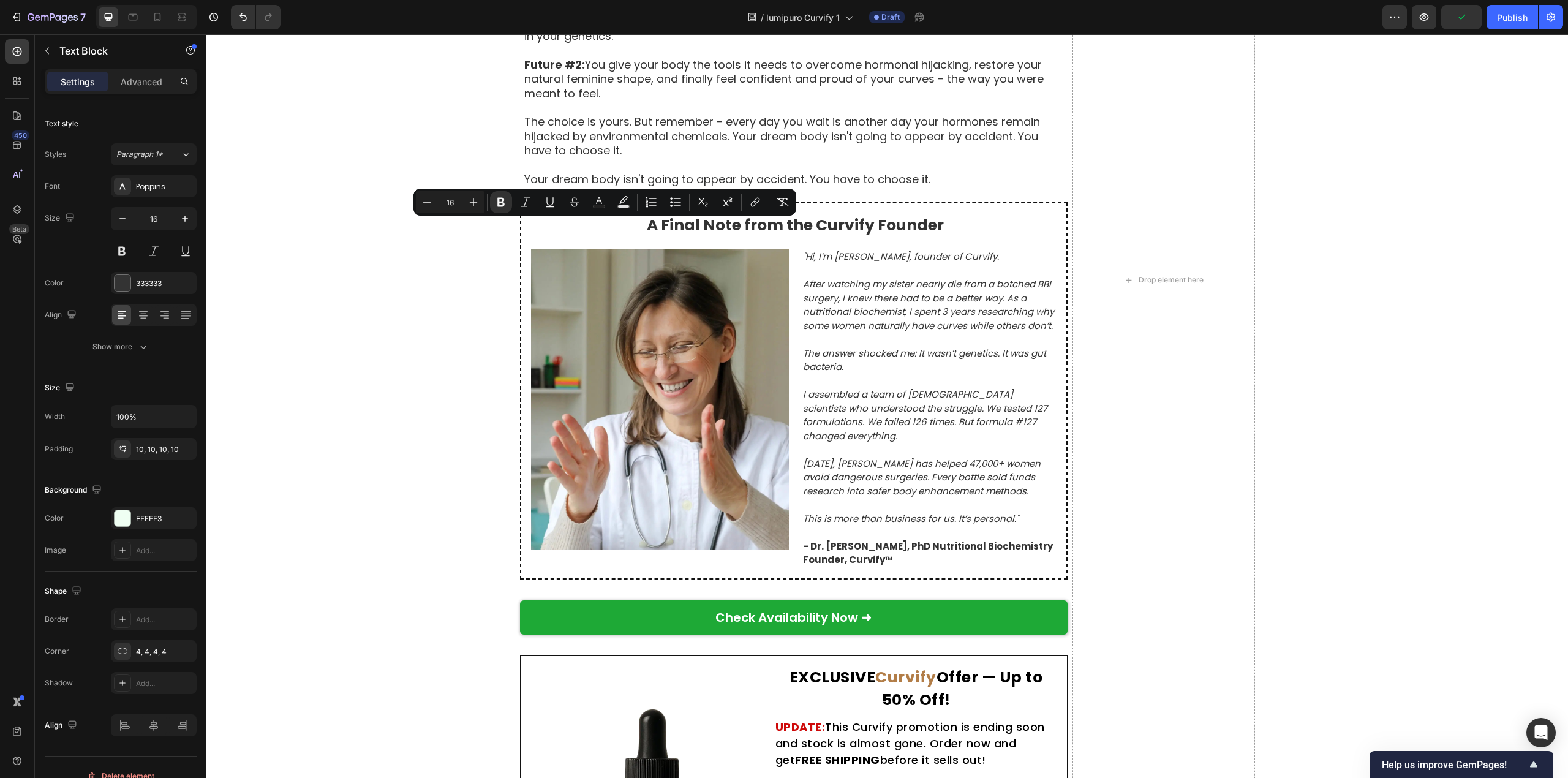
drag, startPoint x: 523, startPoint y: 231, endPoint x: 775, endPoint y: 230, distance: 252.0
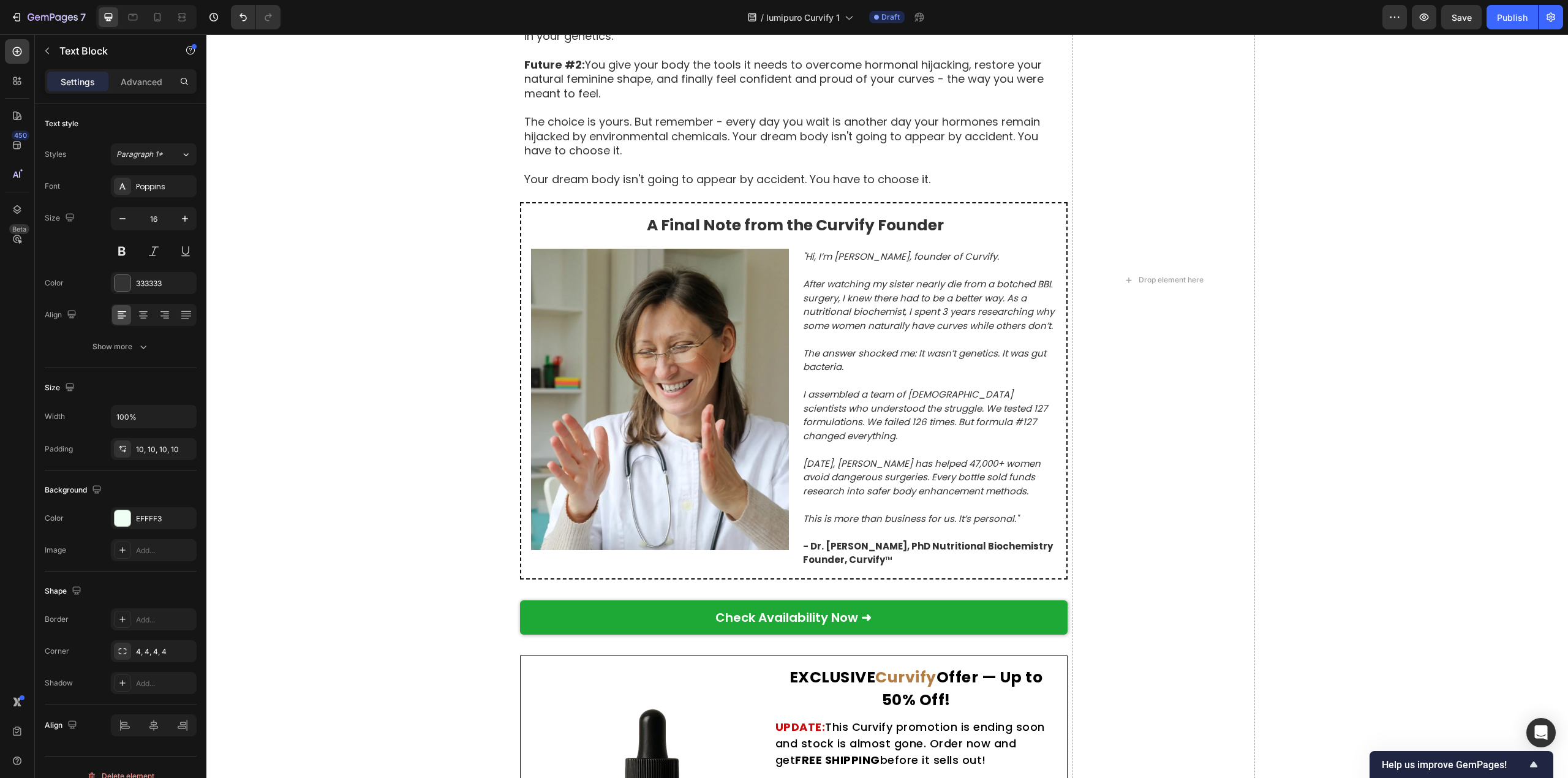
drag, startPoint x: 559, startPoint y: 251, endPoint x: 1010, endPoint y: 251, distance: 451.0
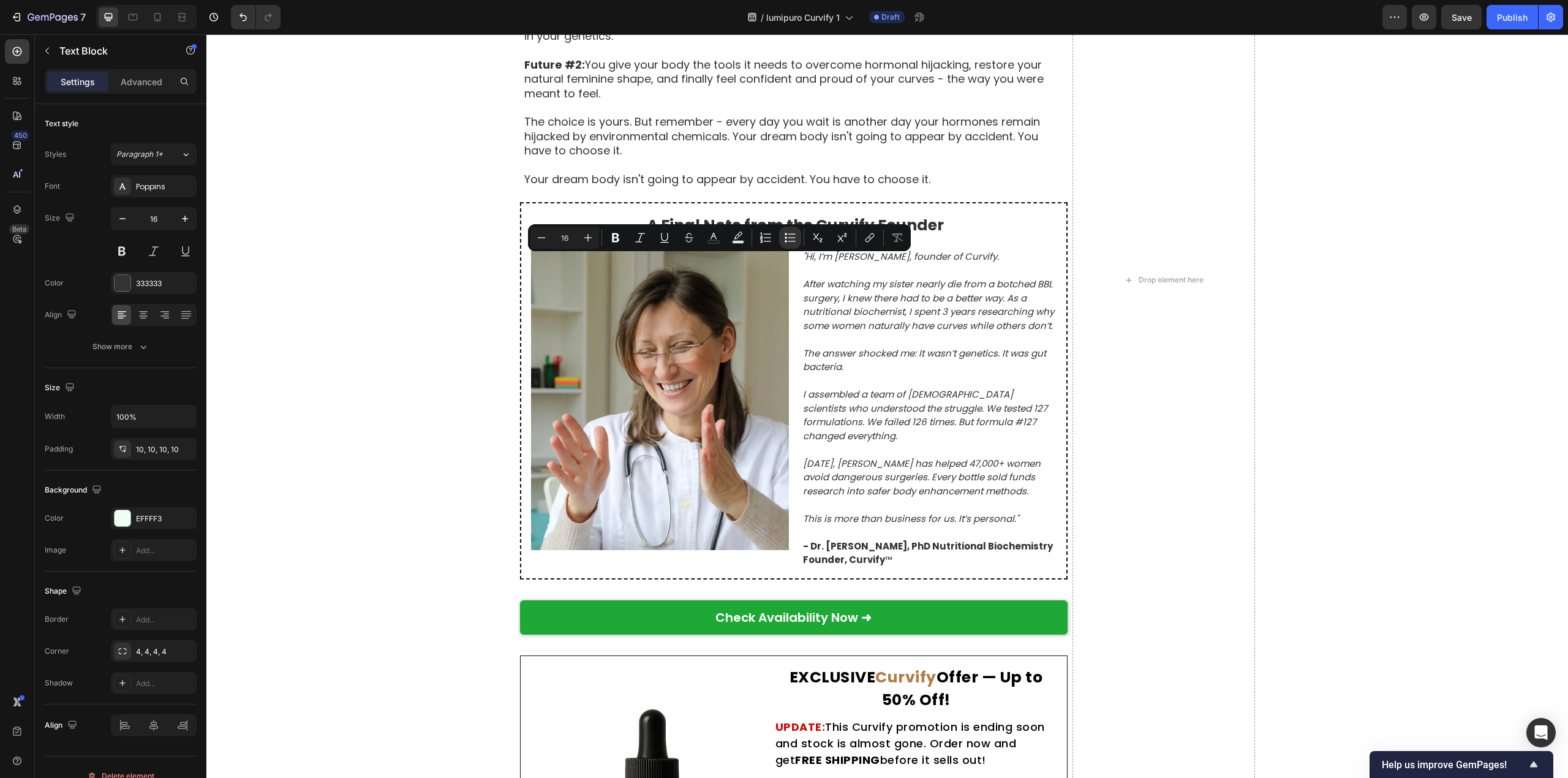
drag, startPoint x: 557, startPoint y: 265, endPoint x: 980, endPoint y: 263, distance: 423.0
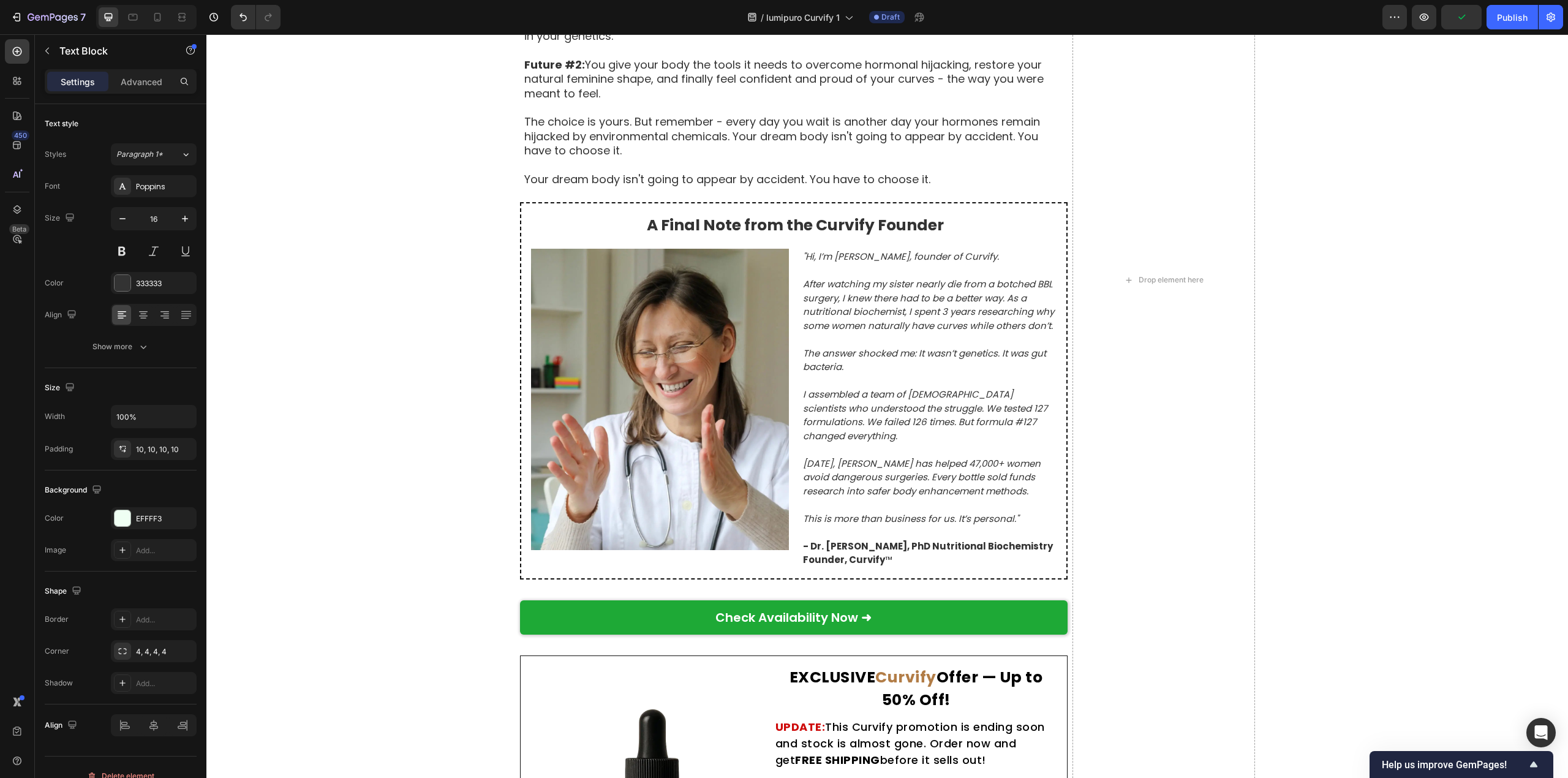
drag, startPoint x: 559, startPoint y: 278, endPoint x: 1026, endPoint y: 278, distance: 467.0
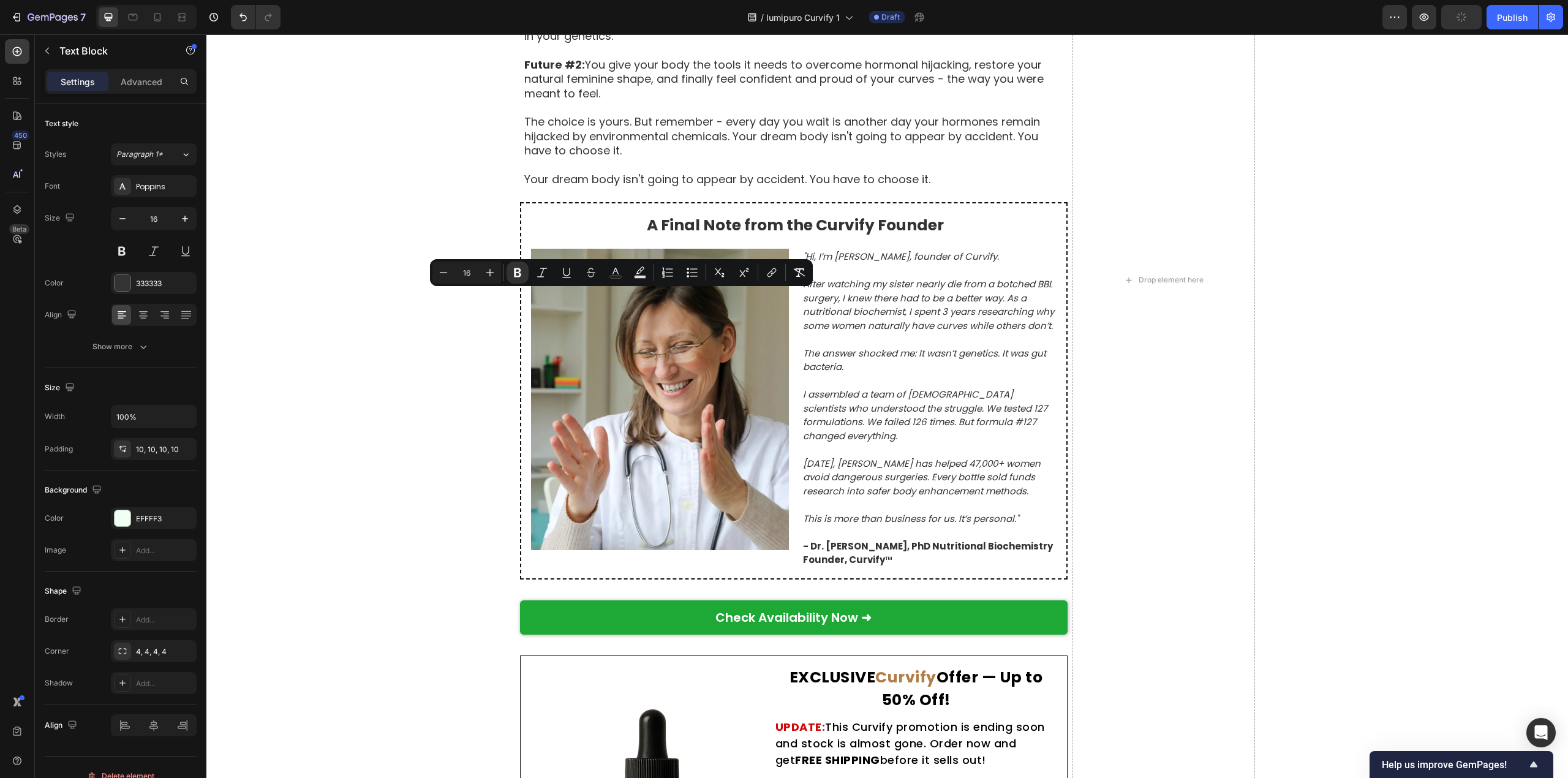
drag, startPoint x: 520, startPoint y: 303, endPoint x: 848, endPoint y: 302, distance: 328.0
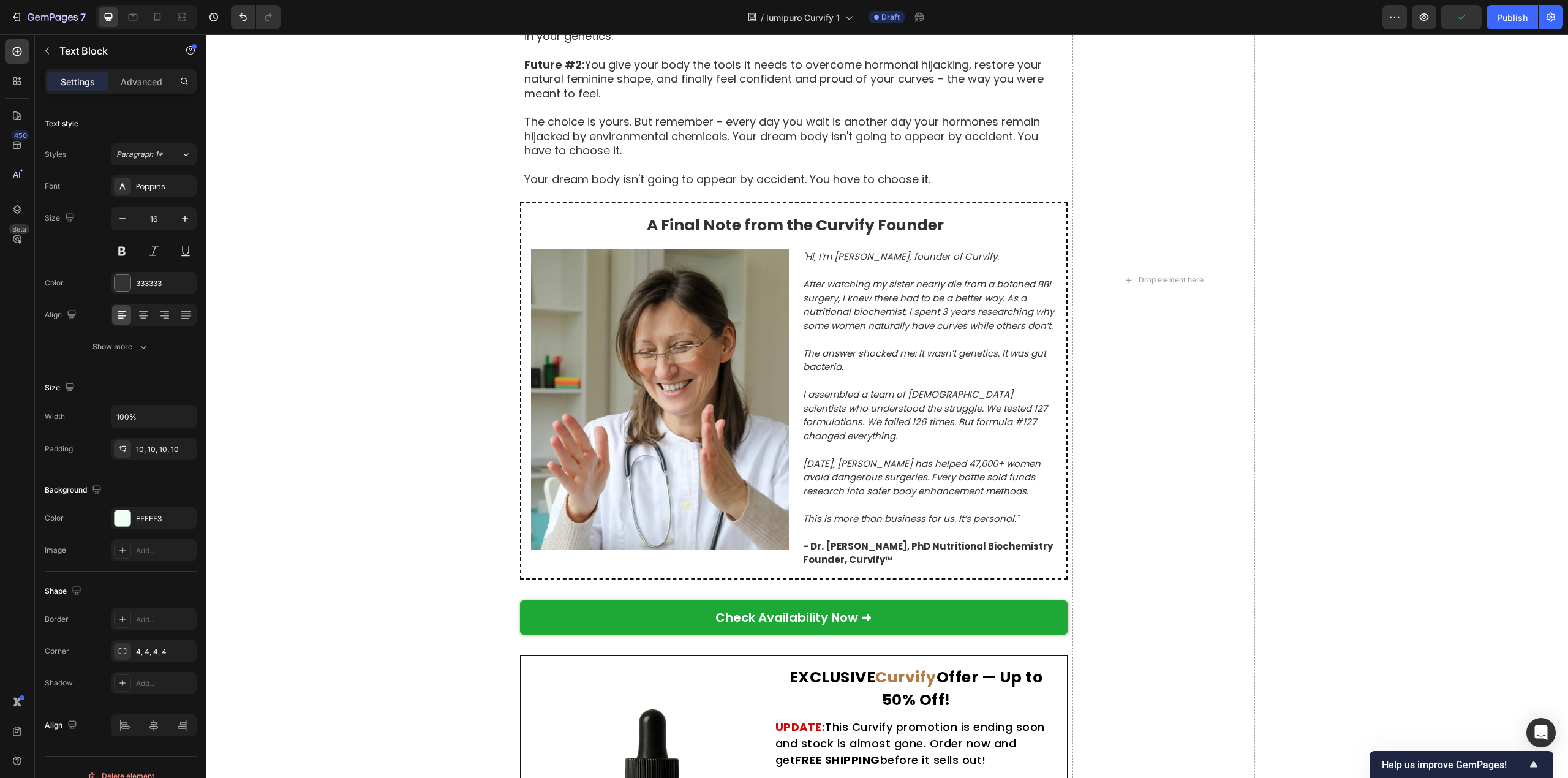
scroll to position [5738, 0]
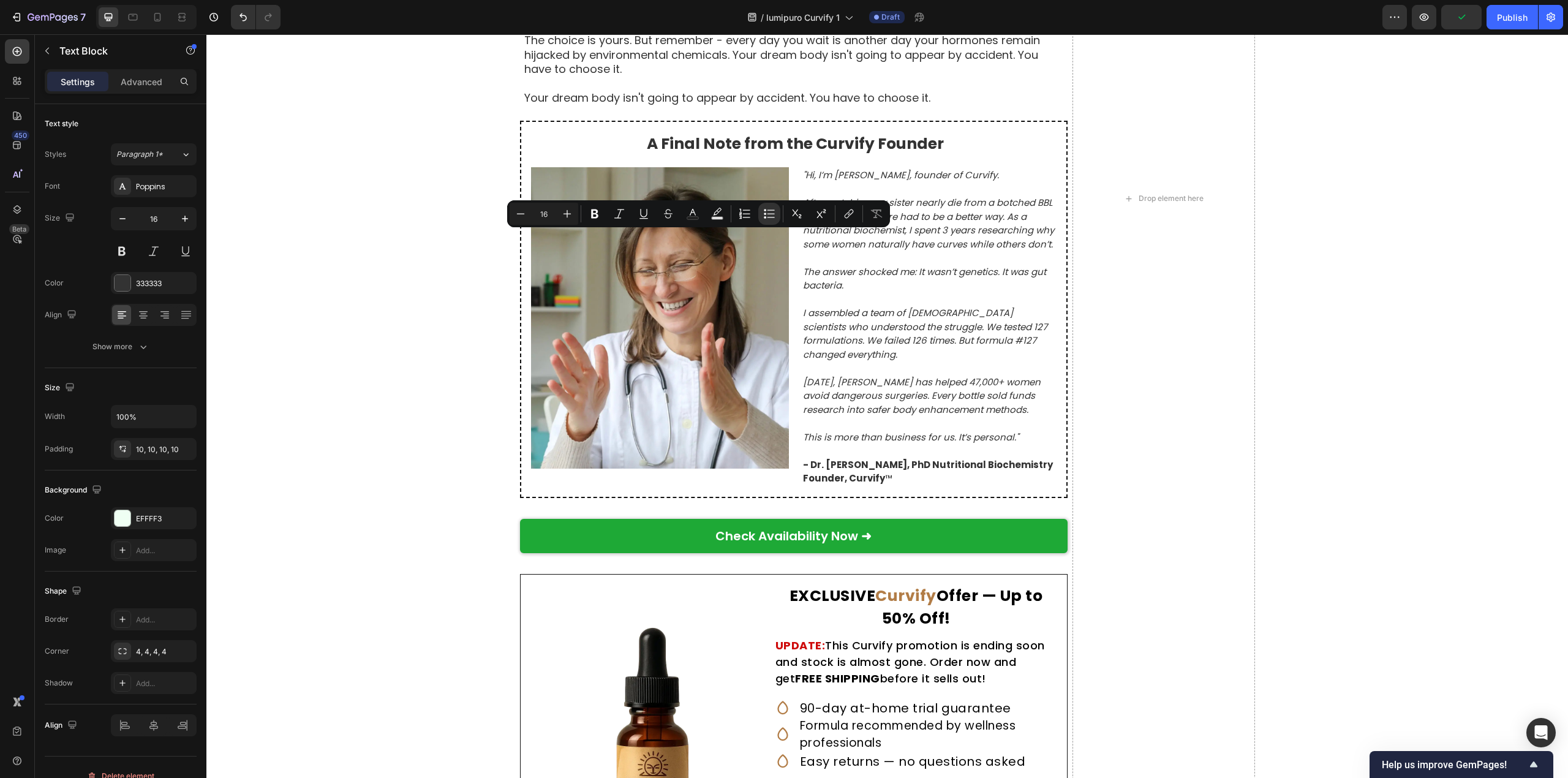
drag, startPoint x: 559, startPoint y: 240, endPoint x: 954, endPoint y: 241, distance: 395.0
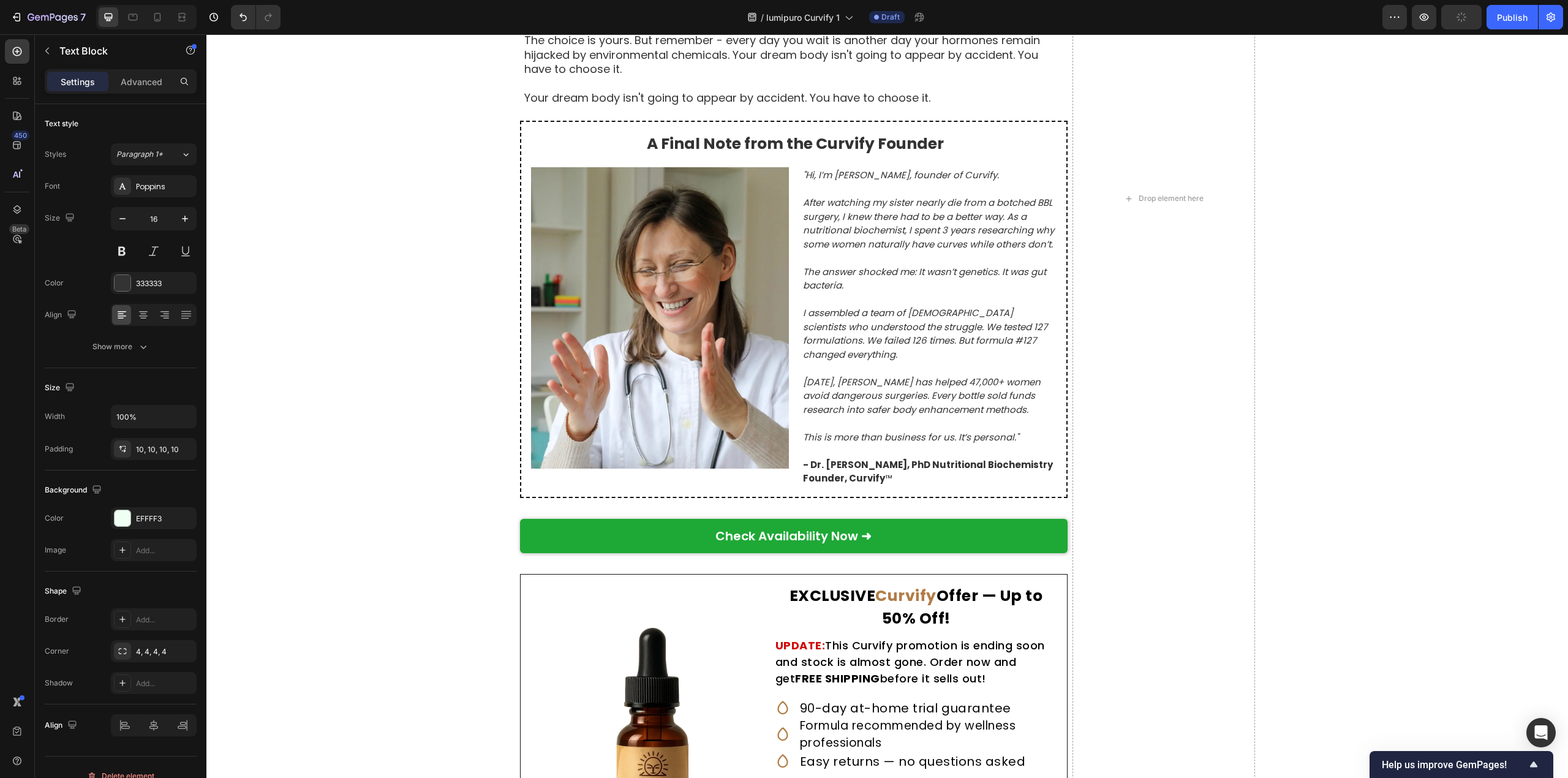
drag, startPoint x: 559, startPoint y: 253, endPoint x: 986, endPoint y: 253, distance: 427.0
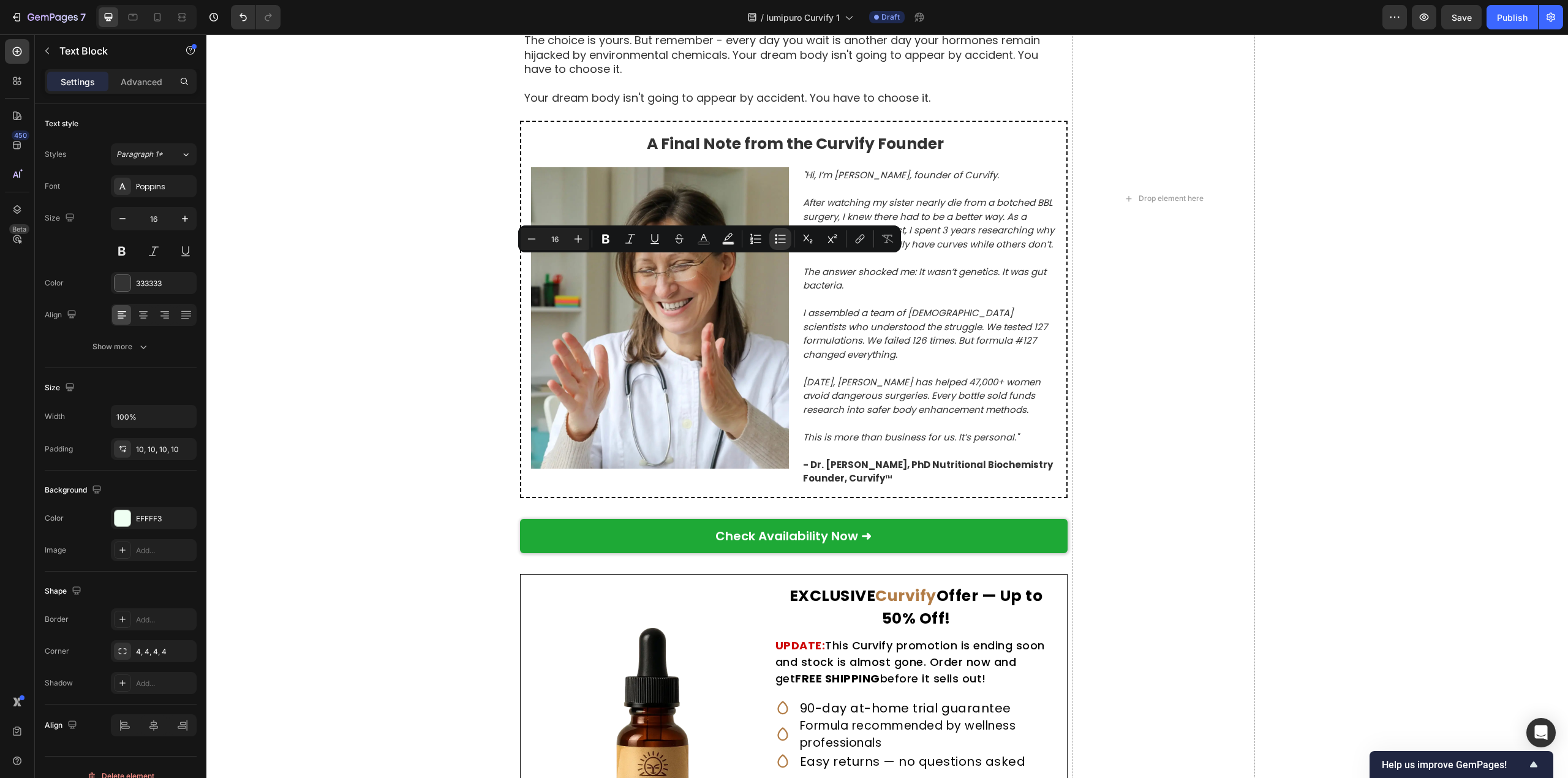
drag, startPoint x: 559, startPoint y: 268, endPoint x: 1047, endPoint y: 272, distance: 488.0
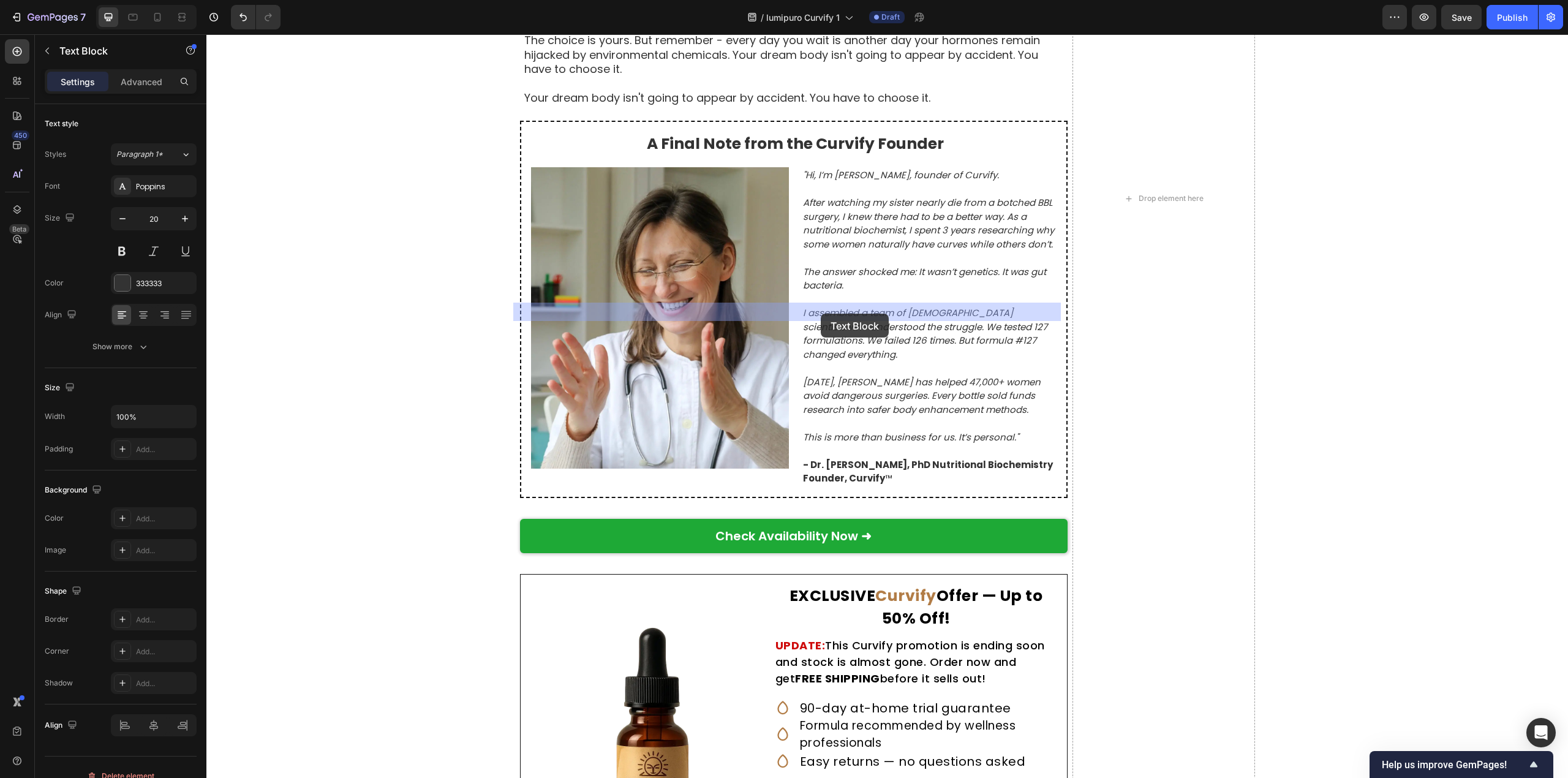
drag, startPoint x: 520, startPoint y: 311, endPoint x: 728, endPoint y: 313, distance: 208.0
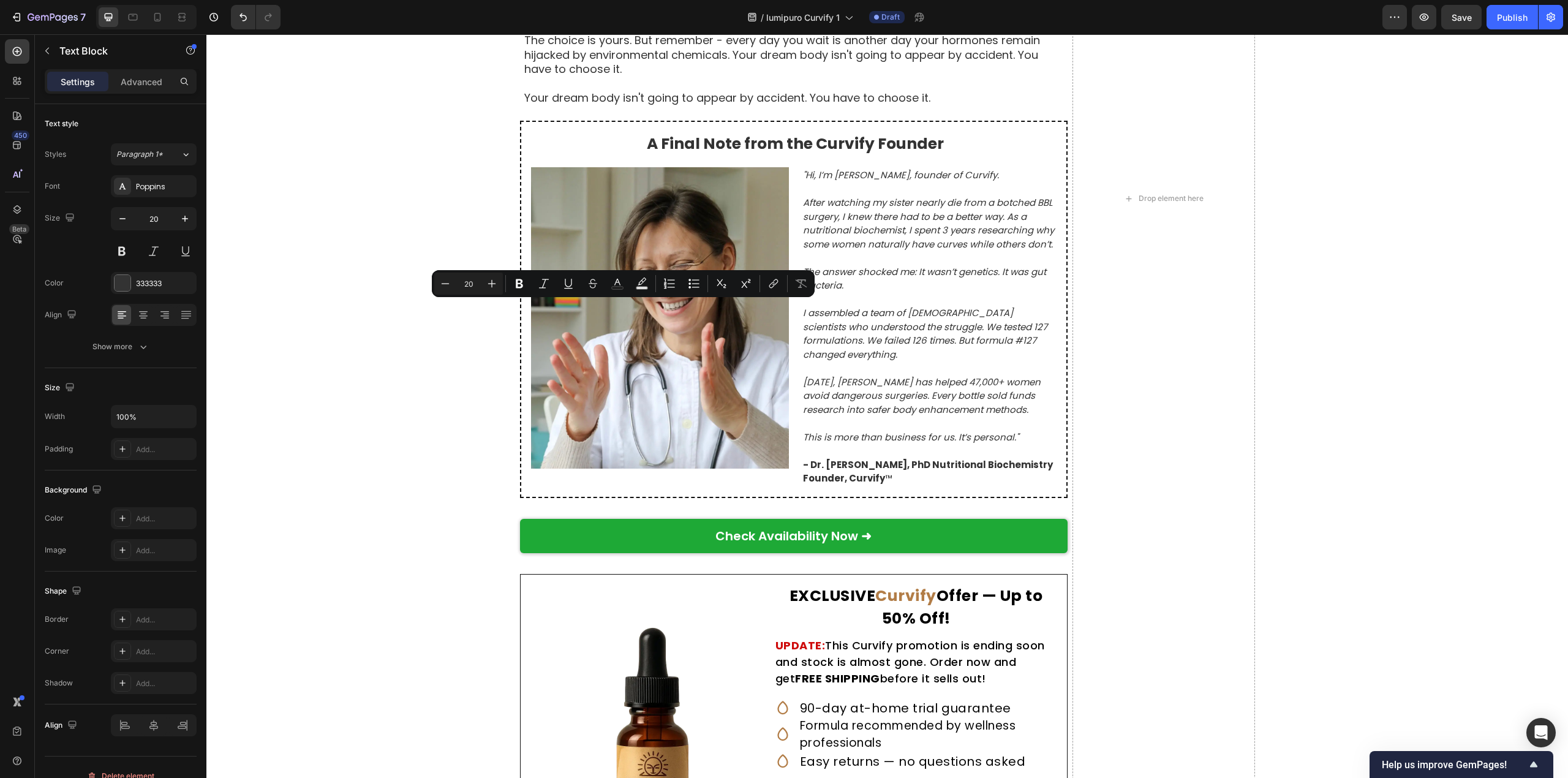
drag, startPoint x: 730, startPoint y: 313, endPoint x: 503, endPoint y: 313, distance: 227.0
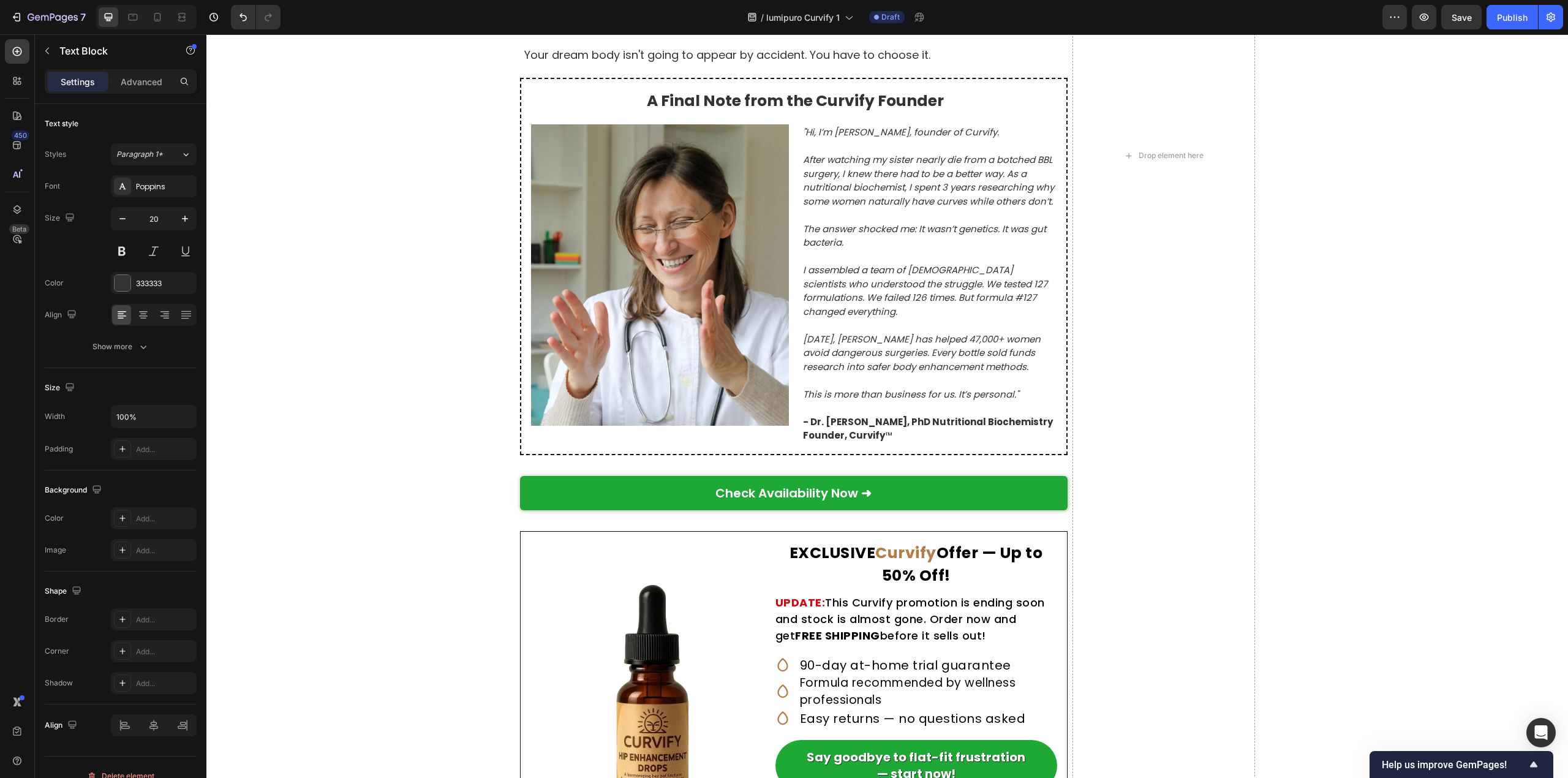
scroll to position [5820, 0]
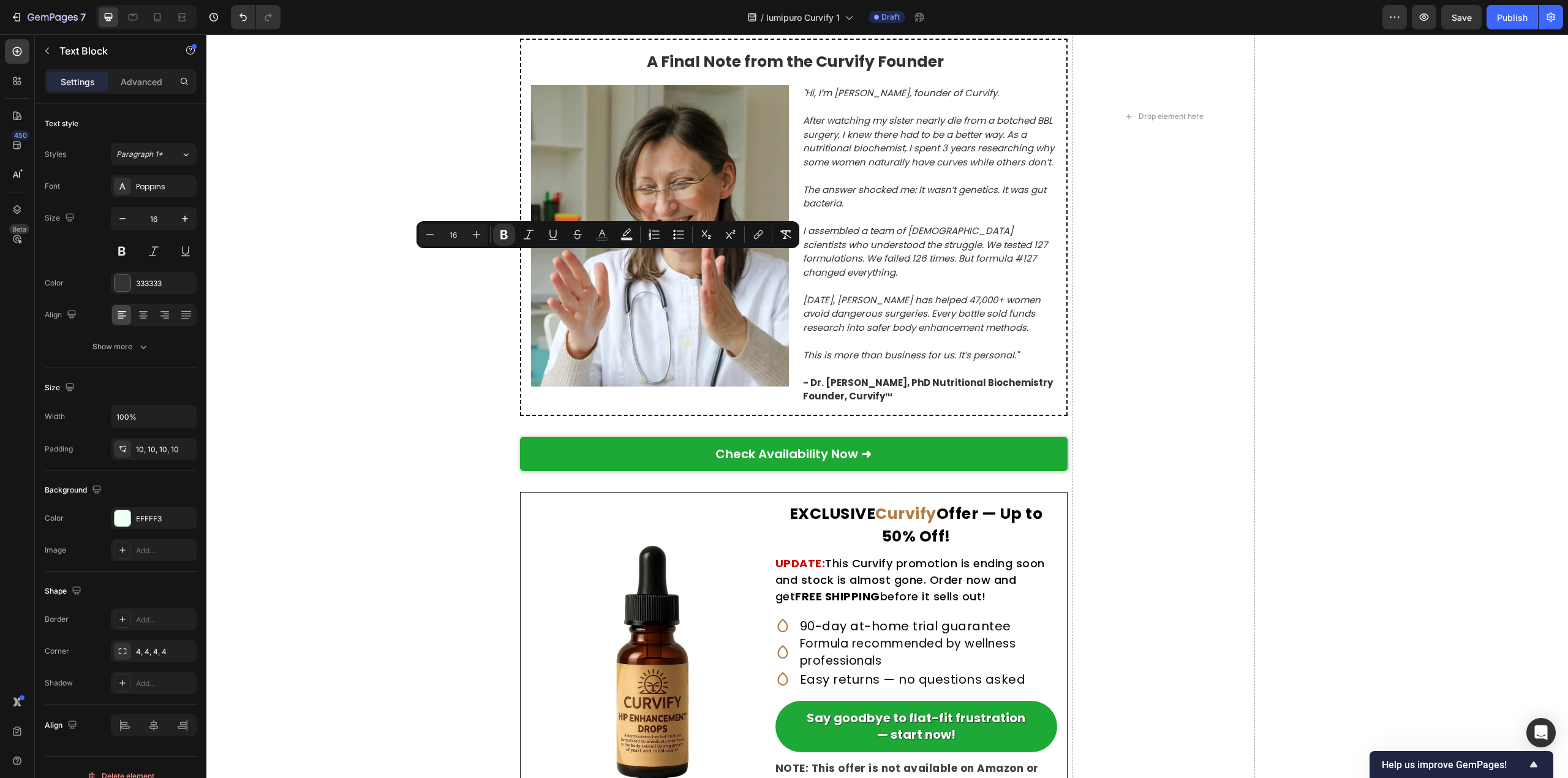
drag, startPoint x: 519, startPoint y: 260, endPoint x: 725, endPoint y: 263, distance: 206.0
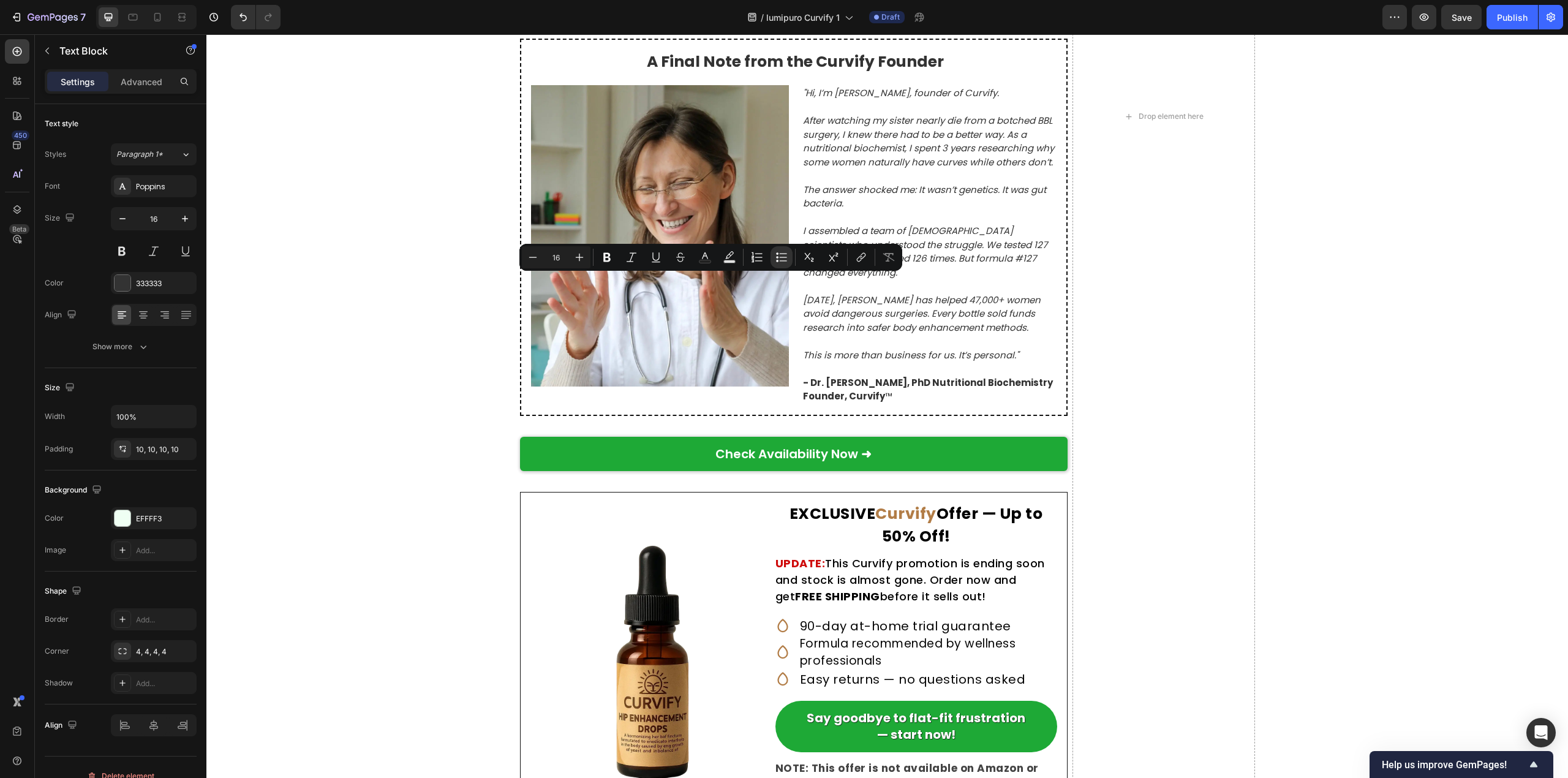
drag, startPoint x: 559, startPoint y: 285, endPoint x: 923, endPoint y: 285, distance: 364.0
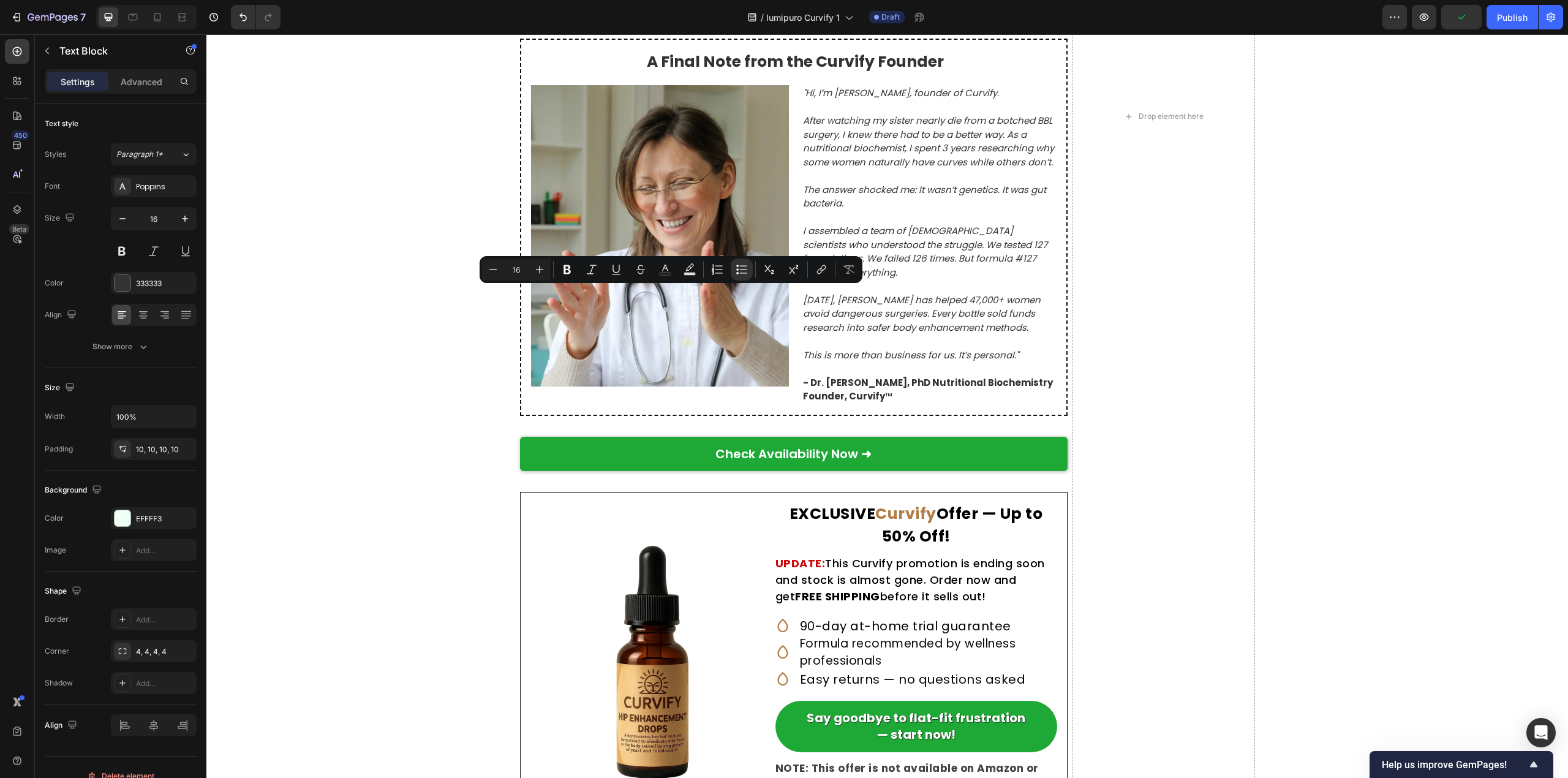
drag, startPoint x: 559, startPoint y: 297, endPoint x: 851, endPoint y: 296, distance: 292.0
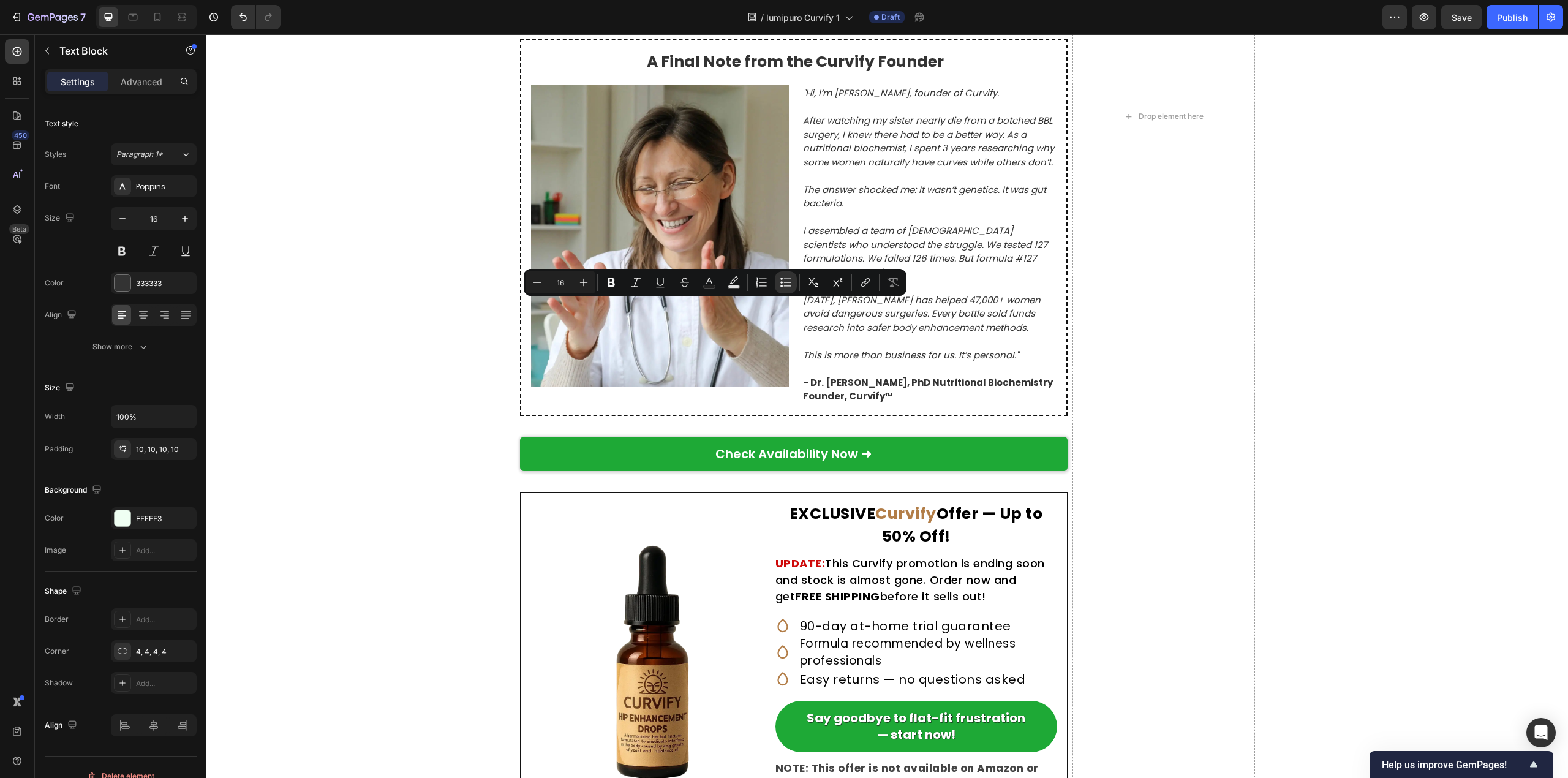
drag, startPoint x: 561, startPoint y: 310, endPoint x: 884, endPoint y: 307, distance: 323.0
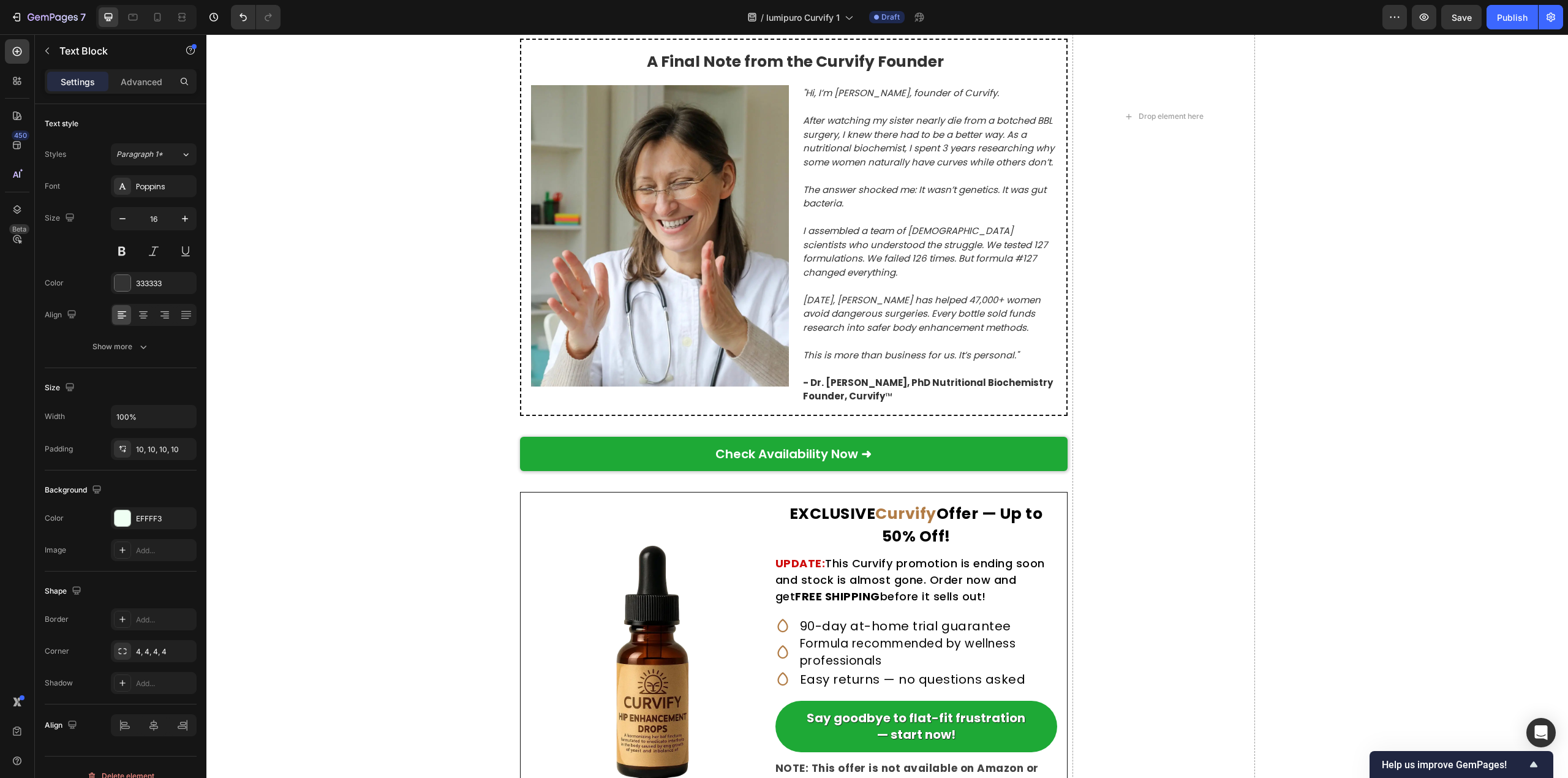
drag, startPoint x: 811, startPoint y: 321, endPoint x: 1132, endPoint y: 535, distance: 385.8
click at [1132, 535] on div "Drop element here" at bounding box center [1164, 117] width 182 height 1472
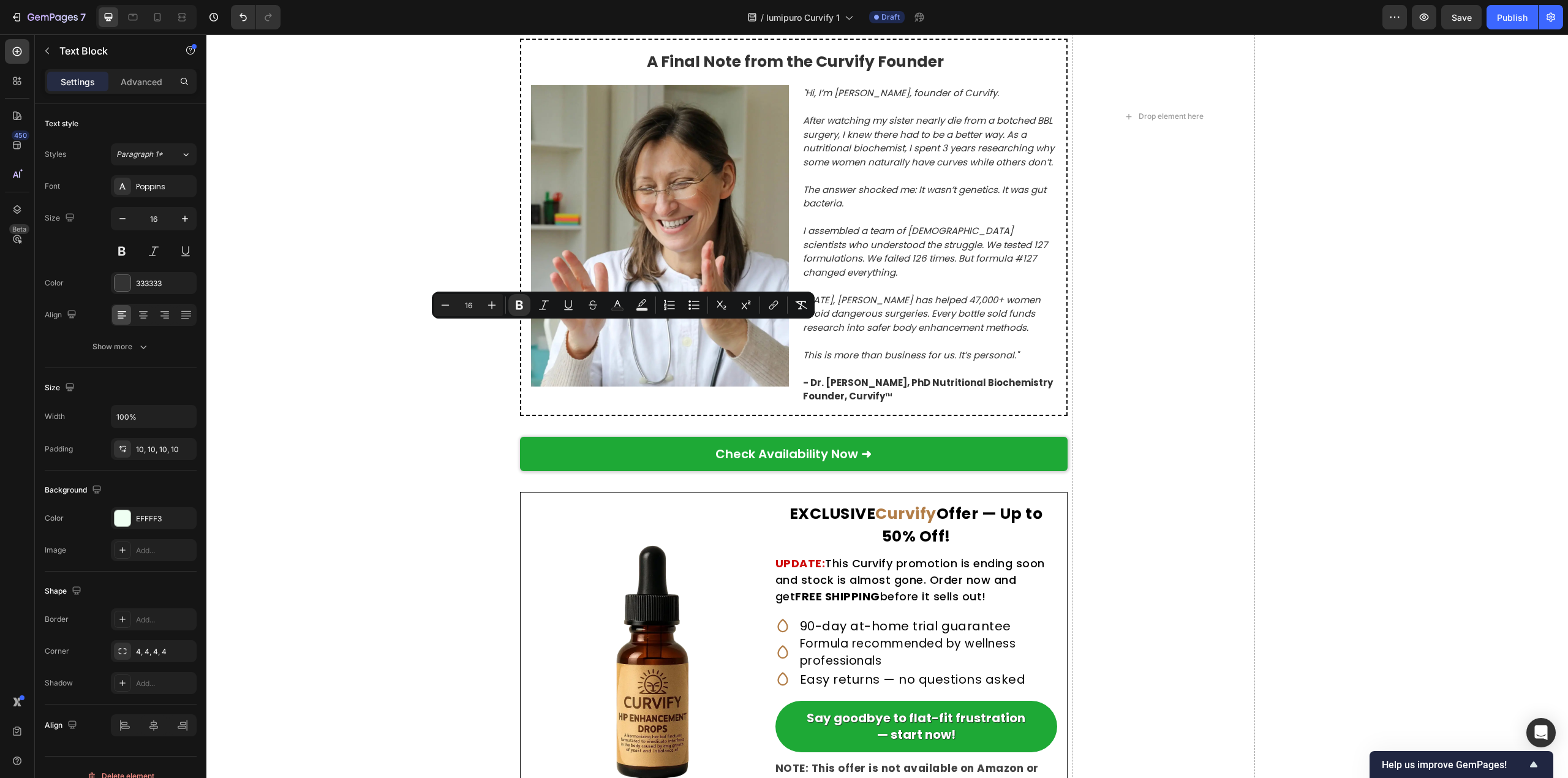
drag, startPoint x: 520, startPoint y: 329, endPoint x: 769, endPoint y: 337, distance: 249.1
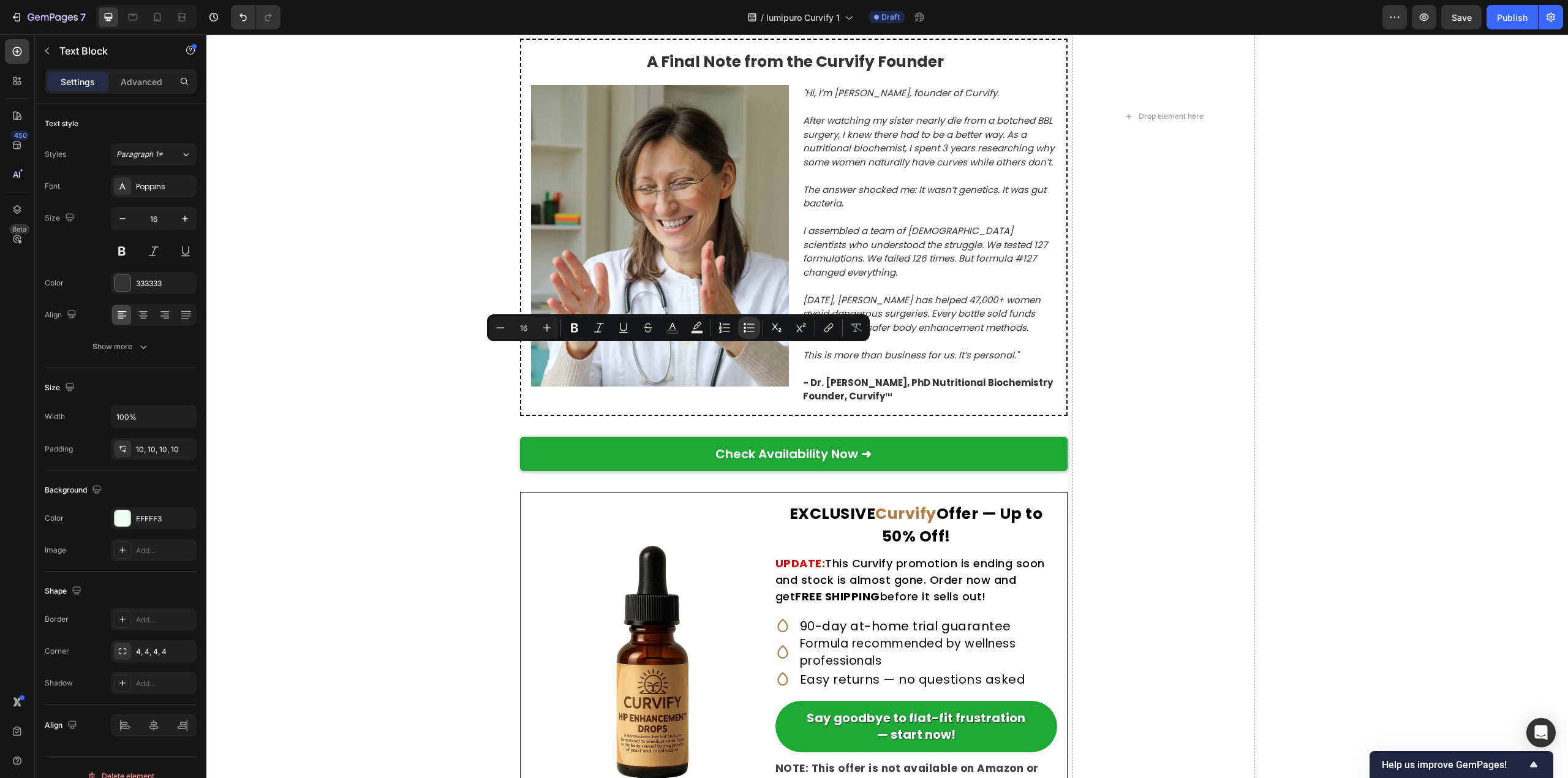
drag, startPoint x: 559, startPoint y: 351, endPoint x: 868, endPoint y: 351, distance: 309.0
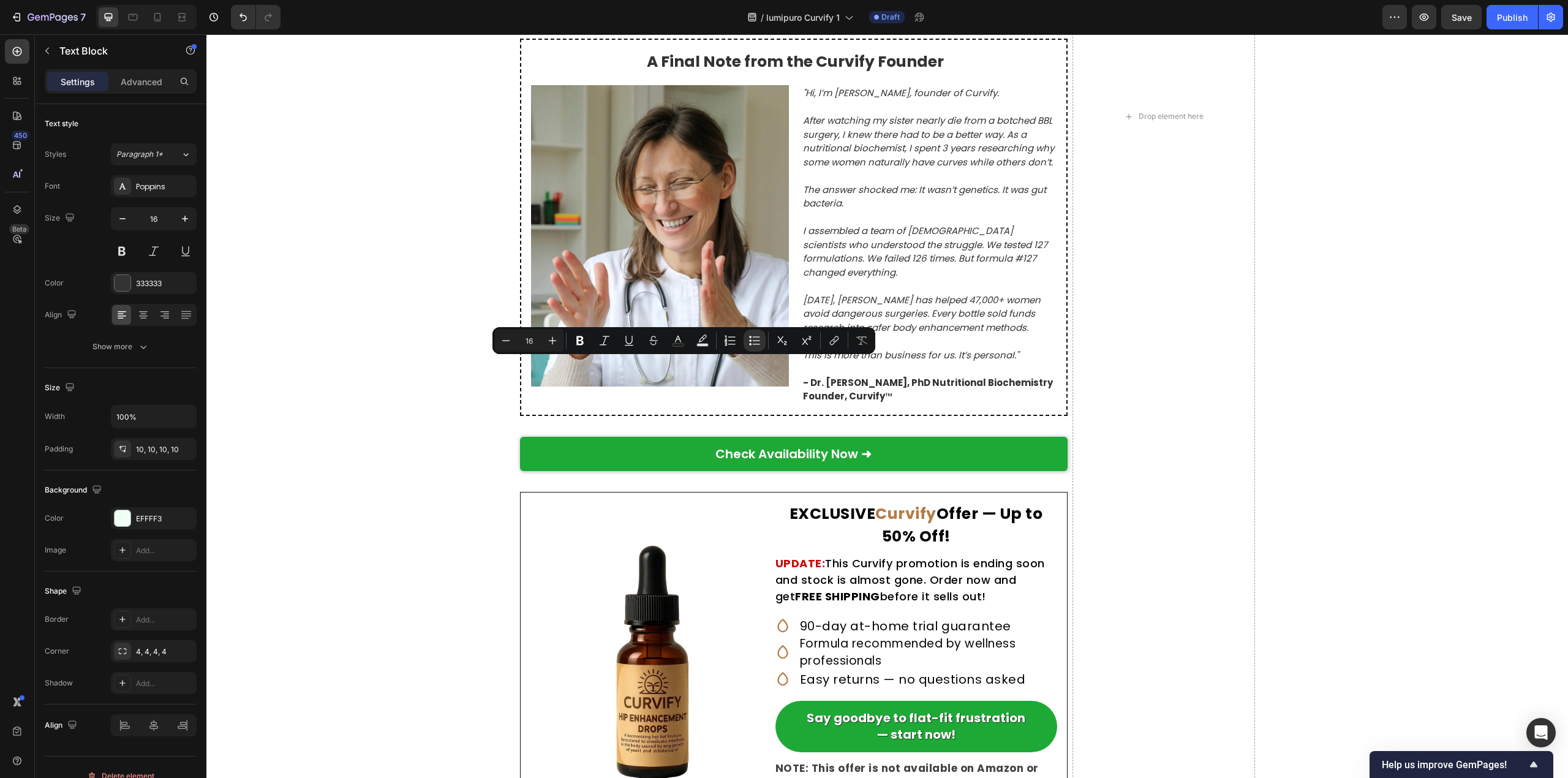
drag, startPoint x: 559, startPoint y: 366, endPoint x: 853, endPoint y: 371, distance: 294.0
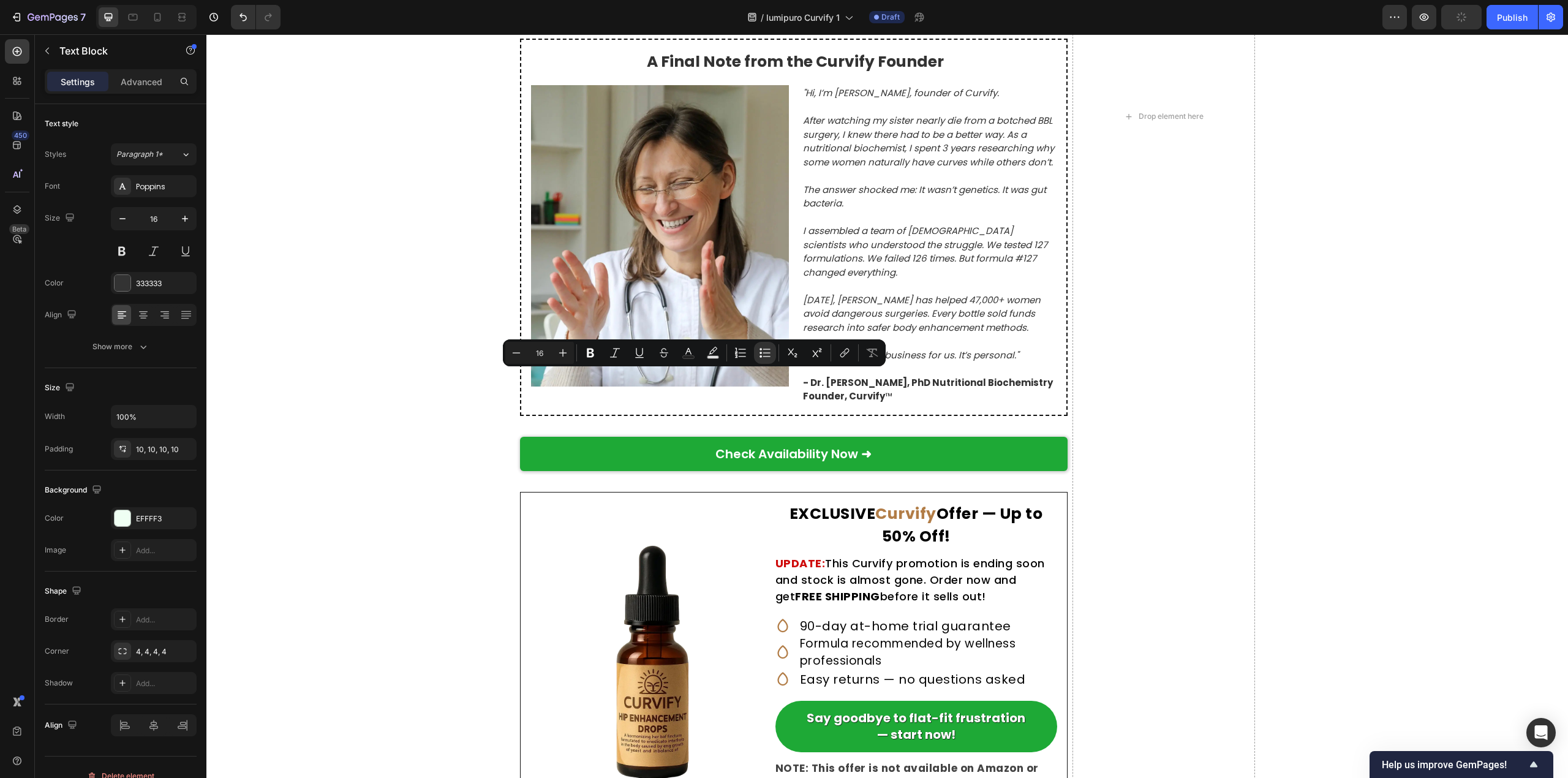
drag, startPoint x: 559, startPoint y: 382, endPoint x: 836, endPoint y: 377, distance: 277.0
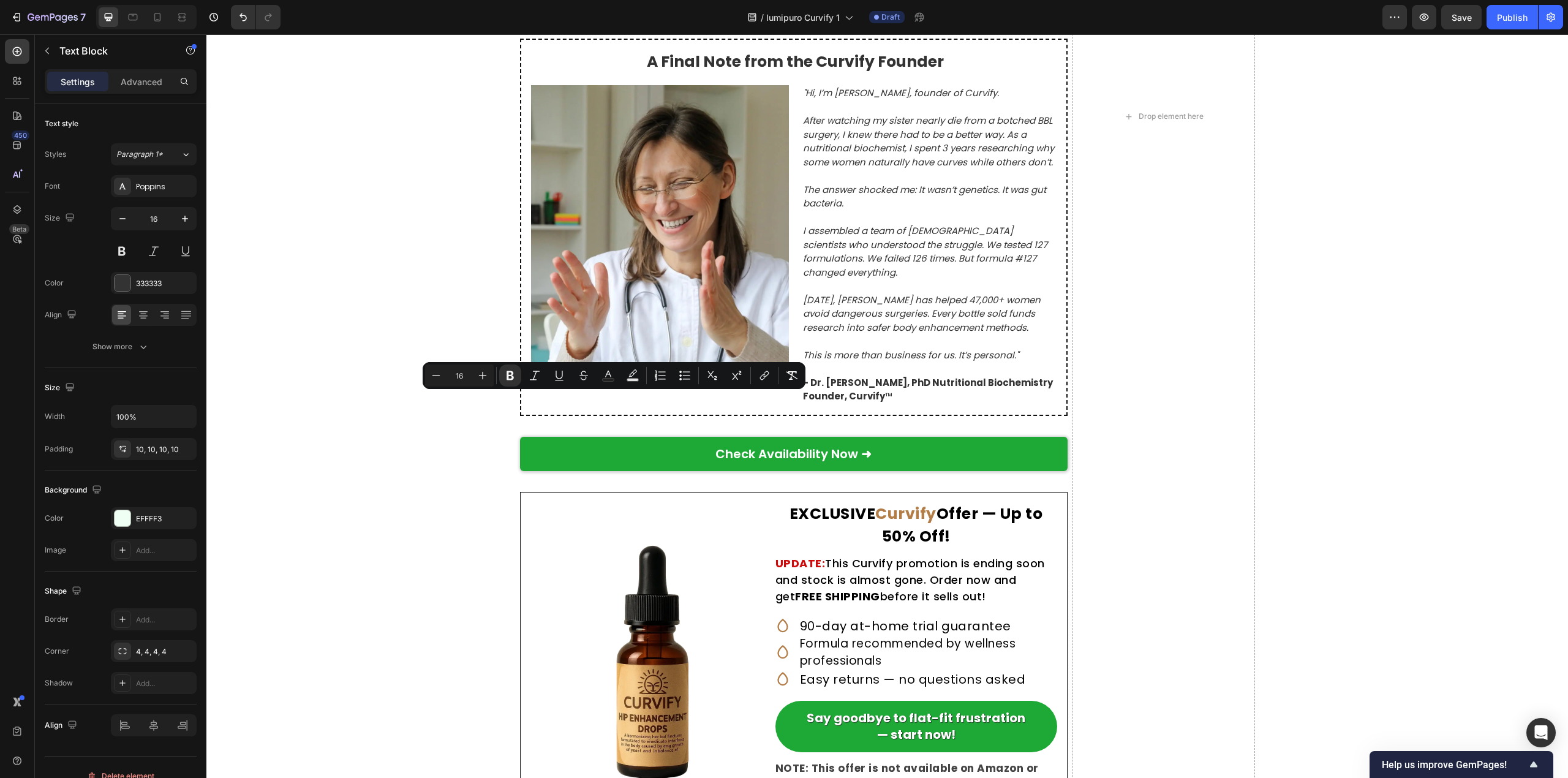
drag, startPoint x: 520, startPoint y: 402, endPoint x: 780, endPoint y: 402, distance: 260.0
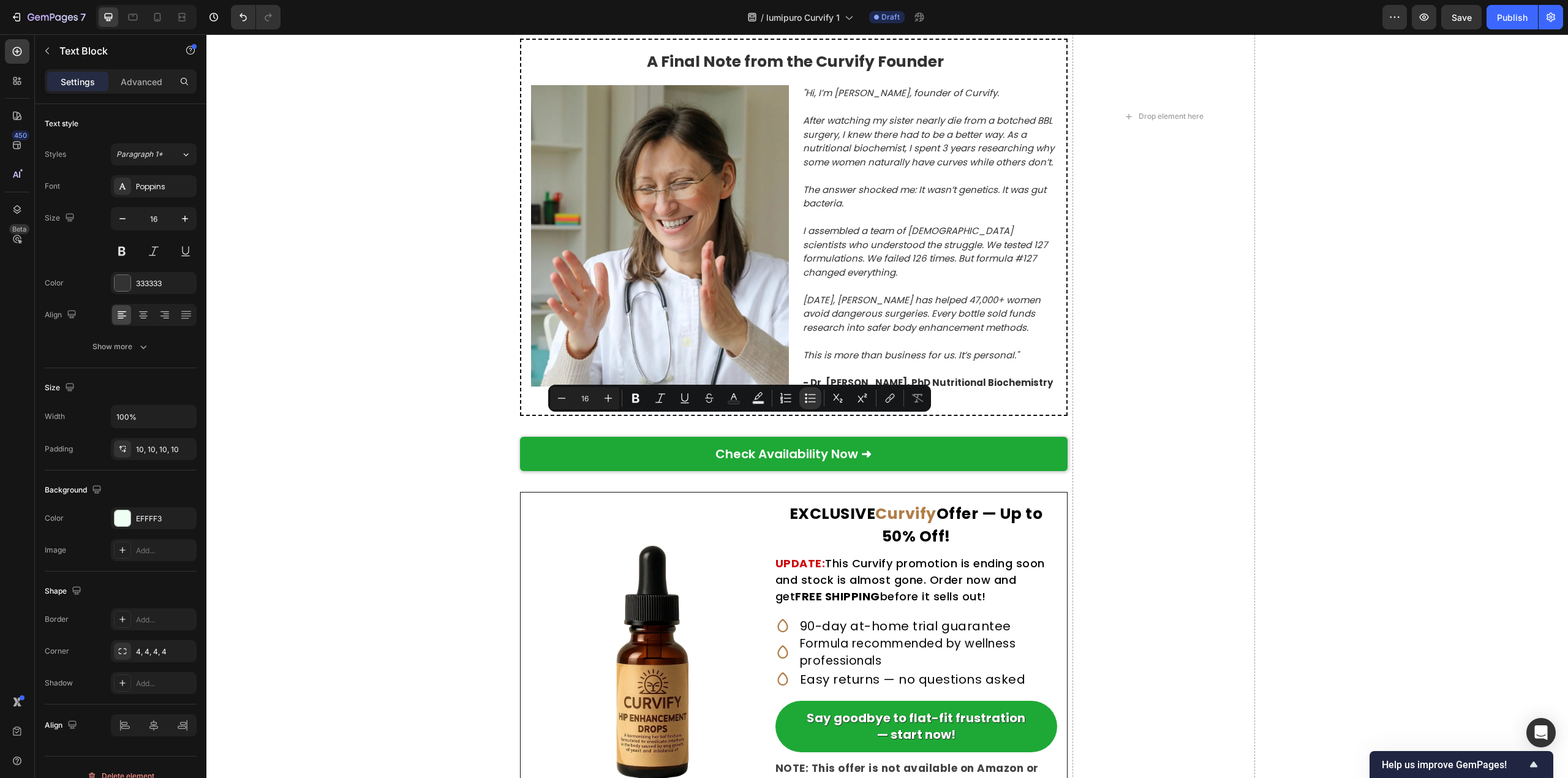
drag, startPoint x: 559, startPoint y: 427, endPoint x: 985, endPoint y: 427, distance: 426.0
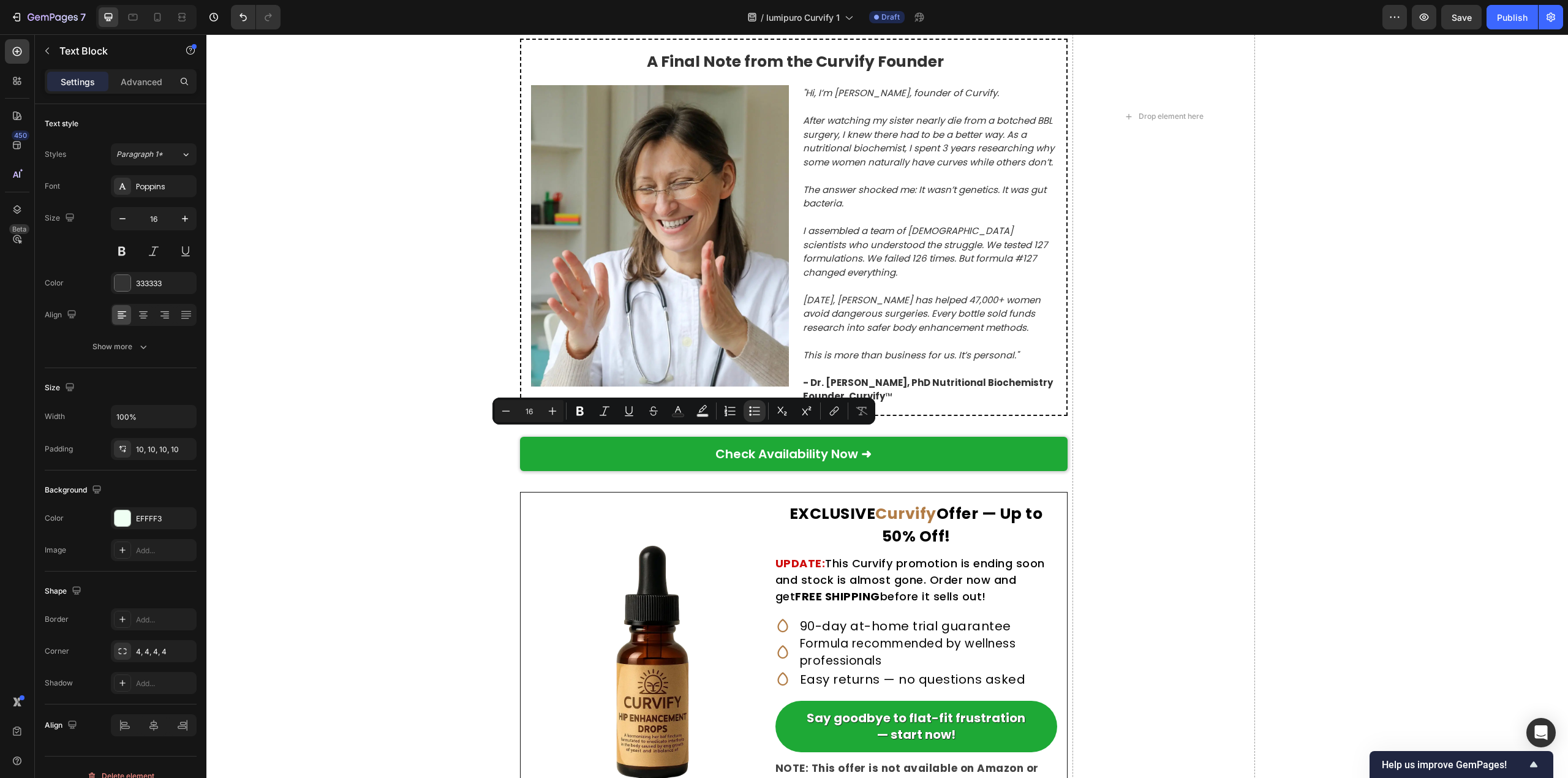
drag, startPoint x: 557, startPoint y: 438, endPoint x: 870, endPoint y: 437, distance: 313.0
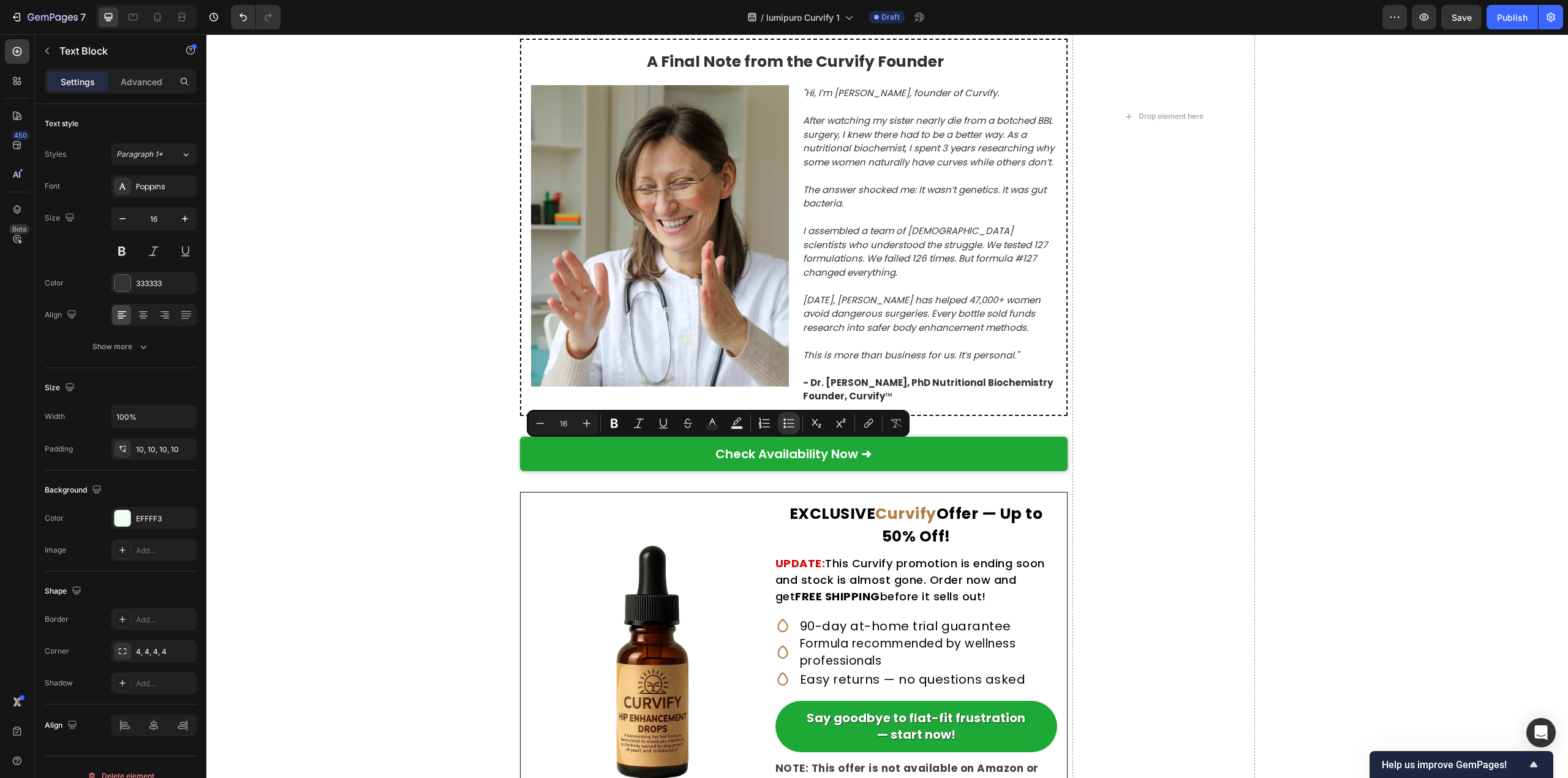
drag, startPoint x: 559, startPoint y: 454, endPoint x: 934, endPoint y: 462, distance: 375.1
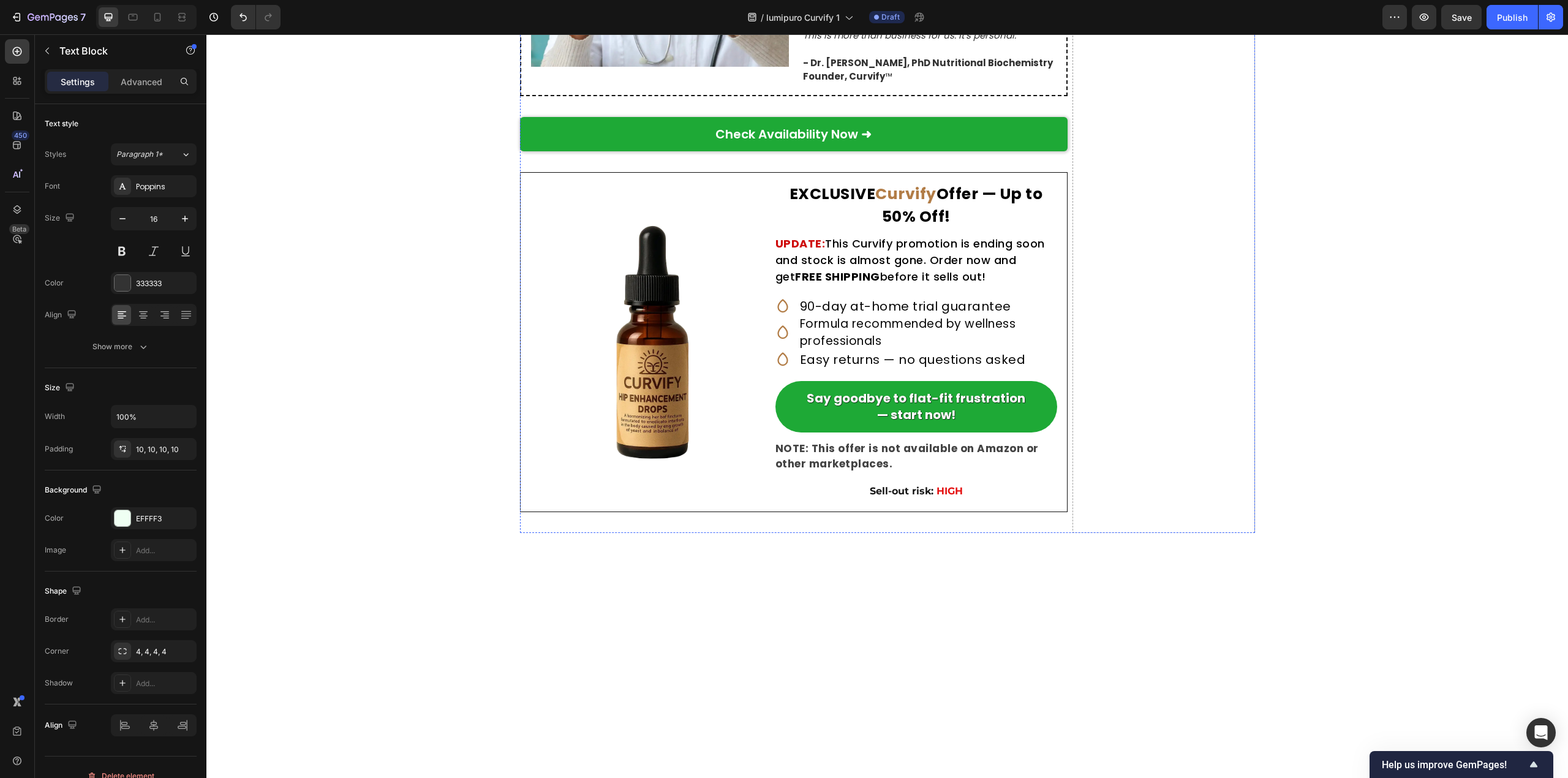
scroll to position [6146, 0]
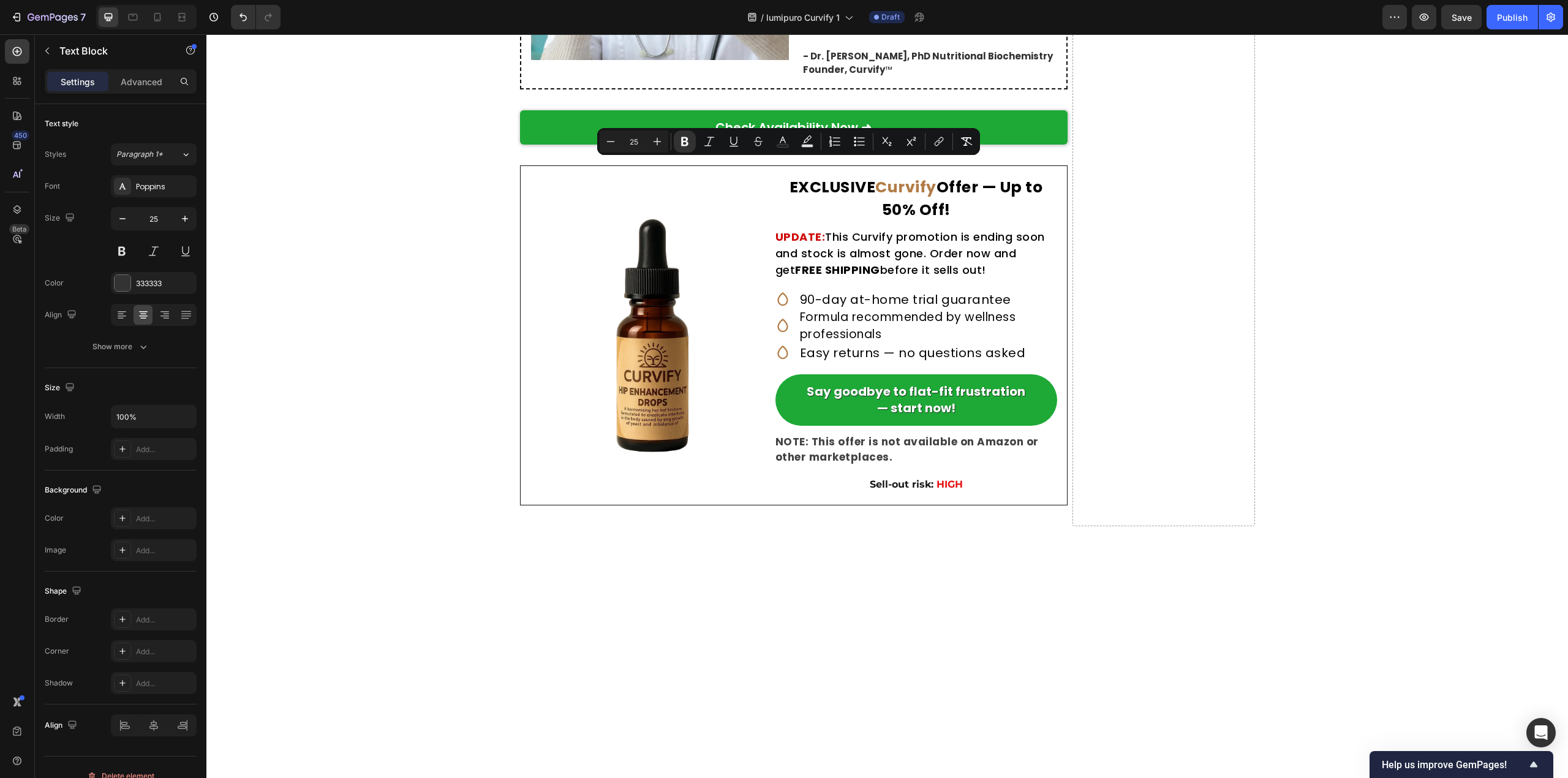
drag, startPoint x: 648, startPoint y: 171, endPoint x: 944, endPoint y: 168, distance: 296.0
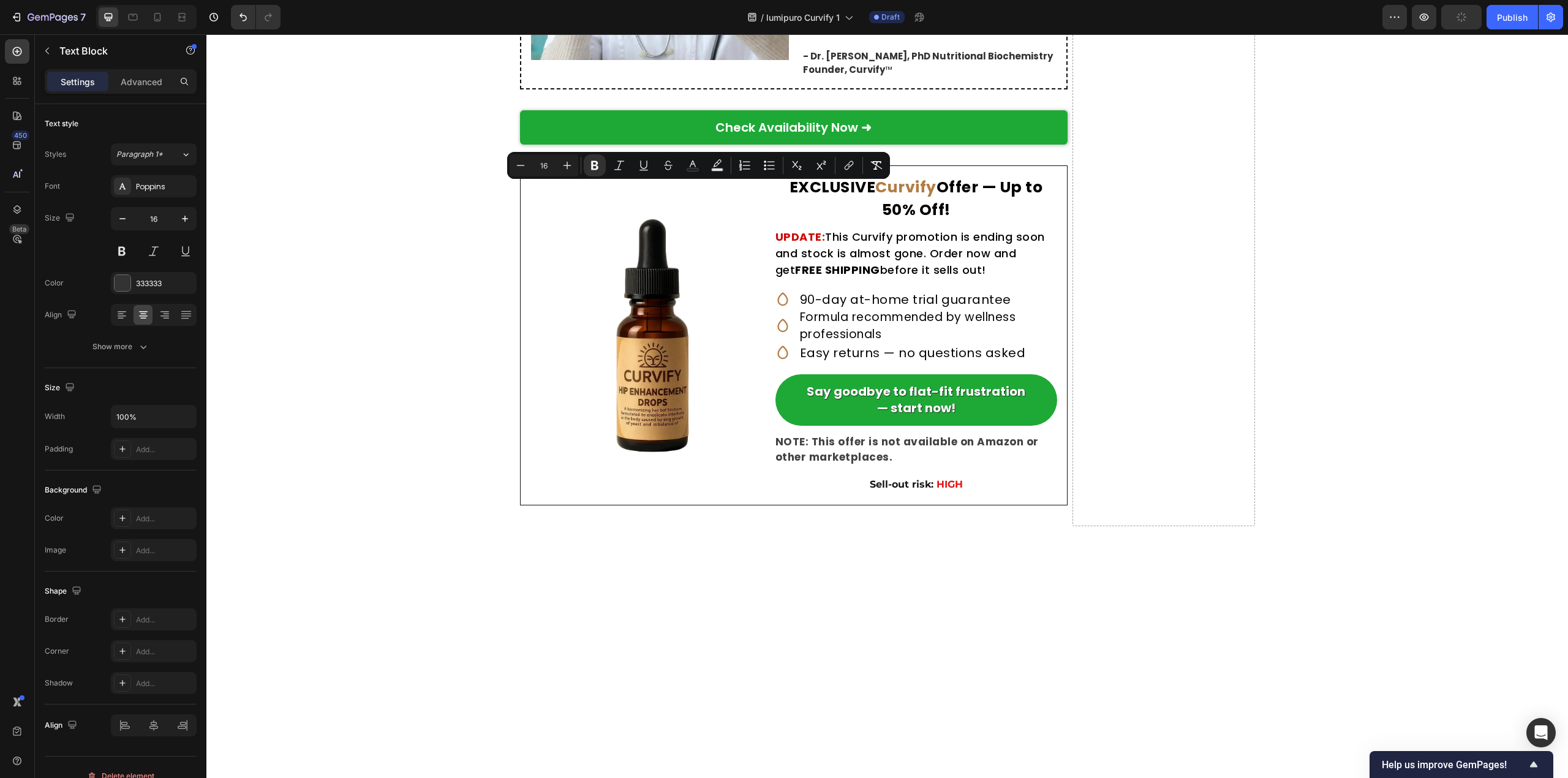
drag, startPoint x: 684, startPoint y: 191, endPoint x: 934, endPoint y: 190, distance: 250.0
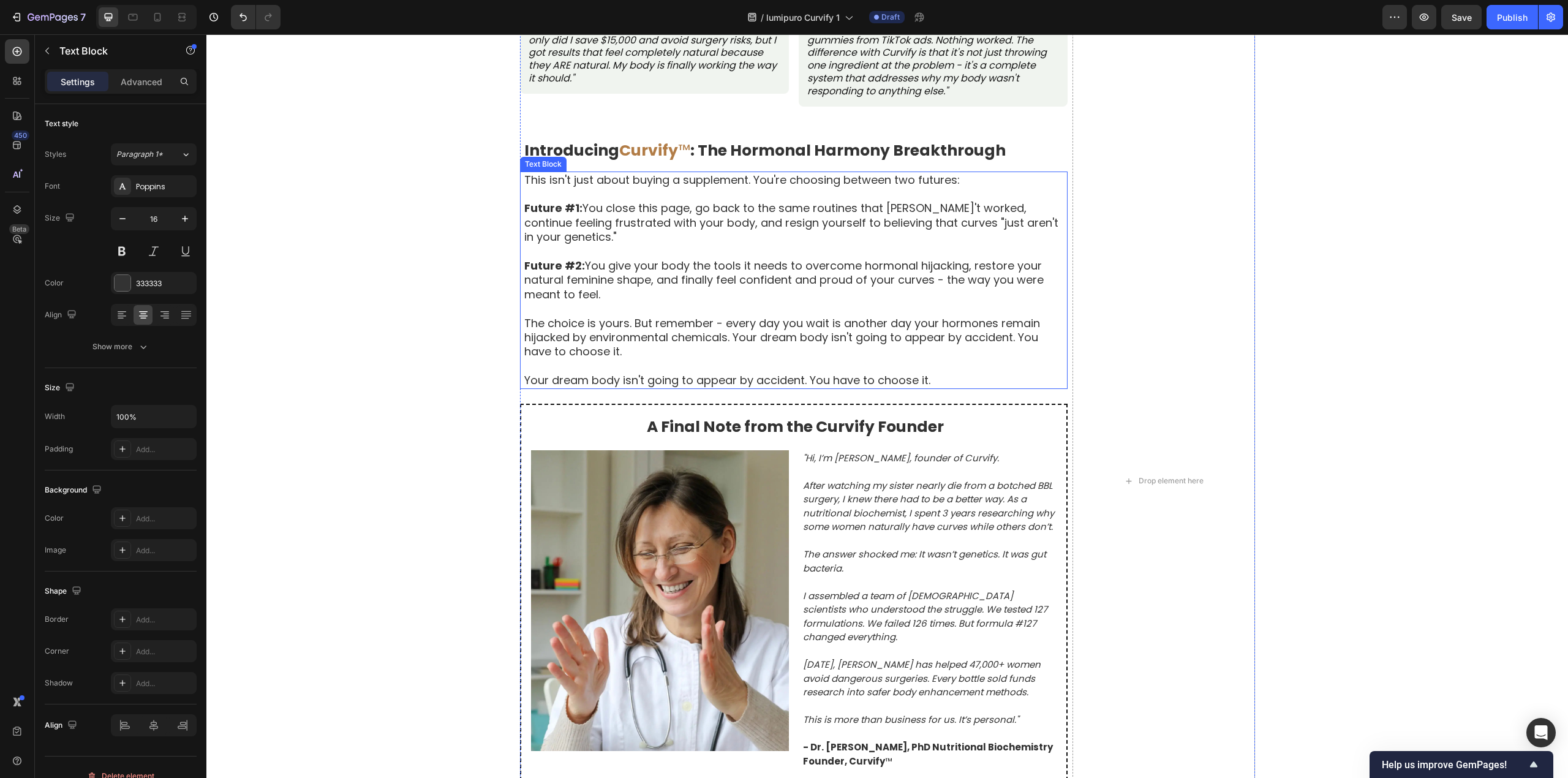
scroll to position [6555, 0]
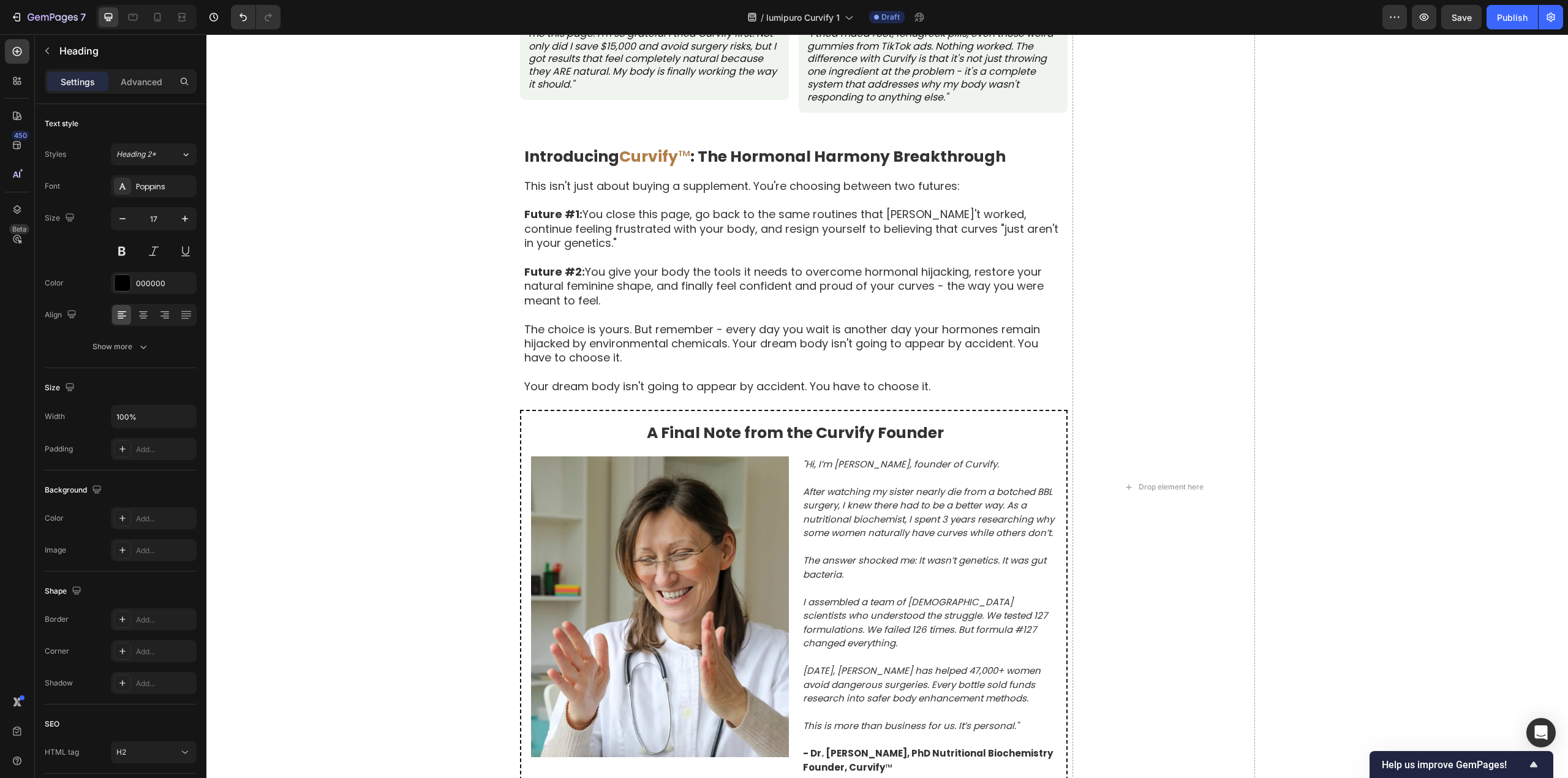
drag, startPoint x: 566, startPoint y: 193, endPoint x: 611, endPoint y: 200, distance: 45.5
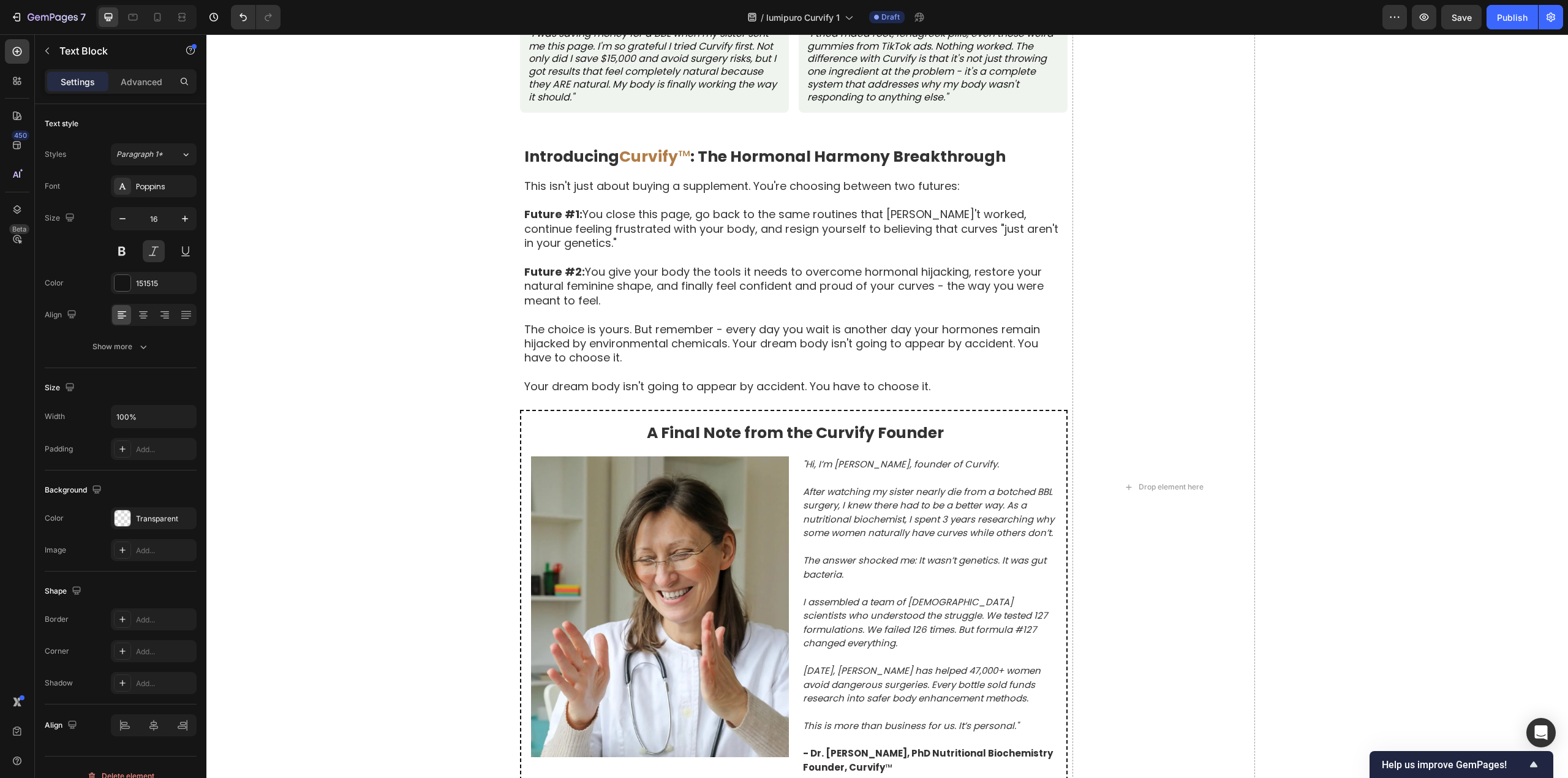
drag, startPoint x: 843, startPoint y: 194, endPoint x: 889, endPoint y: 194, distance: 46.0
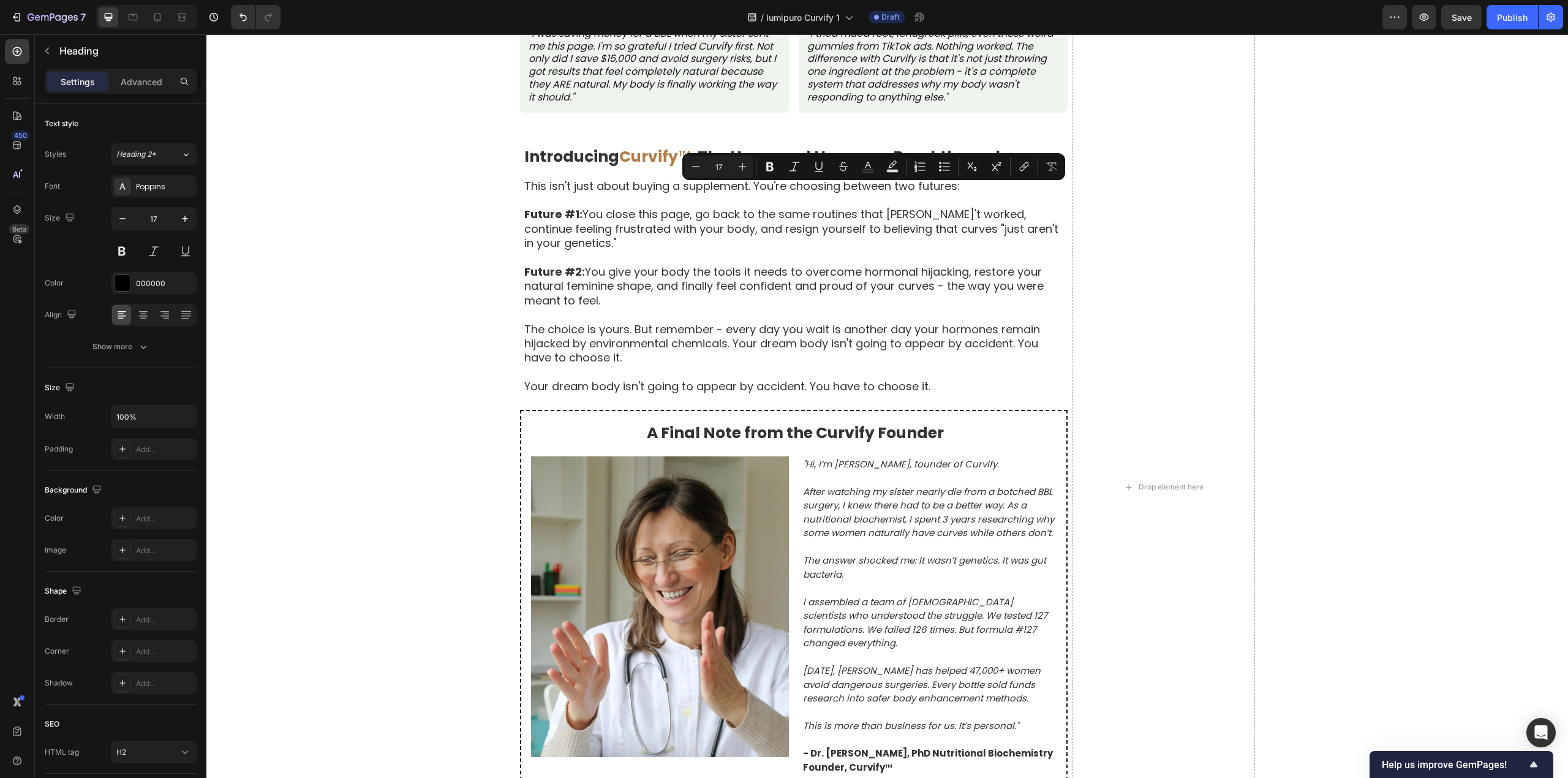
drag, startPoint x: 905, startPoint y: 194, endPoint x: 845, endPoint y: 201, distance: 60.4
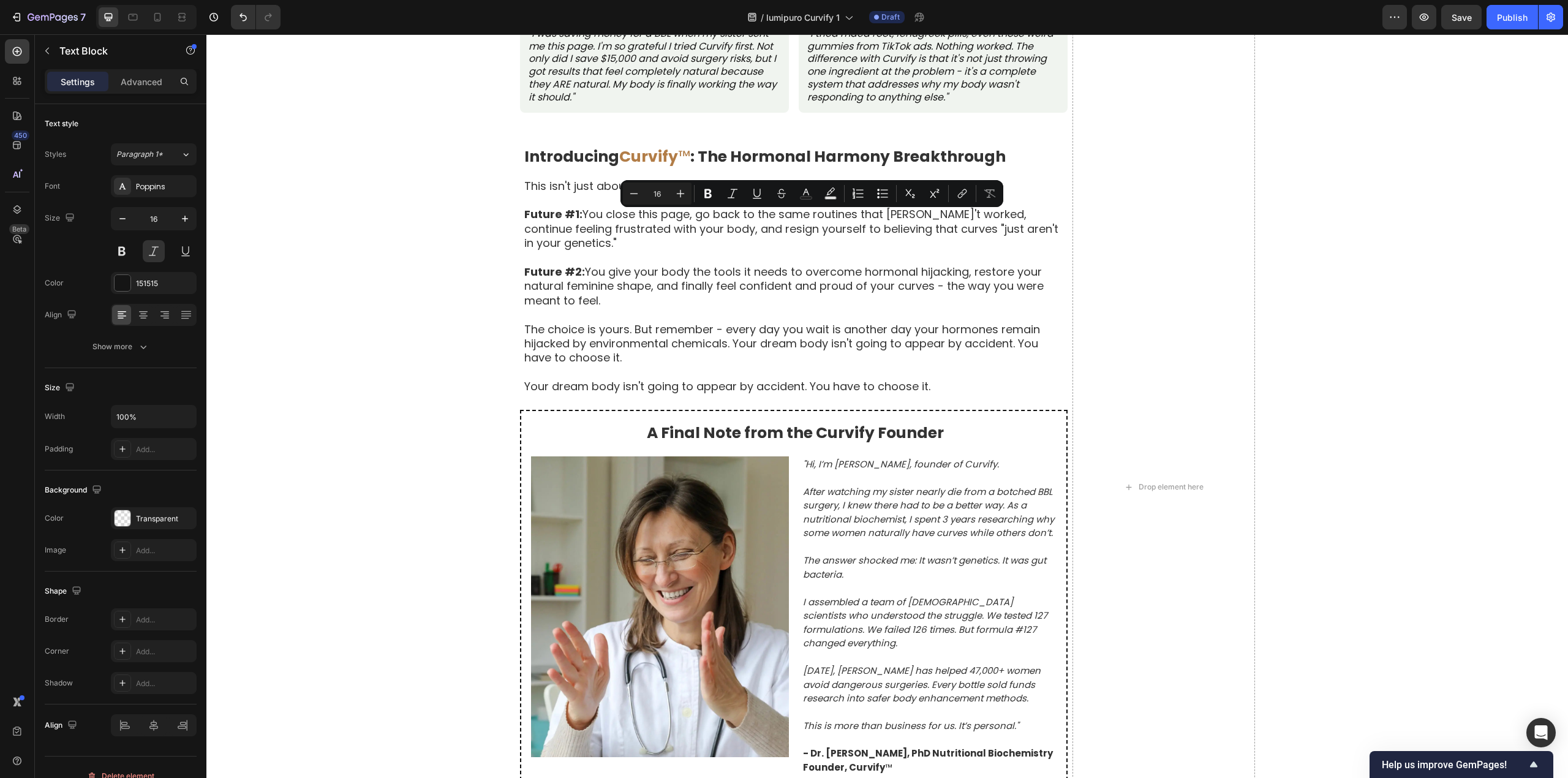
drag, startPoint x: 802, startPoint y: 217, endPoint x: 870, endPoint y: 307, distance: 112.8
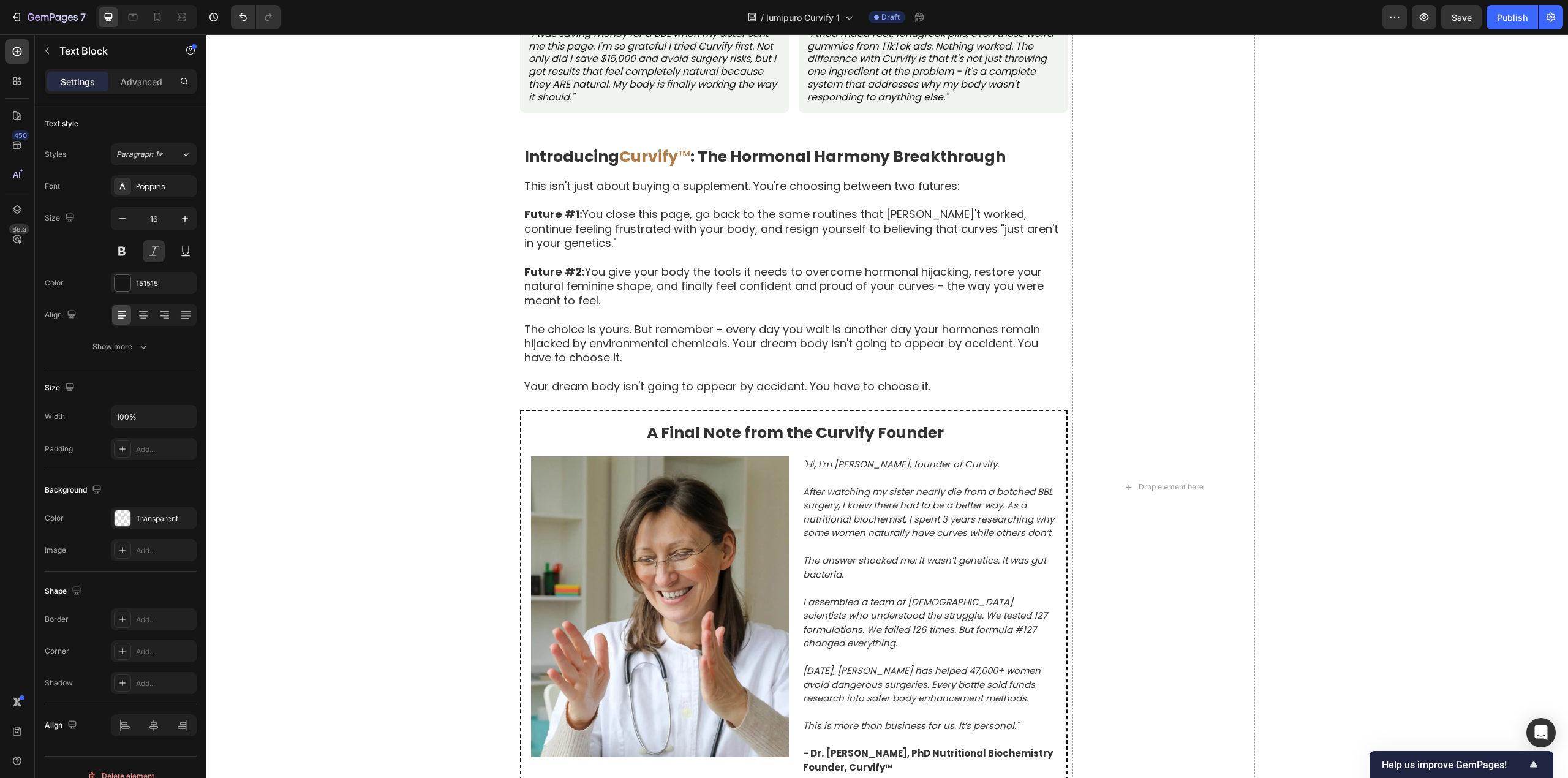
click at [565, 14] on h2 "- [PERSON_NAME], 38" at bounding box center [621, 7] width 123 height 13
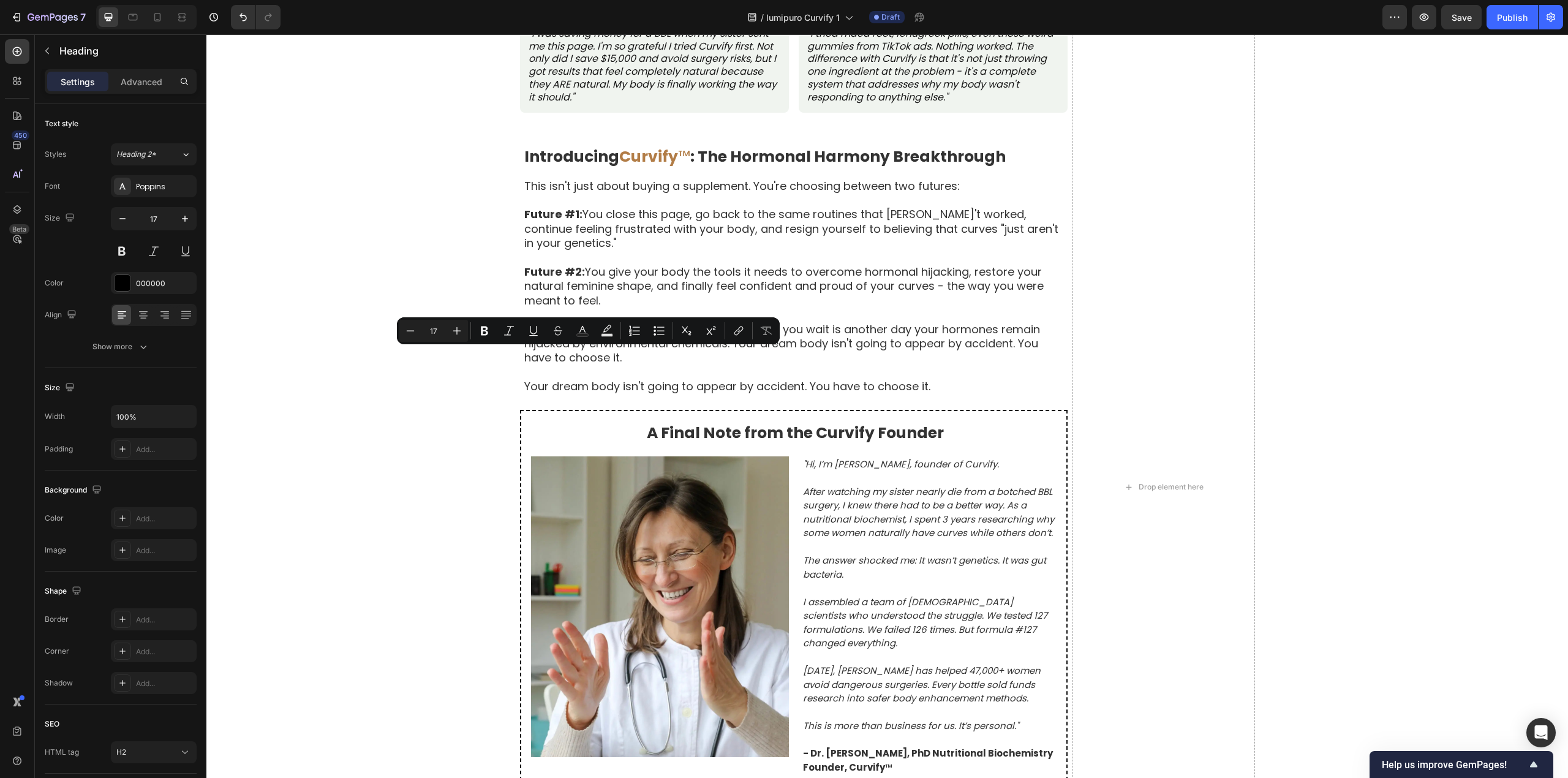
click at [565, 13] on p "- [PERSON_NAME], 38" at bounding box center [621, 7] width 121 height 10
drag, startPoint x: 565, startPoint y: 357, endPoint x: 626, endPoint y: 368, distance: 62.0
click at [626, 21] on div "- [PERSON_NAME], 38 Heading 0" at bounding box center [621, 7] width 123 height 27
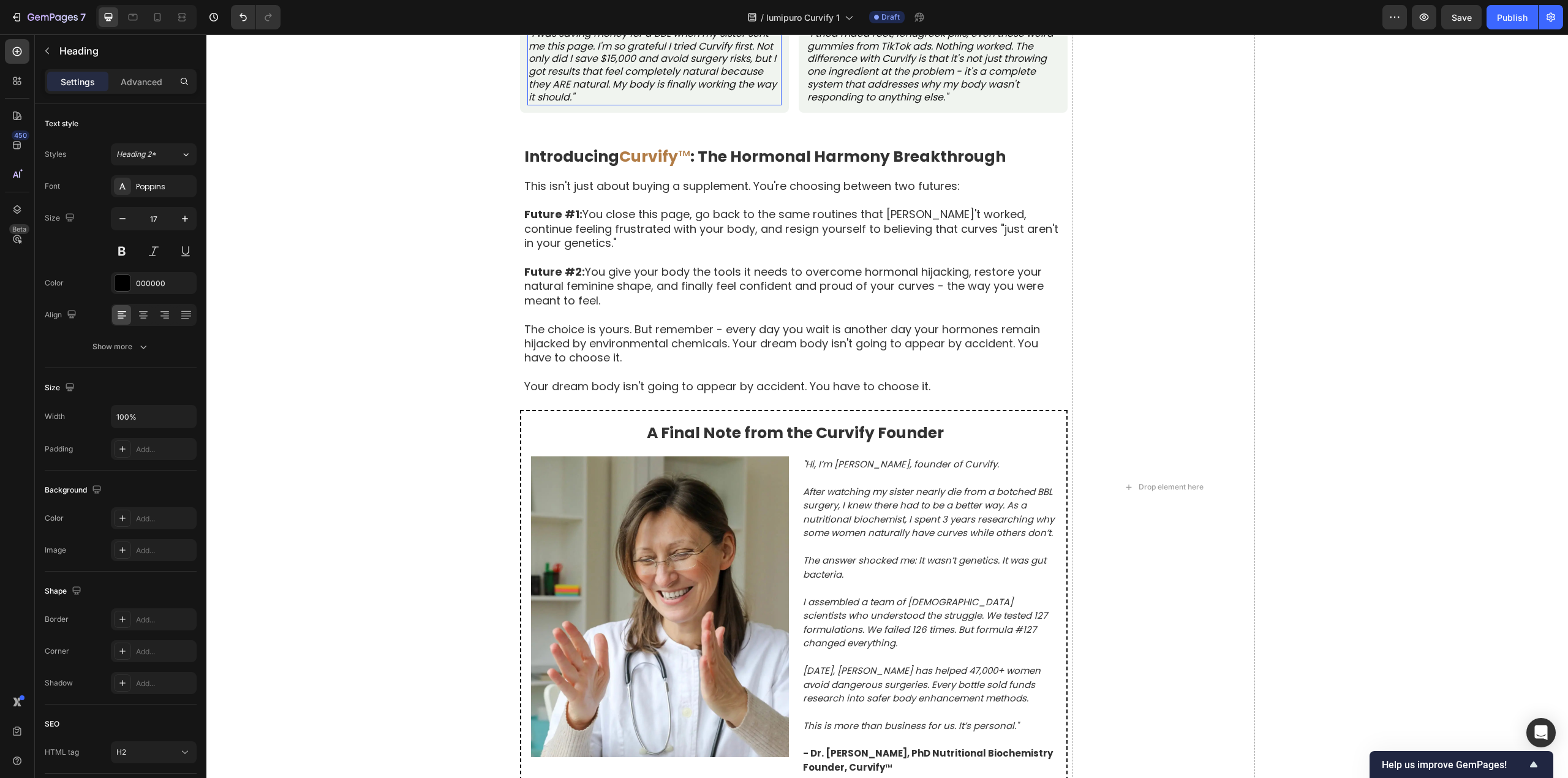
click at [529, 104] on p ""I was saving money for a BBL when my sister sent me this page. I'm so grateful…" at bounding box center [654, 65] width 251 height 76
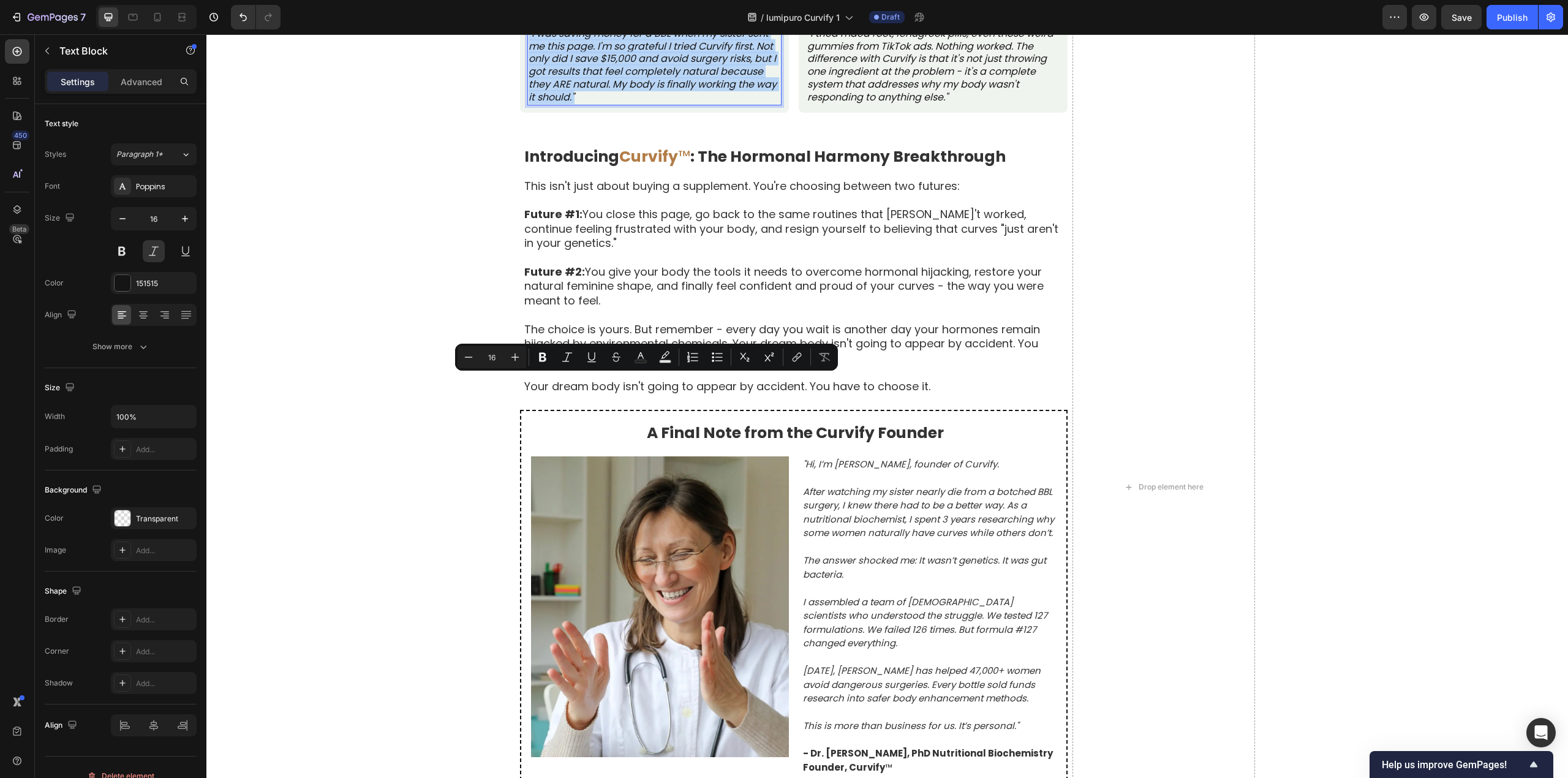
drag, startPoint x: 523, startPoint y: 381, endPoint x: 593, endPoint y: 453, distance: 100.4
click at [593, 104] on p ""I was saving money for a BBL when my sister sent me this page. I'm so grateful…" at bounding box center [654, 65] width 251 height 76
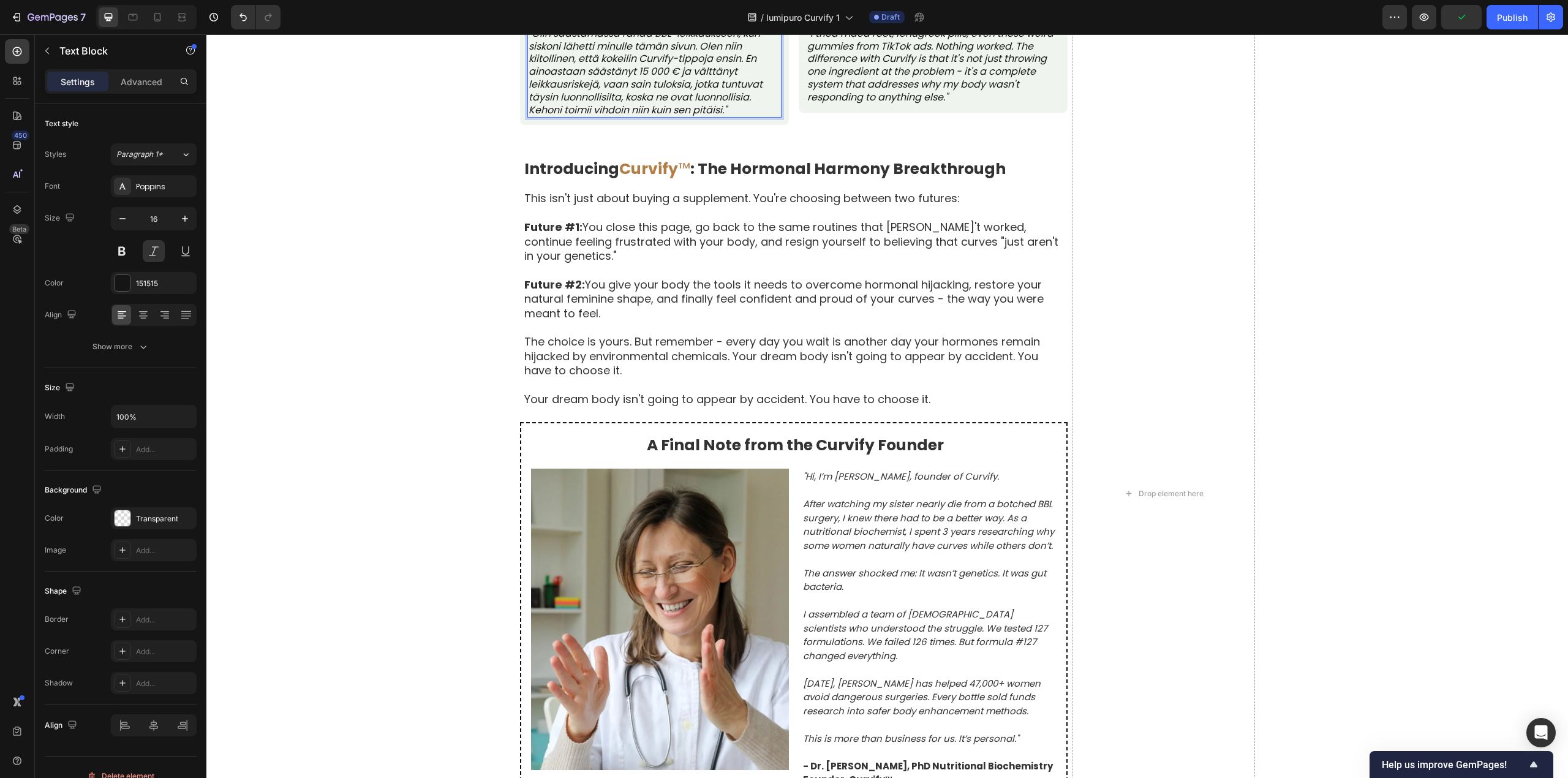
click at [845, 14] on h2 "- [PERSON_NAME], 24," at bounding box center [901, 7] width 126 height 13
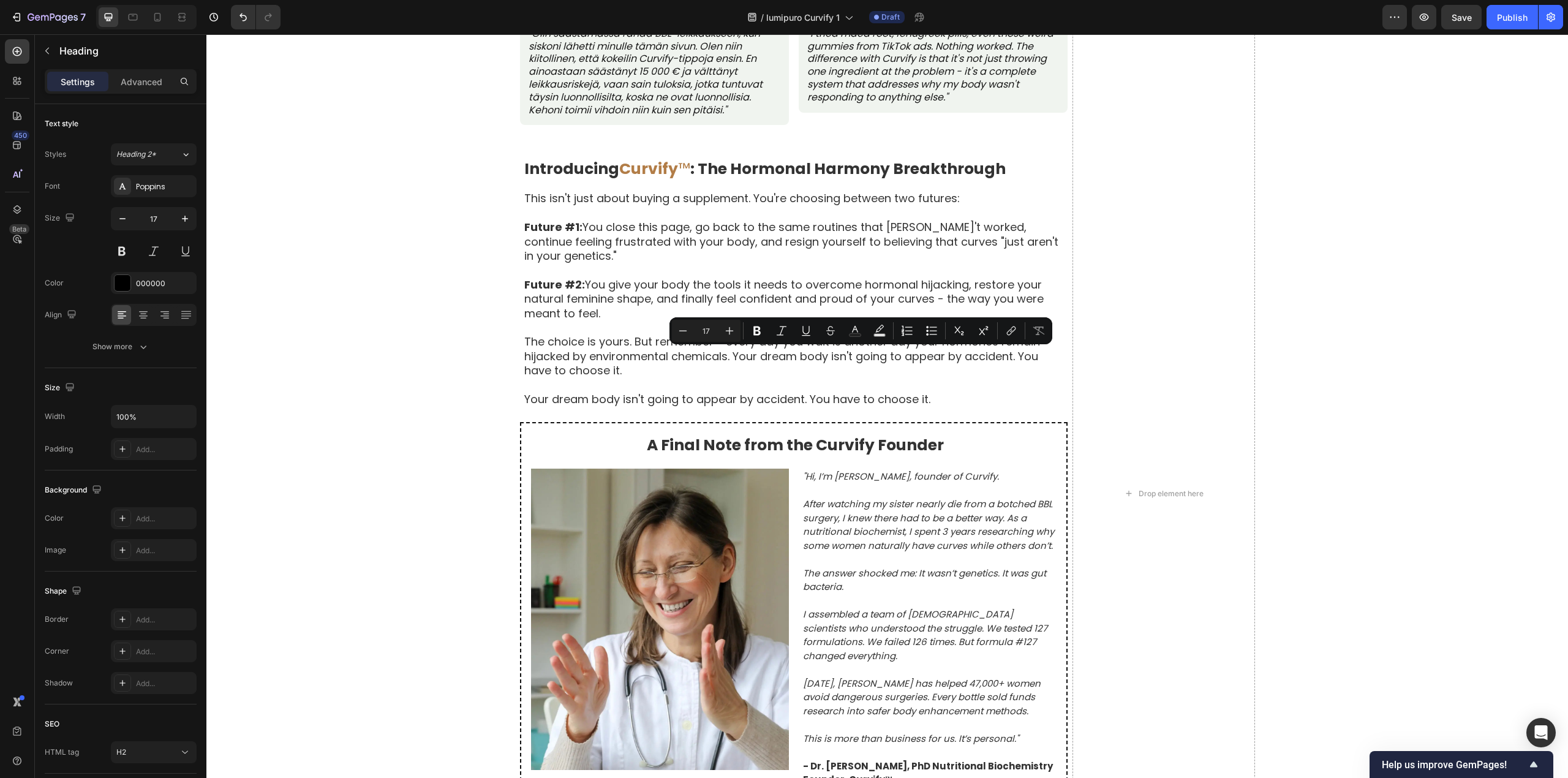
drag, startPoint x: 843, startPoint y: 358, endPoint x: 851, endPoint y: 358, distance: 8.0
click at [851, 13] on p "- [PERSON_NAME], 24," at bounding box center [901, 7] width 123 height 10
drag, startPoint x: 845, startPoint y: 358, endPoint x: 895, endPoint y: 365, distance: 50.5
click at [895, 21] on div "- [PERSON_NAME], 24, Heading 0" at bounding box center [901, 7] width 126 height 27
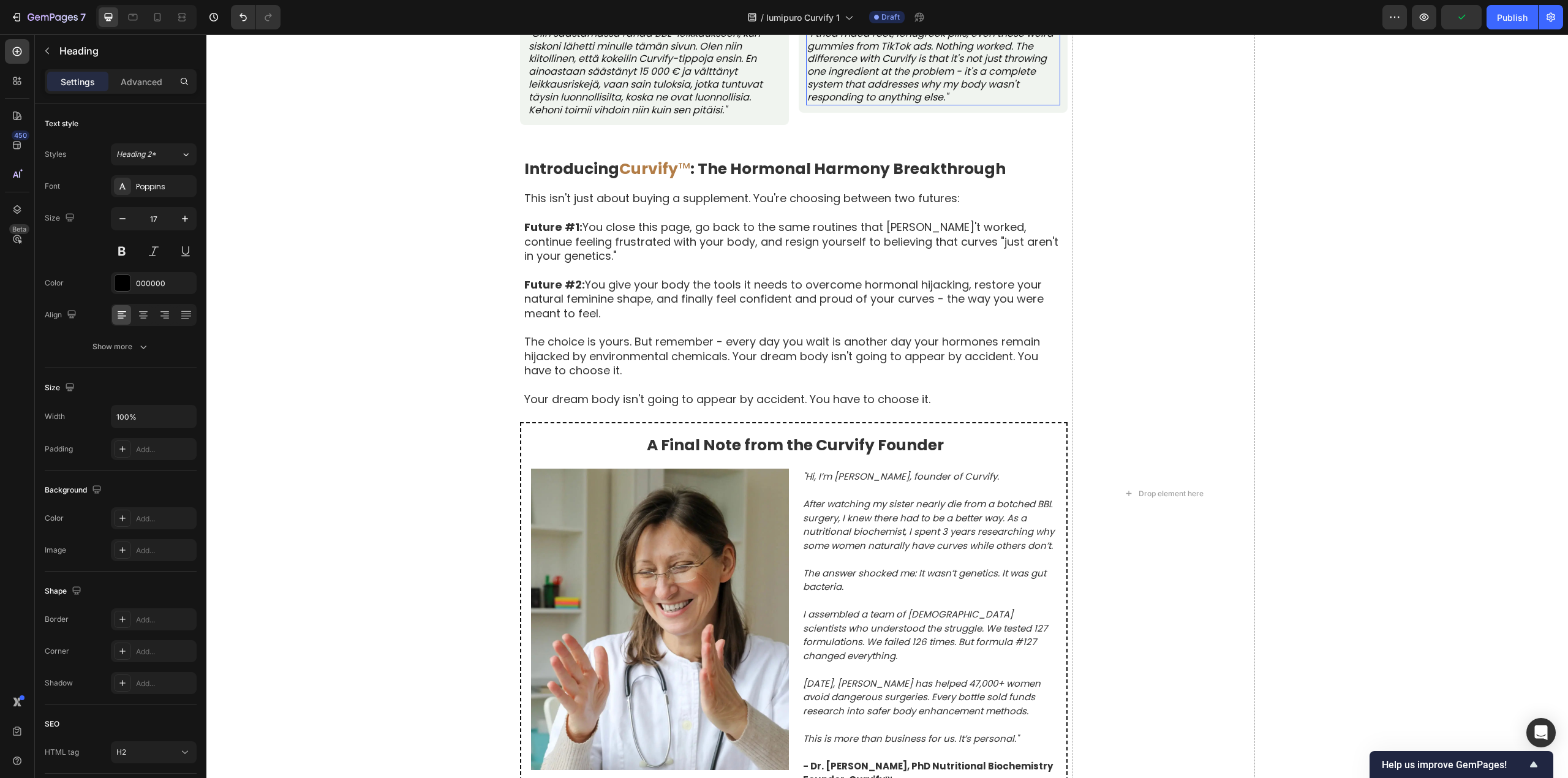
click at [807, 104] on p ""I tried maca root, fenugreek pills, even those weird gummies from TikTok ads. …" at bounding box center [933, 65] width 251 height 76
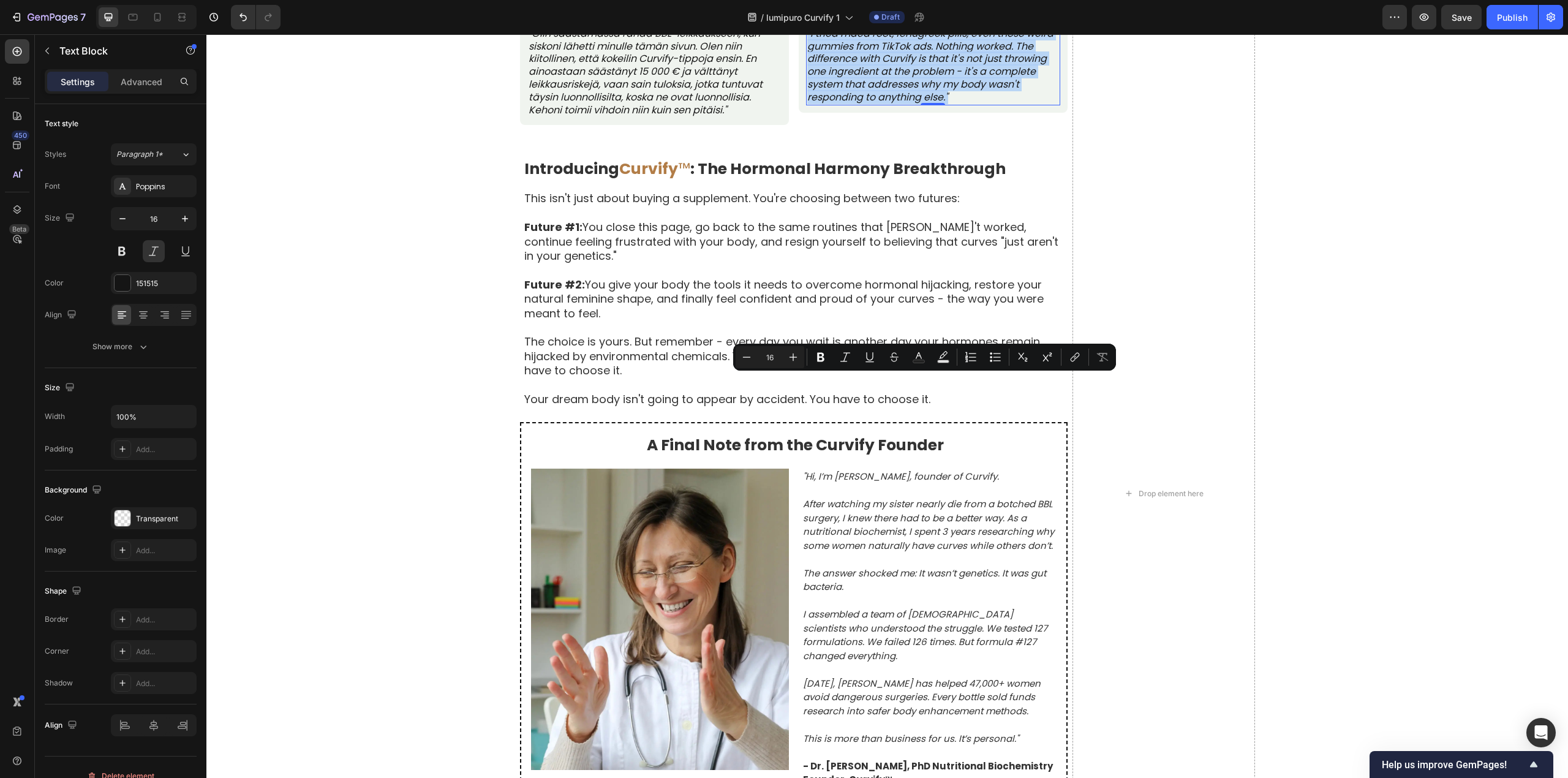
drag, startPoint x: 802, startPoint y: 382, endPoint x: 970, endPoint y: 449, distance: 180.9
click at [970, 104] on p ""I tried maca root, fenugreek pills, even those weird gummies from TikTok ads. …" at bounding box center [933, 65] width 251 height 76
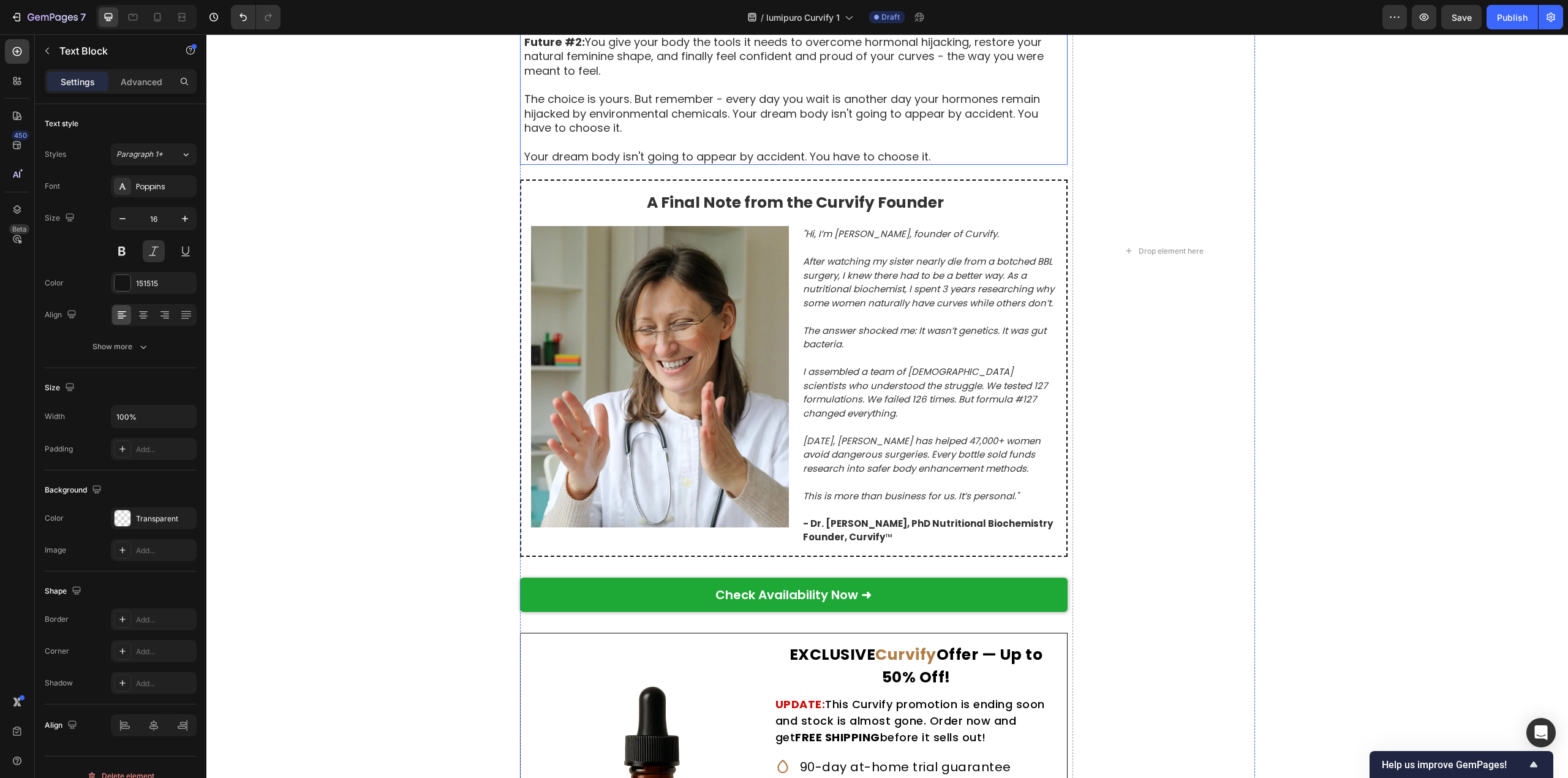
scroll to position [6881, 0]
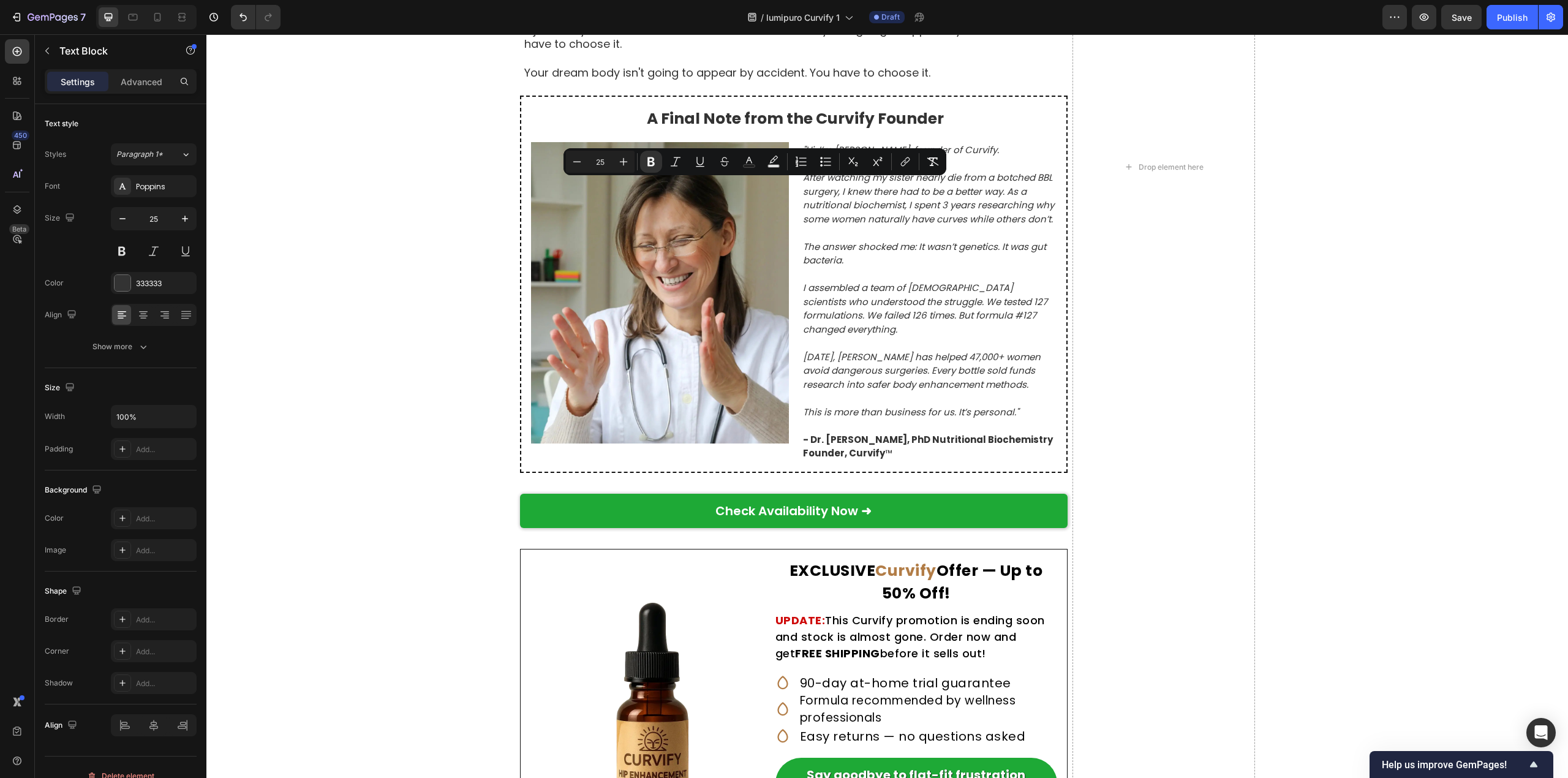
drag, startPoint x: 518, startPoint y: 193, endPoint x: 998, endPoint y: 197, distance: 480.0
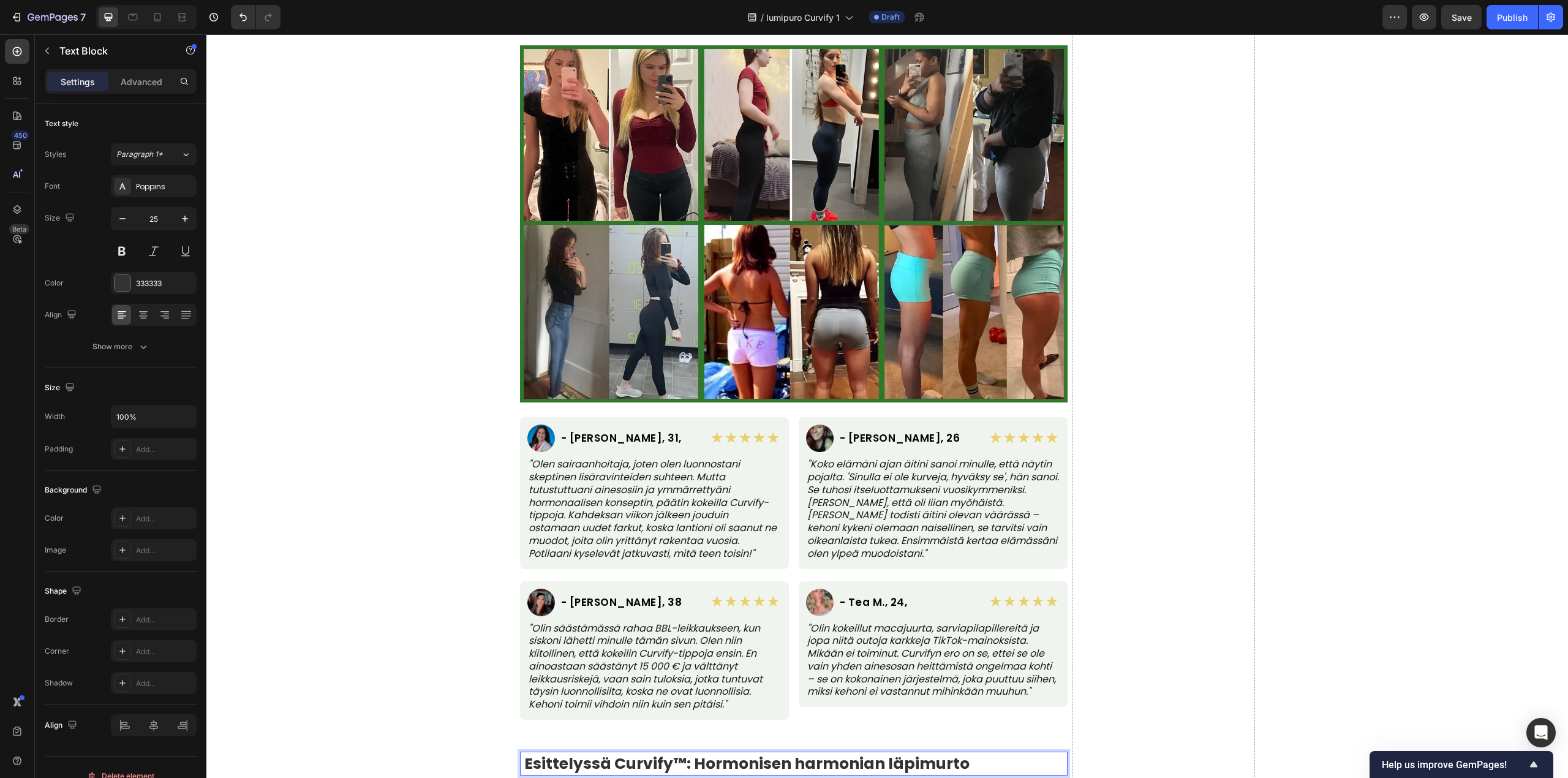
scroll to position [5656, 0]
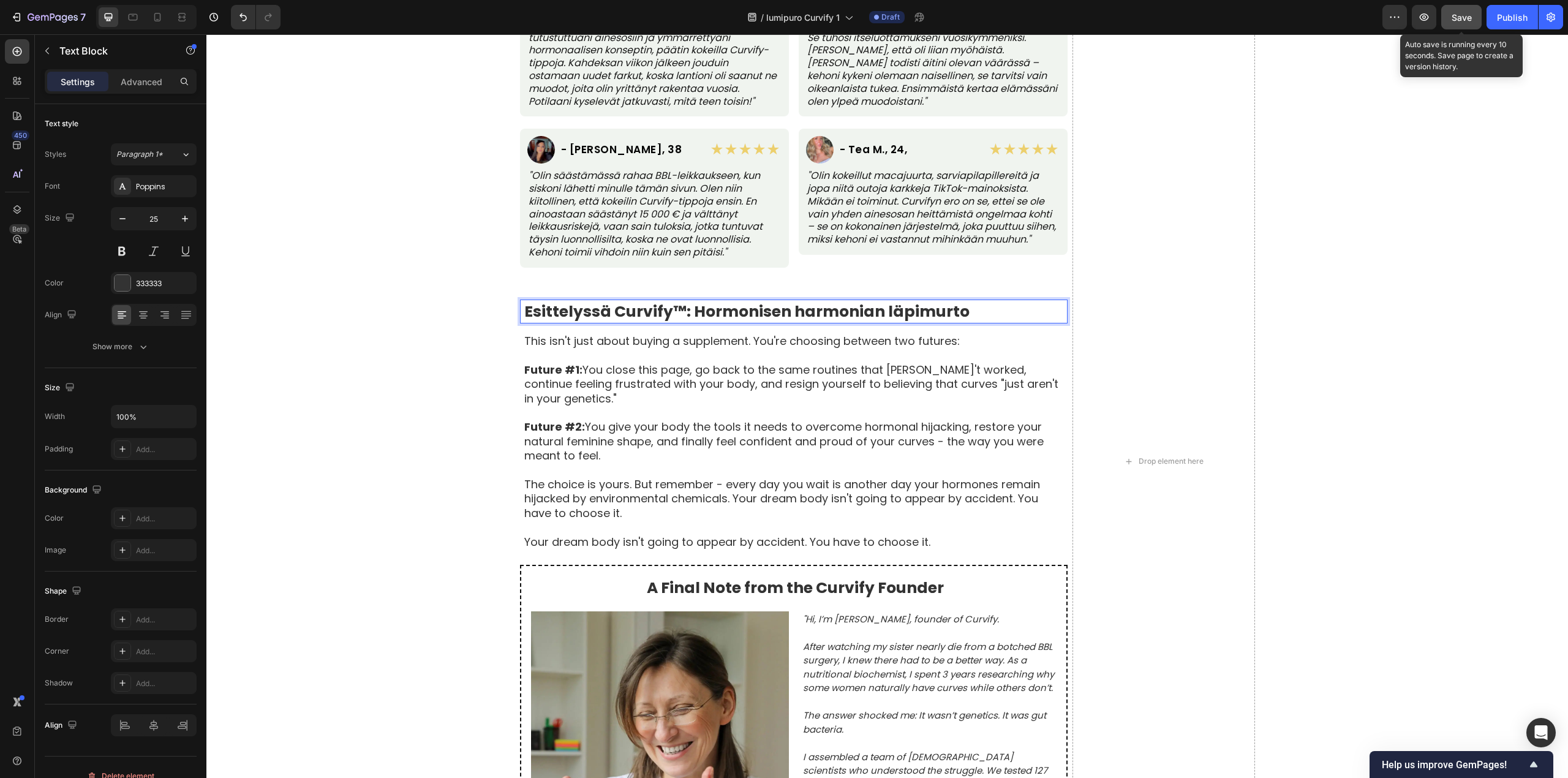
click at [1175, 13] on span "Save" at bounding box center [1461, 18] width 20 height 10
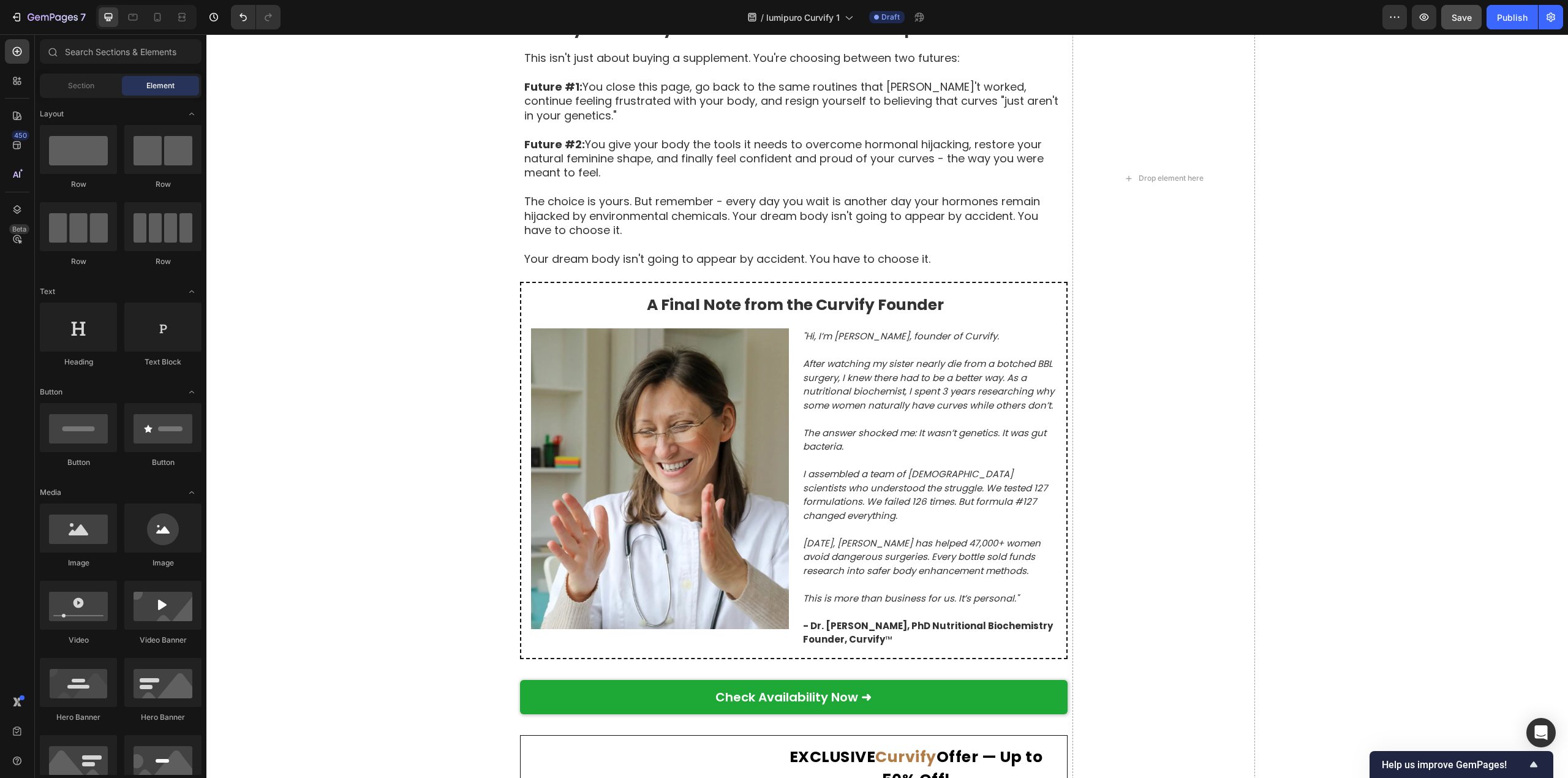
scroll to position [7004, 0]
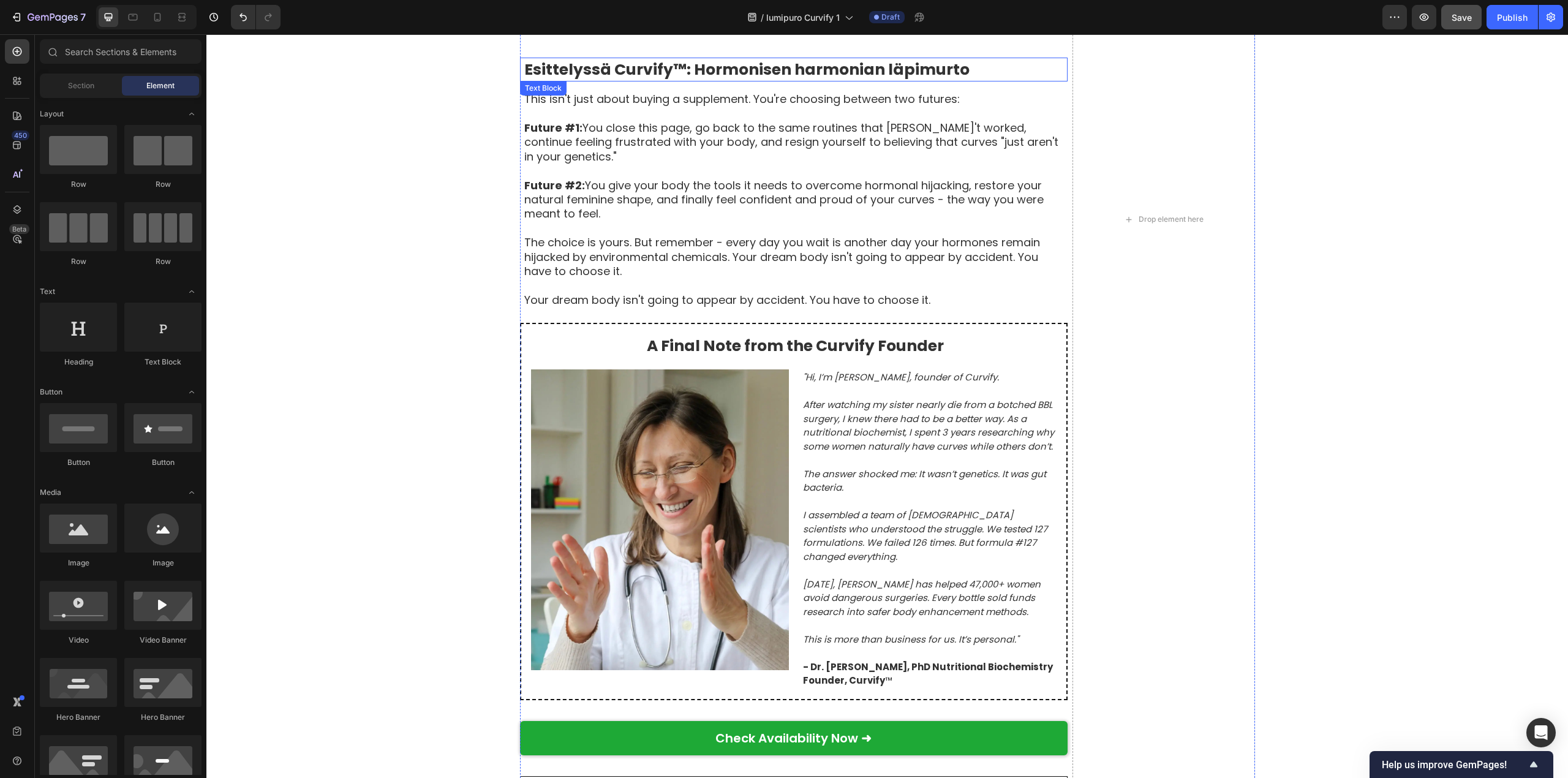
click at [608, 71] on strong "Esittelyssä Curvify™: Hormonisen harmonian läpimurto" at bounding box center [747, 69] width 445 height 21
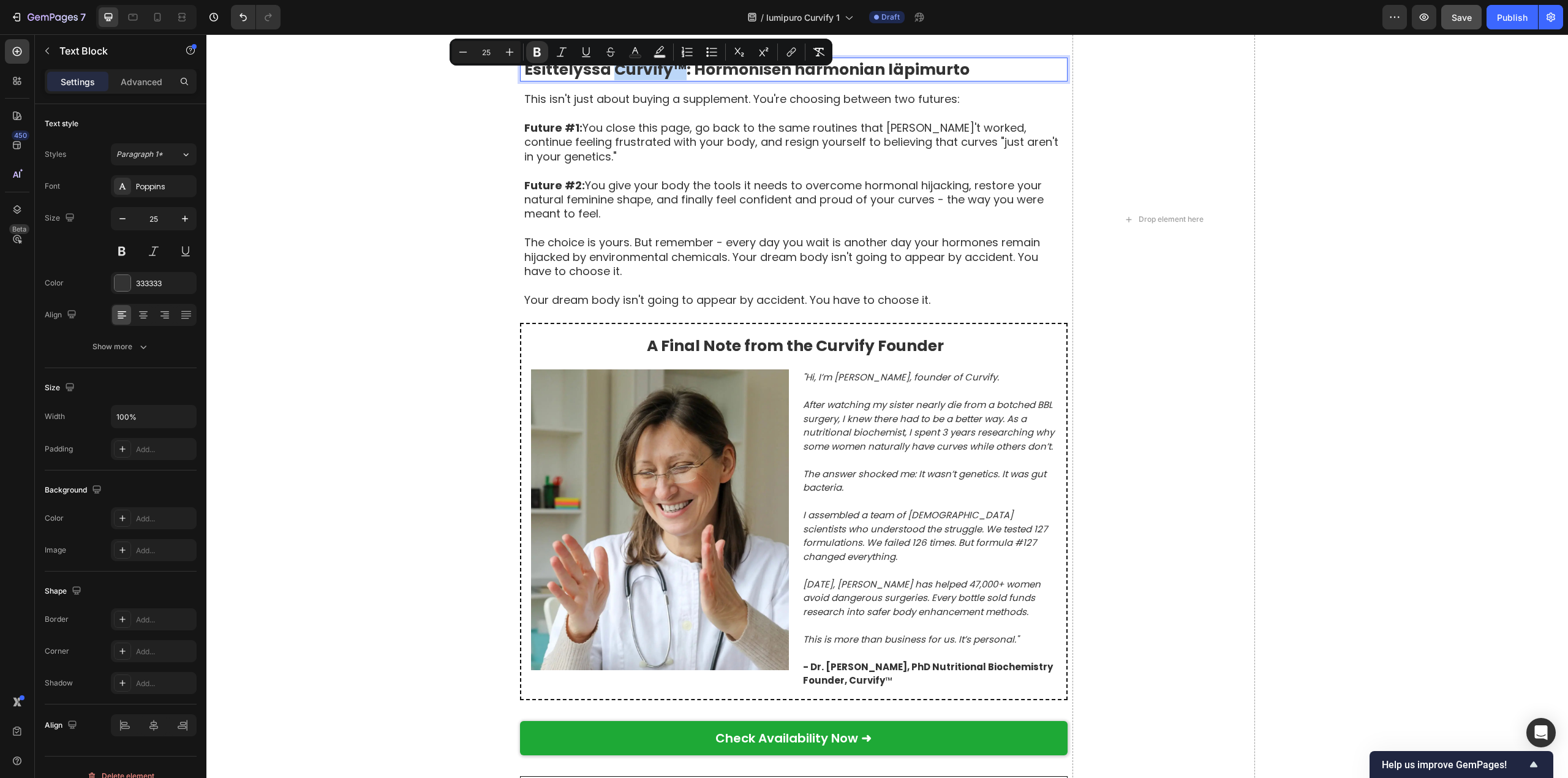
drag, startPoint x: 607, startPoint y: 71, endPoint x: 676, endPoint y: 79, distance: 69.5
click at [676, 79] on strong "Esittelyssä Curvify™: Hormonisen harmonian läpimurto" at bounding box center [747, 69] width 445 height 21
click at [635, 53] on icon "Editor contextual toolbar" at bounding box center [635, 51] width 12 height 13
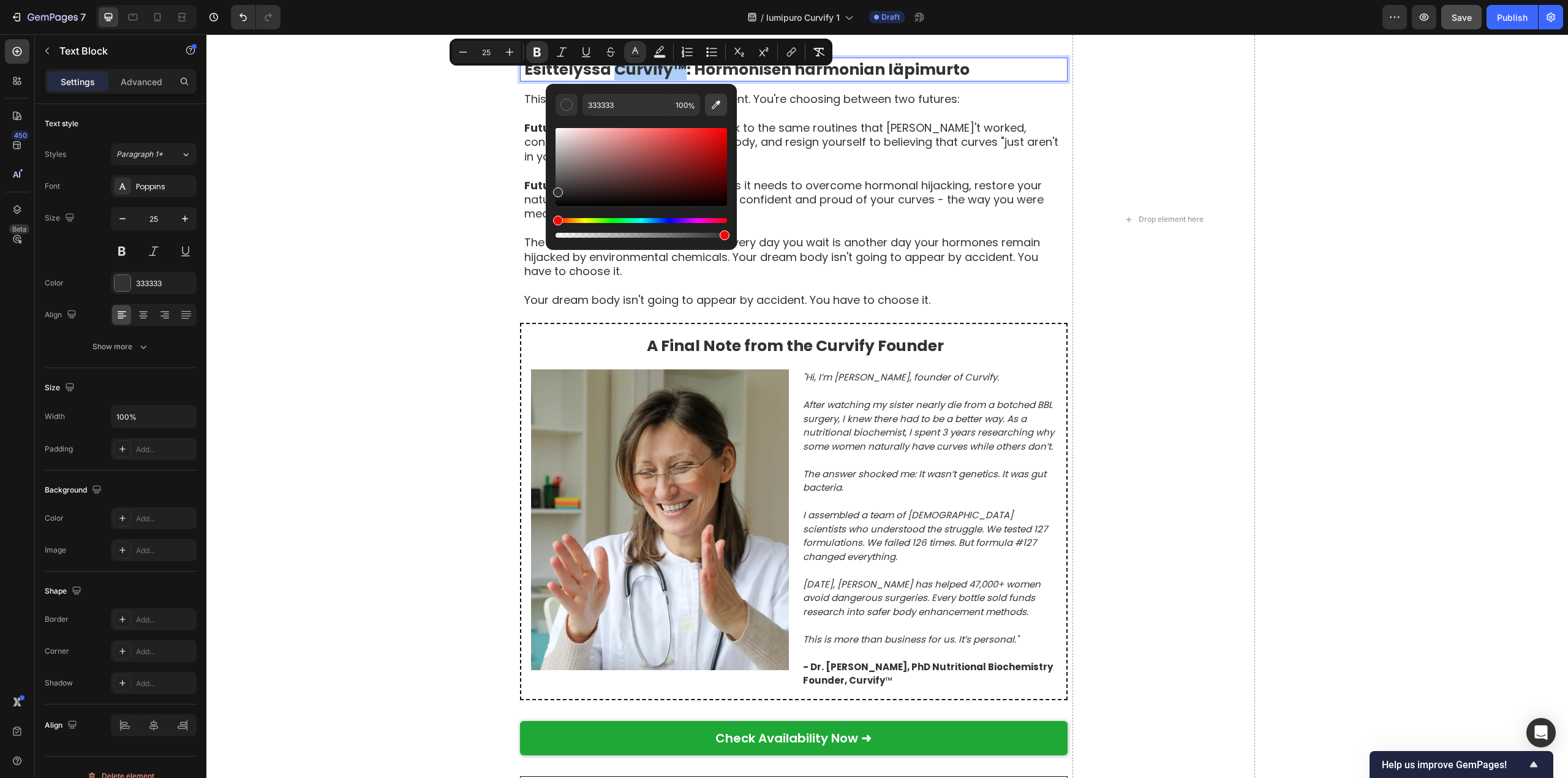
click at [717, 106] on icon "Editor contextual toolbar" at bounding box center [716, 104] width 12 height 13
type input "B27D47"
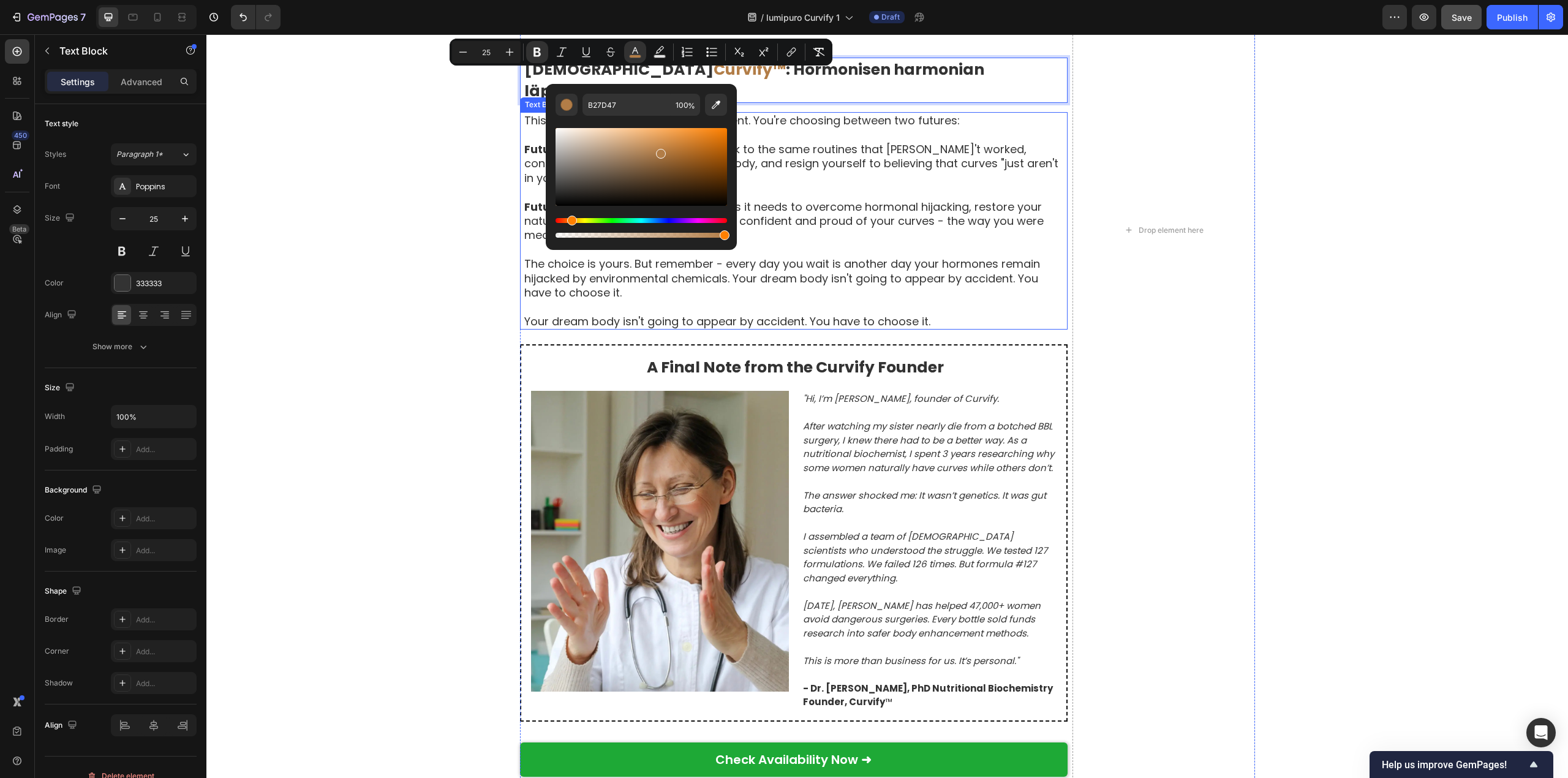
click at [797, 299] on p at bounding box center [795, 306] width 542 height 14
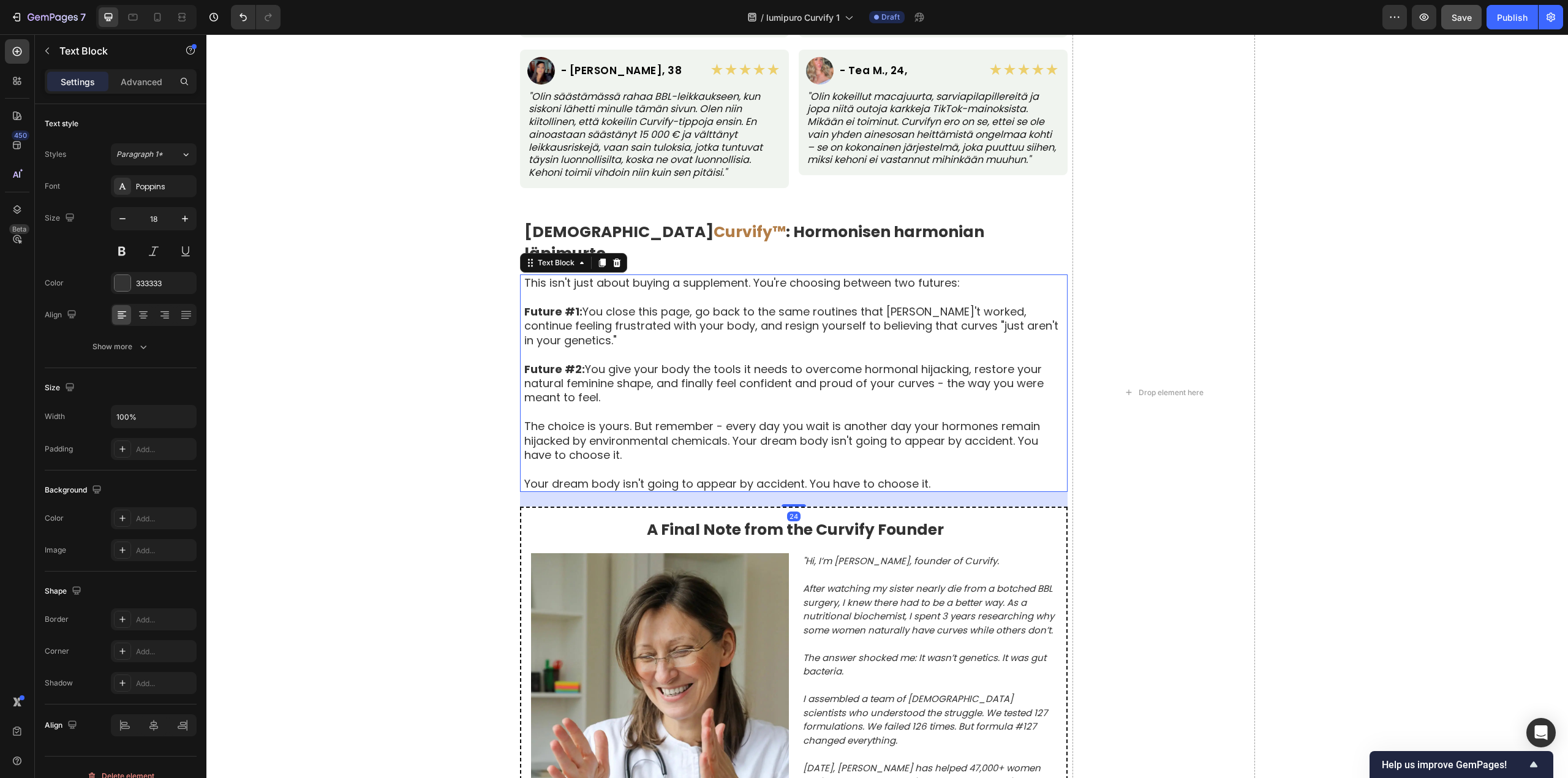
scroll to position [6840, 0]
click at [740, 234] on strong ": Hormonisen harmonian läpimurto" at bounding box center [754, 243] width 460 height 43
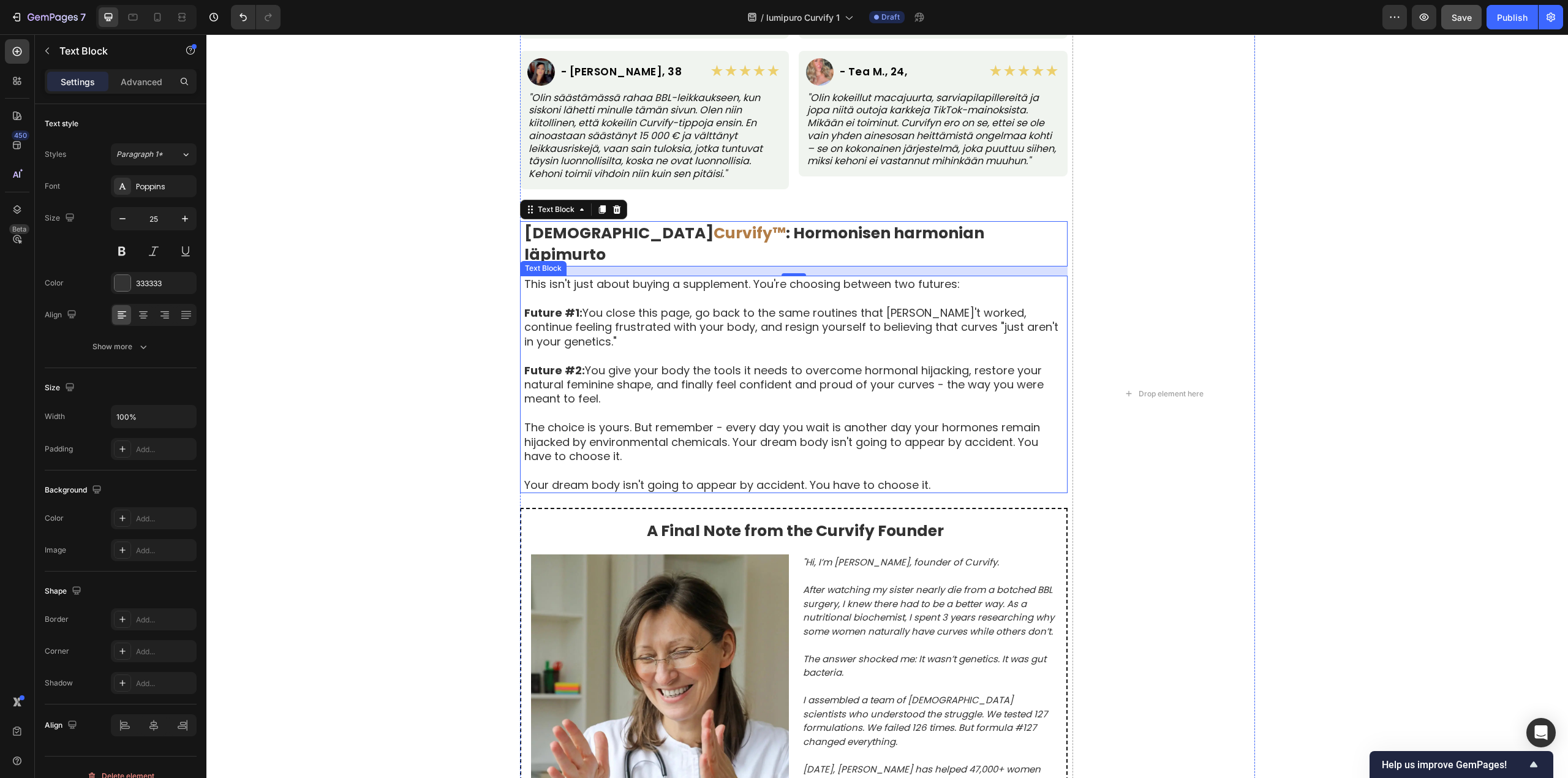
click at [524, 277] on p "This isn't just about buying a supplement. You're choosing between two futures:" at bounding box center [795, 284] width 542 height 14
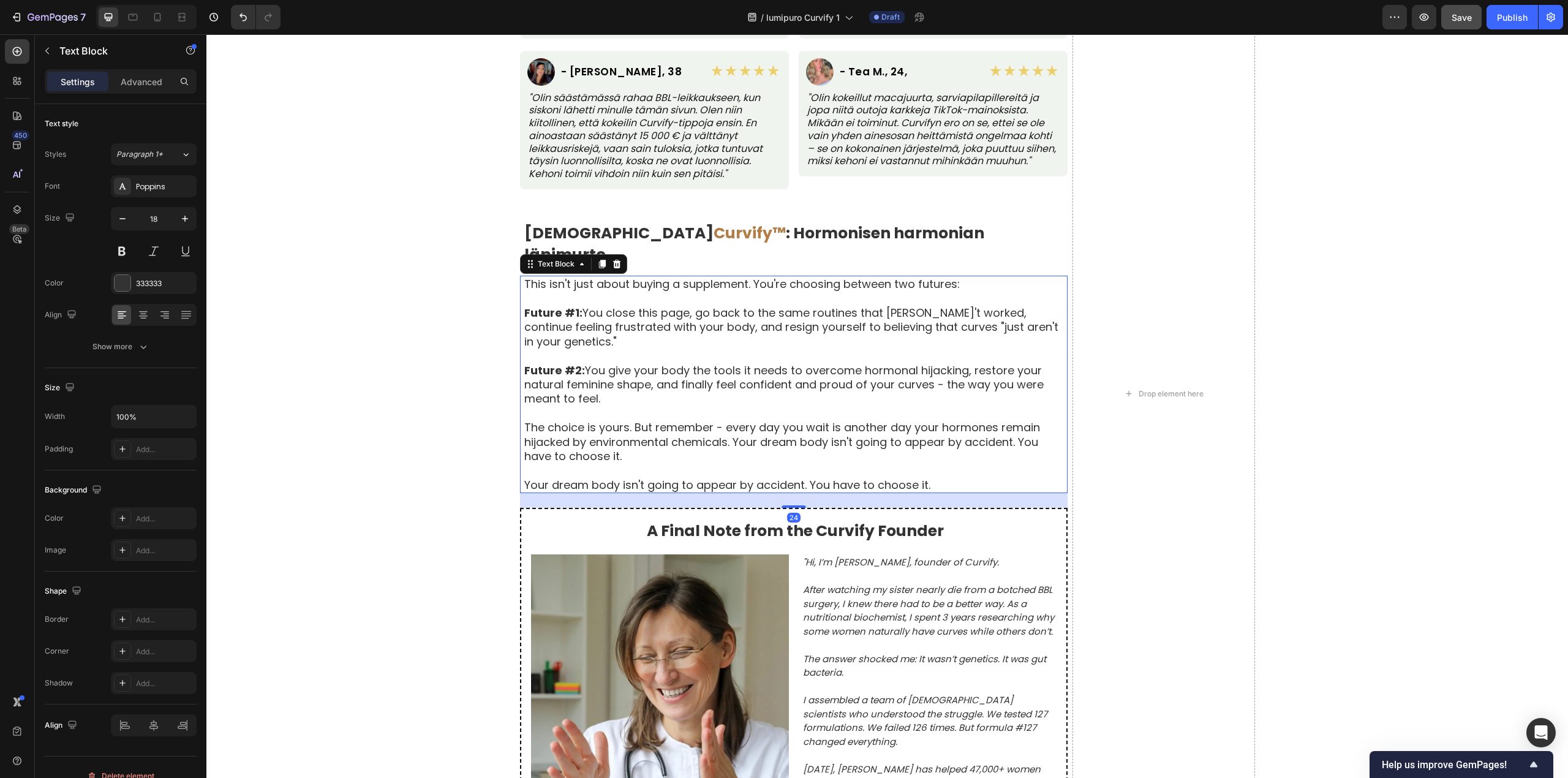
click at [524, 277] on p "This isn't just about buying a supplement. You're choosing between two futures:" at bounding box center [795, 284] width 542 height 14
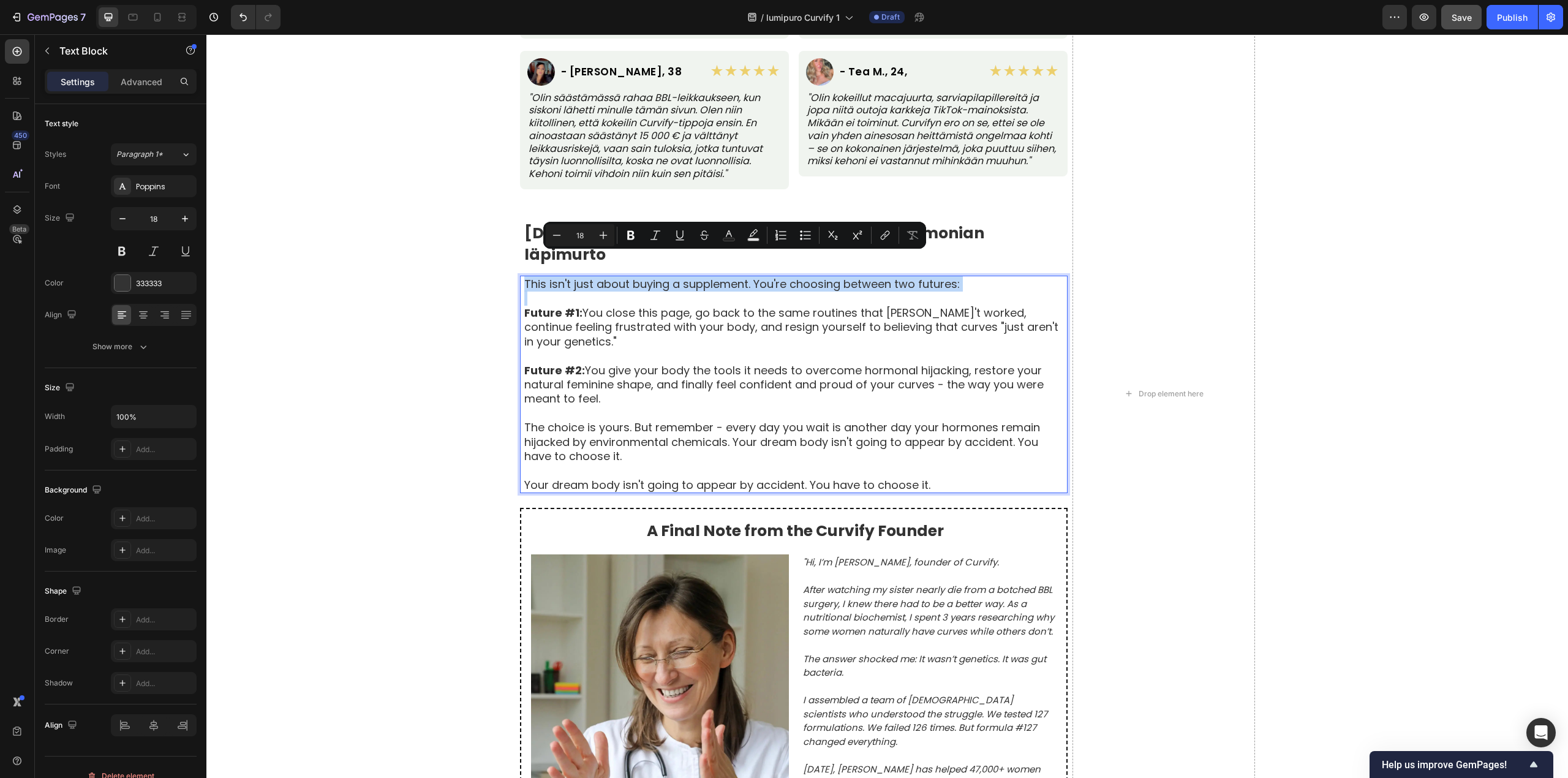
drag, startPoint x: 519, startPoint y: 263, endPoint x: 969, endPoint y: 268, distance: 450.0
click at [969, 276] on div "This isn't just about buying a supplement. You're choosing between two futures:…" at bounding box center [795, 385] width 545 height 218
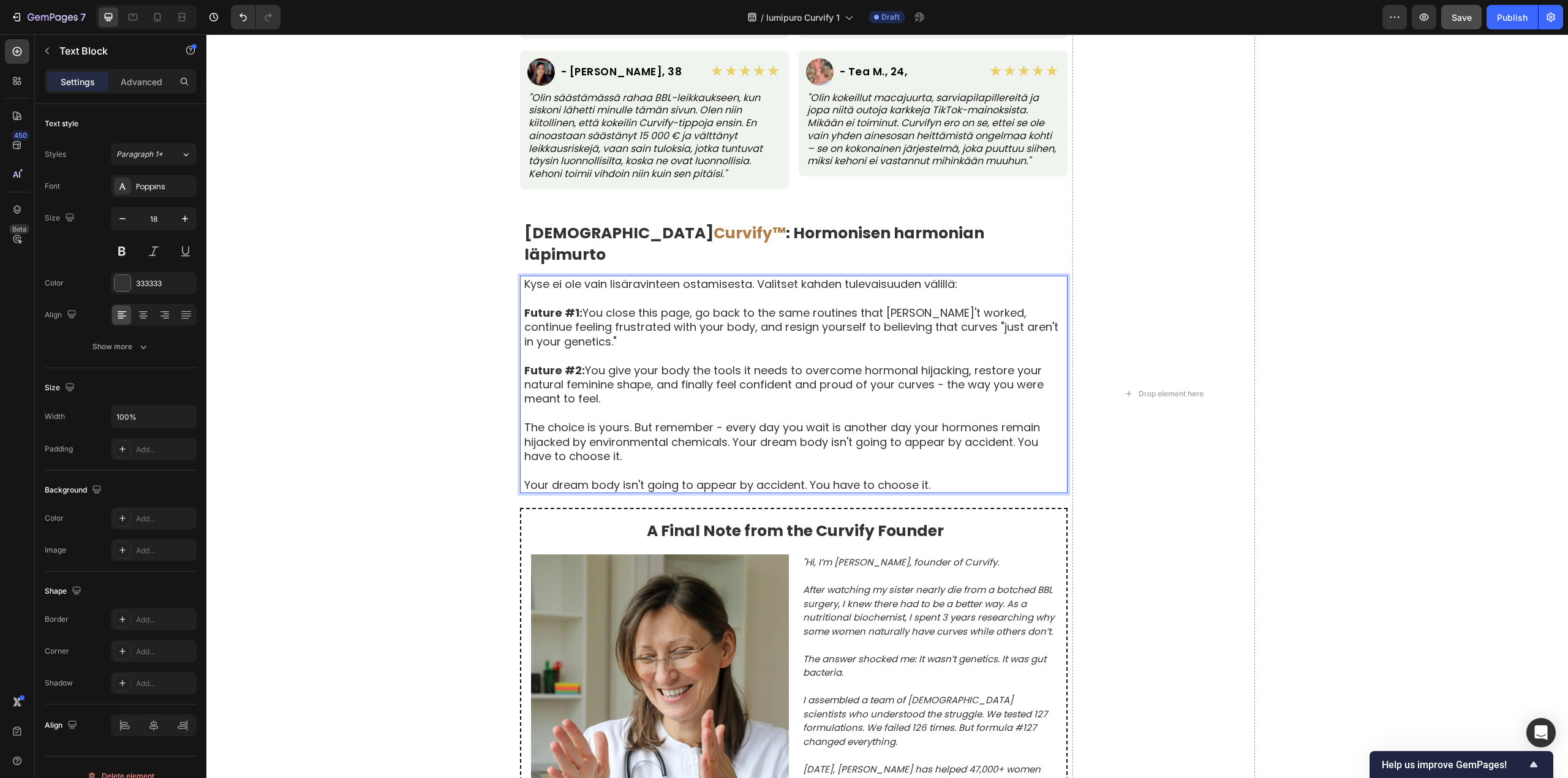
click at [523, 288] on div "Kyse ei ole vain lisäravinteen ostamisesta. Valitset kahden tulevaisuuden välil…" at bounding box center [795, 385] width 545 height 218
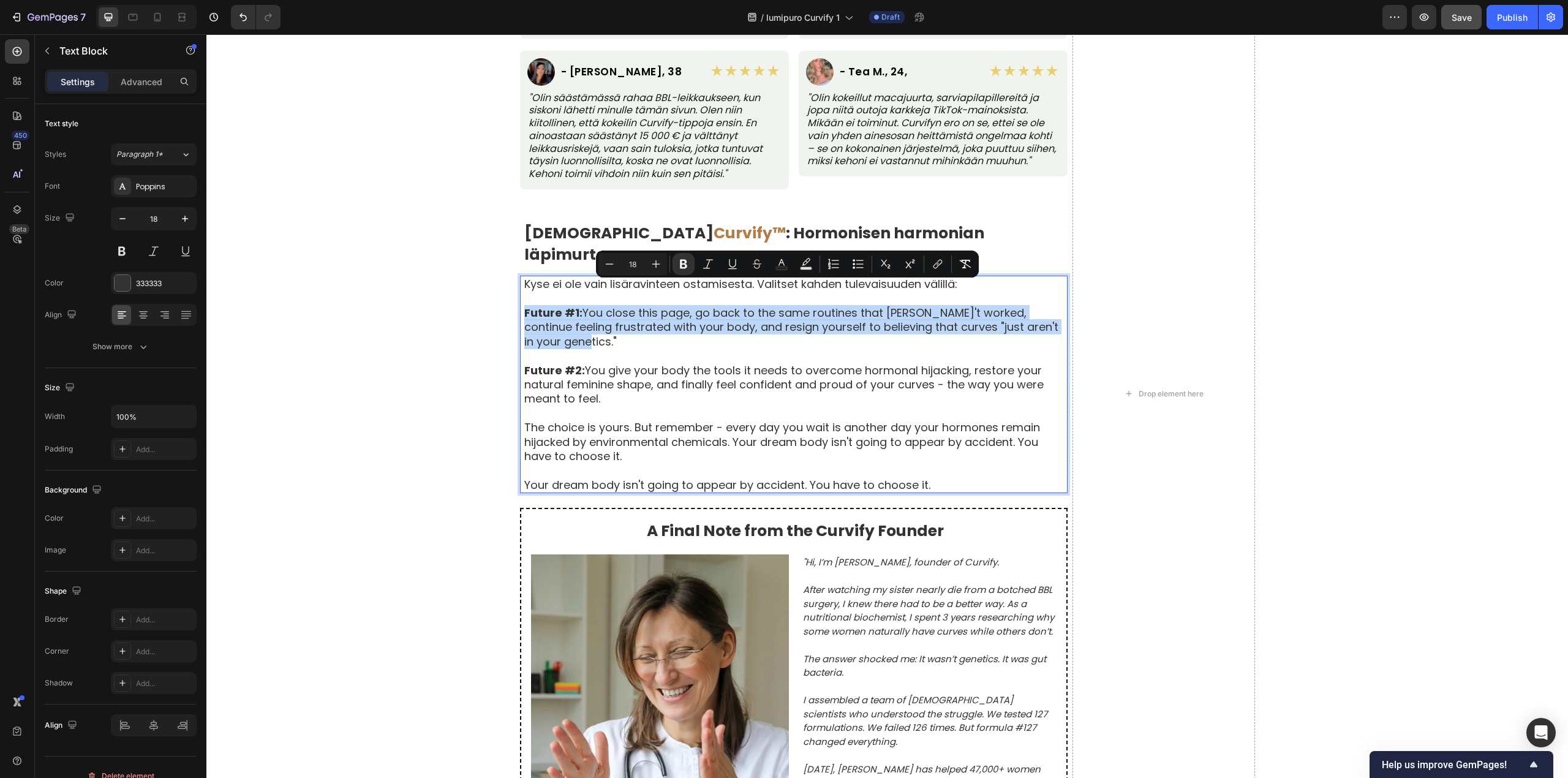
drag, startPoint x: 517, startPoint y: 289, endPoint x: 1057, endPoint y: 310, distance: 540.4
click at [1057, 310] on div "Kyse ei ole vain lisäravinteen ostamisesta. Valitset kahden tulevaisuuden välil…" at bounding box center [795, 385] width 545 height 218
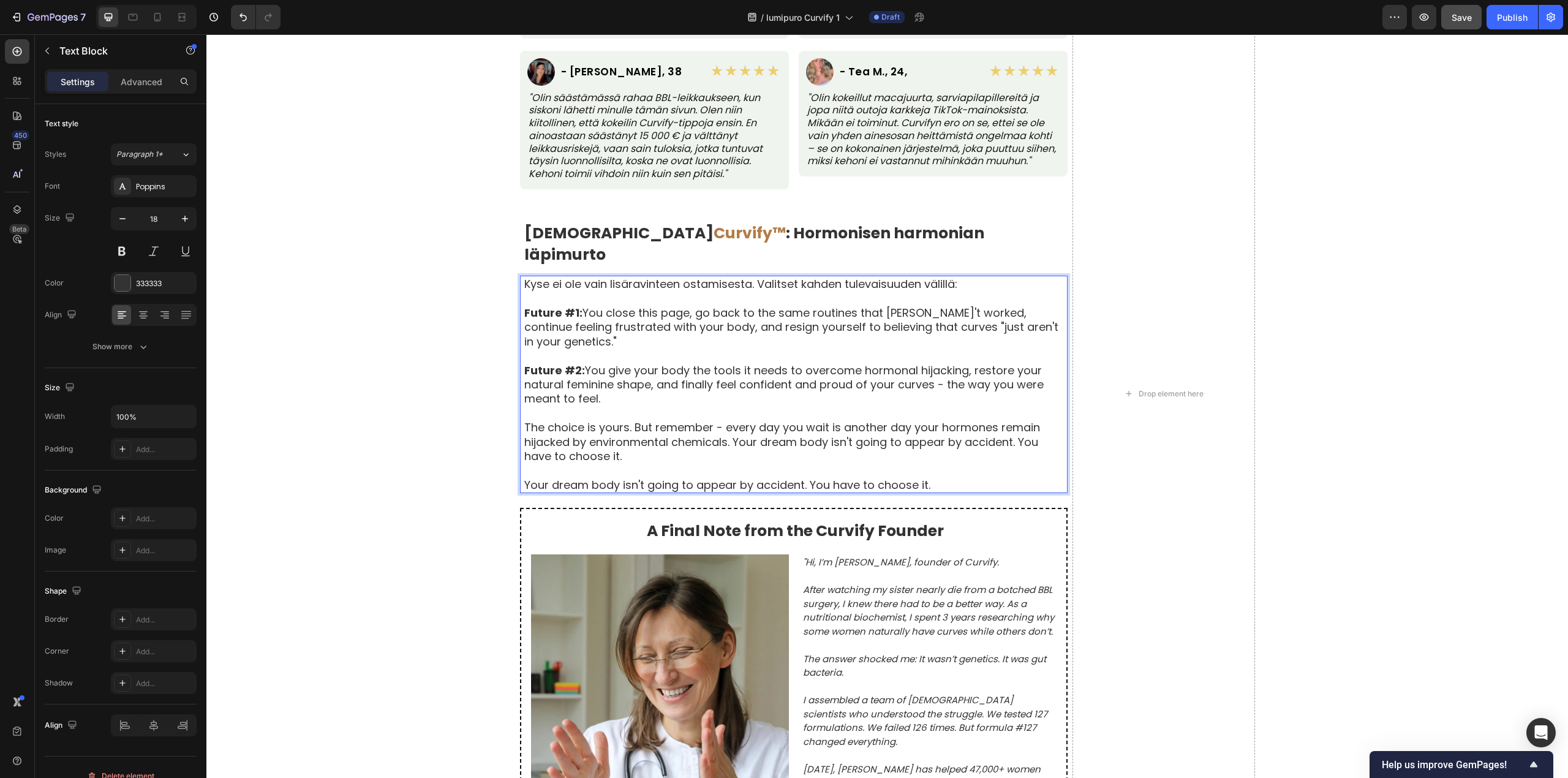
click at [1054, 310] on p "Future #1: You close this page, go back to the same routines that haven't worke…" at bounding box center [795, 327] width 542 height 43
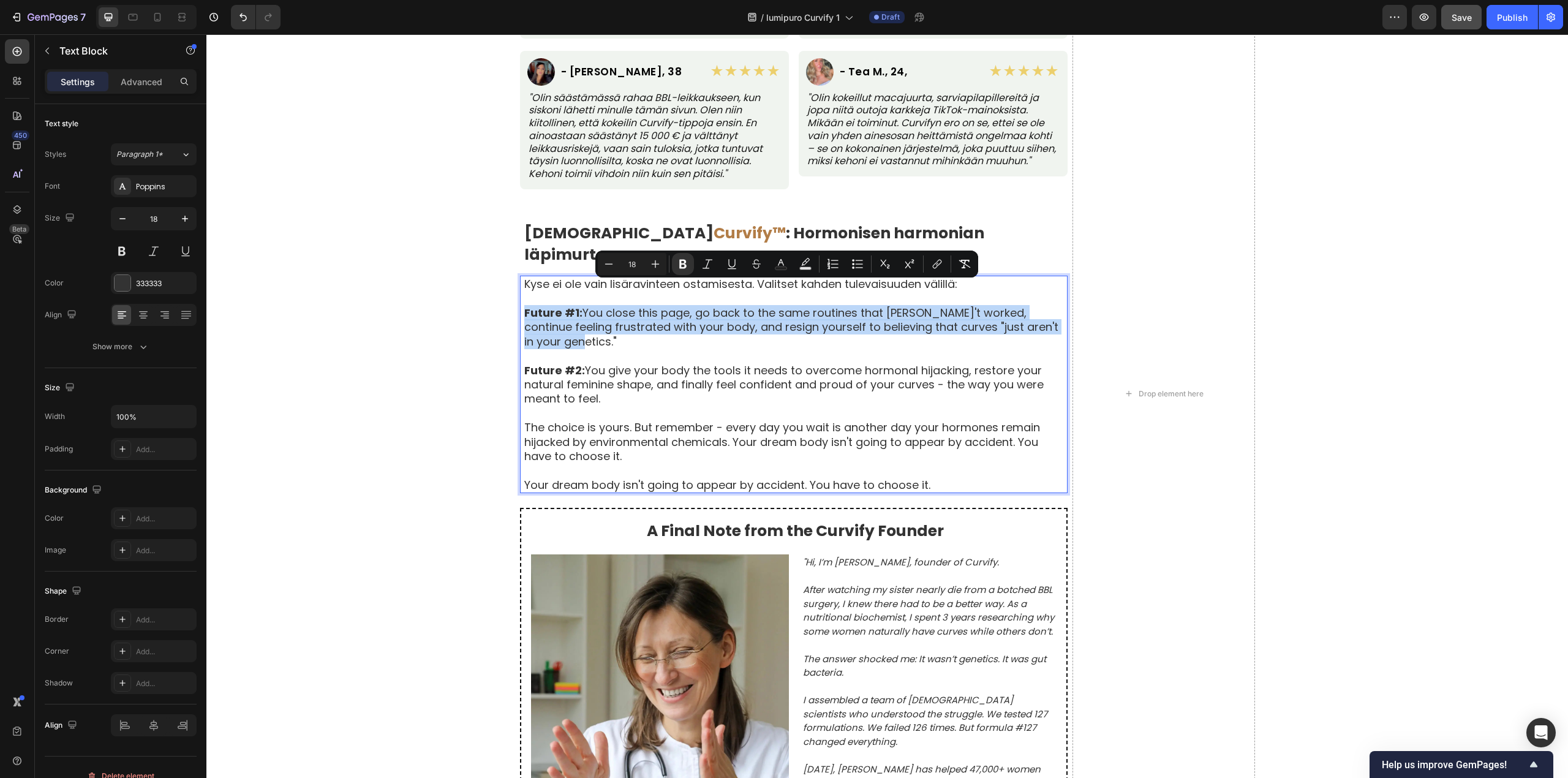
drag, startPoint x: 518, startPoint y: 292, endPoint x: 1055, endPoint y: 303, distance: 537.1
click at [1055, 306] on p "Future #1: You close this page, go back to the same routines that haven't worke…" at bounding box center [795, 327] width 542 height 43
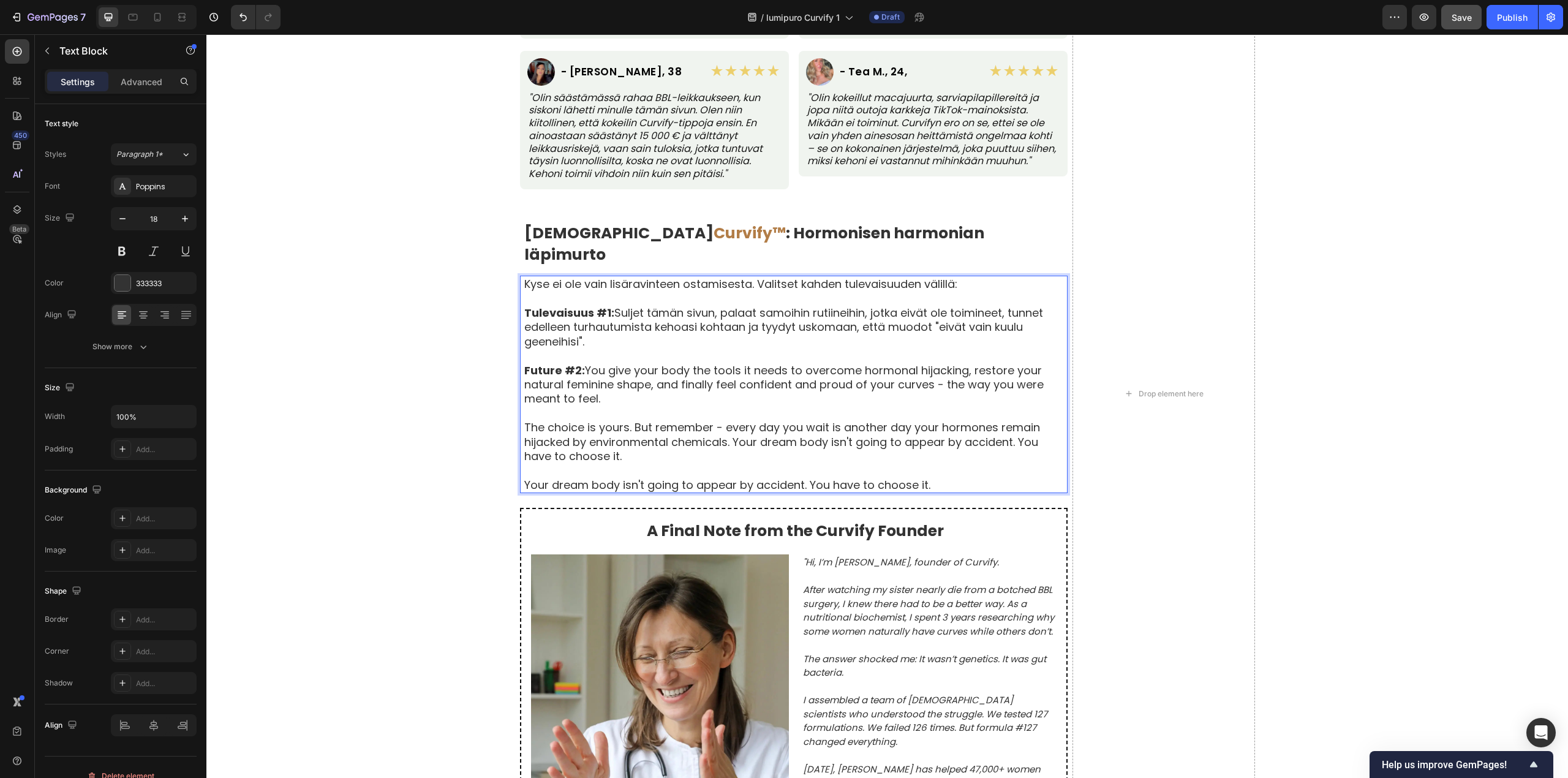
click at [524, 363] on strong "Future #2:" at bounding box center [554, 370] width 60 height 15
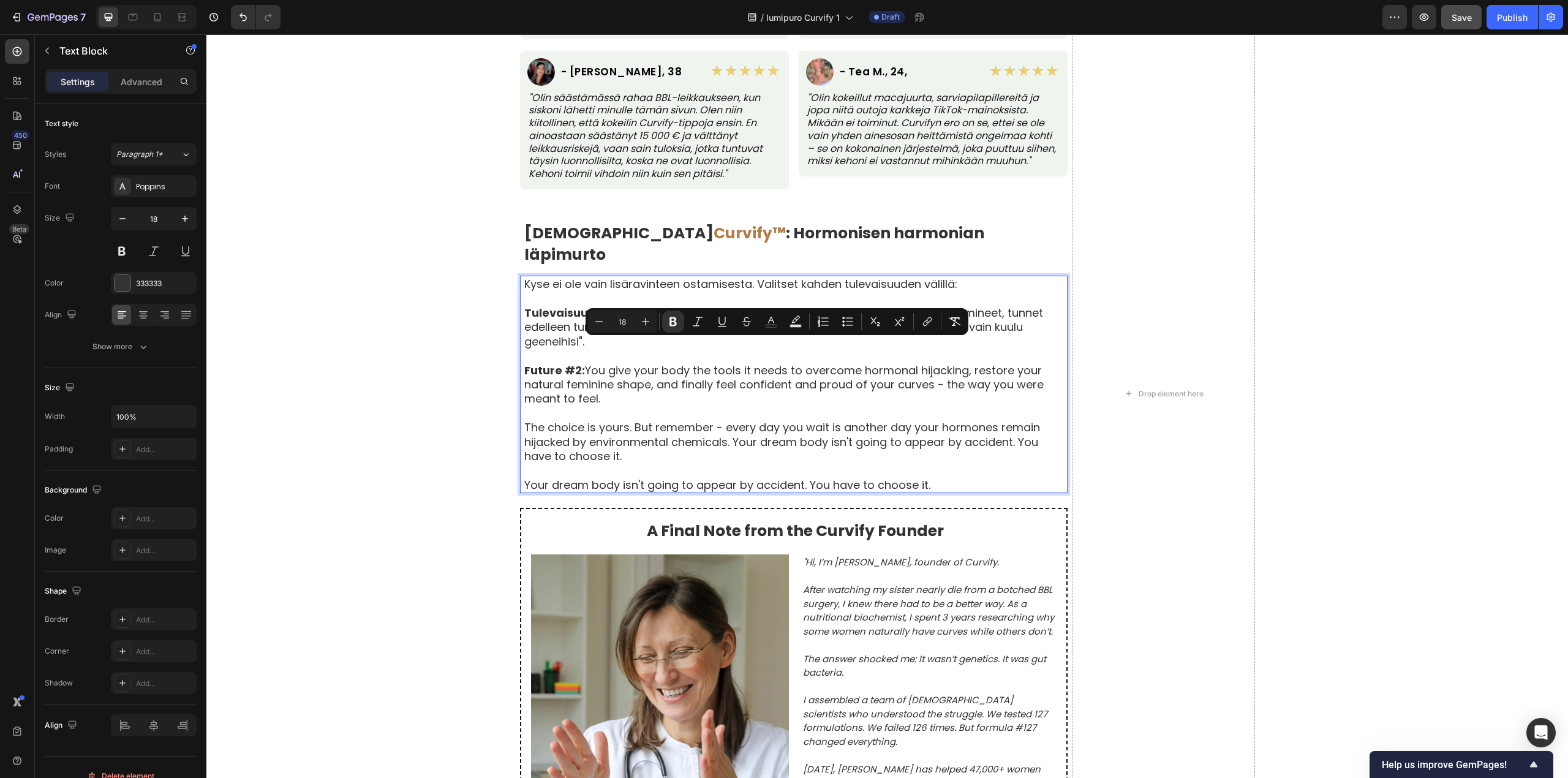
drag, startPoint x: 519, startPoint y: 349, endPoint x: 604, endPoint y: 380, distance: 90.5
click at [604, 380] on p "Future #2: You give your body the tools it needs to overcome hormonal hijacking…" at bounding box center [795, 385] width 542 height 43
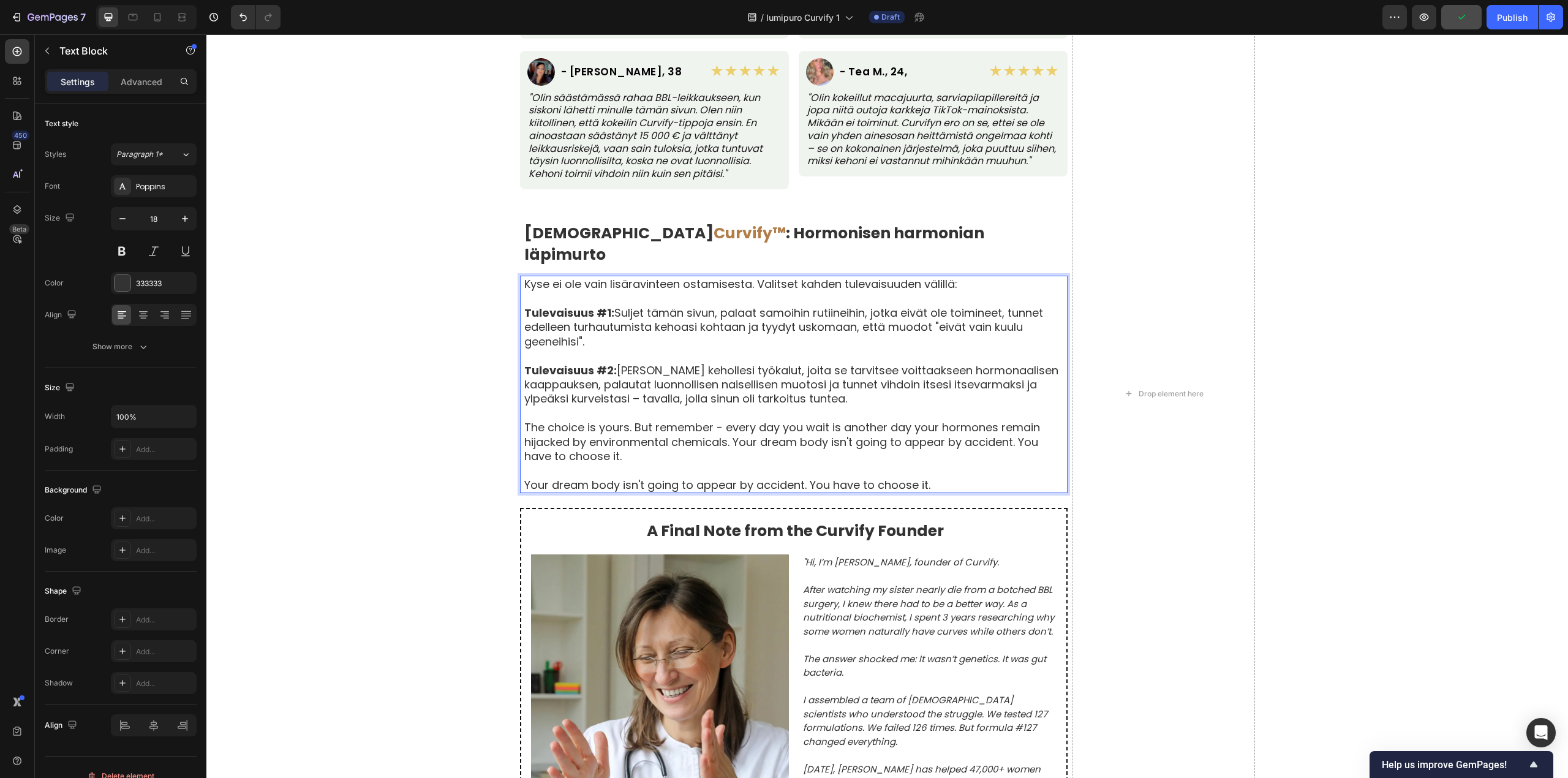
click at [524, 420] on p "The choice is yours. But remember - every day you wait is another day your horm…" at bounding box center [795, 441] width 542 height 43
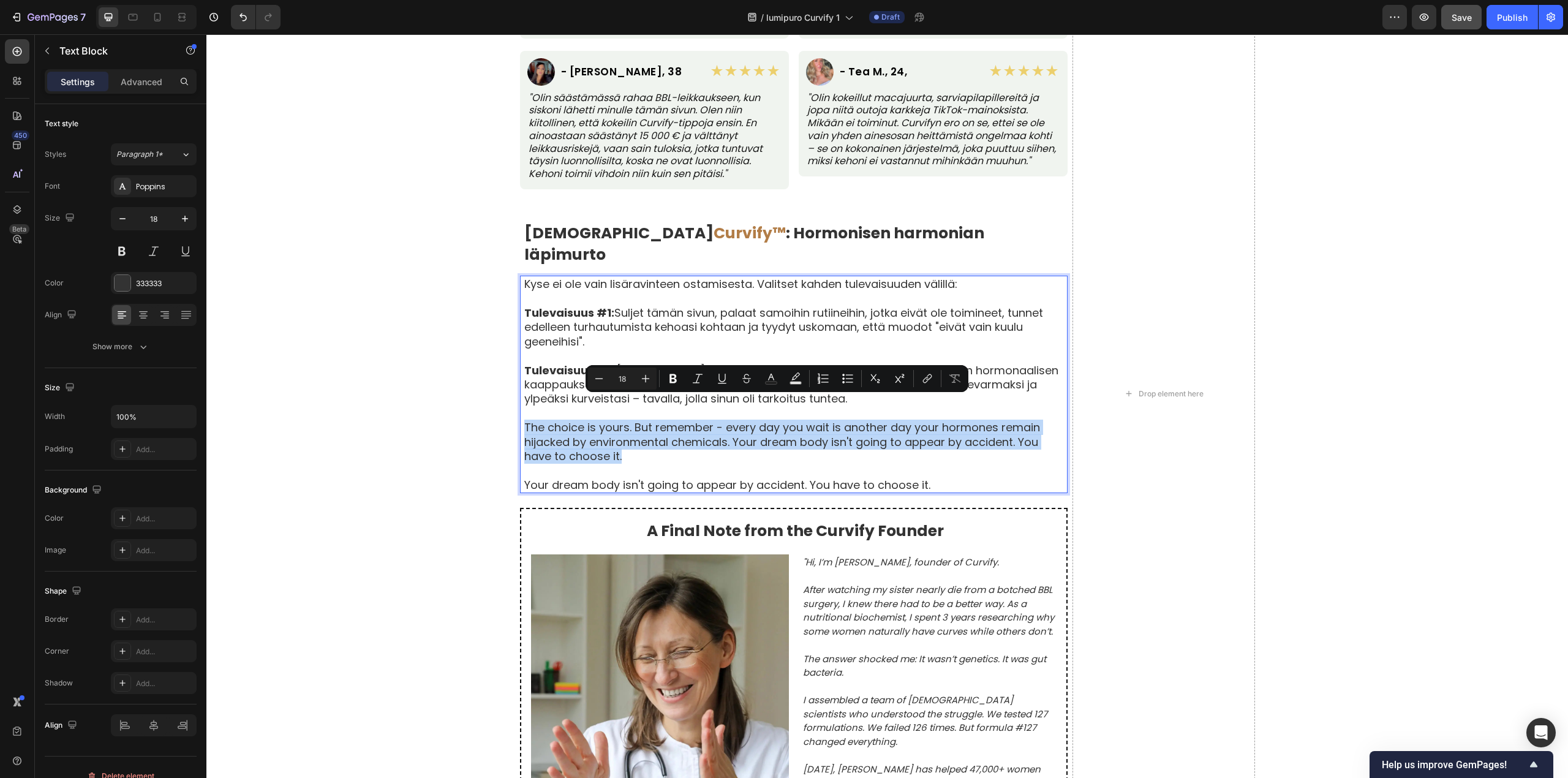
drag, startPoint x: 517, startPoint y: 405, endPoint x: 614, endPoint y: 435, distance: 101.5
click at [614, 435] on div "Kyse ei ole vain lisäravinteen ostamisesta. Valitset kahden tulevaisuuden välil…" at bounding box center [795, 385] width 545 height 218
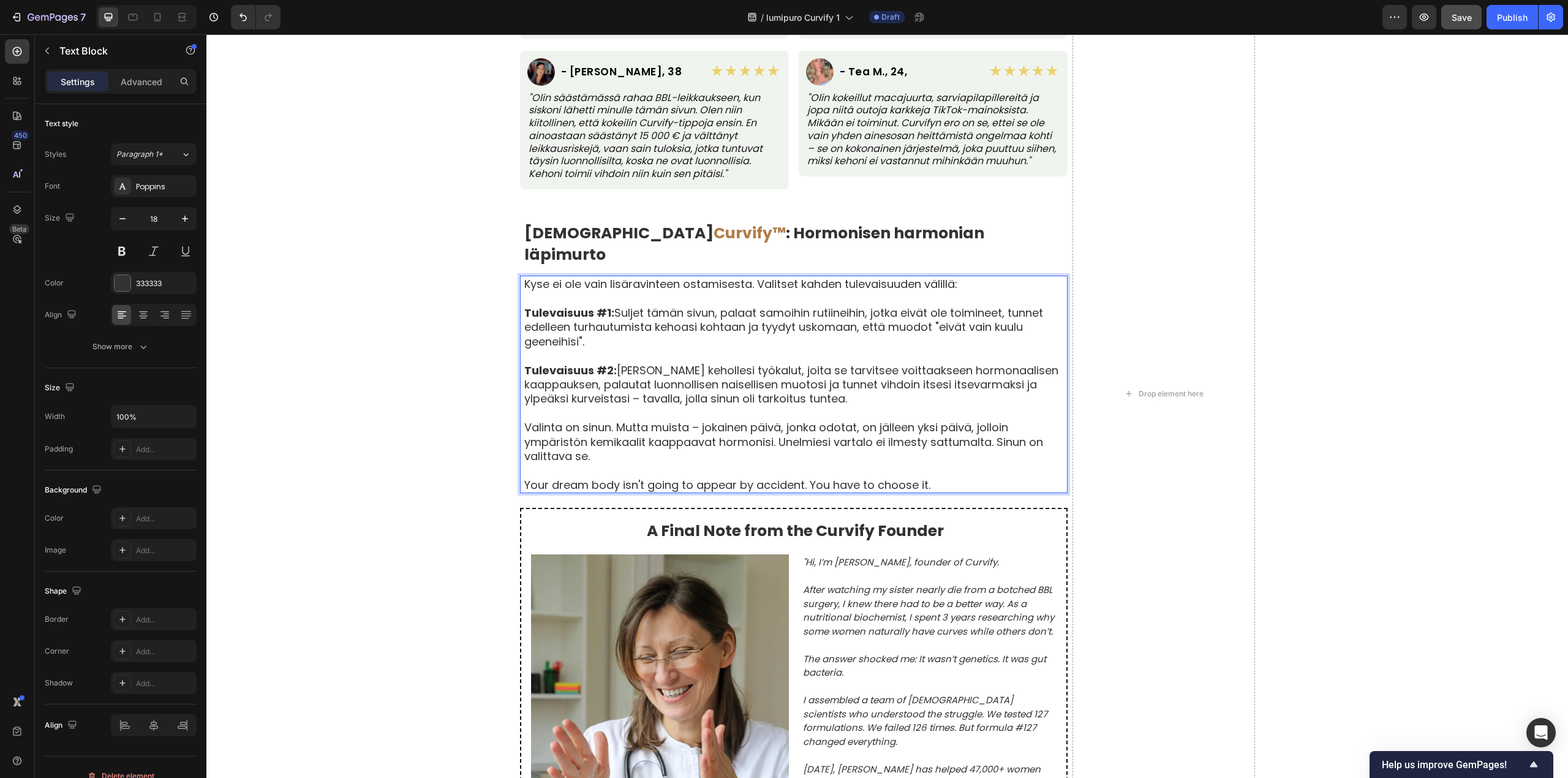
click at [524, 478] on p "Your dream body isn't going to appear by accident. You have to choose it." at bounding box center [795, 485] width 542 height 14
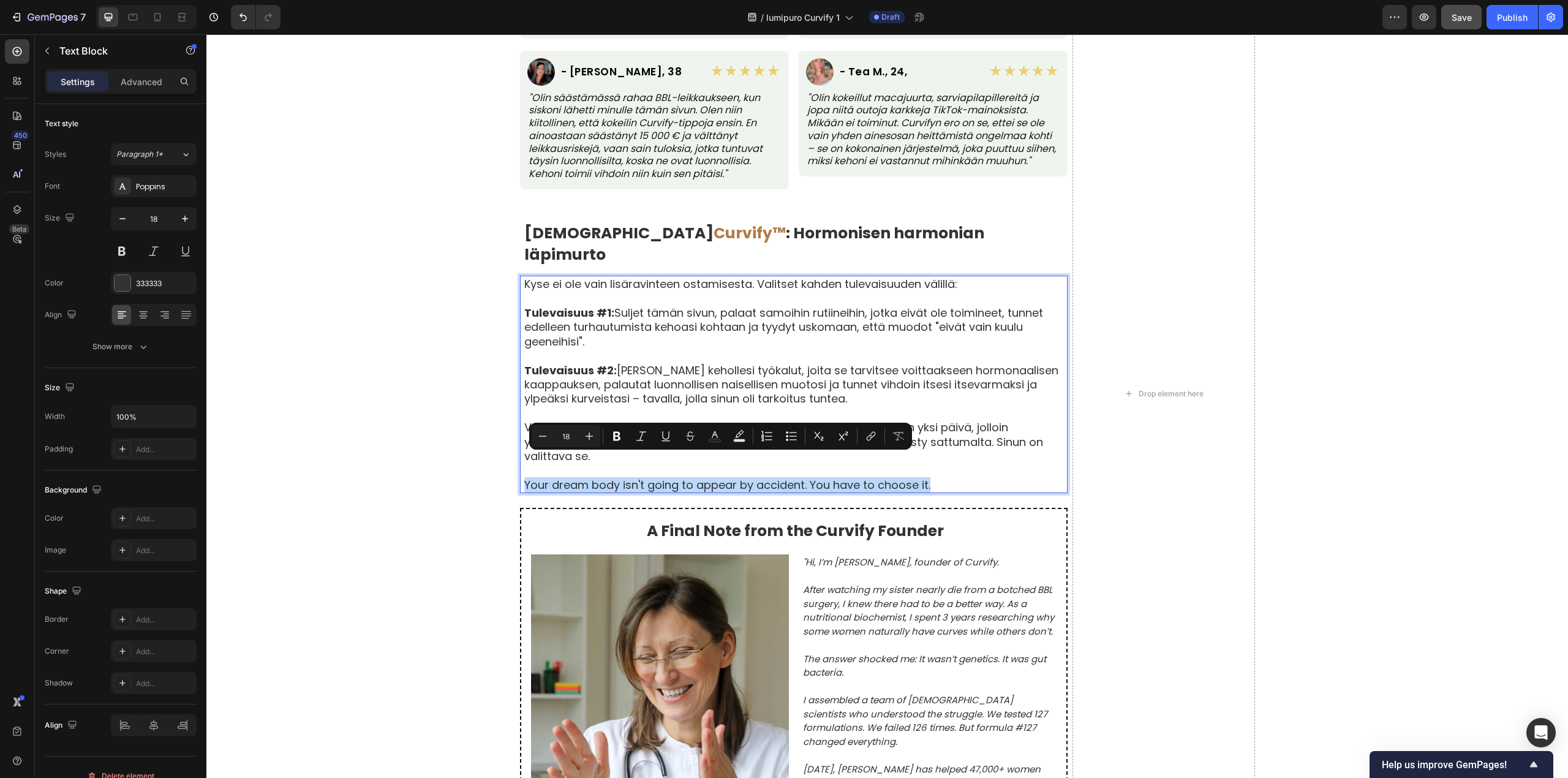
drag, startPoint x: 518, startPoint y: 461, endPoint x: 968, endPoint y: 461, distance: 450.0
click at [968, 478] on p "Your dream body isn't going to appear by accident. You have to choose it." at bounding box center [795, 485] width 542 height 14
copy p "Your dream body isn't going to appear by accident. You have to choose it."
click at [930, 478] on p "Your dream body isn't going to appear by accident. You have to choose it." at bounding box center [795, 485] width 542 height 14
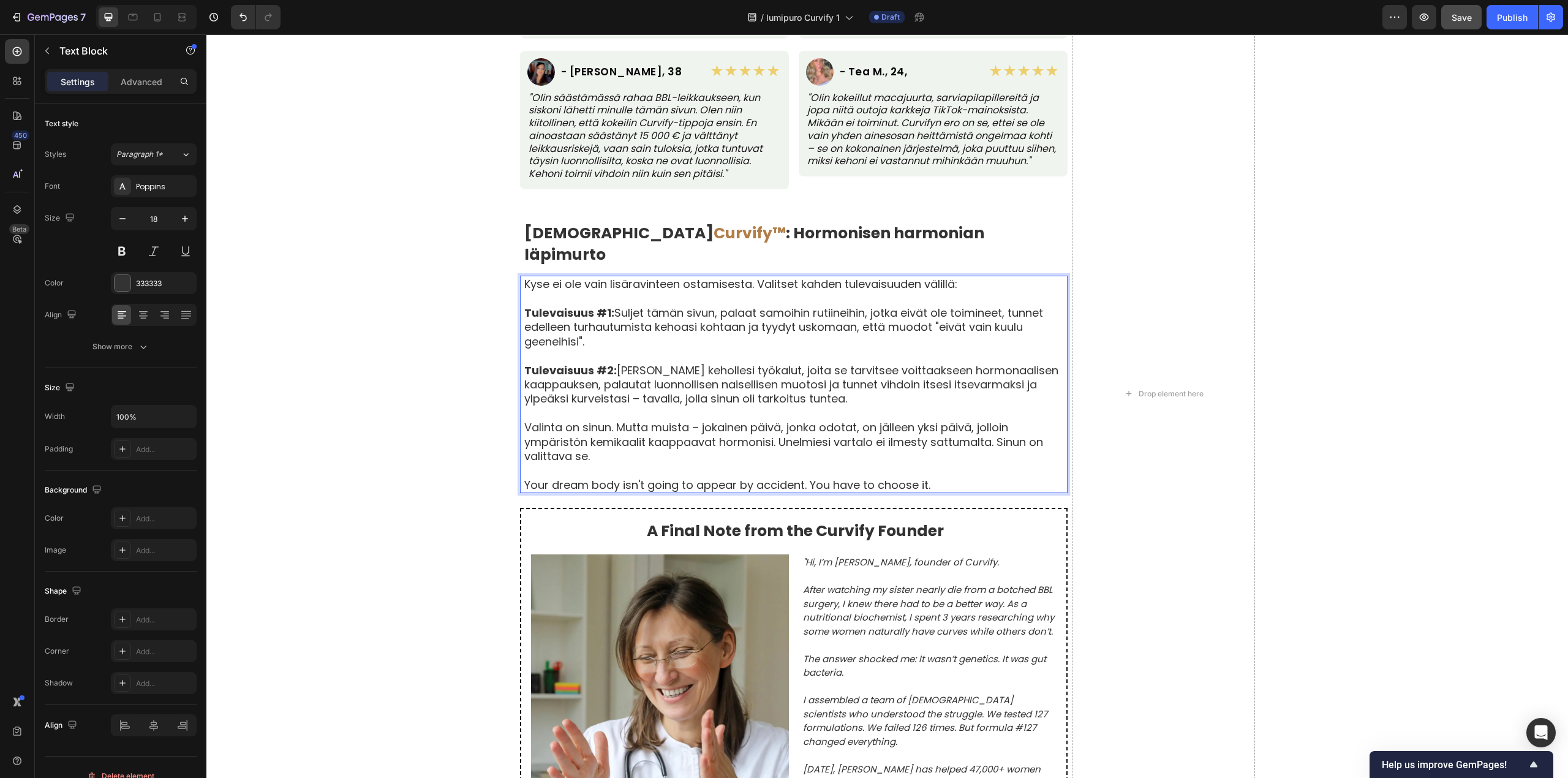
click at [930, 478] on p "Your dream body isn't going to appear by accident. You have to choose it." at bounding box center [795, 485] width 542 height 14
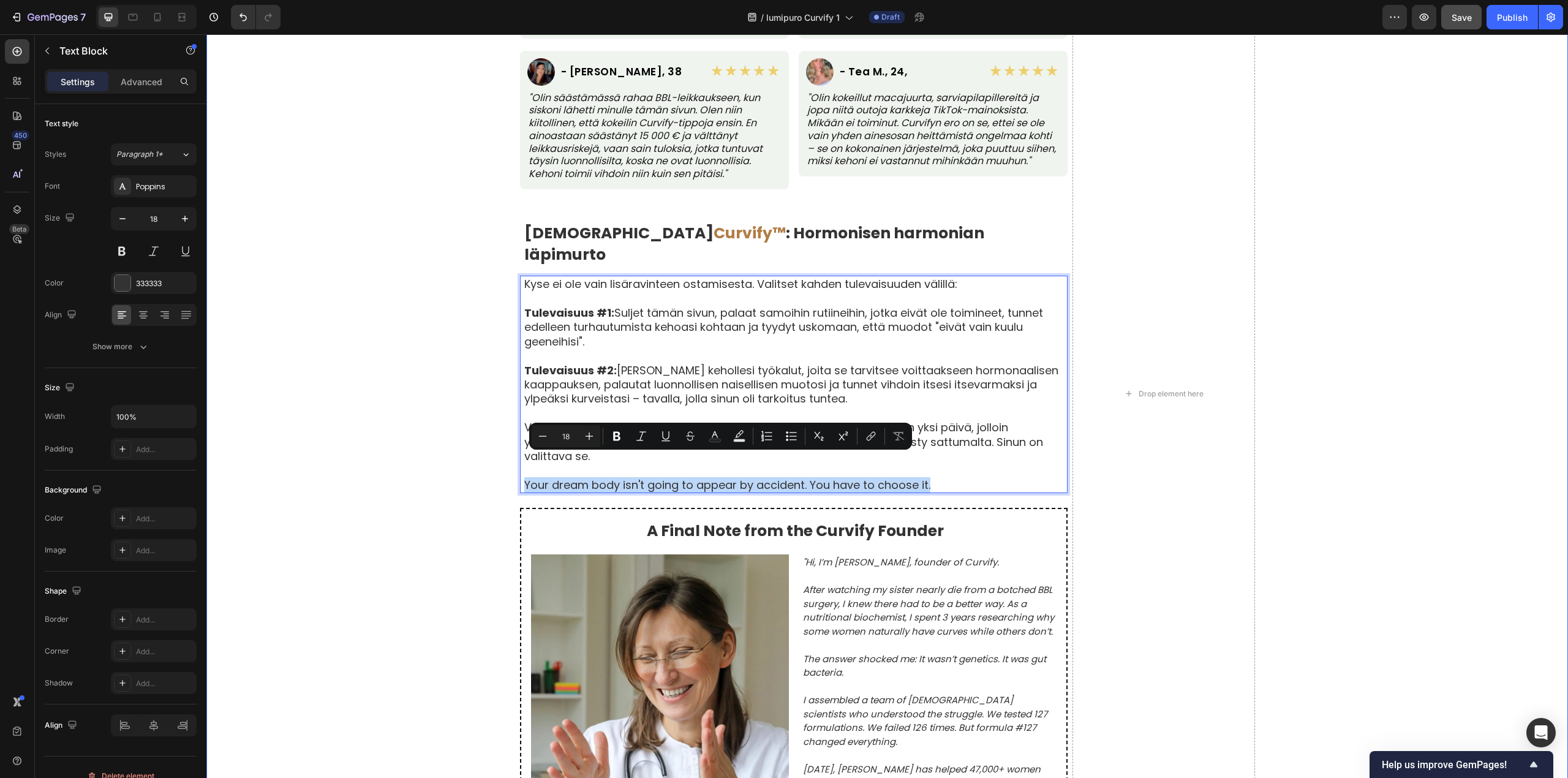
drag, startPoint x: 928, startPoint y: 464, endPoint x: 503, endPoint y: 477, distance: 425.2
click at [503, 477] on div "Oikeita naisia, oikeita muodonmuutoksia Text Block Perustuu 8 742 vahvistettuun…" at bounding box center [887, 393] width 1361 height 1855
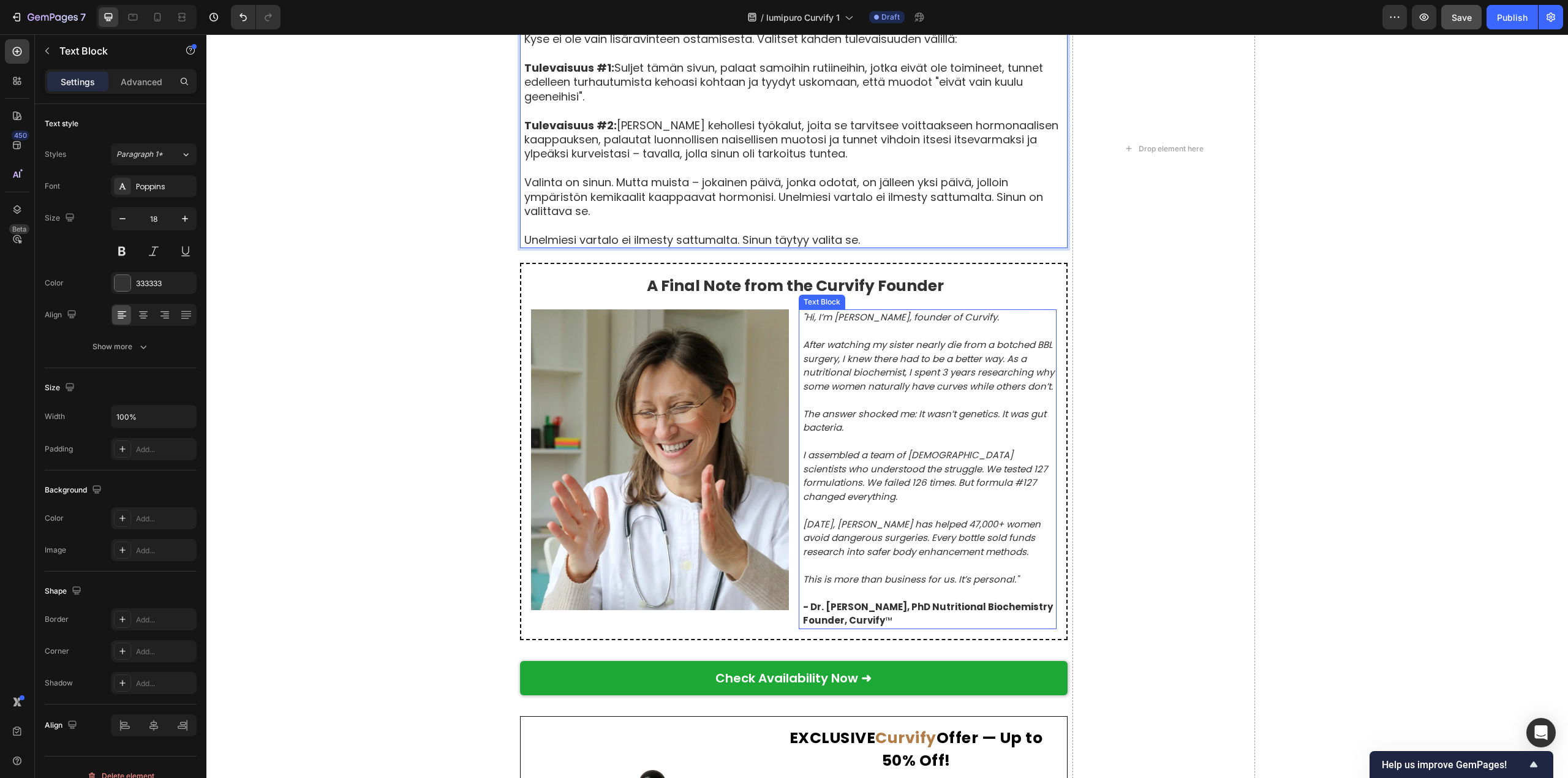
scroll to position [7167, 0]
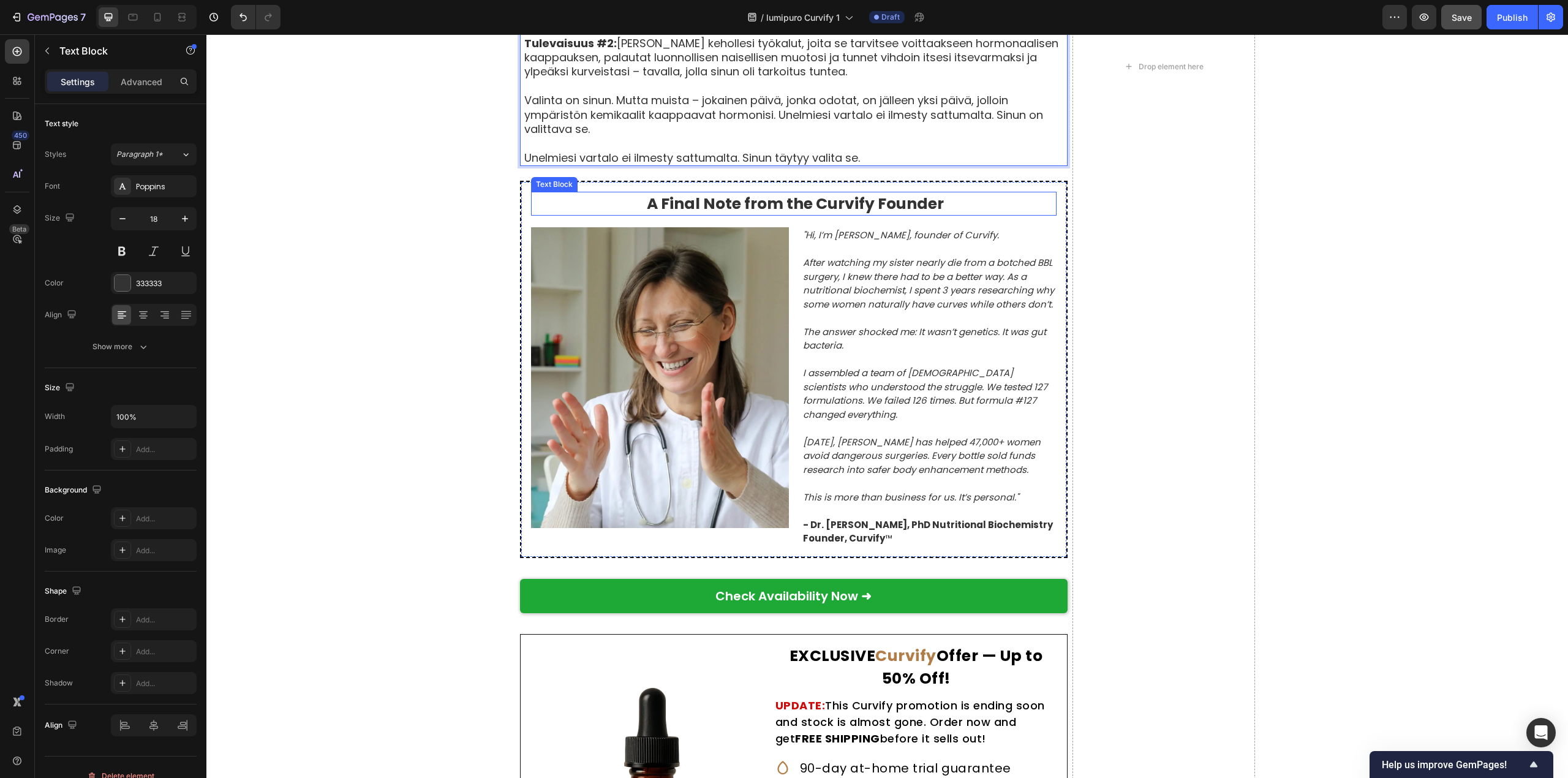
click at [647, 193] on strong "A Final Note from the Curvify Founder" at bounding box center [795, 203] width 297 height 21
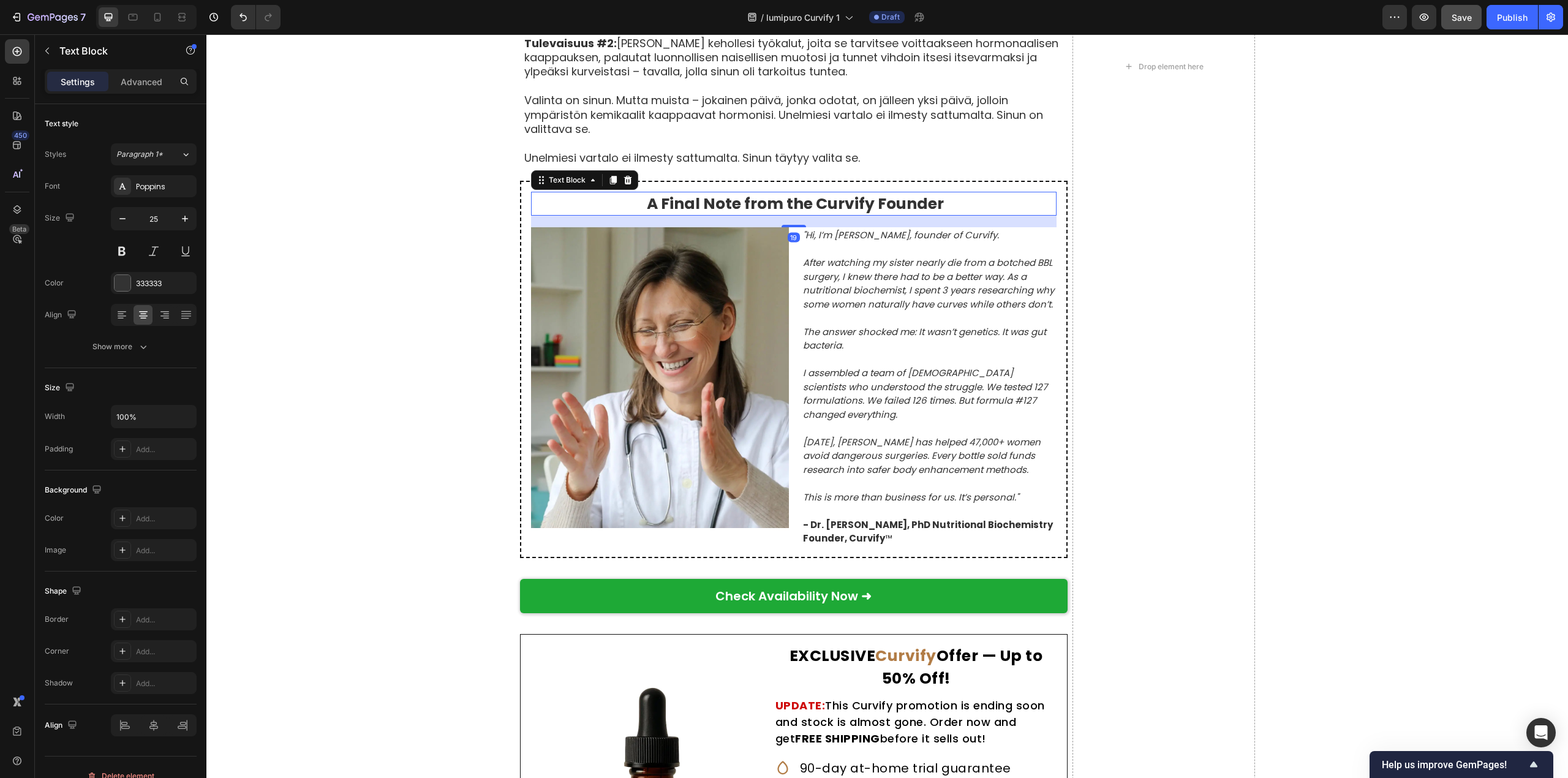
click at [647, 193] on strong "A Final Note from the Curvify Founder" at bounding box center [795, 203] width 297 height 21
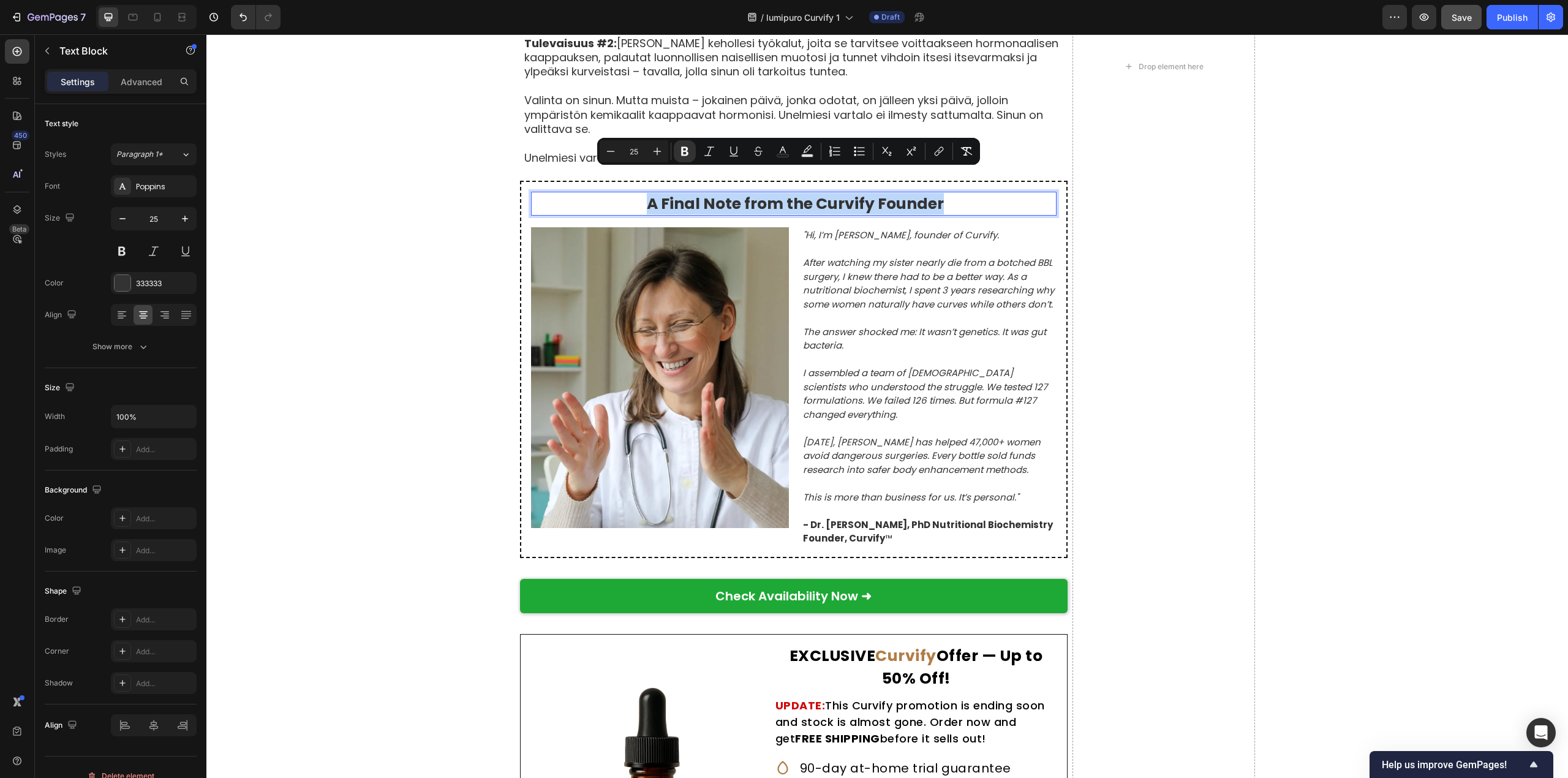
drag, startPoint x: 642, startPoint y: 184, endPoint x: 962, endPoint y: 182, distance: 320.0
click at [962, 193] on p "A Final Note from the Curvify Founder" at bounding box center [795, 203] width 520 height 21
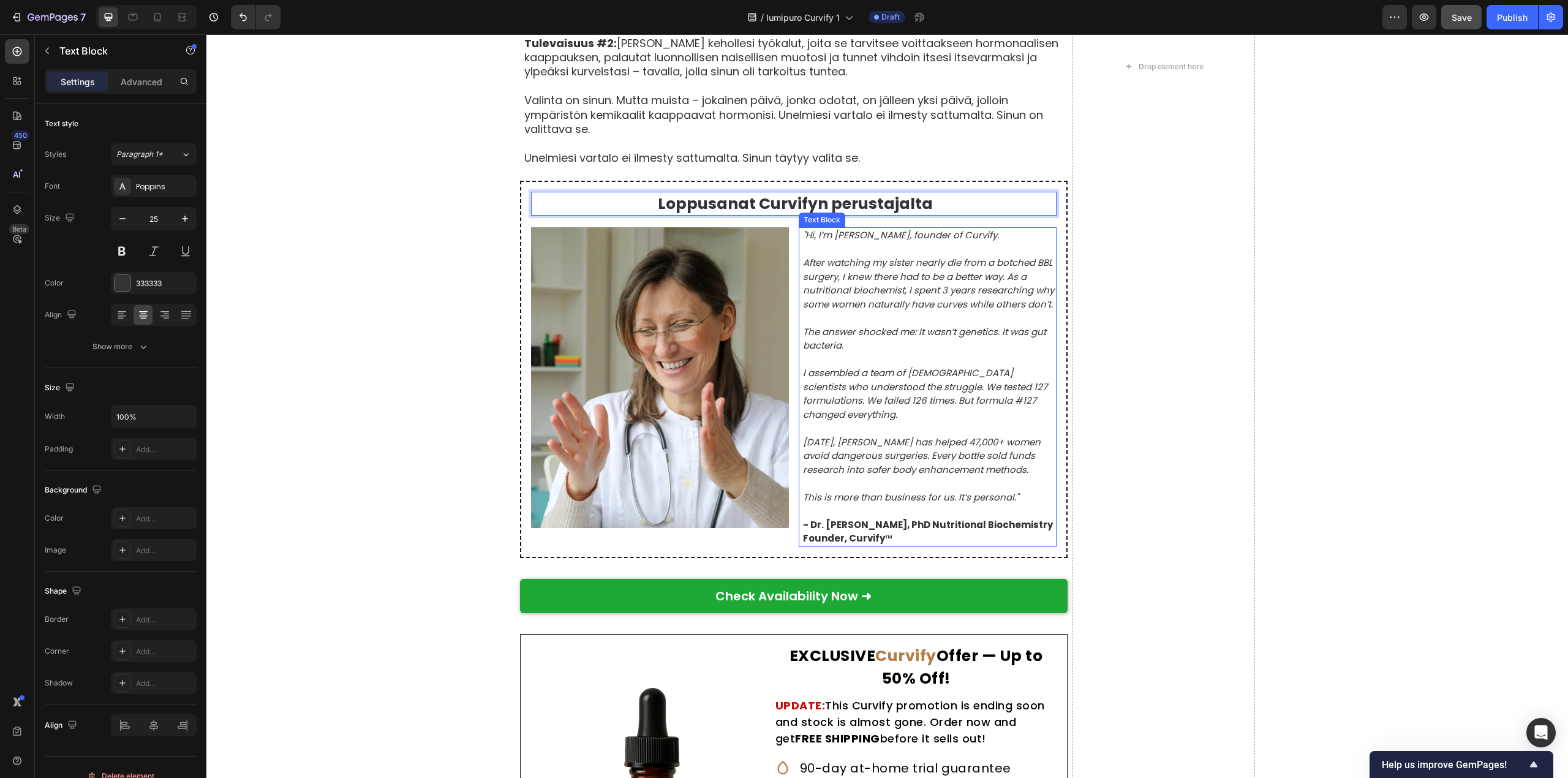
click at [803, 229] on icon ""Hi, I’m [PERSON_NAME], founder of Curvify." at bounding box center [901, 235] width 196 height 13
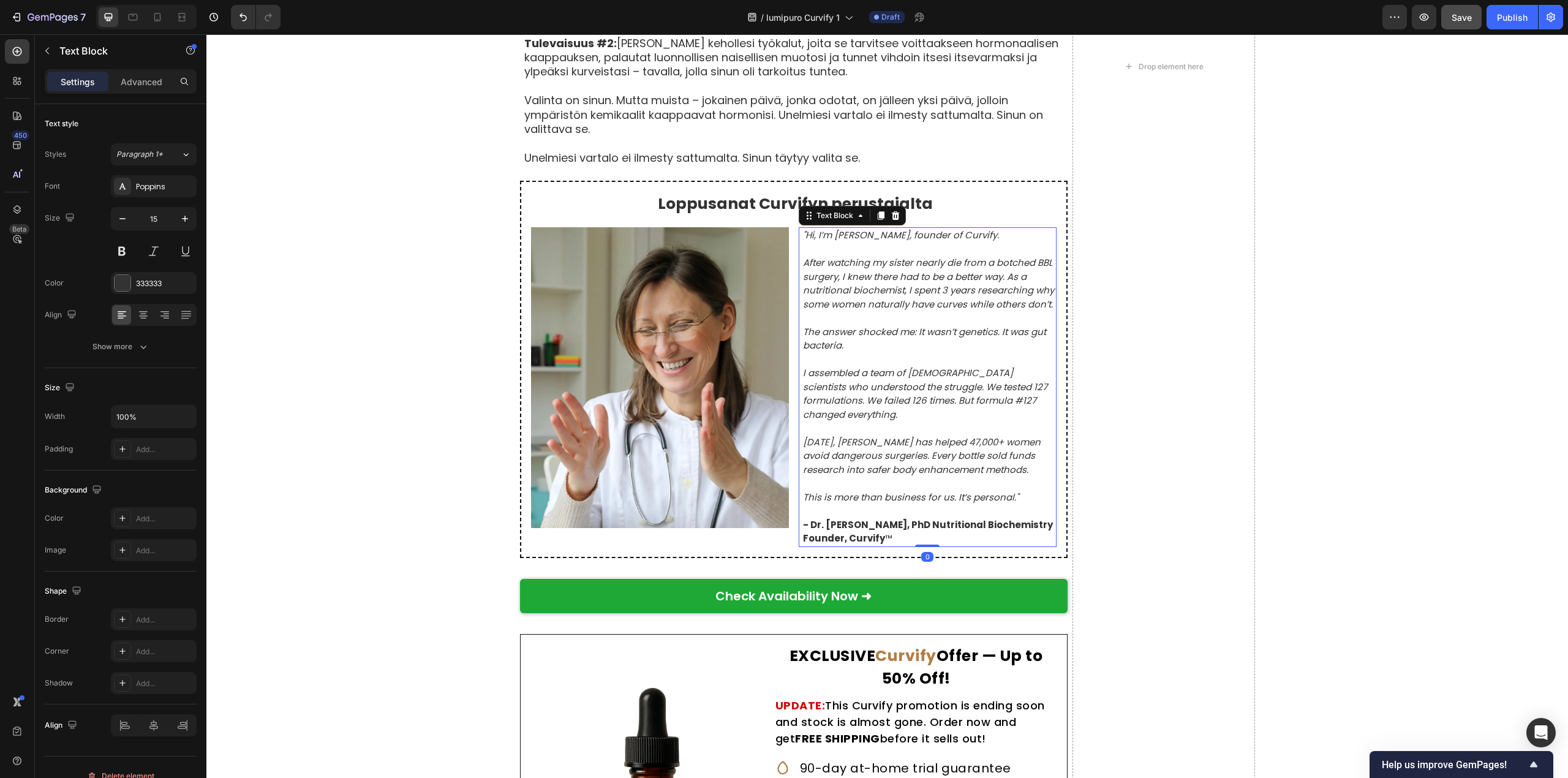
click at [803, 229] on icon ""Hi, I’m [PERSON_NAME], founder of Curvify." at bounding box center [901, 235] width 196 height 13
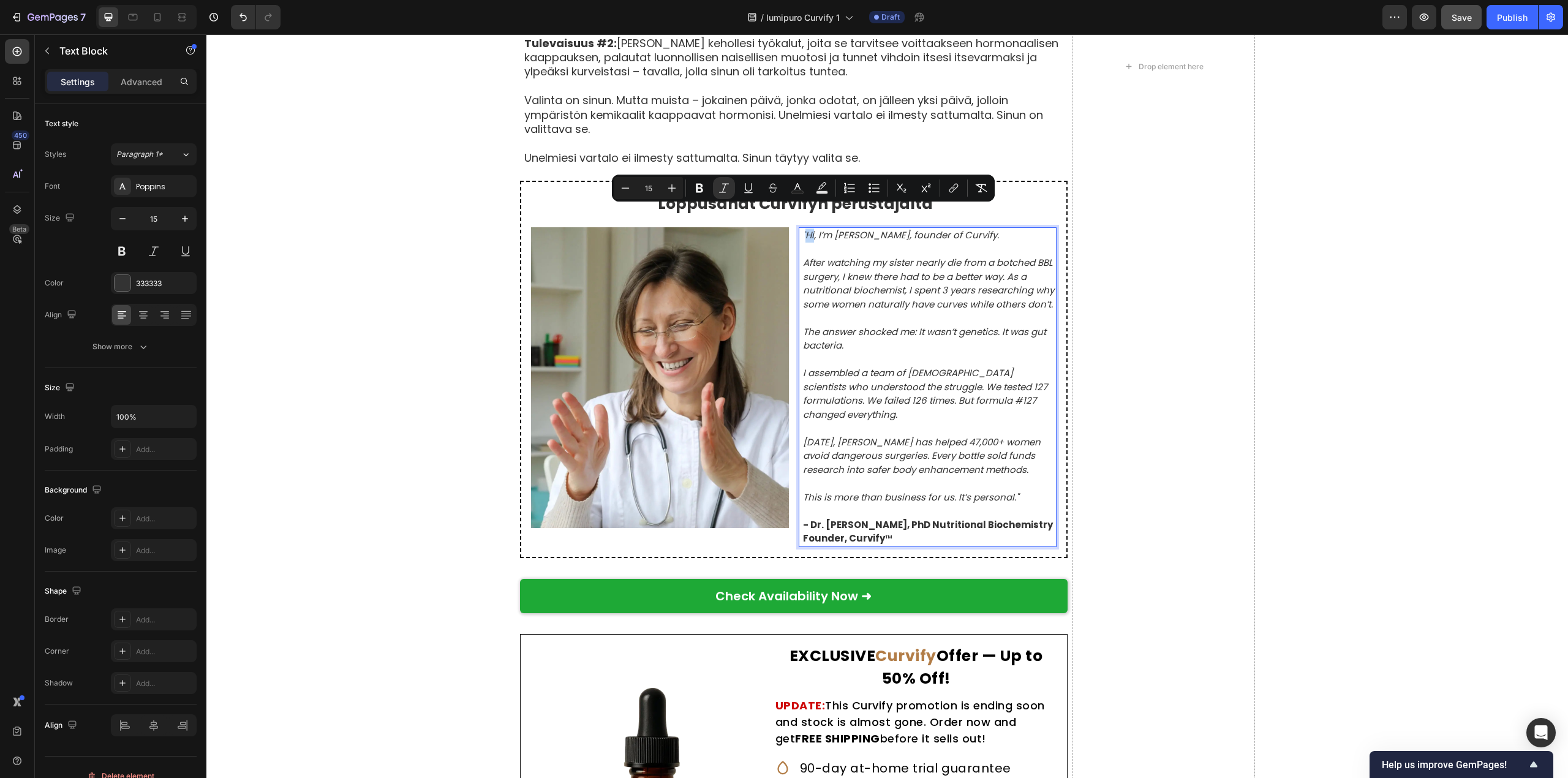
click at [803, 229] on icon ""Hi, I’m [PERSON_NAME], founder of Curvify." at bounding box center [901, 235] width 196 height 13
drag, startPoint x: 798, startPoint y: 210, endPoint x: 1003, endPoint y: 217, distance: 205.1
click at [1003, 229] on p ""Hi, I’m [PERSON_NAME], founder of Curvify." at bounding box center [928, 235] width 252 height 14
click at [983, 229] on icon ""Hi, I’m [PERSON_NAME], founder of Curvify." at bounding box center [901, 235] width 196 height 13
drag, startPoint x: 987, startPoint y: 215, endPoint x: 797, endPoint y: 215, distance: 190.0
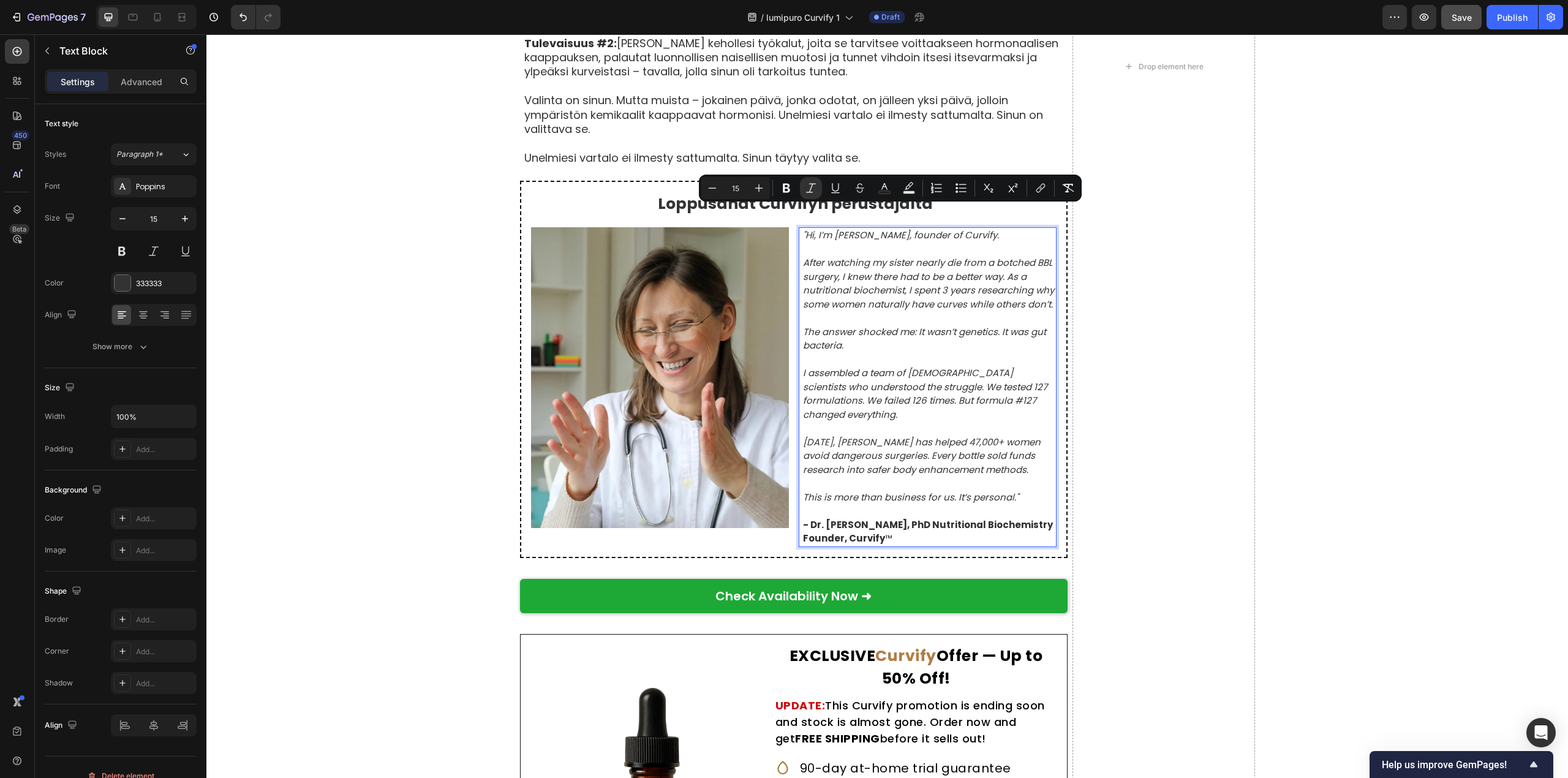
click at [803, 229] on p ""Hi, I’m [PERSON_NAME], founder of Curvify." at bounding box center [928, 235] width 252 height 14
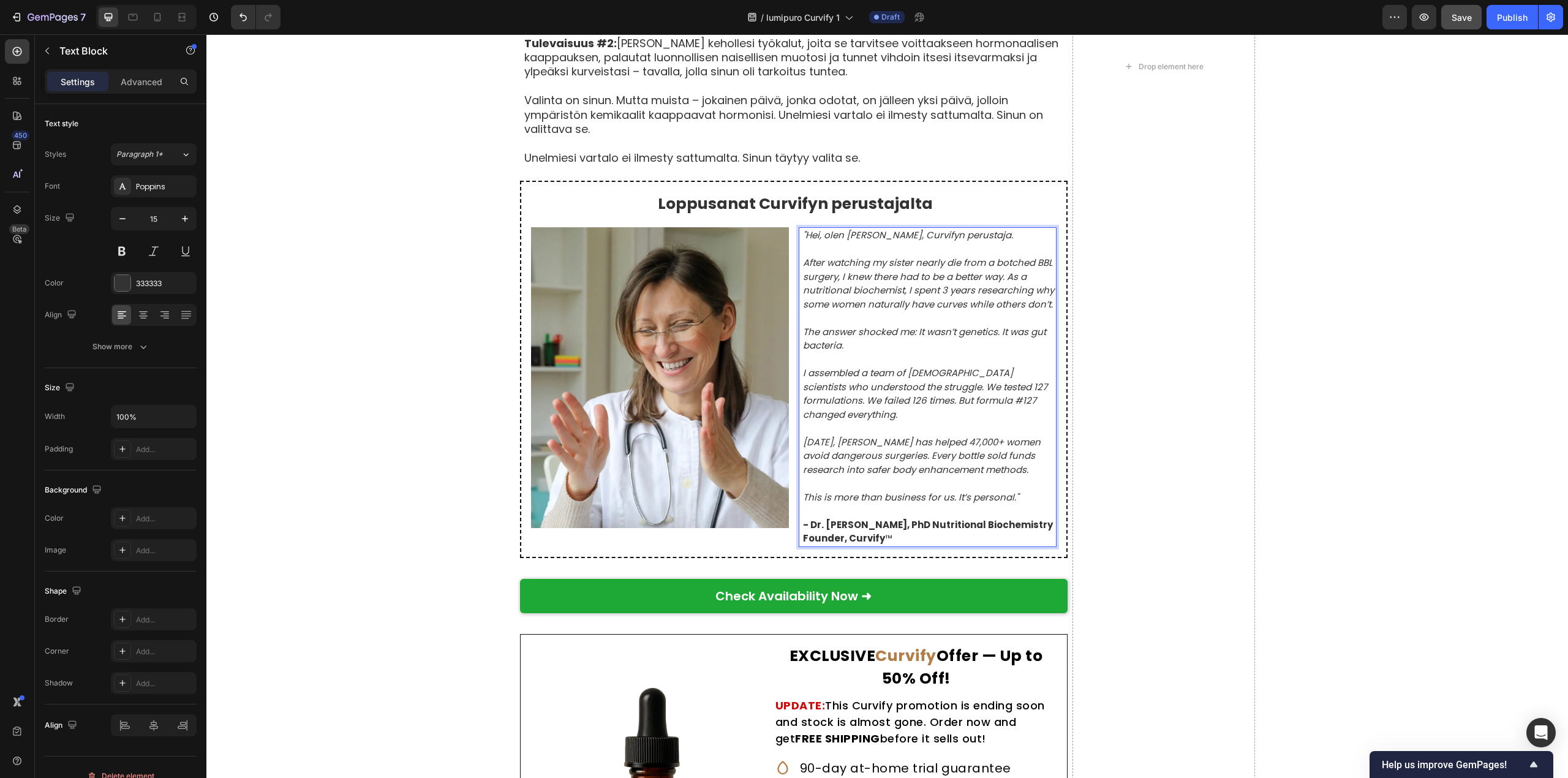
click at [803, 256] on icon "After watching my sister nearly die from a botched BBL surgery, I knew there ha…" at bounding box center [928, 283] width 251 height 54
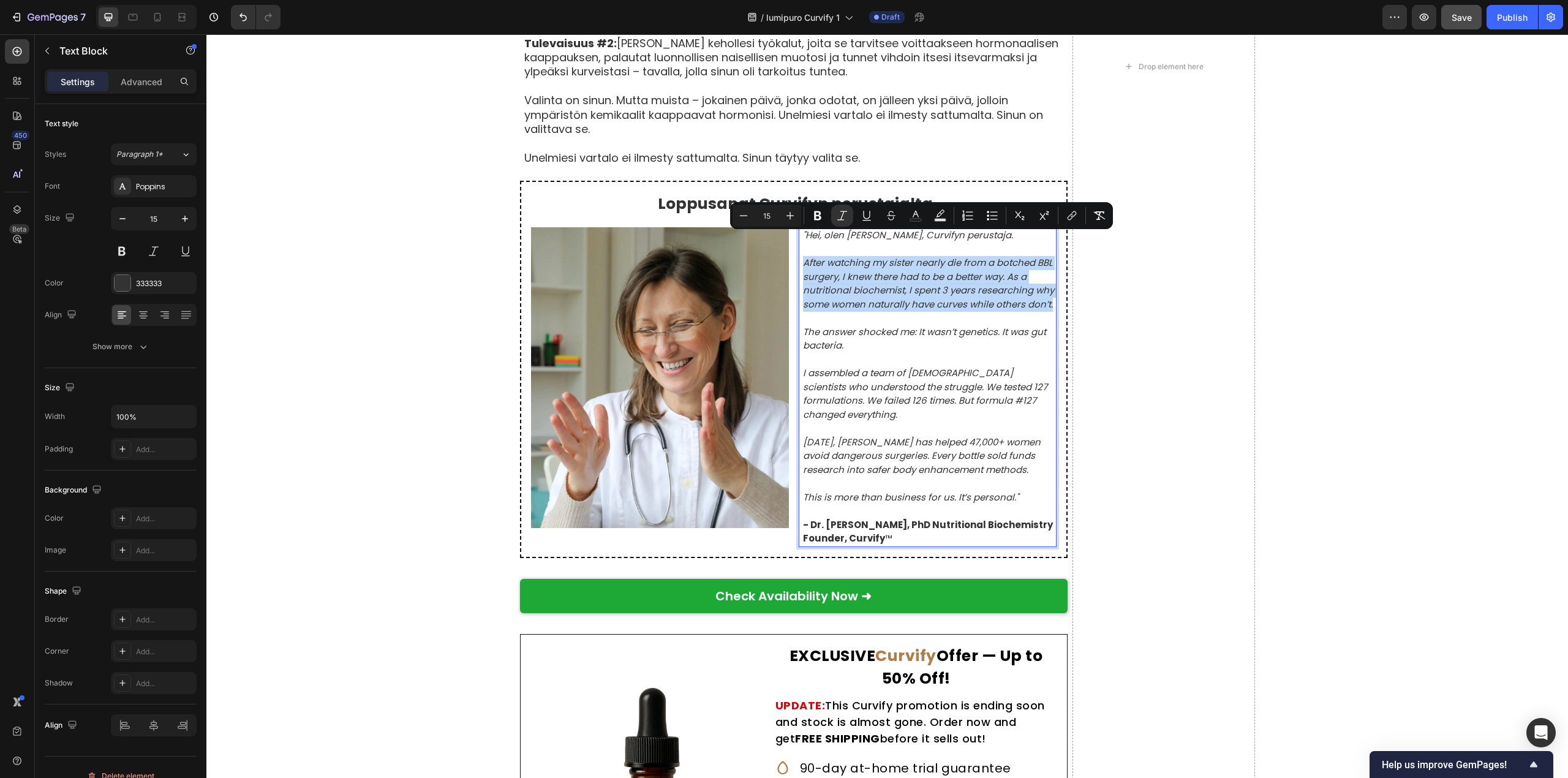
drag, startPoint x: 799, startPoint y: 241, endPoint x: 1049, endPoint y: 285, distance: 253.8
click at [1049, 285] on div ""Hei, olen [PERSON_NAME], Curvifyn perustaja. After watching my sister nearly d…" at bounding box center [929, 387] width 255 height 320
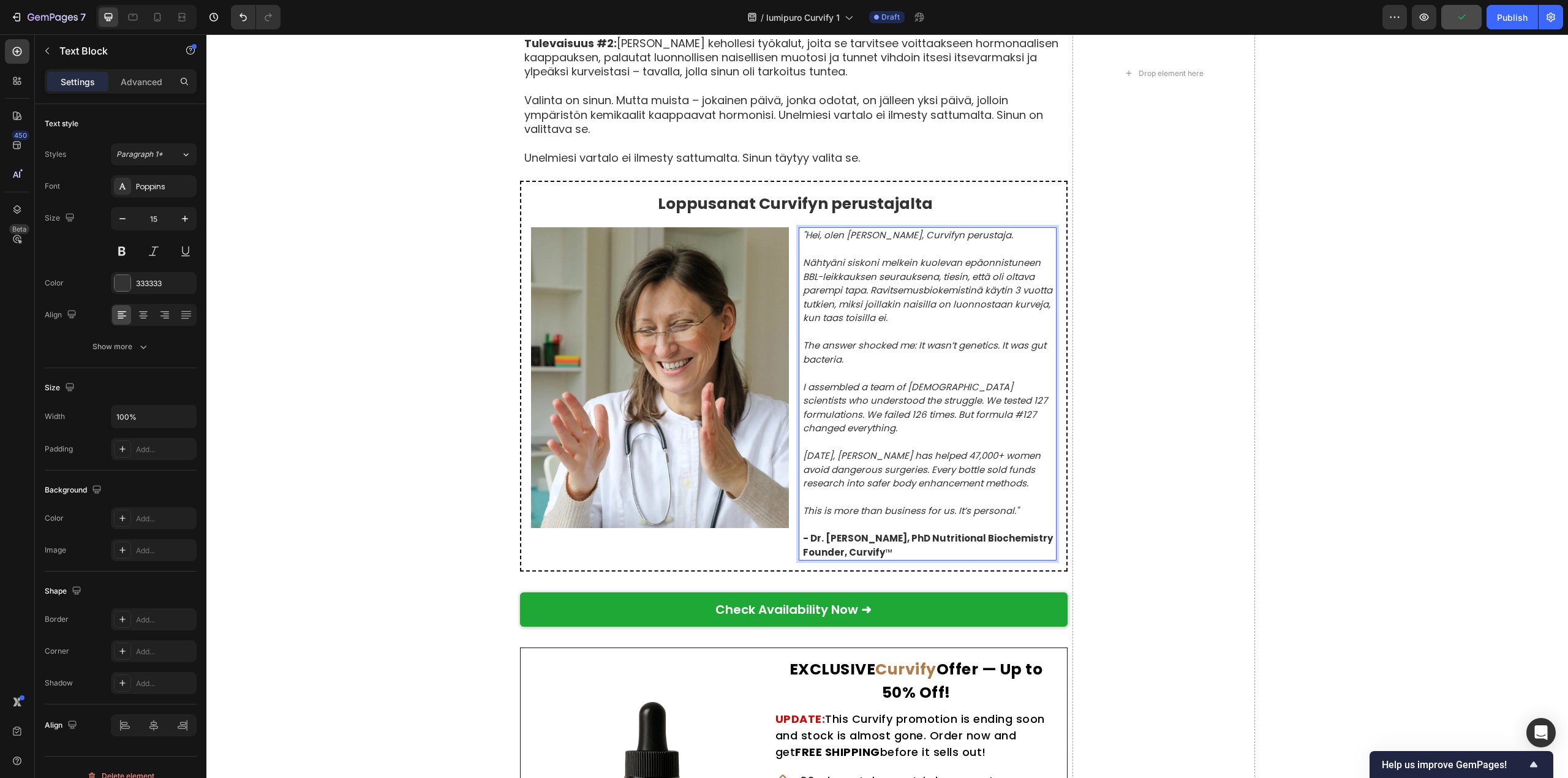
click at [803, 339] on icon "The answer shocked me: It wasn’t genetics. It was gut bacteria." at bounding box center [924, 352] width 243 height 27
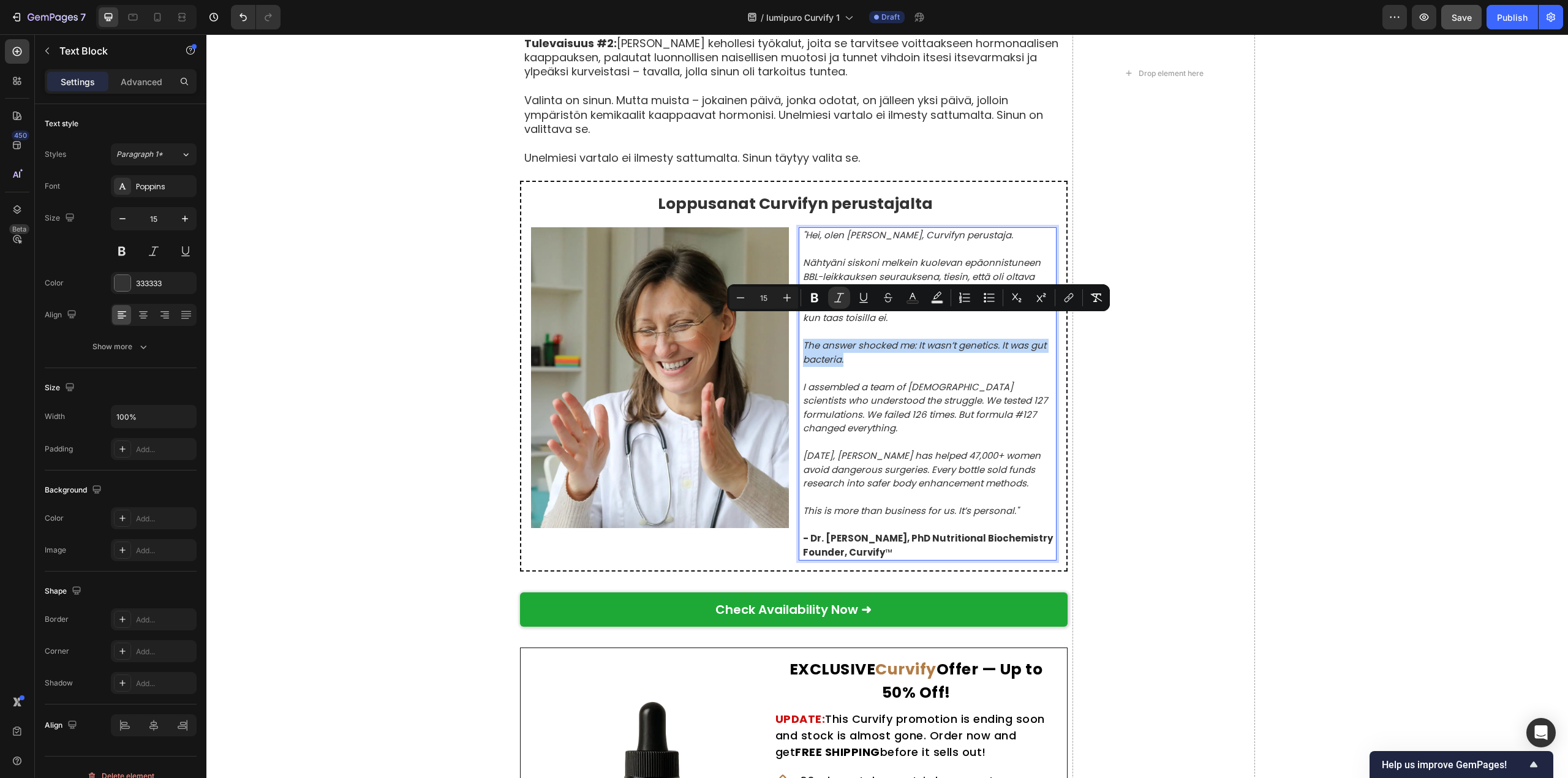
drag, startPoint x: 798, startPoint y: 321, endPoint x: 839, endPoint y: 339, distance: 44.8
click at [839, 339] on p "The answer shocked me: It wasn’t genetics. It was gut bacteria." at bounding box center [928, 352] width 252 height 27
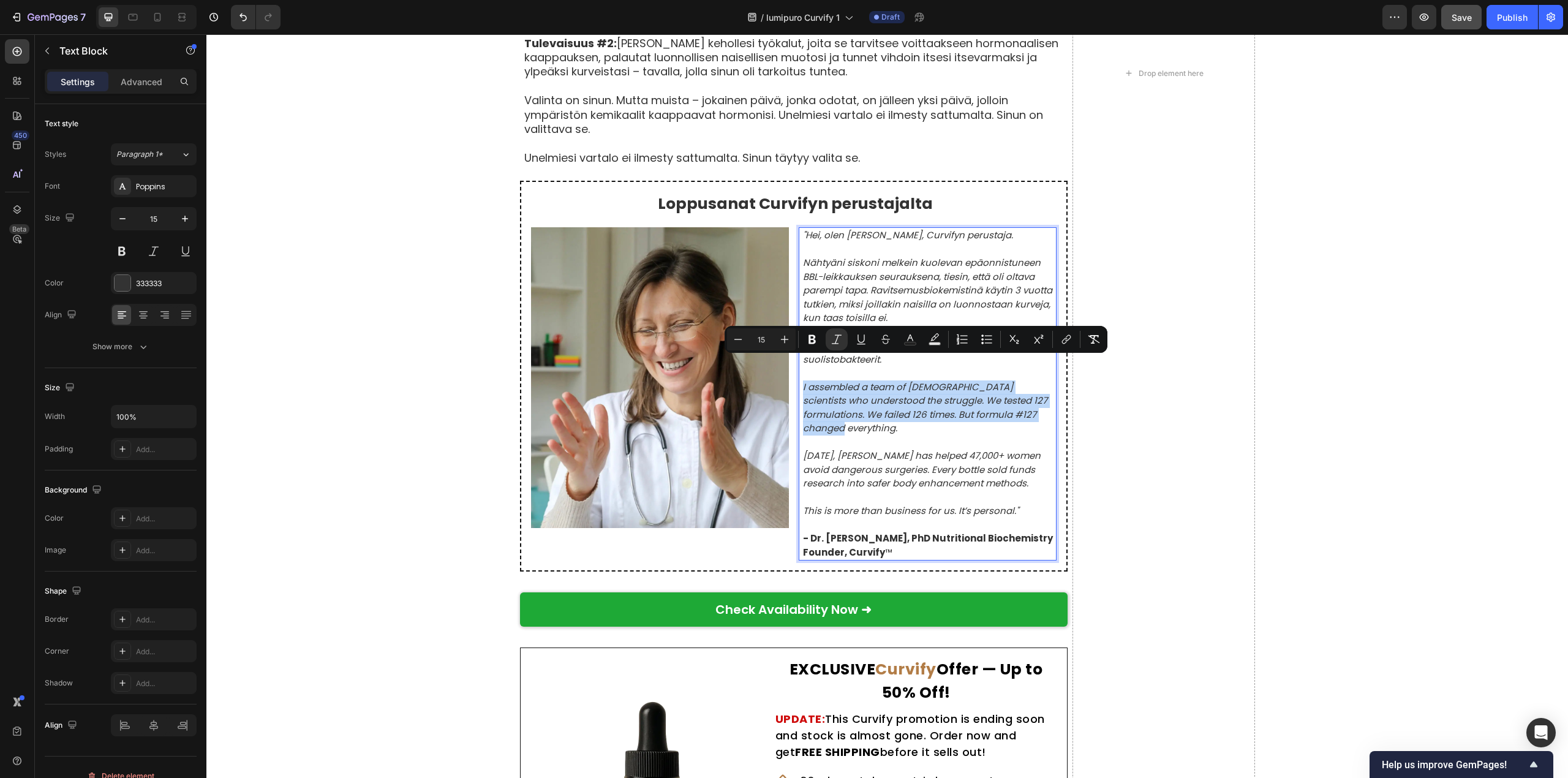
drag, startPoint x: 797, startPoint y: 365, endPoint x: 856, endPoint y: 412, distance: 75.4
click at [856, 412] on p "I assembled a team of [DEMOGRAPHIC_DATA] scientists who understood the struggle…" at bounding box center [928, 407] width 252 height 55
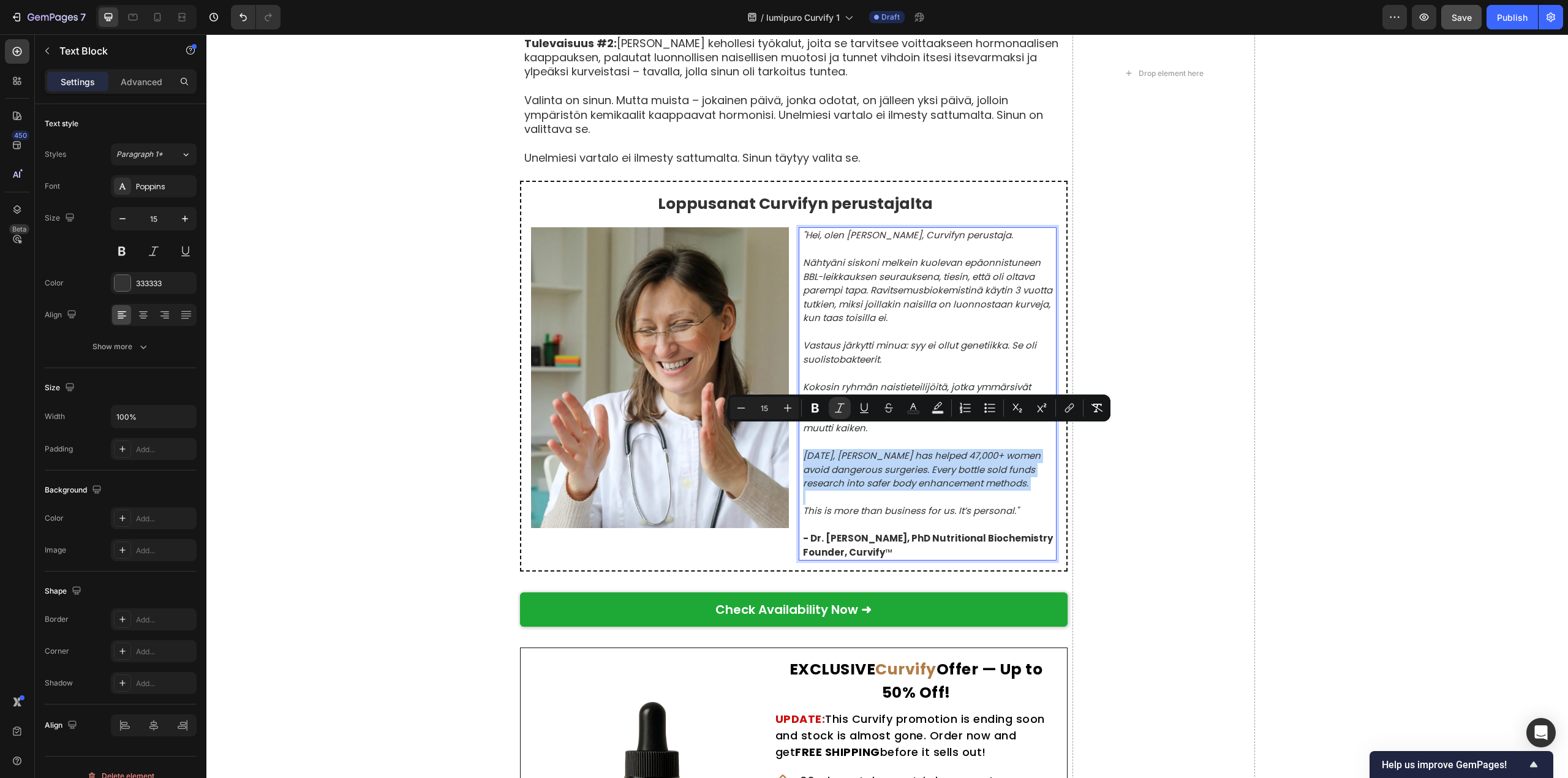
drag, startPoint x: 798, startPoint y: 435, endPoint x: 996, endPoint y: 476, distance: 202.2
click at [996, 476] on div ""Hei, olen [PERSON_NAME], Curvifyn perustaja. Nähtyäni siskoni melkein kuolevan…" at bounding box center [929, 393] width 255 height 333
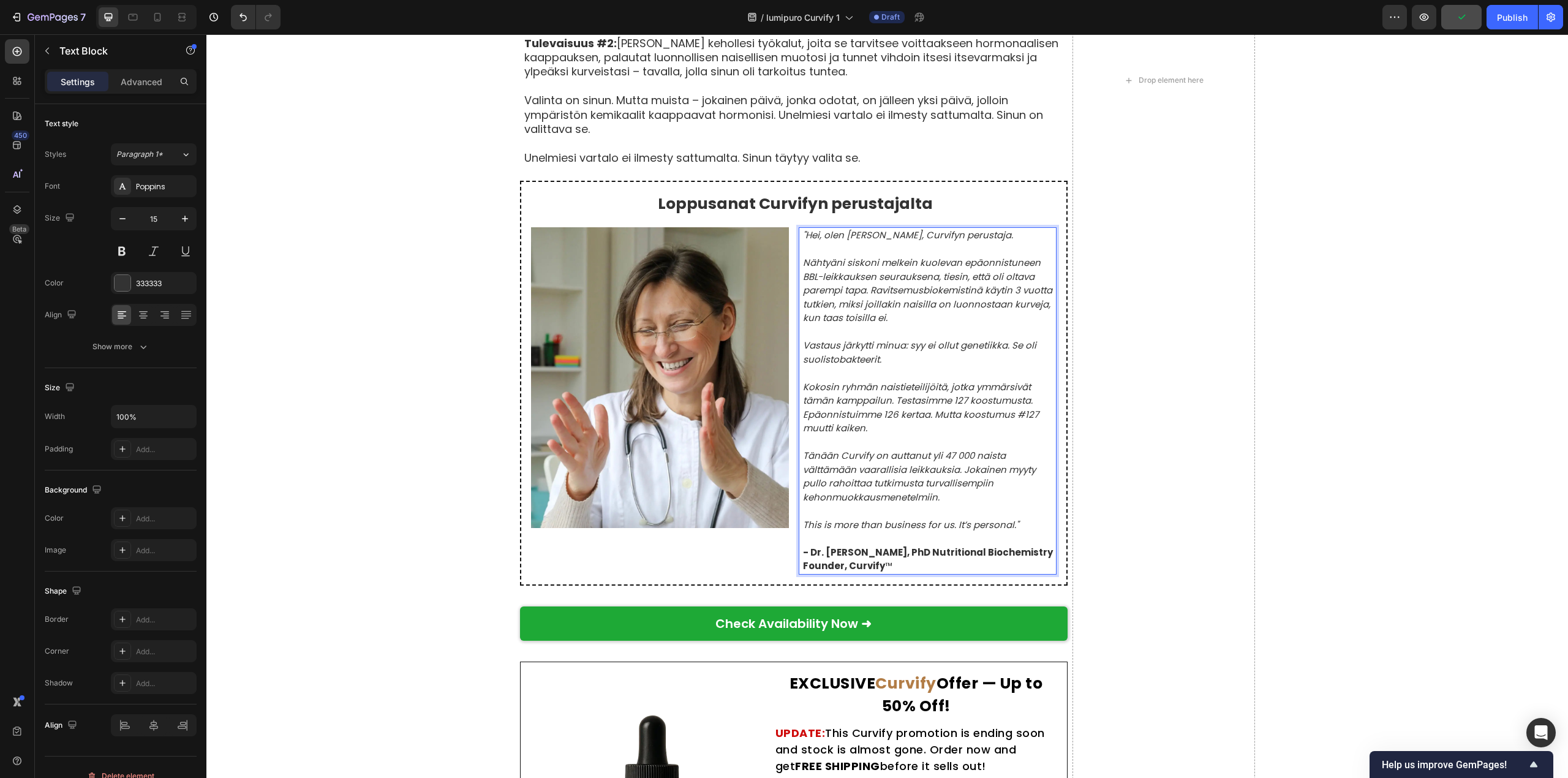
click at [803, 518] on icon "This is more than business for us. It’s personal."" at bounding box center [910, 524] width 215 height 13
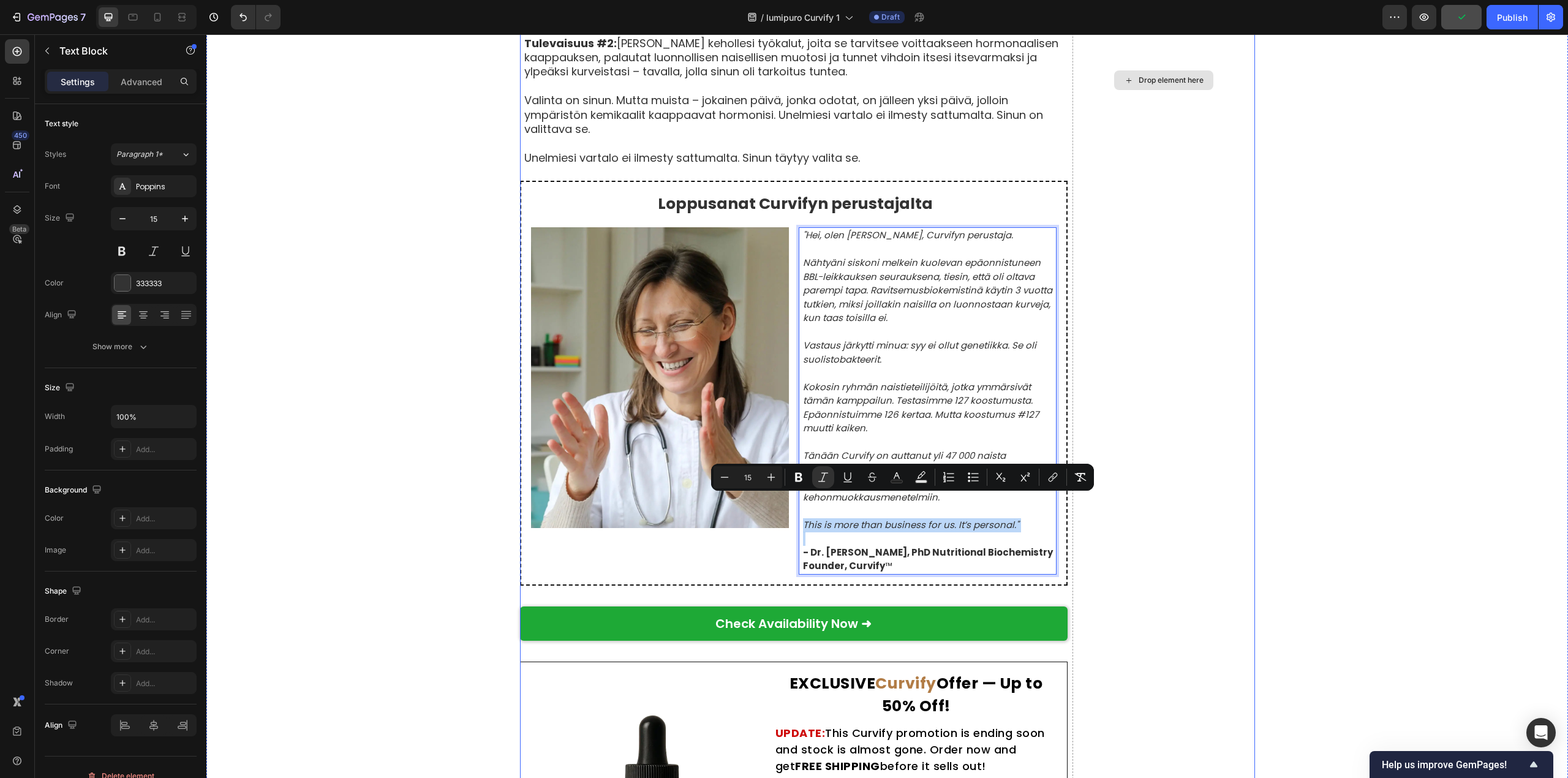
drag, startPoint x: 797, startPoint y: 505, endPoint x: 1073, endPoint y: 513, distance: 276.1
click at [1073, 513] on div "Oikeita naisia, oikeita muodonmuutoksia Text Block Perustuu 8 742 vahvistettuun…" at bounding box center [887, 80] width 735 height 1883
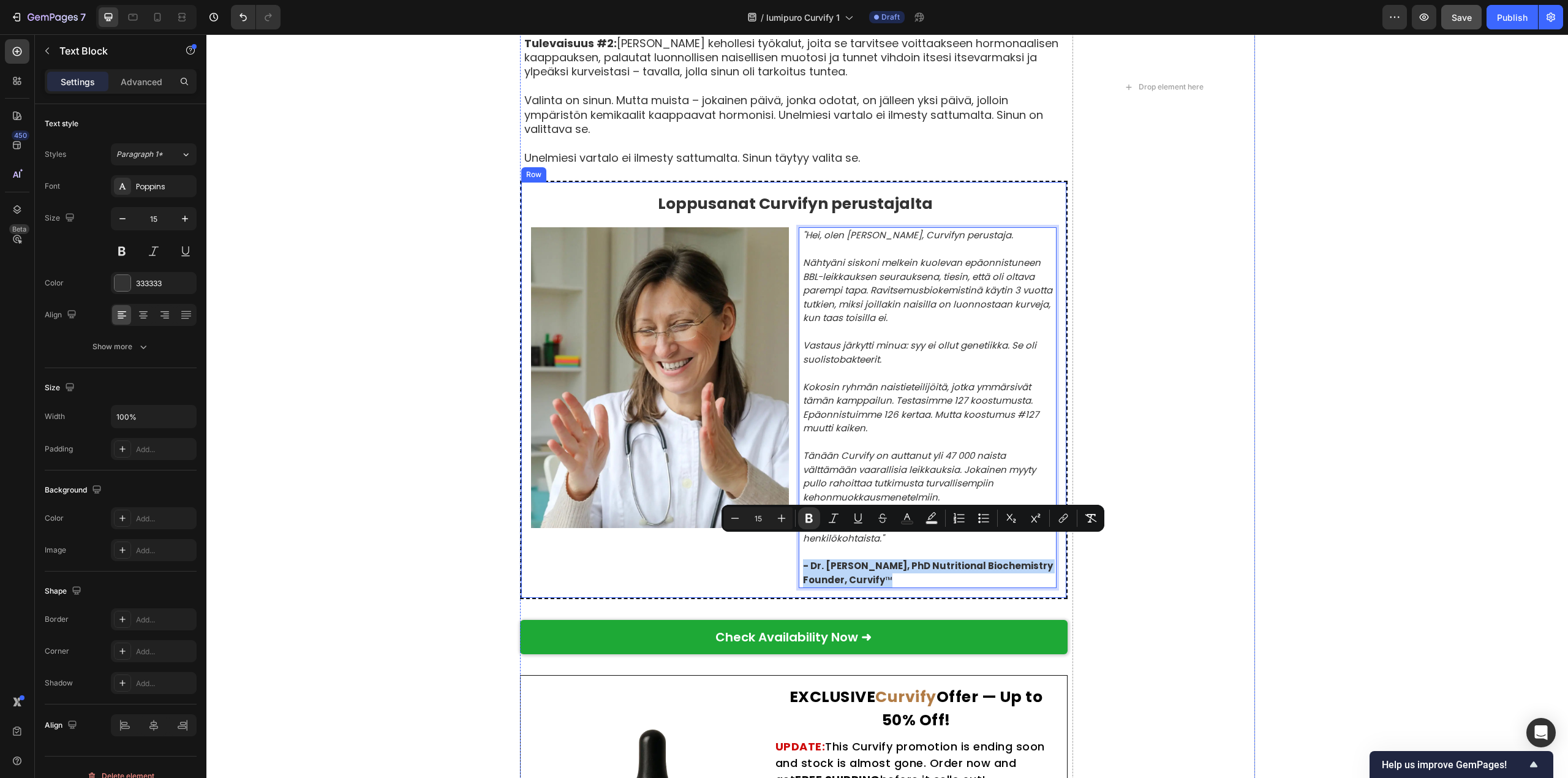
drag, startPoint x: 795, startPoint y: 544, endPoint x: 894, endPoint y: 568, distance: 101.9
click at [894, 568] on div "Loppusanat Curvifyn perustajalta Text Block Image "Hei, olen [PERSON_NAME], Cur…" at bounding box center [793, 390] width 548 height 418
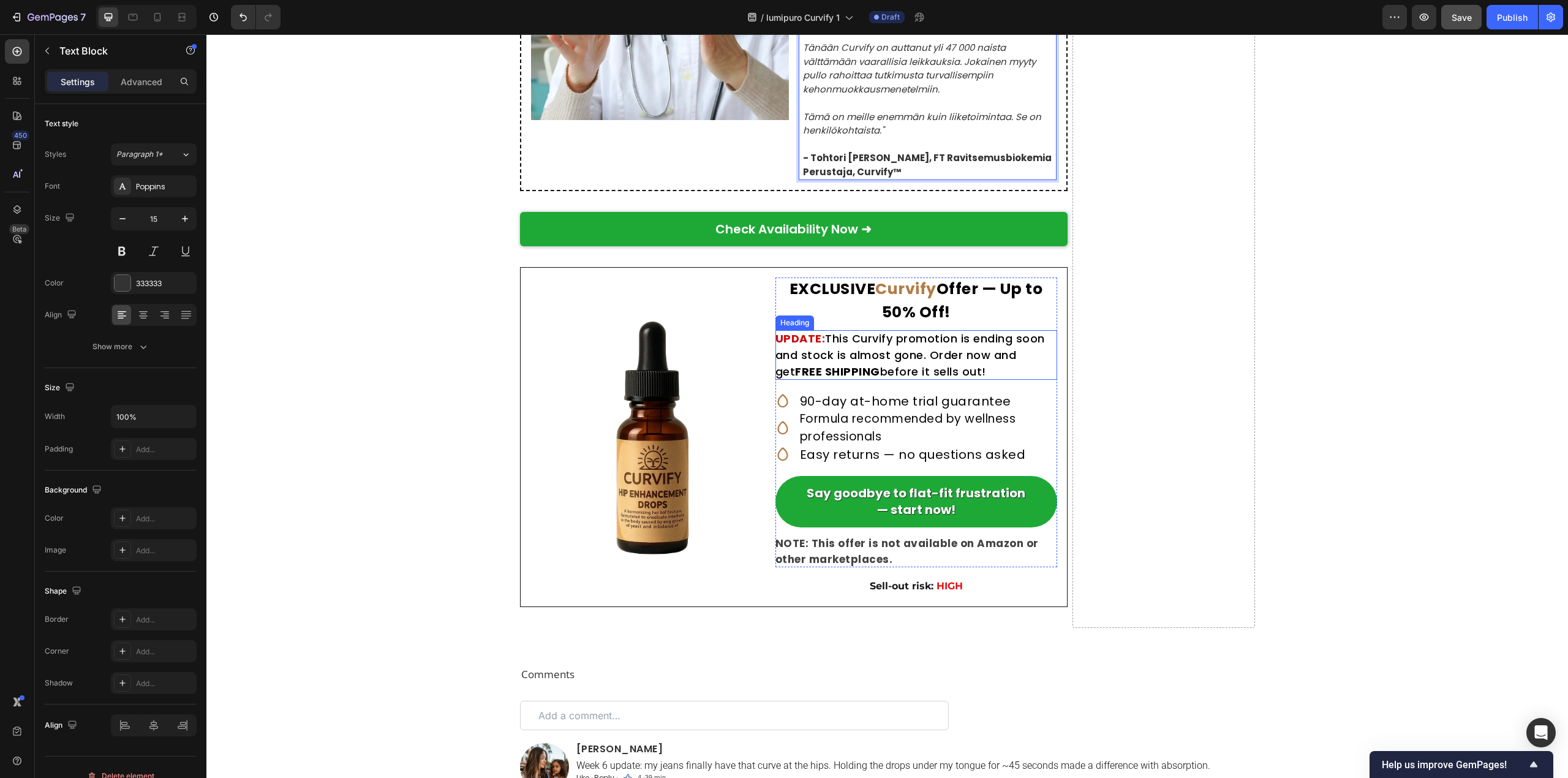
scroll to position [7494, 0]
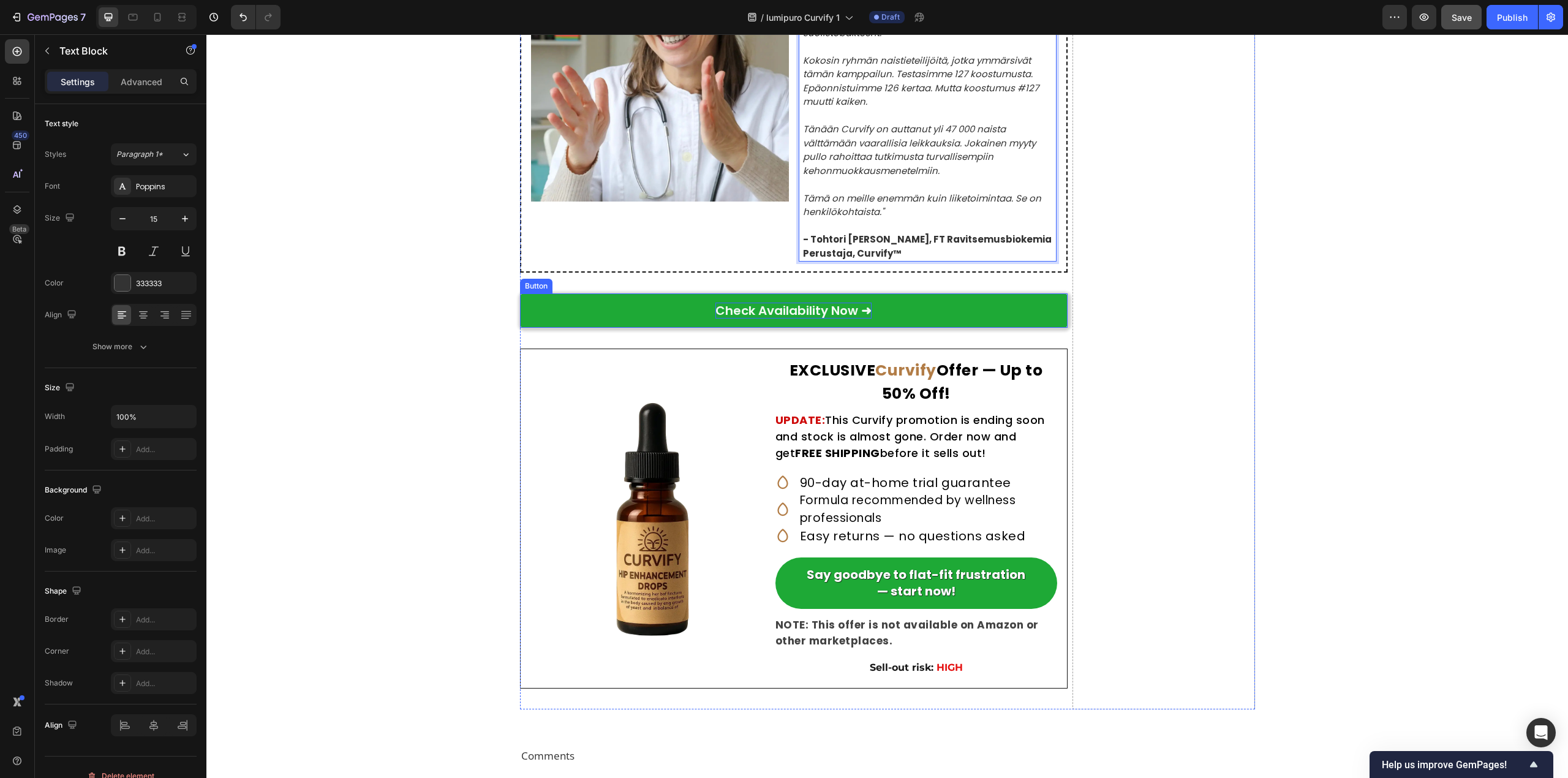
click at [715, 303] on p "Check Availability Now ➜" at bounding box center [793, 311] width 156 height 16
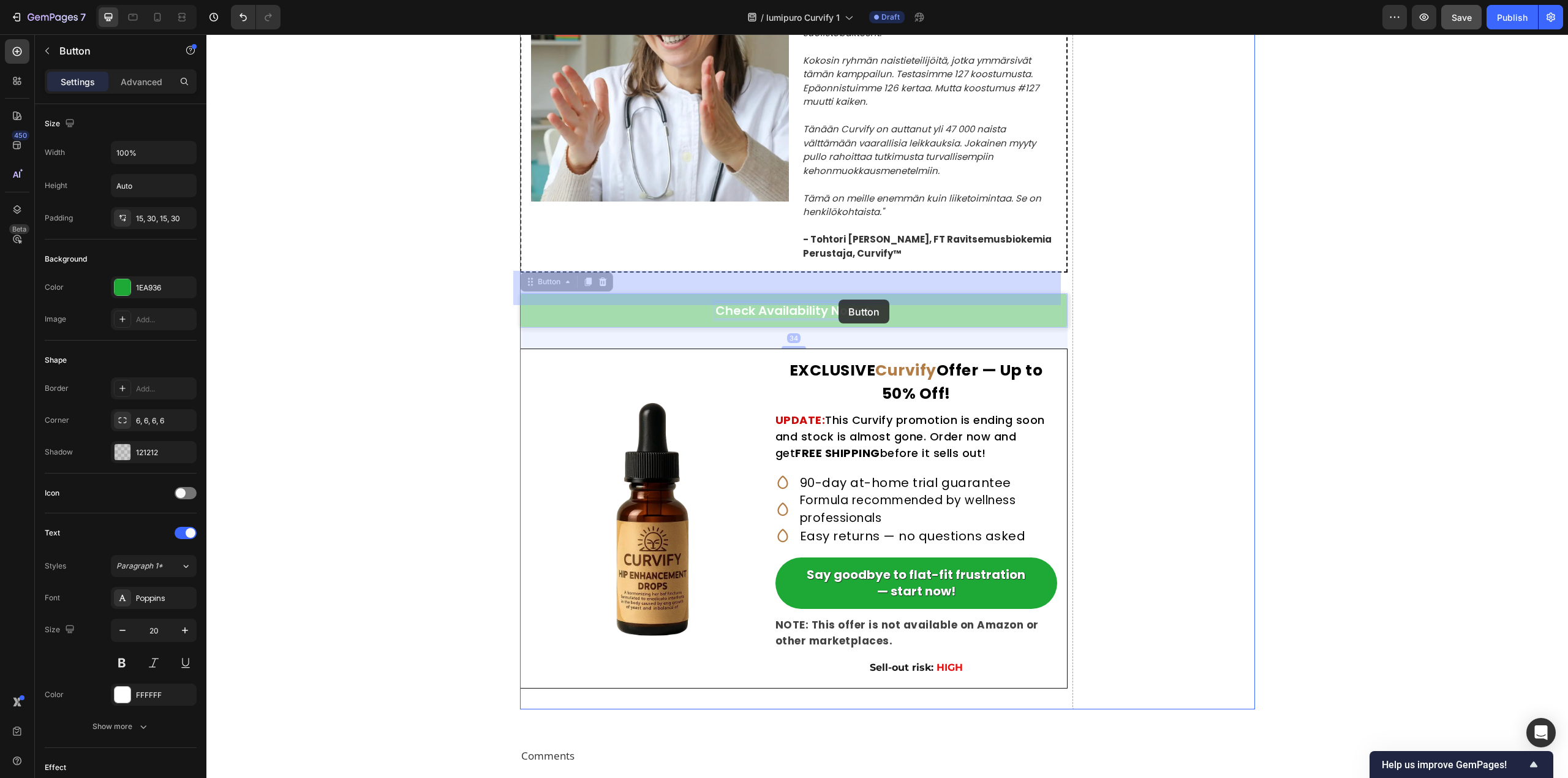
drag, startPoint x: 712, startPoint y: 290, endPoint x: 724, endPoint y: 290, distance: 12.0
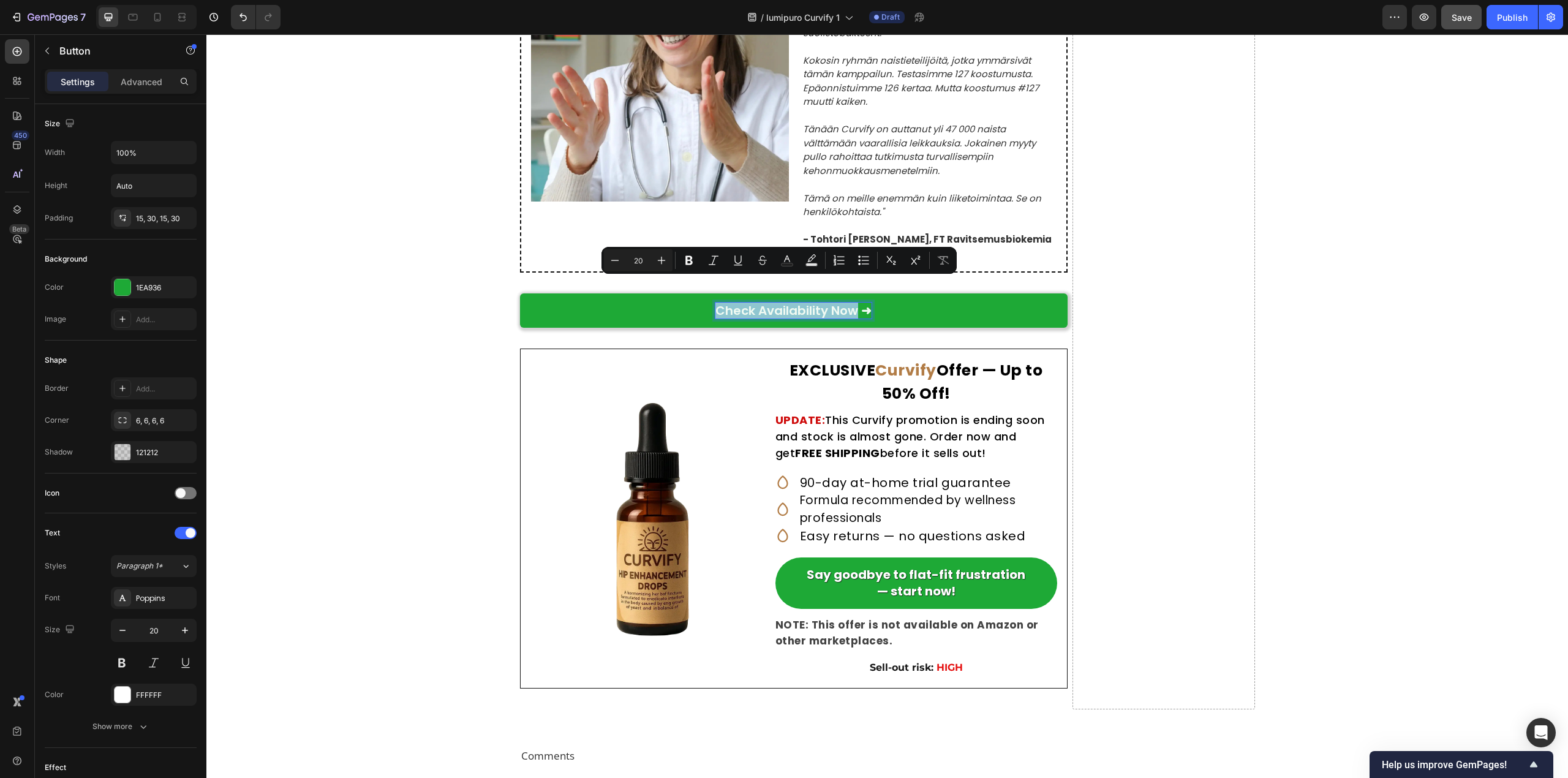
drag, startPoint x: 851, startPoint y: 289, endPoint x: 711, endPoint y: 296, distance: 140.2
click at [711, 296] on link "Check Availability Now ➜" at bounding box center [793, 310] width 548 height 35
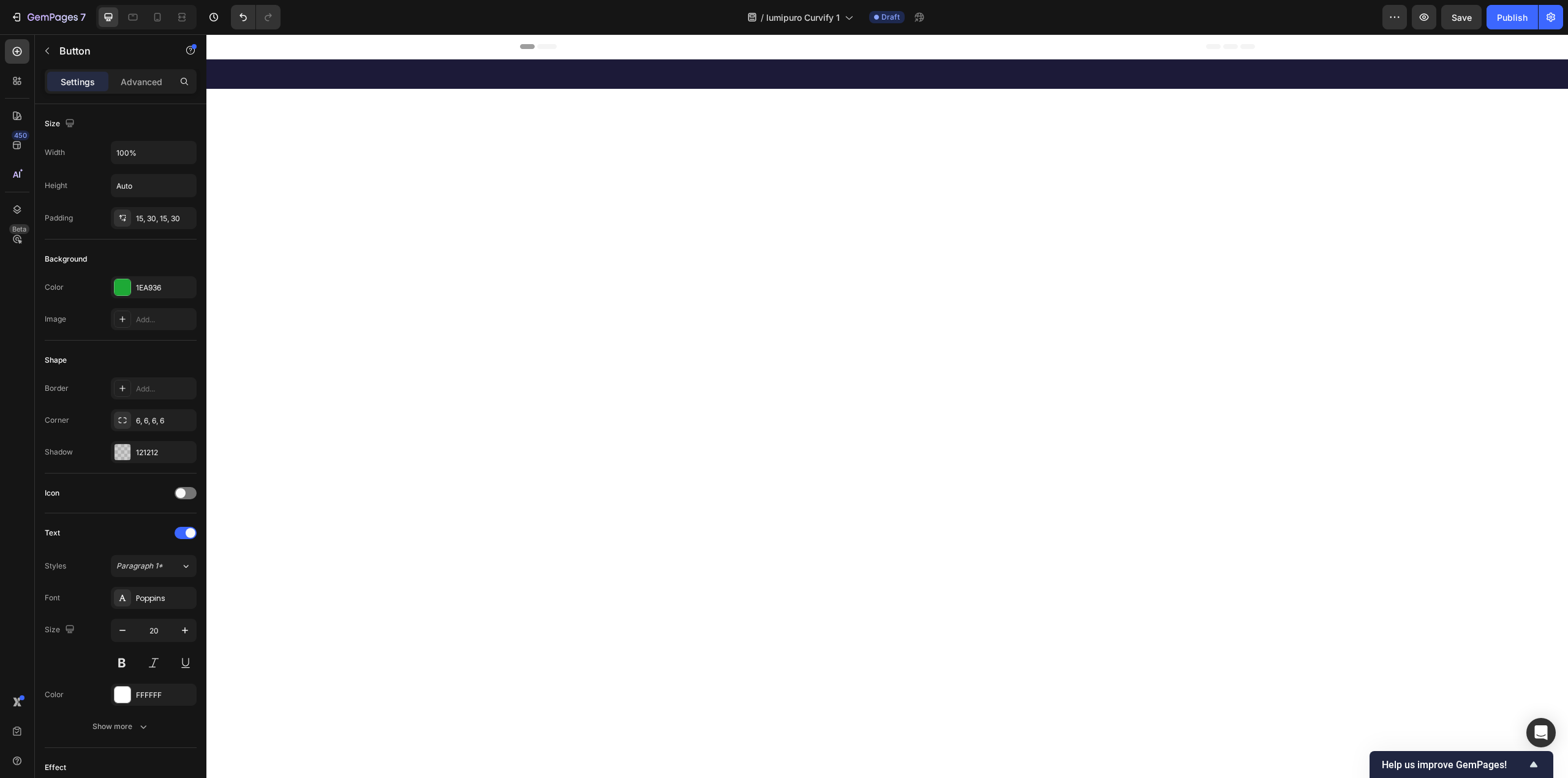
scroll to position [7494, 0]
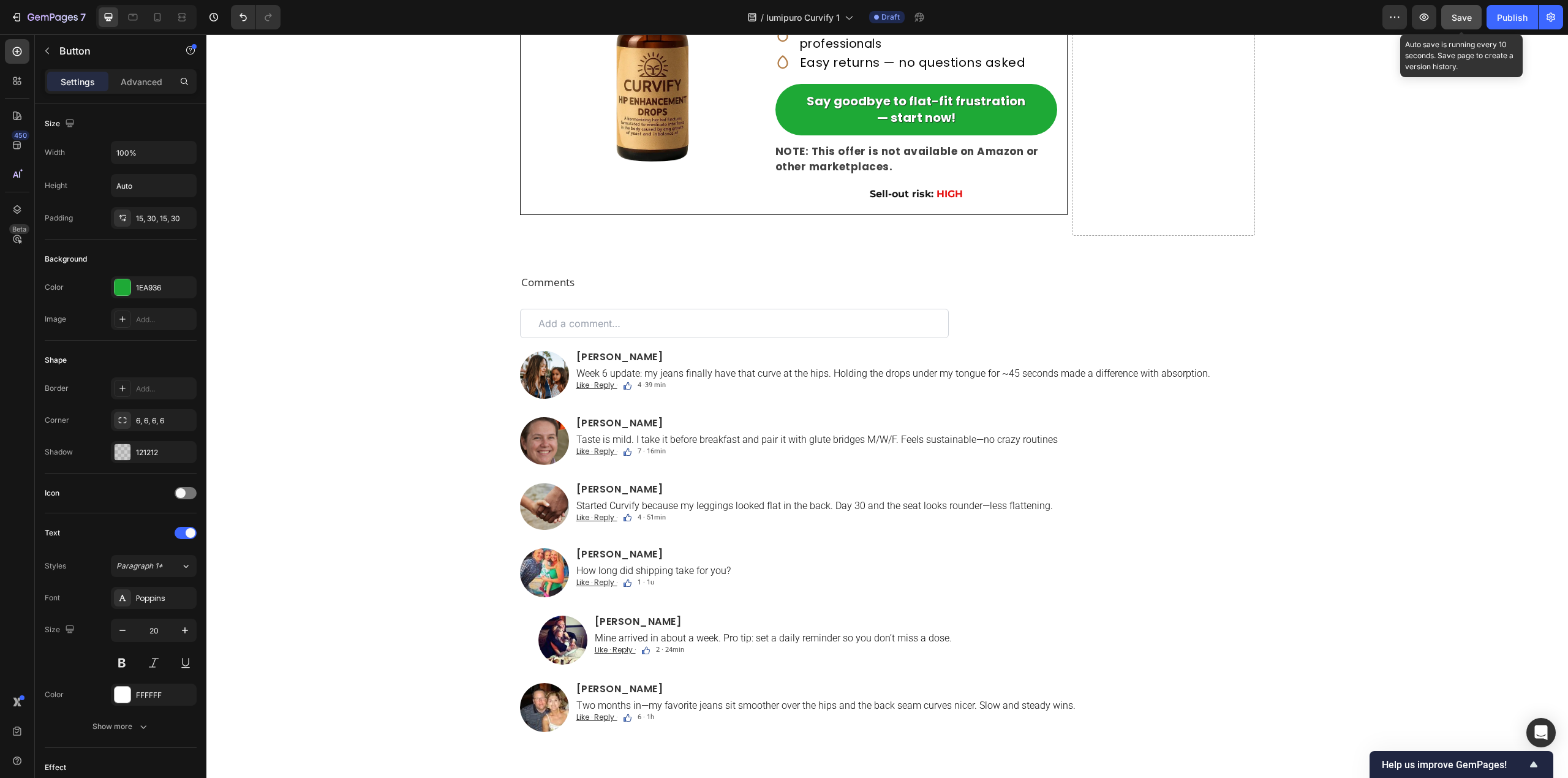
click at [1454, 18] on span "Save" at bounding box center [1461, 18] width 20 height 10
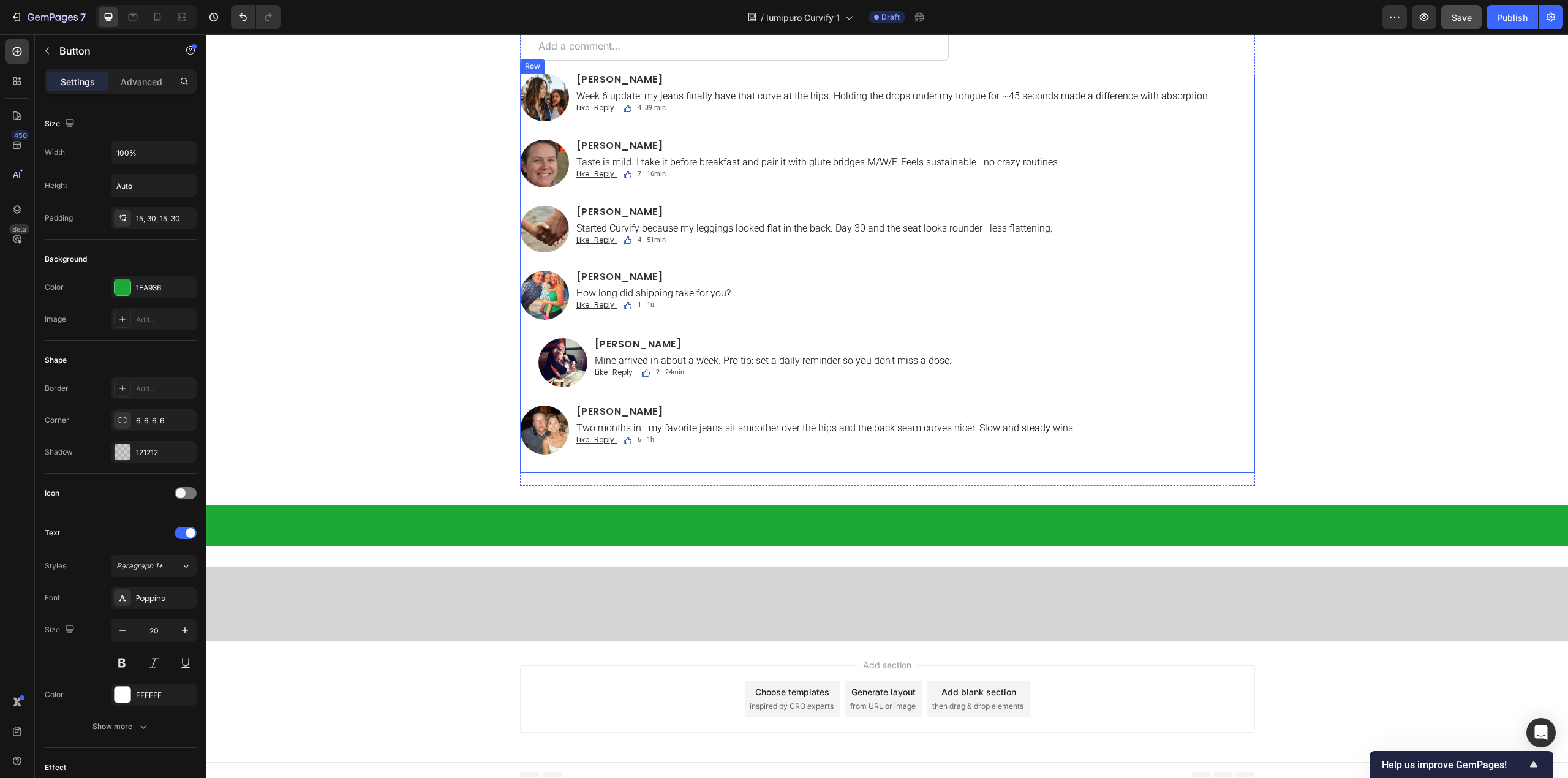
scroll to position [7658, 0]
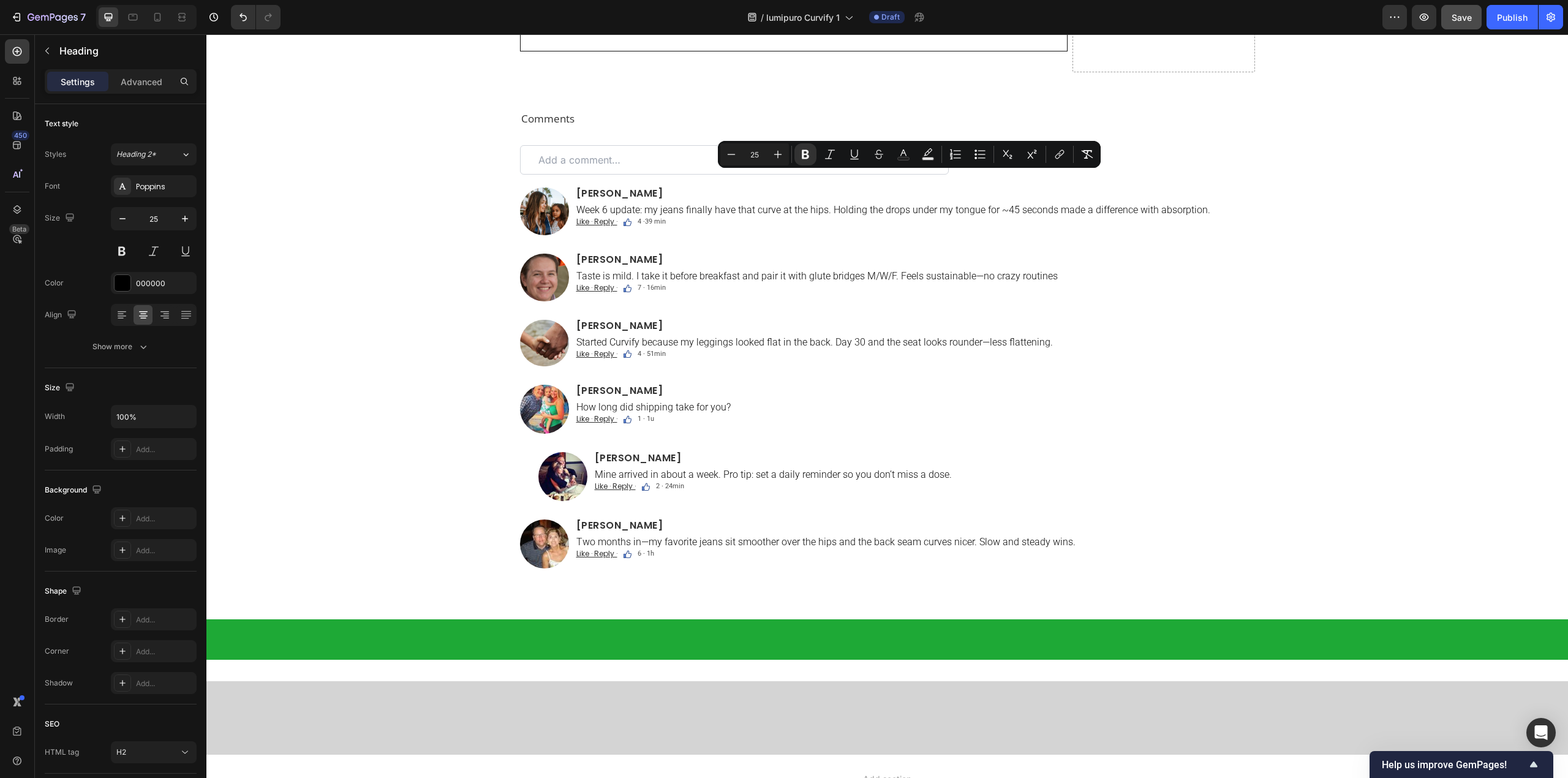
drag, startPoint x: 783, startPoint y: 184, endPoint x: 962, endPoint y: 209, distance: 180.7
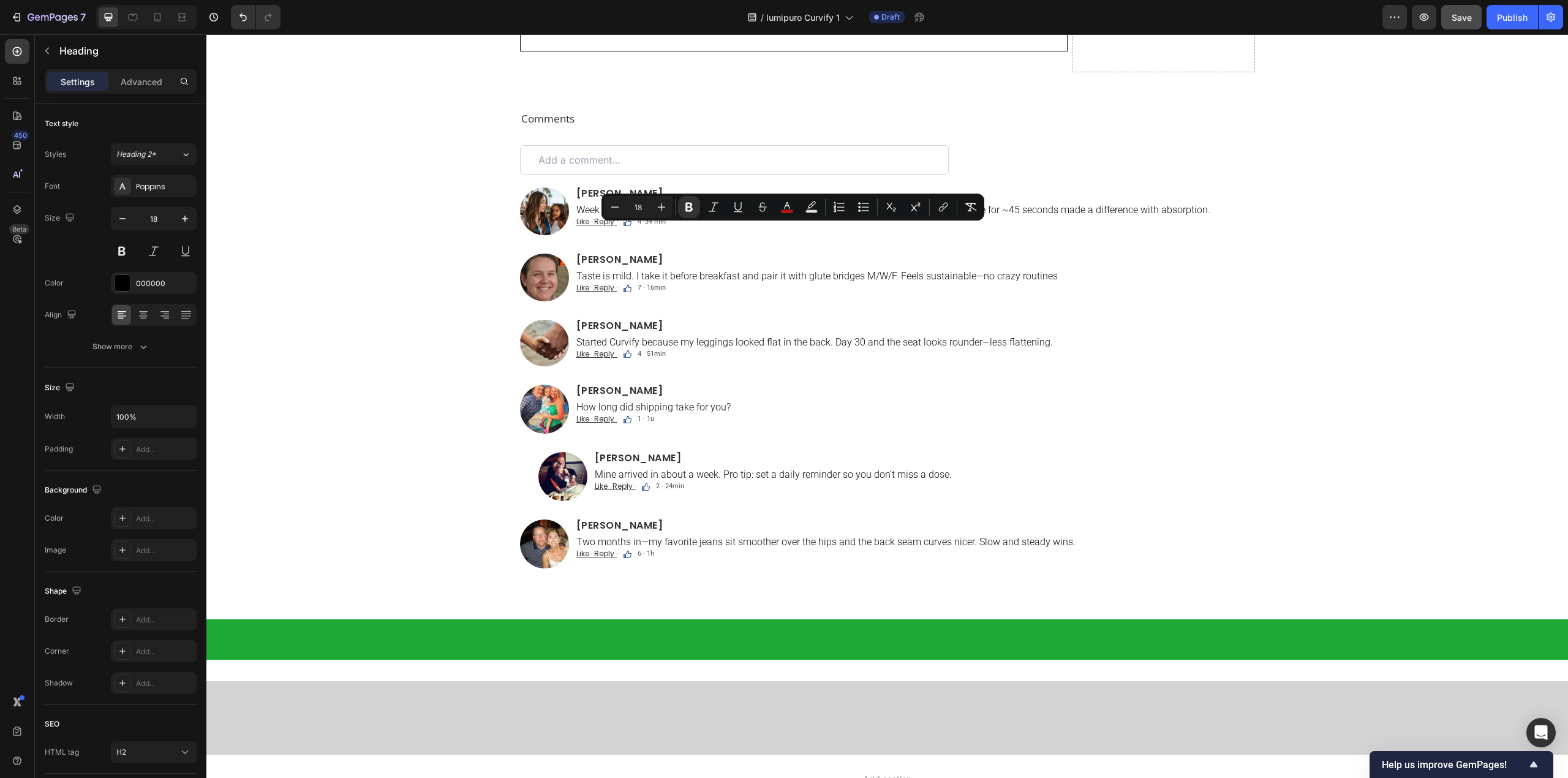
drag, startPoint x: 770, startPoint y: 229, endPoint x: 817, endPoint y: 238, distance: 47.9
drag, startPoint x: 831, startPoint y: 234, endPoint x: 980, endPoint y: 274, distance: 154.3
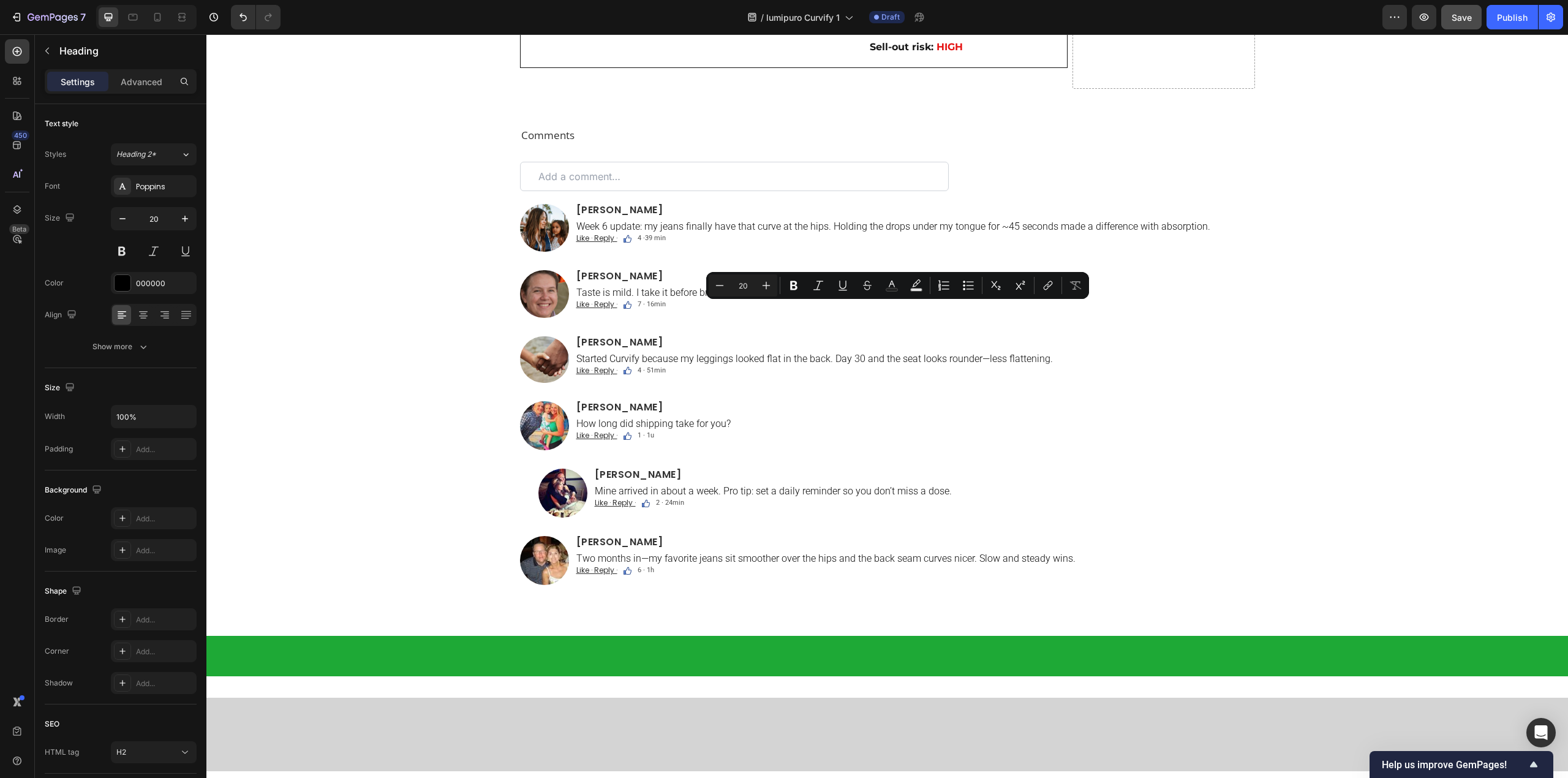
drag, startPoint x: 796, startPoint y: 313, endPoint x: 998, endPoint y: 315, distance: 202.0
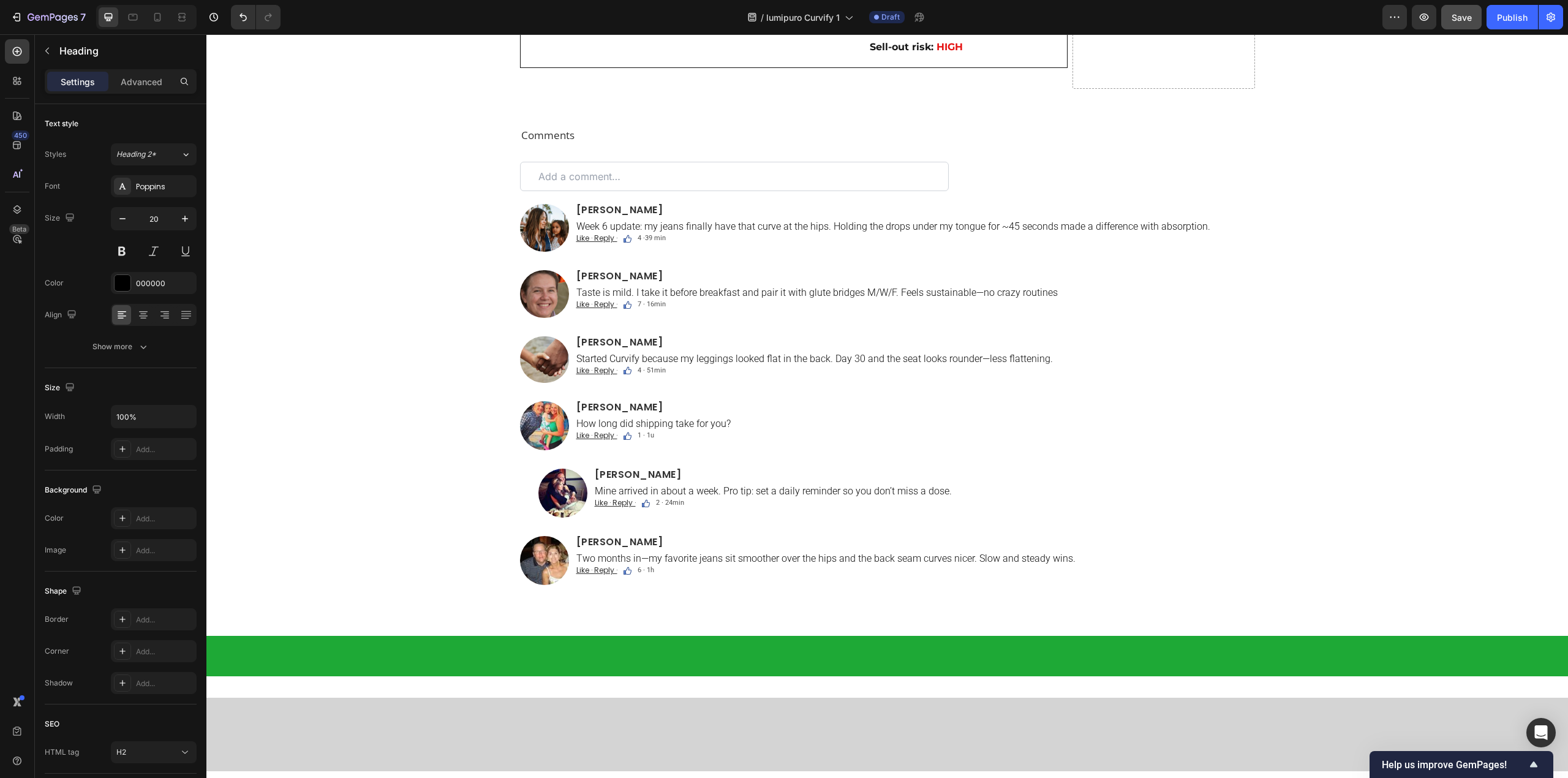
drag, startPoint x: 796, startPoint y: 332, endPoint x: 876, endPoint y: 351, distance: 82.2
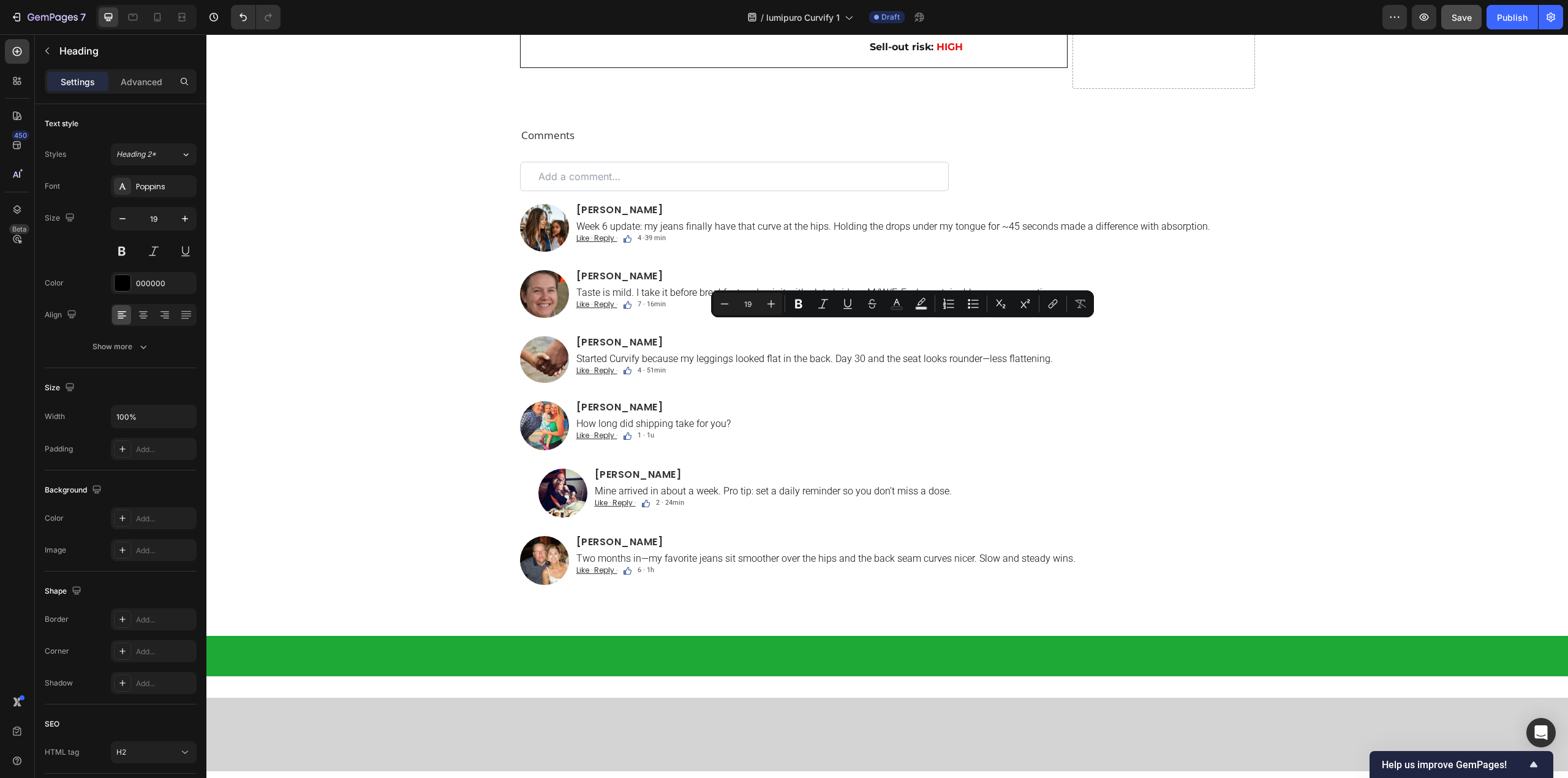
drag, startPoint x: 795, startPoint y: 329, endPoint x: 878, endPoint y: 349, distance: 85.4
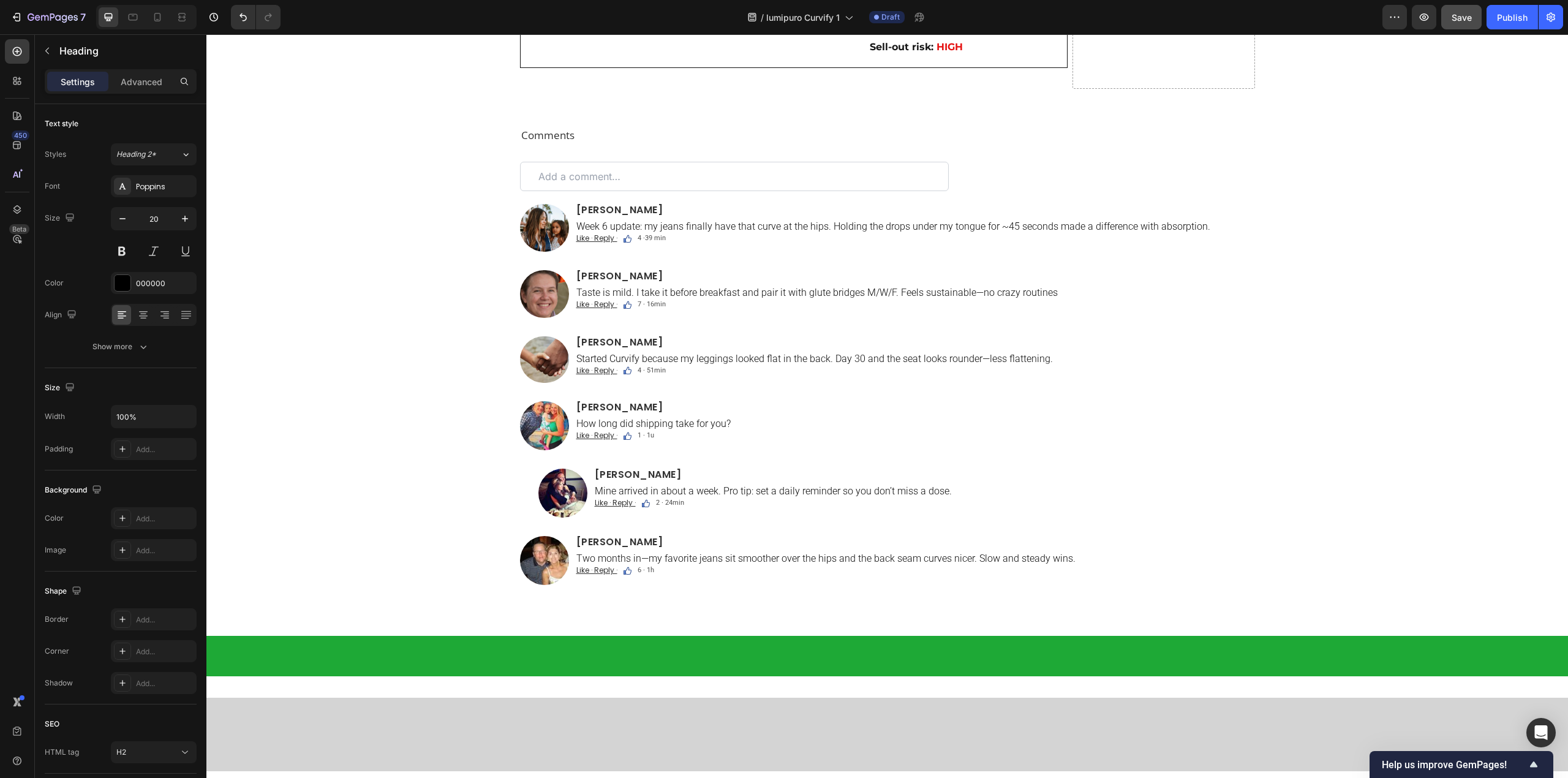
drag, startPoint x: 795, startPoint y: 368, endPoint x: 1012, endPoint y: 370, distance: 217.0
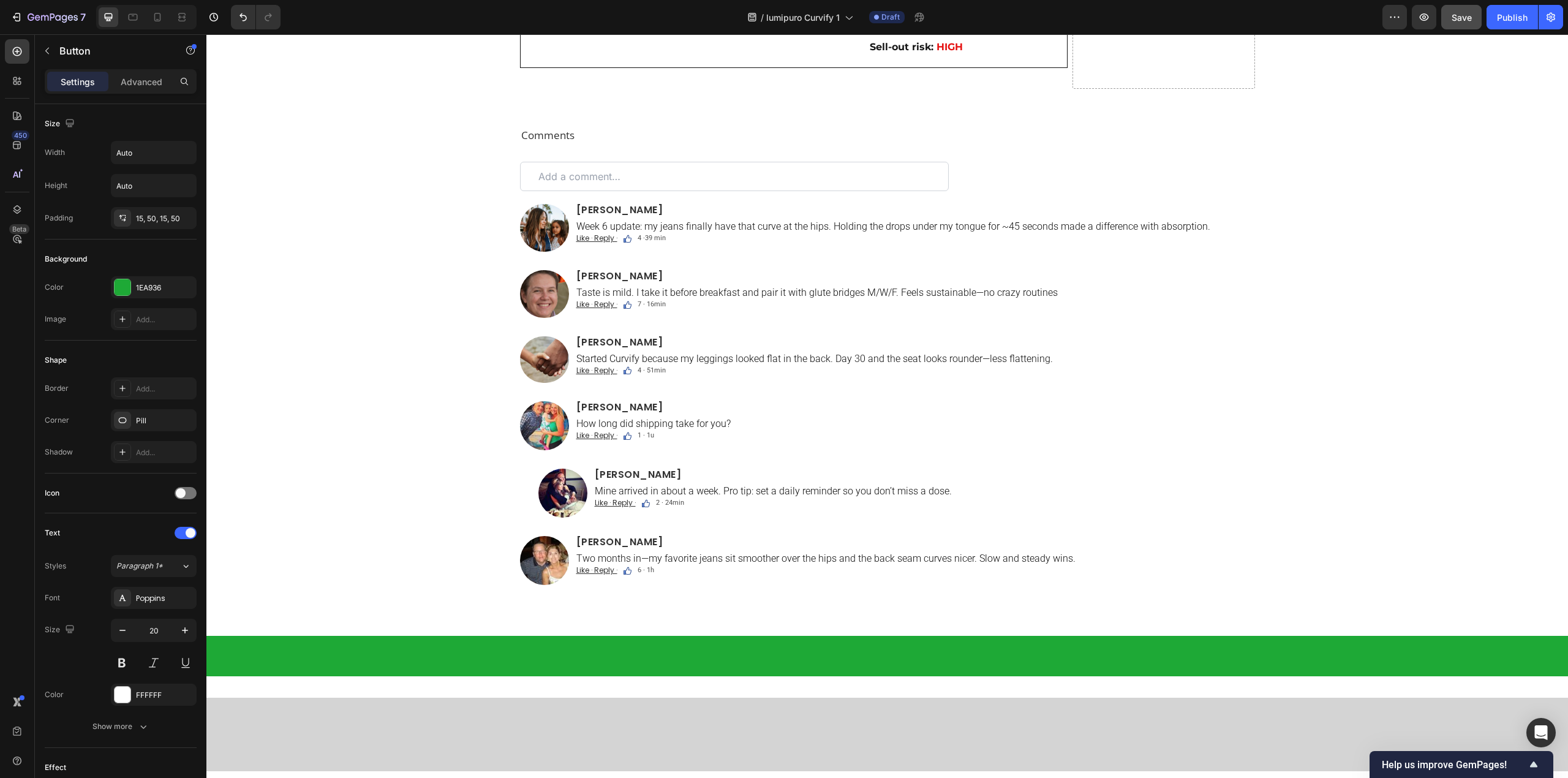
drag, startPoint x: 806, startPoint y: 407, endPoint x: 984, endPoint y: 427, distance: 179.1
click at [776, 27] on strong "NOTE: This offer is not available on Amazon or other marketplaces." at bounding box center [907, 13] width 263 height 31
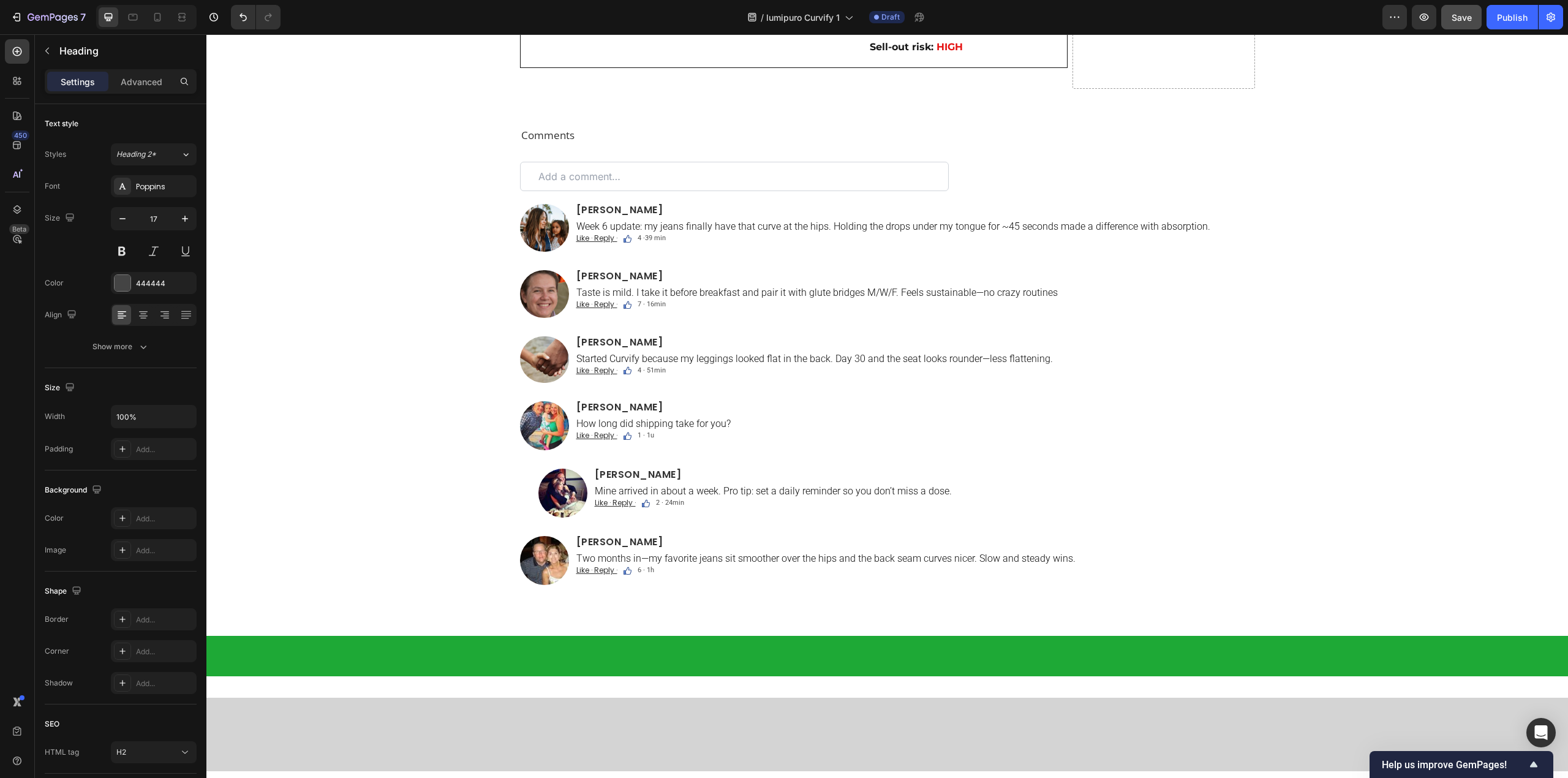
click at [776, 27] on strong "NOTE: This offer is not available on Amazon or other marketplaces." at bounding box center [907, 13] width 263 height 31
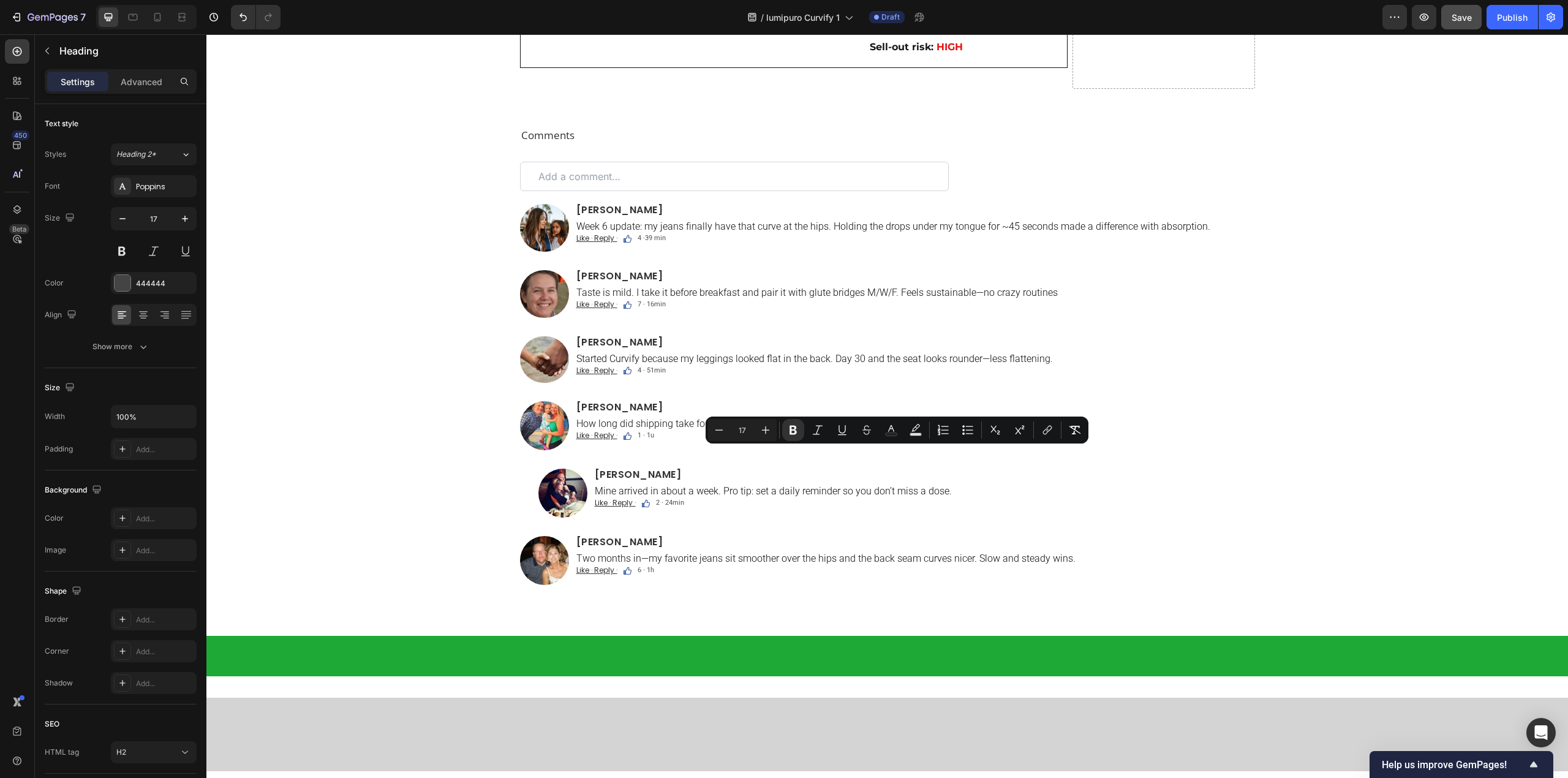
drag, startPoint x: 770, startPoint y: 456, endPoint x: 919, endPoint y: 468, distance: 149.5
click at [919, 28] on p "NOTE: This offer is not available on Amazon or other marketplaces." at bounding box center [916, 13] width 282 height 31
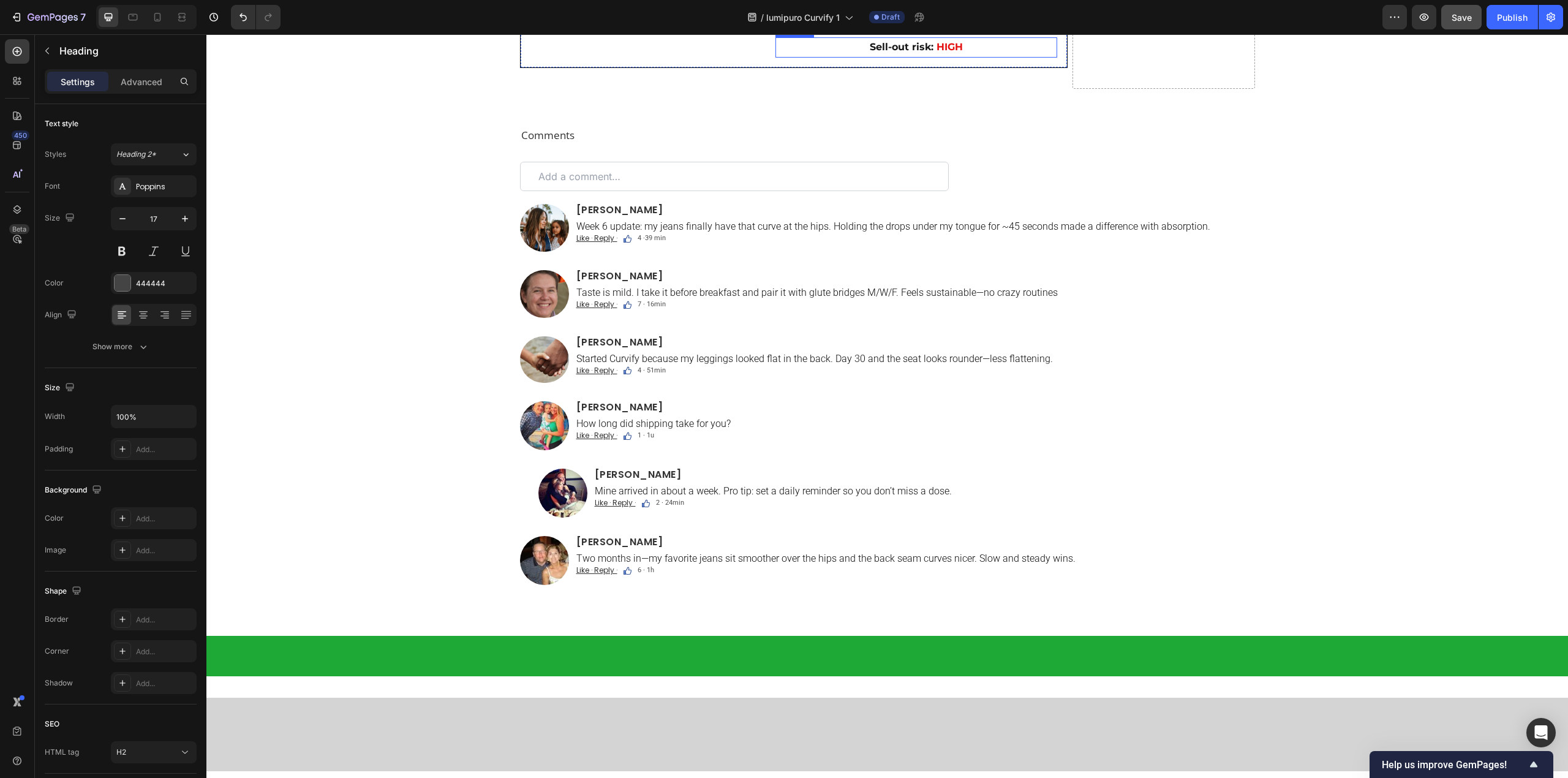
click at [870, 53] on strong "Sell-out risk:" at bounding box center [901, 47] width 64 height 12
drag, startPoint x: 866, startPoint y: 500, endPoint x: 1020, endPoint y: 499, distance: 154.0
click at [1020, 54] on p "Sell-out risk: HIGH" at bounding box center [916, 47] width 279 height 13
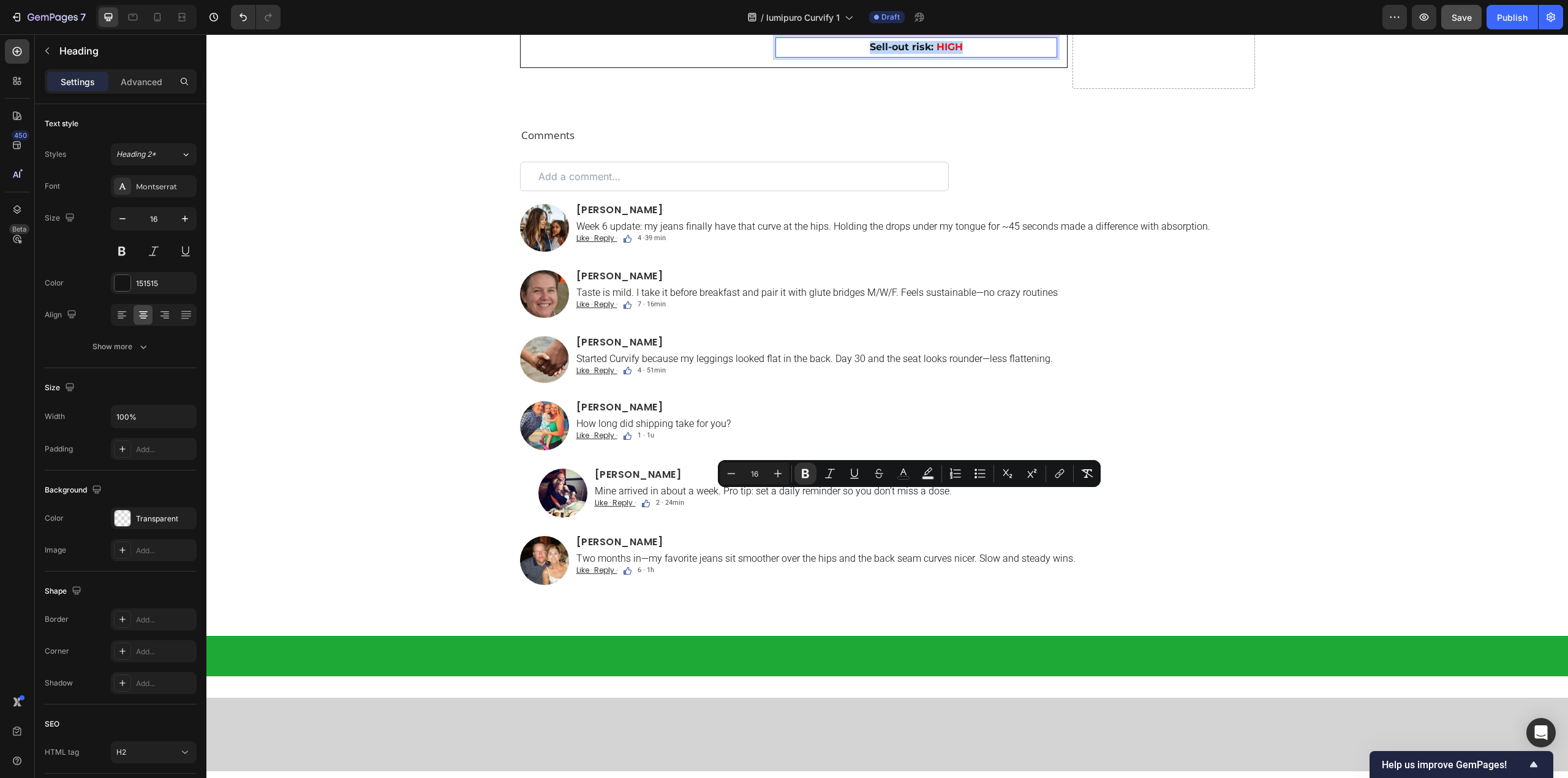
drag, startPoint x: 865, startPoint y: 501, endPoint x: 981, endPoint y: 503, distance: 116.0
click at [875, 53] on strong "Sell-out risk:" at bounding box center [901, 47] width 64 height 12
drag, startPoint x: 863, startPoint y: 496, endPoint x: 926, endPoint y: 508, distance: 64.1
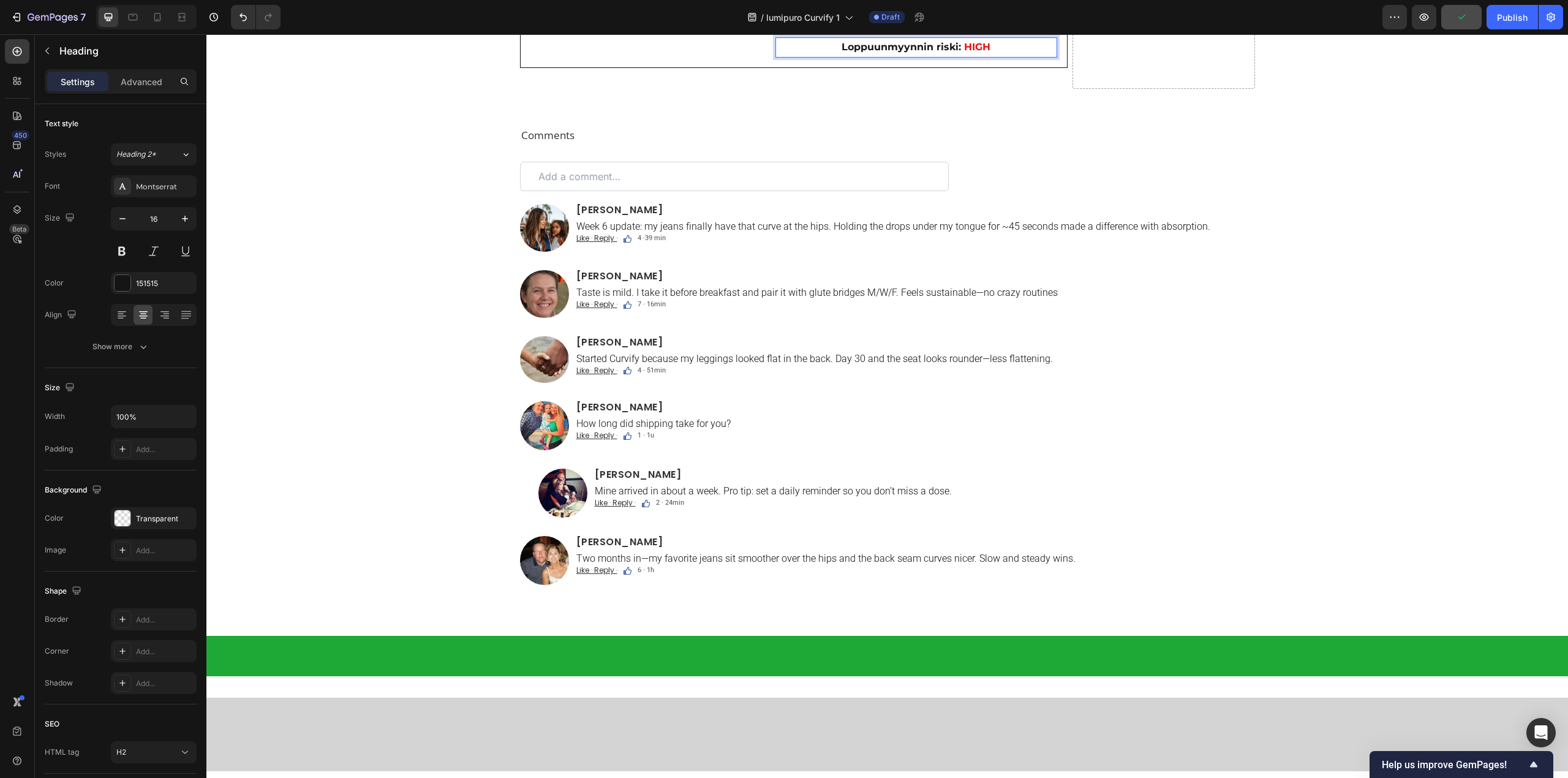
click at [964, 53] on strong "HIGH" at bounding box center [977, 47] width 26 height 12
drag, startPoint x: 959, startPoint y: 499, endPoint x: 1009, endPoint y: 503, distance: 50.2
click at [1009, 54] on p "Loppuunmyynnin riski: HIGH" at bounding box center [916, 47] width 279 height 13
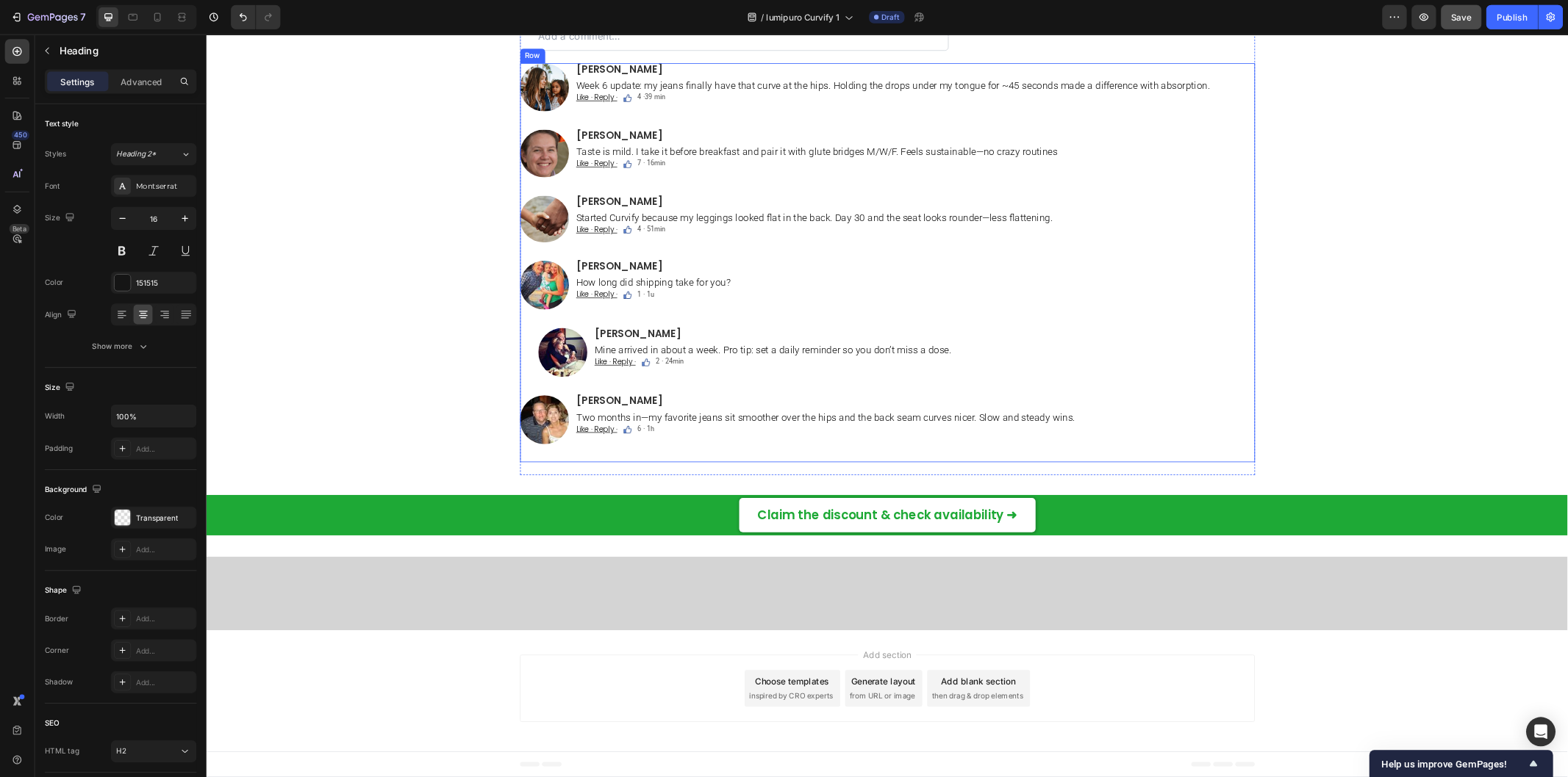
scroll to position [9673, 0]
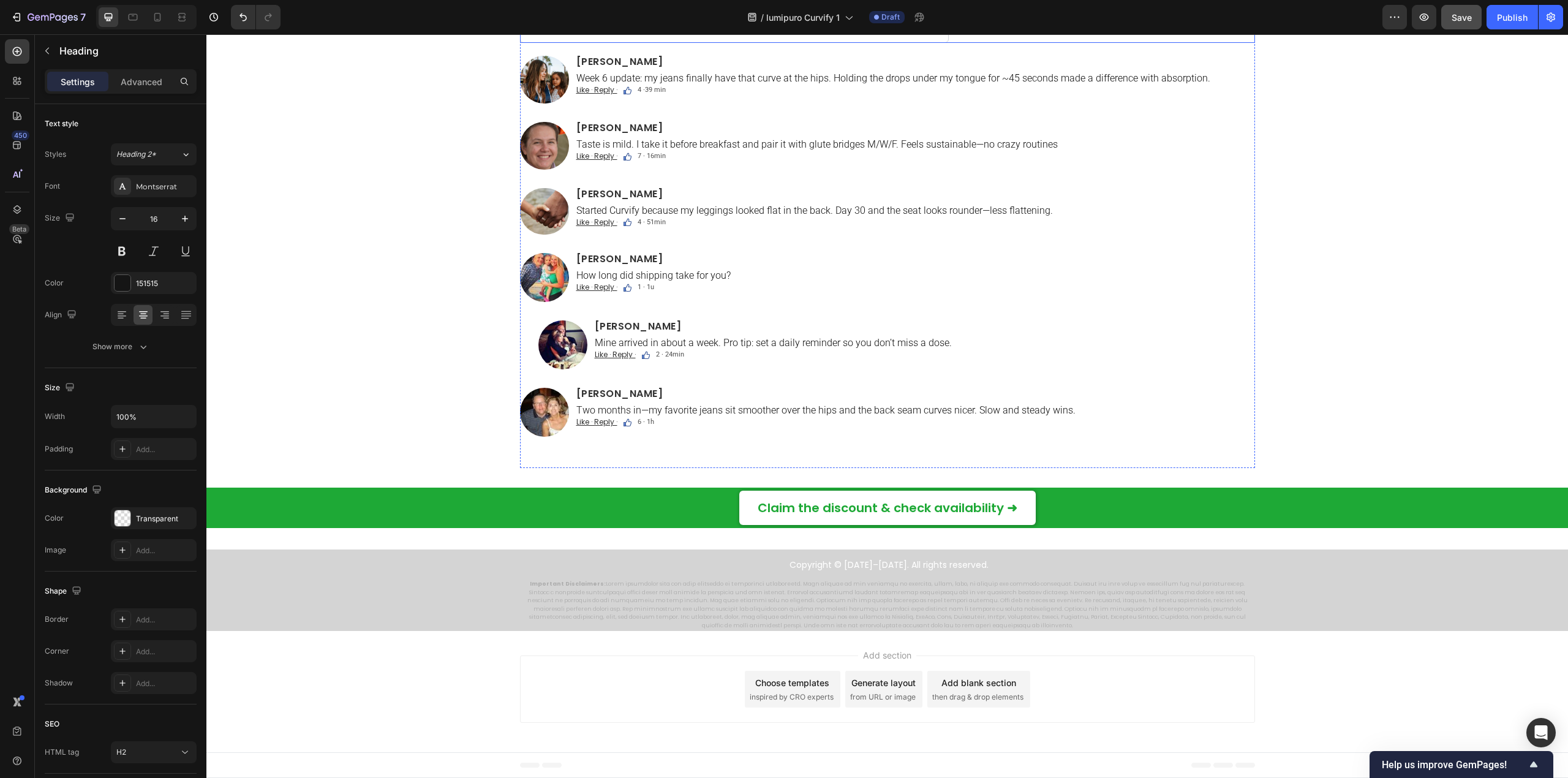
click at [523, 7] on div "Custom Code" at bounding box center [548, 0] width 57 height 15
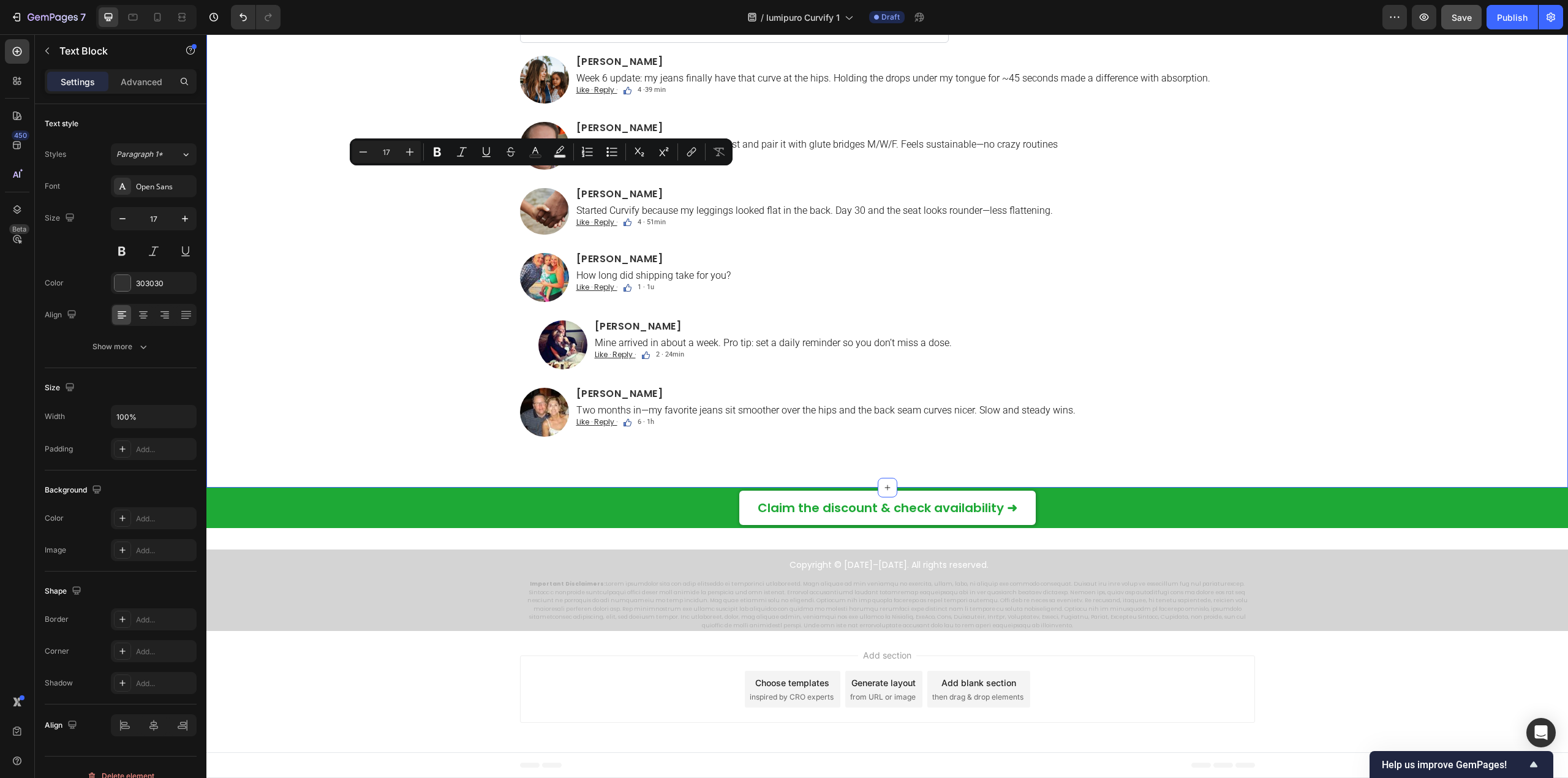
drag, startPoint x: 570, startPoint y: 180, endPoint x: 510, endPoint y: 180, distance: 60.0
click at [510, 180] on div "Comments Text Block 21 Custom Code Image Ava Reynolds Heading Week 6 update: my…" at bounding box center [887, 224] width 1361 height 488
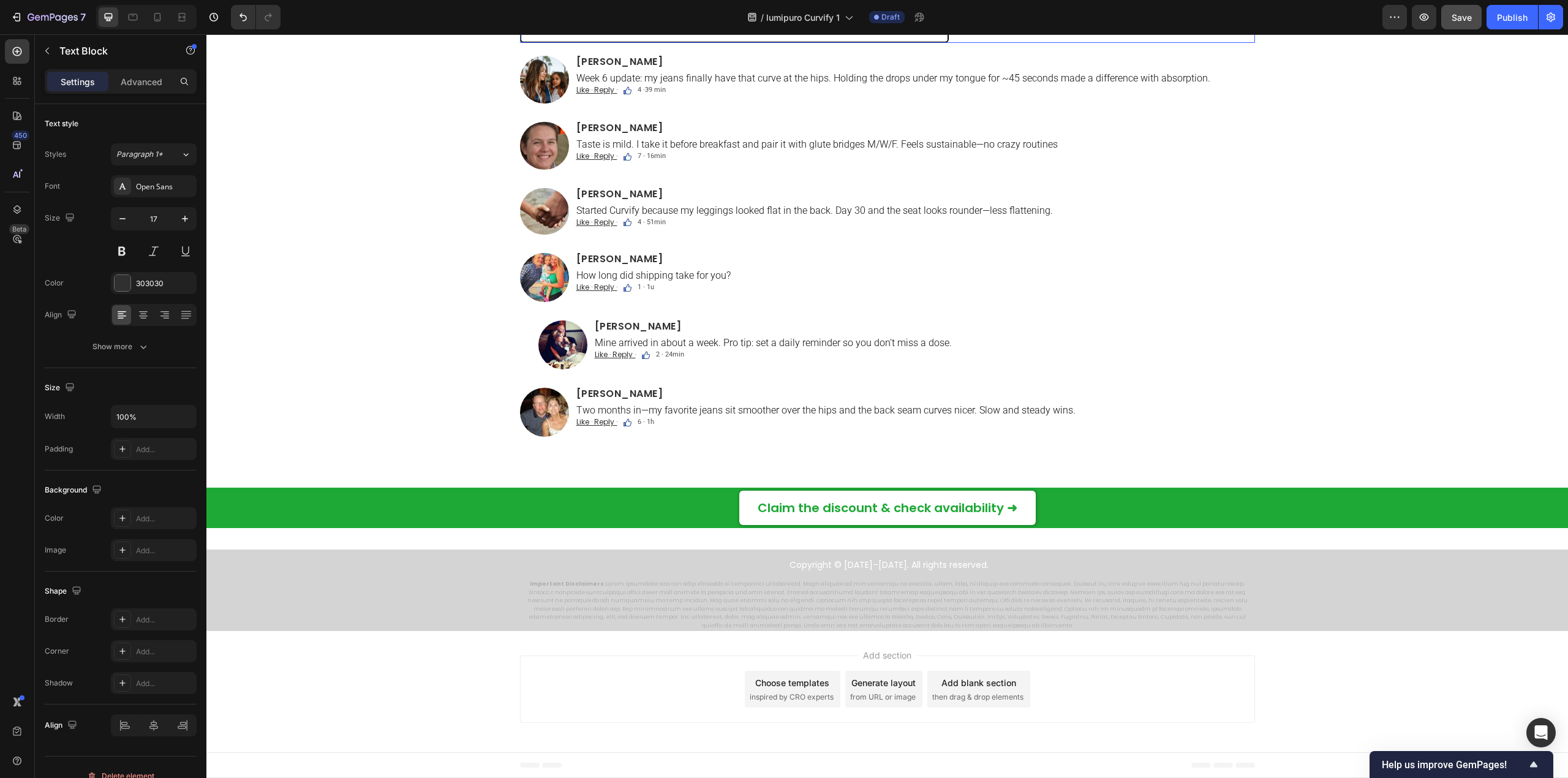
click at [537, 43] on input "text" at bounding box center [734, 28] width 429 height 29
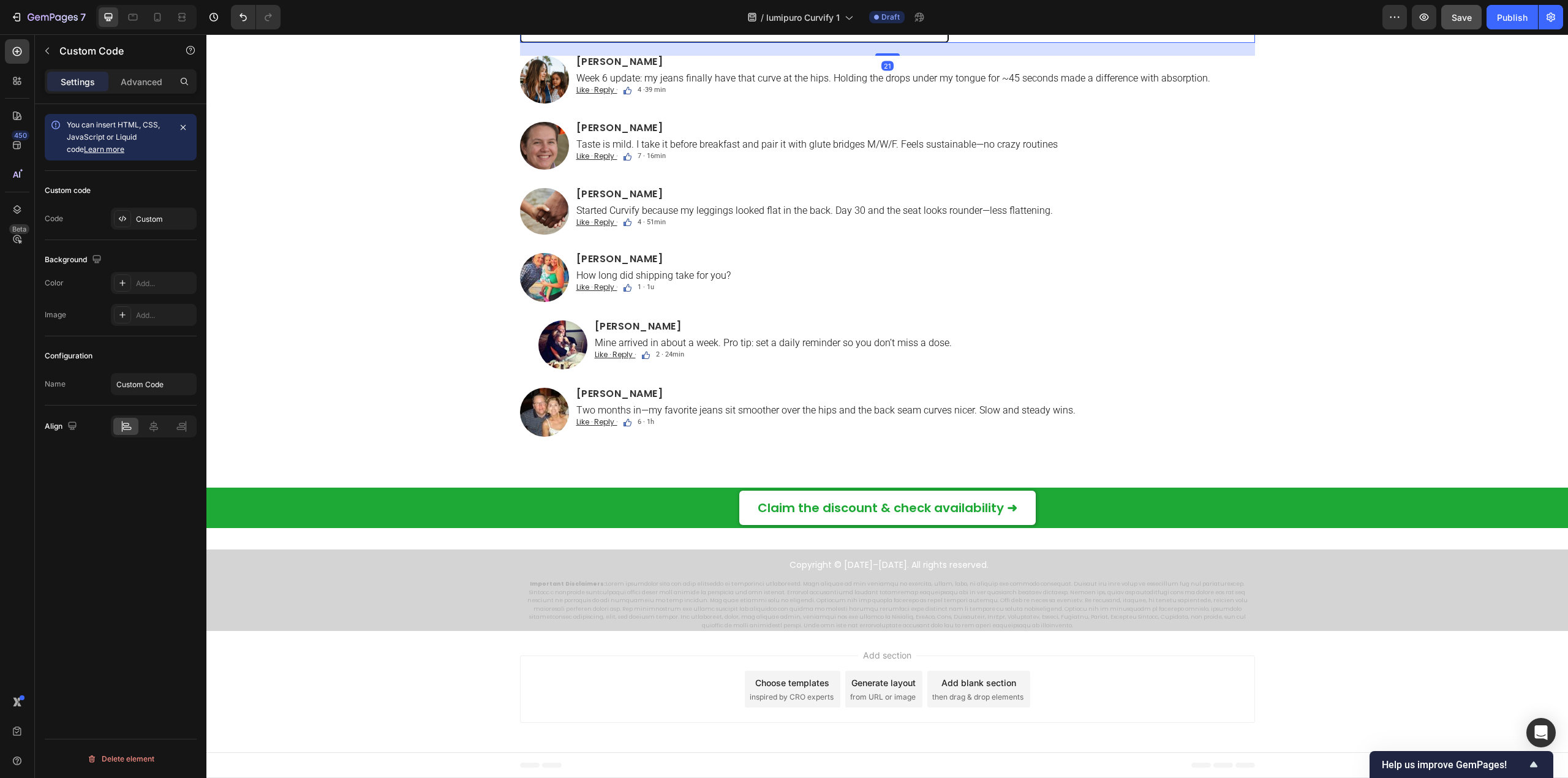
click at [607, 43] on input "text" at bounding box center [734, 28] width 429 height 29
click at [573, 43] on input "text" at bounding box center [734, 28] width 429 height 29
paste input "Lisää kommentti..."
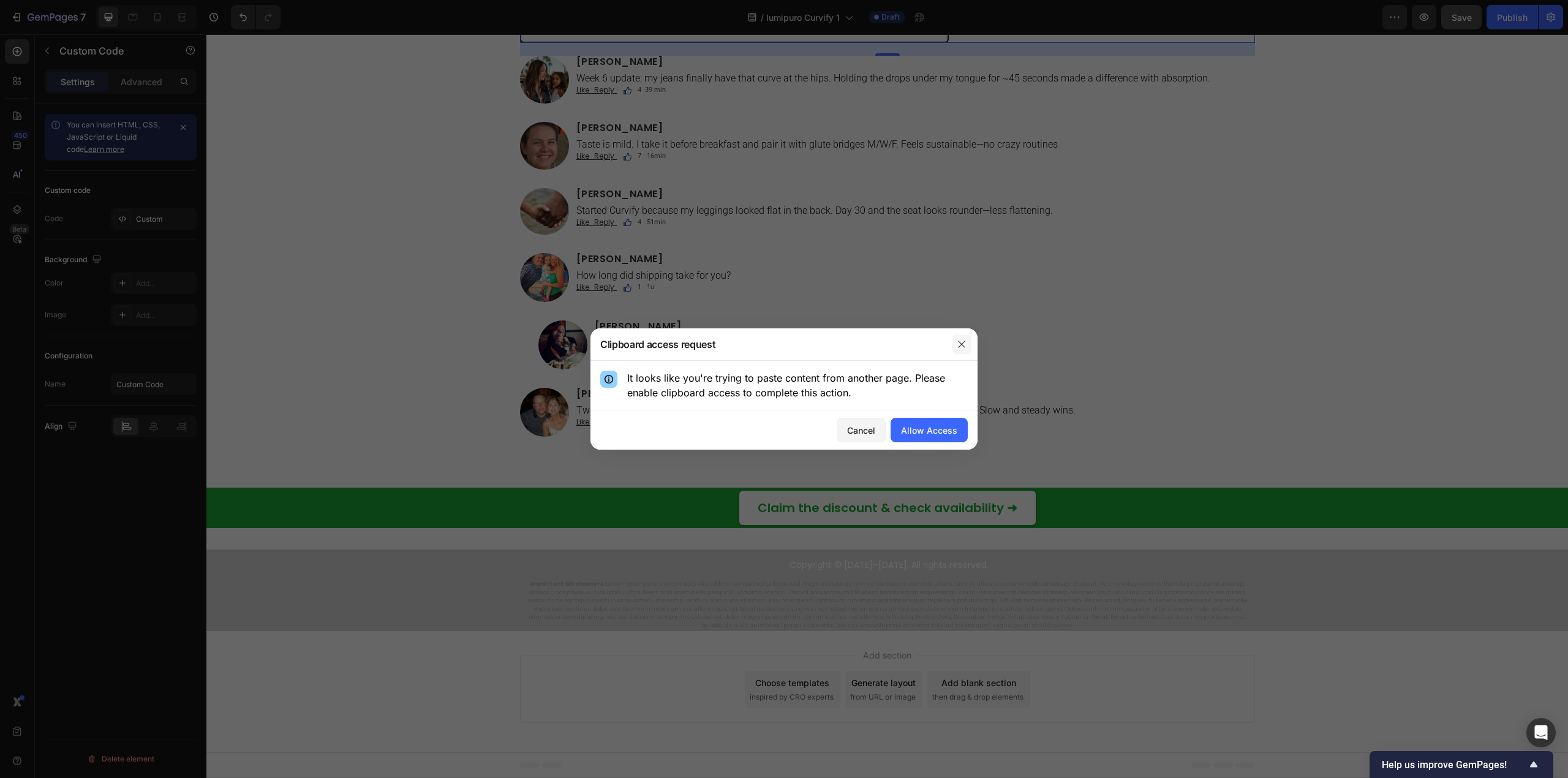
type input "Lisää kommentti..."
click at [963, 348] on icon "button" at bounding box center [961, 344] width 10 height 10
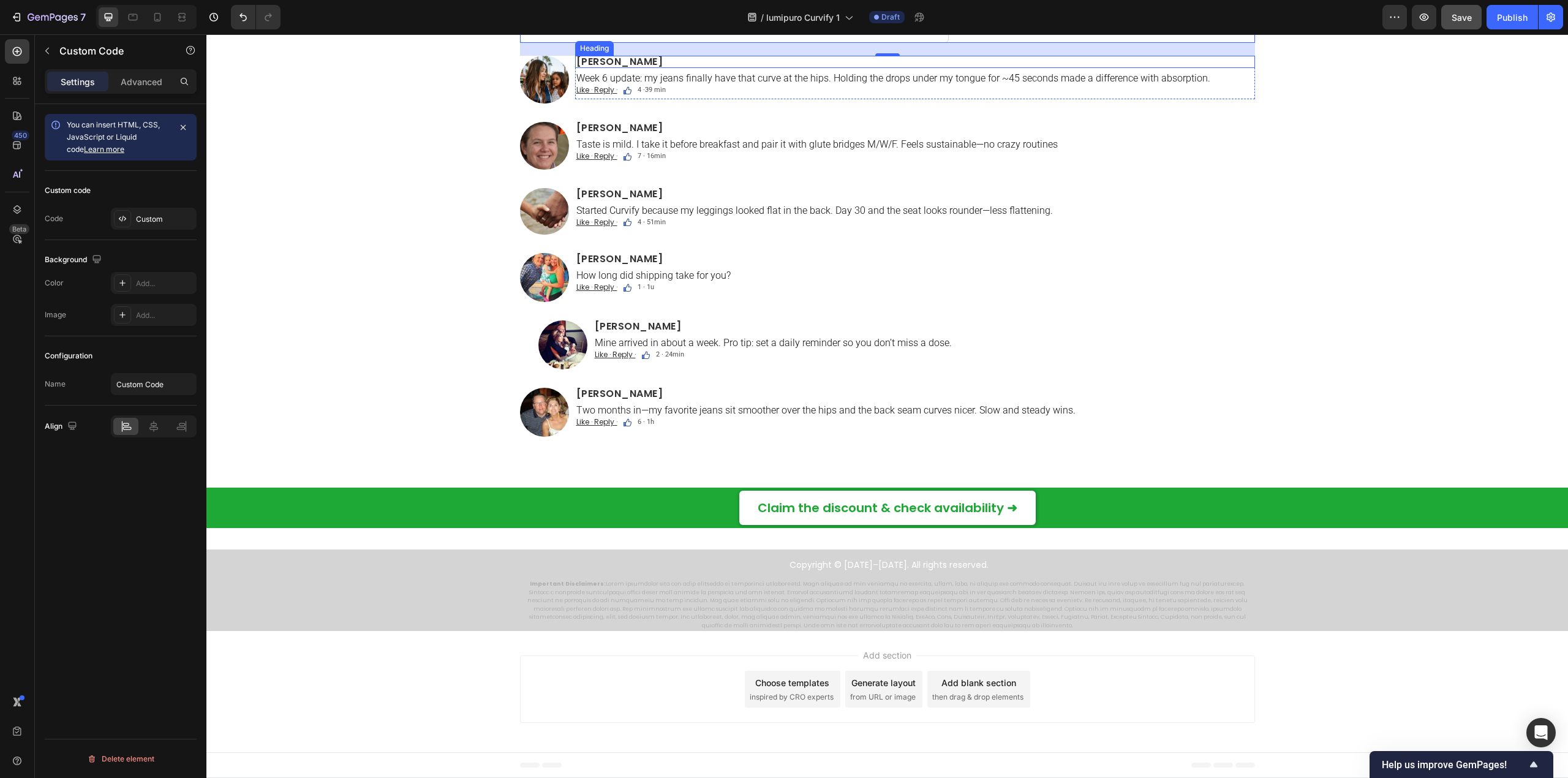
click at [575, 68] on h2 "[PERSON_NAME]" at bounding box center [914, 62] width 680 height 13
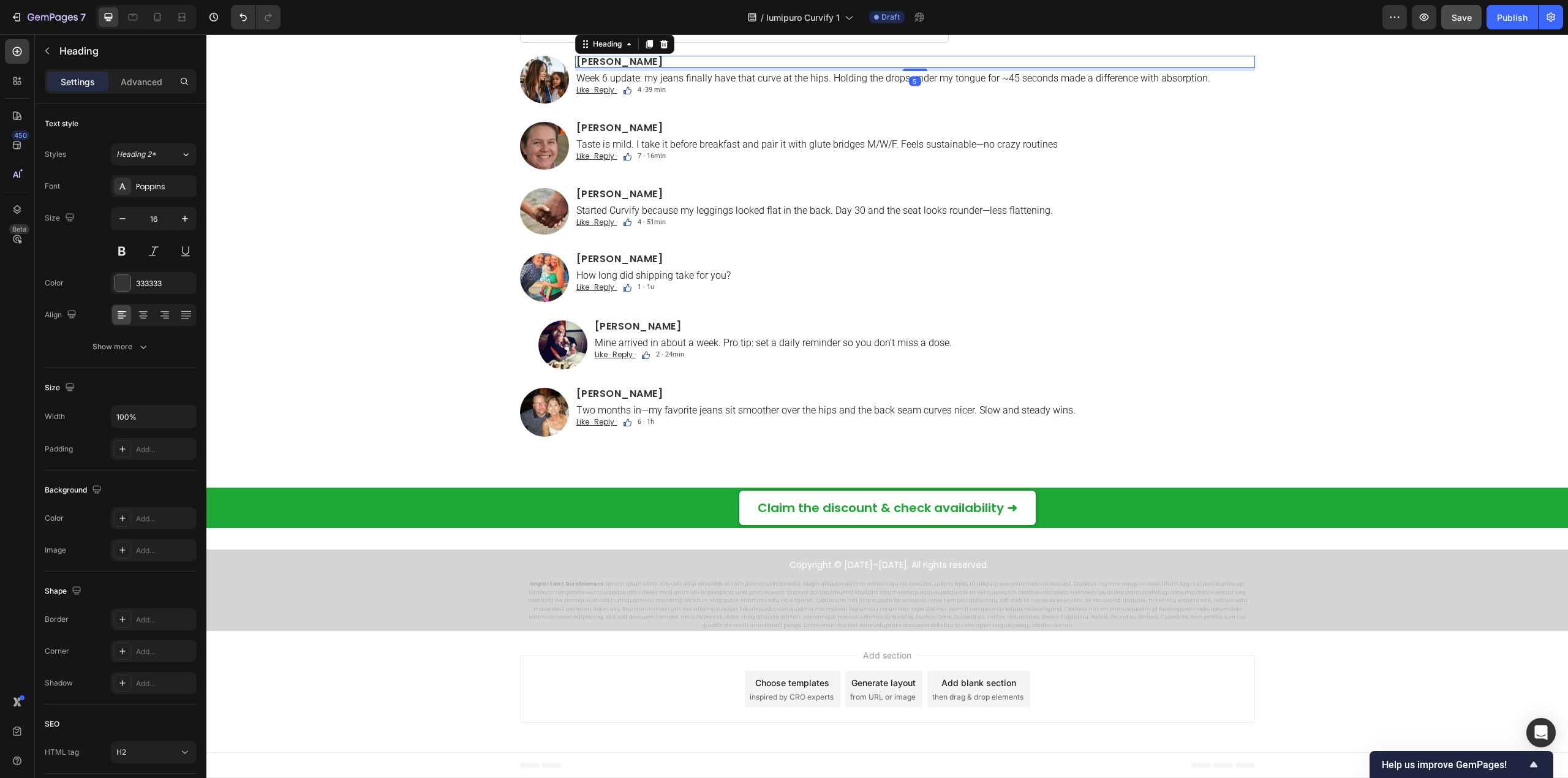
click at [575, 68] on h2 "[PERSON_NAME]" at bounding box center [914, 62] width 680 height 13
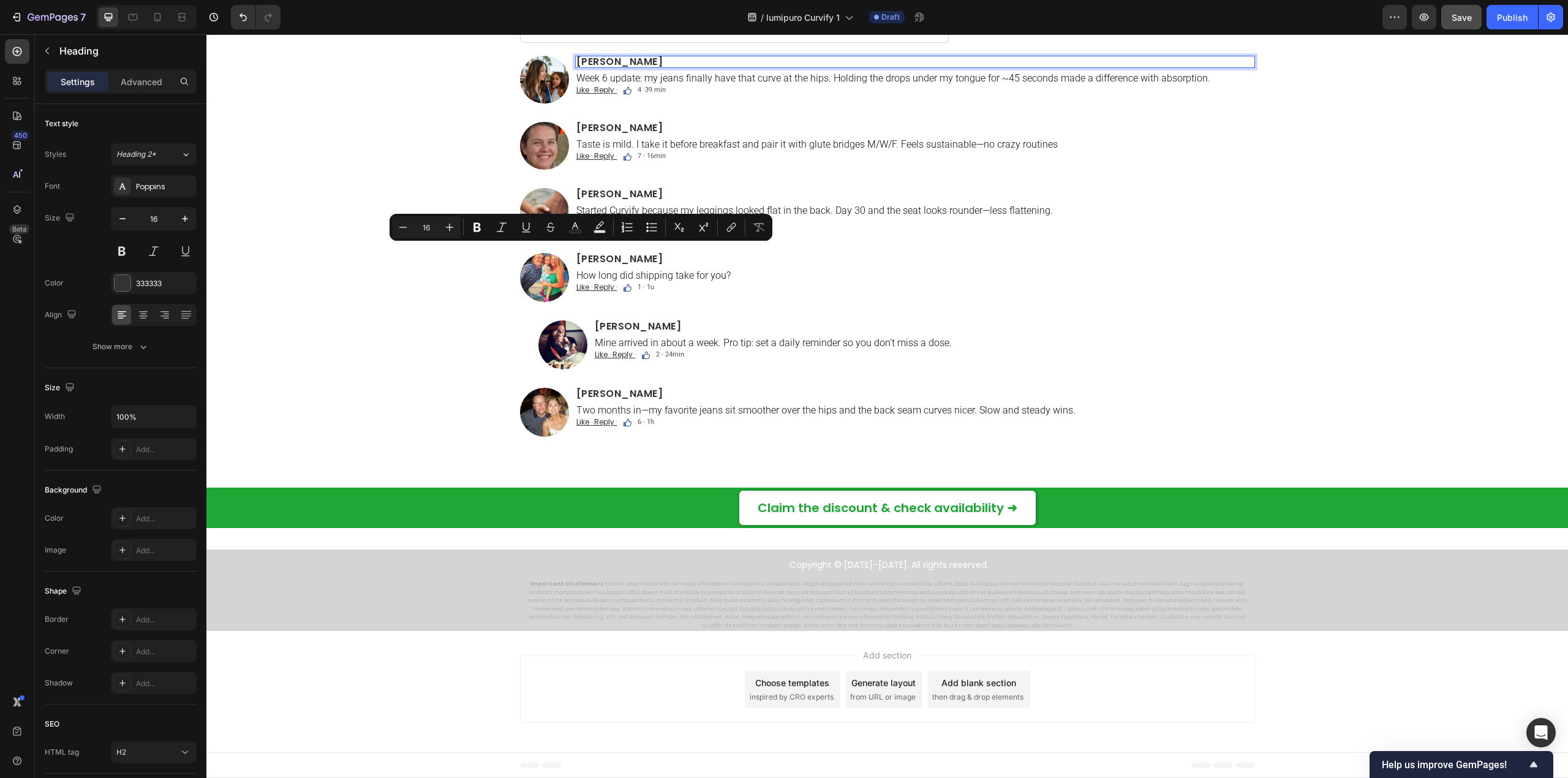
drag, startPoint x: 570, startPoint y: 251, endPoint x: 584, endPoint y: 251, distance: 14.0
click at [584, 67] on p "[PERSON_NAME]" at bounding box center [914, 61] width 677 height 10
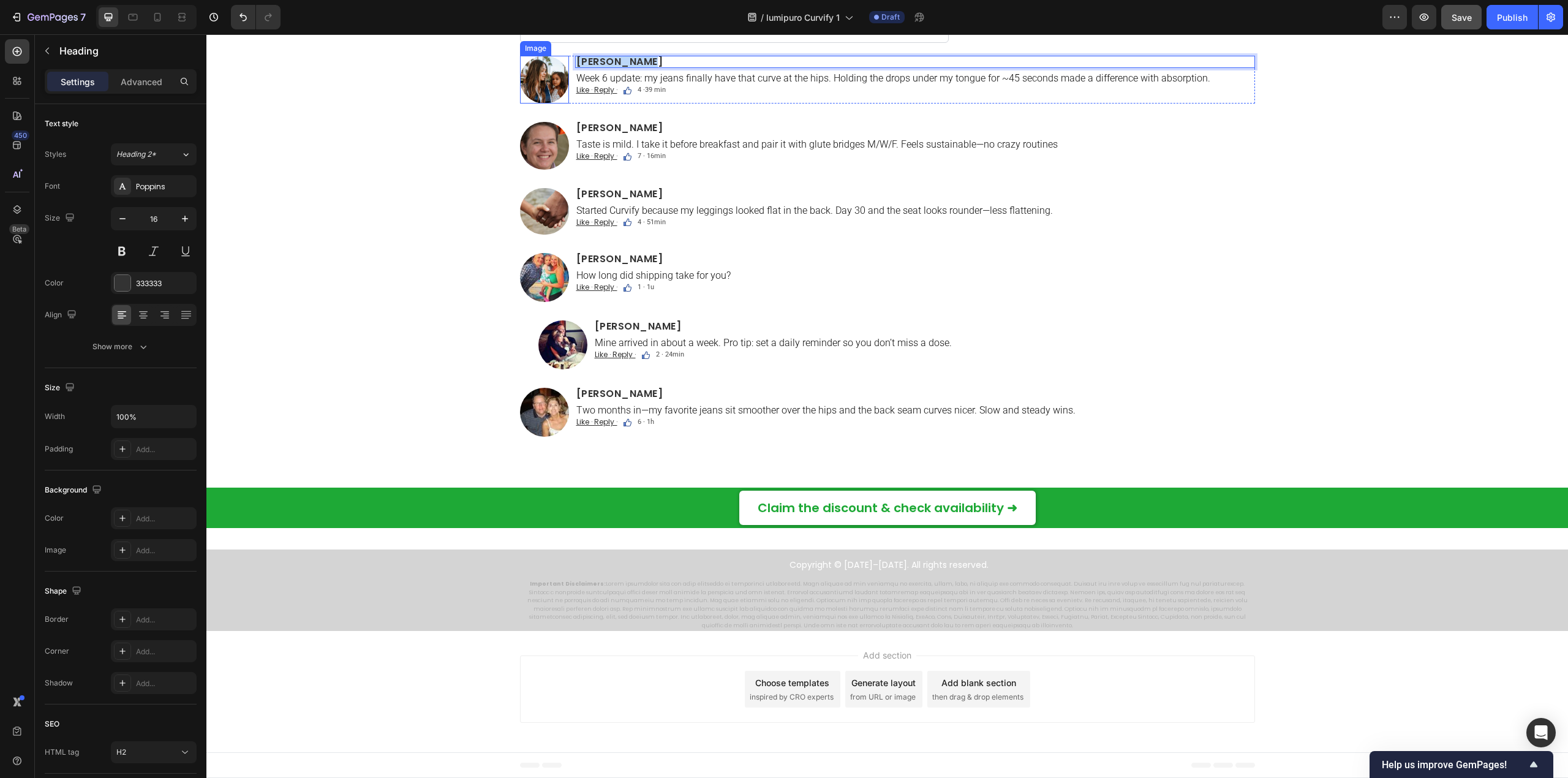
drag, startPoint x: 643, startPoint y: 251, endPoint x: 542, endPoint y: 253, distance: 101.0
click at [542, 104] on div "Image Ava Reynolds Heading 5 Week 6 update: my jeans finally have that curve at…" at bounding box center [887, 79] width 735 height 48
click at [642, 84] on p "Week 6 update: my jeans finally have that curve at the hips. Holding the drops …" at bounding box center [914, 78] width 677 height 12
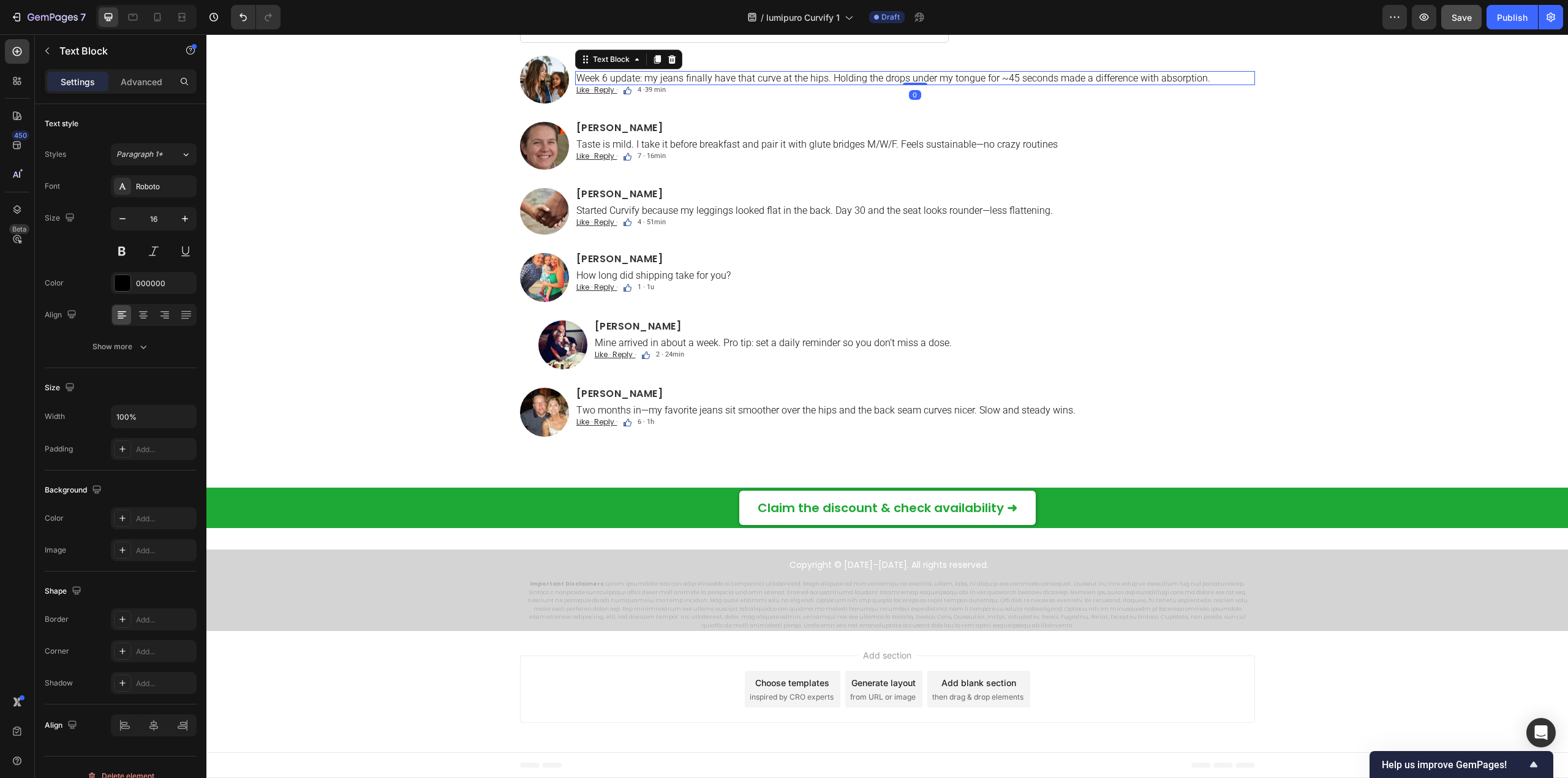
click at [576, 84] on p "Week 6 update: my jeans finally have that curve at the hips. Holding the drops …" at bounding box center [914, 78] width 677 height 12
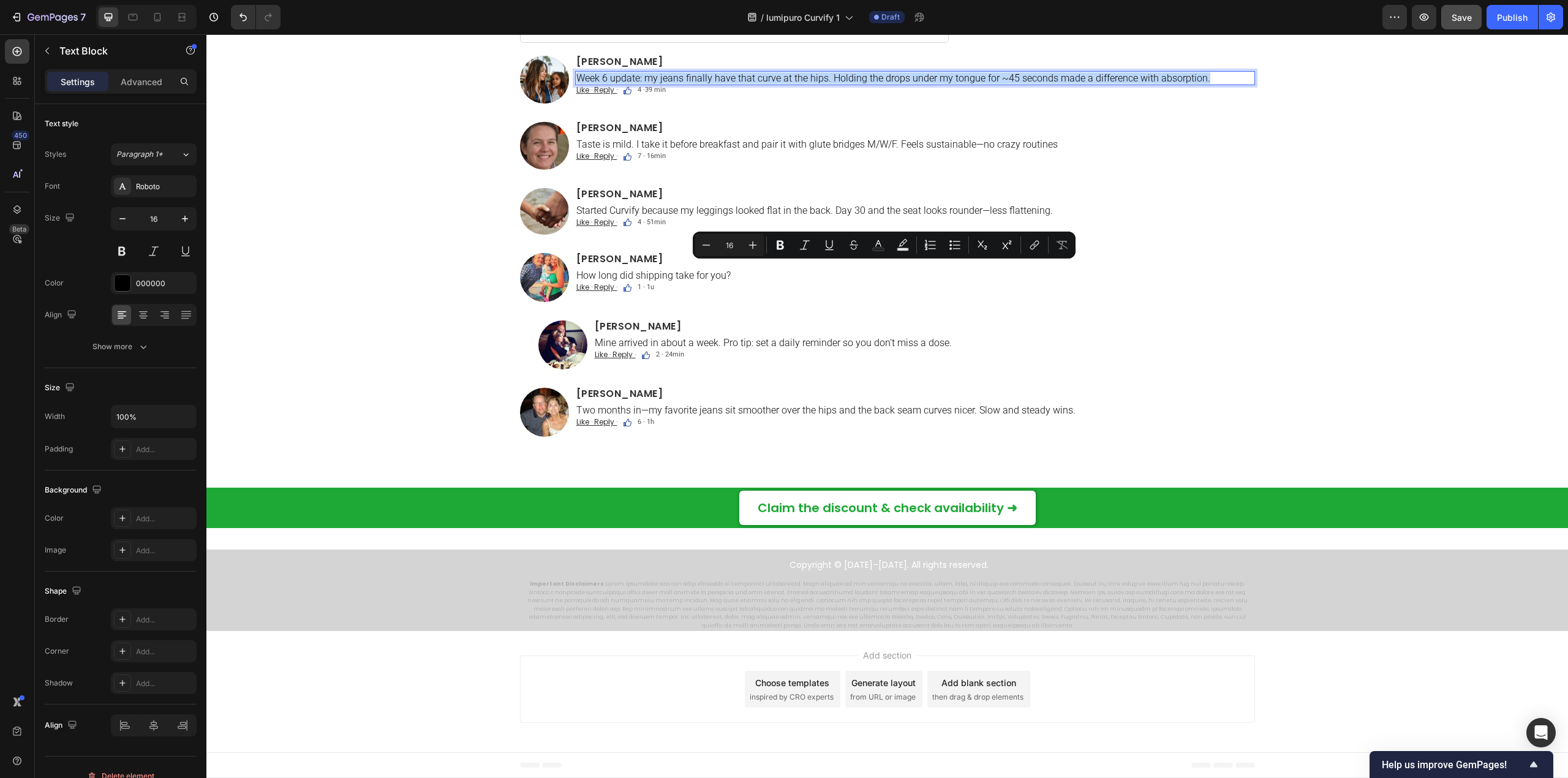
drag, startPoint x: 571, startPoint y: 270, endPoint x: 1202, endPoint y: 263, distance: 631.0
click at [1202, 85] on div "Week 6 update: my jeans finally have that curve at the hips. Holding the drops …" at bounding box center [914, 78] width 680 height 14
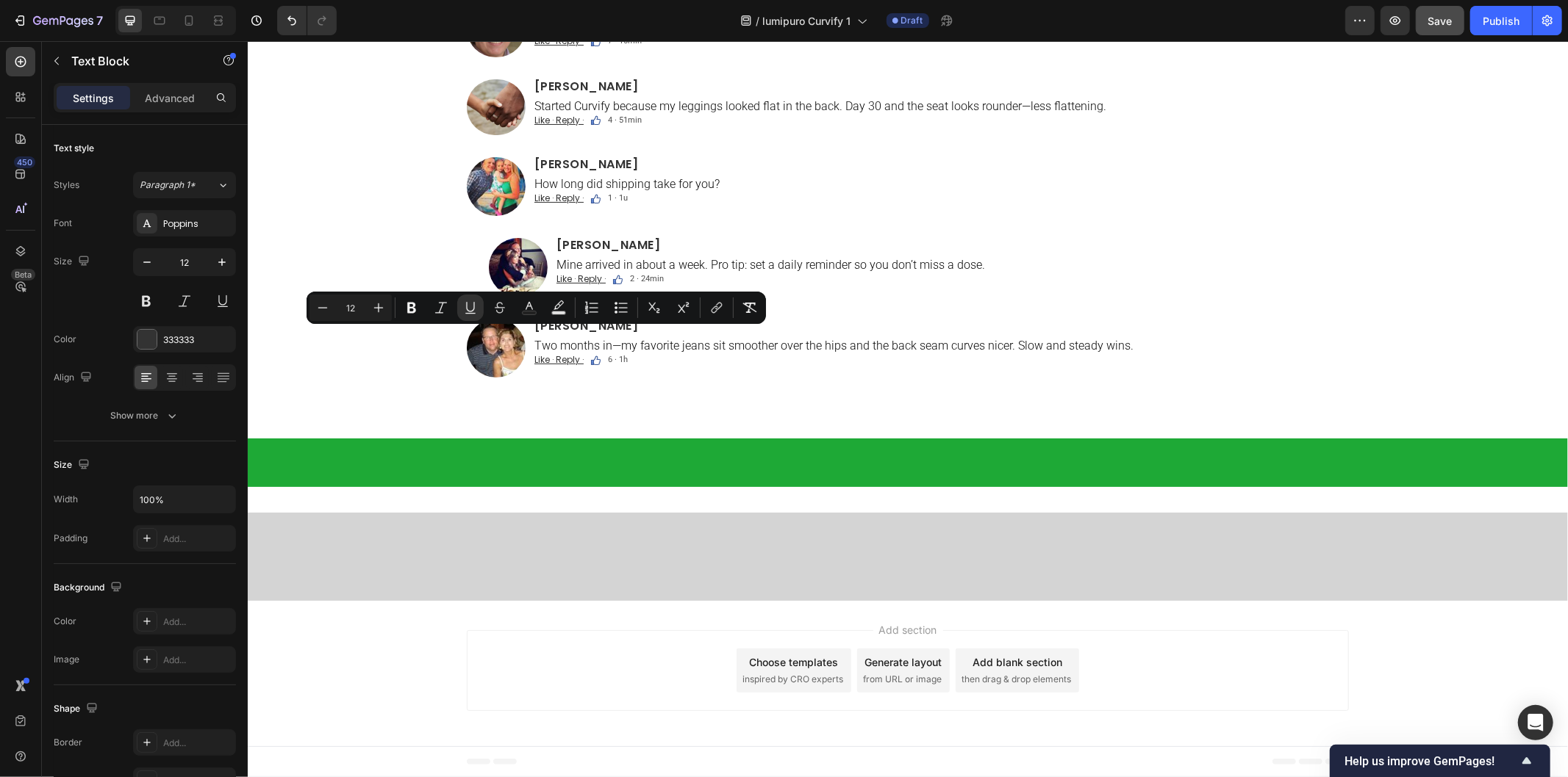
drag, startPoint x: 528, startPoint y: 335, endPoint x: 540, endPoint y: 335, distance: 12.0
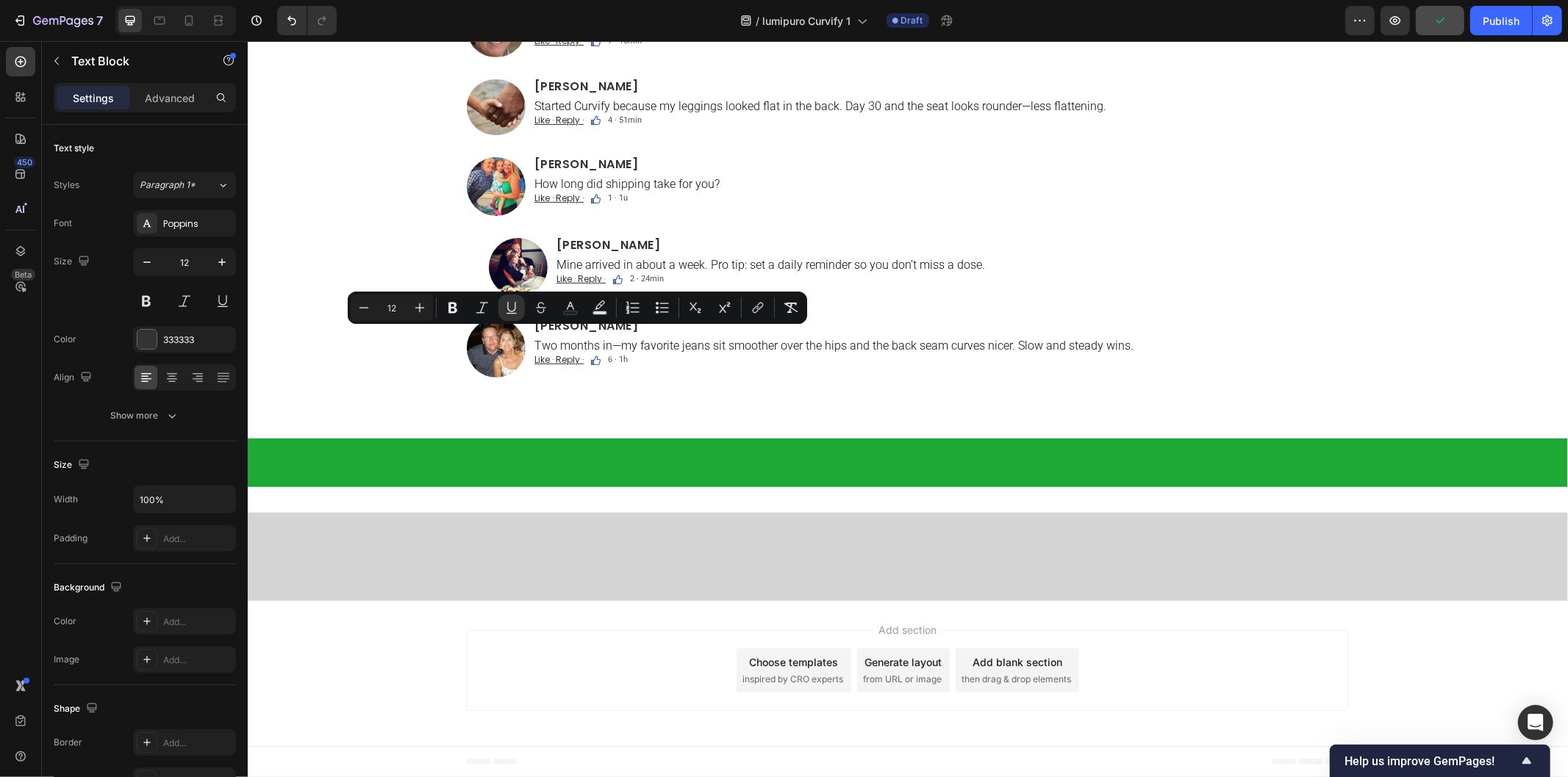
drag, startPoint x: 566, startPoint y: 336, endPoint x: 587, endPoint y: 338, distance: 21.1
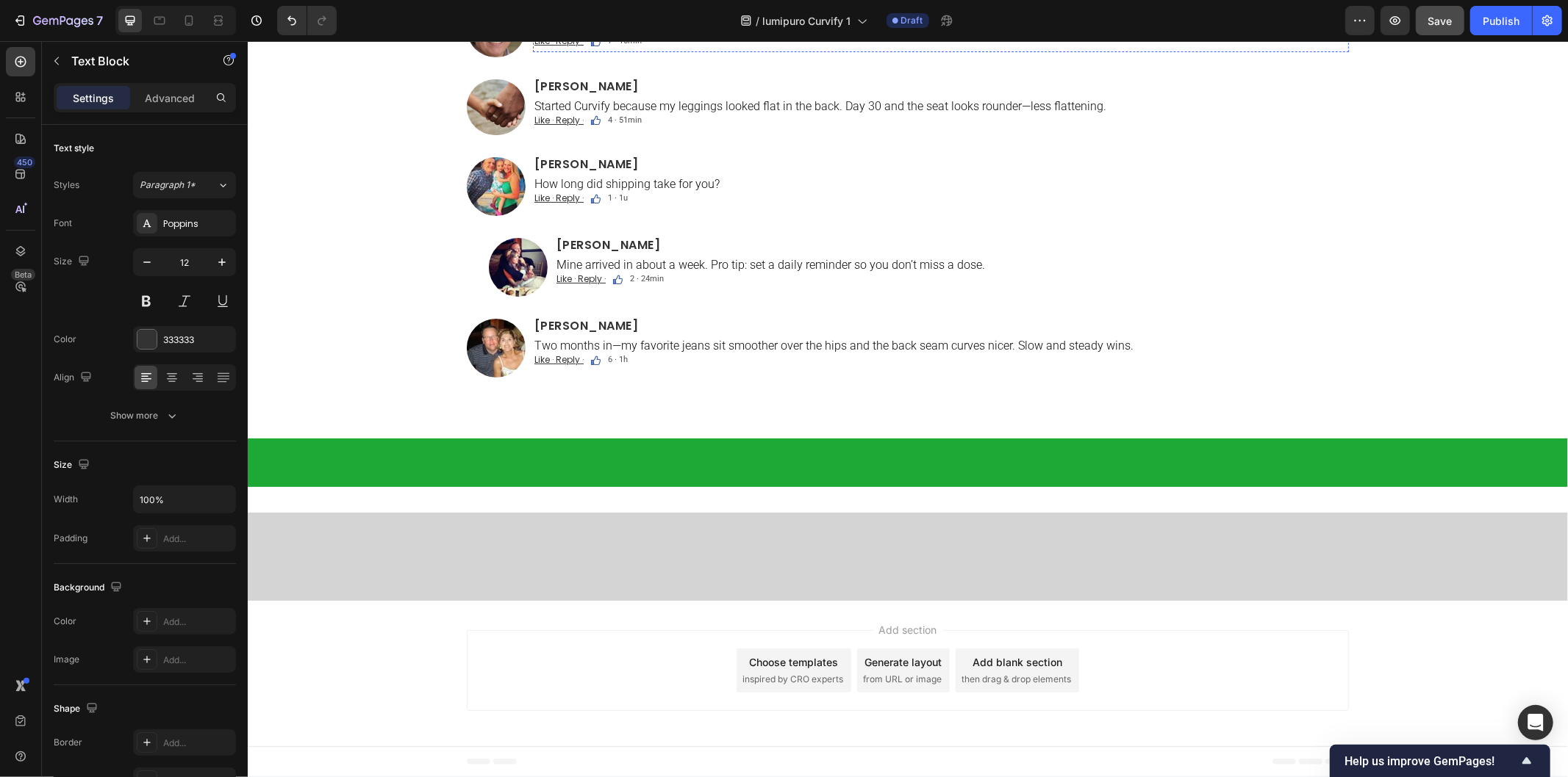
click at [532, 14] on h2 "[PERSON_NAME]" at bounding box center [940, 6] width 816 height 15
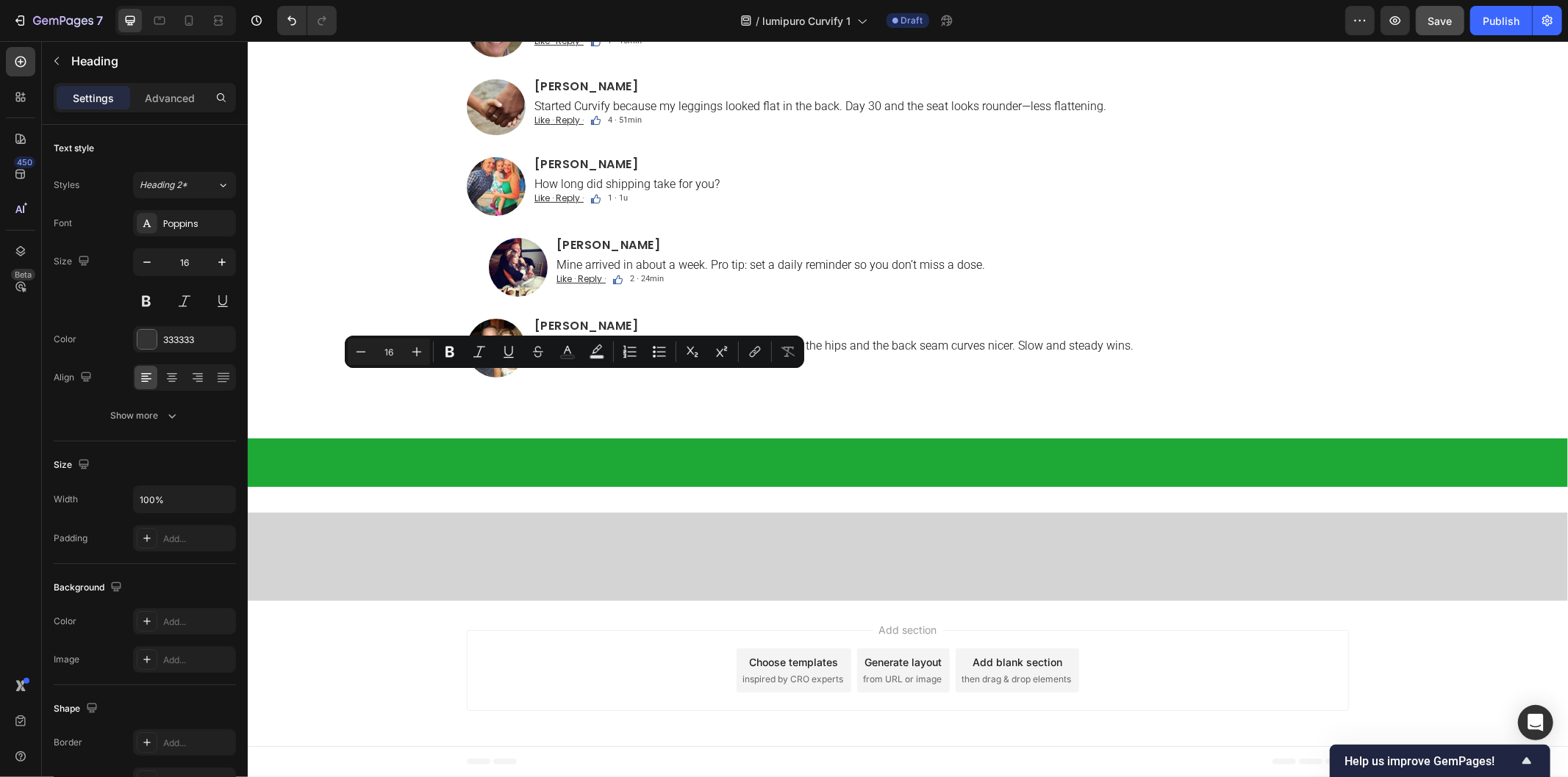
drag, startPoint x: 529, startPoint y: 380, endPoint x: 656, endPoint y: 382, distance: 127.0
click at [653, 12] on p "[PERSON_NAME]" at bounding box center [940, 6] width 813 height 11
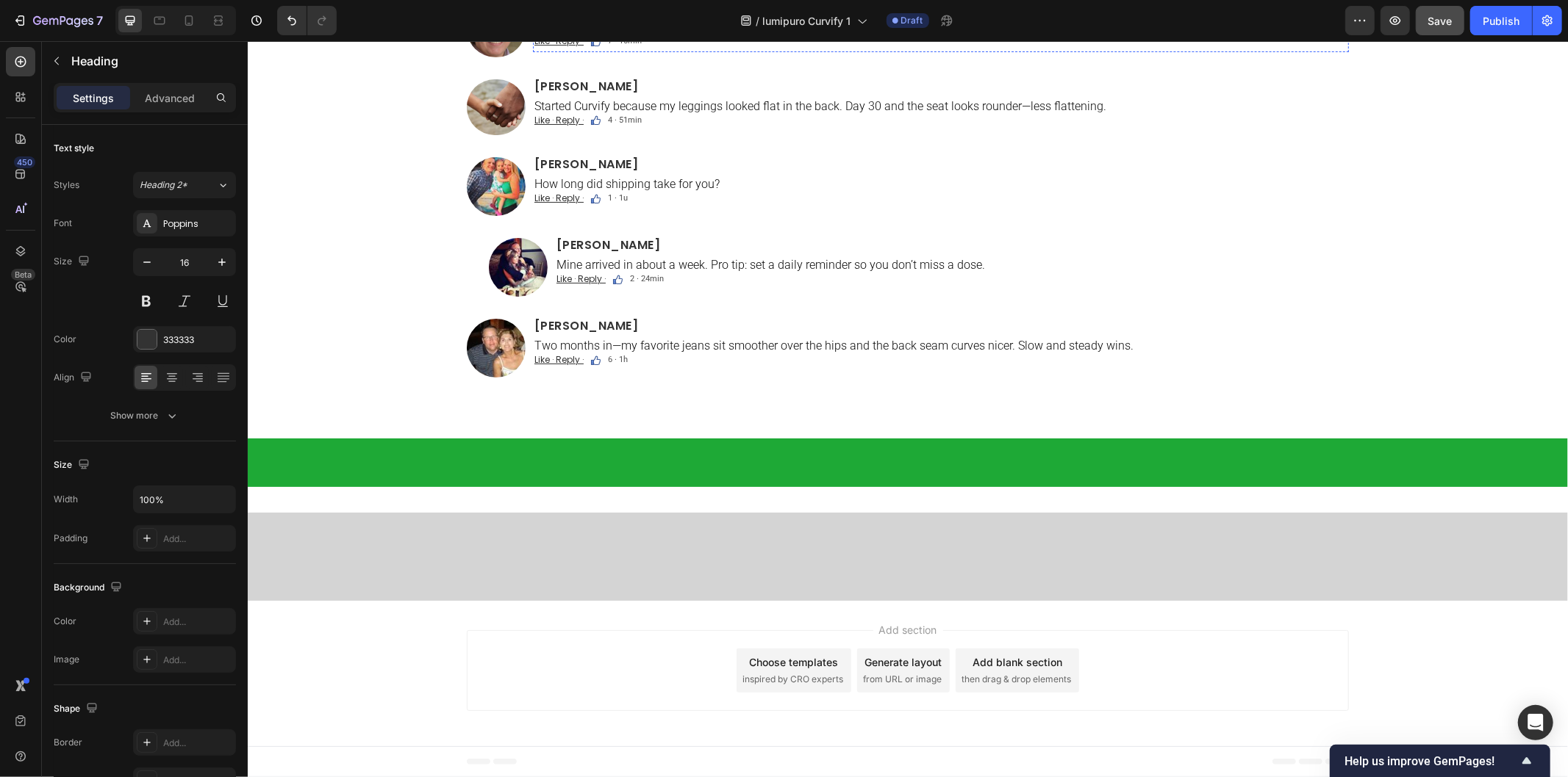
click at [534, 33] on p "Taste is mild. I take it before breakfast and pair it with glute bridges M/W/F.…" at bounding box center [940, 26] width 813 height 14
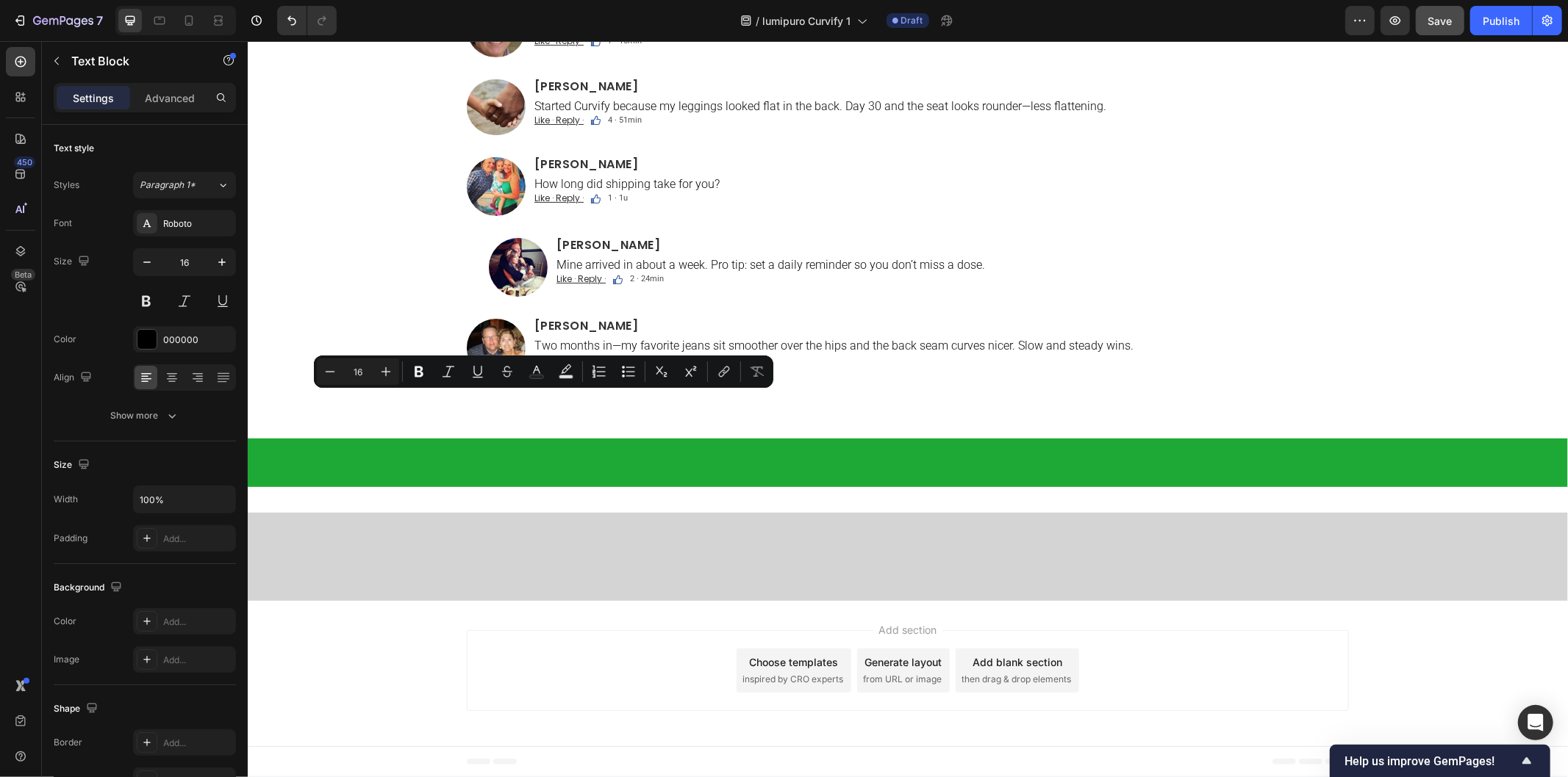
click at [534, 33] on p "Taste is mild. I take it before breakfast and pair it with glute bridges M/W/F.…" at bounding box center [940, 26] width 813 height 14
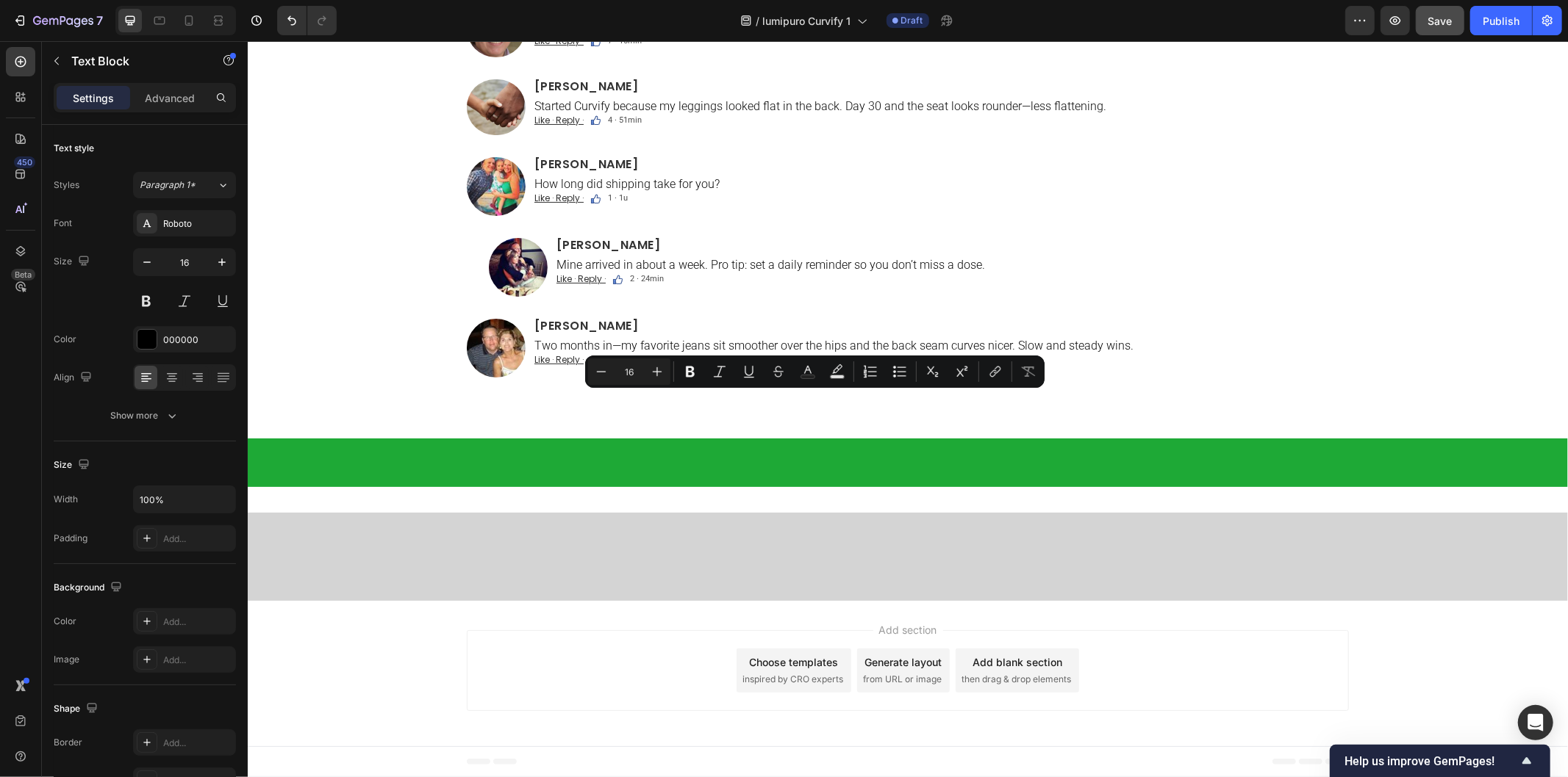
drag, startPoint x: 527, startPoint y: 401, endPoint x: 1109, endPoint y: 400, distance: 582.0
click at [1109, 33] on p "Taste is mild. I take it before breakfast and pair it with glute bridges M/W/F.…" at bounding box center [940, 26] width 813 height 14
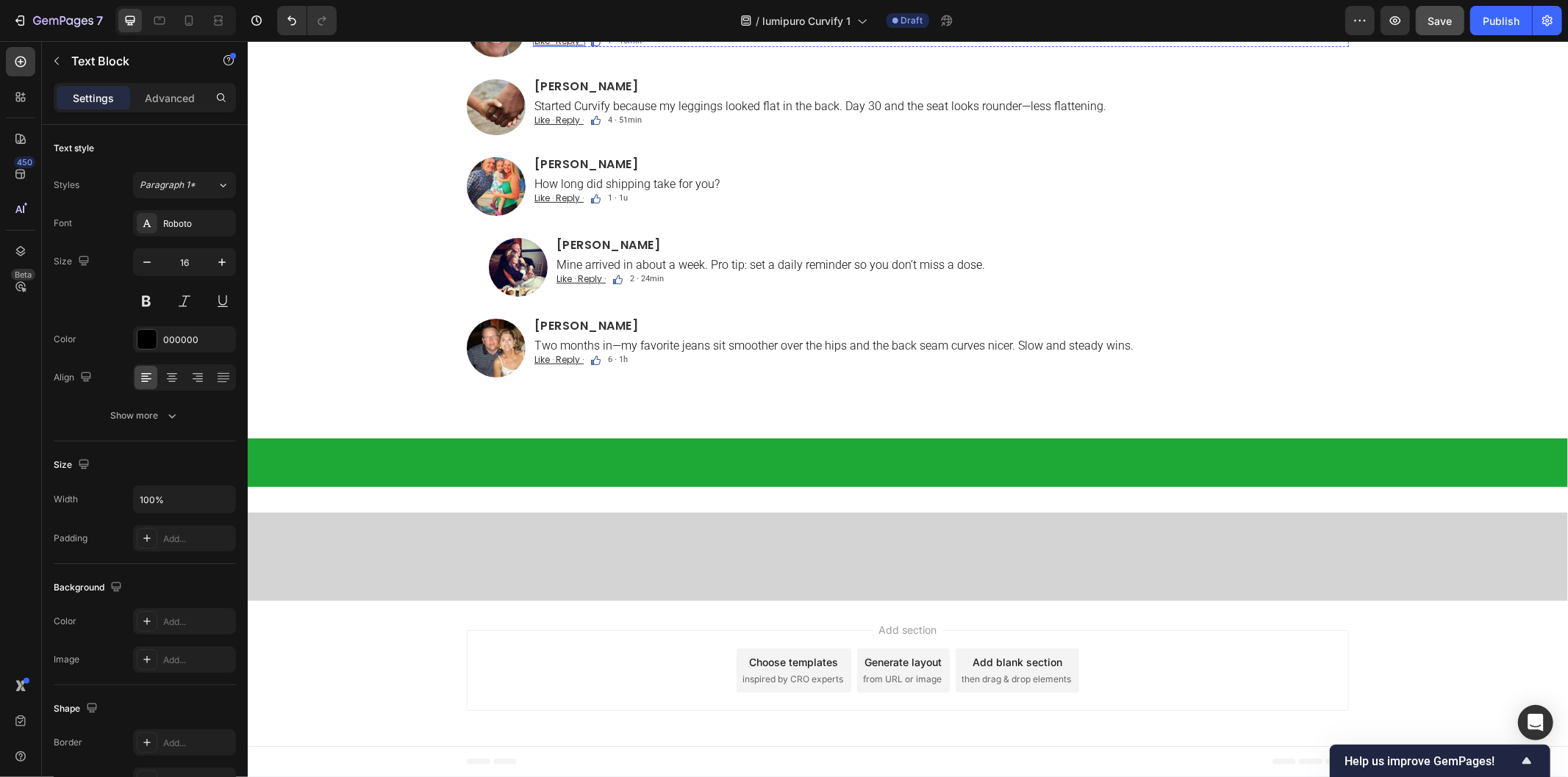
click at [543, 46] on u "Like · Reply ·" at bounding box center [559, 40] width 49 height 12
drag, startPoint x: 543, startPoint y: 415, endPoint x: 530, endPoint y: 415, distance: 13.0
click at [534, 46] on u "Like · Reply ·" at bounding box center [559, 40] width 49 height 12
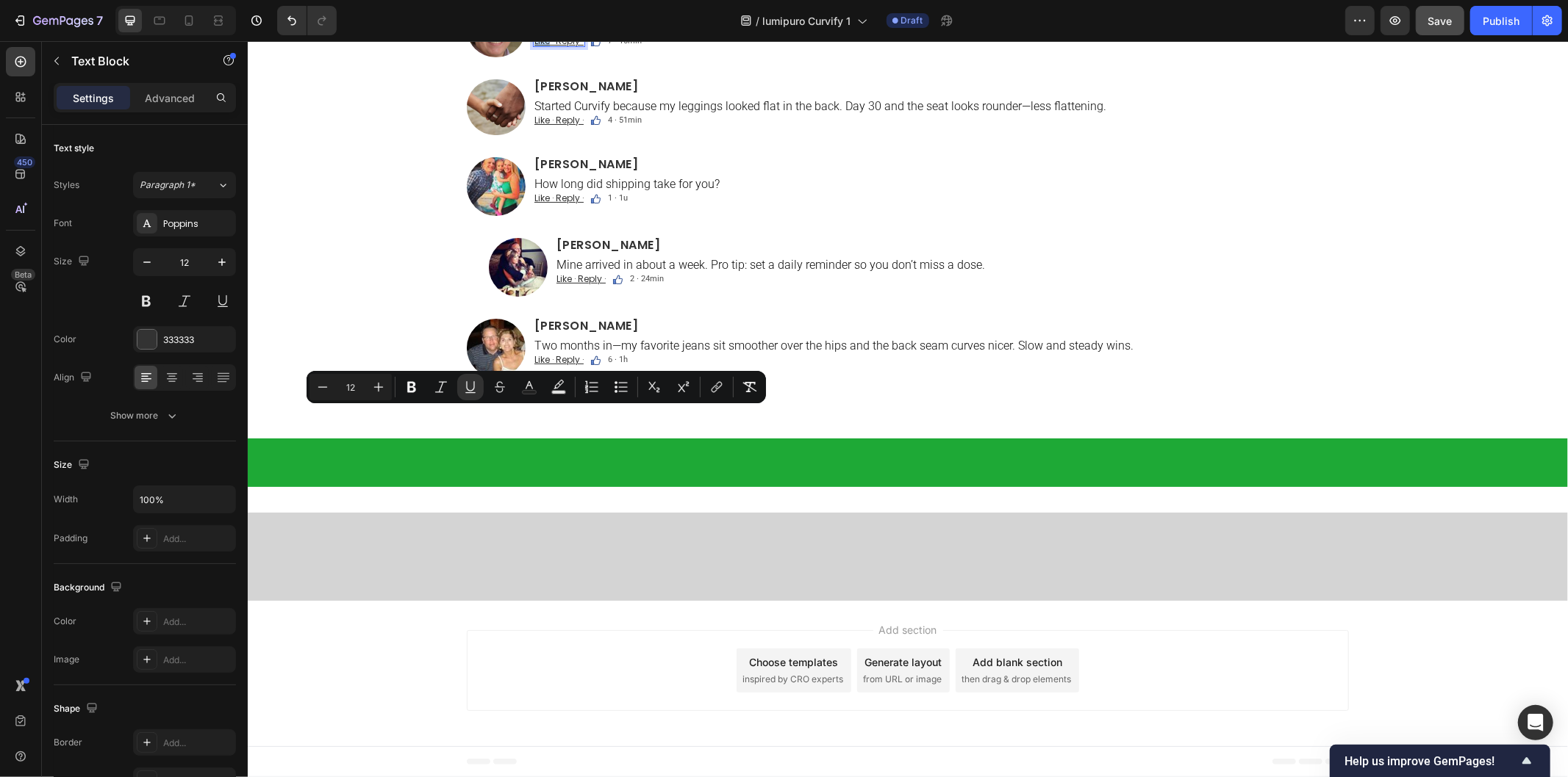
drag, startPoint x: 527, startPoint y: 415, endPoint x: 540, endPoint y: 416, distance: 13.0
click at [540, 46] on u "Like · Reply ·" at bounding box center [559, 40] width 49 height 12
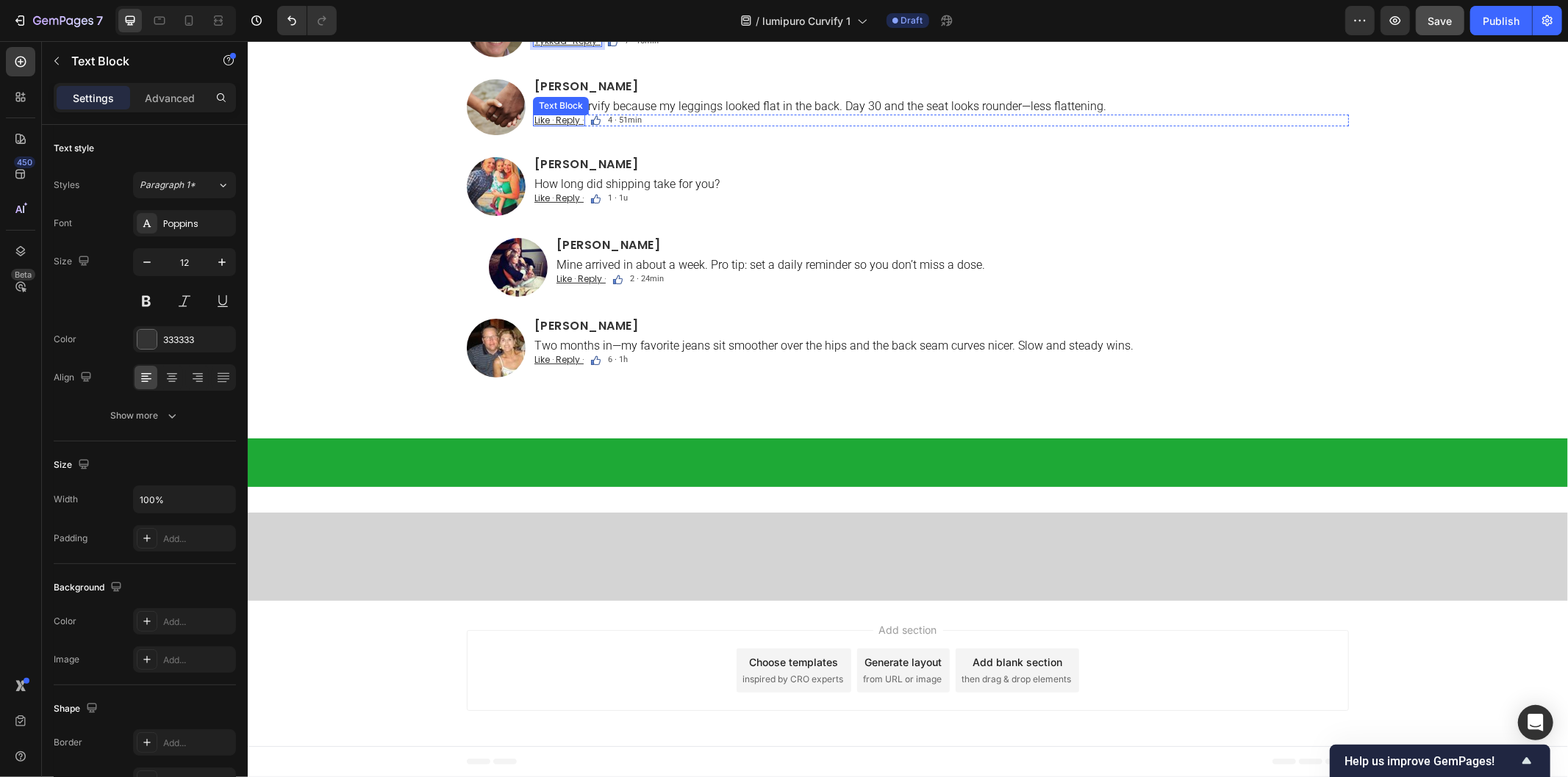
click at [534, 125] on u "Like · Reply ·" at bounding box center [559, 119] width 49 height 12
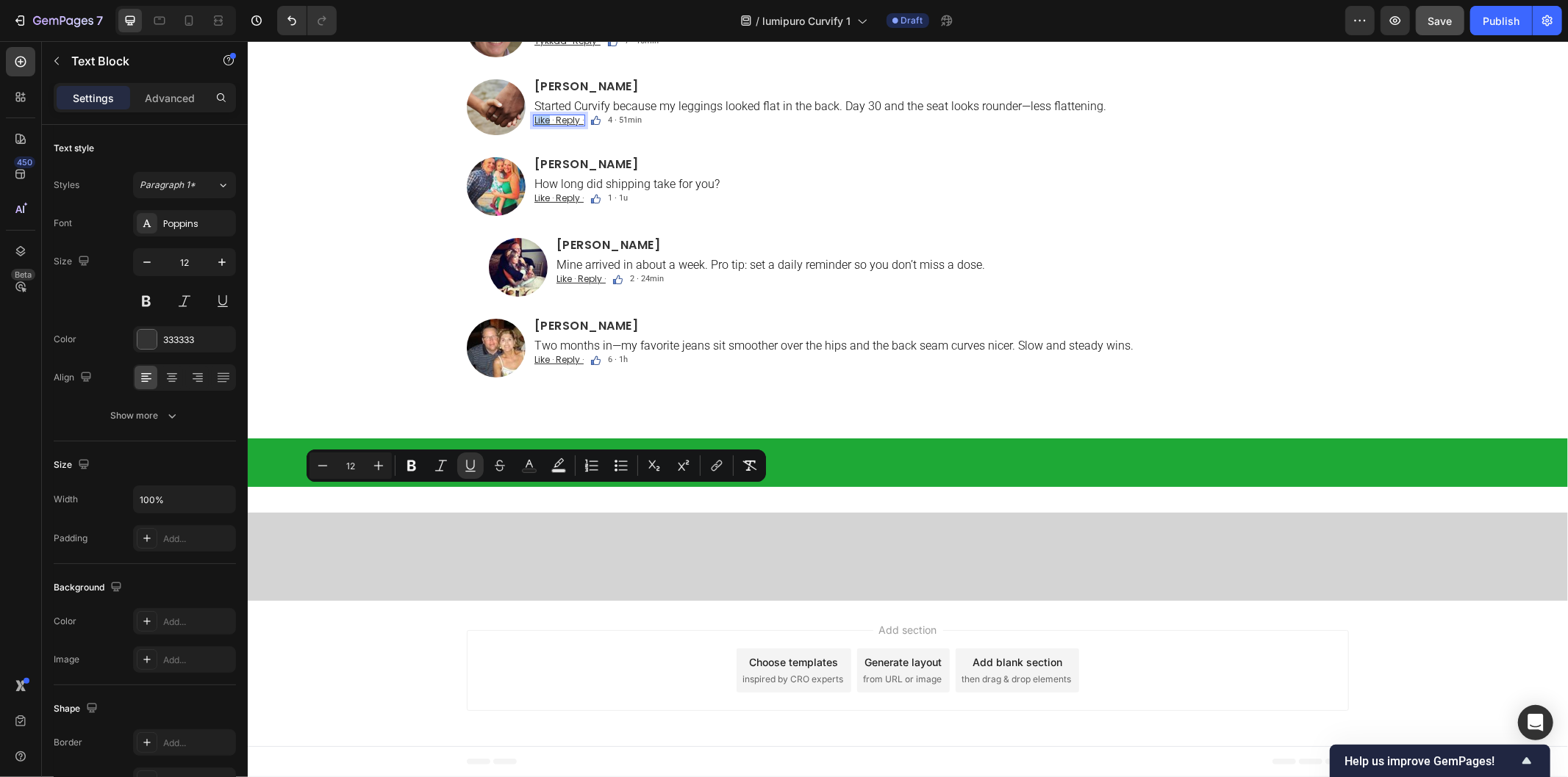
drag, startPoint x: 528, startPoint y: 493, endPoint x: 541, endPoint y: 493, distance: 13.0
click at [541, 125] on u "Like · Reply ·" at bounding box center [559, 119] width 49 height 12
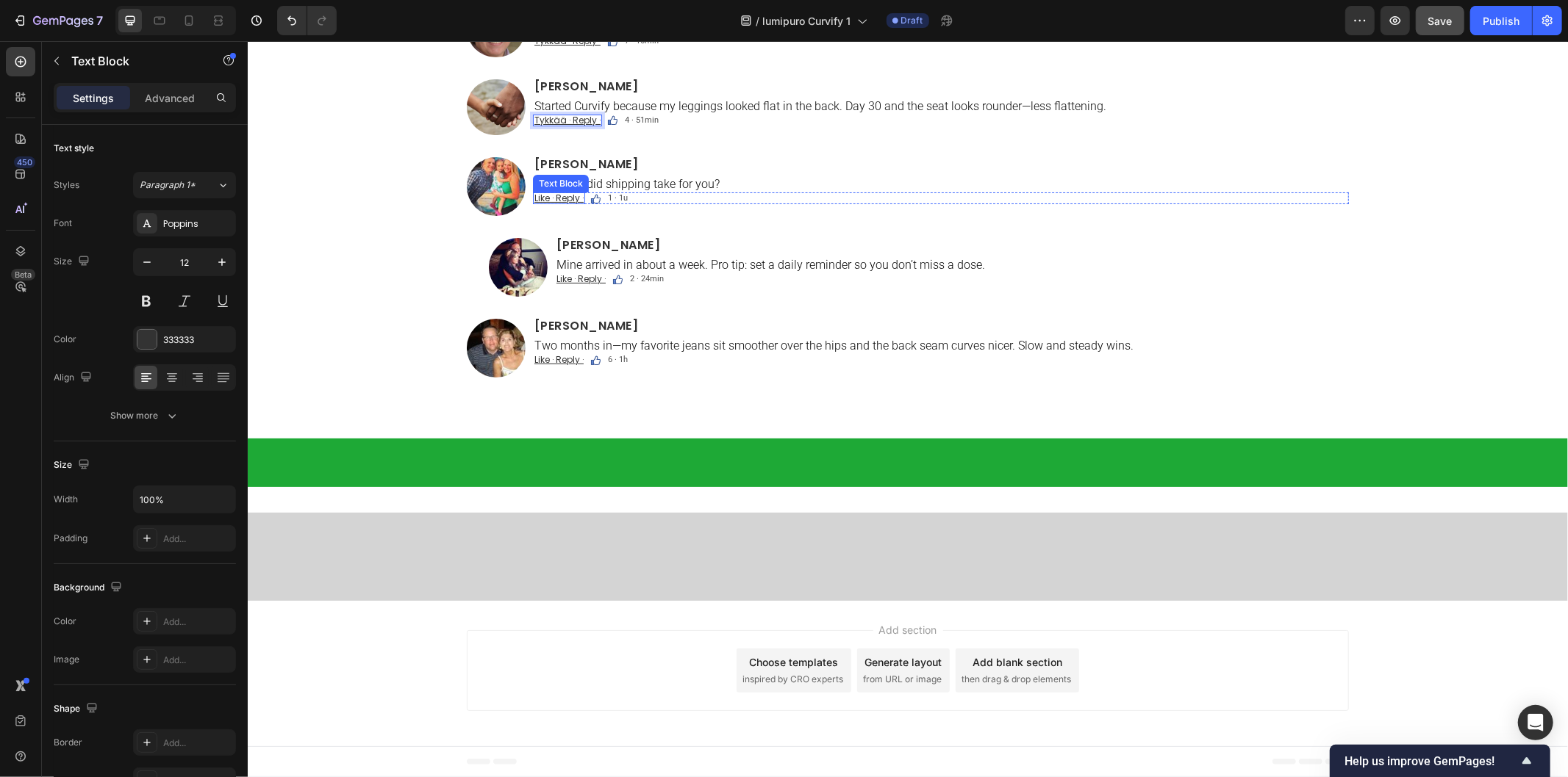
click at [534, 204] on u "Like · Reply ·" at bounding box center [559, 198] width 49 height 12
drag, startPoint x: 527, startPoint y: 572, endPoint x: 544, endPoint y: 572, distance: 17.0
click at [544, 204] on u "Like · Reply ·" at bounding box center [559, 198] width 49 height 12
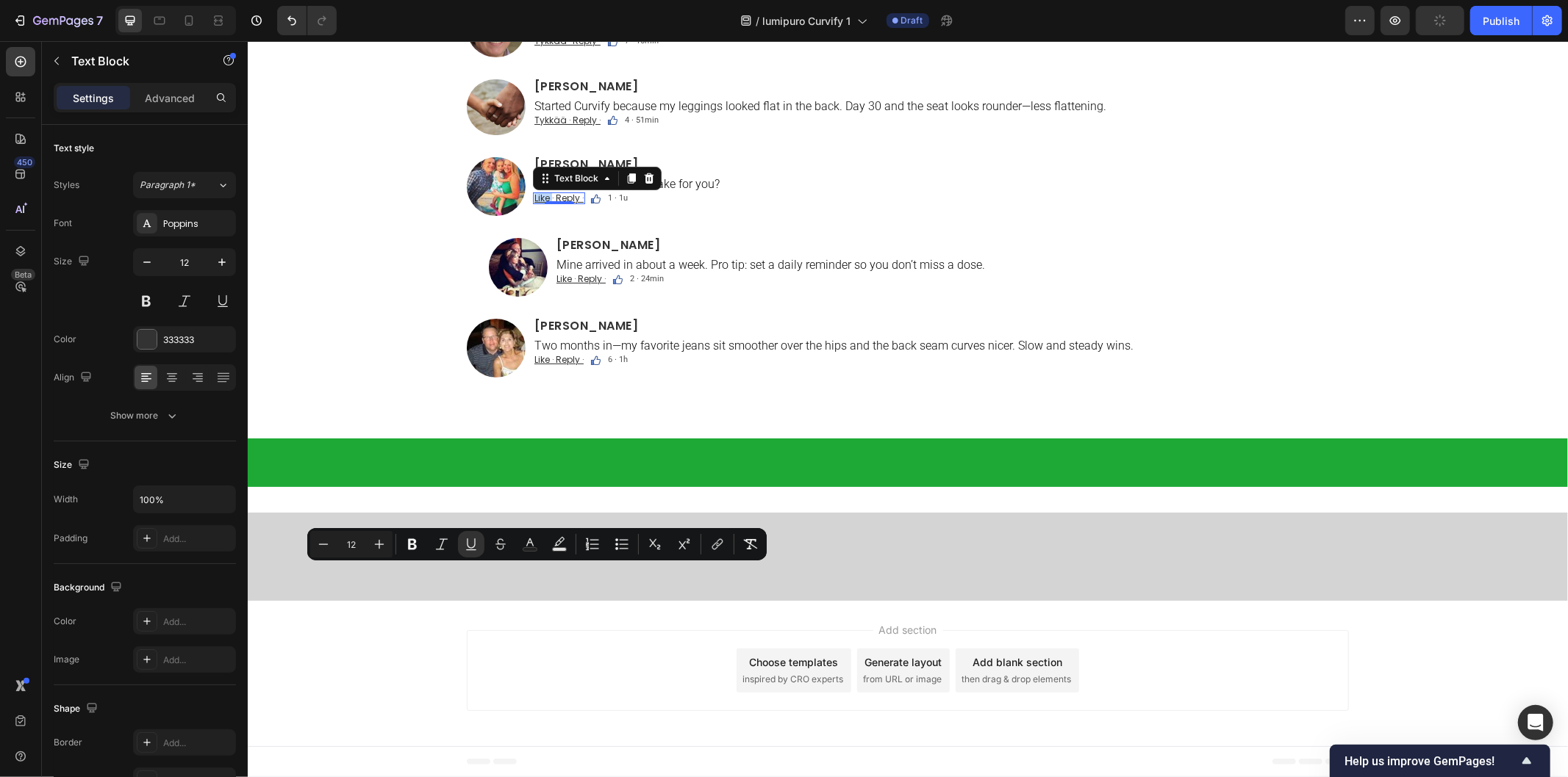
click at [534, 204] on u "Like · Reply ·" at bounding box center [559, 198] width 49 height 12
drag, startPoint x: 528, startPoint y: 573, endPoint x: 542, endPoint y: 573, distance: 14.0
click at [542, 204] on u "Like · Reply ·" at bounding box center [559, 198] width 49 height 12
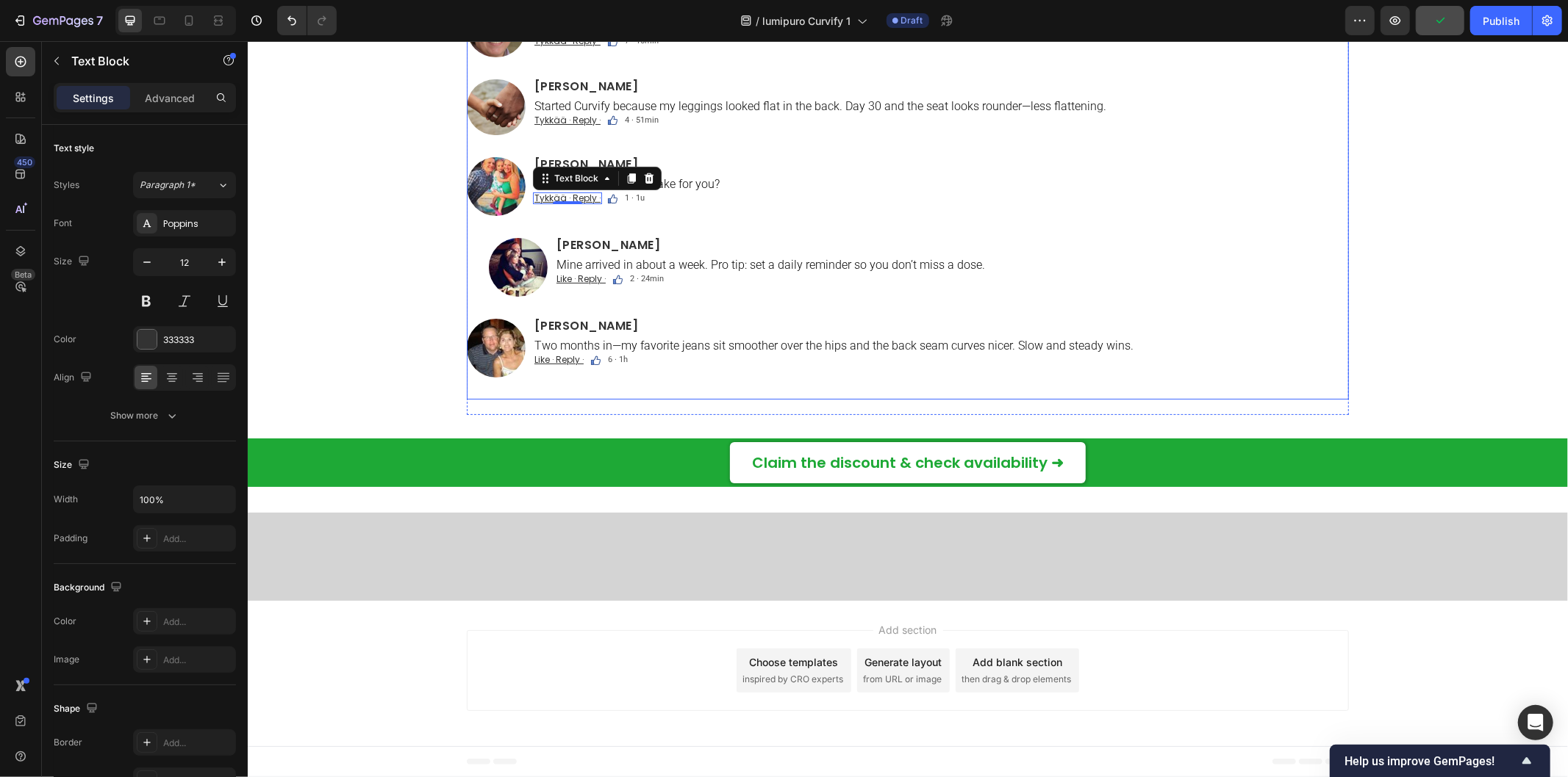
scroll to position [9755, 0]
click at [556, 284] on u "Like · Reply ·" at bounding box center [581, 278] width 49 height 12
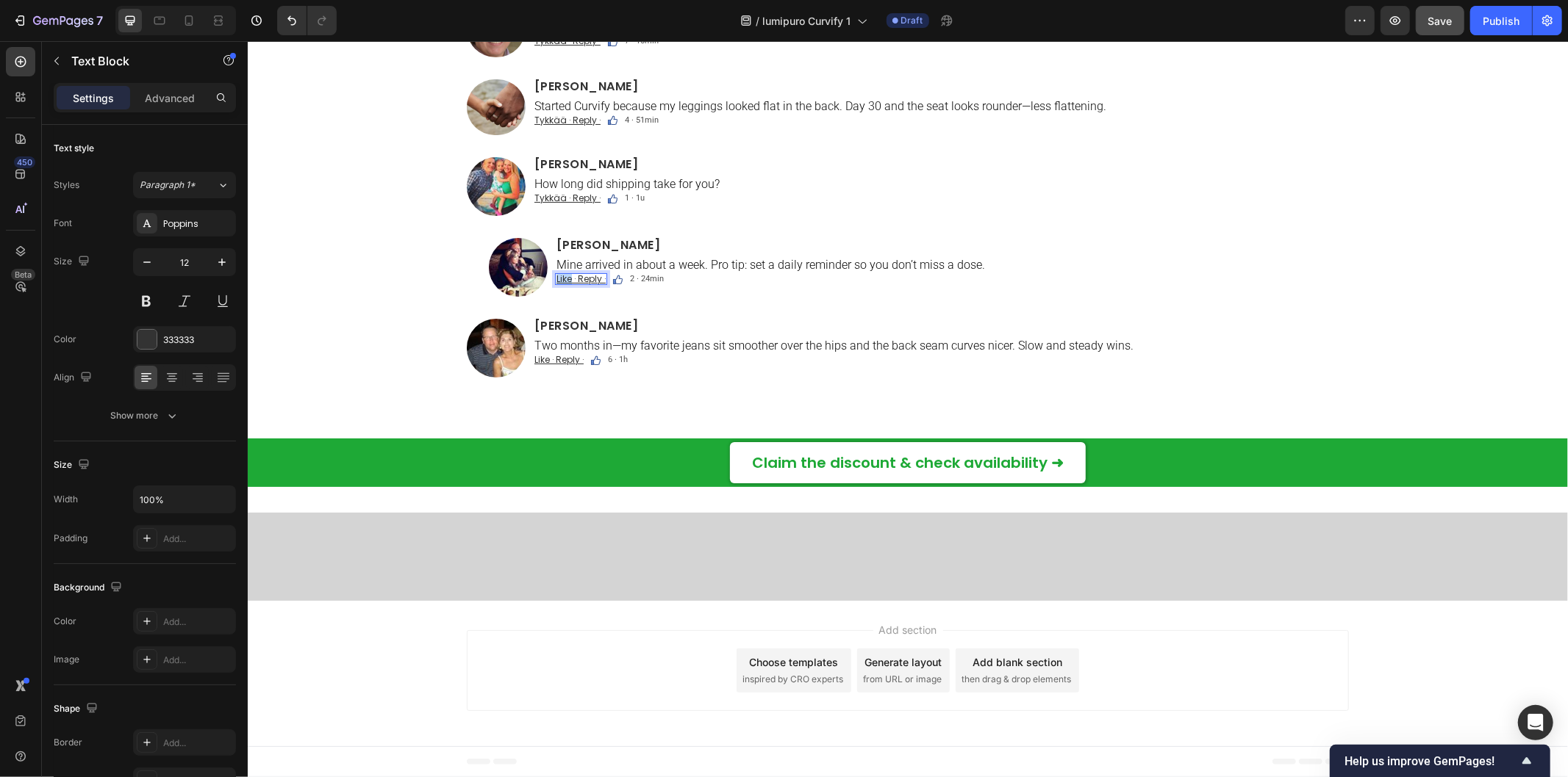
drag, startPoint x: 564, startPoint y: 570, endPoint x: 551, endPoint y: 572, distance: 13.2
click at [556, 284] on u "Like · Reply ·" at bounding box center [581, 278] width 49 height 12
click at [542, 365] on u "Like · Reply ·" at bounding box center [559, 359] width 49 height 12
click at [541, 365] on u "Like · Reply ·" at bounding box center [559, 359] width 49 height 12
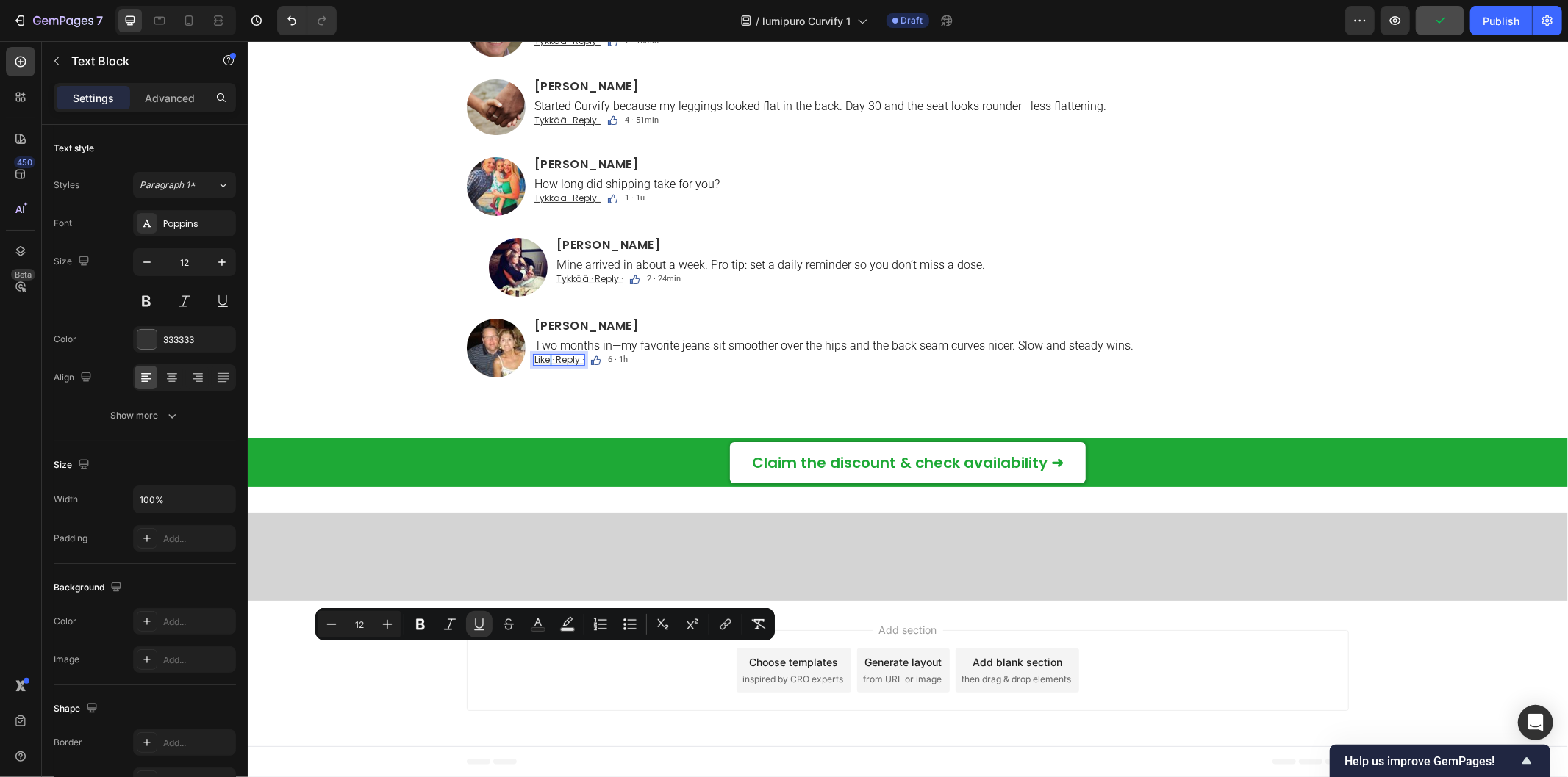
click at [540, 365] on u "Like · Reply ·" at bounding box center [559, 359] width 49 height 12
drag, startPoint x: 539, startPoint y: 651, endPoint x: 527, endPoint y: 654, distance: 12.4
click at [534, 365] on u "Like · Reply ·" at bounding box center [559, 359] width 49 height 12
drag, startPoint x: 527, startPoint y: 651, endPoint x: 543, endPoint y: 652, distance: 16.0
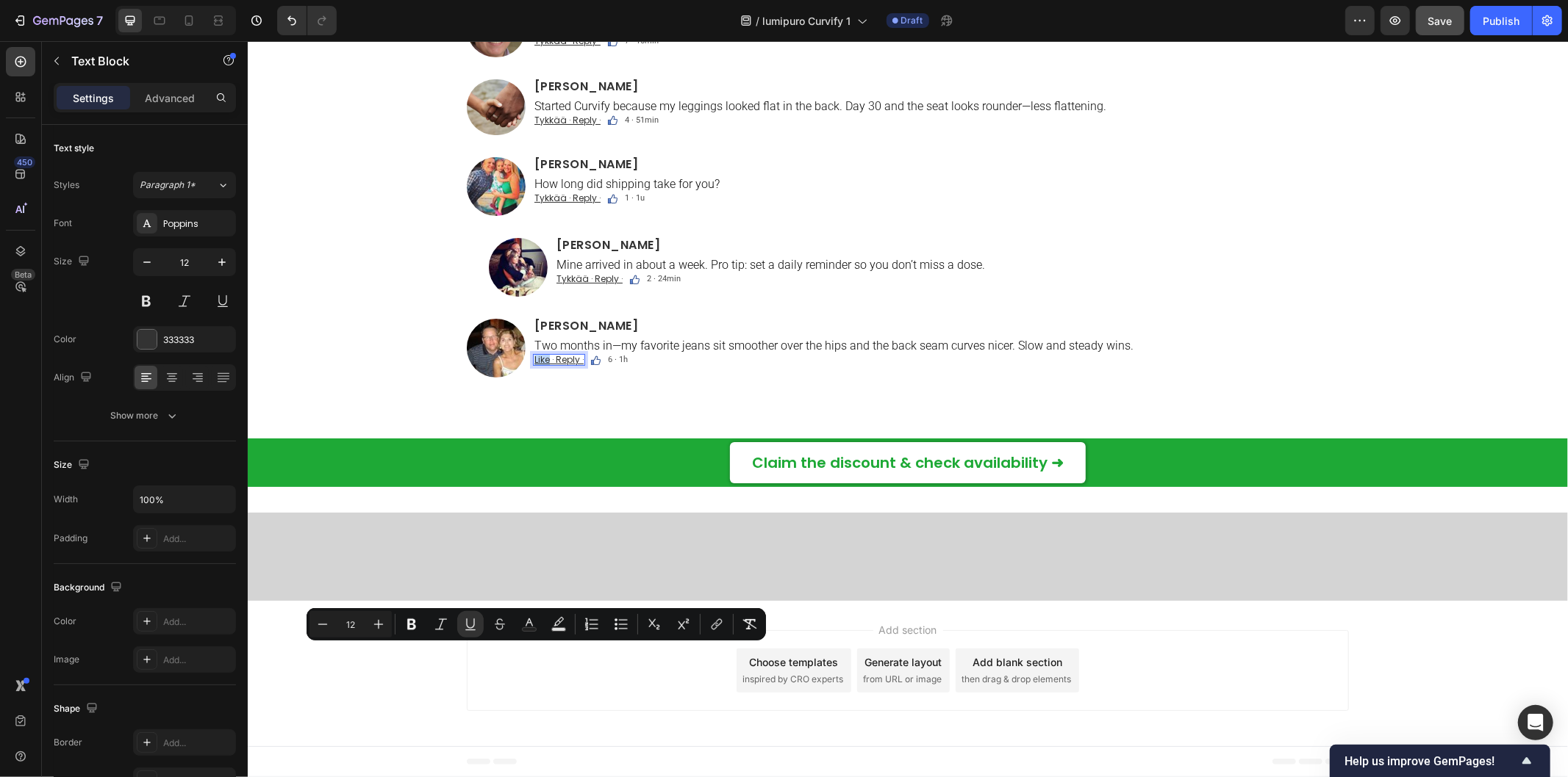
click at [543, 365] on u "Like · Reply ·" at bounding box center [559, 359] width 49 height 12
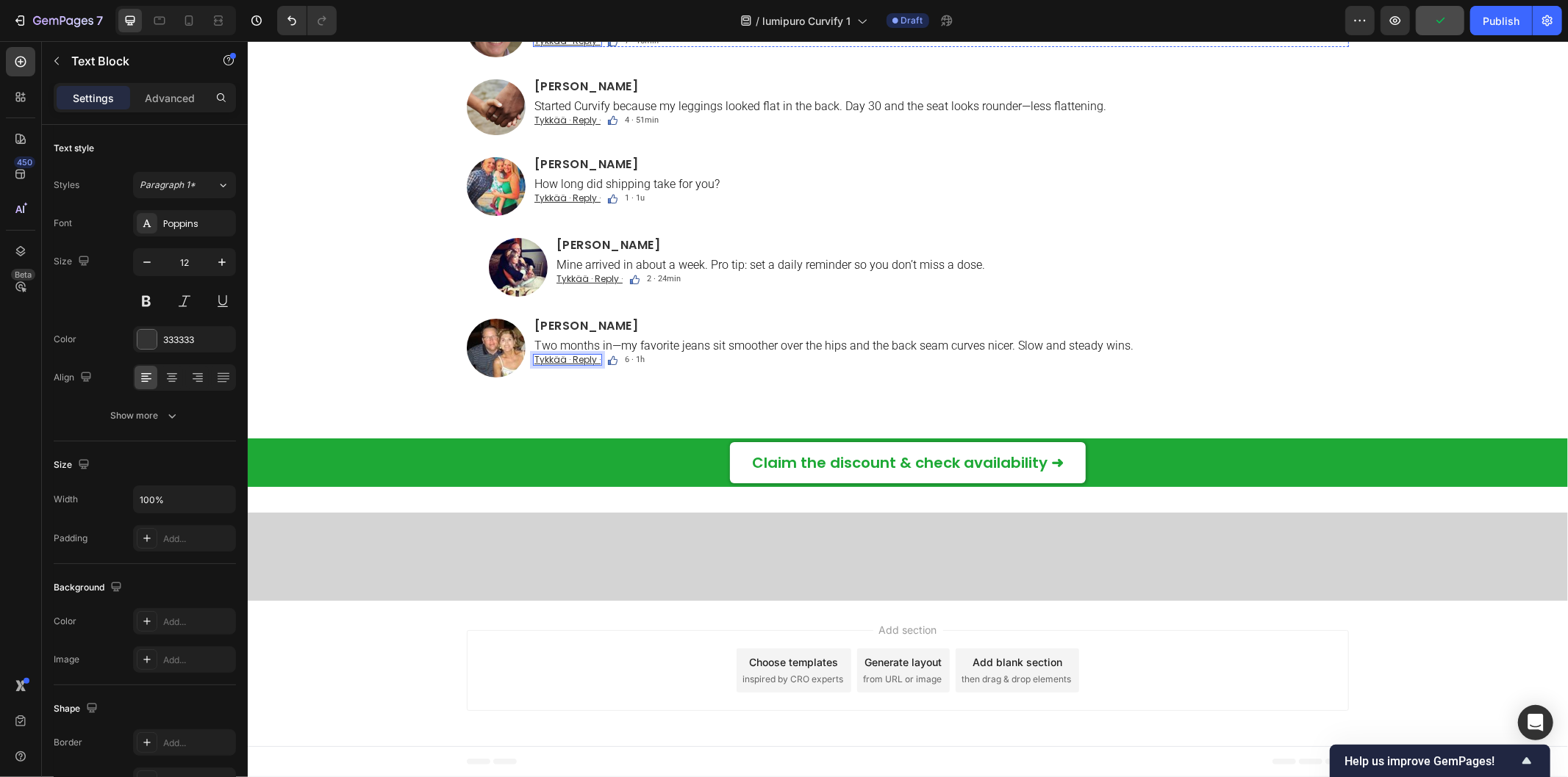
click at [565, 46] on u "Tykkää · Reply ·" at bounding box center [566, 40] width 66 height 12
click at [568, 46] on u "Tykkää · Reply ·" at bounding box center [566, 40] width 66 height 12
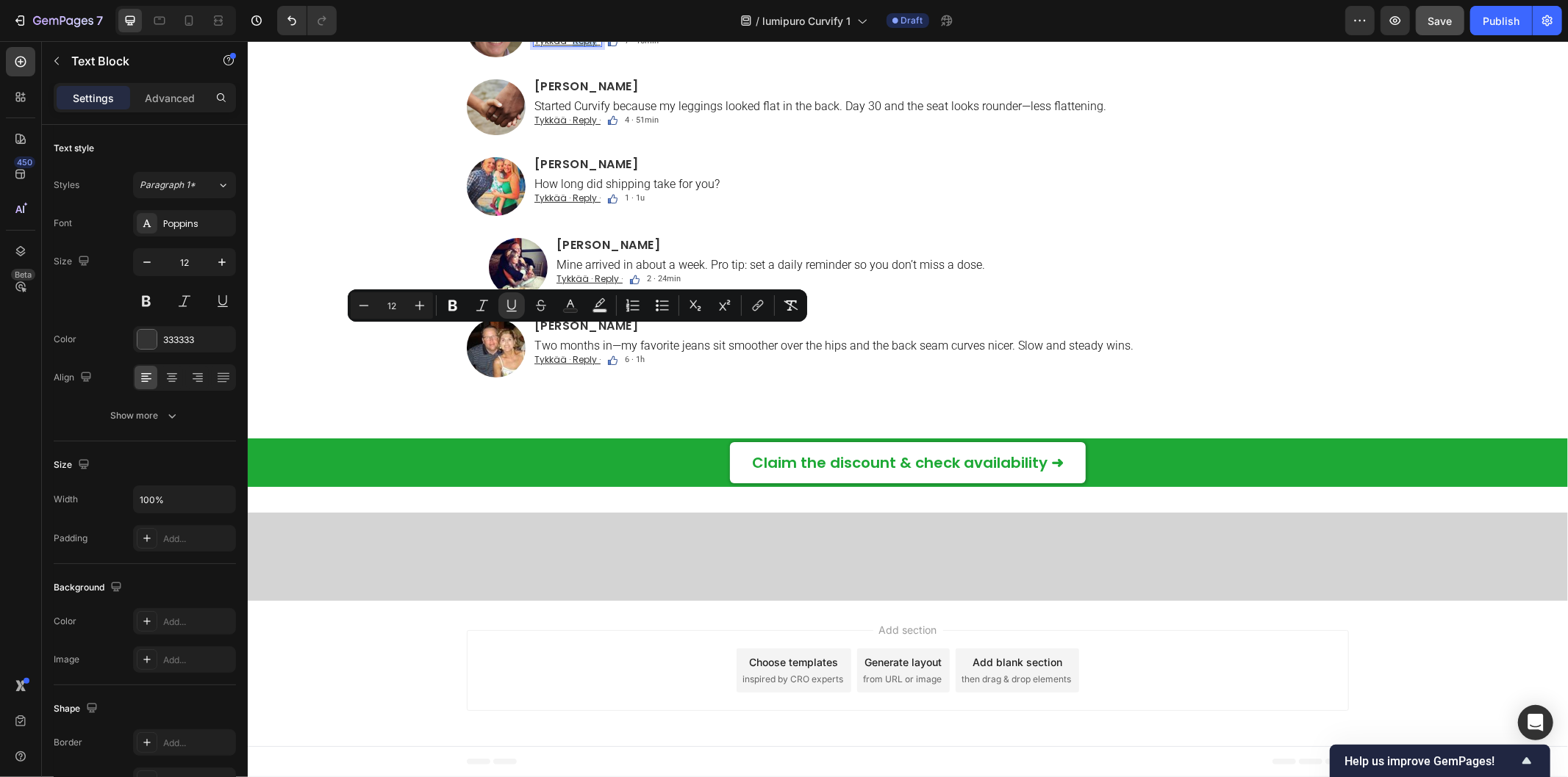
drag, startPoint x: 566, startPoint y: 332, endPoint x: 586, endPoint y: 335, distance: 20.2
click at [586, 46] on u "Tykkää · Reply ·" at bounding box center [566, 40] width 66 height 12
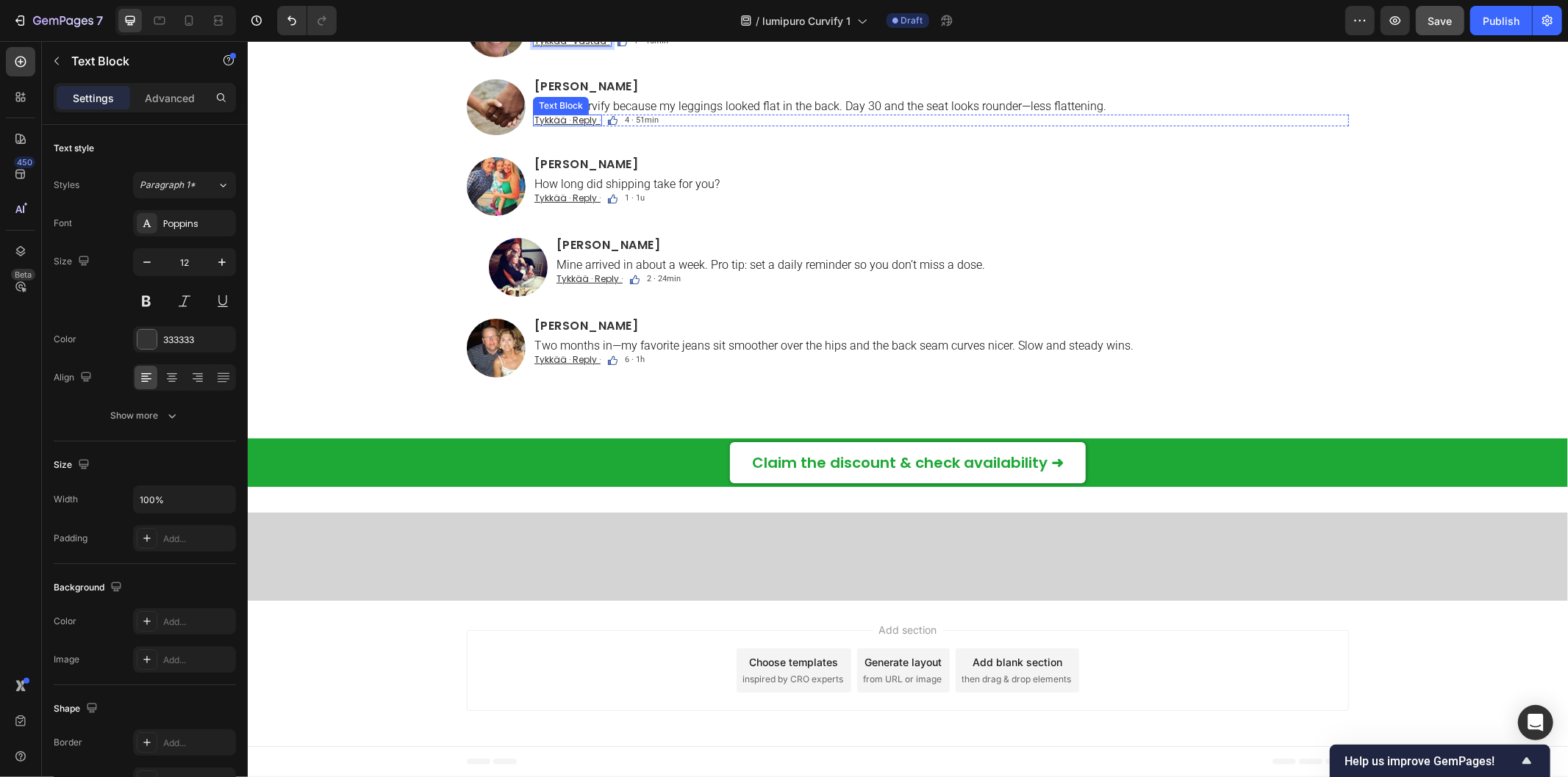
click at [564, 125] on u "Tykkää · Reply ·" at bounding box center [566, 119] width 66 height 12
click at [565, 125] on u "Tykkää · Reply ·" at bounding box center [566, 119] width 66 height 12
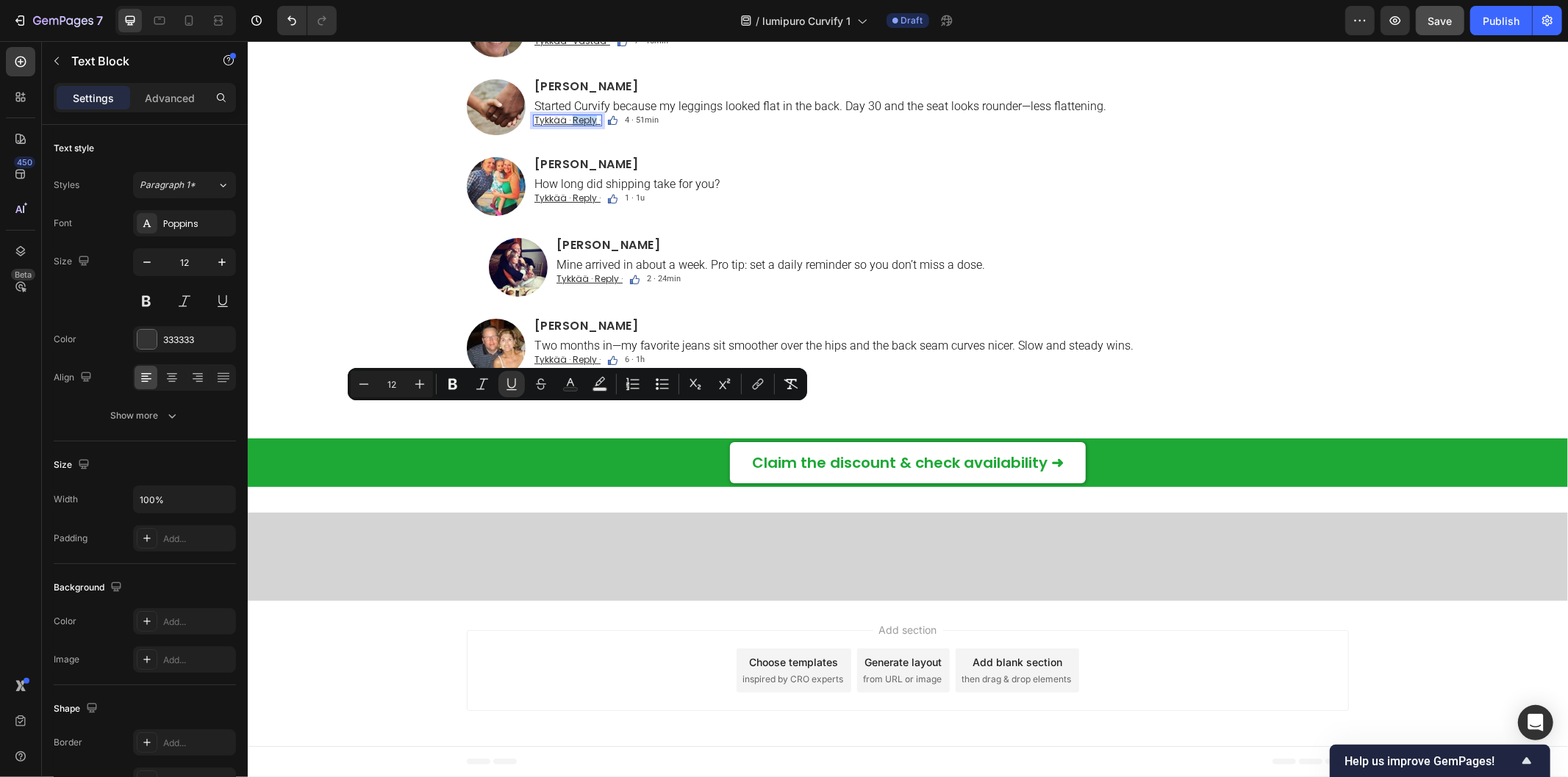
drag, startPoint x: 565, startPoint y: 411, endPoint x: 575, endPoint y: 411, distance: 10.0
click at [575, 125] on u "Tykkää · Reply ·" at bounding box center [566, 119] width 66 height 12
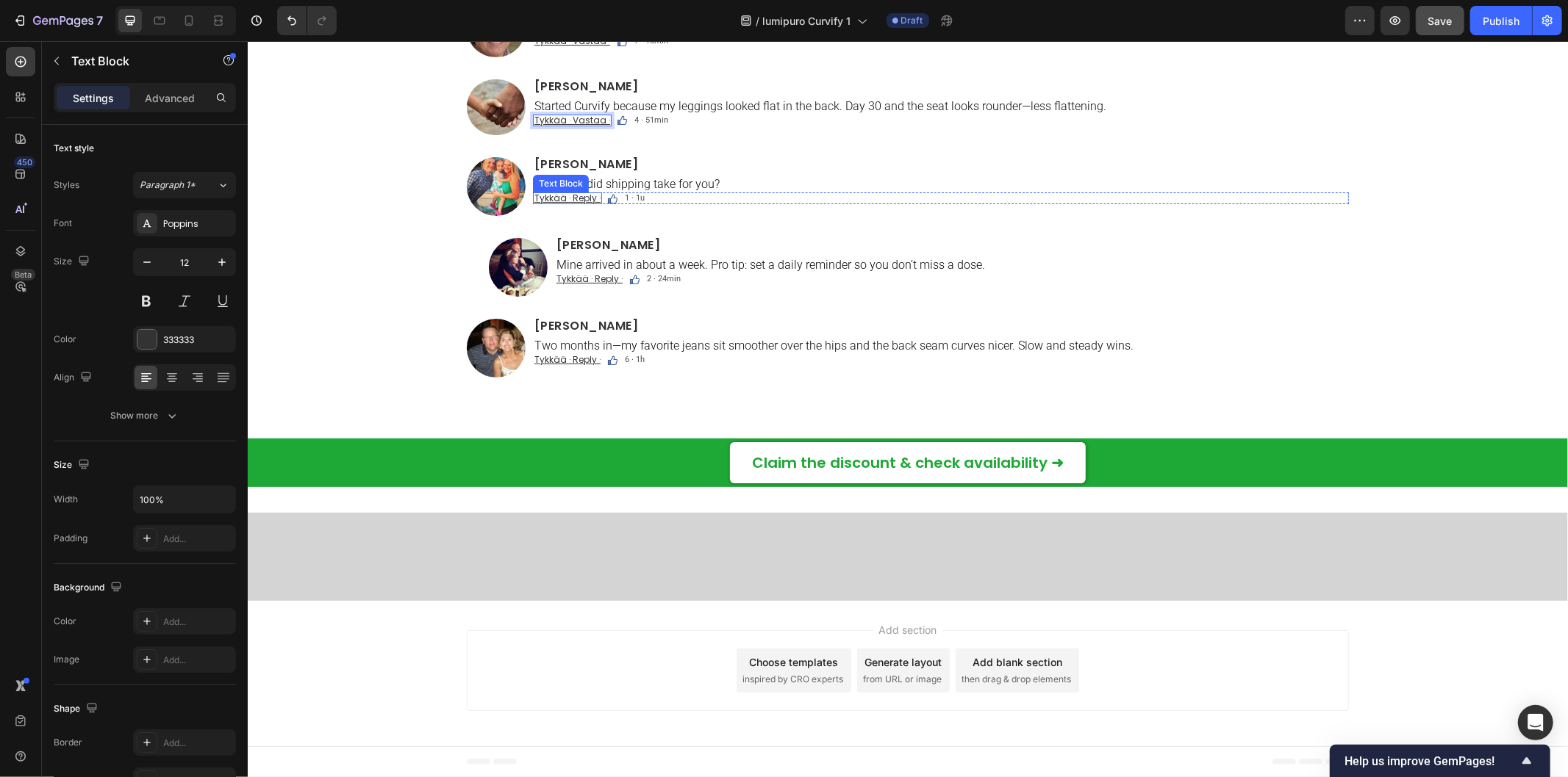
click at [566, 204] on u "Tykkää · Reply ·" at bounding box center [566, 198] width 66 height 12
drag, startPoint x: 566, startPoint y: 492, endPoint x: 587, endPoint y: 491, distance: 21.0
click at [587, 204] on u "Tykkää · Reply ·" at bounding box center [566, 198] width 66 height 12
click at [587, 284] on u "Tykkää · Reply ·" at bounding box center [589, 278] width 66 height 12
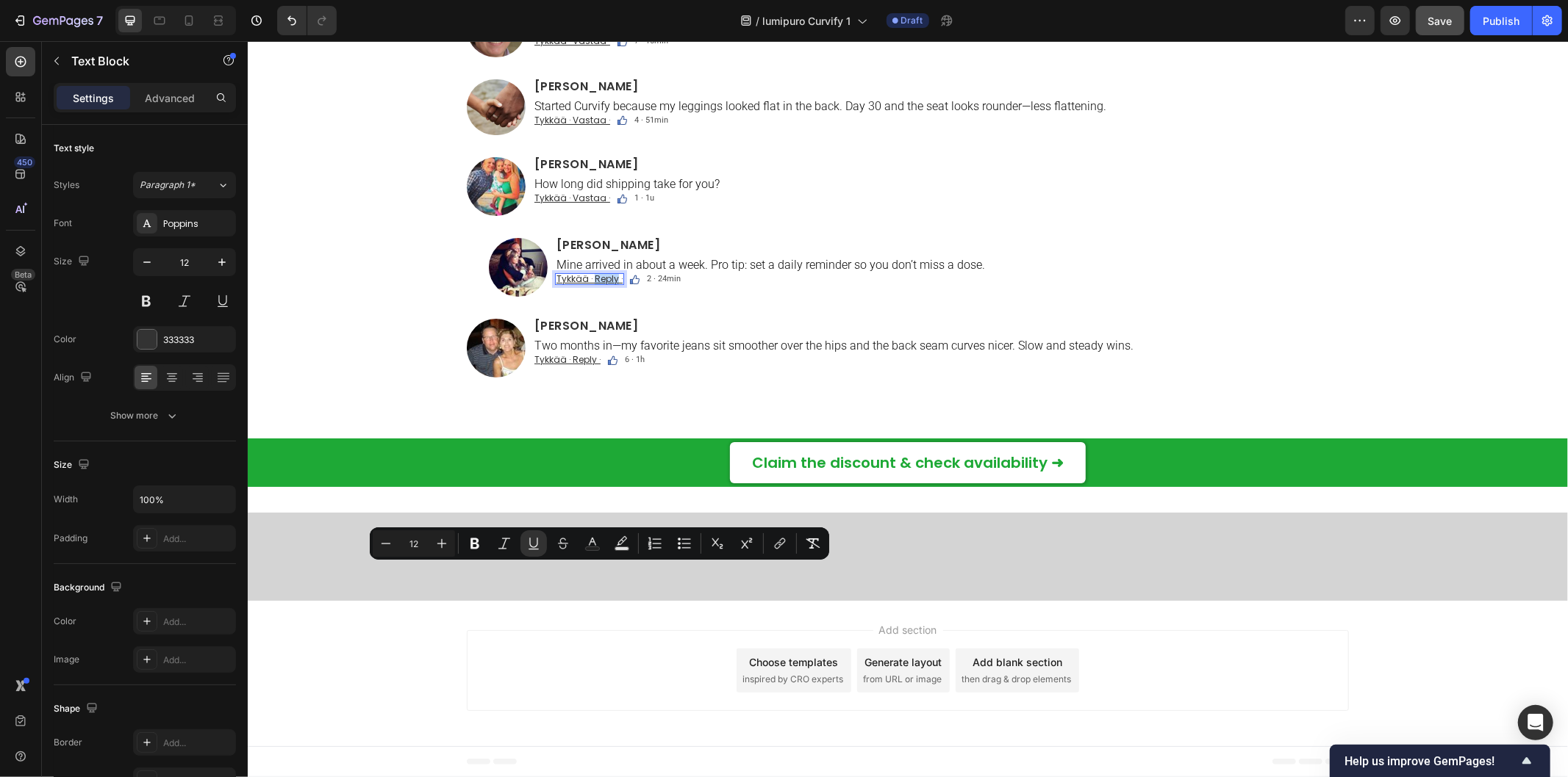
drag, startPoint x: 587, startPoint y: 571, endPoint x: 608, endPoint y: 574, distance: 21.2
click at [608, 284] on u "Tykkää · Reply ·" at bounding box center [589, 278] width 66 height 12
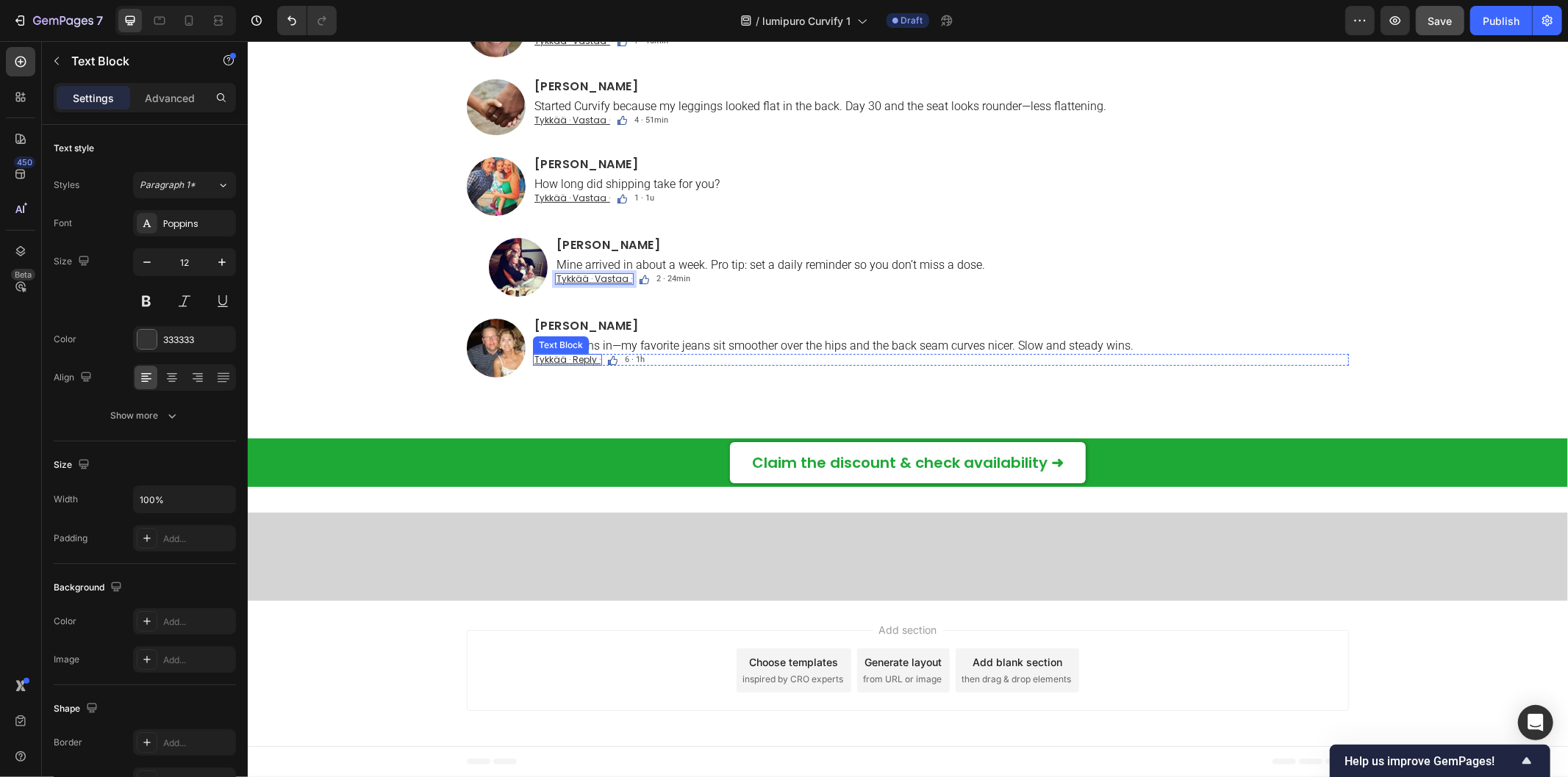
click at [566, 365] on u "Tykkää · Reply ·" at bounding box center [566, 359] width 66 height 12
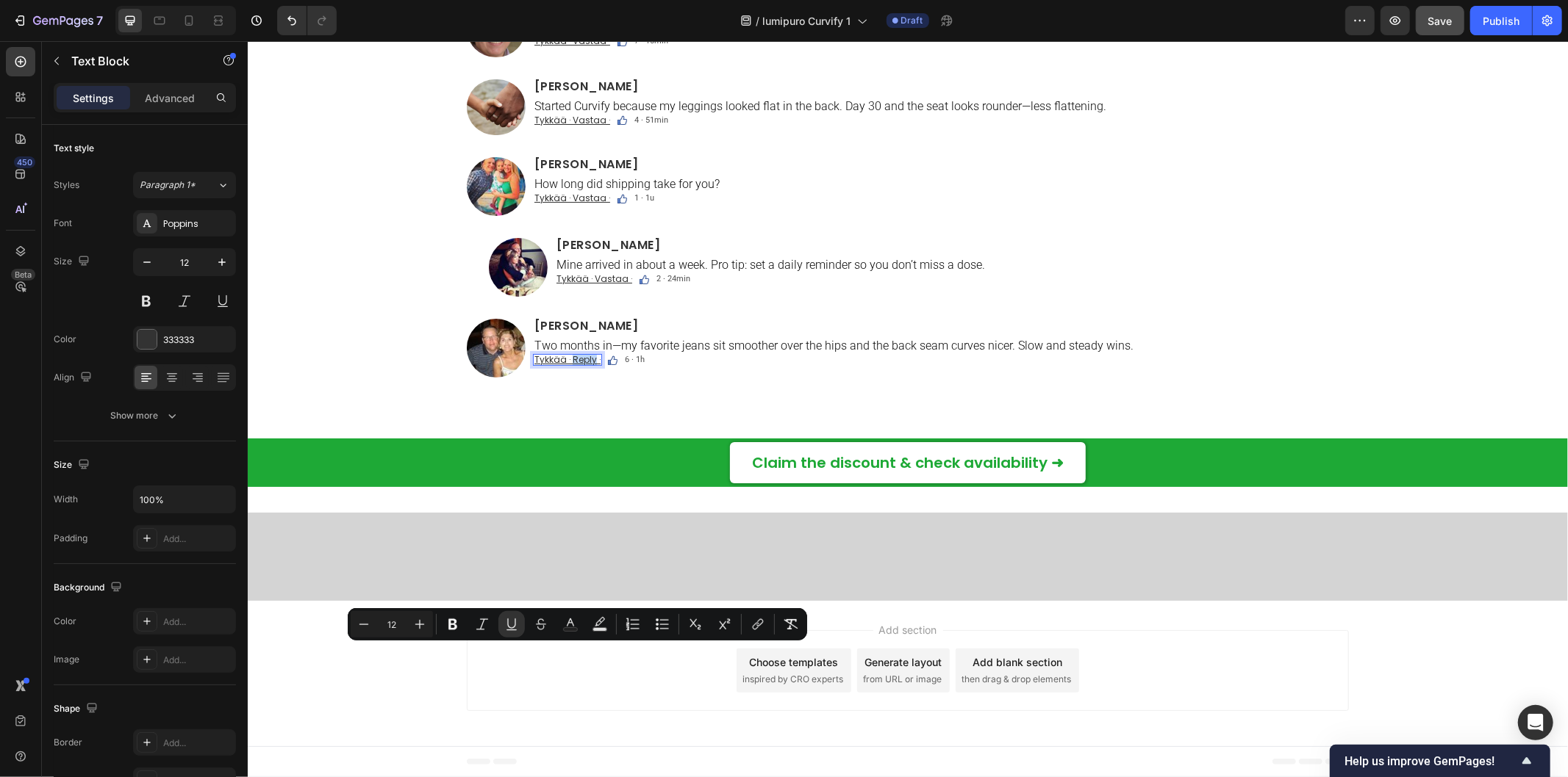
drag, startPoint x: 566, startPoint y: 652, endPoint x: 589, endPoint y: 655, distance: 23.2
click at [589, 365] on u "Tykkää · Reply ·" at bounding box center [566, 359] width 66 height 12
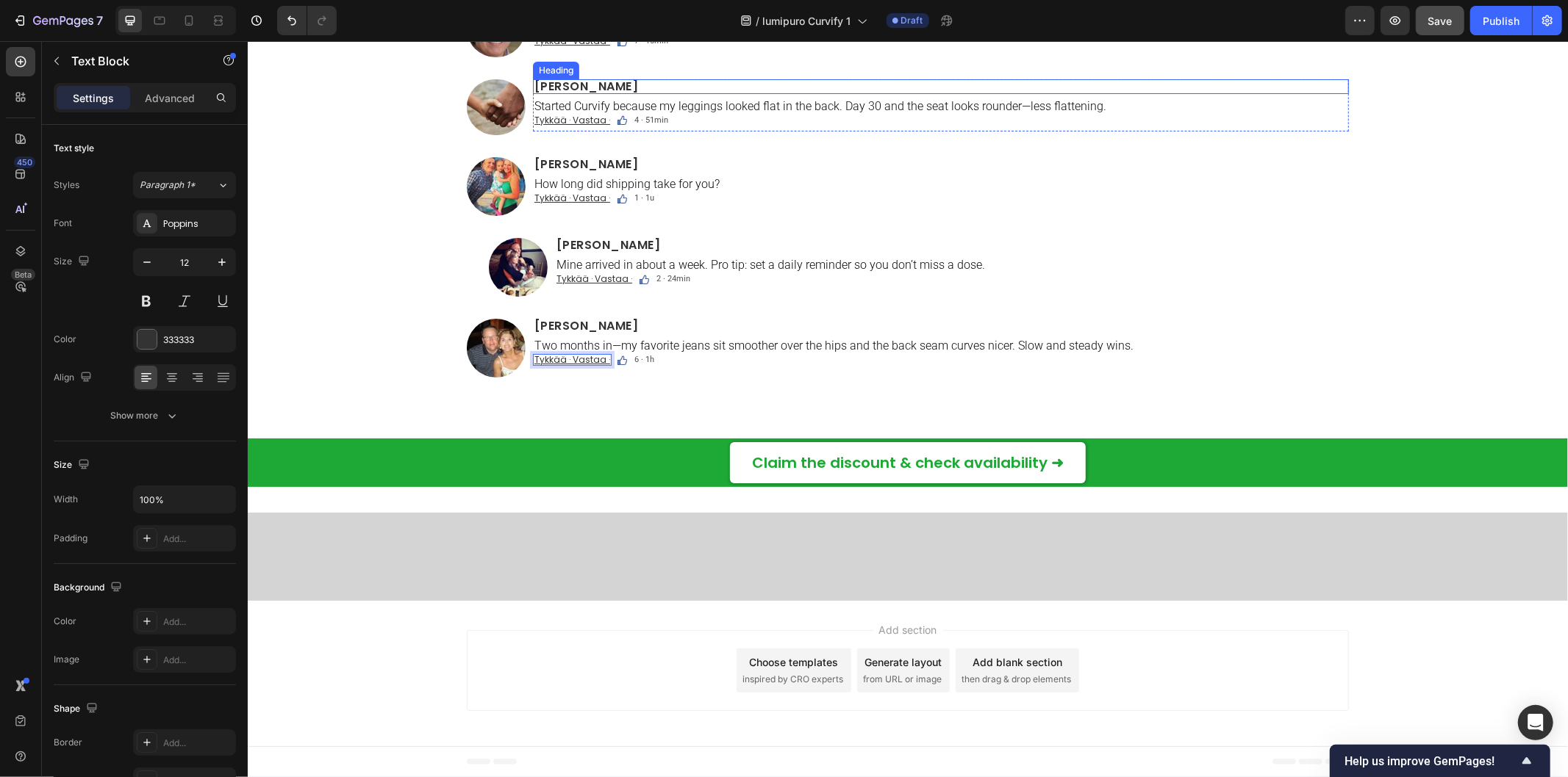
click at [532, 93] on h2 "[PERSON_NAME]" at bounding box center [940, 86] width 816 height 15
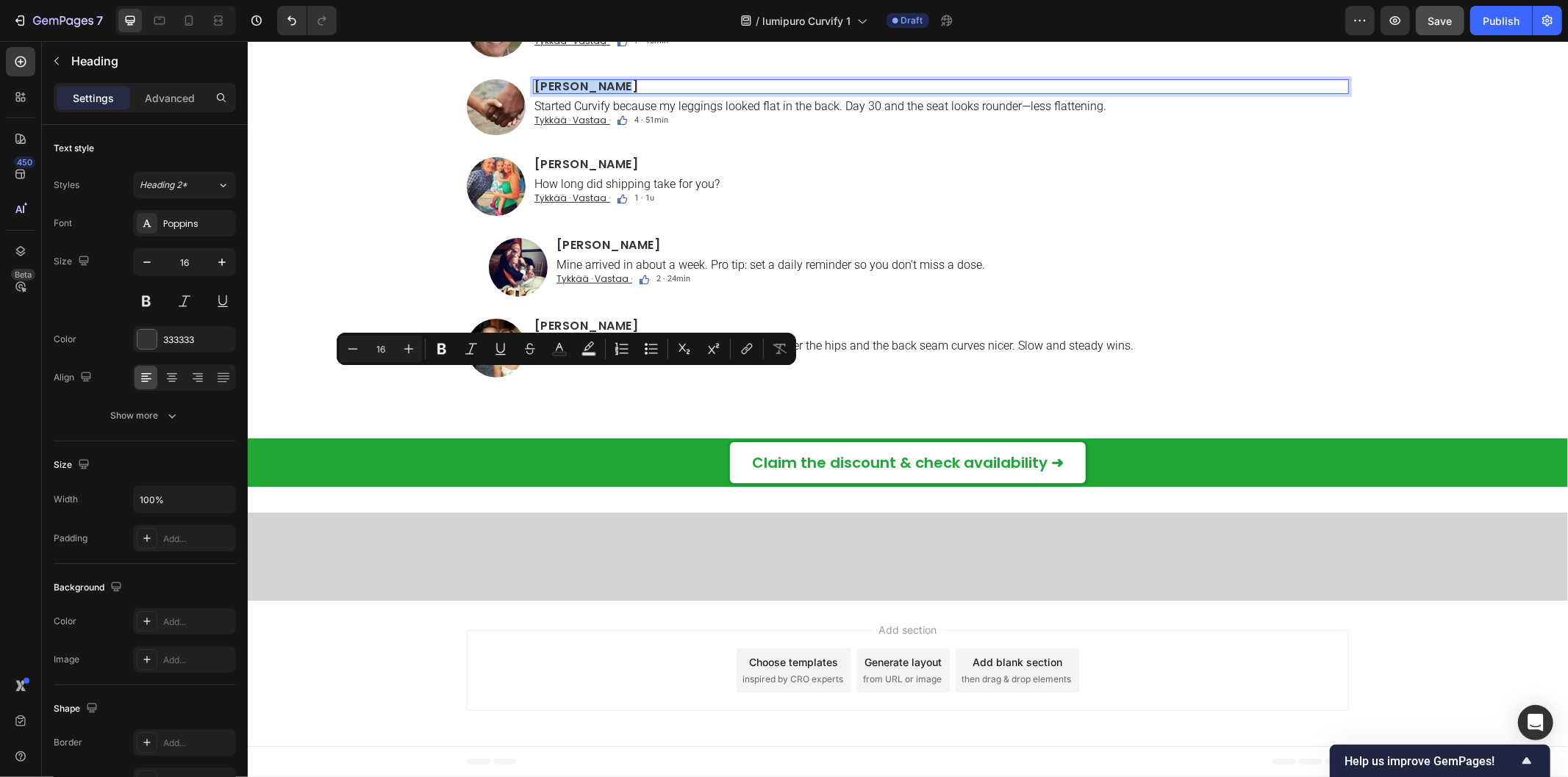
drag, startPoint x: 529, startPoint y: 379, endPoint x: 605, endPoint y: 379, distance: 76.0
click at [605, 92] on p "[PERSON_NAME]" at bounding box center [940, 86] width 813 height 11
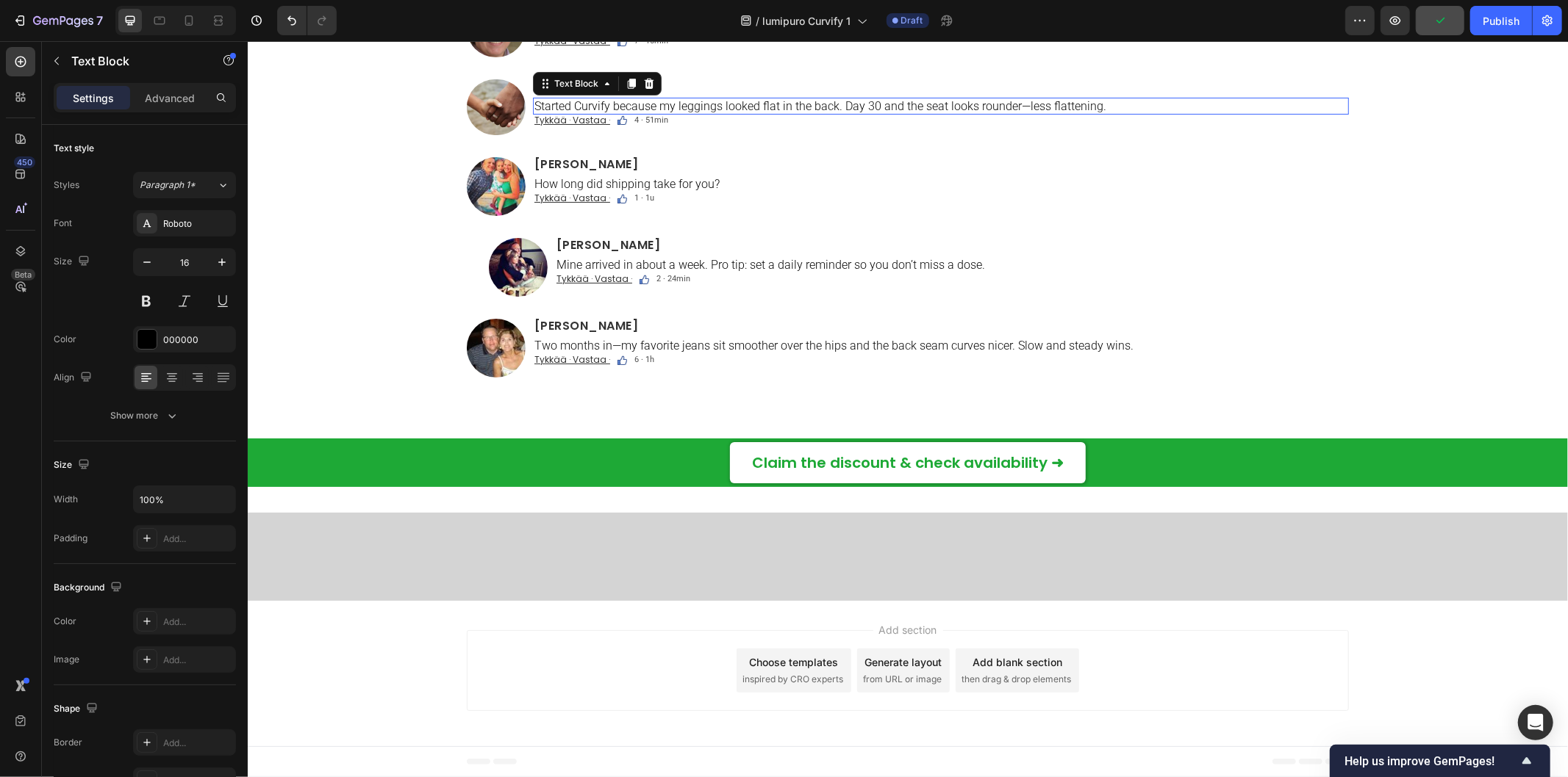
click at [534, 112] on p "Started Curvify because my leggings looked flat in the back. Day 30 and the sea…" at bounding box center [940, 106] width 813 height 14
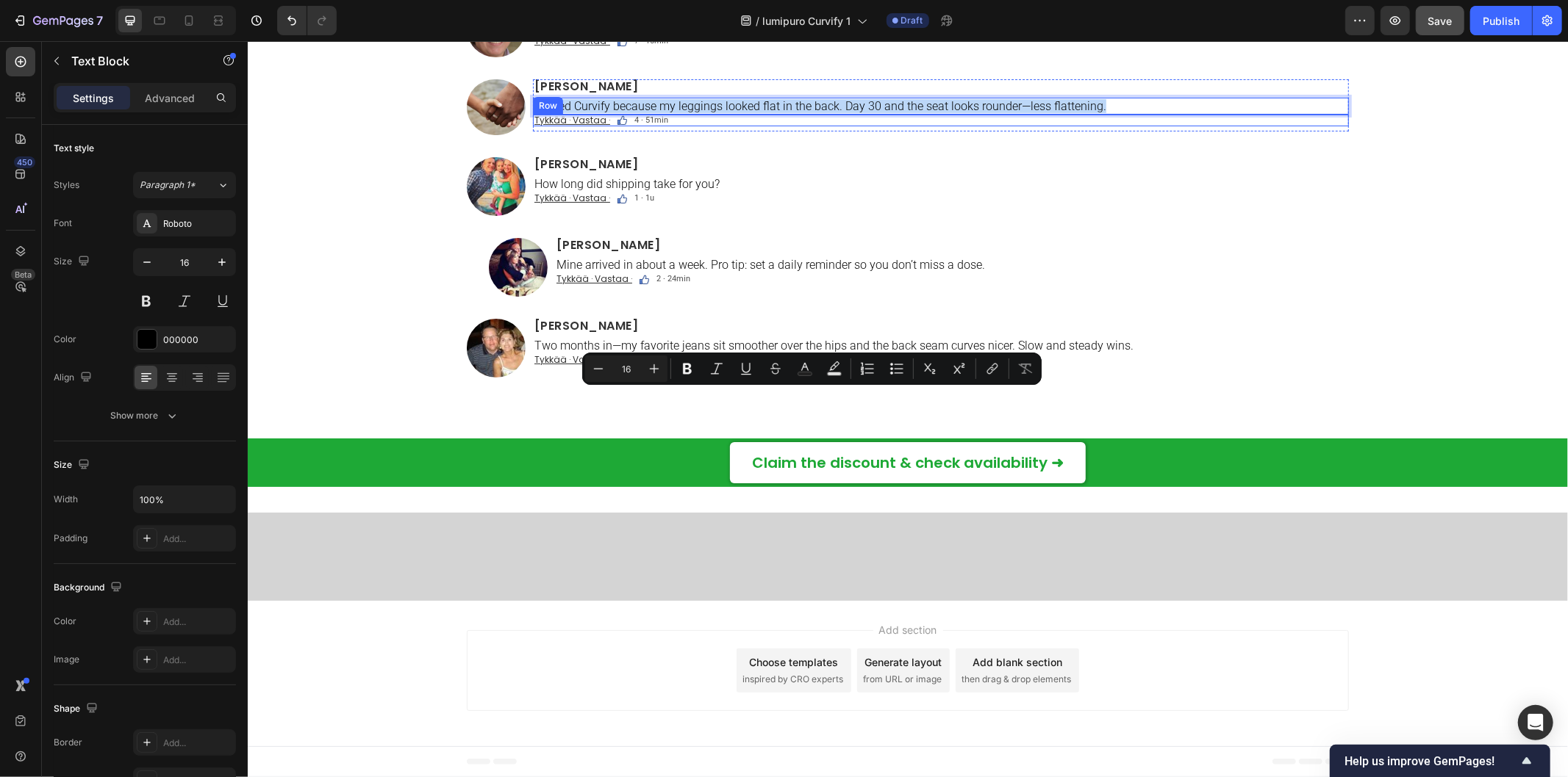
drag, startPoint x: 536, startPoint y: 396, endPoint x: 1115, endPoint y: 408, distance: 579.1
click at [1115, 131] on div "Sofia Puranen Heading Started Curvify because my leggings looked flat in the ba…" at bounding box center [940, 104] width 816 height 52
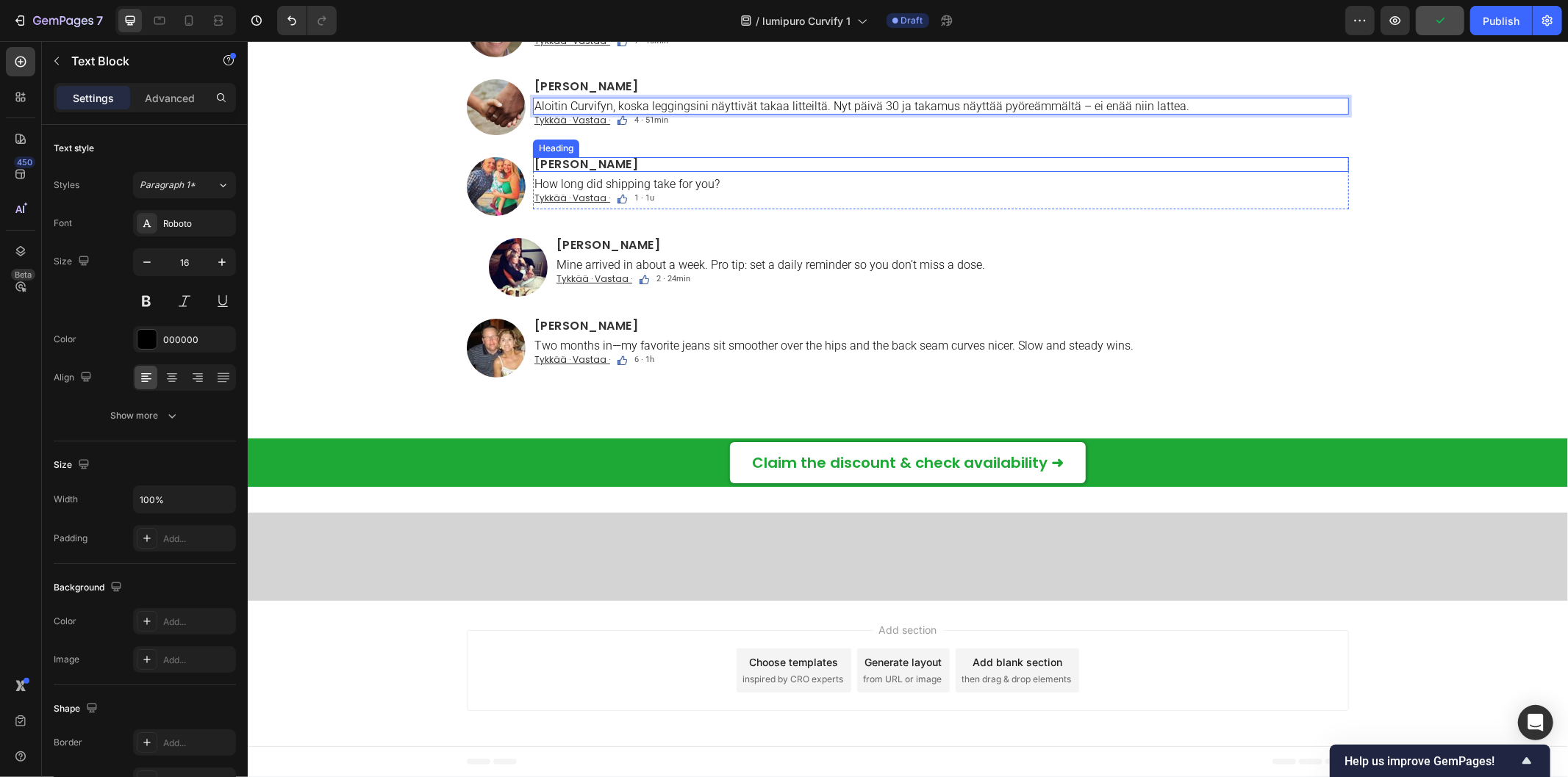
click at [533, 171] on h2 "[PERSON_NAME]" at bounding box center [940, 163] width 816 height 15
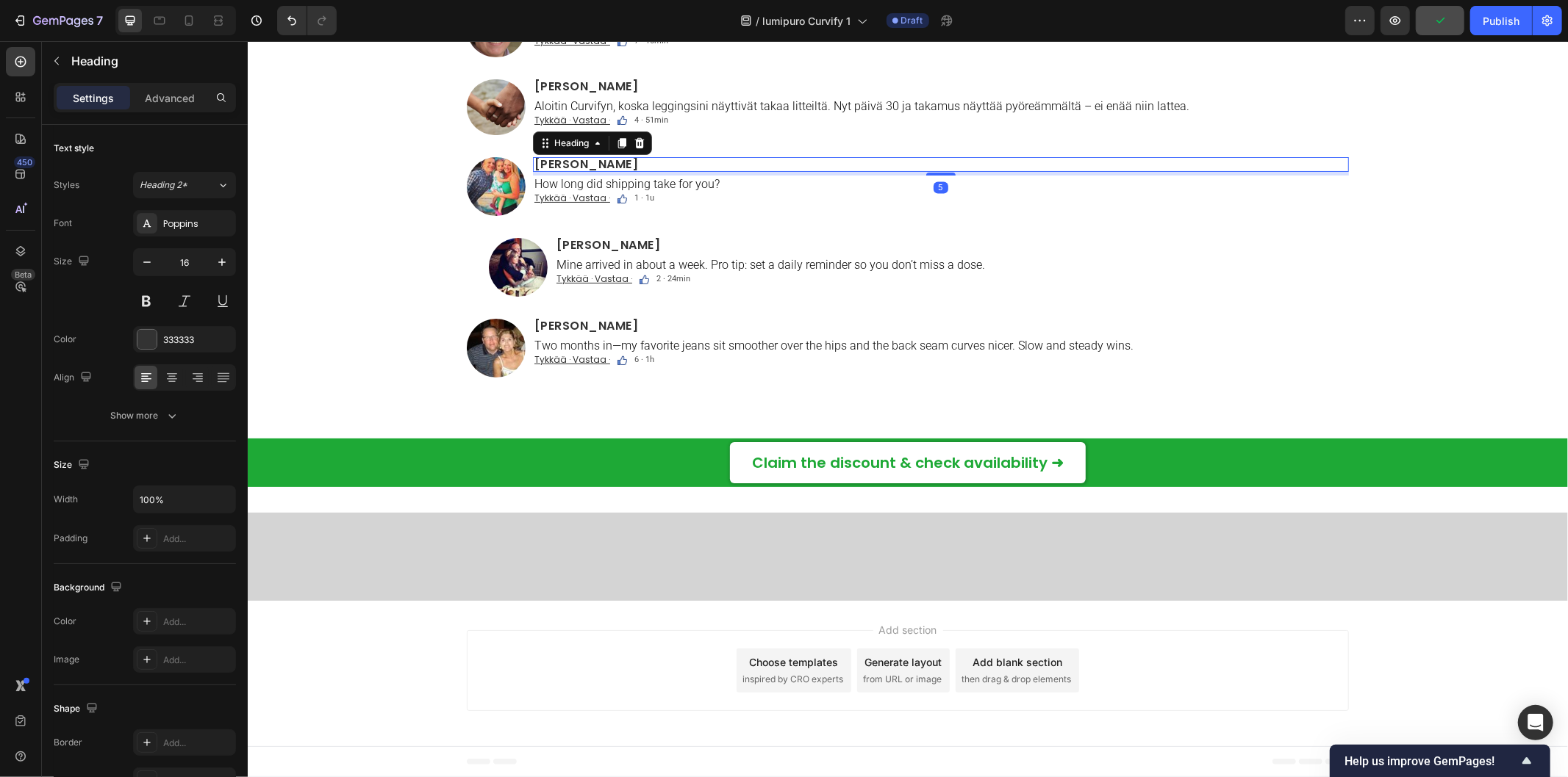
click at [533, 171] on h2 "[PERSON_NAME]" at bounding box center [940, 163] width 816 height 15
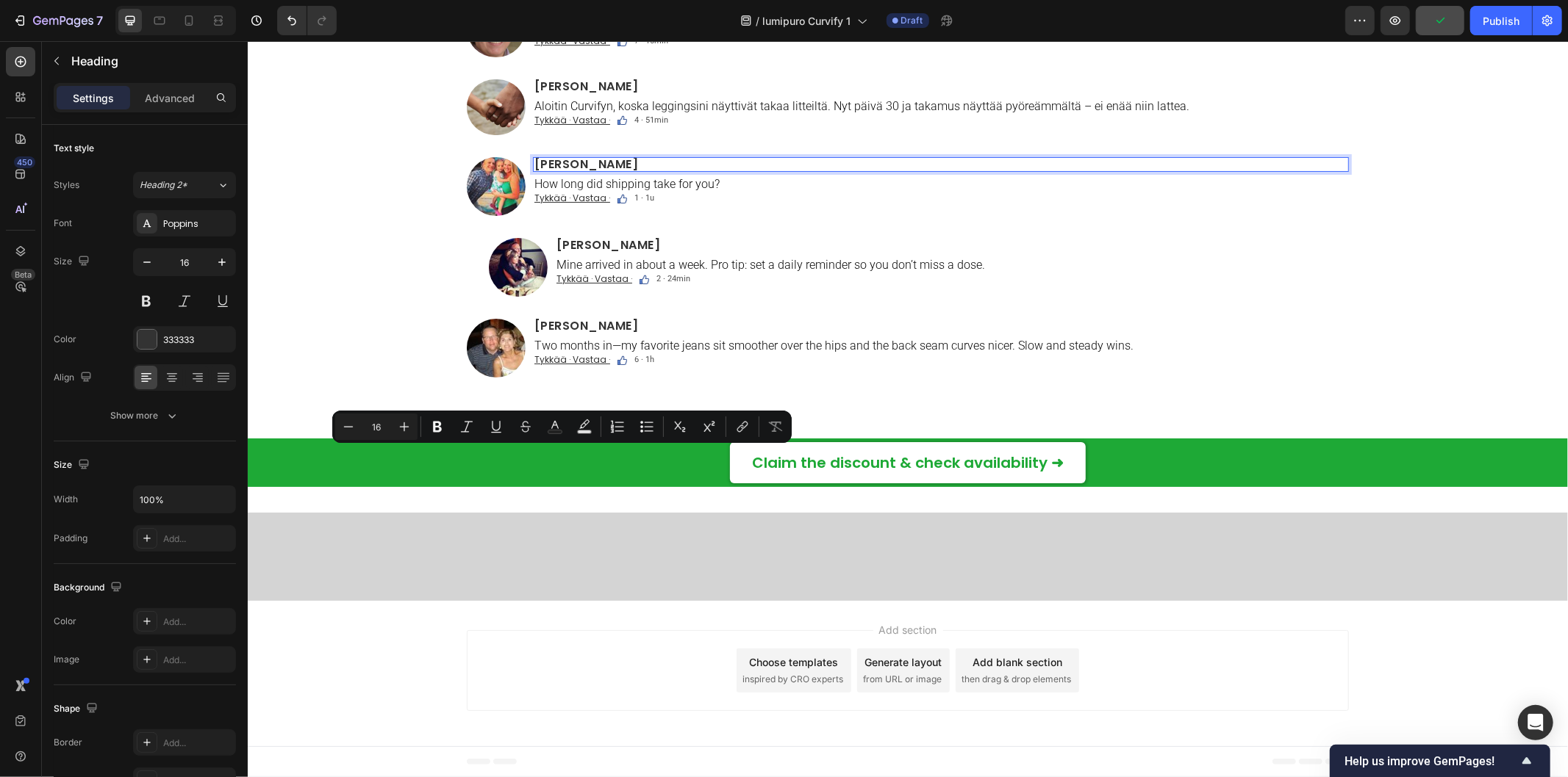
click at [534, 169] on p "[PERSON_NAME]" at bounding box center [940, 163] width 813 height 11
drag, startPoint x: 530, startPoint y: 457, endPoint x: 708, endPoint y: 460, distance: 178.0
click at [708, 169] on p "[PERSON_NAME]" at bounding box center [940, 163] width 813 height 11
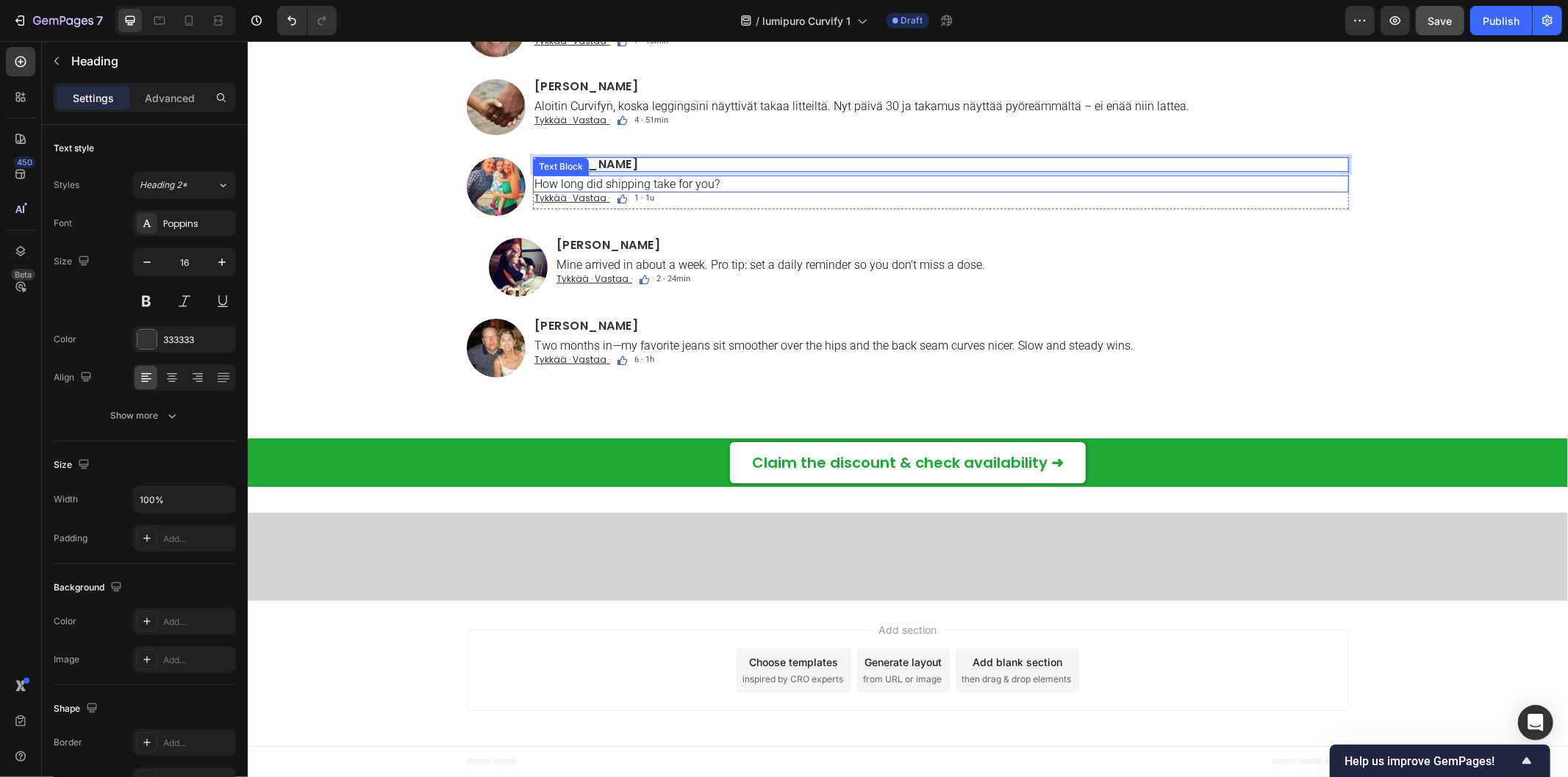
click at [534, 191] on p "How long did shipping take for you?" at bounding box center [940, 183] width 813 height 14
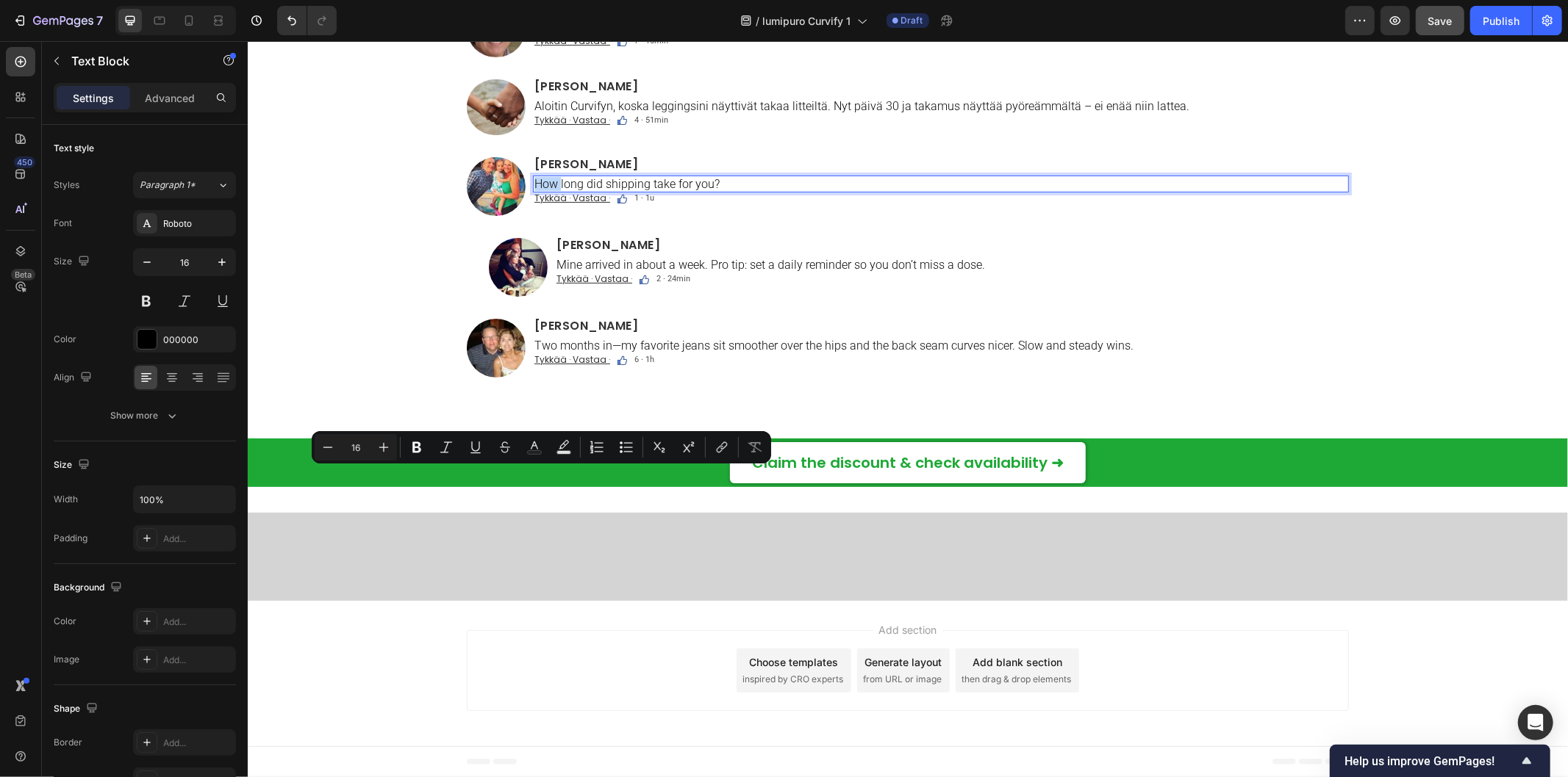
click at [534, 191] on p "How long did shipping take for you?" at bounding box center [940, 183] width 813 height 14
drag, startPoint x: 528, startPoint y: 478, endPoint x: 754, endPoint y: 477, distance: 226.0
click at [754, 191] on p "How long did shipping take for you?" at bounding box center [940, 183] width 813 height 14
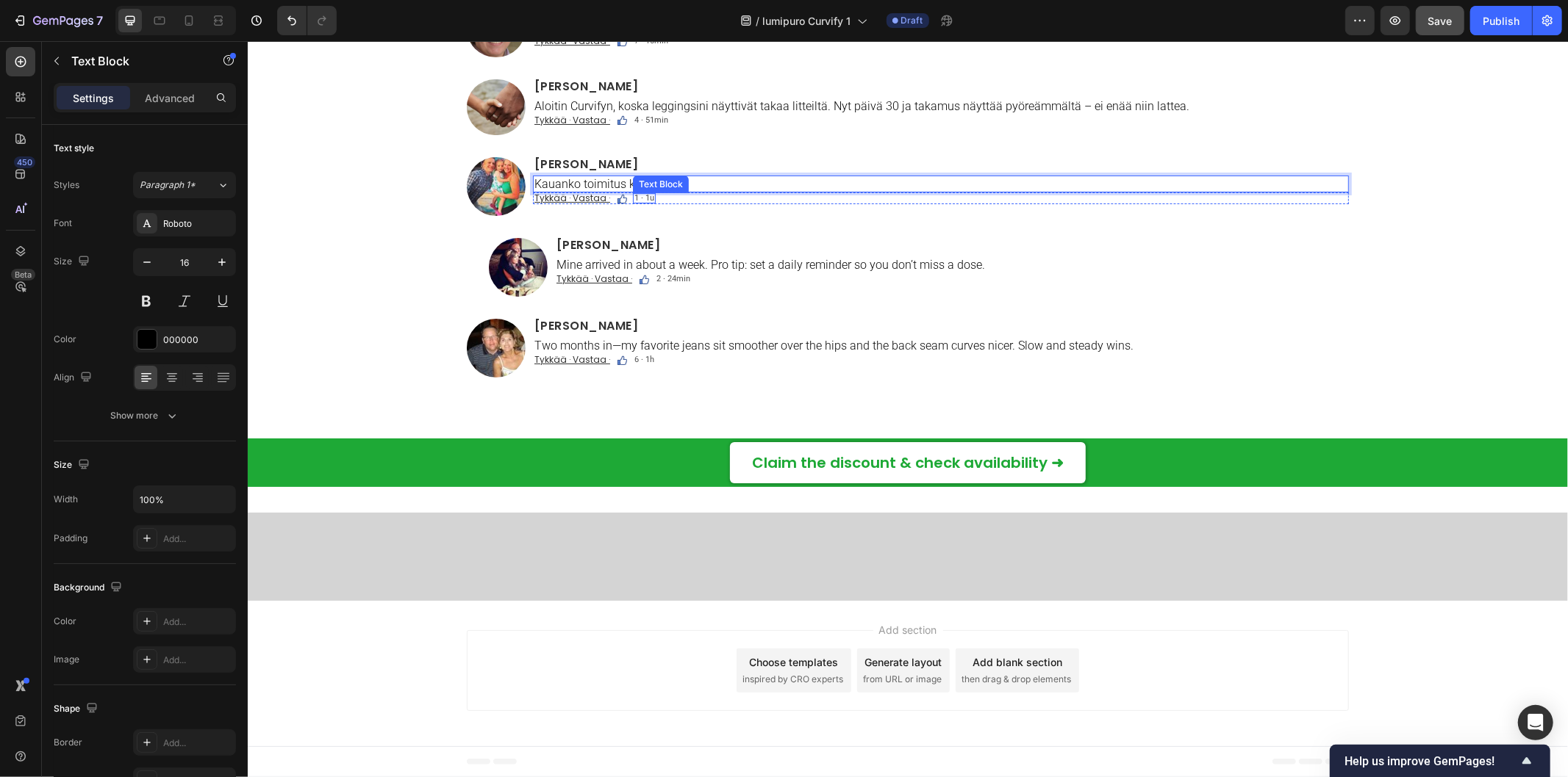
click at [636, 202] on span "1 · 1u" at bounding box center [643, 197] width 19 height 10
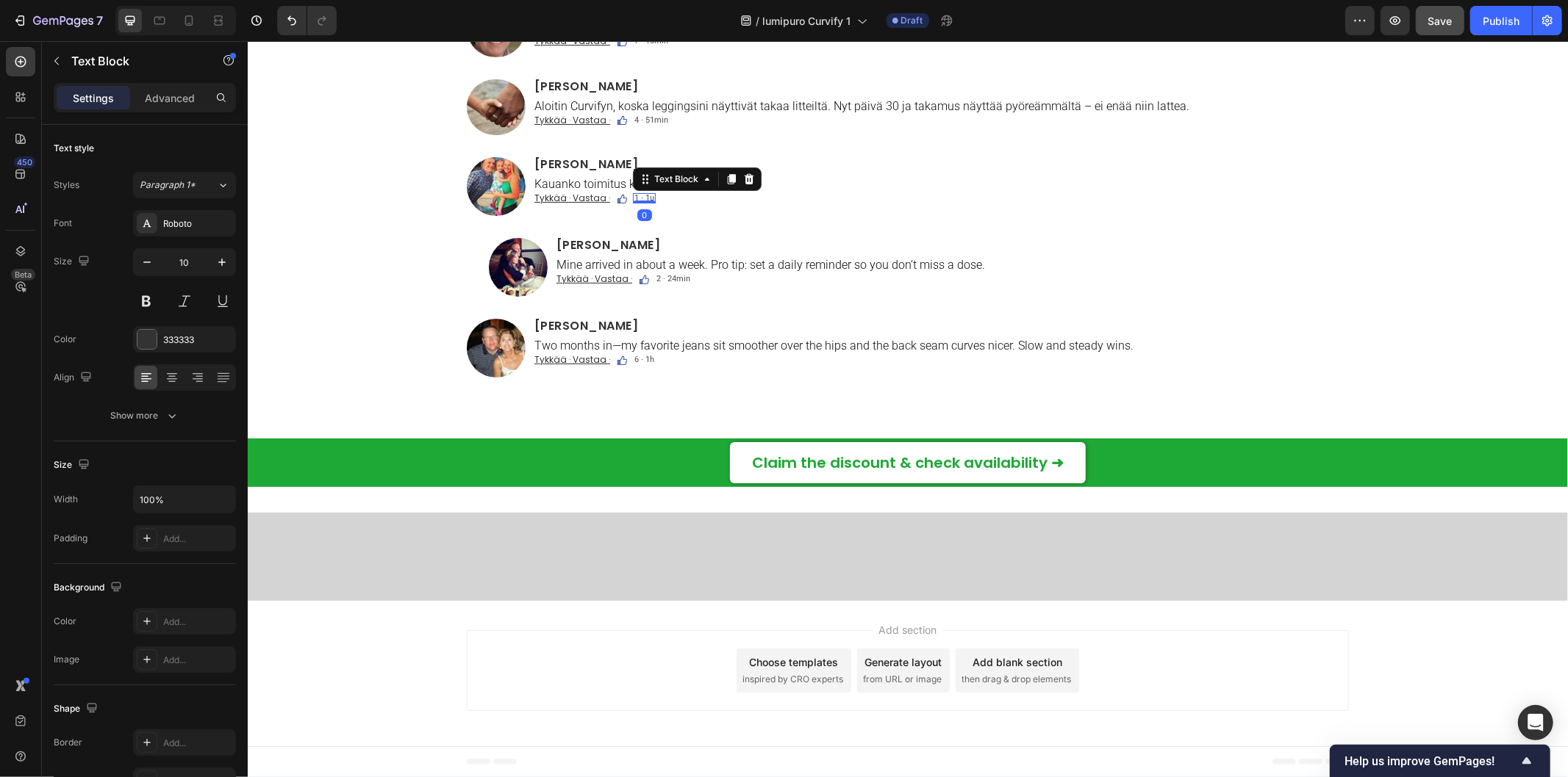
click at [636, 203] on div at bounding box center [643, 201] width 23 height 3
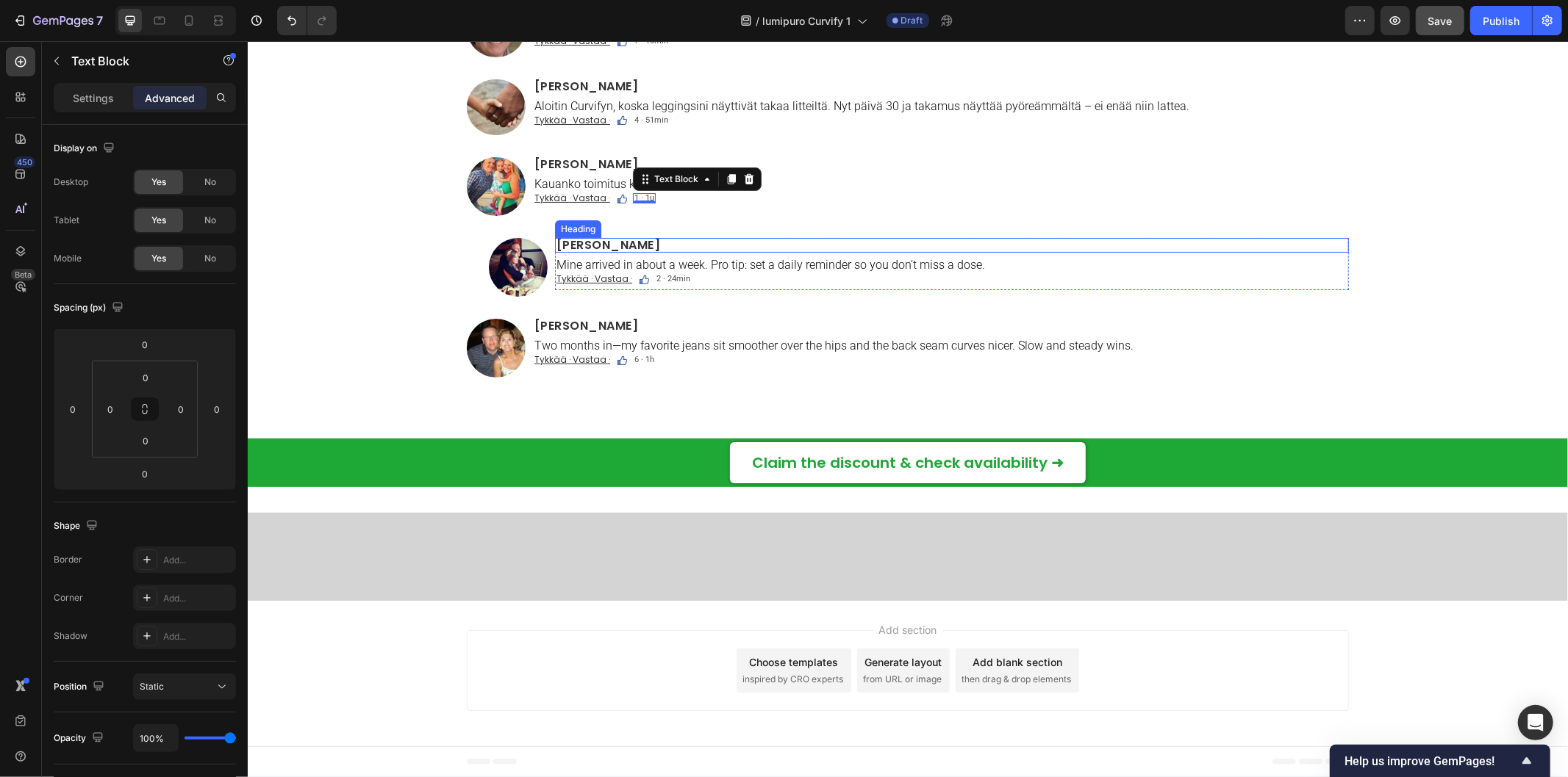
click at [554, 252] on h2 "[PERSON_NAME]" at bounding box center [951, 244] width 794 height 15
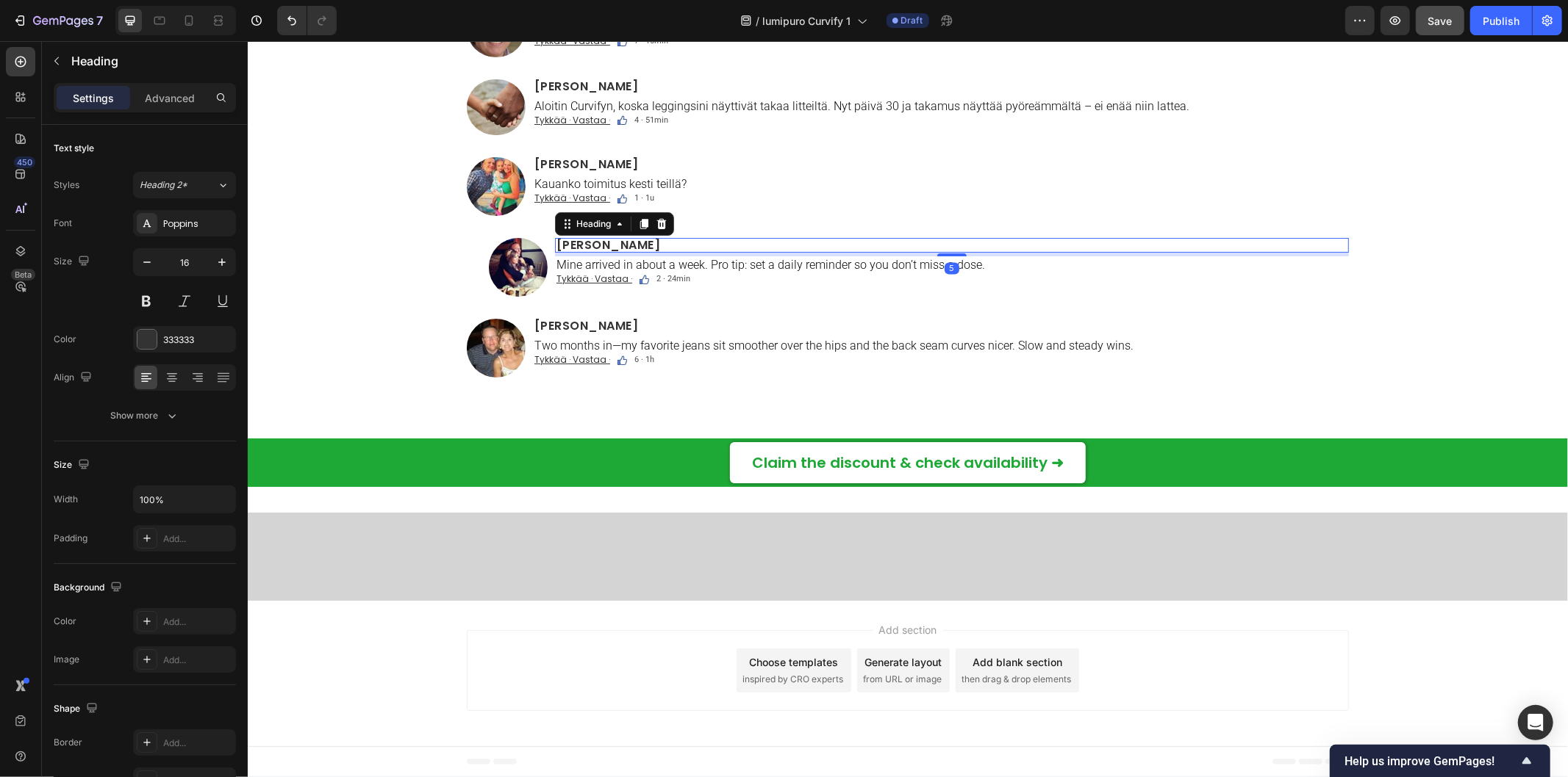
click at [554, 252] on h2 "[PERSON_NAME]" at bounding box center [951, 244] width 794 height 15
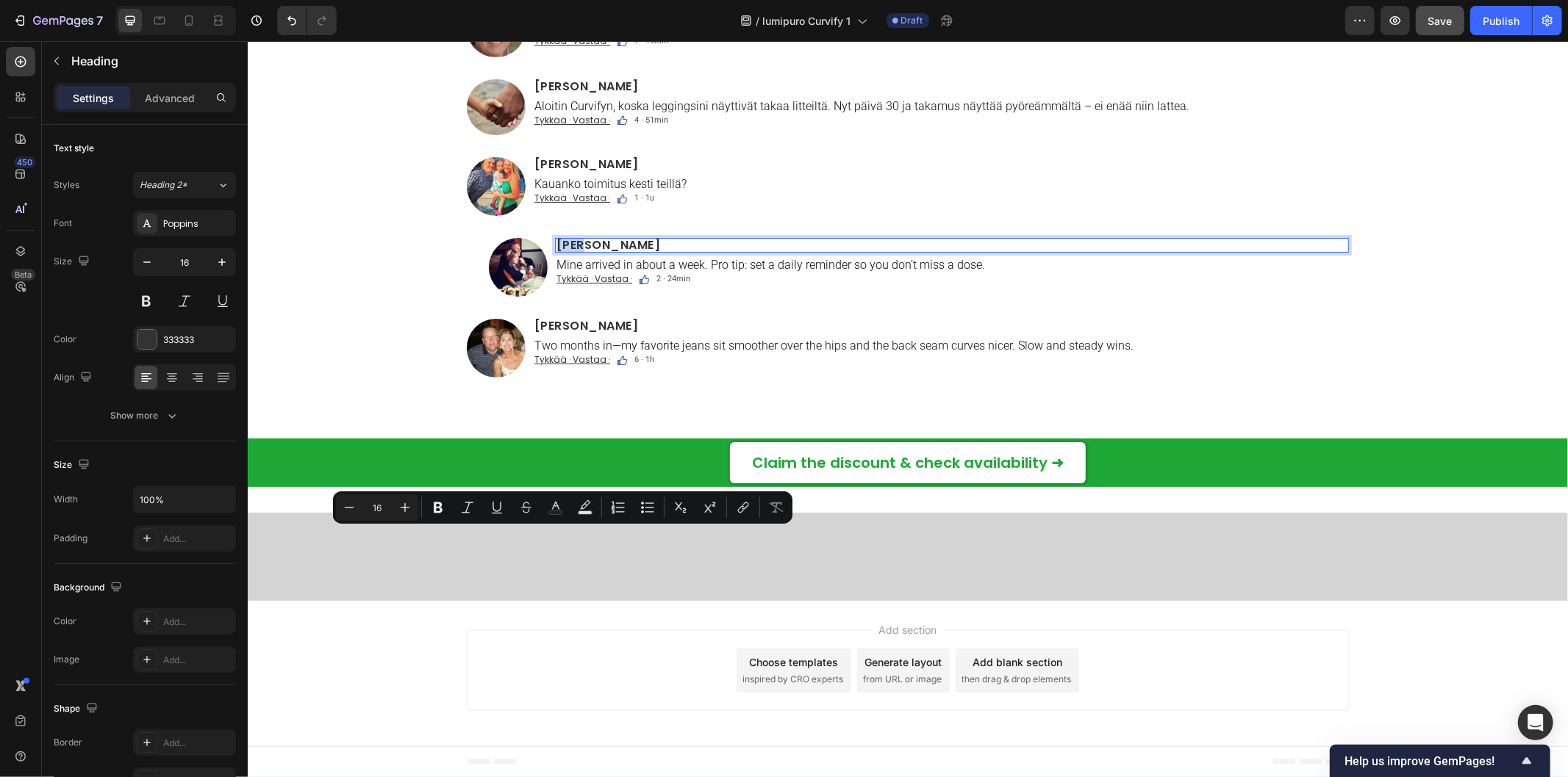
click at [556, 250] on p "[PERSON_NAME]" at bounding box center [951, 244] width 791 height 11
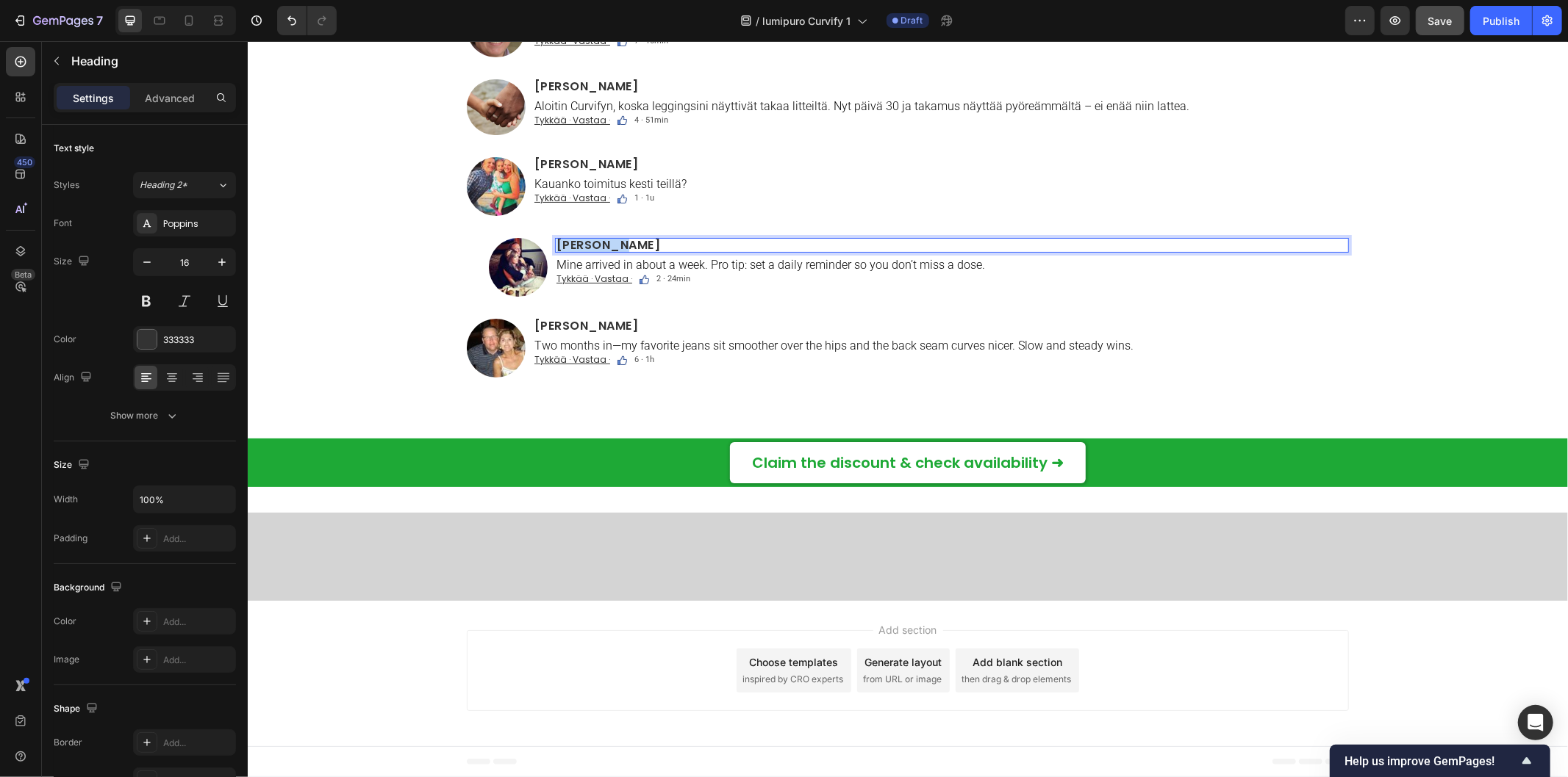
drag, startPoint x: 550, startPoint y: 536, endPoint x: 648, endPoint y: 536, distance: 98.0
click at [648, 250] on p "[PERSON_NAME]" at bounding box center [951, 244] width 791 height 11
click at [556, 271] on p "Mine arrived in about a week. Pro tip: set a daily reminder so you don’t miss a…" at bounding box center [951, 265] width 791 height 14
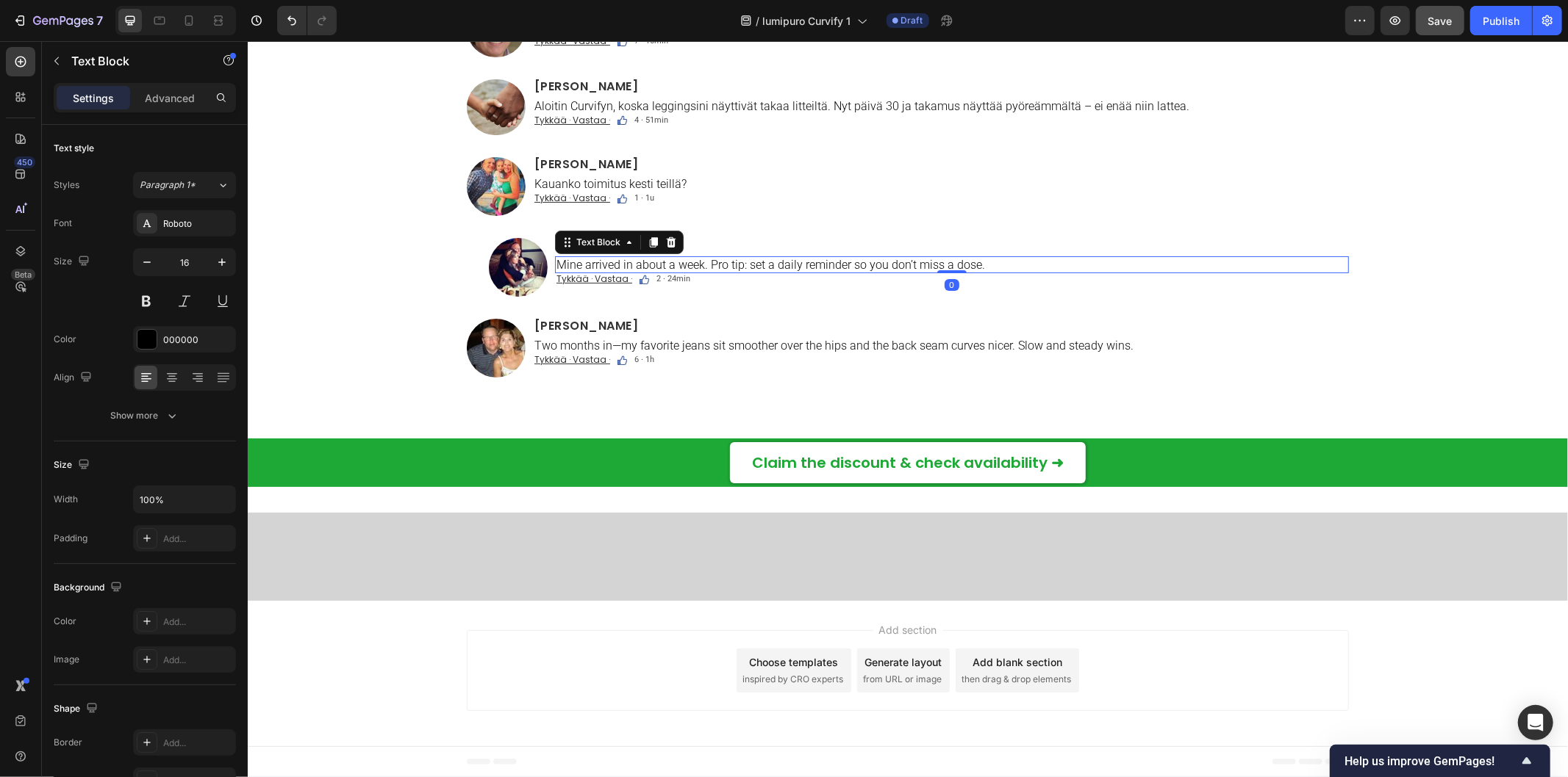
click at [556, 271] on p "Mine arrived in about a week. Pro tip: set a daily reminder so you don’t miss a…" at bounding box center [951, 265] width 791 height 14
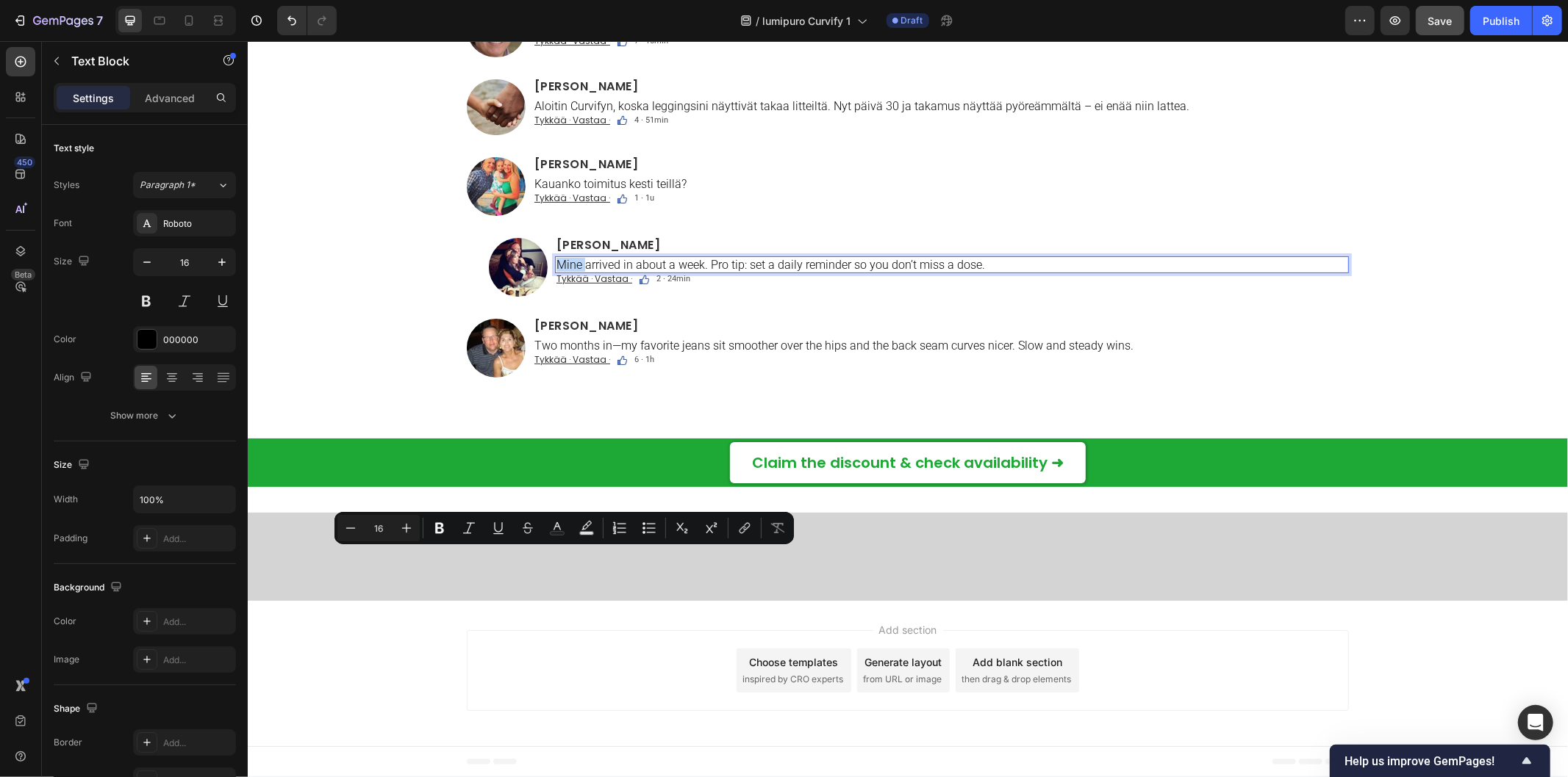
click at [556, 271] on p "Mine arrived in about a week. Pro tip: set a daily reminder so you don’t miss a…" at bounding box center [951, 265] width 791 height 14
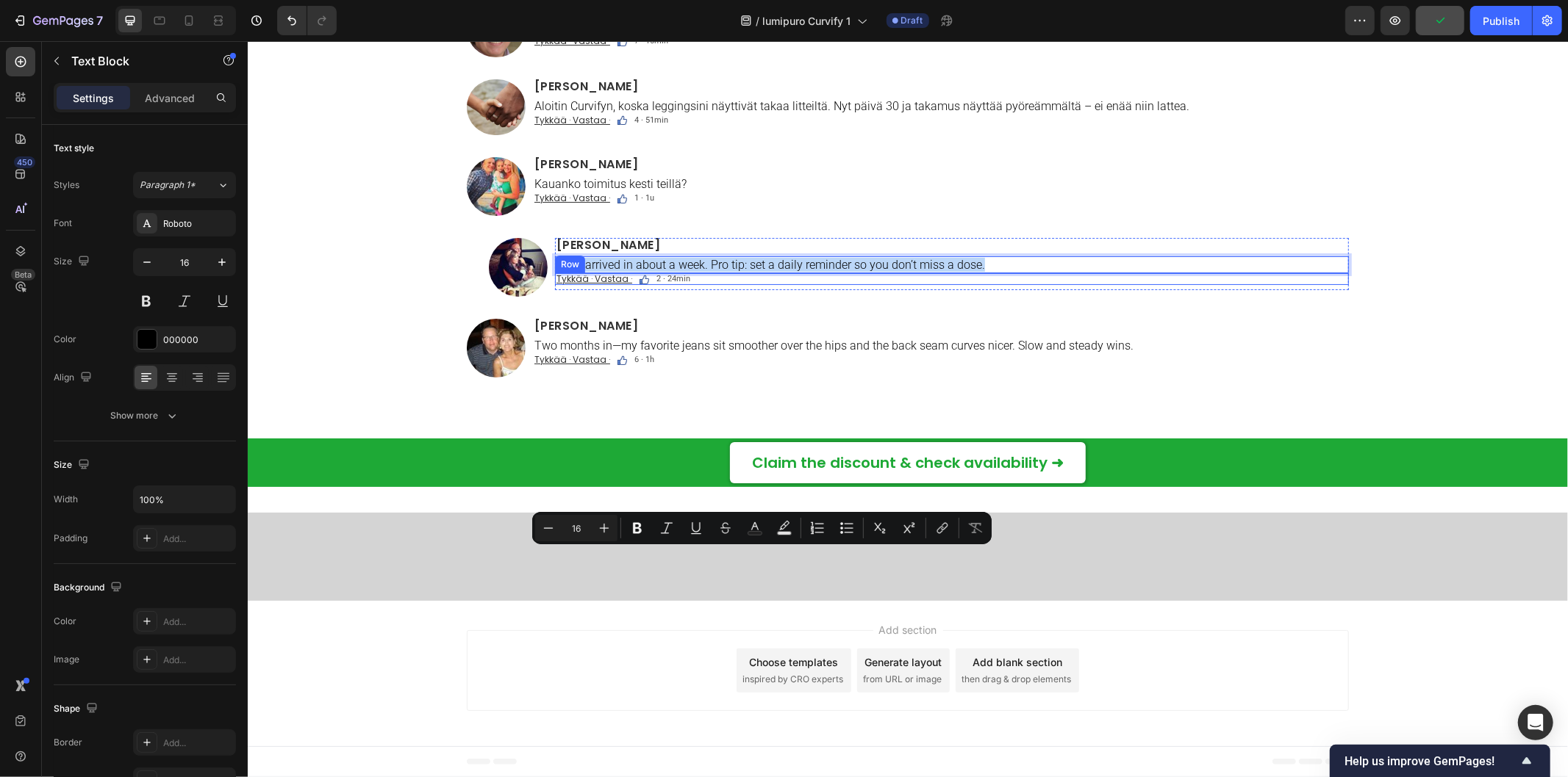
drag, startPoint x: 552, startPoint y: 557, endPoint x: 1003, endPoint y: 572, distance: 451.2
click at [1003, 289] on div "Sanna Laakso Heading Mine arrived in about a week. Pro tip: set a daily reminde…" at bounding box center [951, 263] width 794 height 52
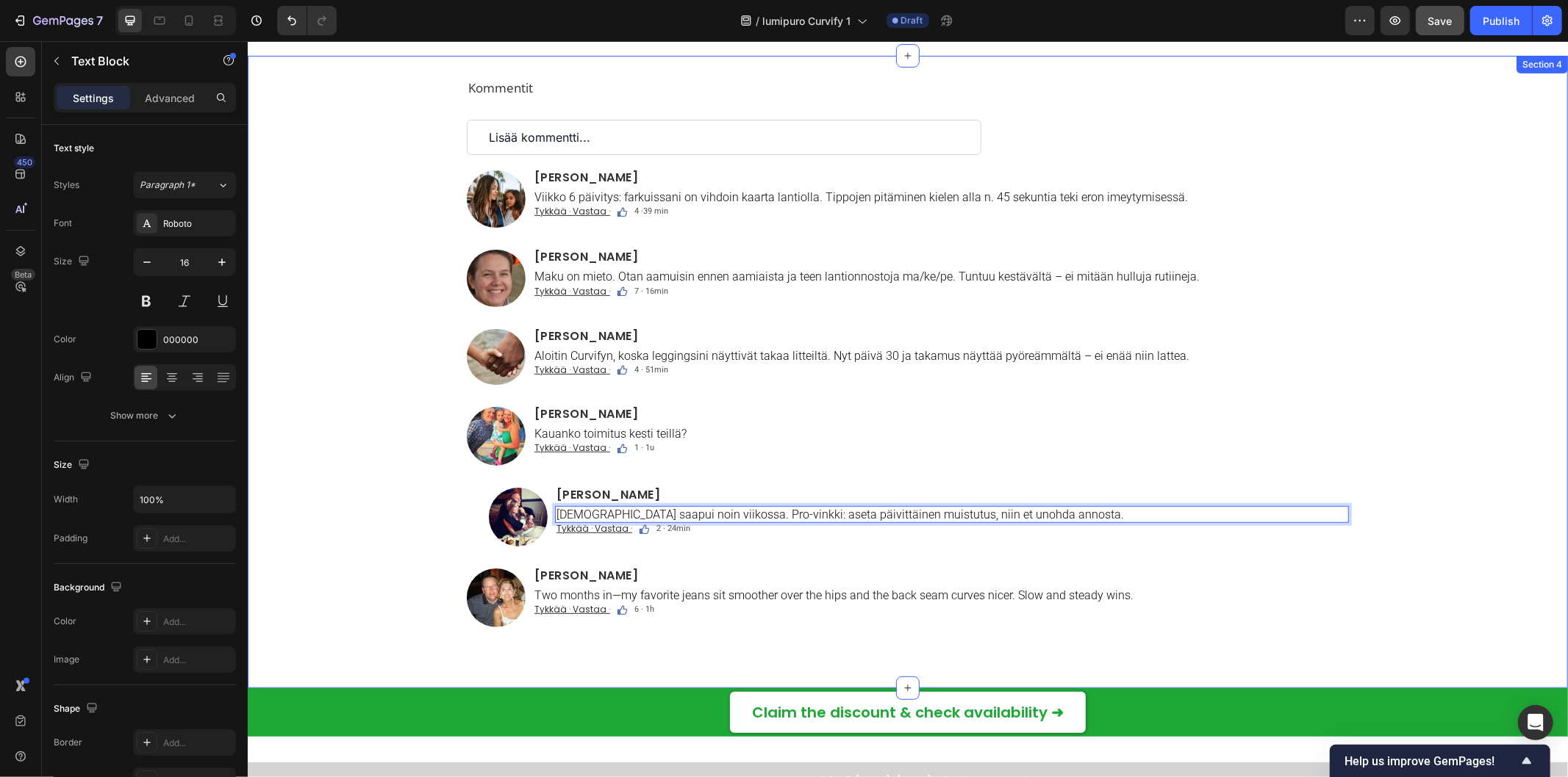
scroll to position [9836, 0]
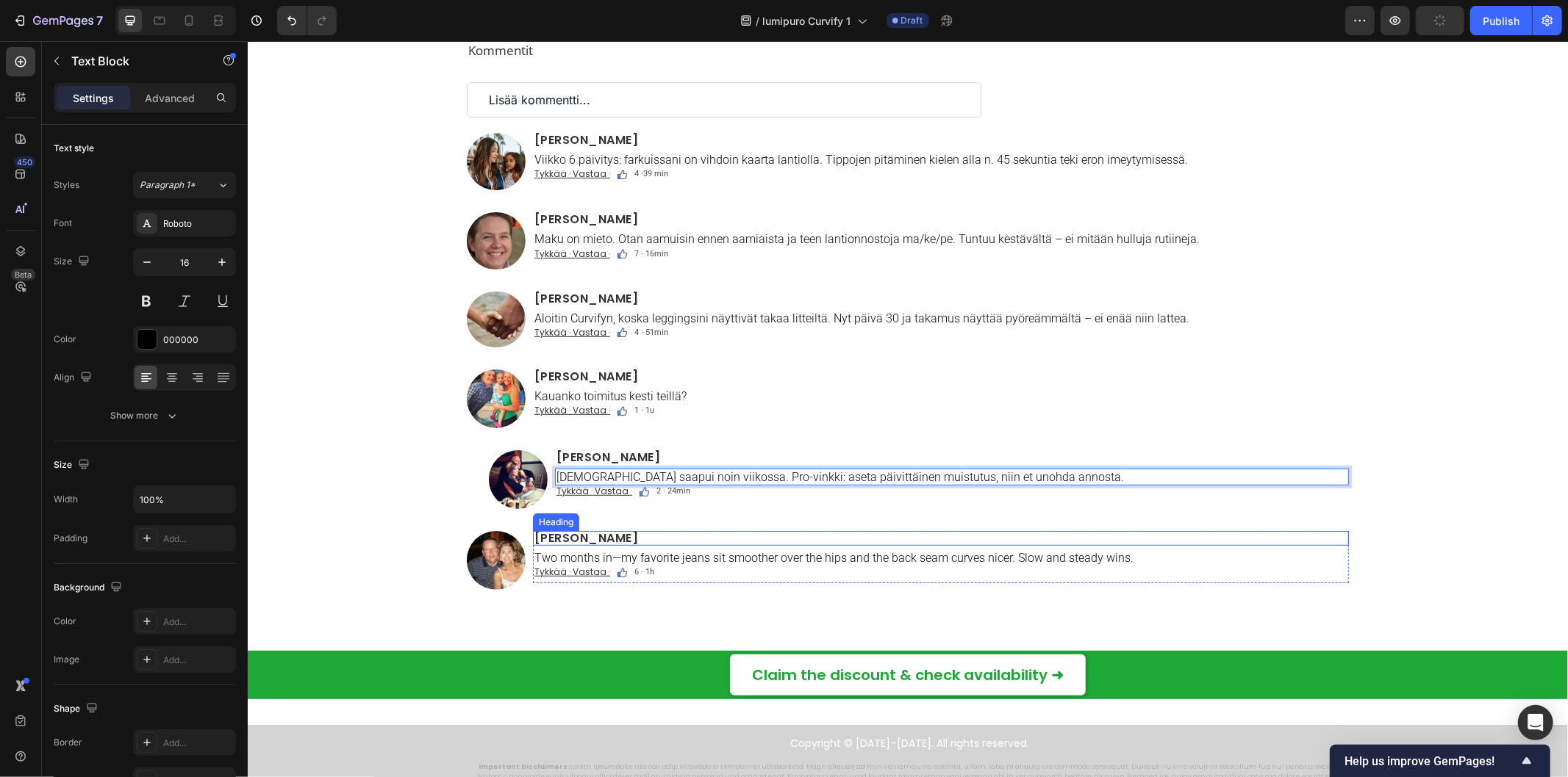
click at [533, 540] on h2 "[PERSON_NAME]" at bounding box center [940, 537] width 816 height 15
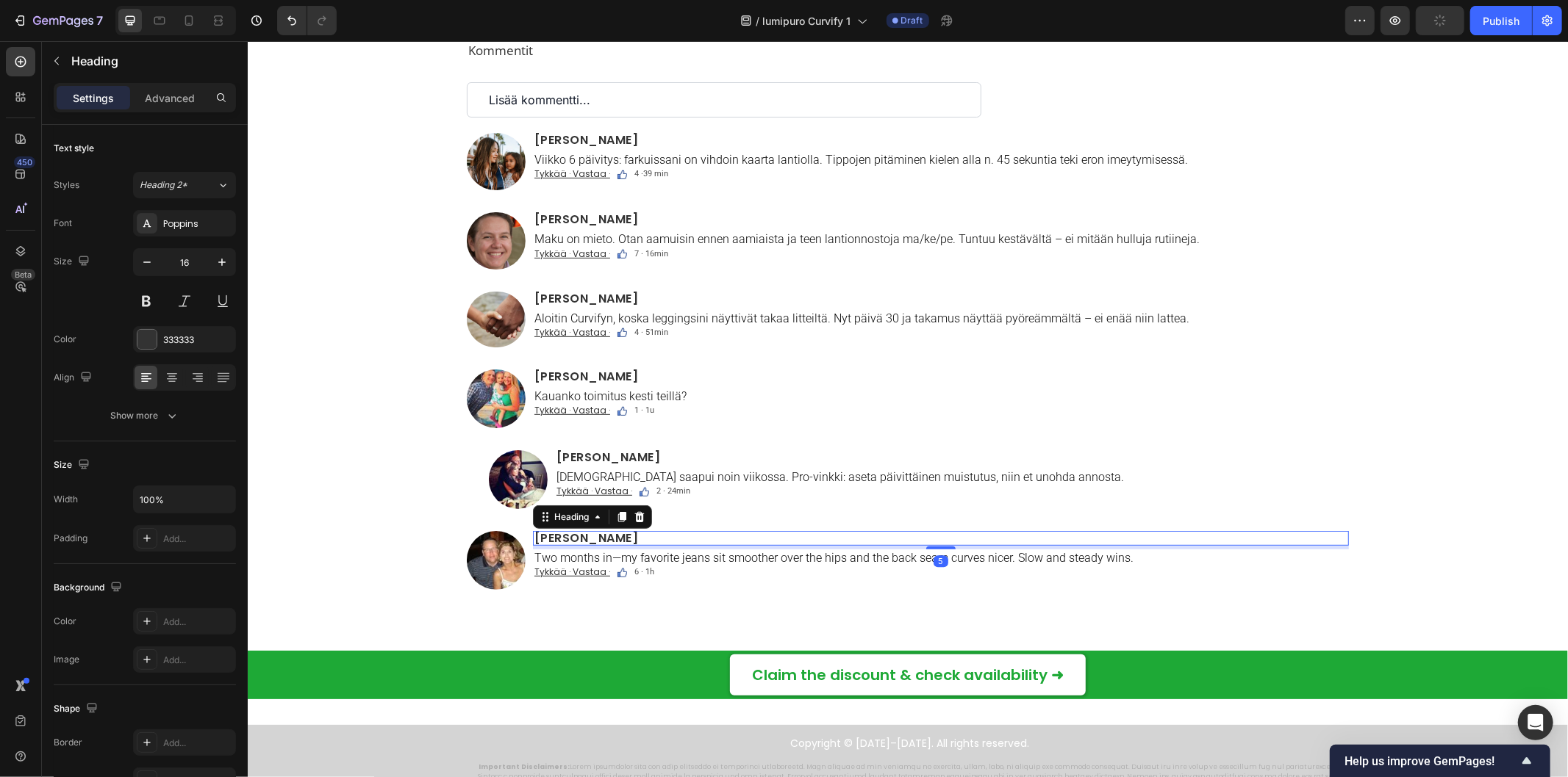
click at [532, 539] on h2 "[PERSON_NAME]" at bounding box center [940, 537] width 816 height 15
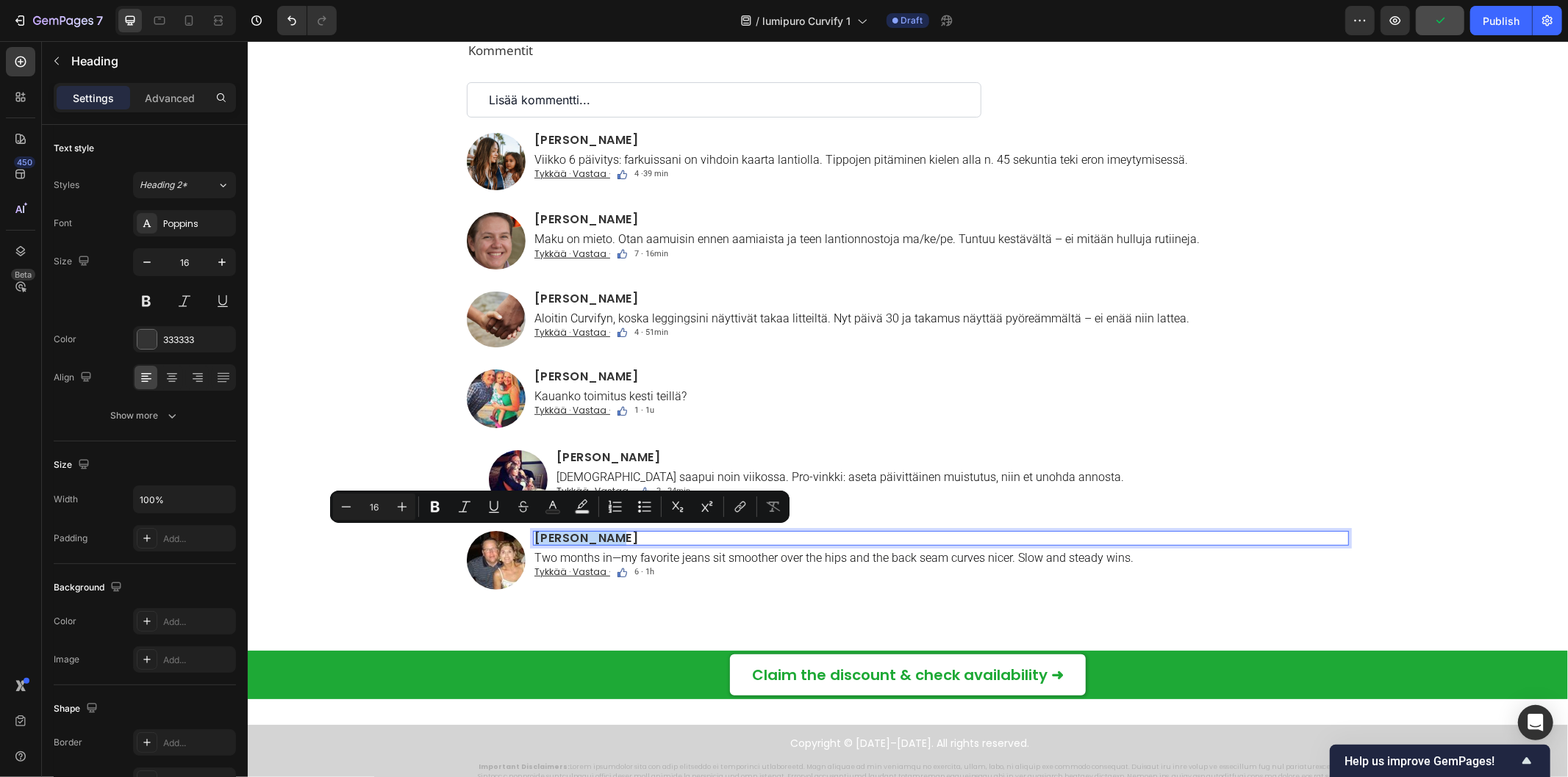
drag, startPoint x: 529, startPoint y: 539, endPoint x: 612, endPoint y: 539, distance: 83.0
click at [612, 539] on p "[PERSON_NAME]" at bounding box center [940, 537] width 813 height 11
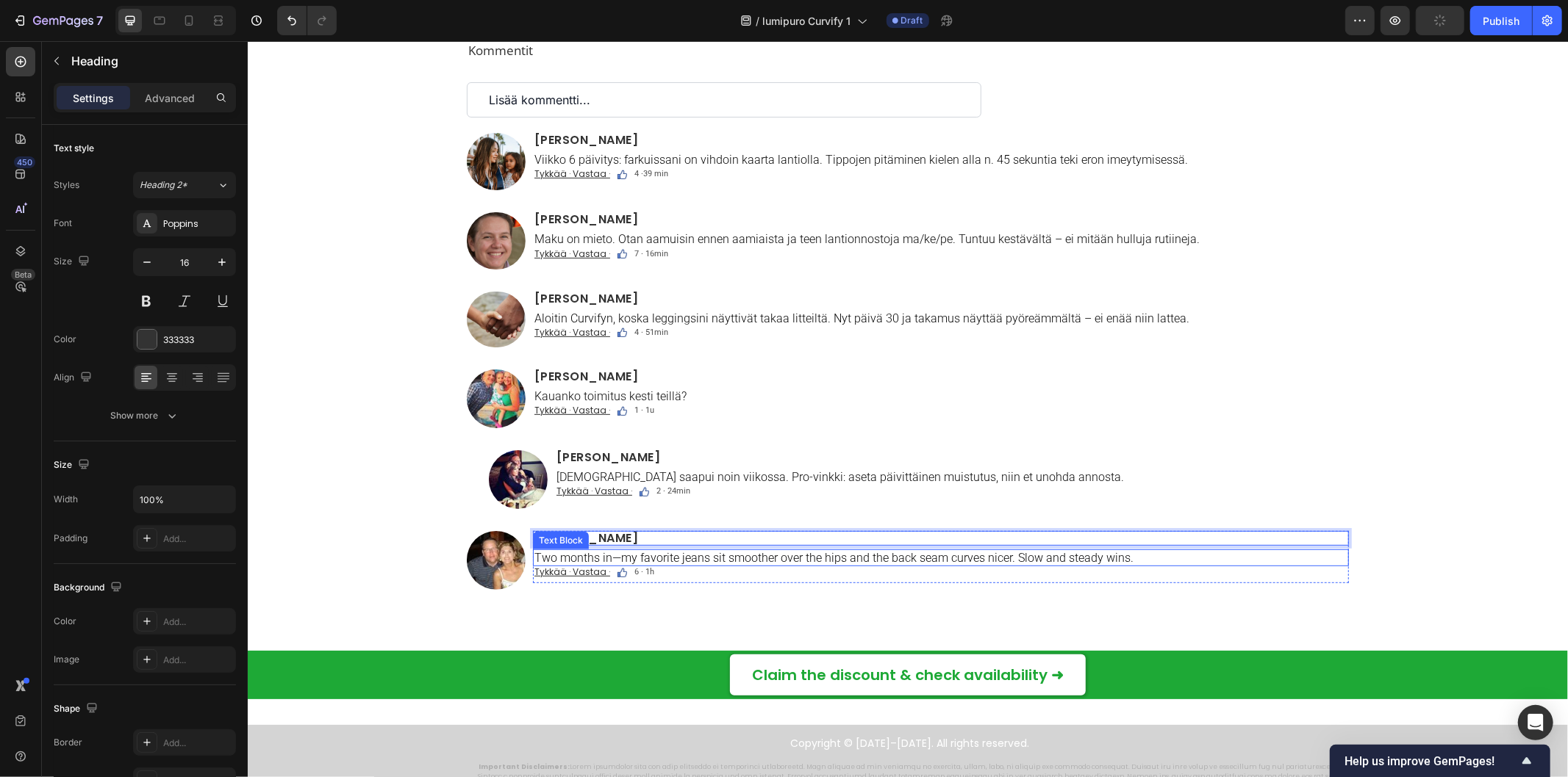
click at [534, 558] on p "Two months in—my favorite jeans sit smoother over the hips and the back seam cu…" at bounding box center [940, 557] width 813 height 14
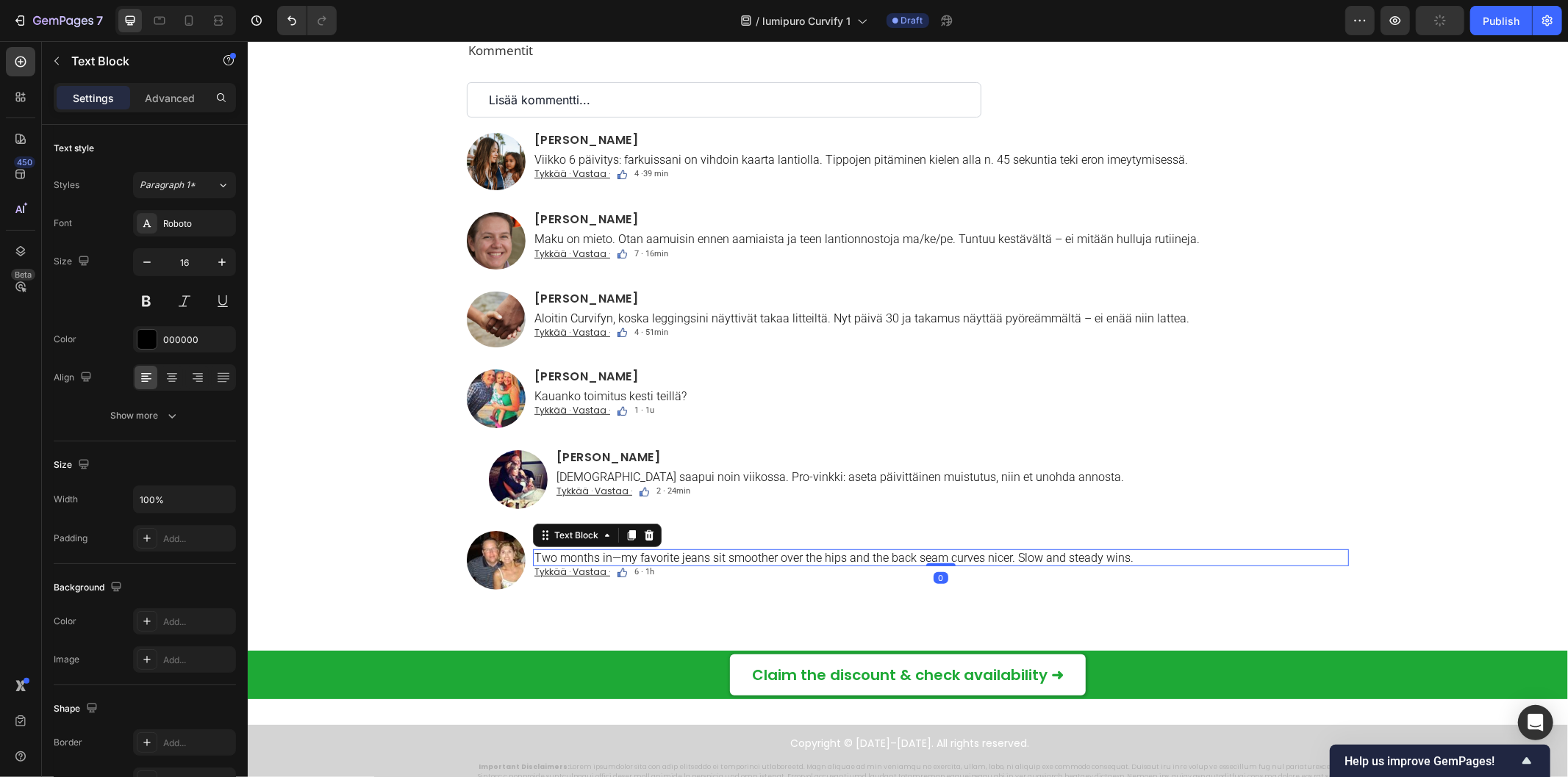
click at [534, 557] on p "Two months in—my favorite jeans sit smoother over the hips and the back seam cu…" at bounding box center [940, 557] width 813 height 14
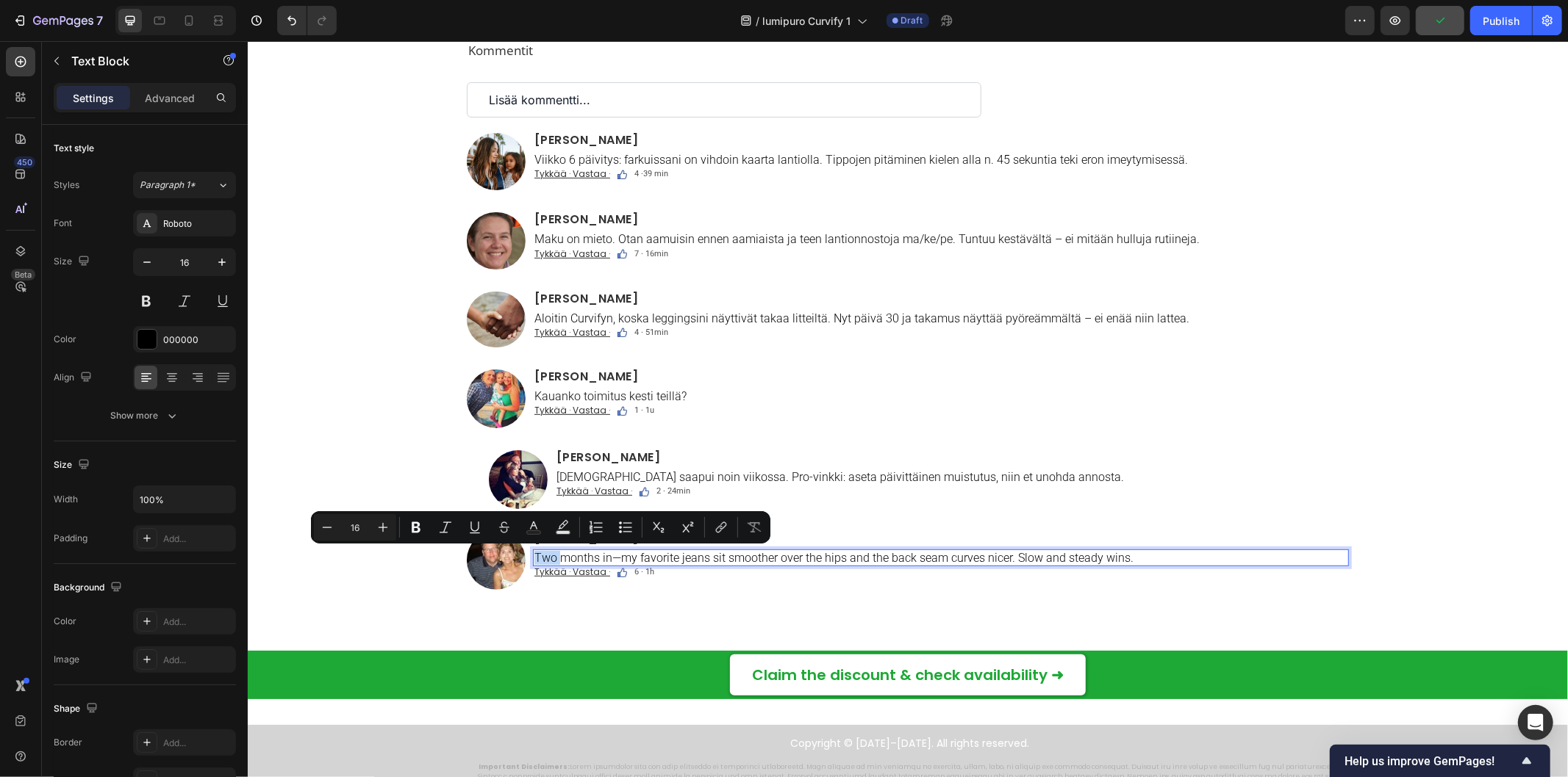
click at [534, 557] on p "Two months in—my favorite jeans sit smoother over the hips and the back seam cu…" at bounding box center [940, 557] width 813 height 14
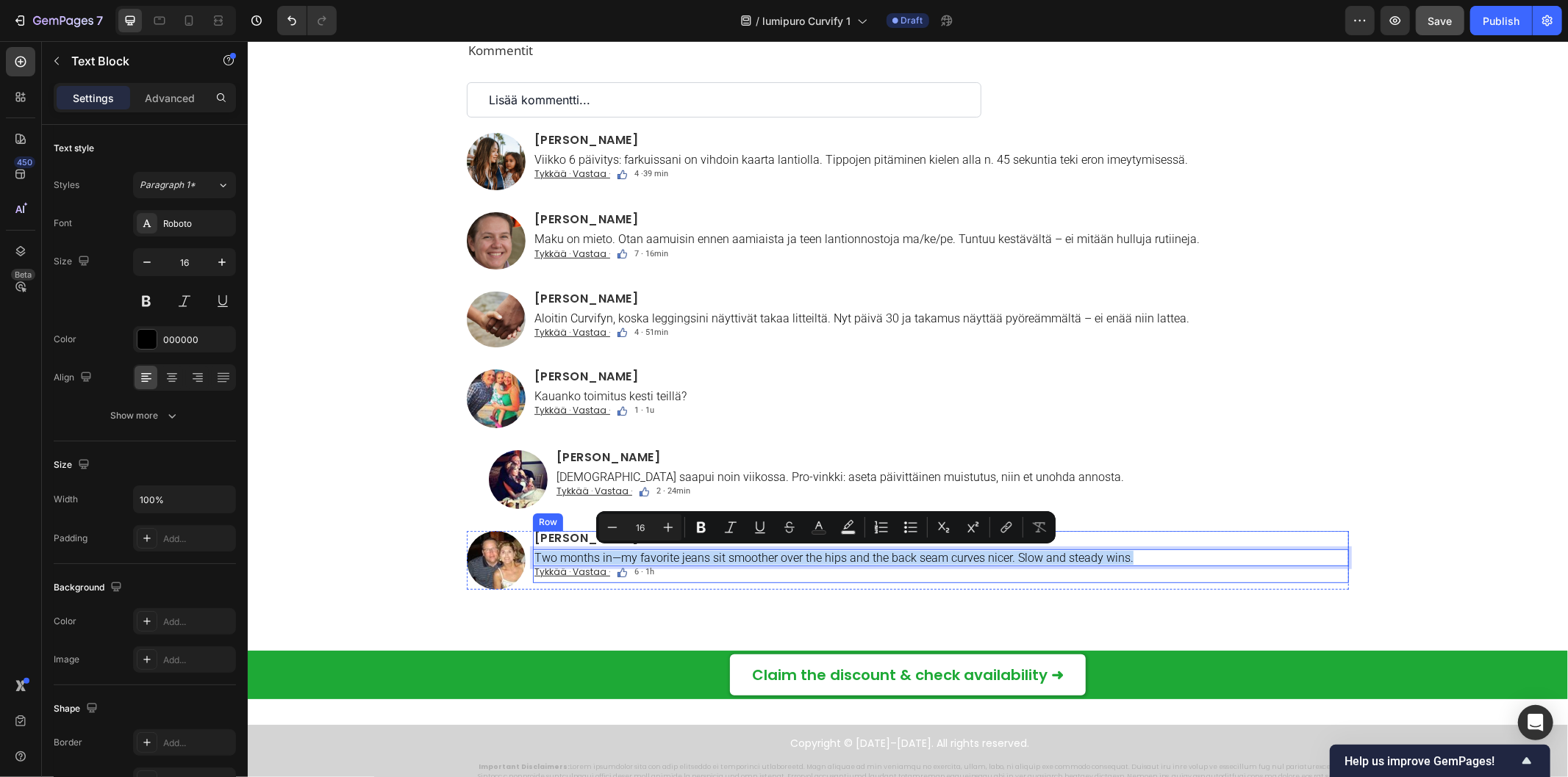
drag, startPoint x: 528, startPoint y: 557, endPoint x: 1244, endPoint y: 581, distance: 716.4
click at [1244, 581] on div "Lilja Koskinen Heading Two months in—my favorite jeans sit smoother over the hi…" at bounding box center [940, 556] width 816 height 52
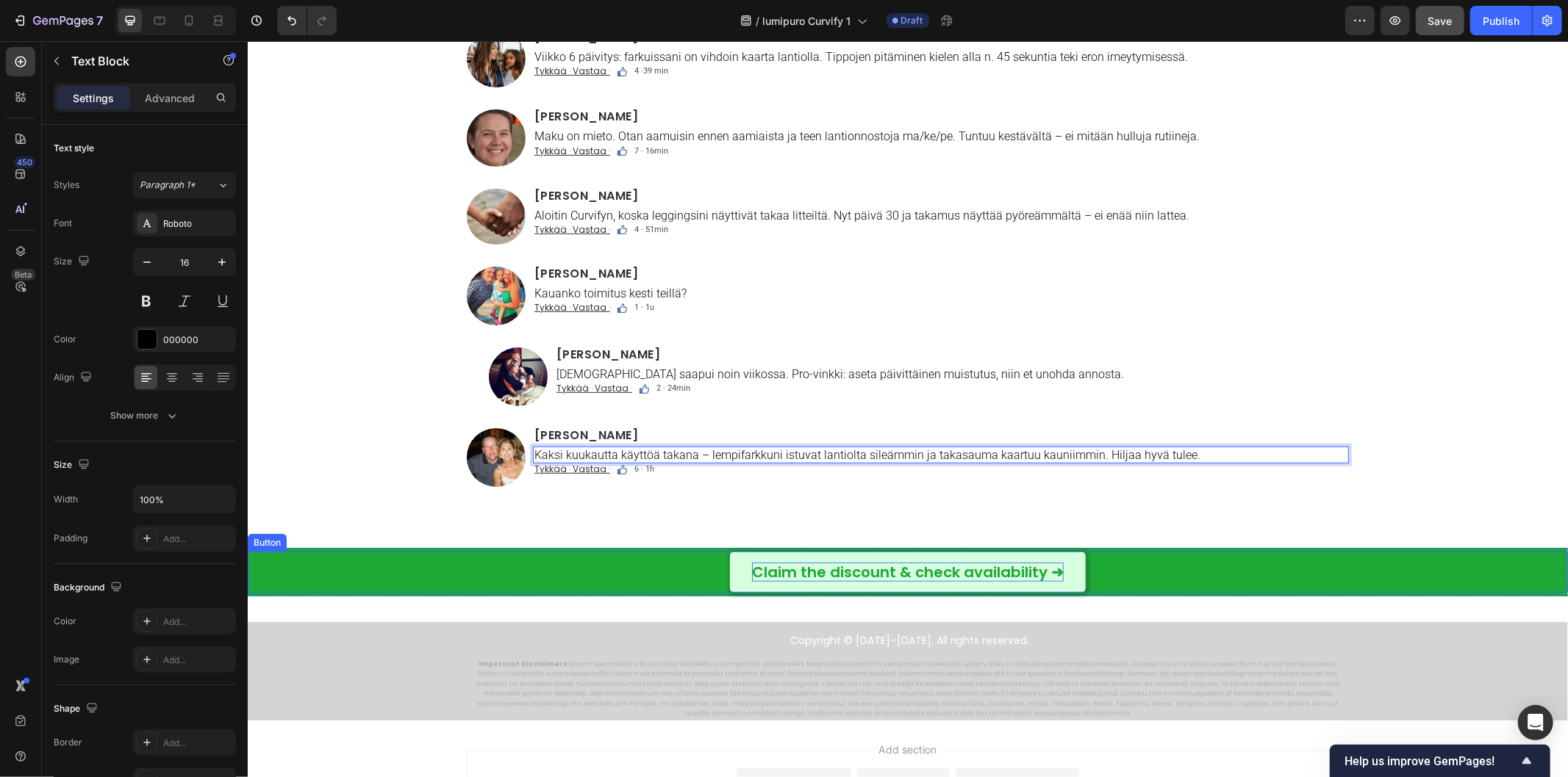
scroll to position [10000, 0]
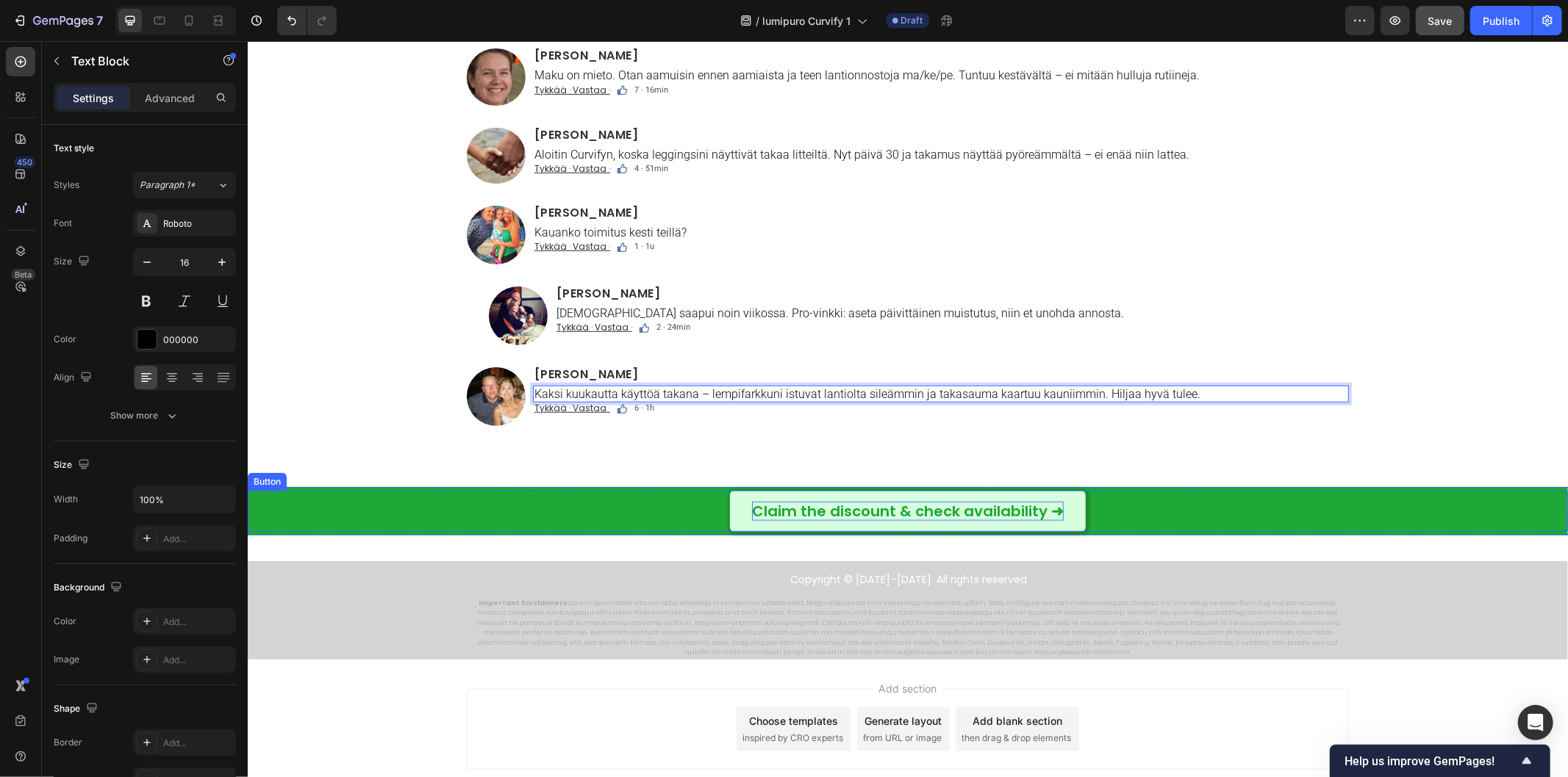
click at [751, 512] on p "Claim the discount & check availability ➜" at bounding box center [906, 511] width 311 height 19
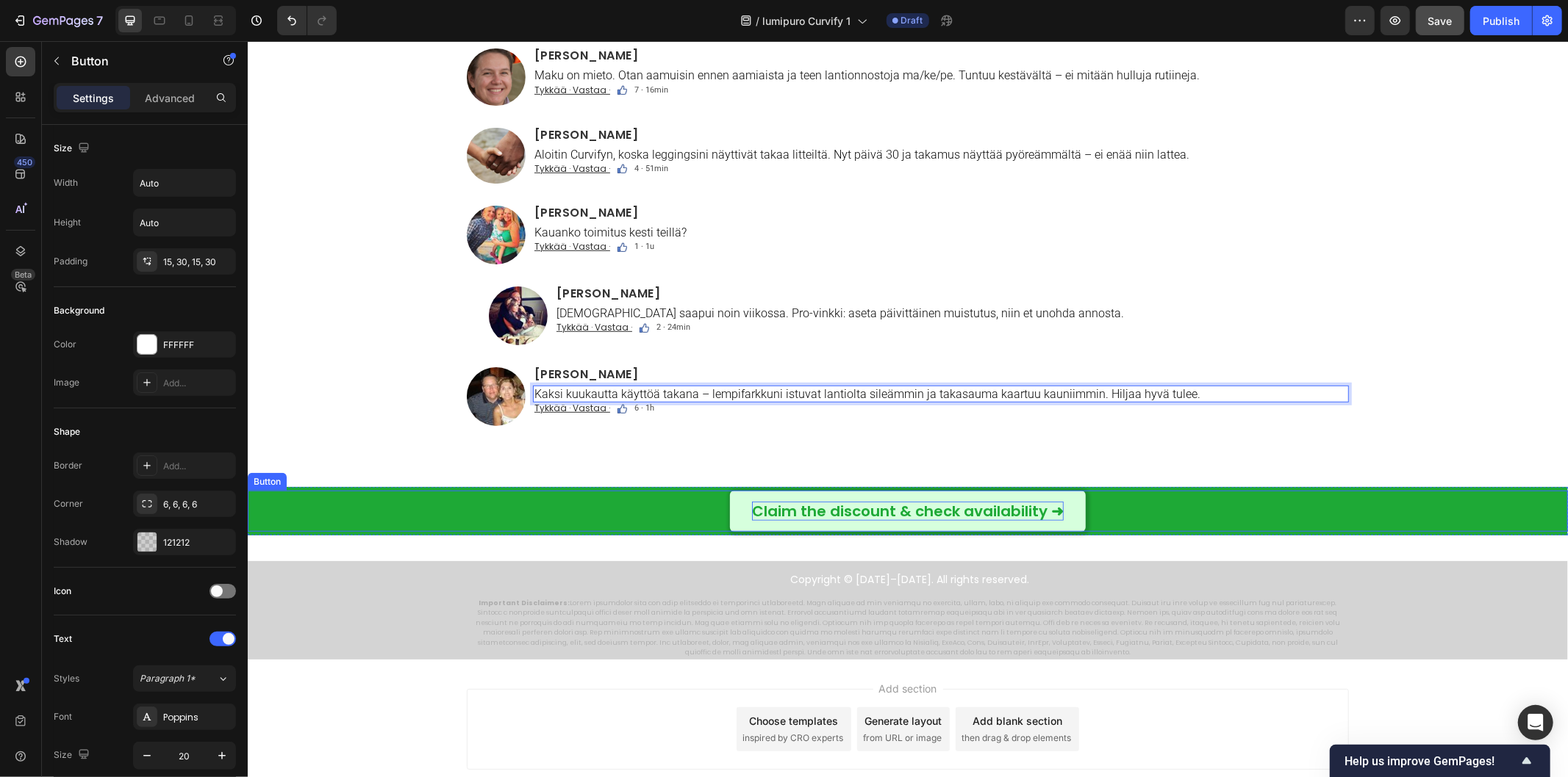
click at [751, 512] on p "Claim the discount & check availability ➜" at bounding box center [906, 511] width 311 height 19
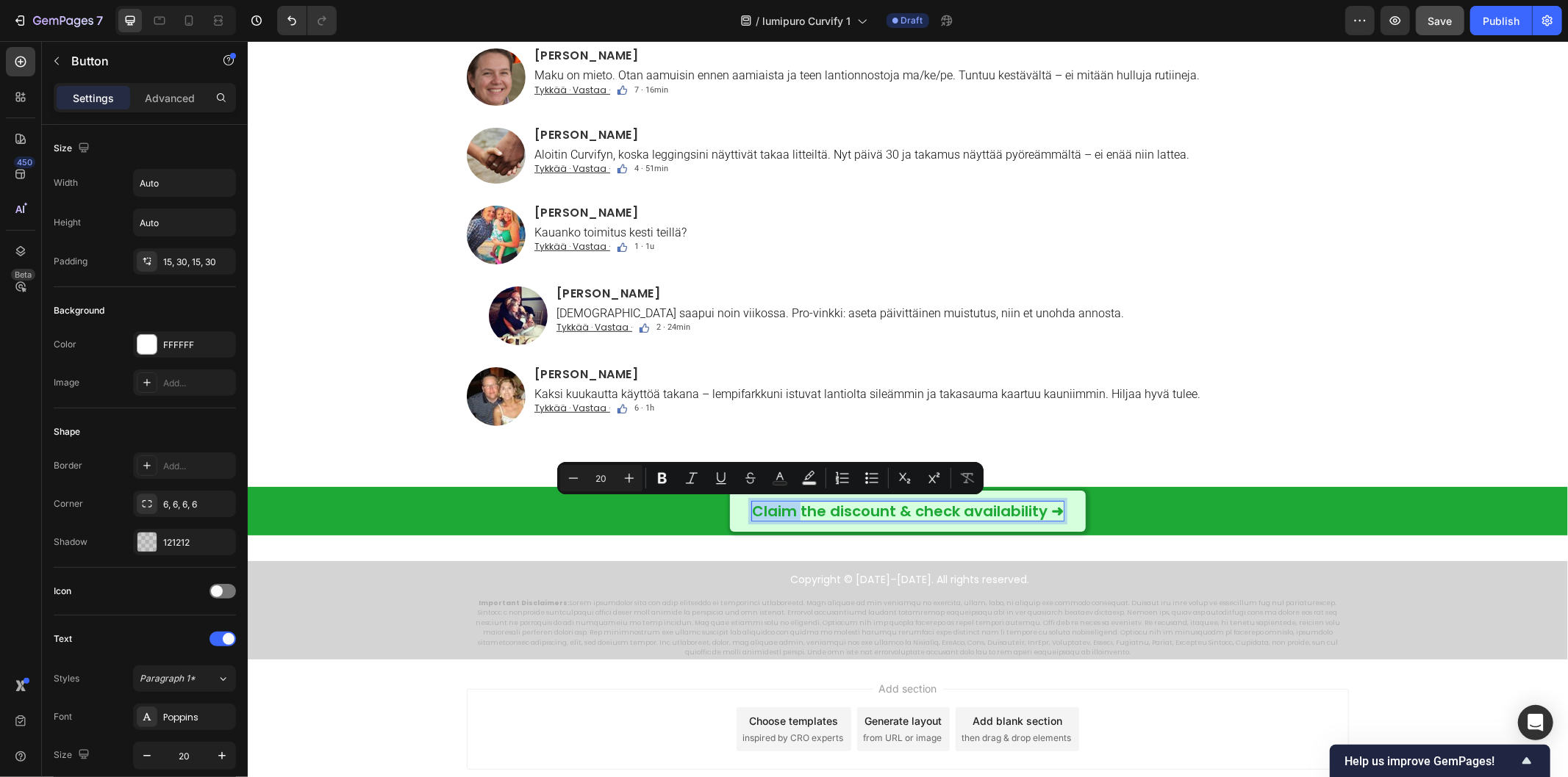
click at [751, 512] on p "Claim the discount & check availability ➜" at bounding box center [906, 511] width 311 height 19
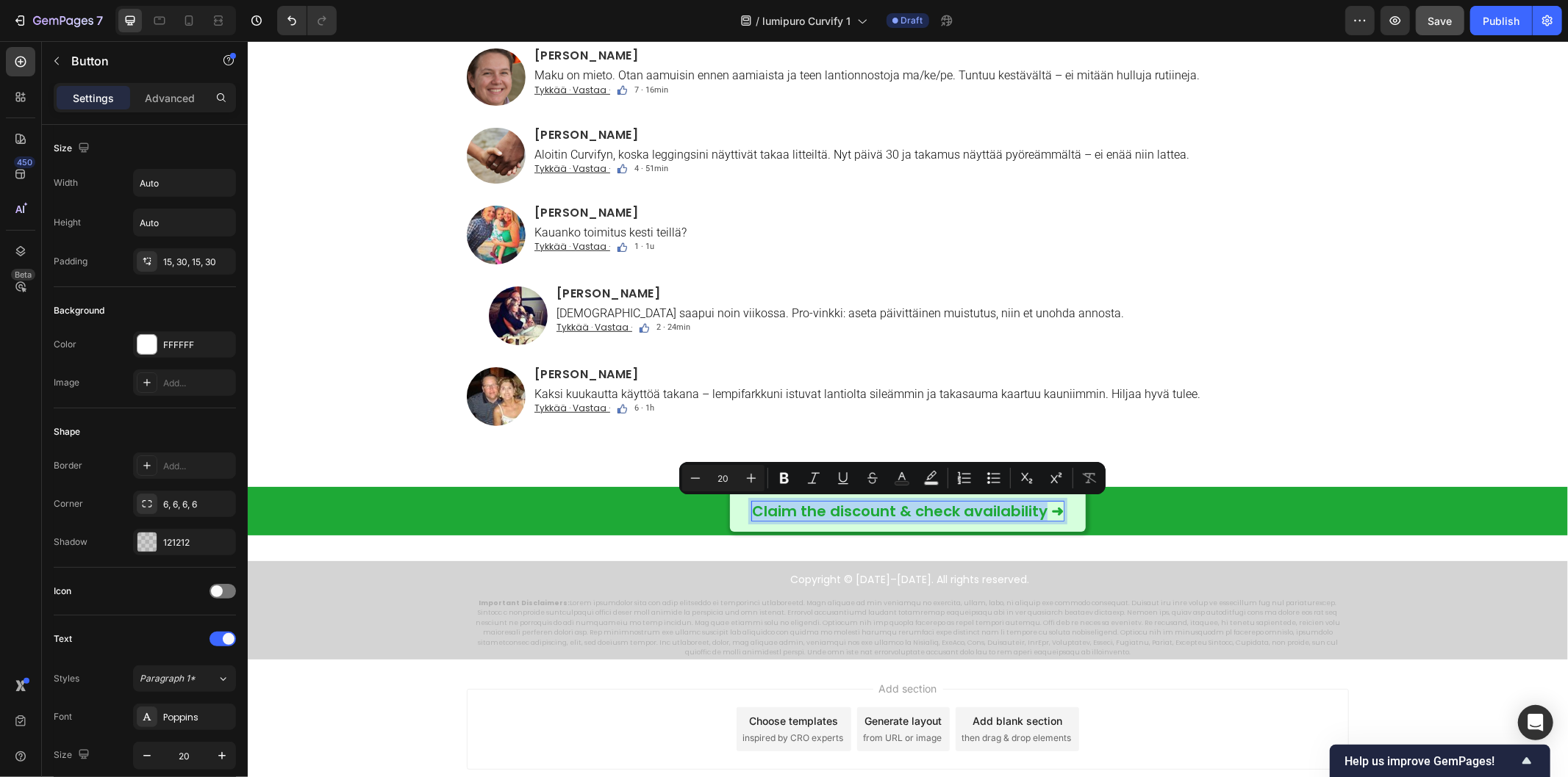
drag, startPoint x: 747, startPoint y: 511, endPoint x: 1039, endPoint y: 525, distance: 292.3
click at [1039, 525] on link "Claim the discount & check availability ➜" at bounding box center [906, 511] width 356 height 41
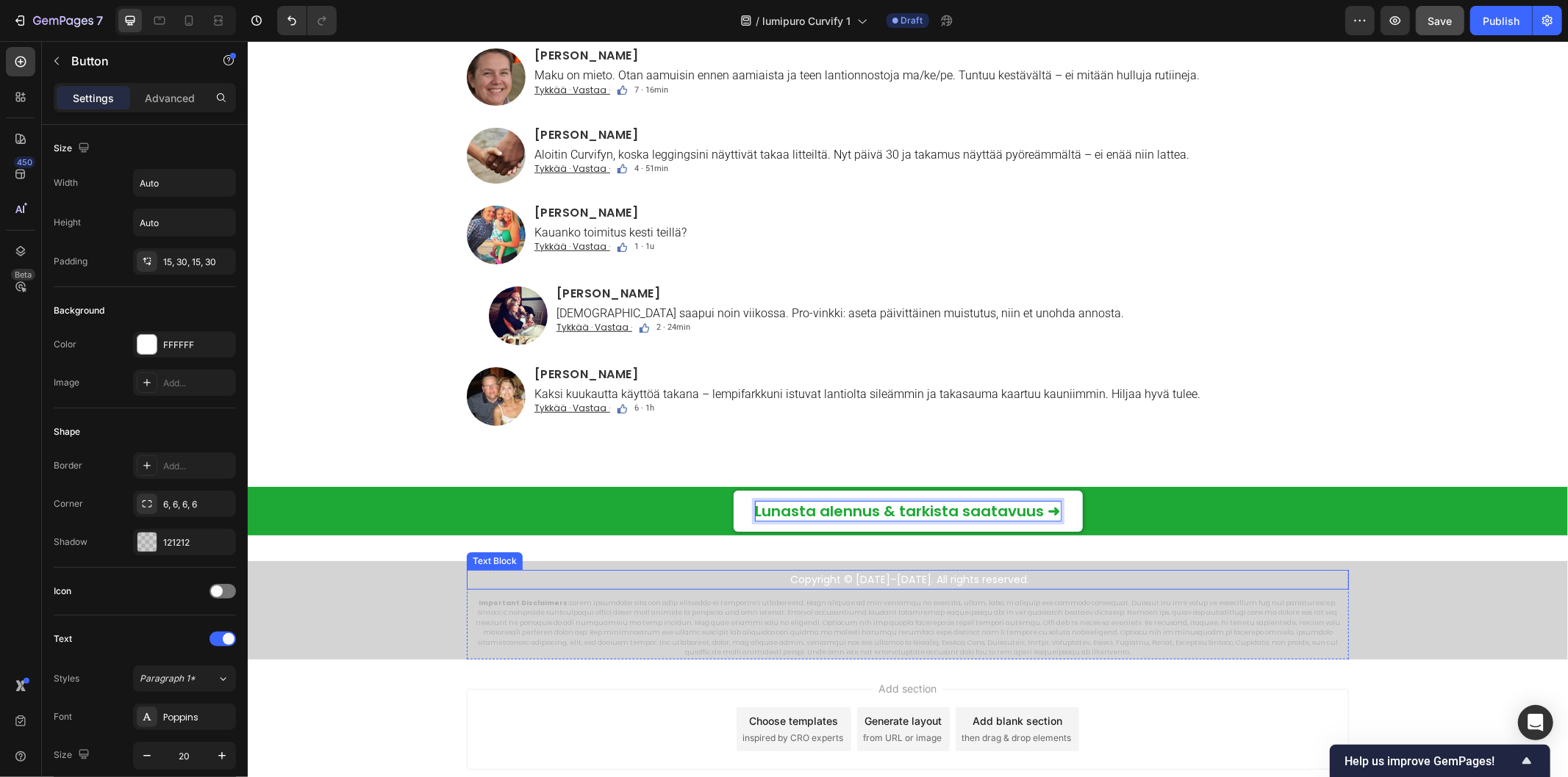
scroll to position [10048, 0]
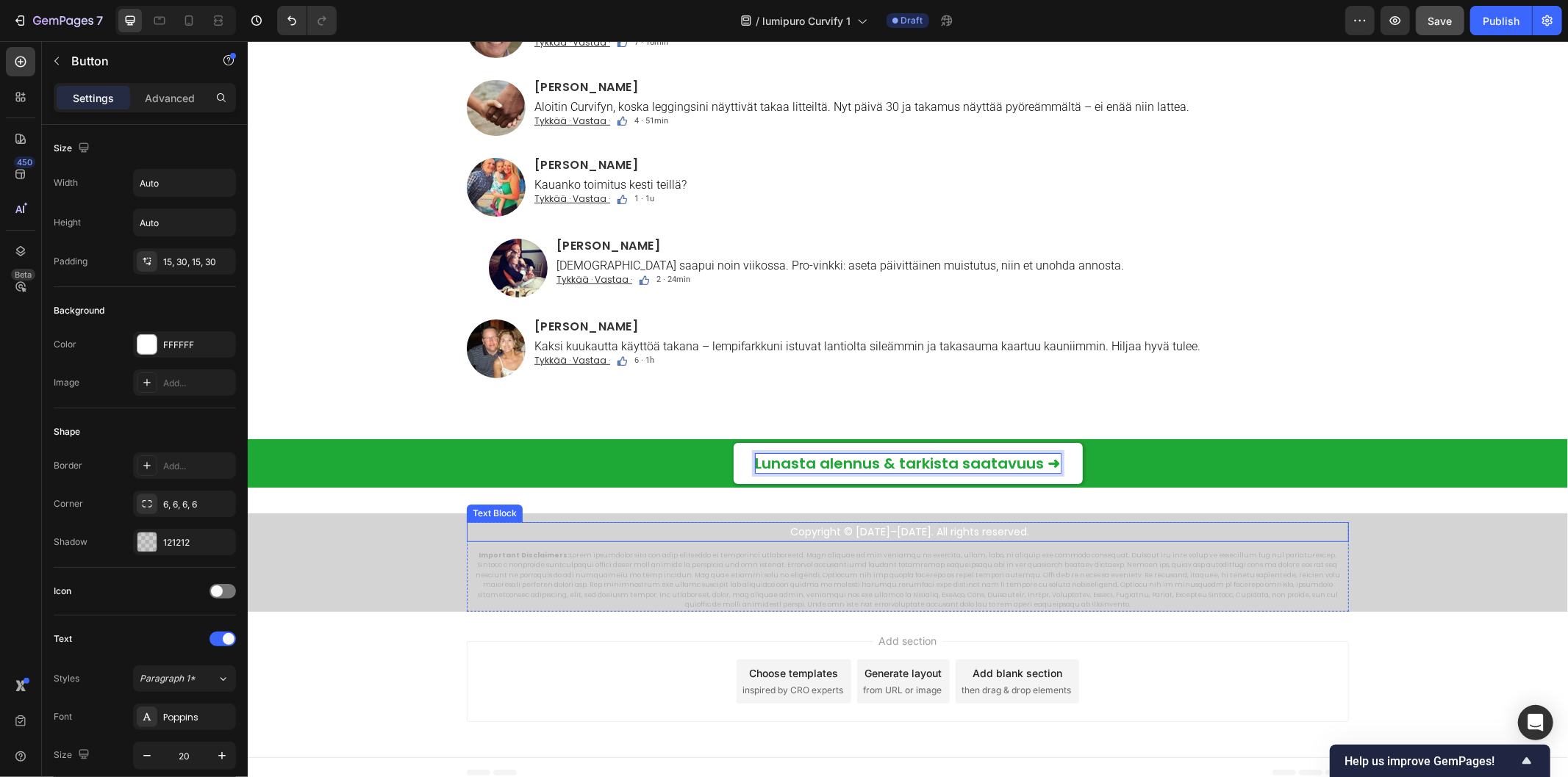
click at [800, 530] on p "Copyright © 2014–2025. All rights reserved." at bounding box center [909, 531] width 875 height 16
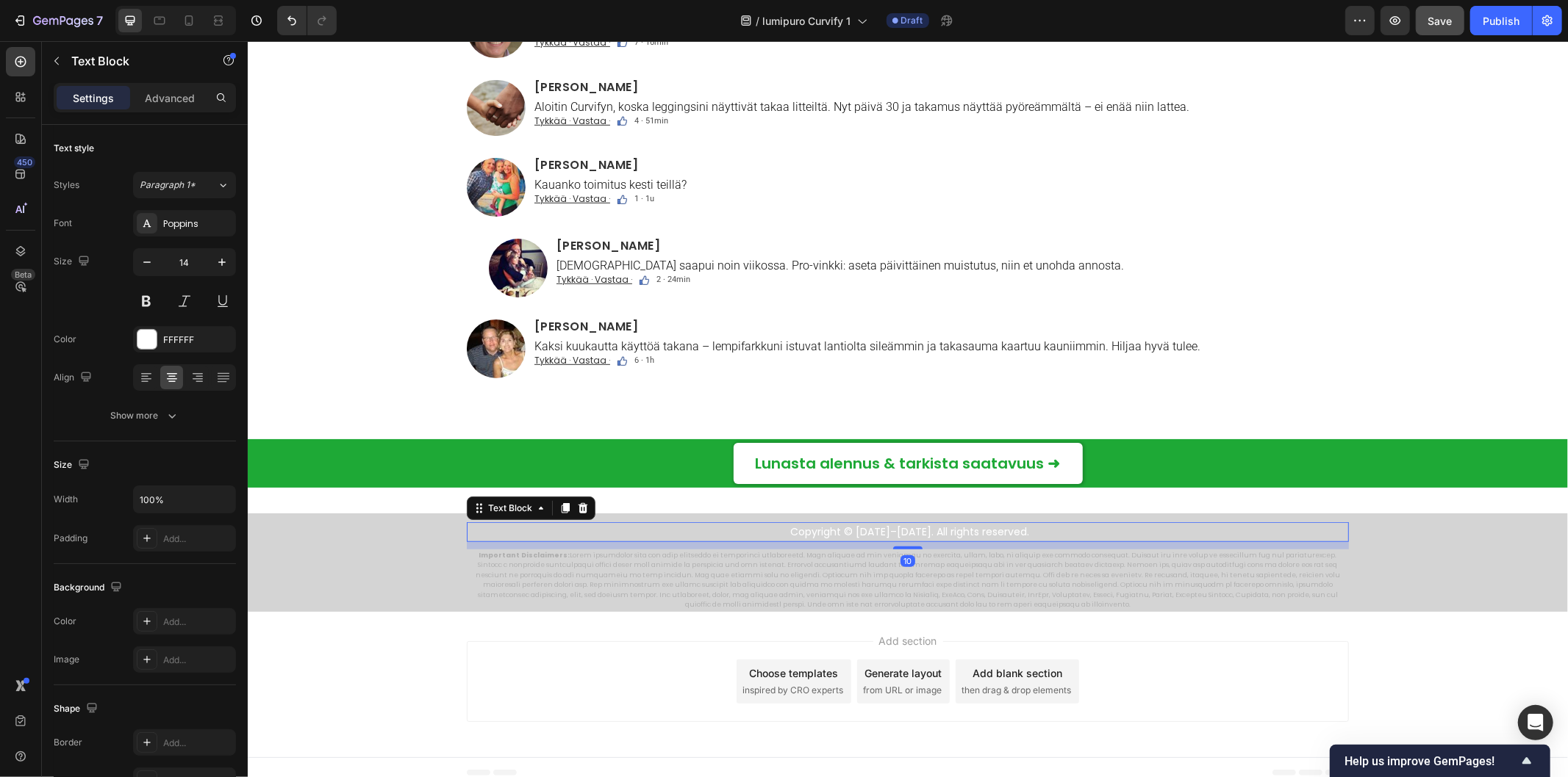
click at [798, 530] on p "Copyright © 2014–2025. All rights reserved." at bounding box center [909, 531] width 875 height 16
drag, startPoint x: 798, startPoint y: 530, endPoint x: 1012, endPoint y: 530, distance: 214.0
click at [1012, 530] on p "Copyright © 2014–2025. All rights reserved." at bounding box center [909, 531] width 875 height 16
click at [796, 531] on p "Copyright © 2014–2025. All rights reserved." at bounding box center [909, 531] width 875 height 16
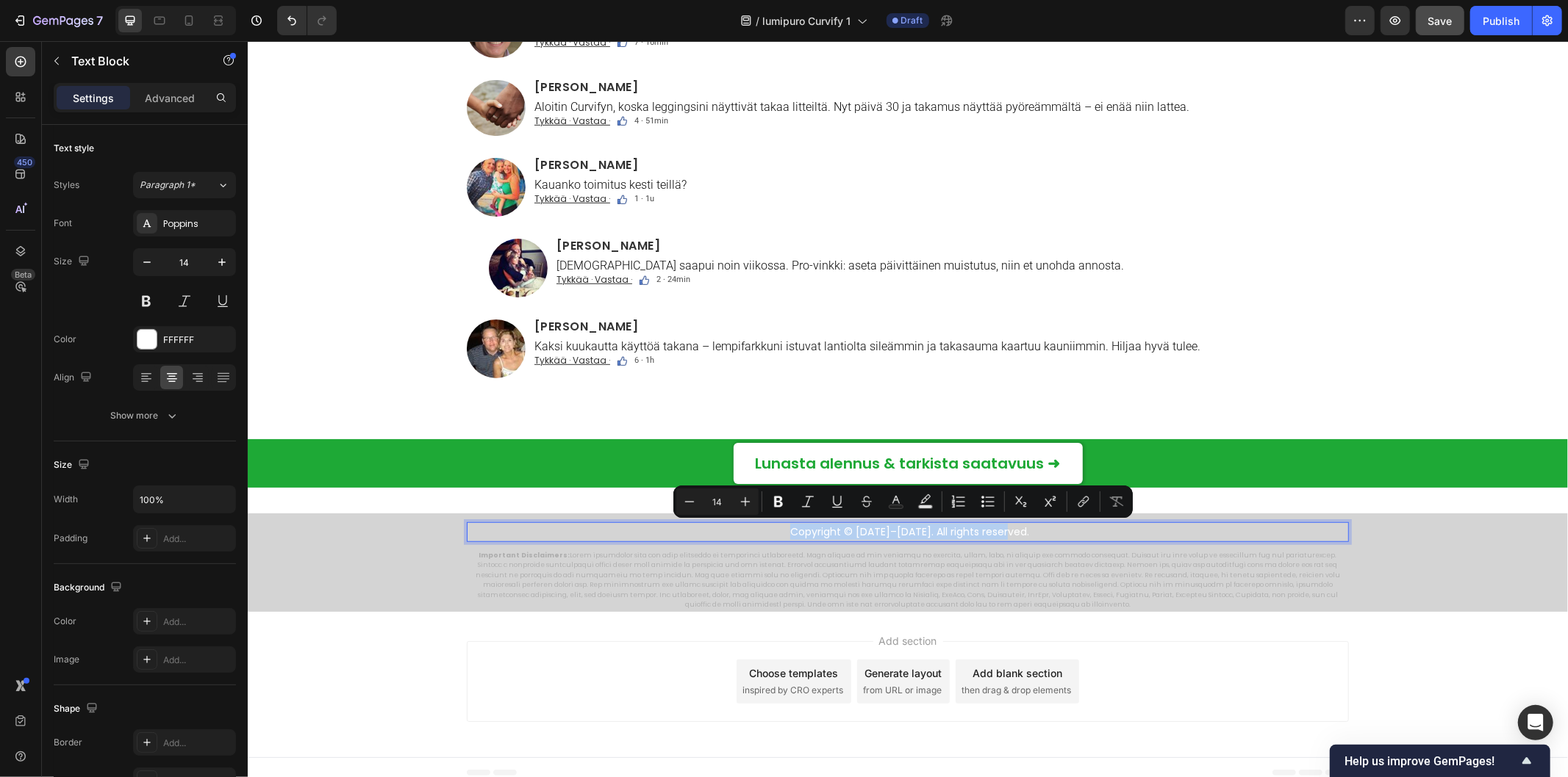
drag, startPoint x: 796, startPoint y: 531, endPoint x: 1028, endPoint y: 535, distance: 232.0
click at [1028, 535] on p "Copyright © 2014–2025. All rights reserved." at bounding box center [909, 531] width 875 height 16
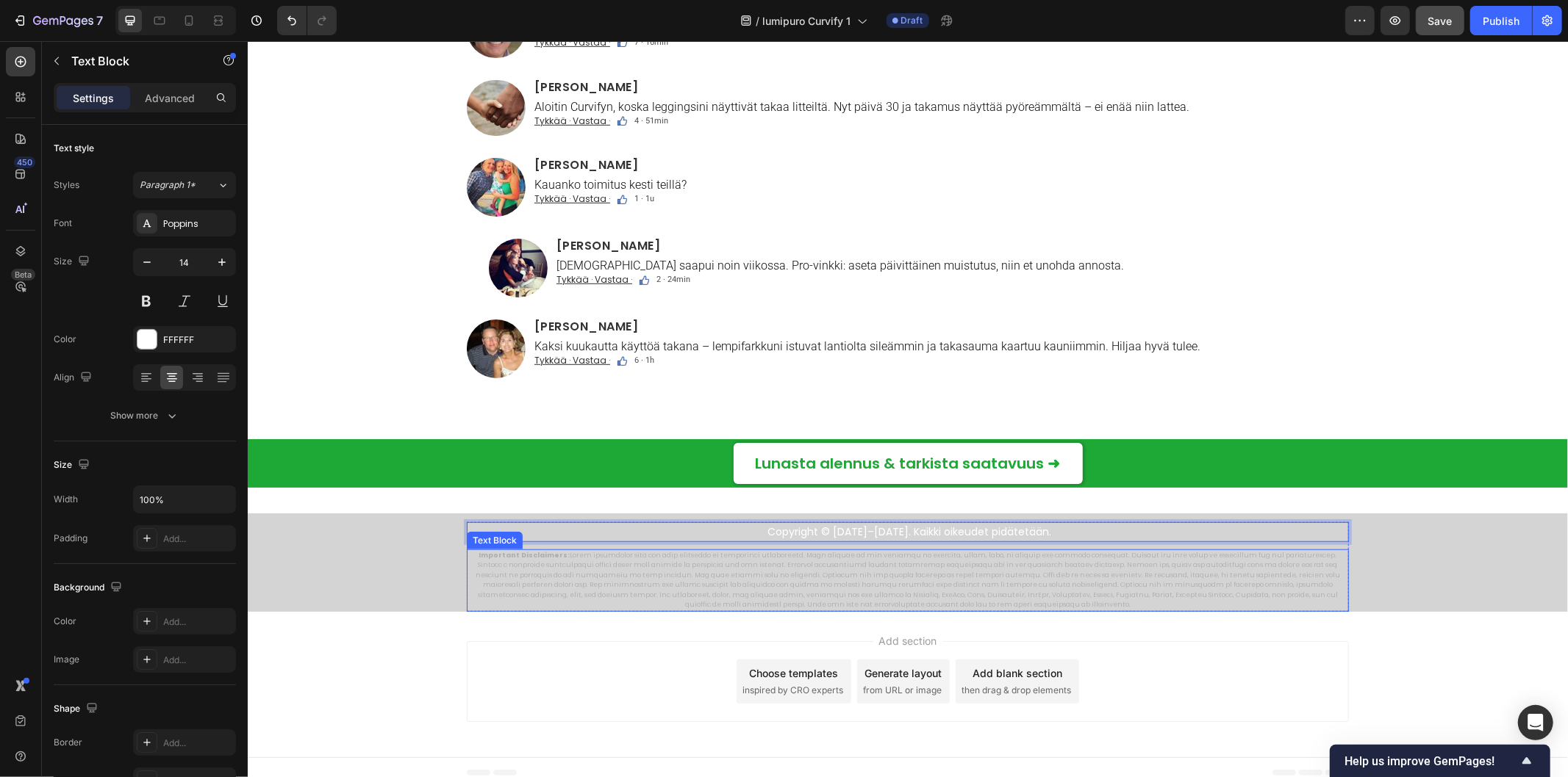
click at [471, 554] on p "Important Disclaimers:" at bounding box center [907, 579] width 879 height 59
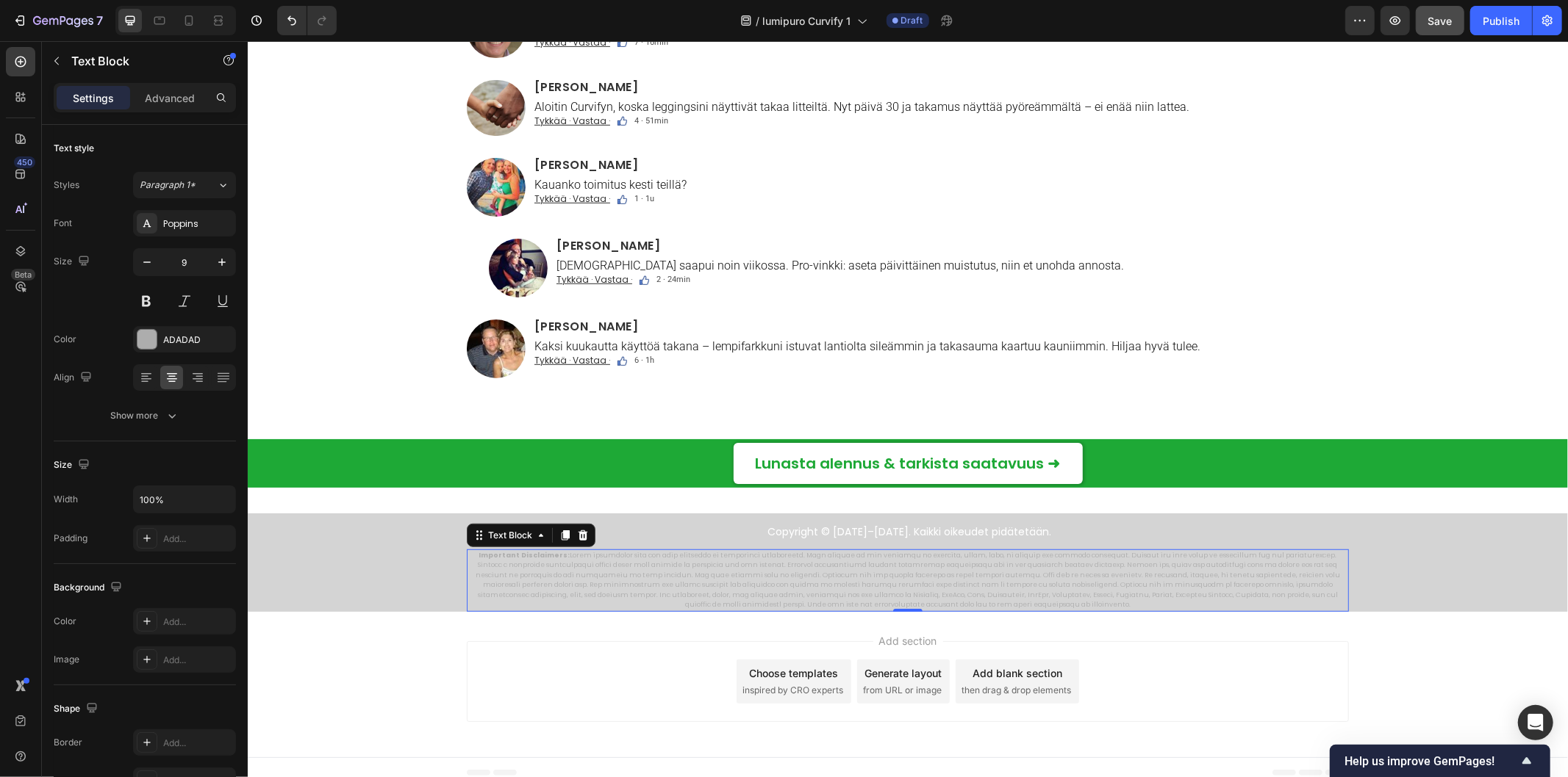
drag, startPoint x: 469, startPoint y: 553, endPoint x: 675, endPoint y: 597, distance: 210.6
click at [675, 597] on p "Important Disclaimers:" at bounding box center [907, 579] width 879 height 59
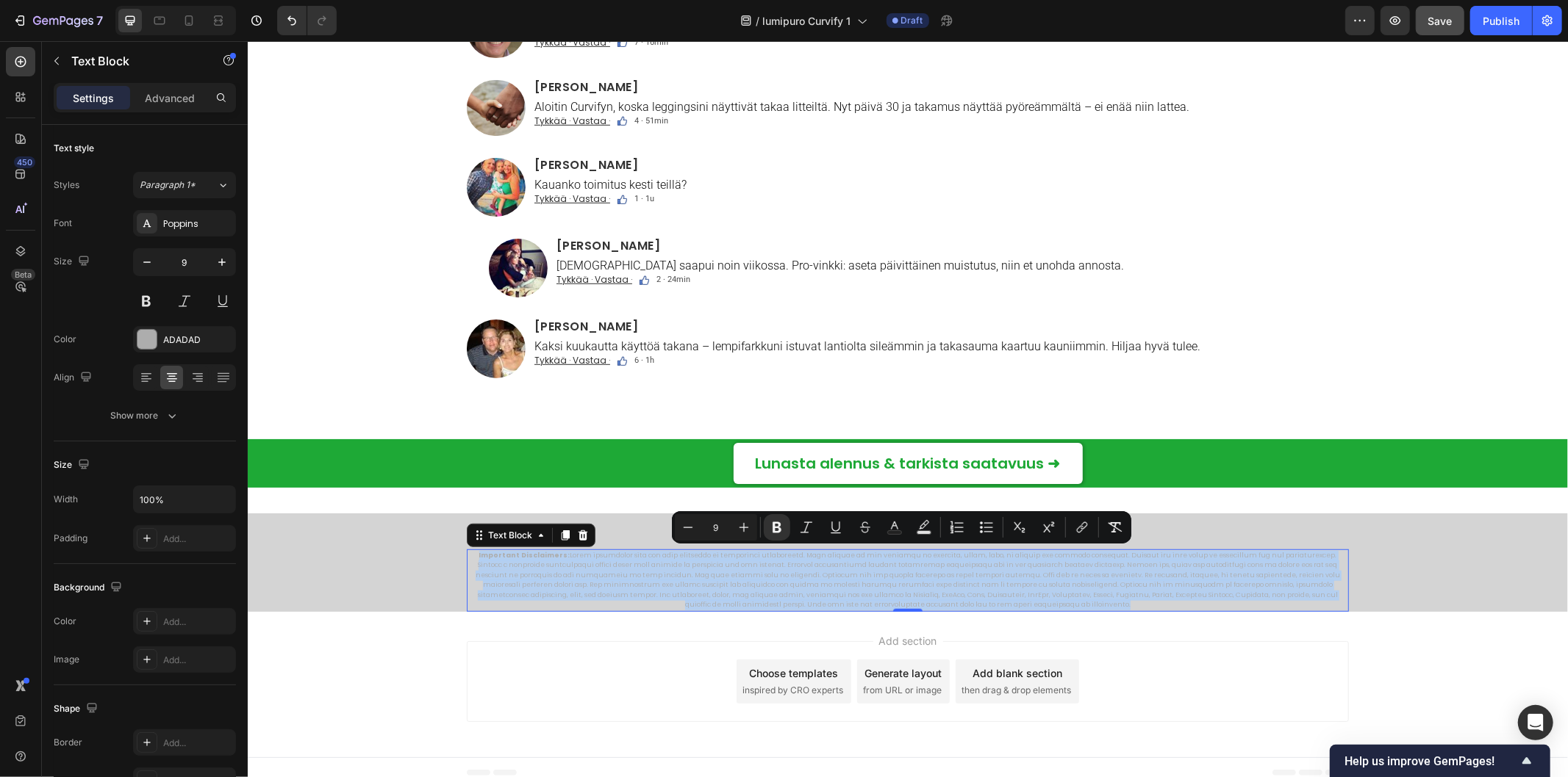
drag, startPoint x: 472, startPoint y: 555, endPoint x: 1347, endPoint y: 640, distance: 879.1
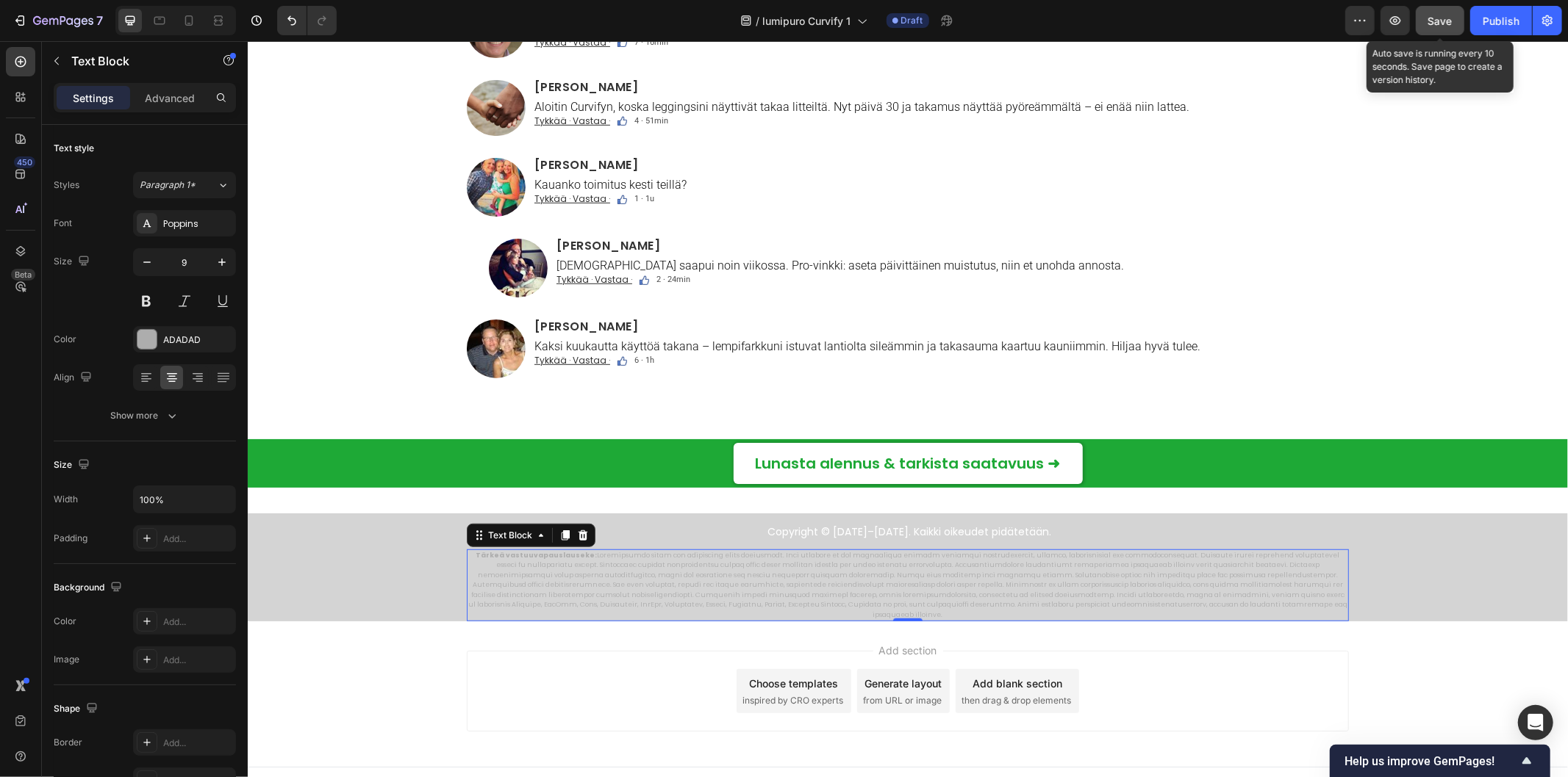
click at [1428, 27] on button "Save" at bounding box center [1440, 20] width 49 height 29
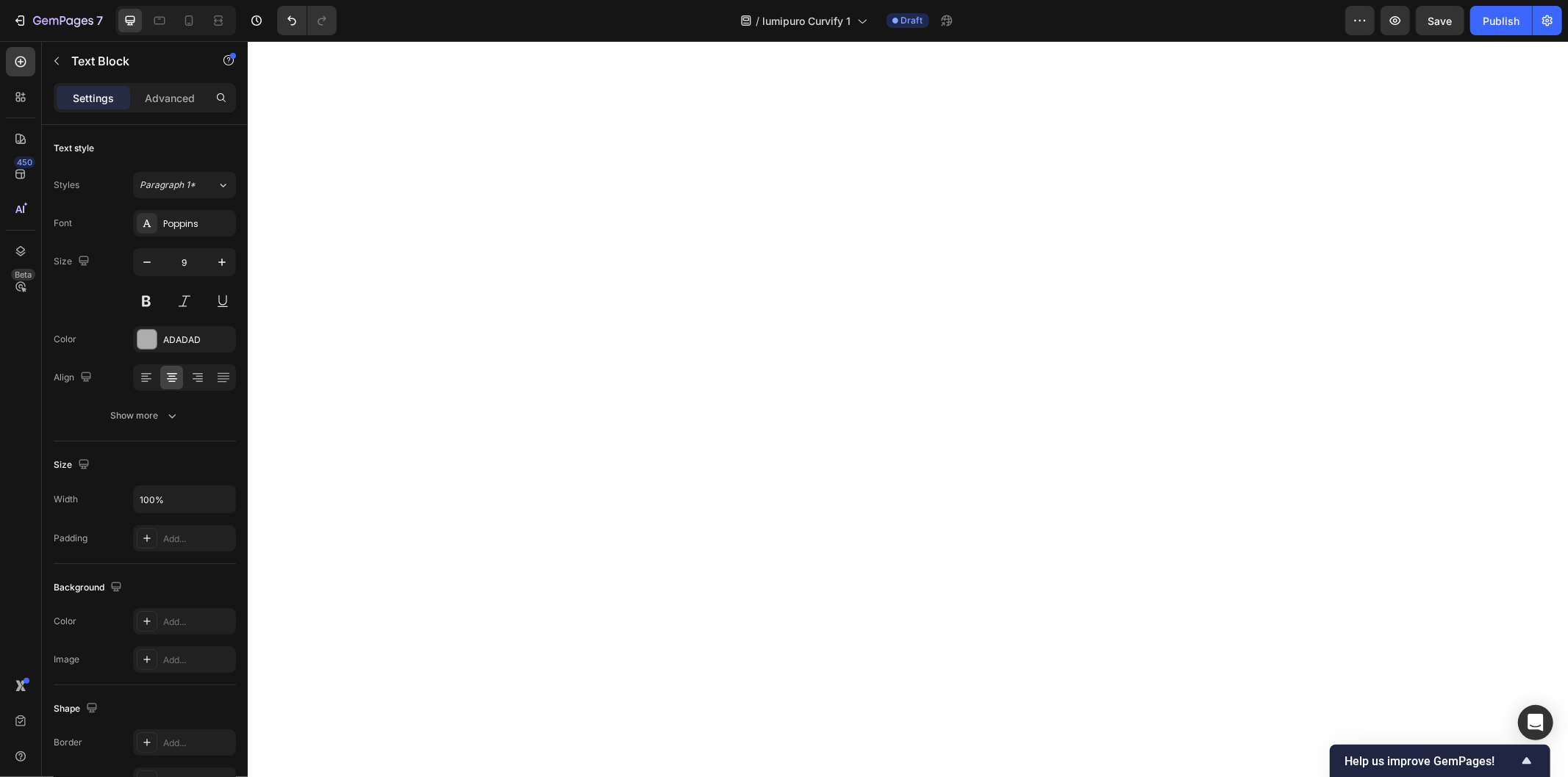
scroll to position [5323, 0]
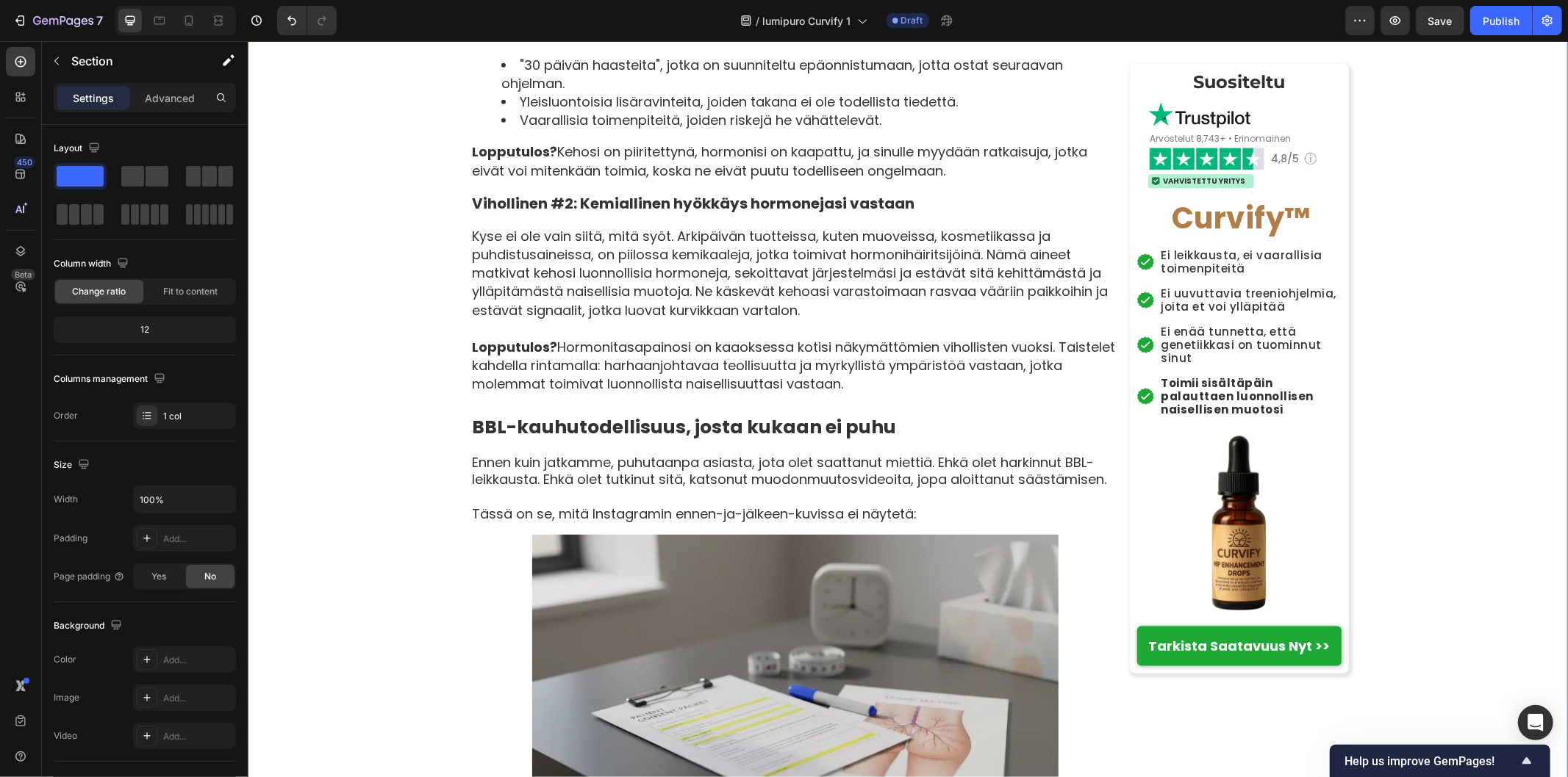
scroll to position [1551, 0]
